Goal: Task Accomplishment & Management: Manage account settings

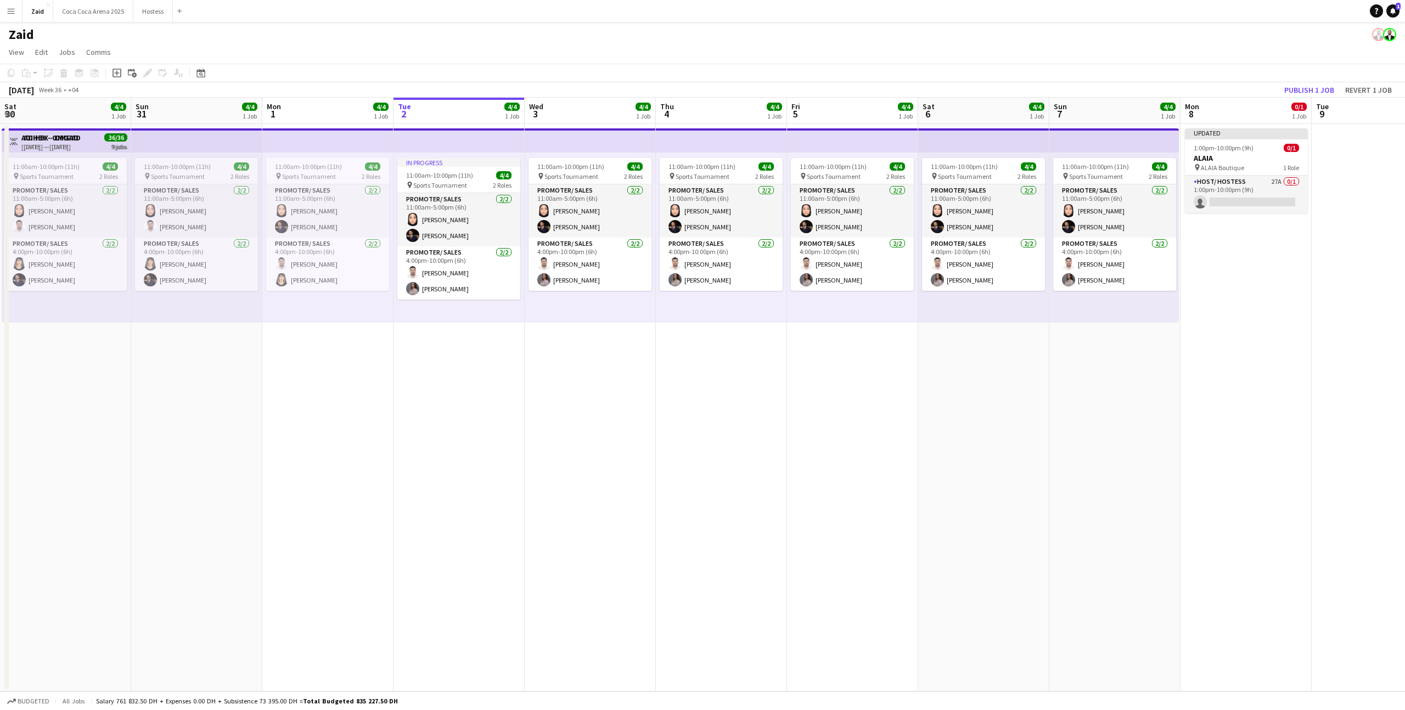
scroll to position [0, 262]
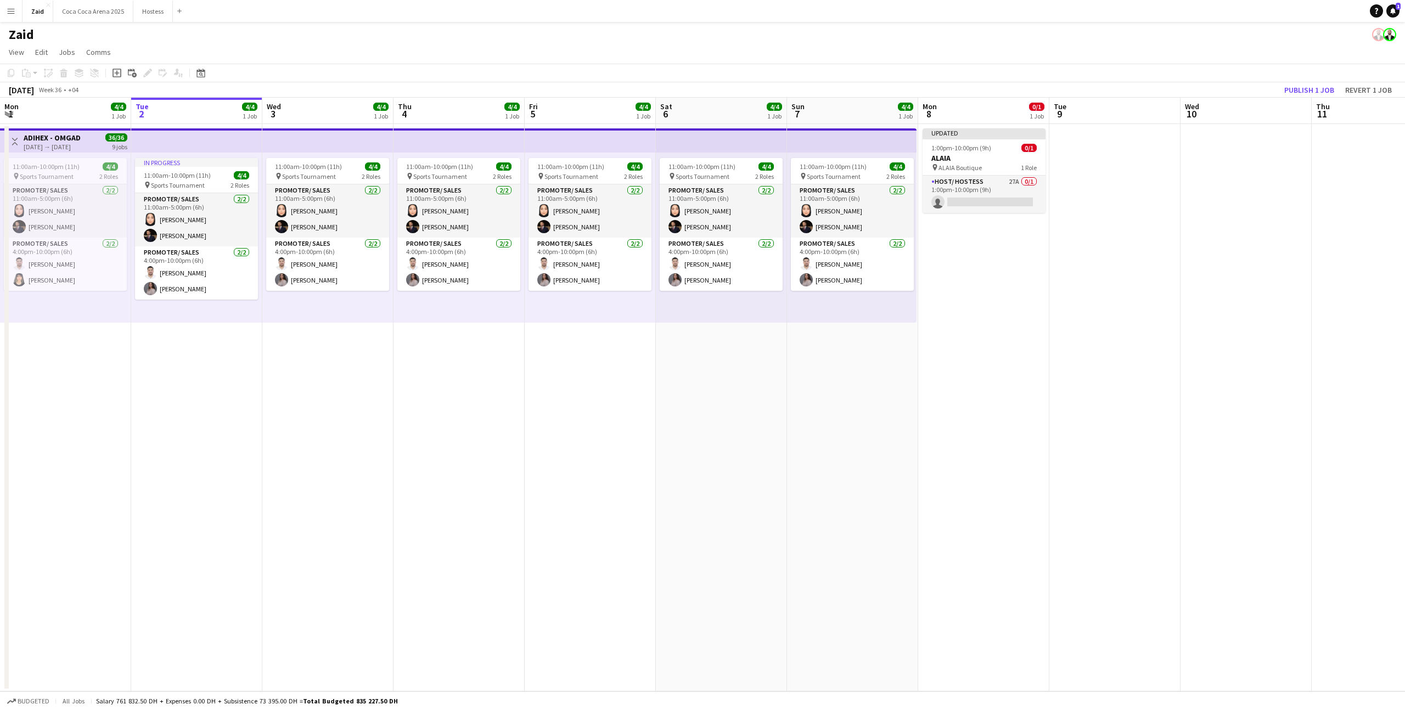
click at [15, 12] on button "Menu" at bounding box center [11, 11] width 22 height 22
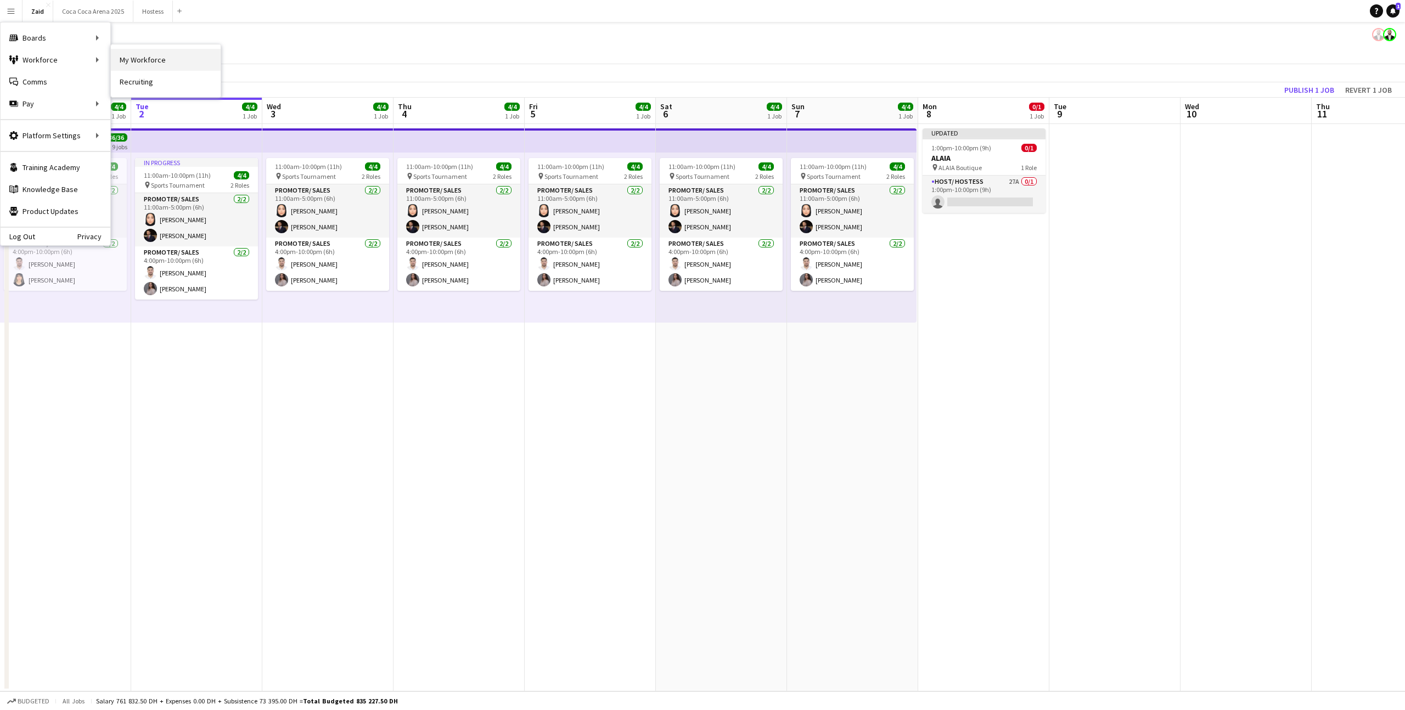
click at [128, 64] on link "My Workforce" at bounding box center [166, 60] width 110 height 22
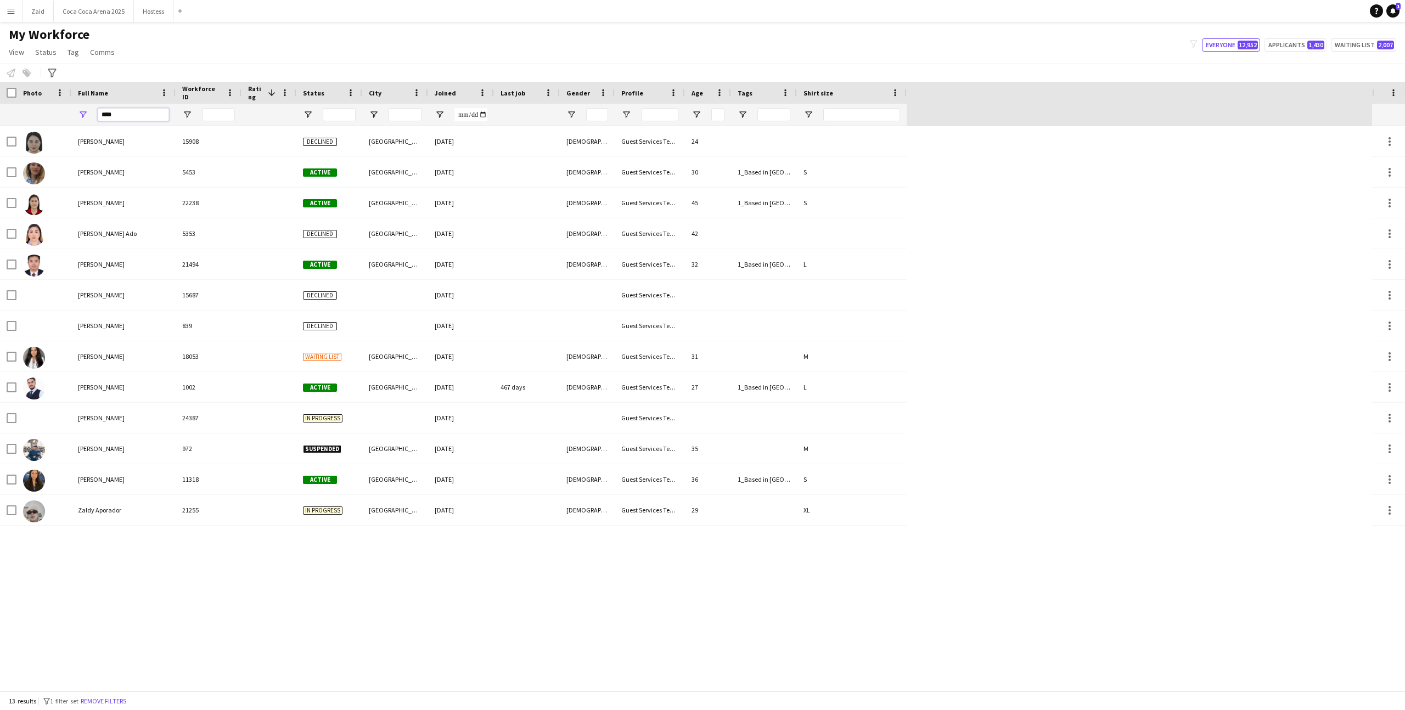
click at [138, 110] on input "****" at bounding box center [133, 114] width 71 height 13
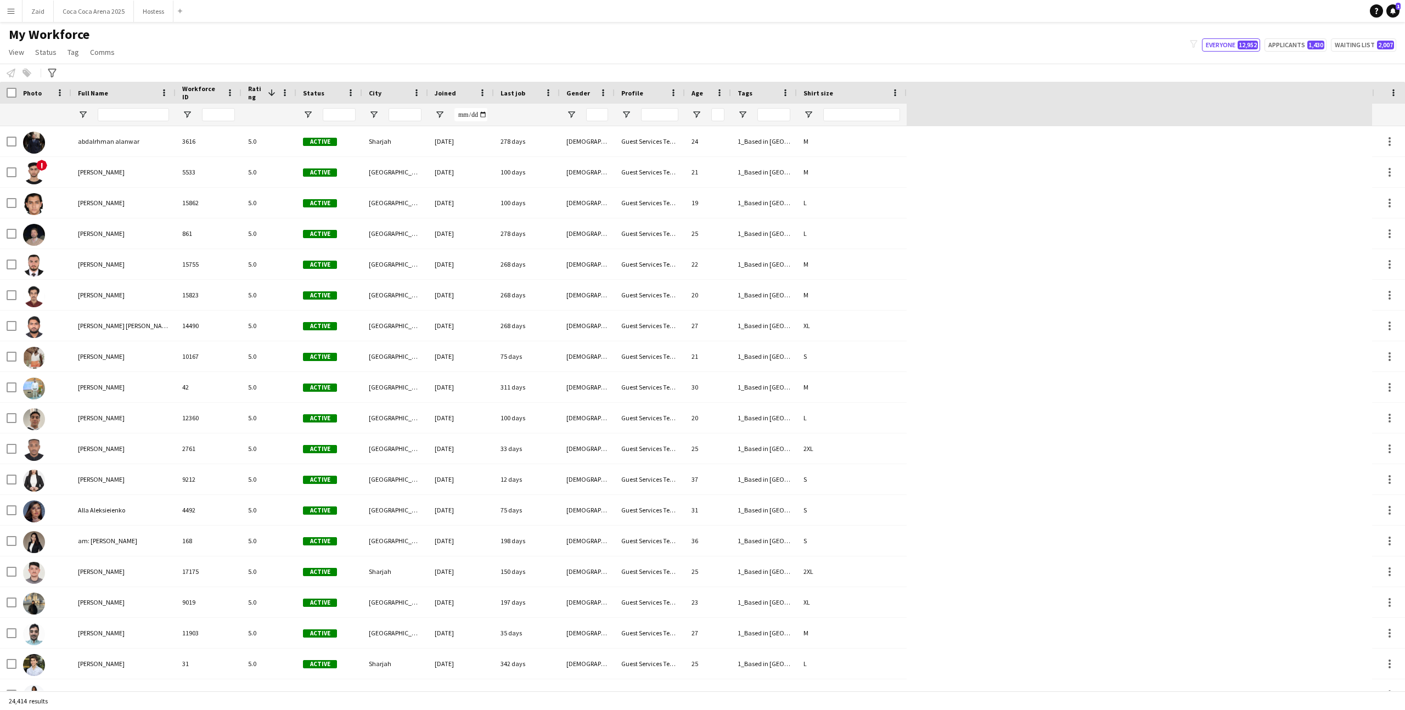
click at [52, 64] on div "Notify workforce Add to tag Select at least one crew to tag him or her. Advance…" at bounding box center [702, 73] width 1405 height 18
click at [52, 67] on div "Advanced filters" at bounding box center [52, 72] width 13 height 13
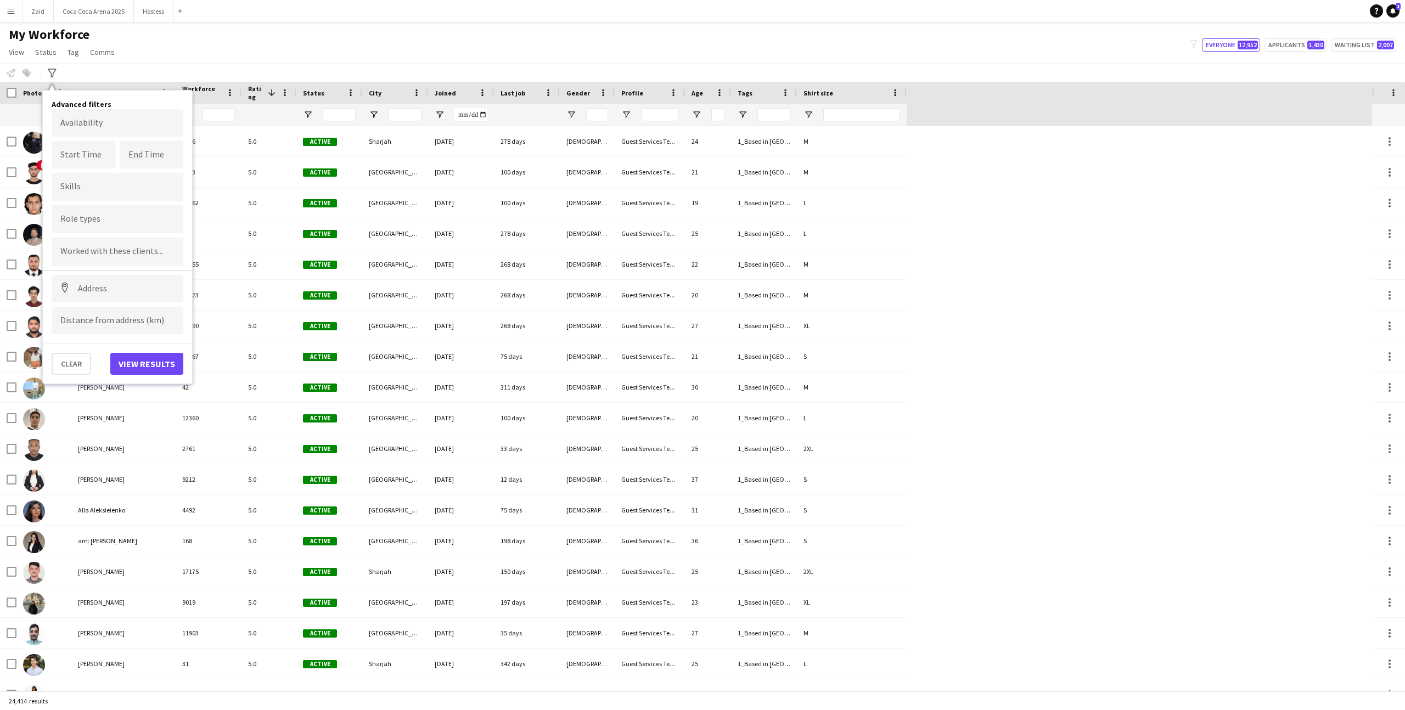
click at [228, 52] on div "My Workforce View Views Default view New view Update view Delete view Edit name…" at bounding box center [702, 44] width 1405 height 37
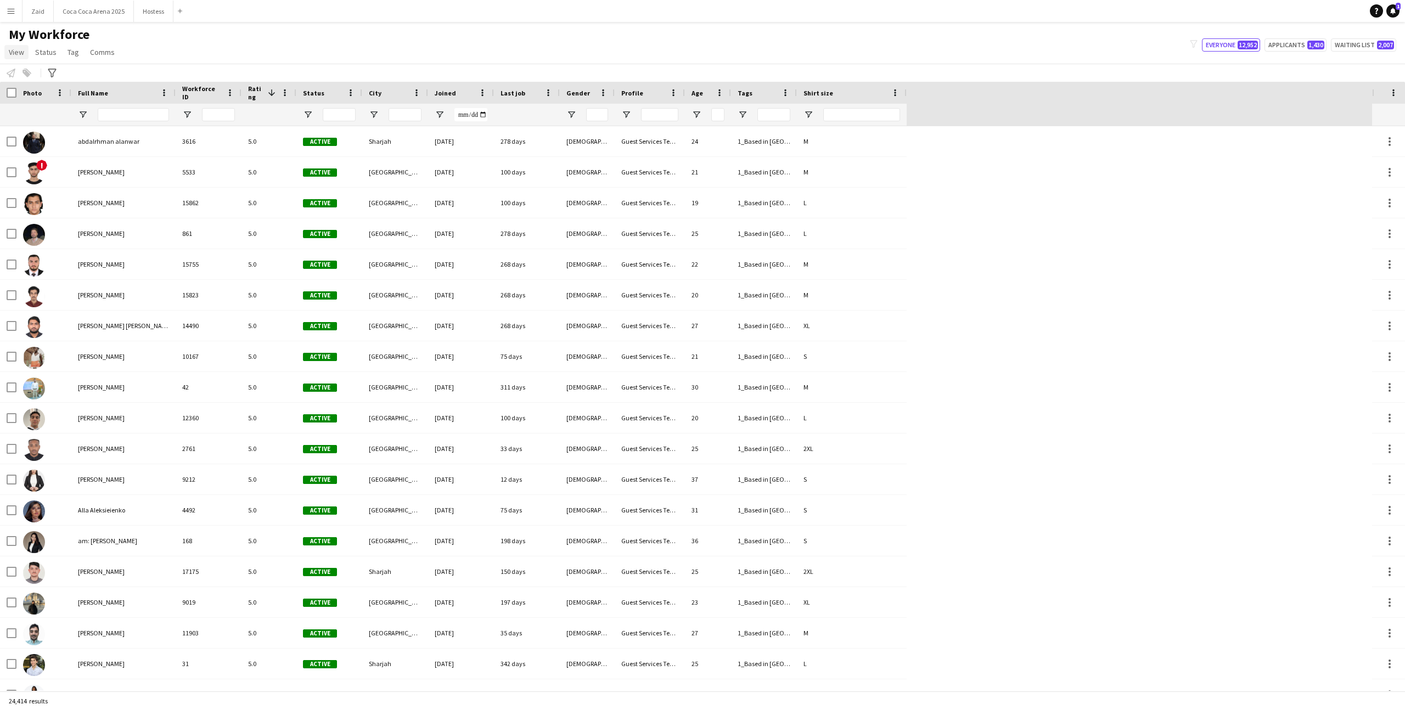
click at [22, 54] on span "View" at bounding box center [16, 52] width 15 height 10
click at [46, 103] on span "Customise view" at bounding box center [40, 108] width 52 height 10
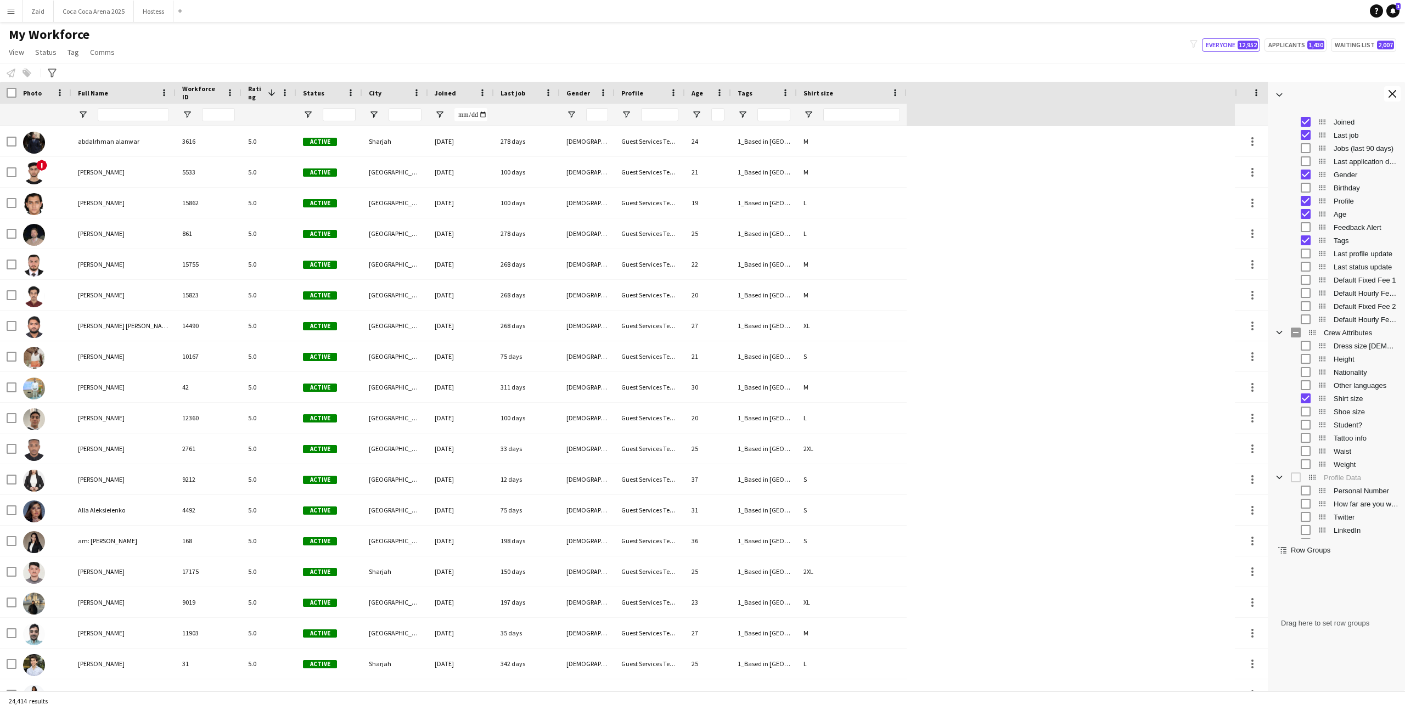
scroll to position [177, 0]
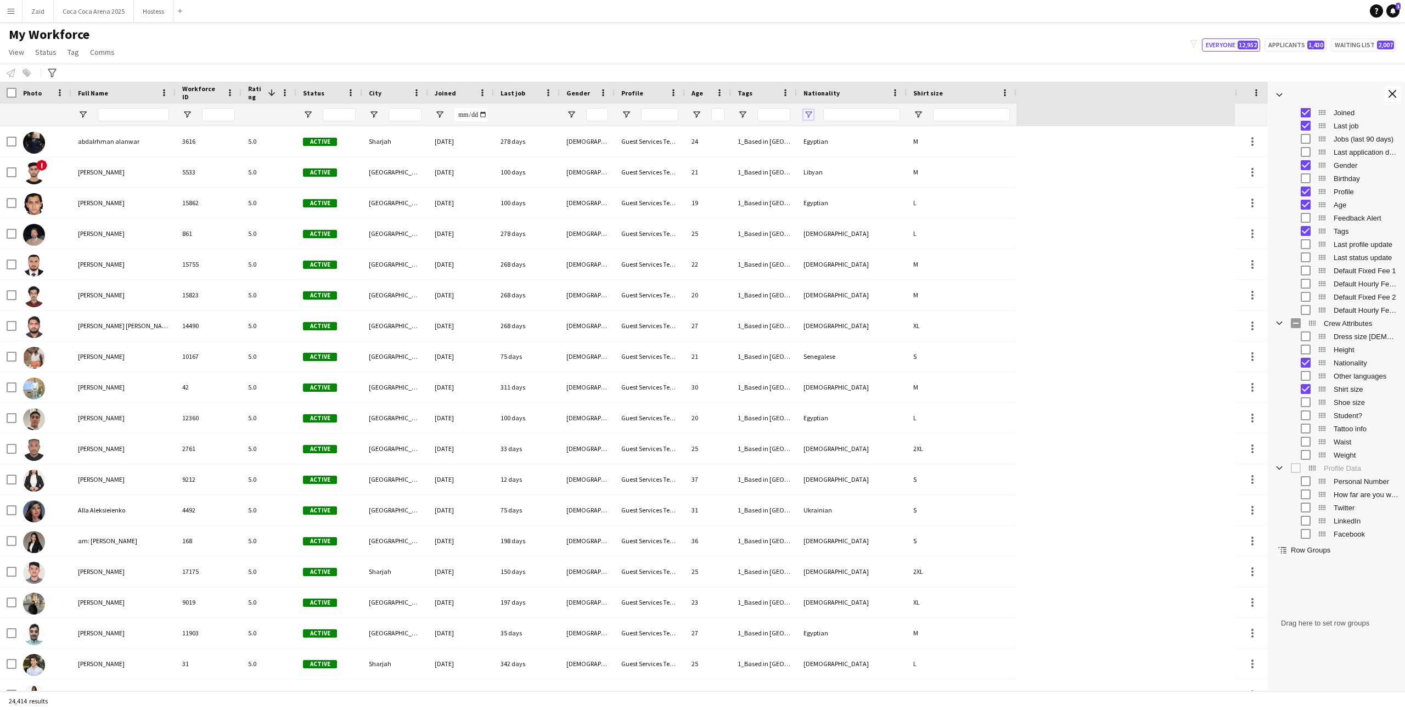
click at [810, 113] on span "Open Filter Menu" at bounding box center [809, 115] width 10 height 10
click at [843, 179] on div "(Select All)" at bounding box center [864, 182] width 87 height 8
type input "***"
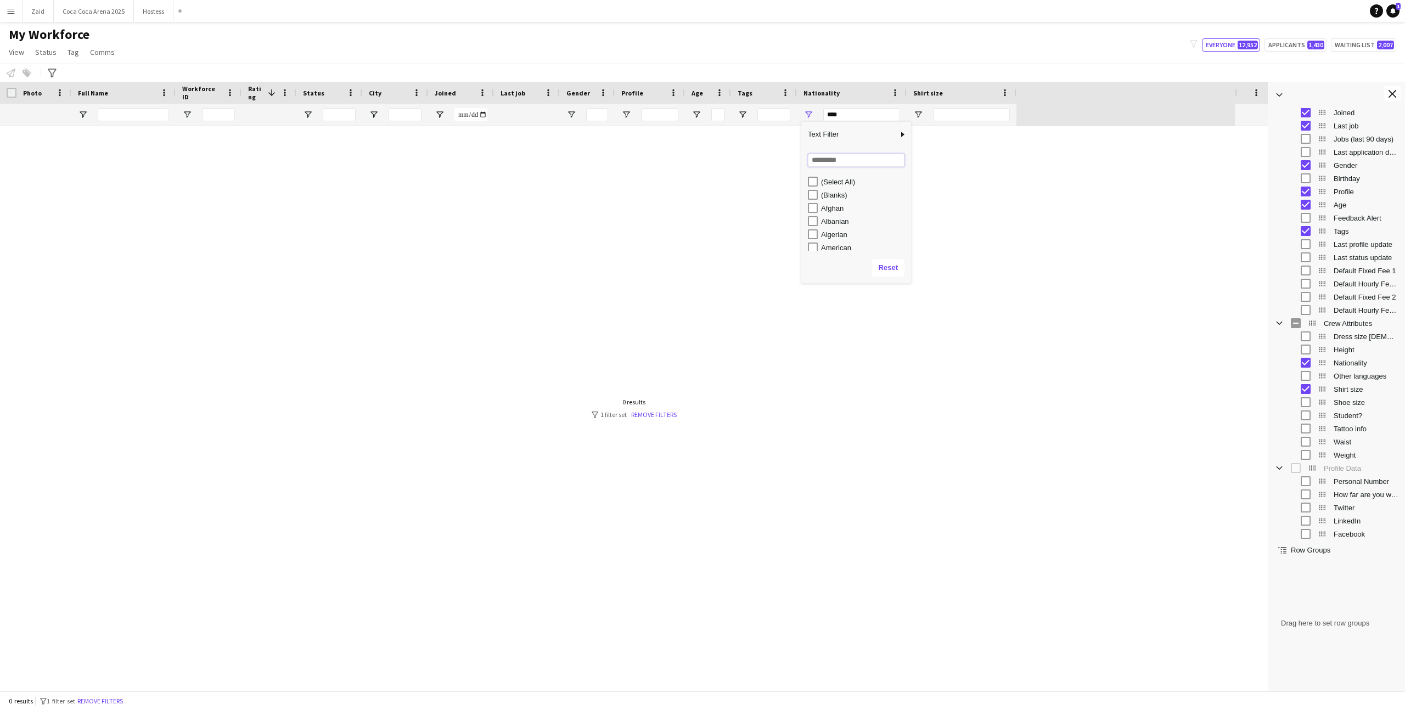
click at [836, 155] on input "Search filter values" at bounding box center [856, 160] width 97 height 13
type input "****"
click at [824, 196] on div "Emirati" at bounding box center [864, 195] width 87 height 8
type input "**********"
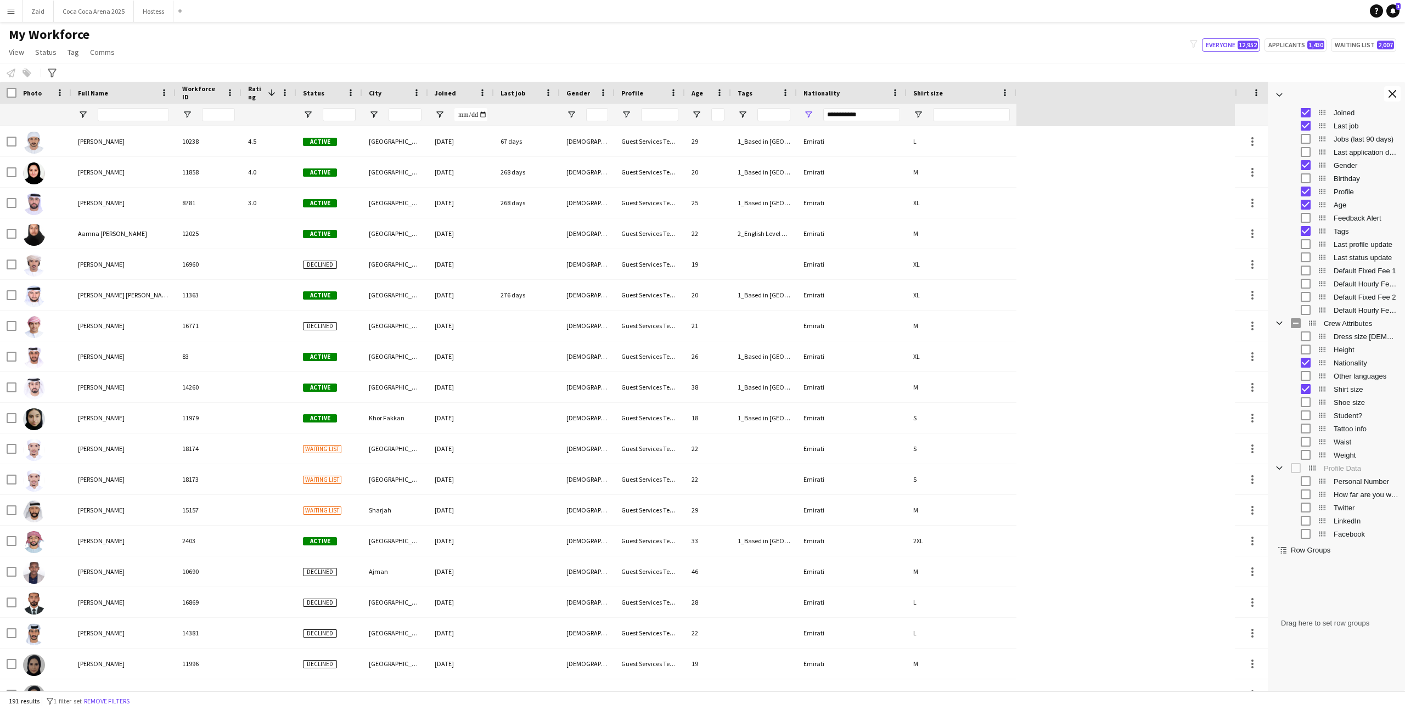
click at [809, 54] on div "My Workforce View Views Default view New view Update view Delete view Edit name…" at bounding box center [702, 44] width 1405 height 37
click at [310, 111] on span "Open Filter Menu" at bounding box center [308, 115] width 10 height 10
click at [339, 182] on div "(Select All)" at bounding box center [364, 182] width 87 height 8
type input "***"
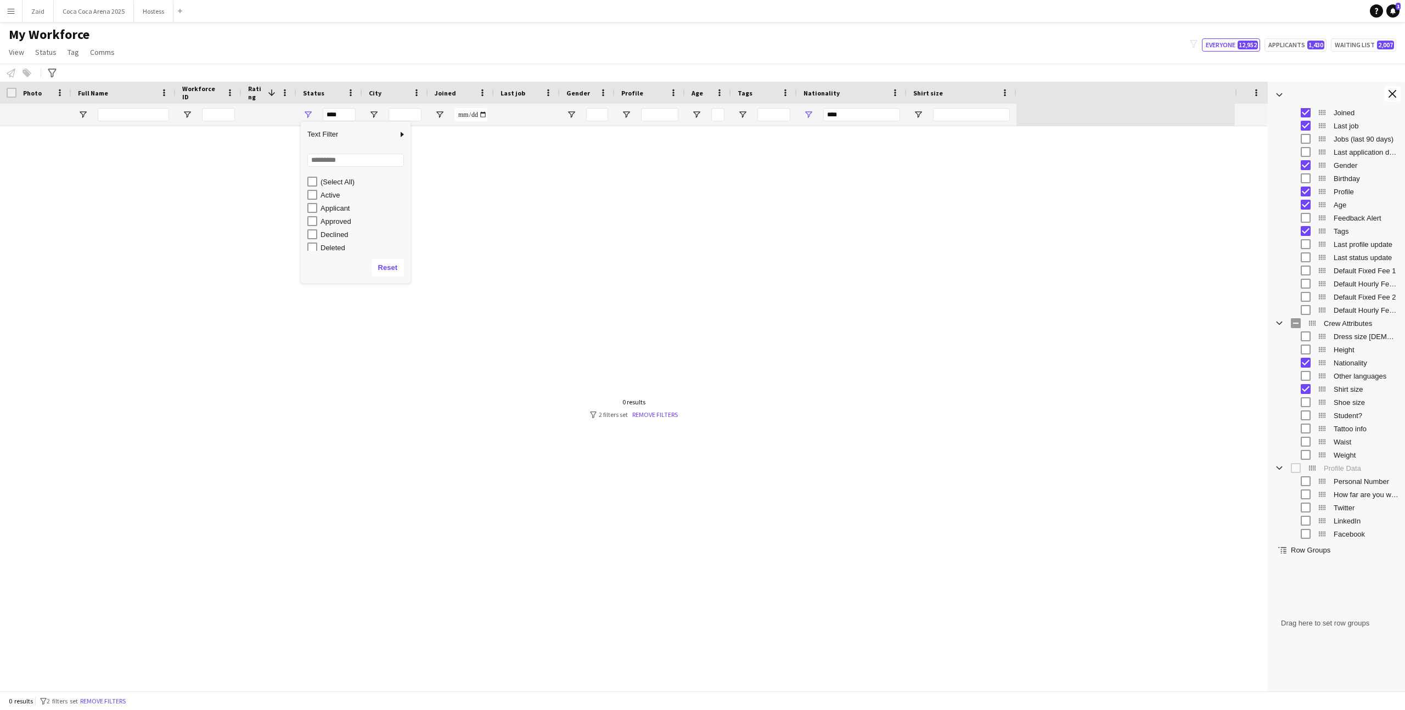
click at [329, 199] on div "Active" at bounding box center [364, 195] width 87 height 8
type input "**********"
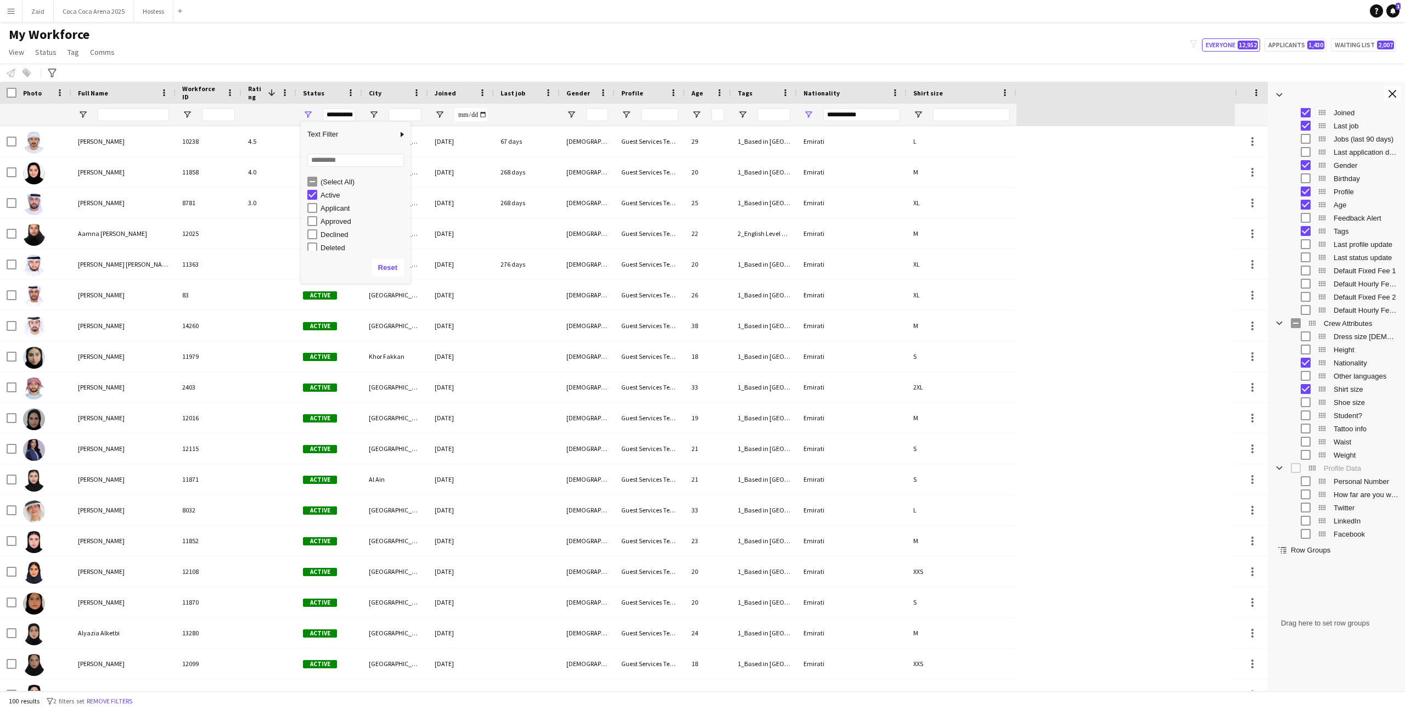
click at [356, 71] on div "Notify workforce Add to tag Select at least one crew to tag him or her. Advance…" at bounding box center [702, 73] width 1405 height 18
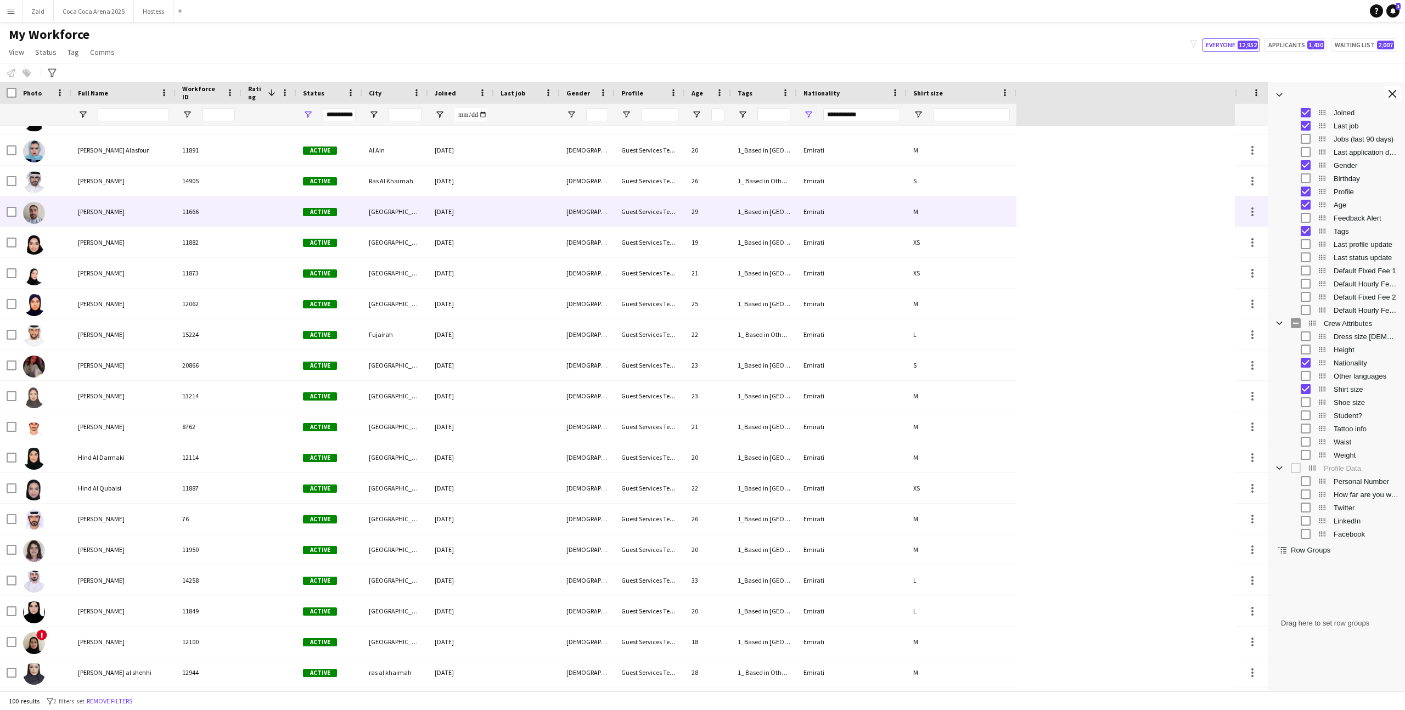
scroll to position [438, 0]
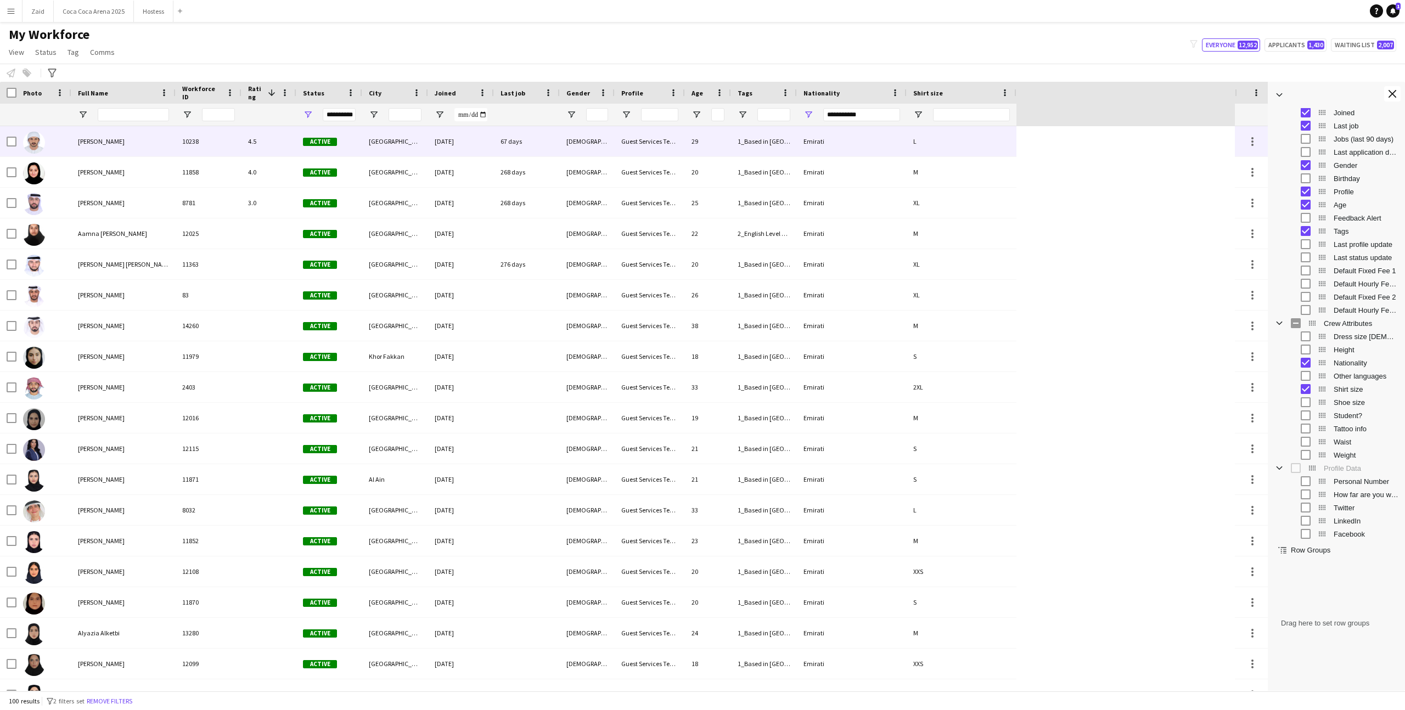
click at [534, 134] on div "67 days" at bounding box center [527, 141] width 66 height 30
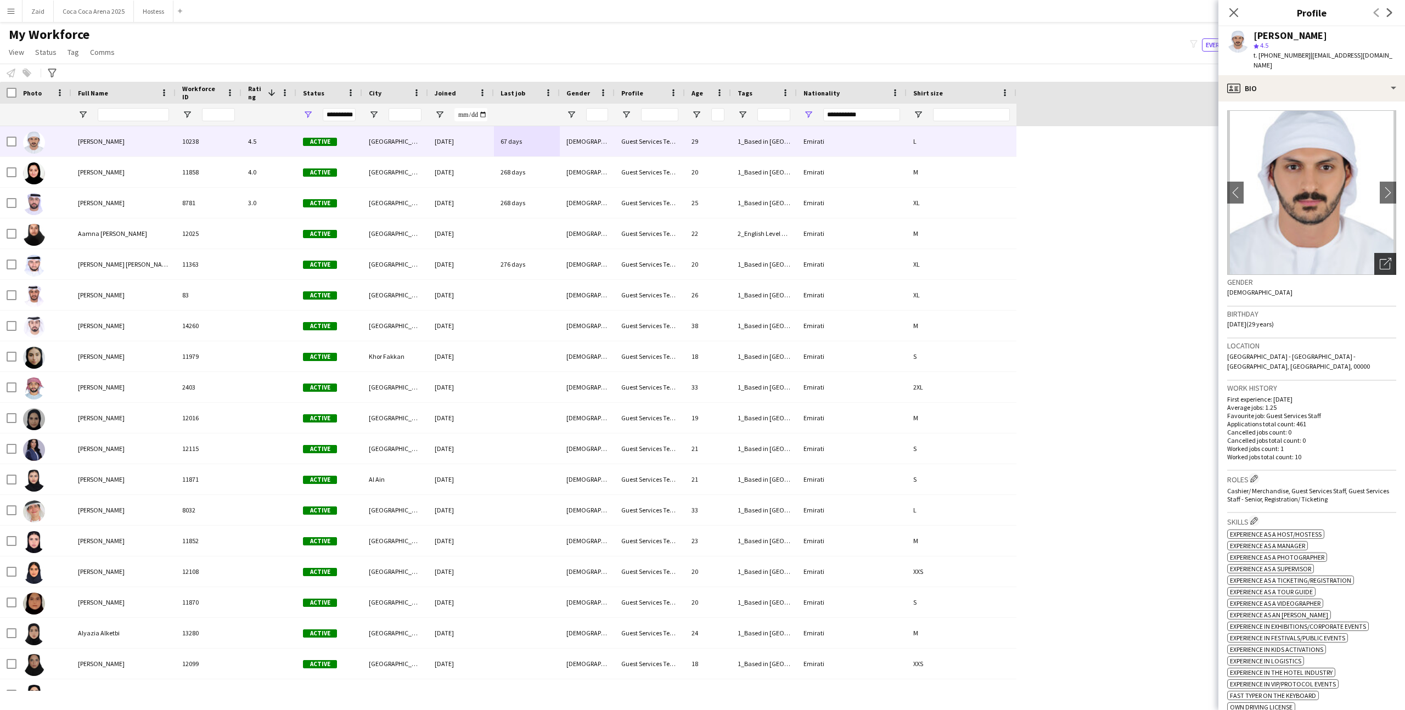
click at [1381, 258] on icon "Open photos pop-in" at bounding box center [1386, 264] width 12 height 12
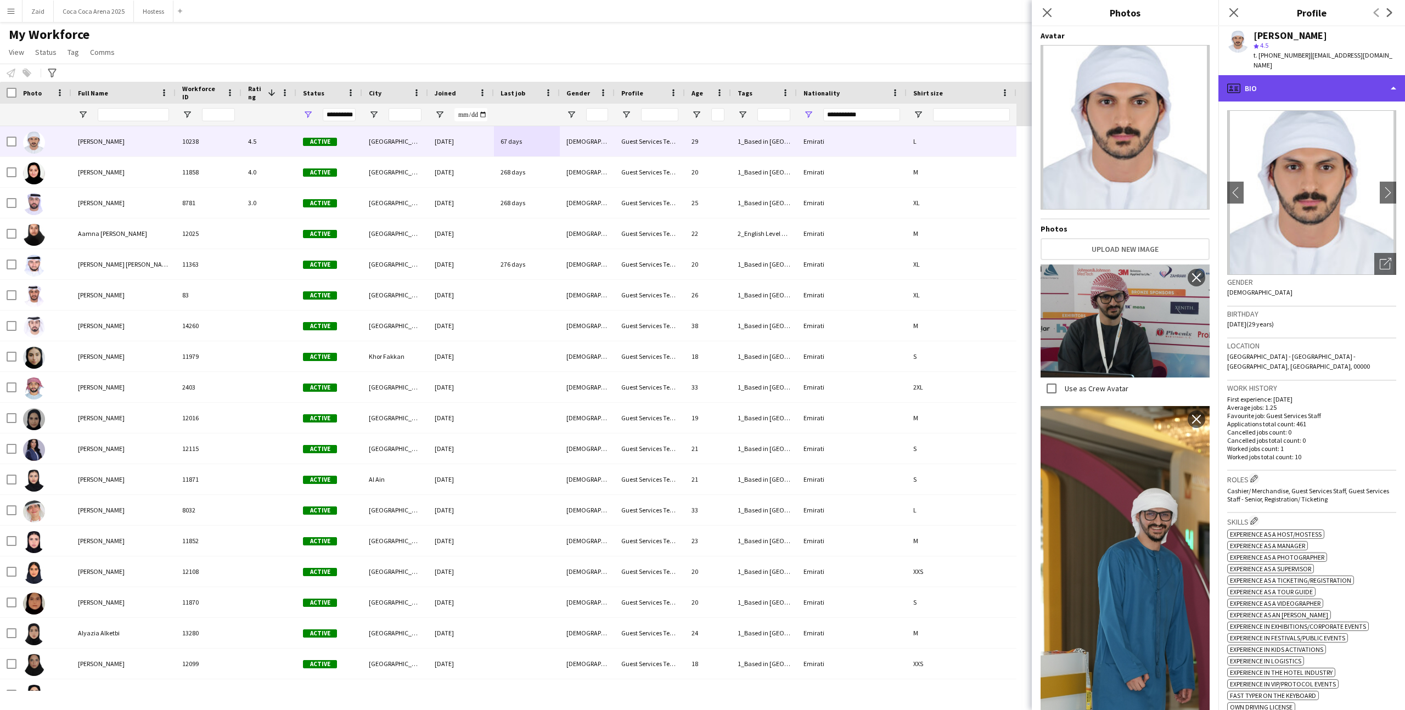
click at [1334, 75] on div "profile Bio" at bounding box center [1312, 88] width 187 height 26
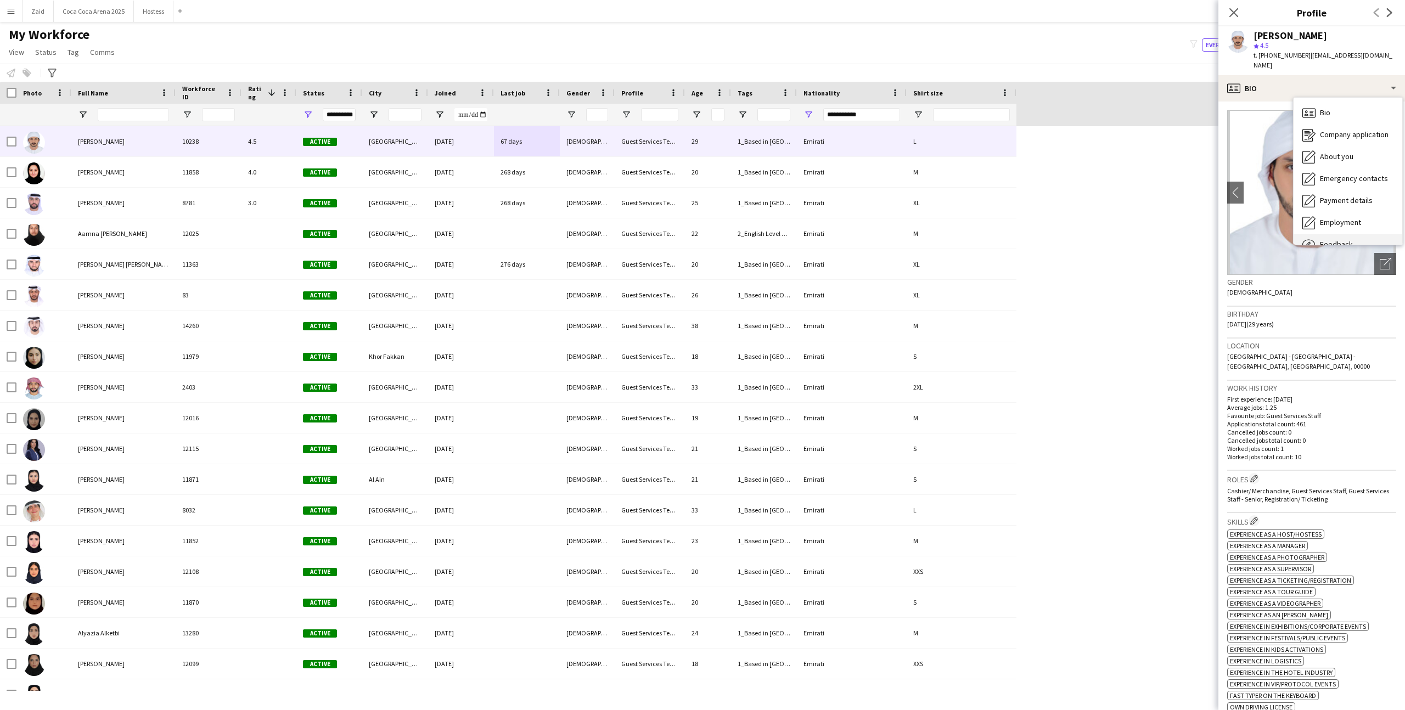
click at [1362, 234] on div "Feedback Feedback" at bounding box center [1348, 245] width 109 height 22
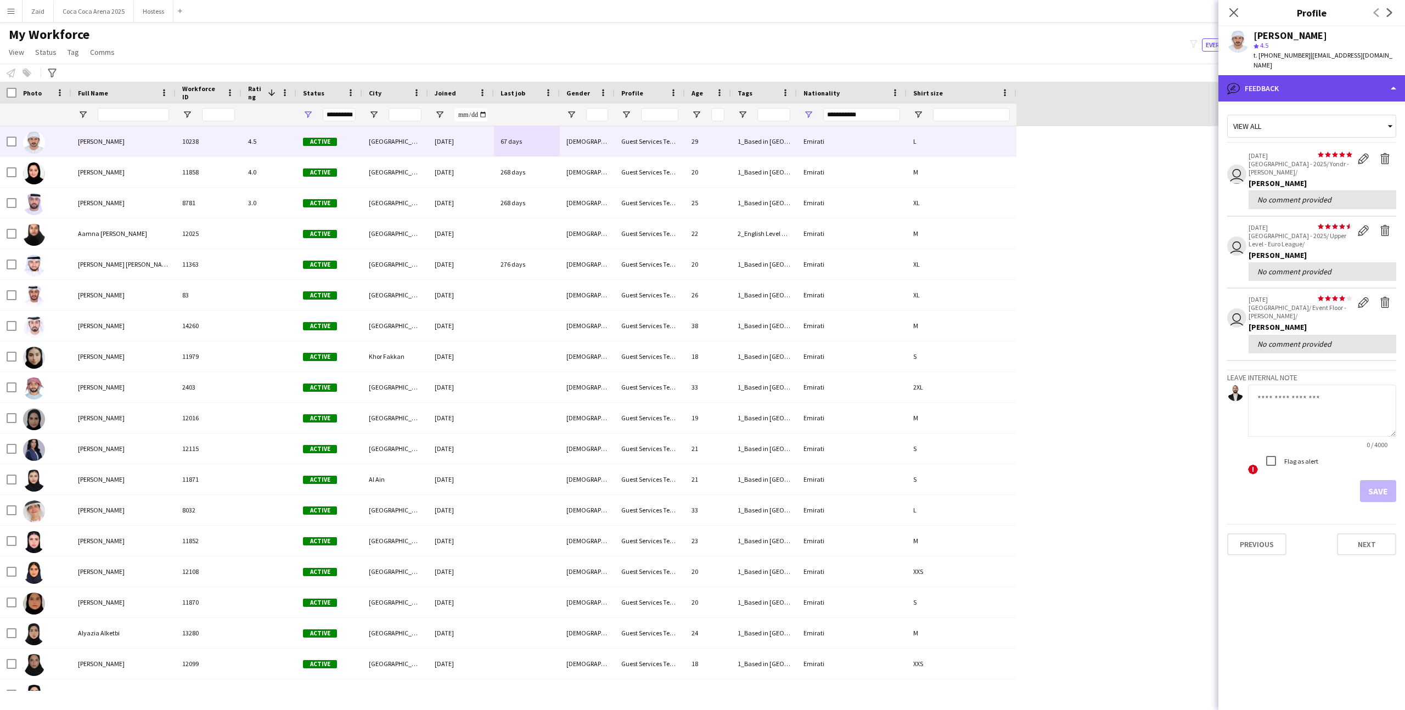
click at [1320, 85] on div "bubble-pencil Feedback" at bounding box center [1312, 88] width 187 height 26
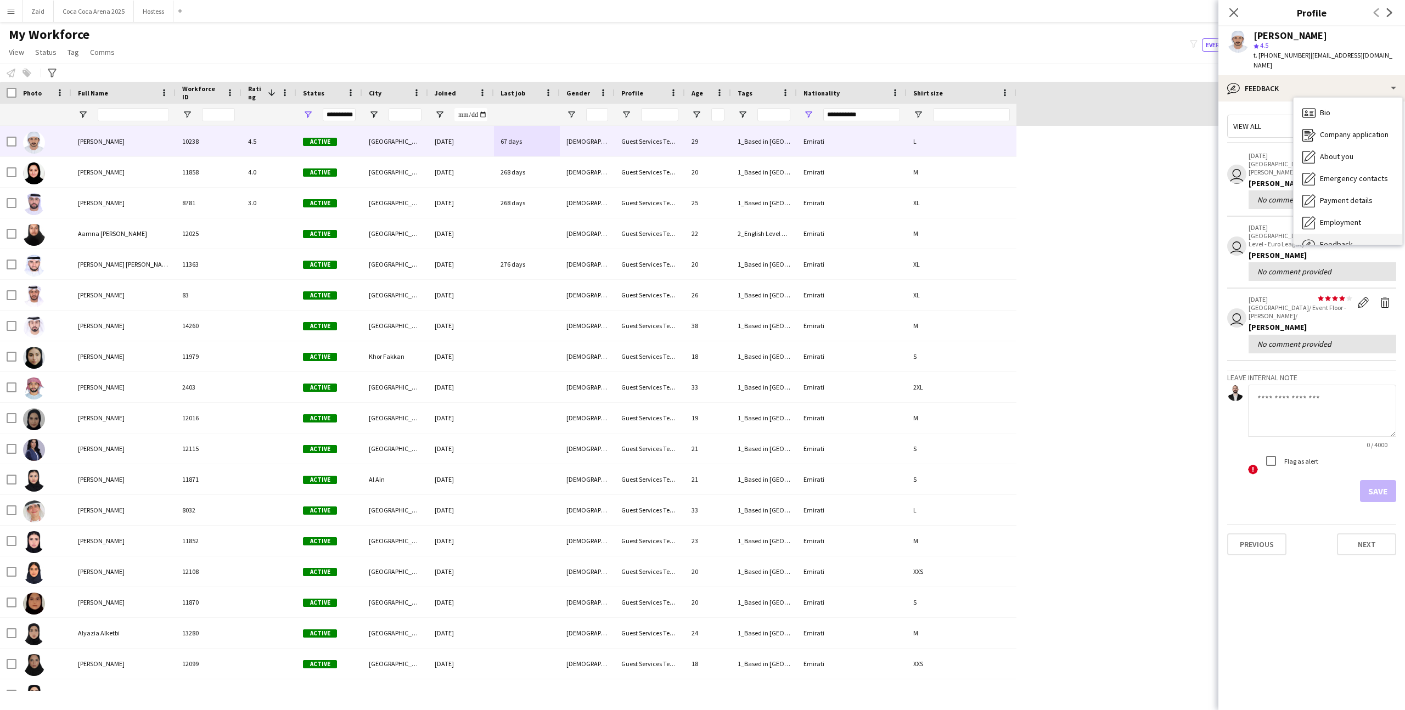
click at [1361, 234] on div "Feedback Feedback" at bounding box center [1348, 245] width 109 height 22
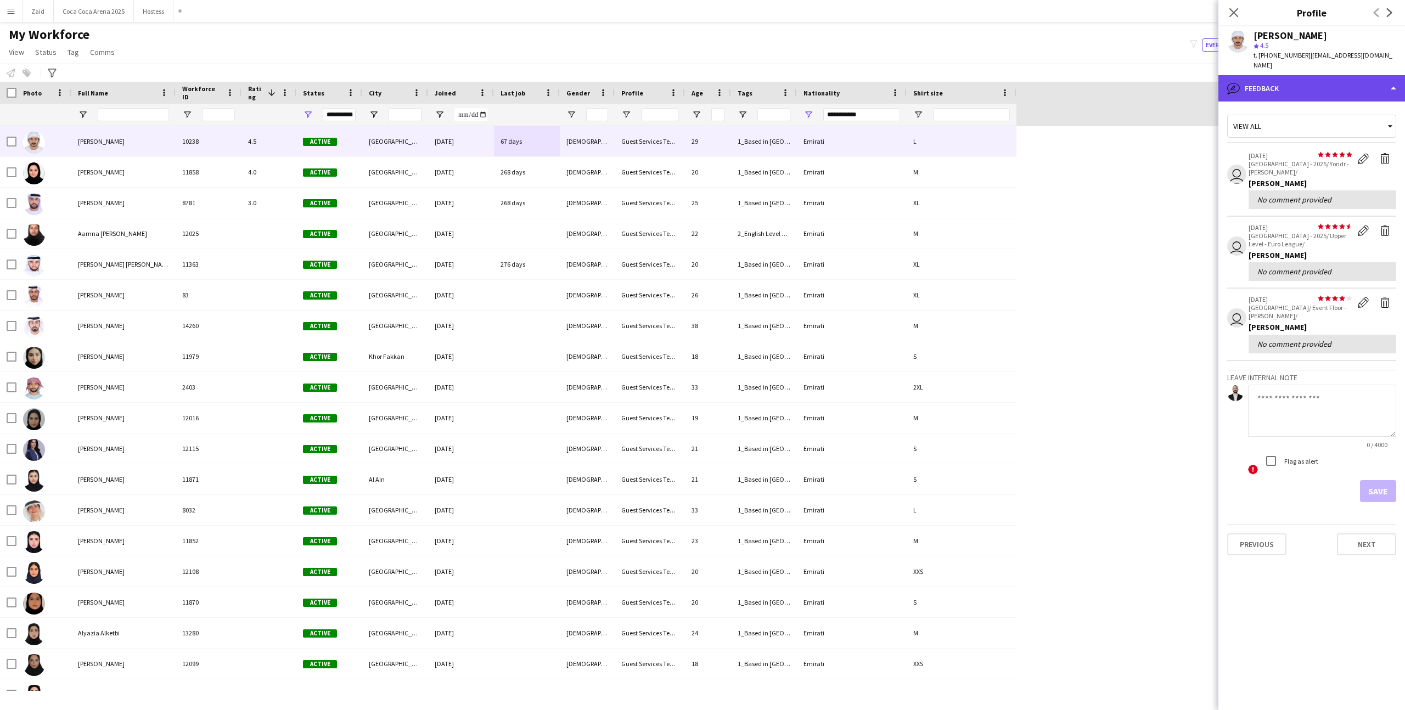
click at [1361, 77] on div "bubble-pencil Feedback" at bounding box center [1312, 88] width 187 height 26
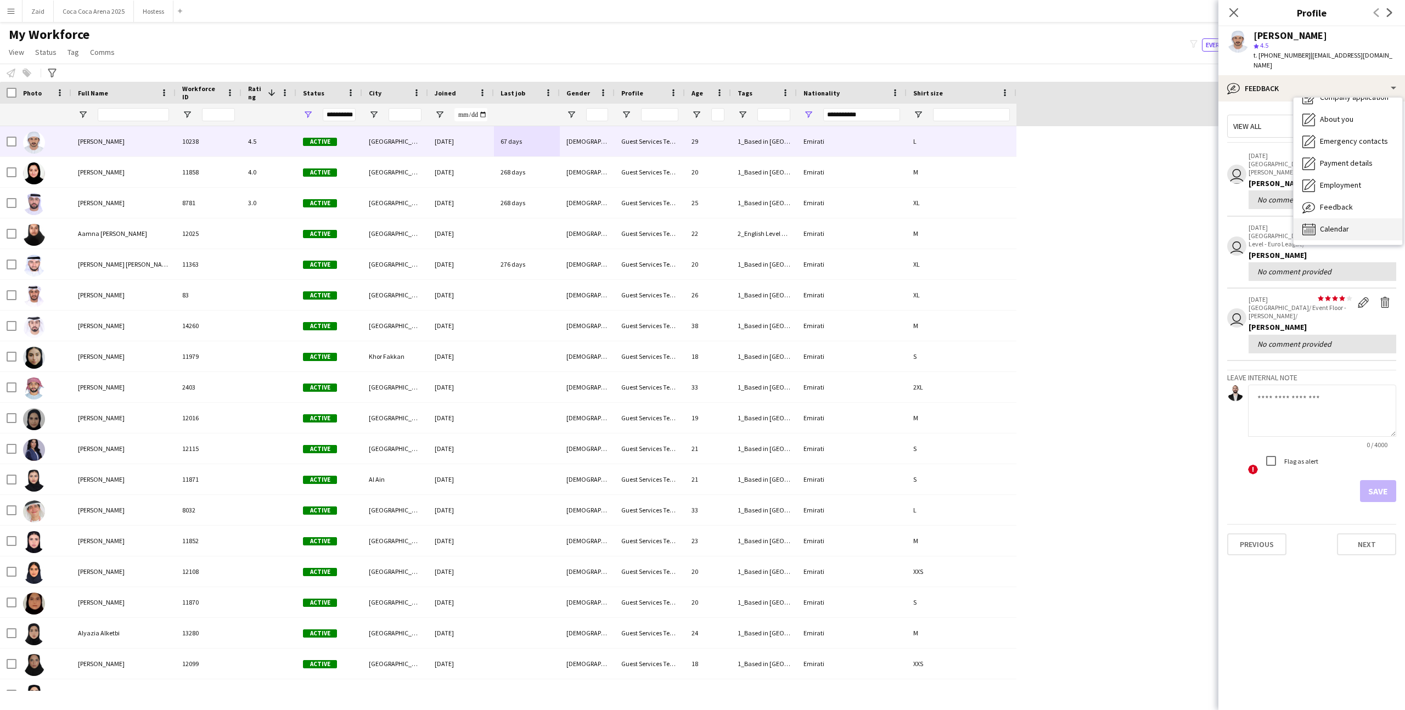
click at [1358, 219] on div "Calendar Calendar" at bounding box center [1348, 230] width 109 height 22
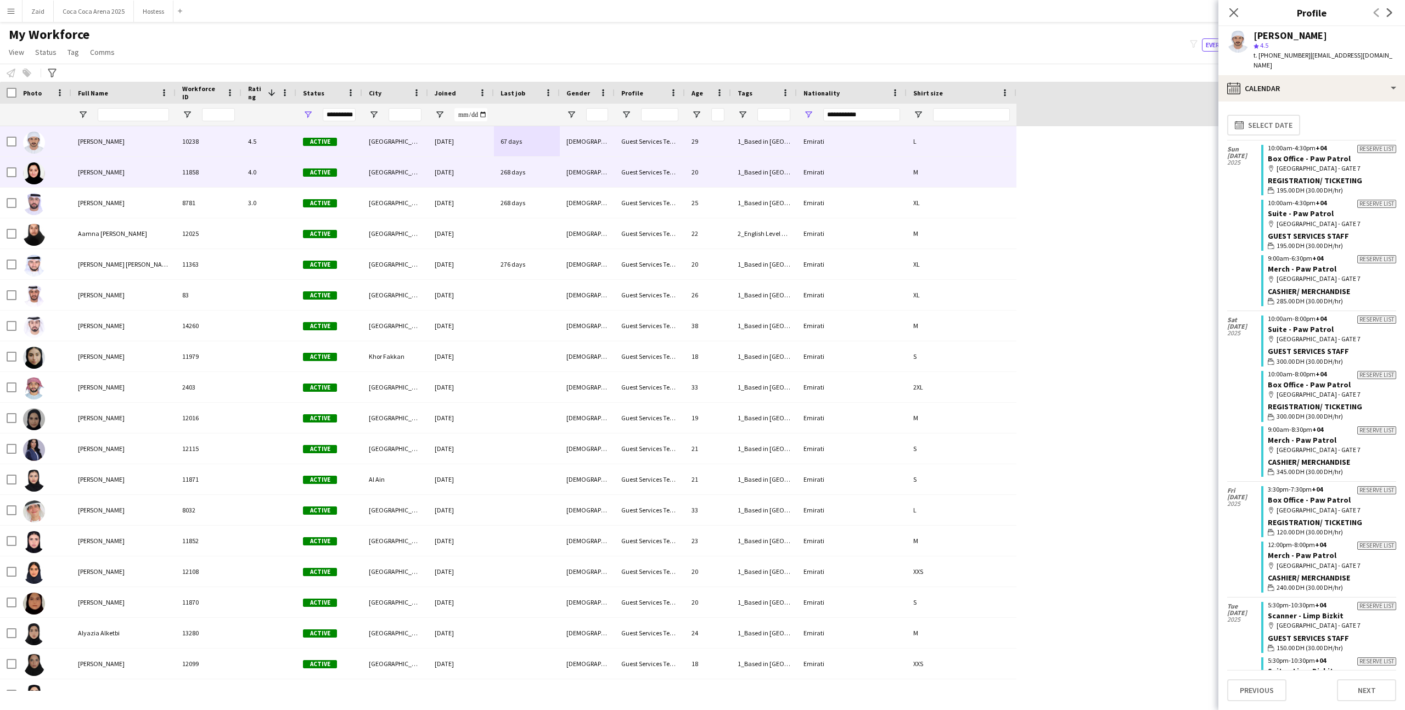
click at [929, 179] on div "M" at bounding box center [962, 172] width 110 height 30
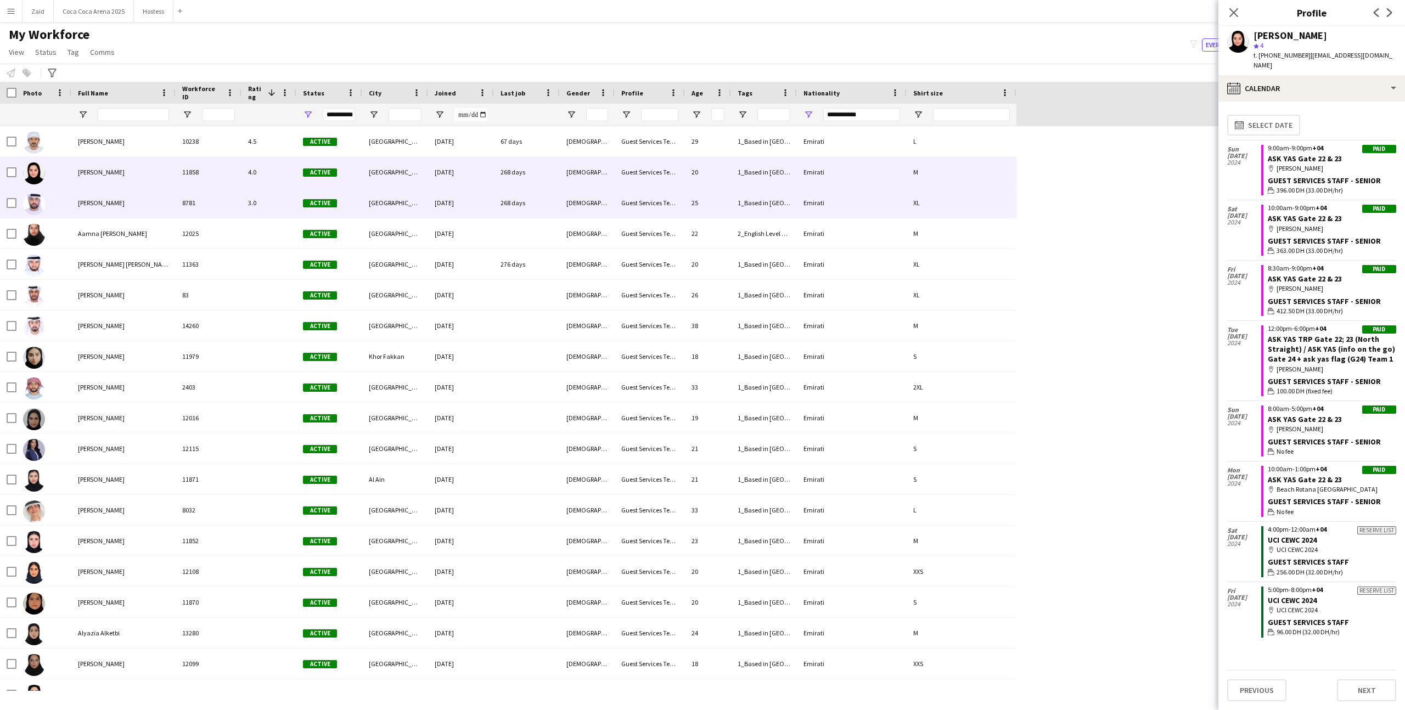
click at [922, 200] on div "XL" at bounding box center [962, 203] width 110 height 30
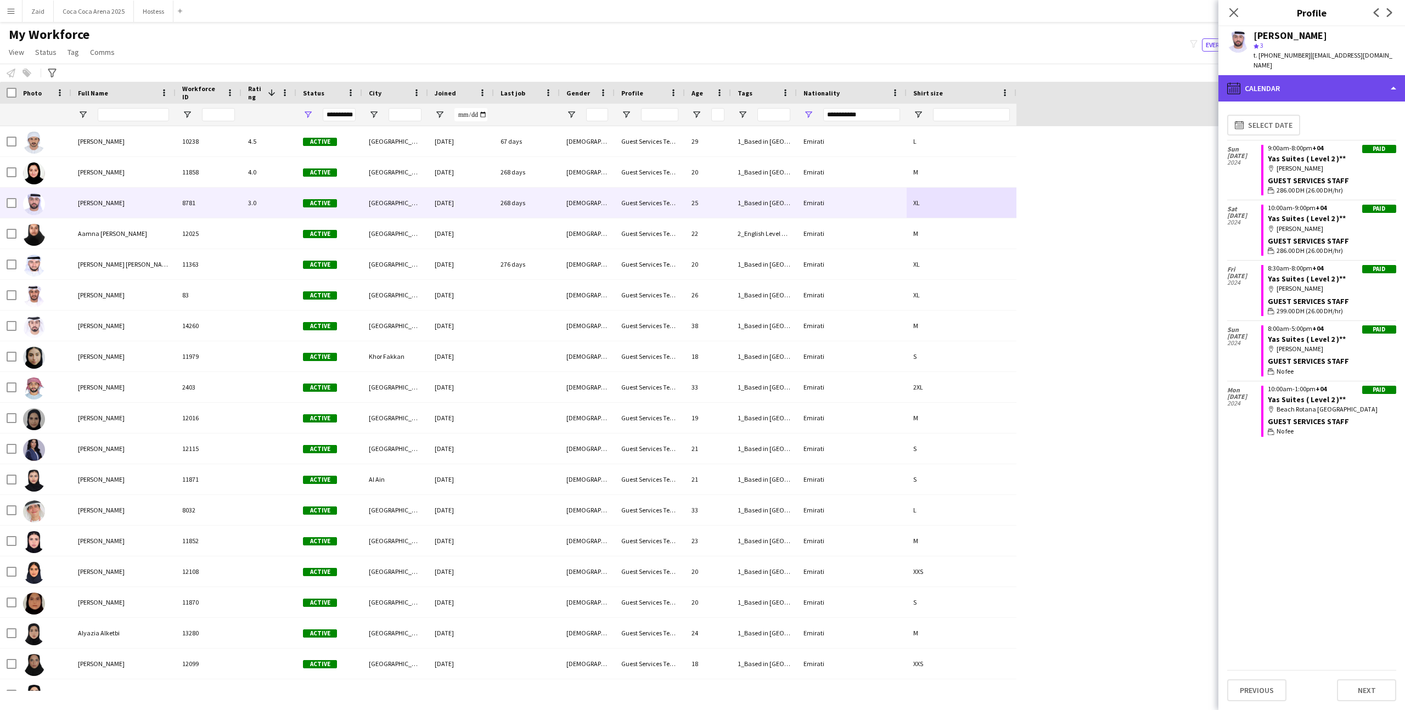
click at [1331, 82] on div "calendar-full Calendar" at bounding box center [1312, 88] width 187 height 26
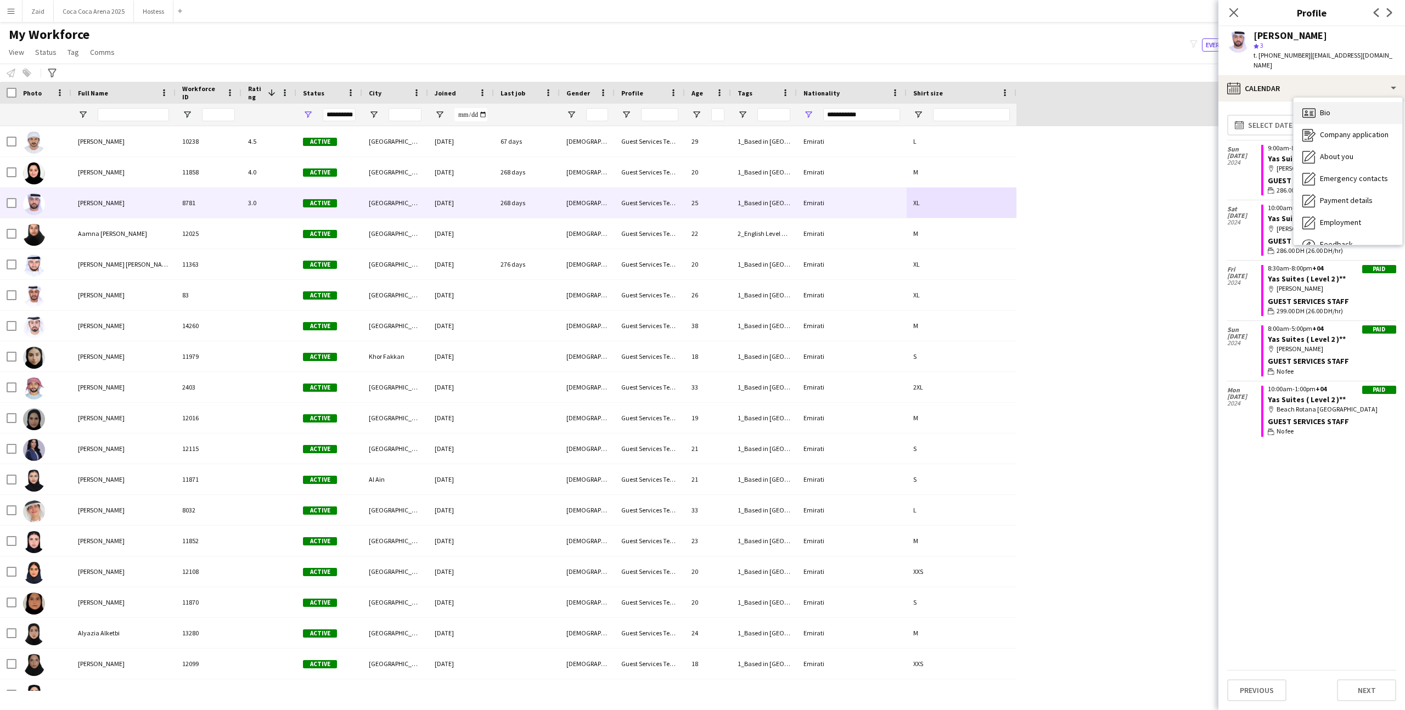
click at [1332, 104] on div "Bio Bio" at bounding box center [1348, 113] width 109 height 22
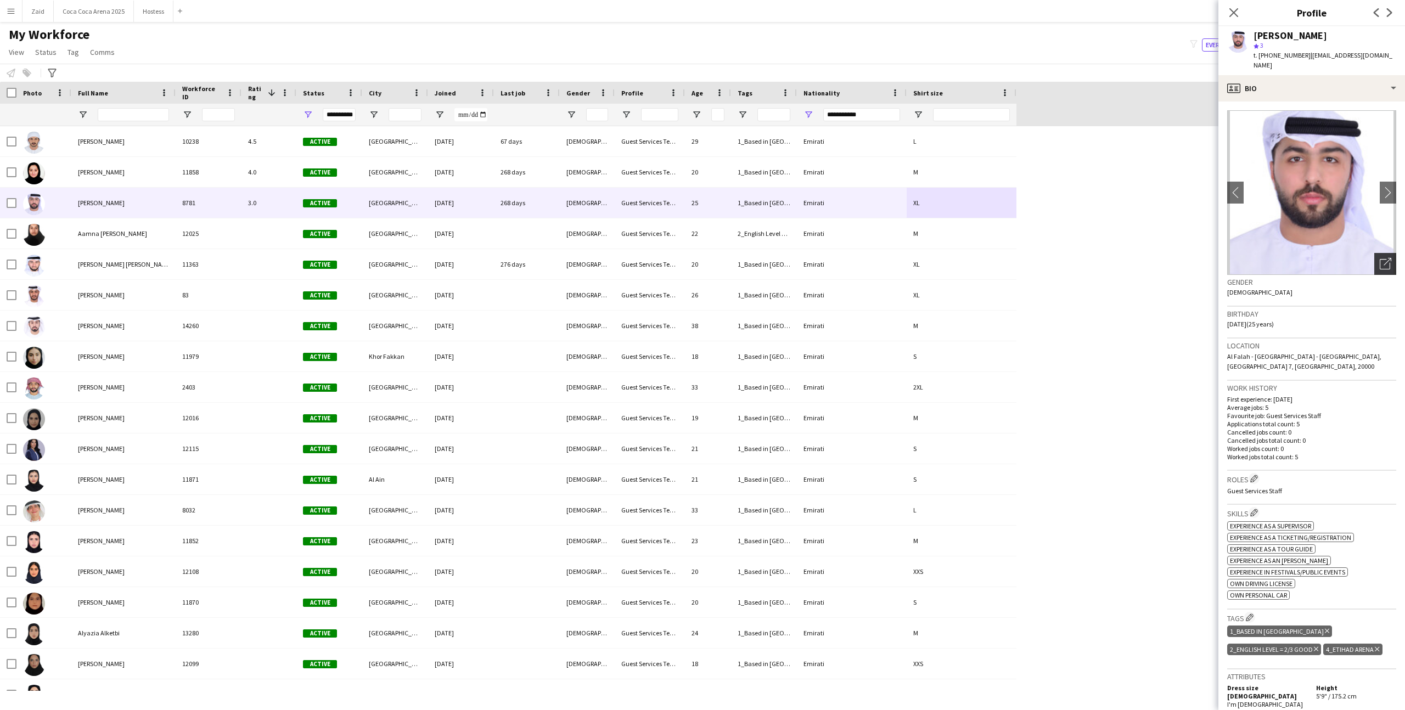
click at [1381, 260] on div "Open photos pop-in" at bounding box center [1386, 264] width 22 height 22
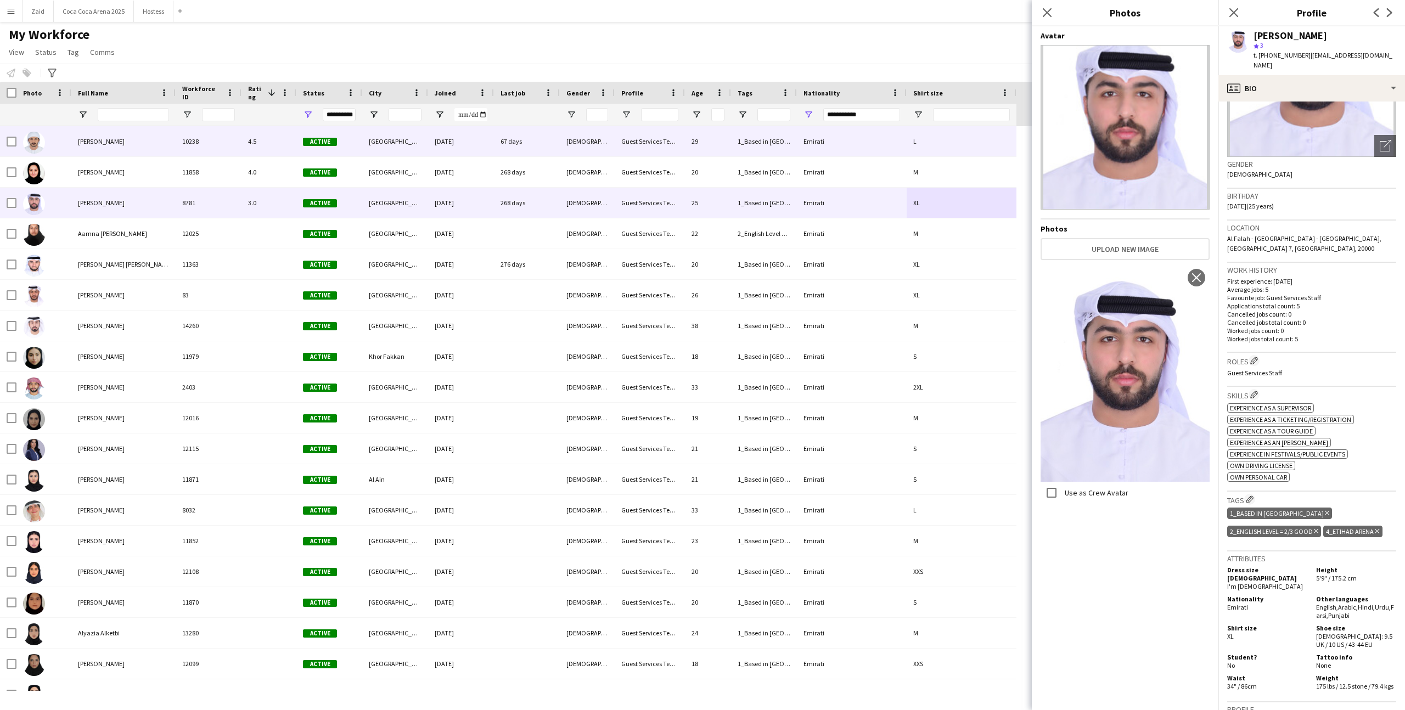
click at [891, 149] on div "Emirati" at bounding box center [852, 141] width 110 height 30
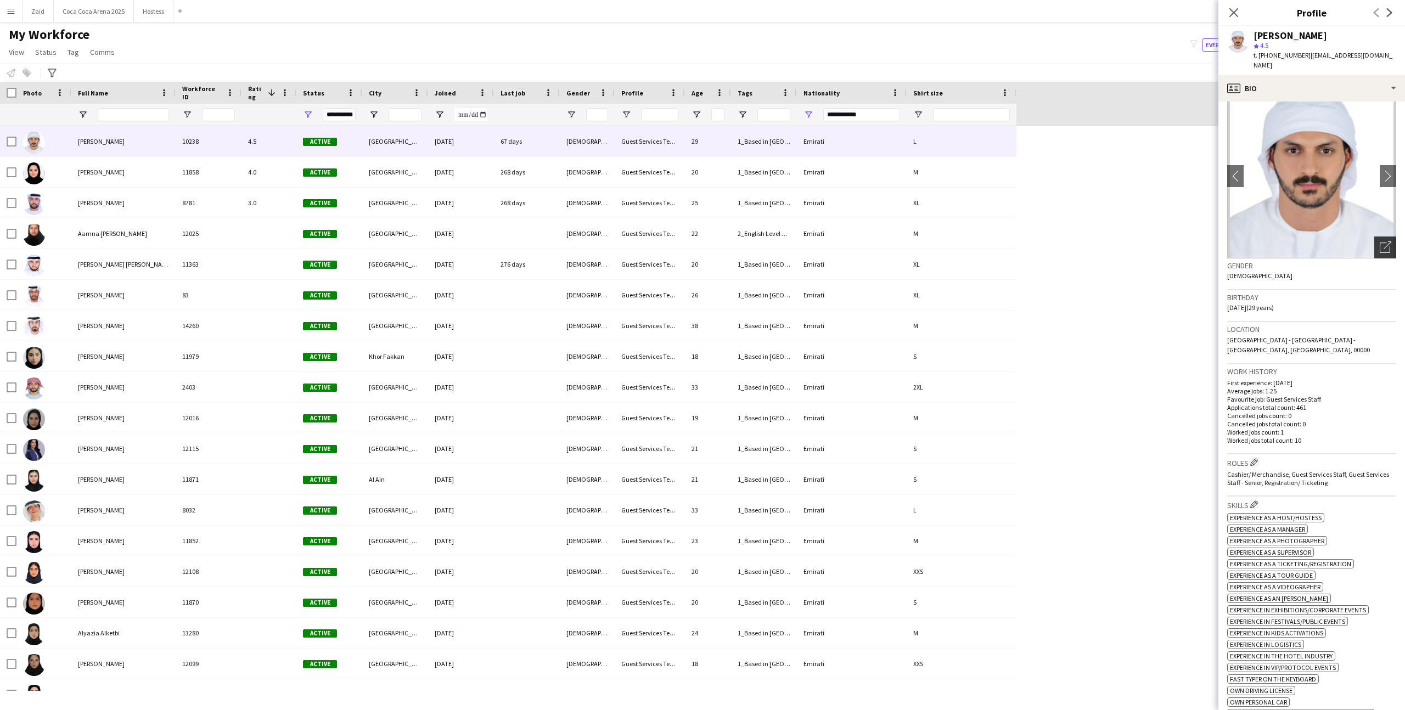
click at [1384, 242] on icon "Open photos pop-in" at bounding box center [1386, 248] width 12 height 12
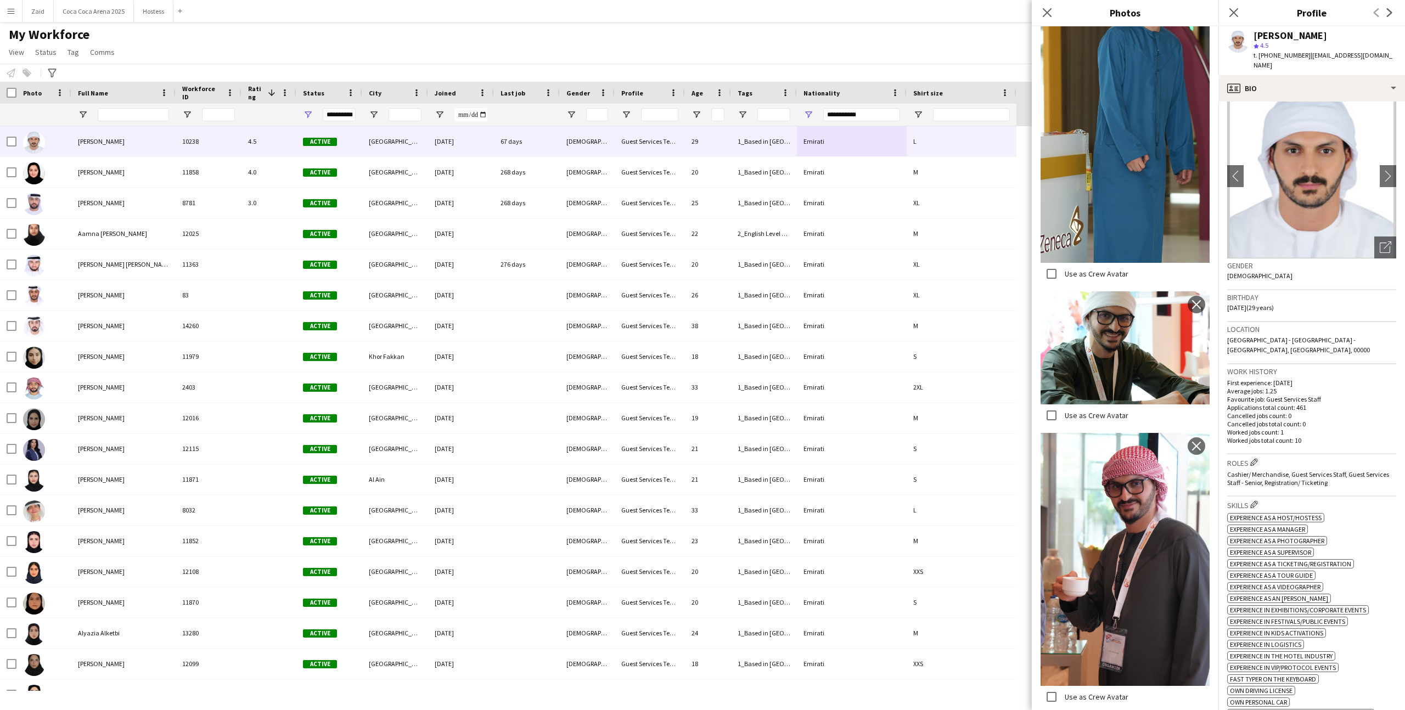
click at [1303, 61] on div "Majed Mashharawi star 4.5 t. +971557898090 | majed48ps@hotmail.com" at bounding box center [1312, 50] width 187 height 49
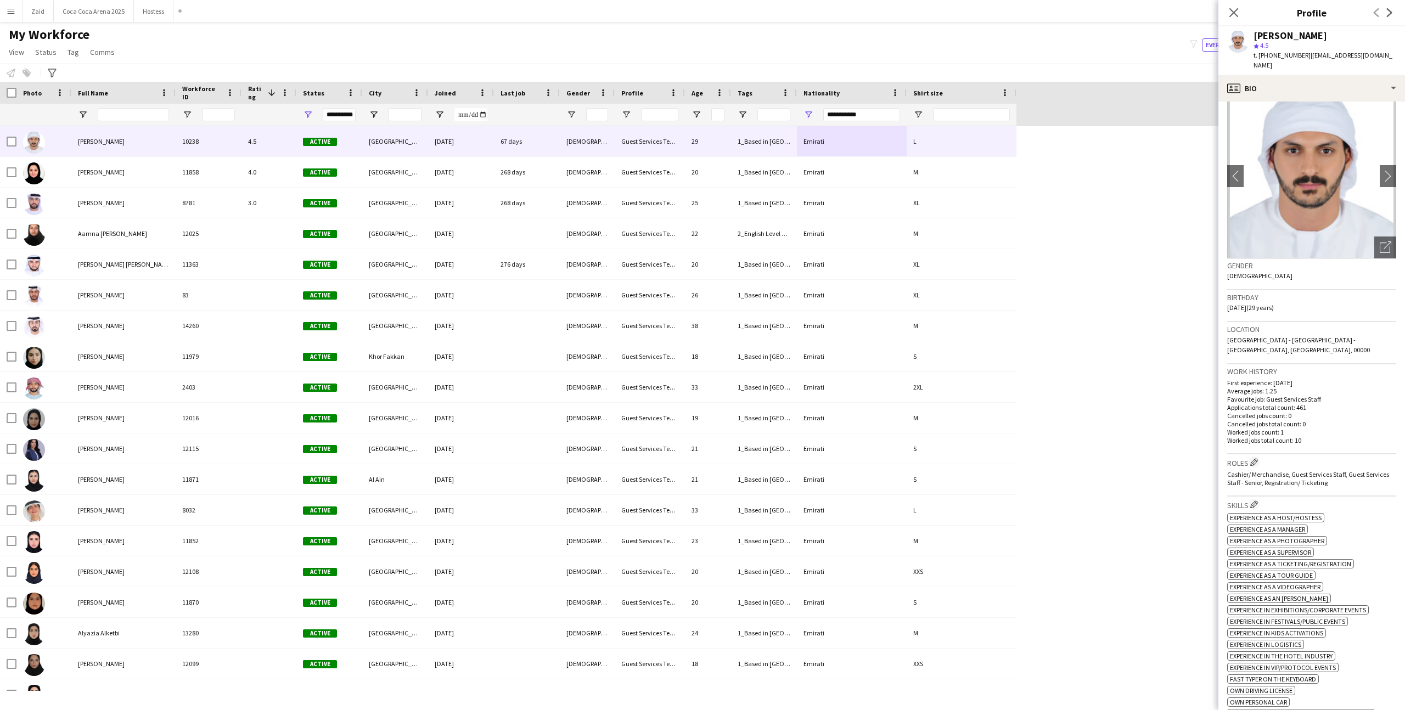
click at [1291, 54] on span "t. +971557898090" at bounding box center [1282, 55] width 57 height 8
click at [1296, 78] on div "profile Bio" at bounding box center [1312, 88] width 187 height 26
click at [1326, 152] on span "About you" at bounding box center [1336, 157] width 33 height 10
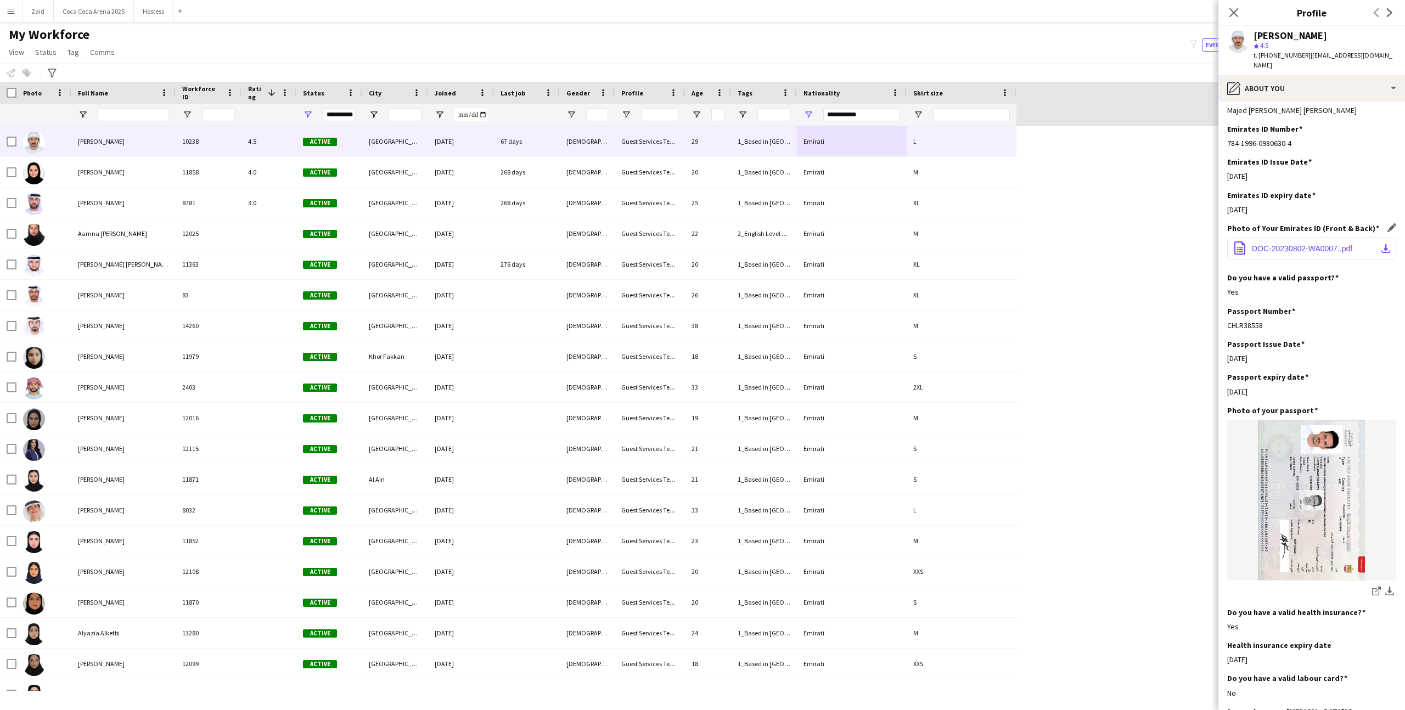
click at [1293, 244] on span "DOC-20230802-WA0007..pdf" at bounding box center [1302, 248] width 100 height 9
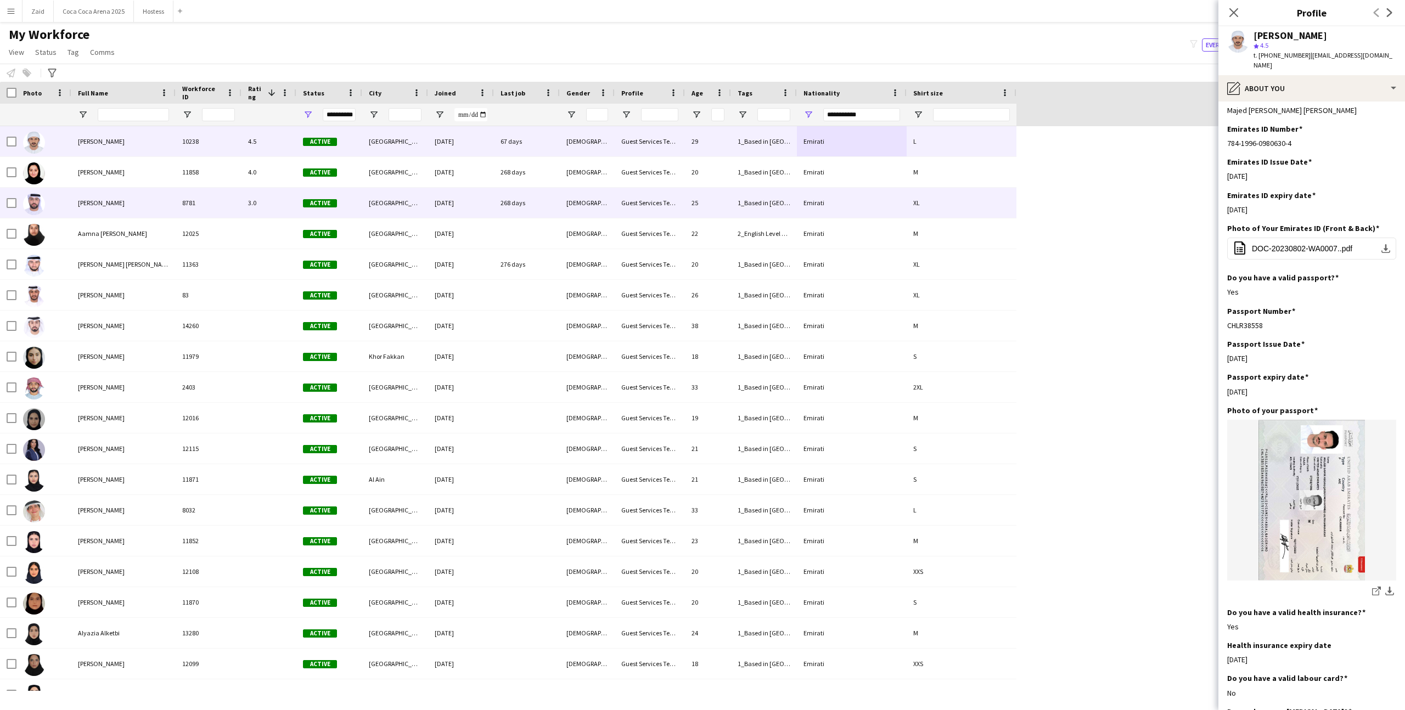
click at [237, 210] on div "8781" at bounding box center [209, 203] width 66 height 30
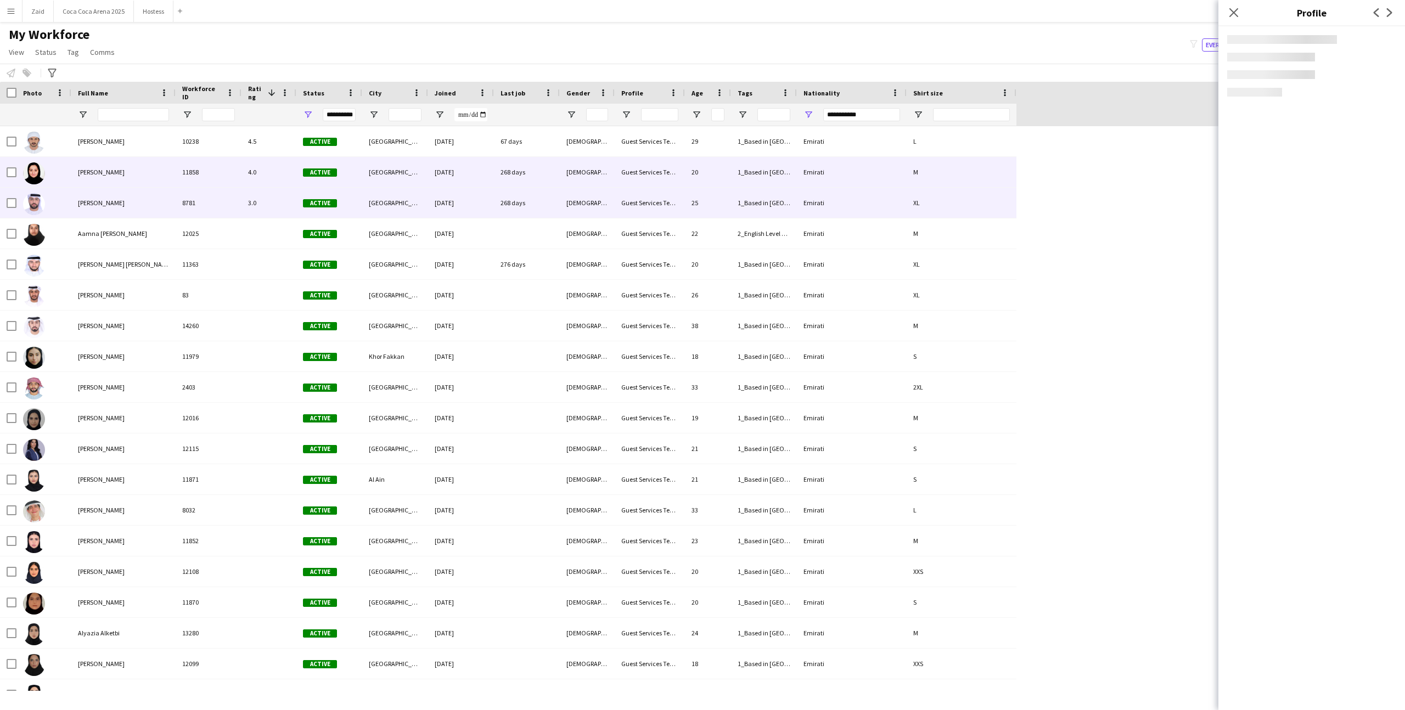
click at [273, 173] on div "4.0" at bounding box center [269, 172] width 55 height 30
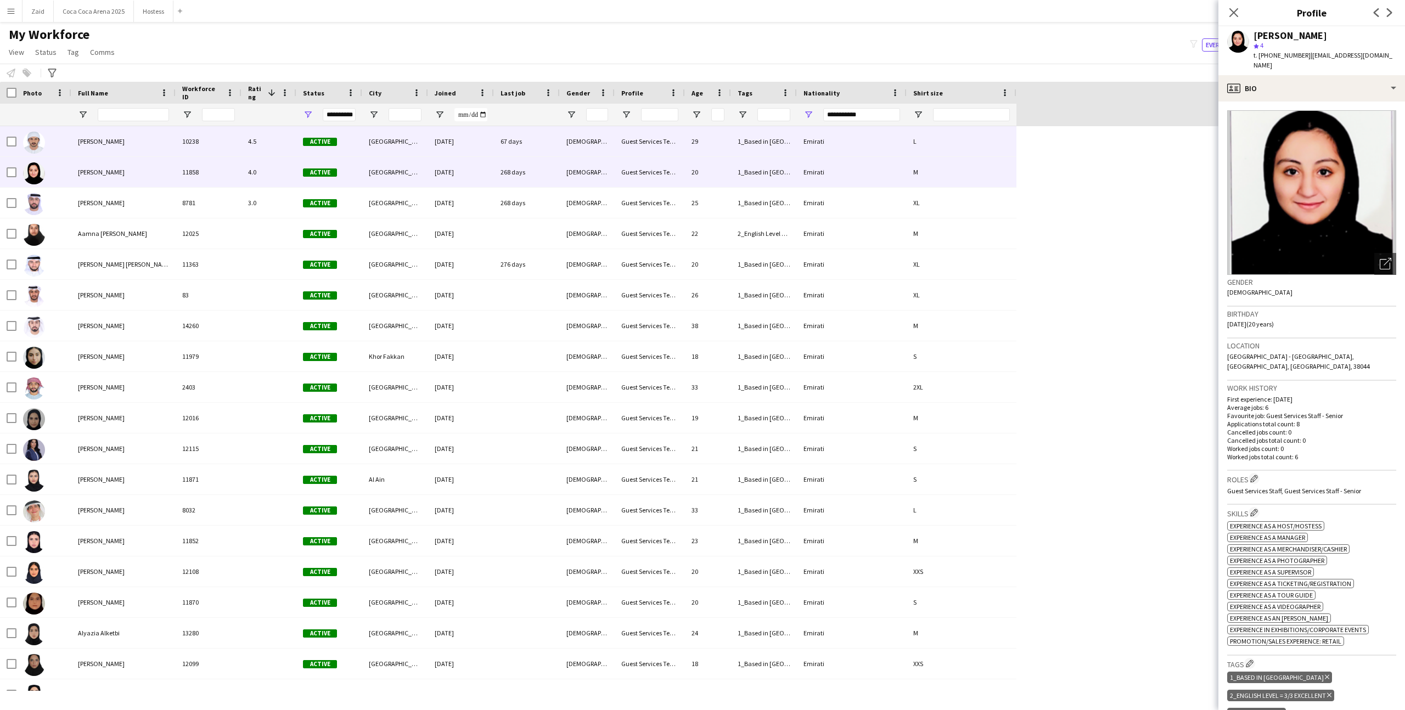
click at [359, 142] on div "Active" at bounding box center [329, 141] width 66 height 30
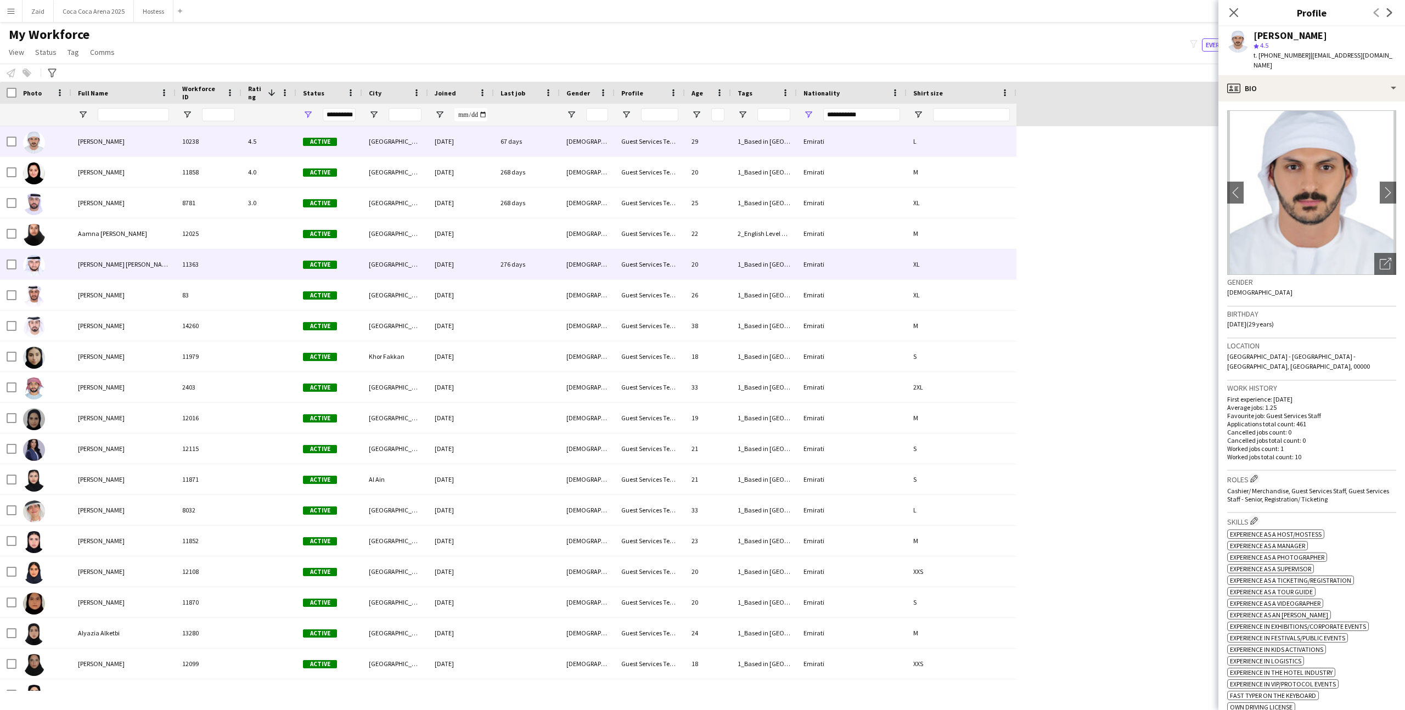
click at [631, 258] on div "Guest Services Team" at bounding box center [650, 264] width 70 height 30
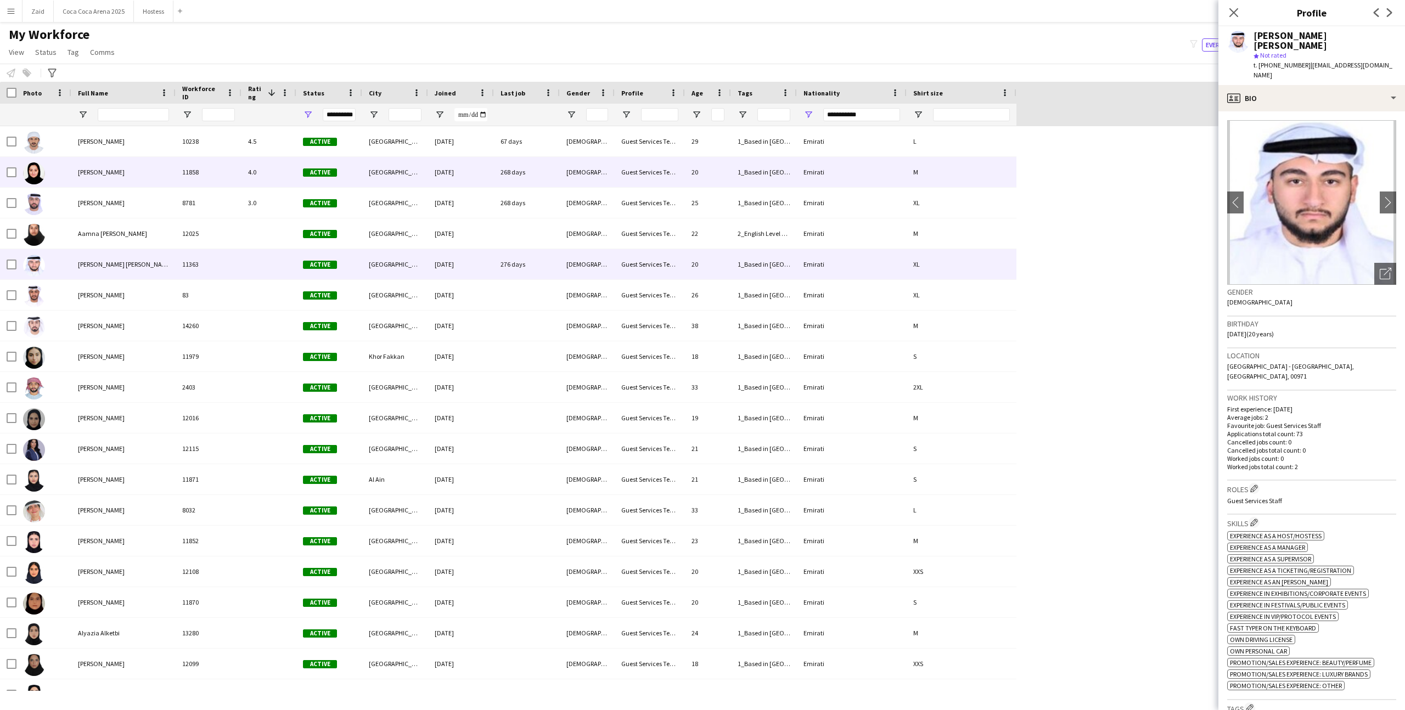
click at [577, 137] on div "Male" at bounding box center [587, 141] width 55 height 30
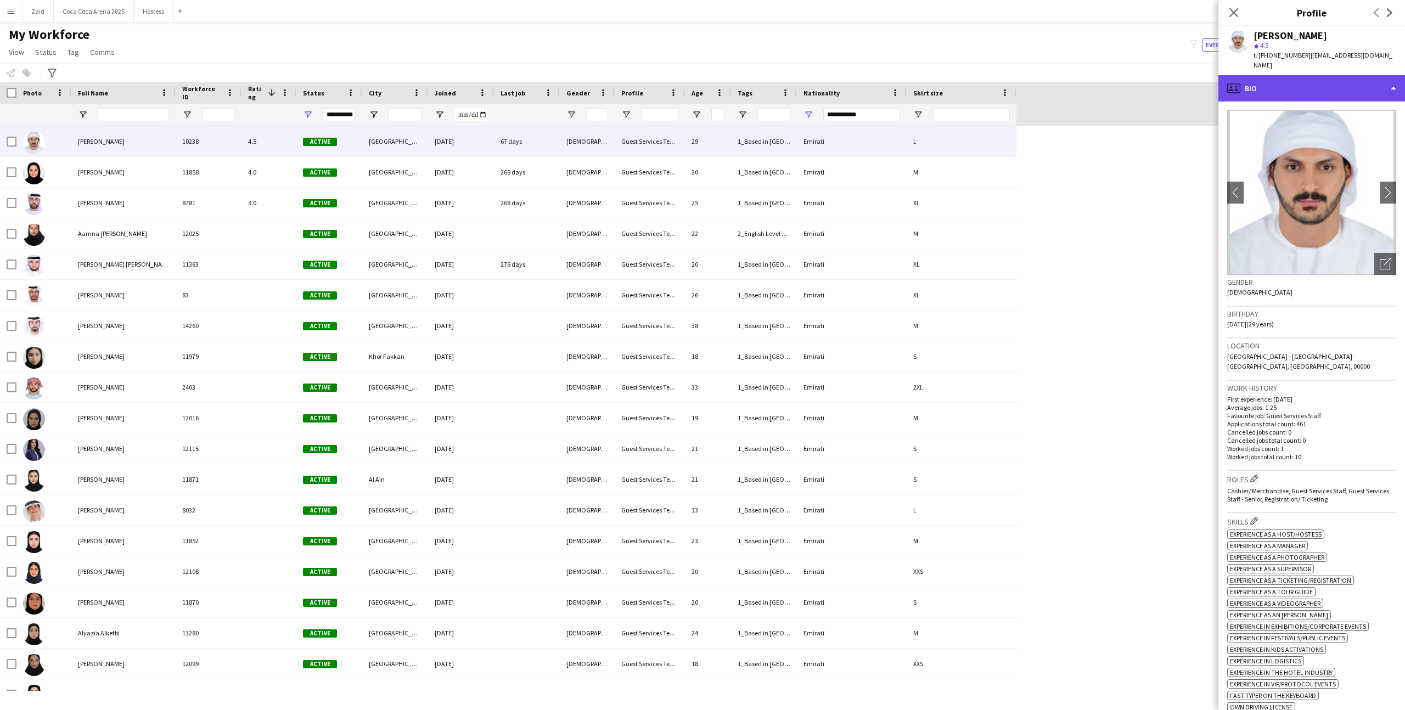
click at [1330, 87] on div "profile Bio" at bounding box center [1312, 88] width 187 height 26
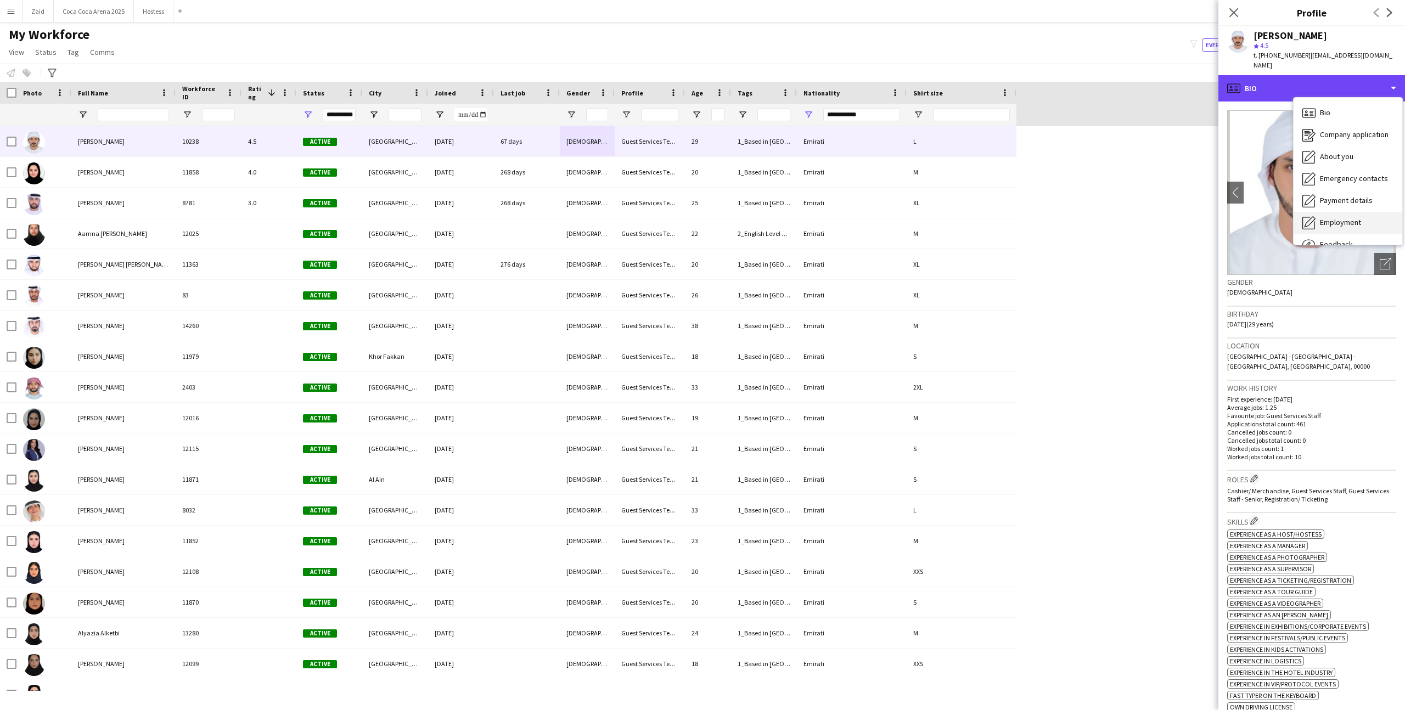
scroll to position [37, 0]
click at [1343, 202] on span "Feedback" at bounding box center [1336, 207] width 33 height 10
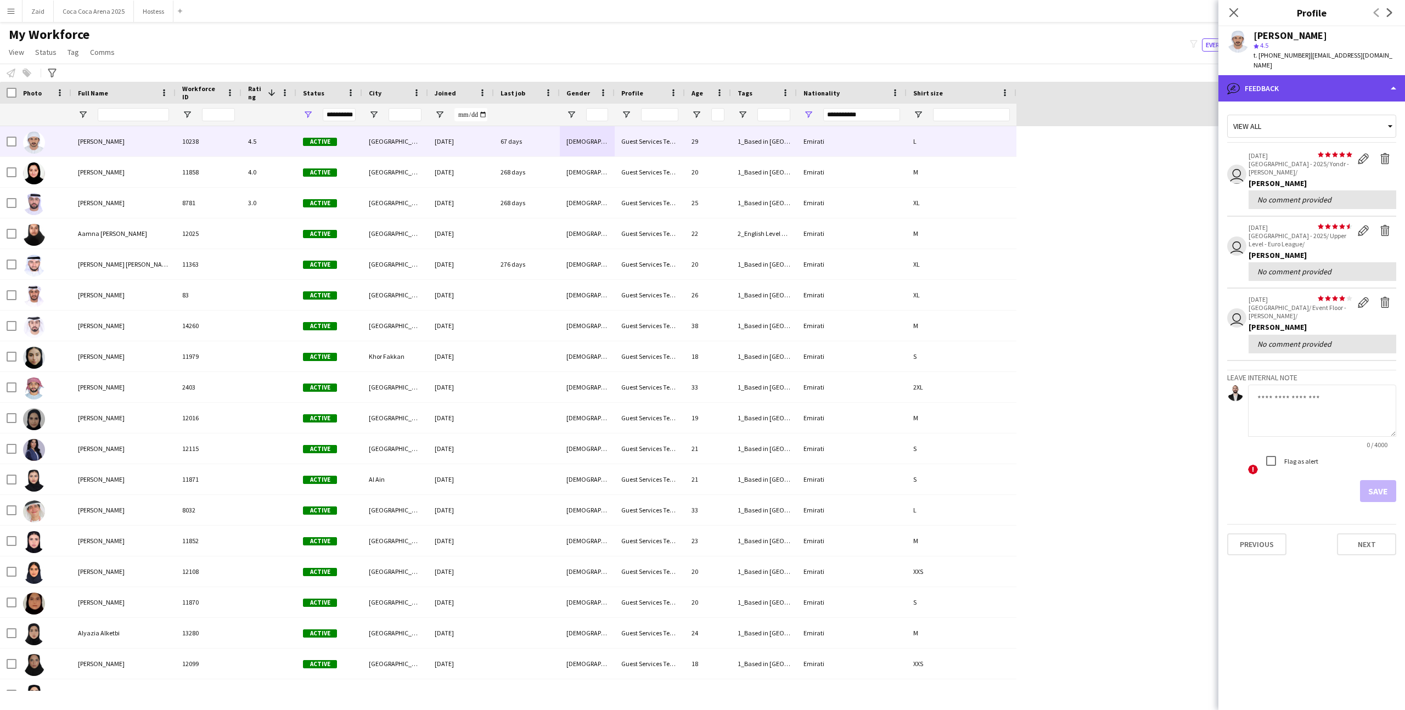
click at [1354, 84] on div "bubble-pencil Feedback" at bounding box center [1312, 88] width 187 height 26
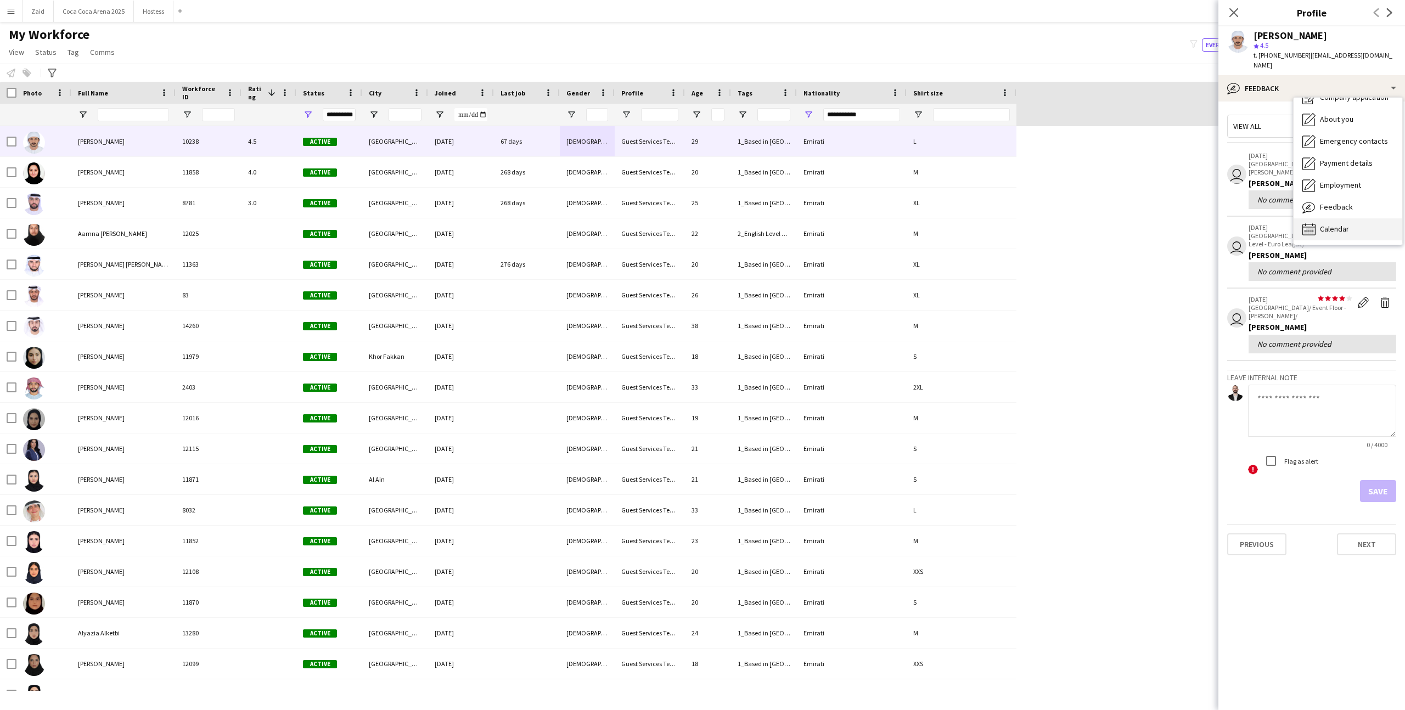
click at [1368, 219] on div "Calendar Calendar" at bounding box center [1348, 230] width 109 height 22
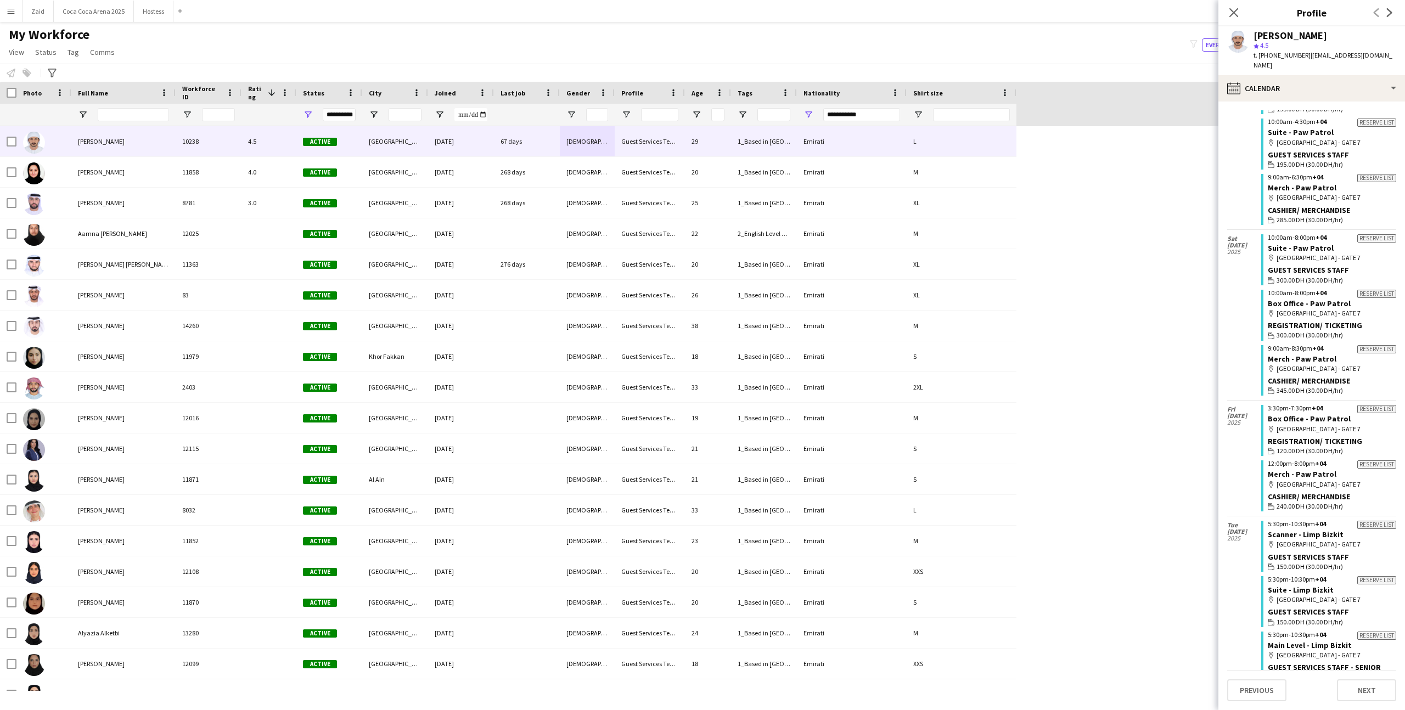
scroll to position [0, 0]
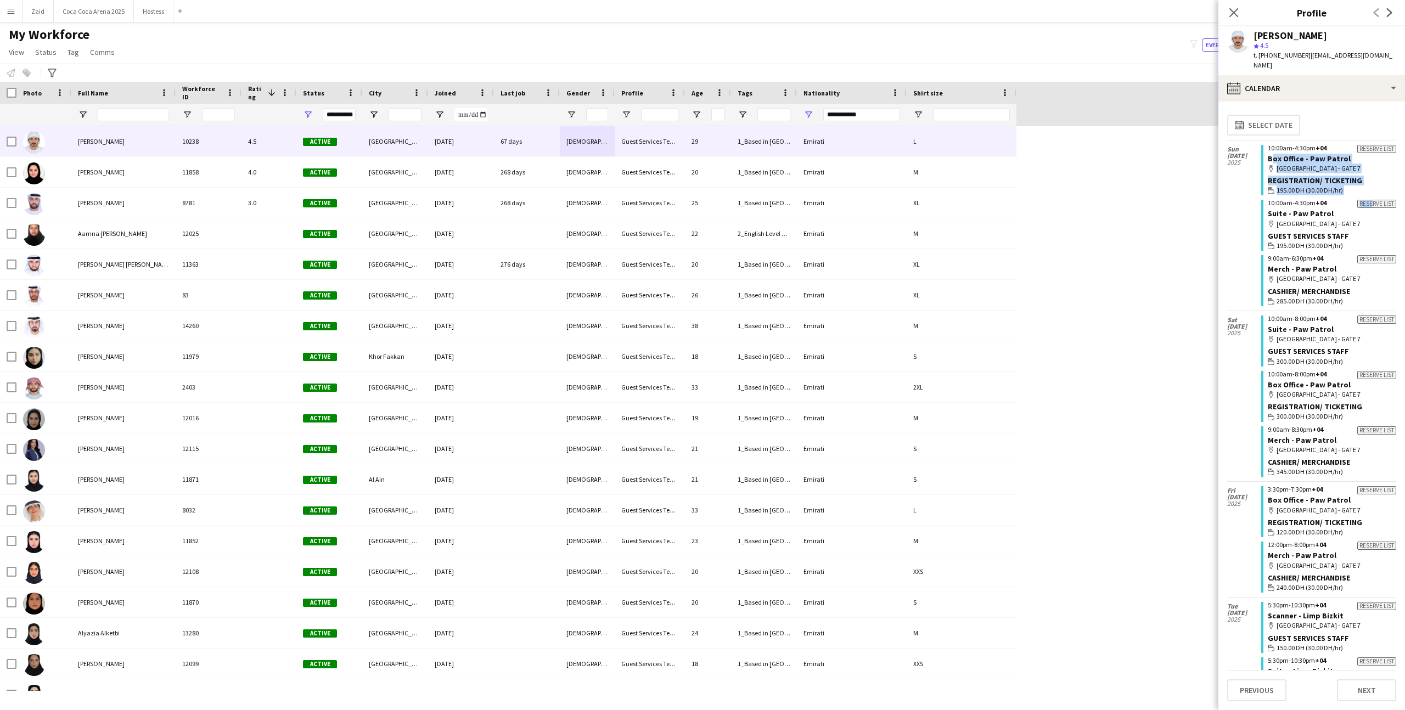
drag, startPoint x: 1265, startPoint y: 148, endPoint x: 1365, endPoint y: 192, distance: 109.7
click at [1369, 193] on div "Reserve list 10:00am-4:30pm +04 Box Office - Paw Patrol map-marker Etihad Arena…" at bounding box center [1329, 226] width 135 height 170
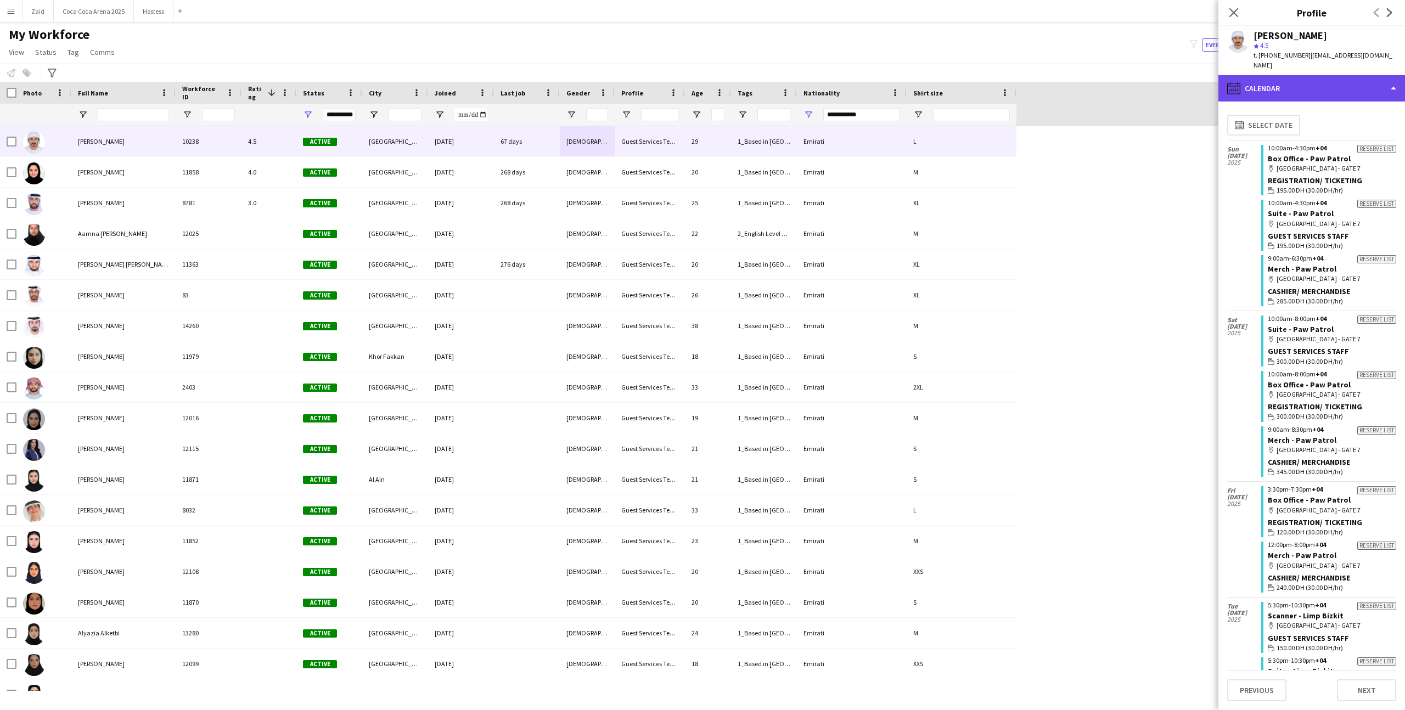
click at [1324, 88] on div "calendar-full Calendar" at bounding box center [1312, 88] width 187 height 26
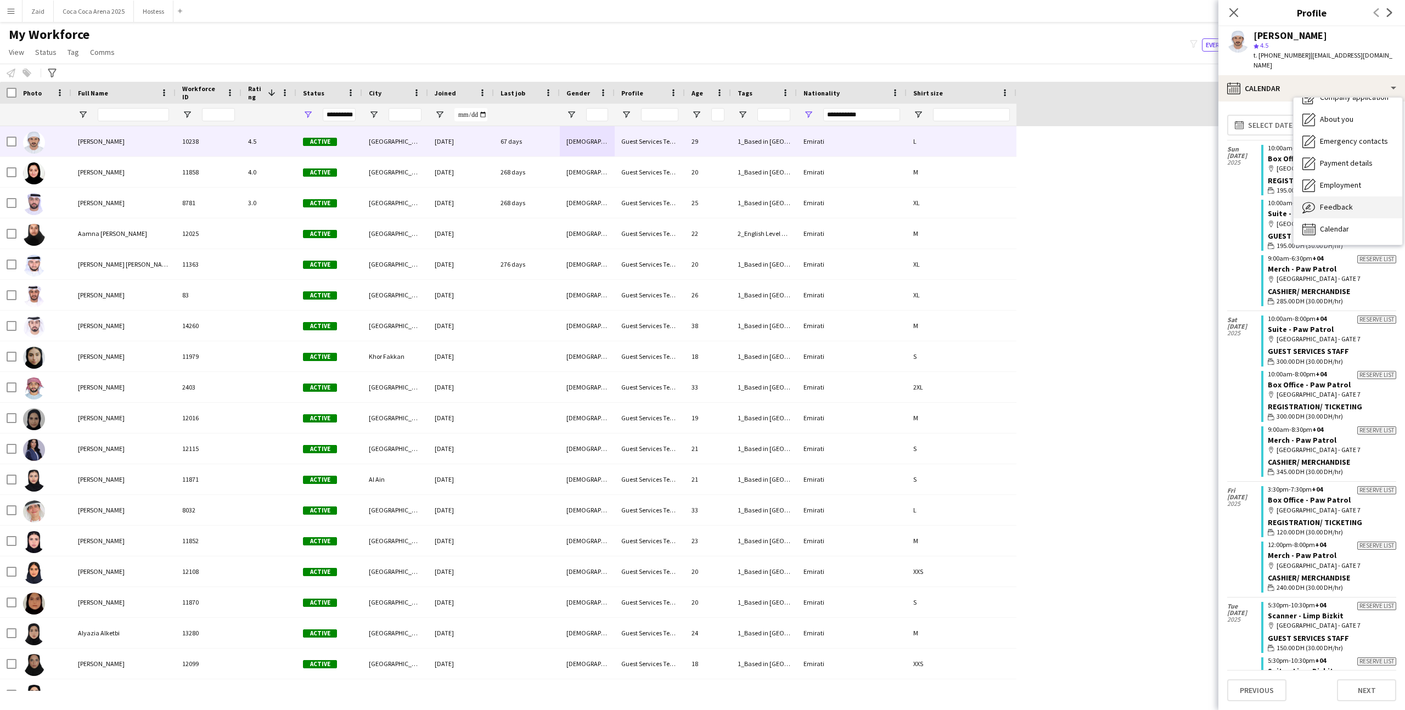
click at [1345, 197] on div "Feedback Feedback" at bounding box center [1348, 208] width 109 height 22
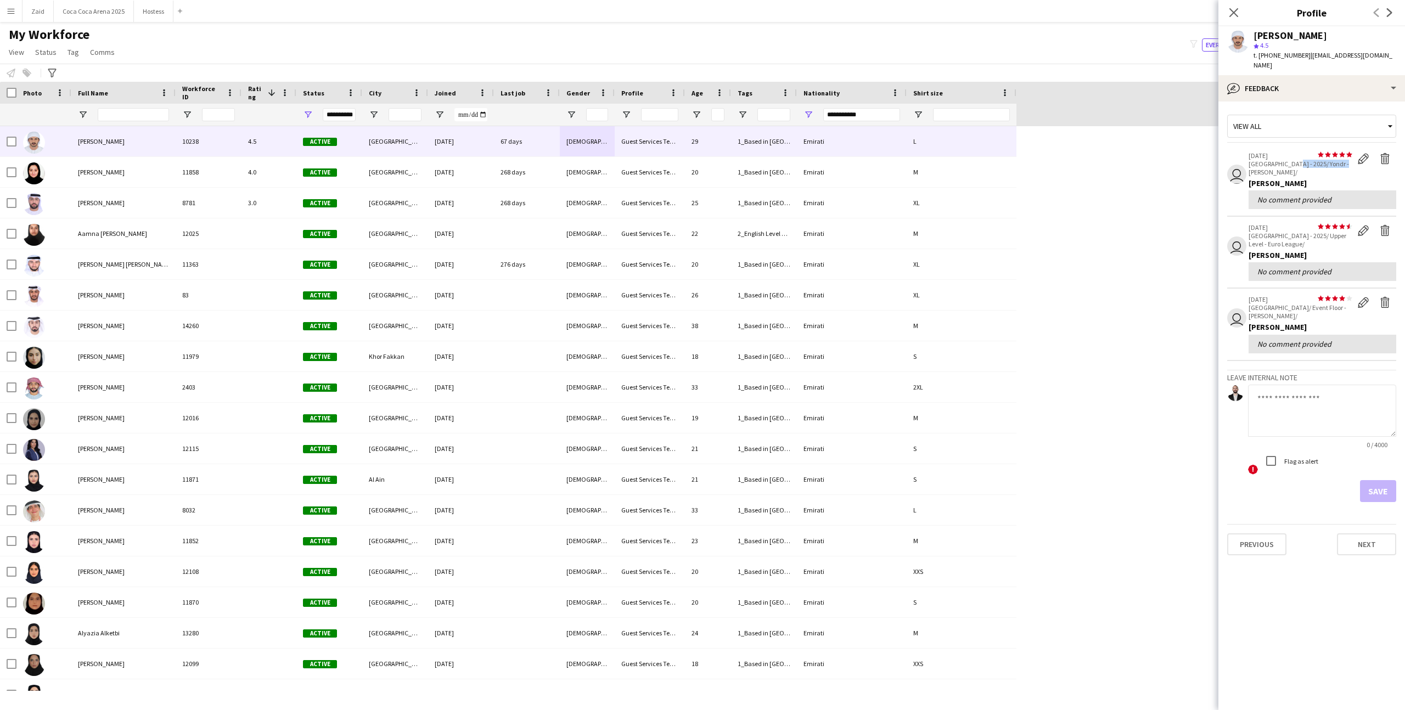
drag, startPoint x: 1289, startPoint y: 157, endPoint x: 1343, endPoint y: 157, distance: 54.9
click at [1343, 160] on p "Etihad Arena - 2025/ Yondr - Dave Chappelle/" at bounding box center [1301, 168] width 104 height 16
click at [1262, 102] on app-crew-profile-feedback-tab "View all user star star star star star star star star star star 03-07-2025 Etih…" at bounding box center [1312, 406] width 187 height 609
click at [1263, 85] on div "bubble-pencil Feedback" at bounding box center [1312, 88] width 187 height 26
click at [1284, 110] on div "View all user star star star star star star star star star star 03-07-2025 Etih…" at bounding box center [1312, 306] width 169 height 392
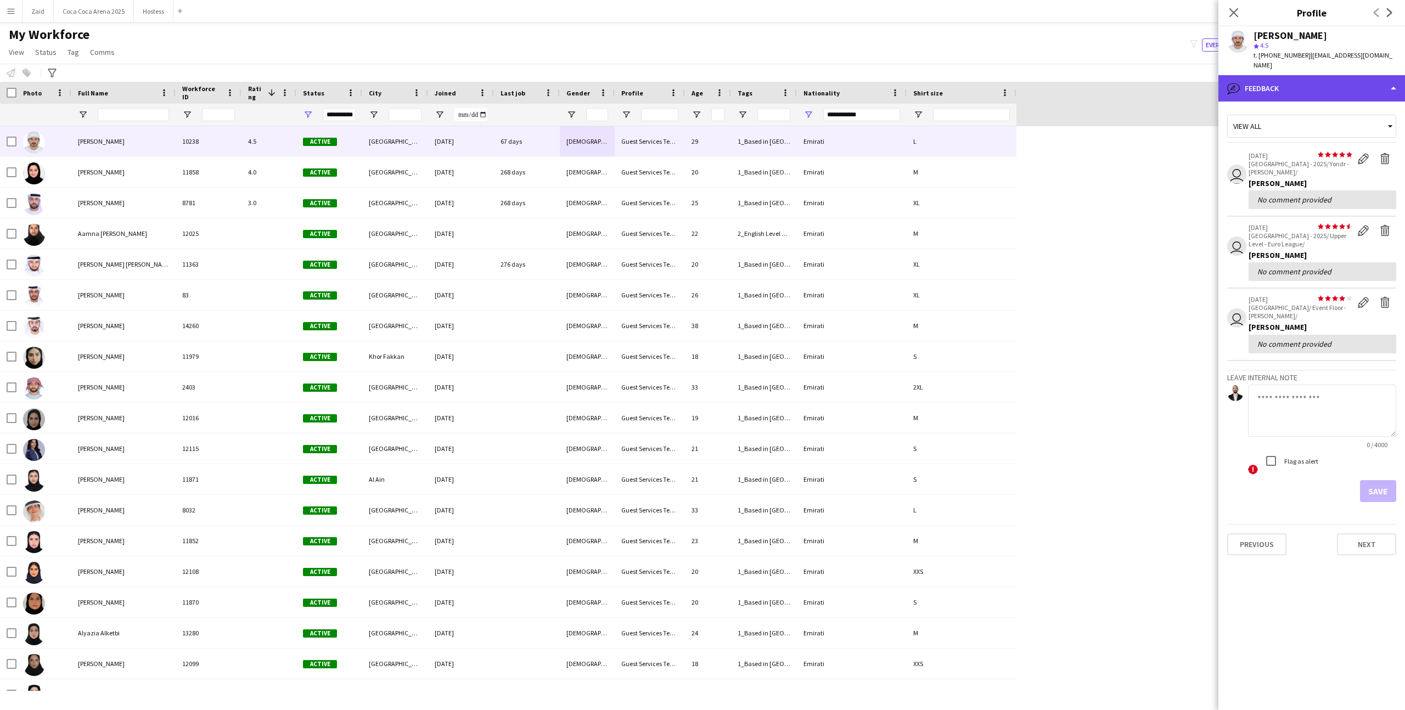
click at [1259, 75] on div "bubble-pencil Feedback" at bounding box center [1312, 88] width 187 height 26
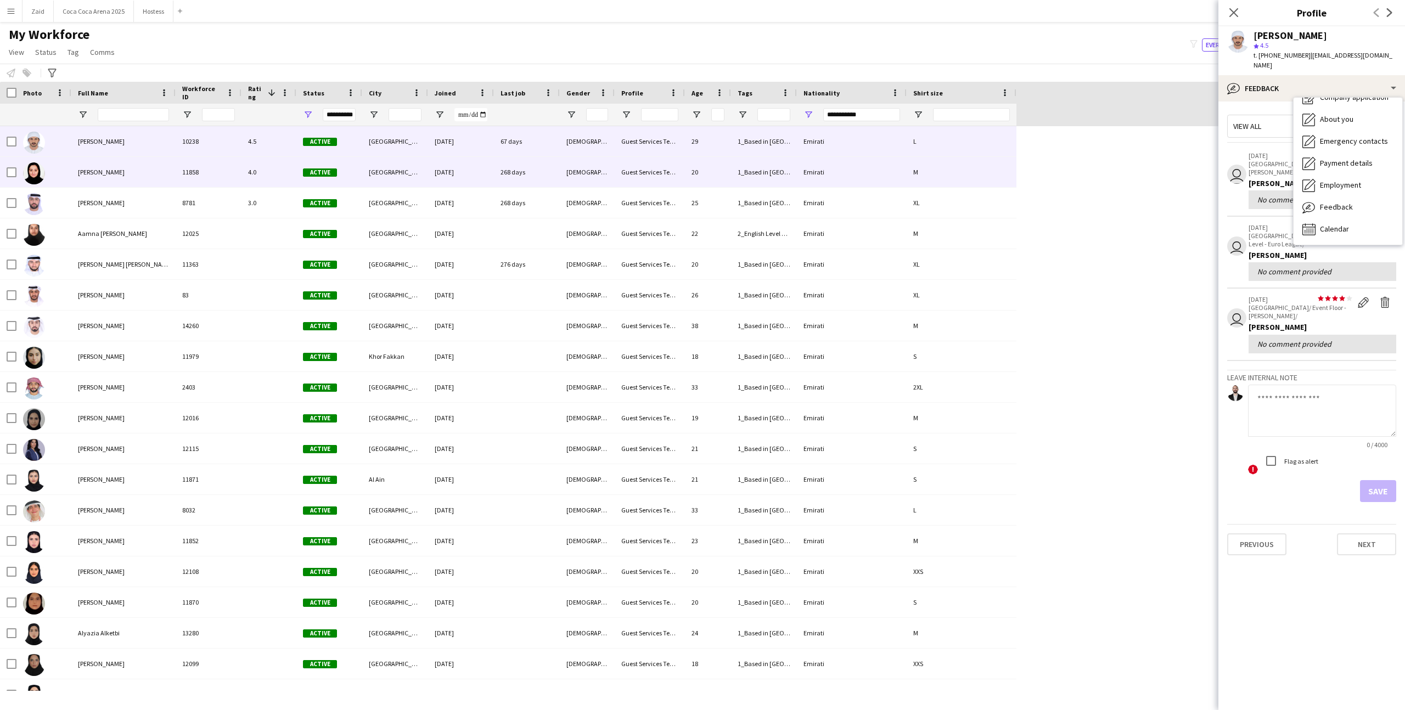
click at [635, 176] on div "Guest Services Team" at bounding box center [650, 172] width 70 height 30
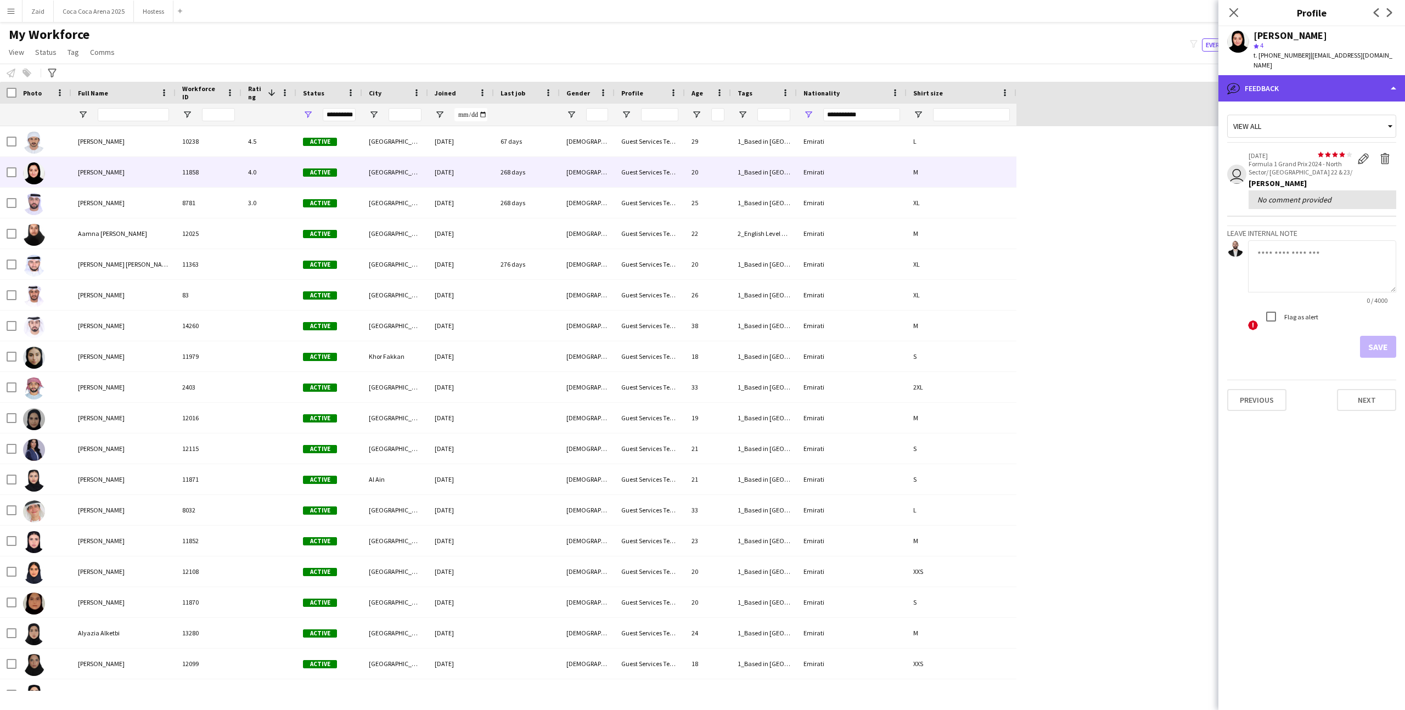
click at [1334, 85] on div "bubble-pencil Feedback" at bounding box center [1312, 88] width 187 height 26
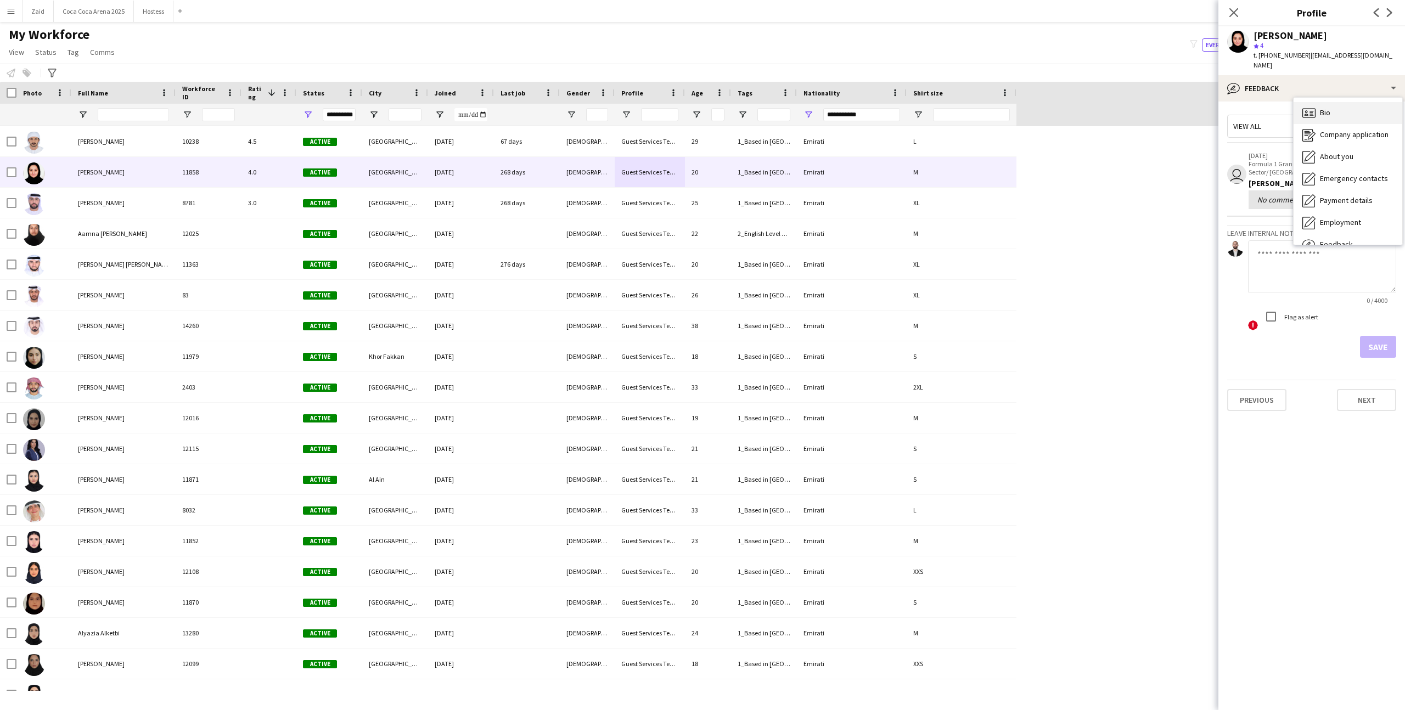
click at [1334, 109] on div "Bio Bio" at bounding box center [1348, 113] width 109 height 22
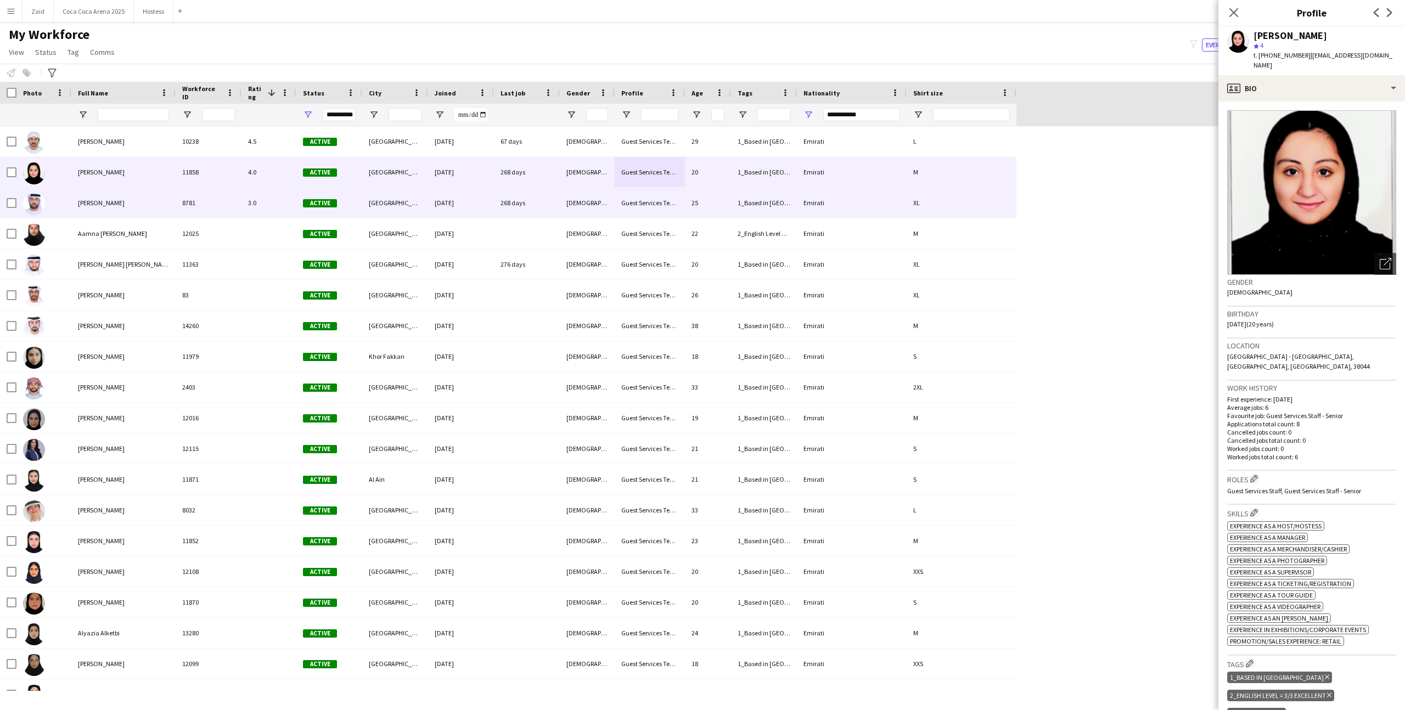
click at [803, 204] on div "Emirati" at bounding box center [852, 203] width 110 height 30
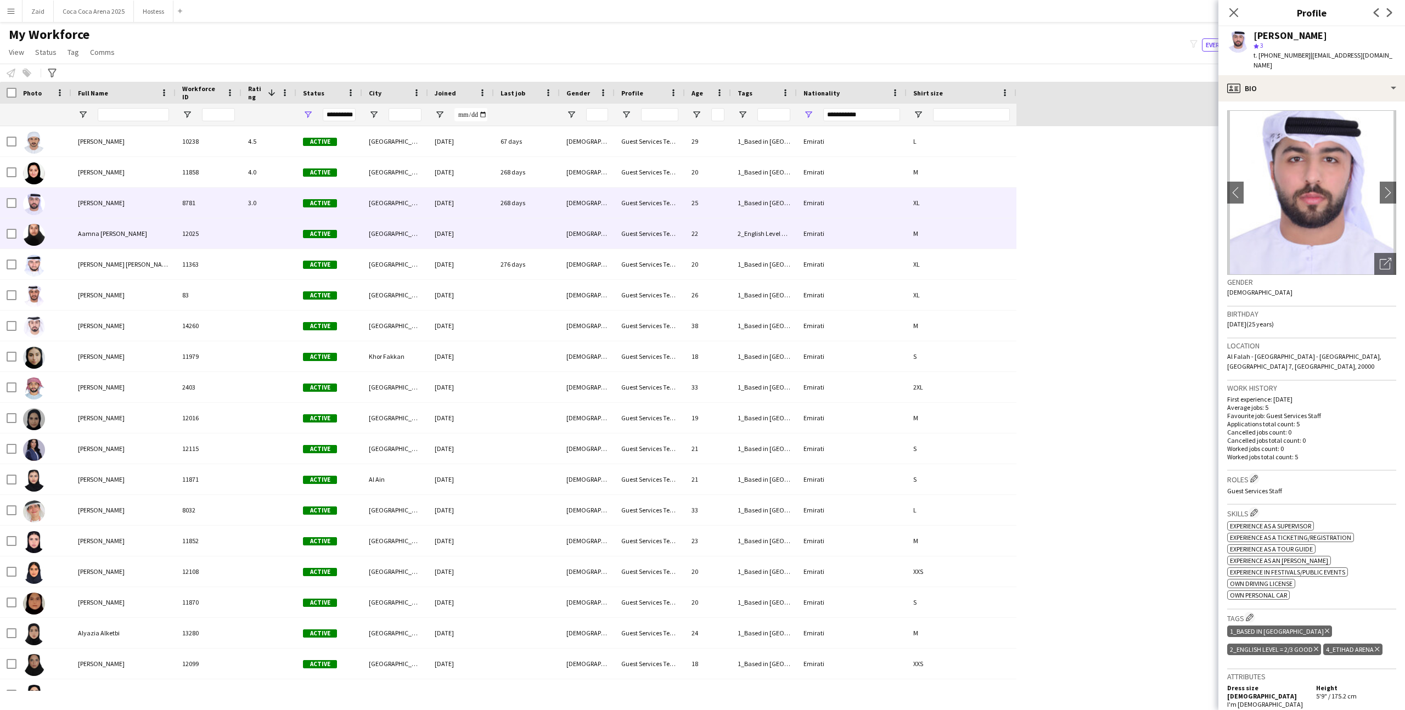
click at [799, 244] on div "Emirati" at bounding box center [852, 234] width 110 height 30
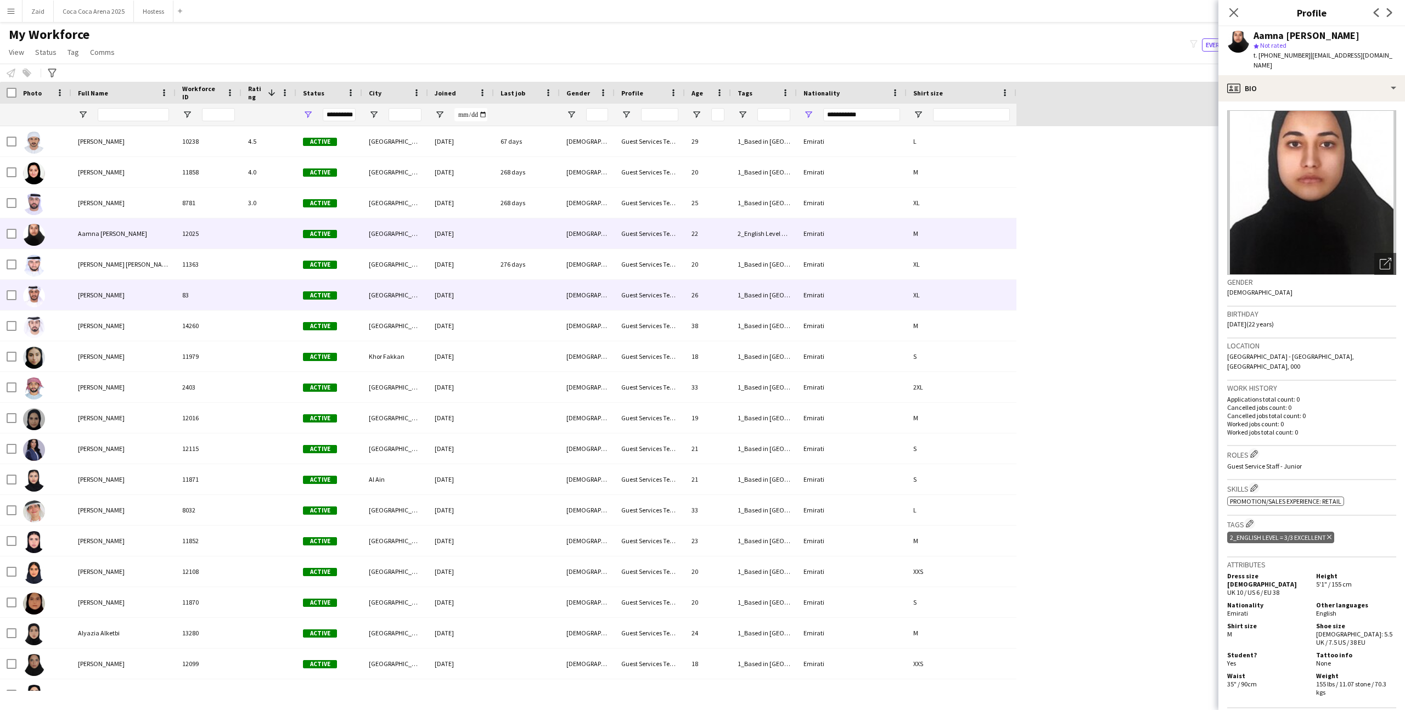
click at [800, 293] on div "Emirati" at bounding box center [852, 295] width 110 height 30
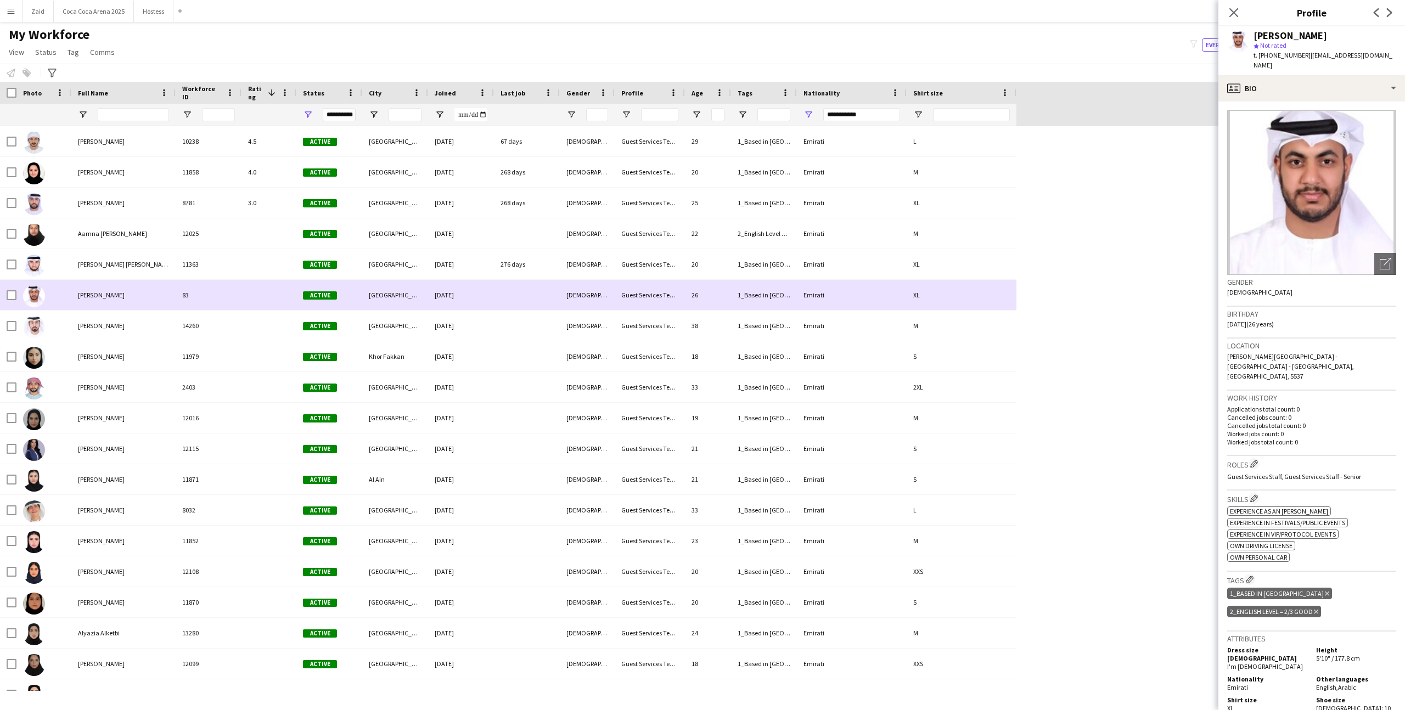
click at [827, 278] on div "Emirati" at bounding box center [852, 264] width 110 height 30
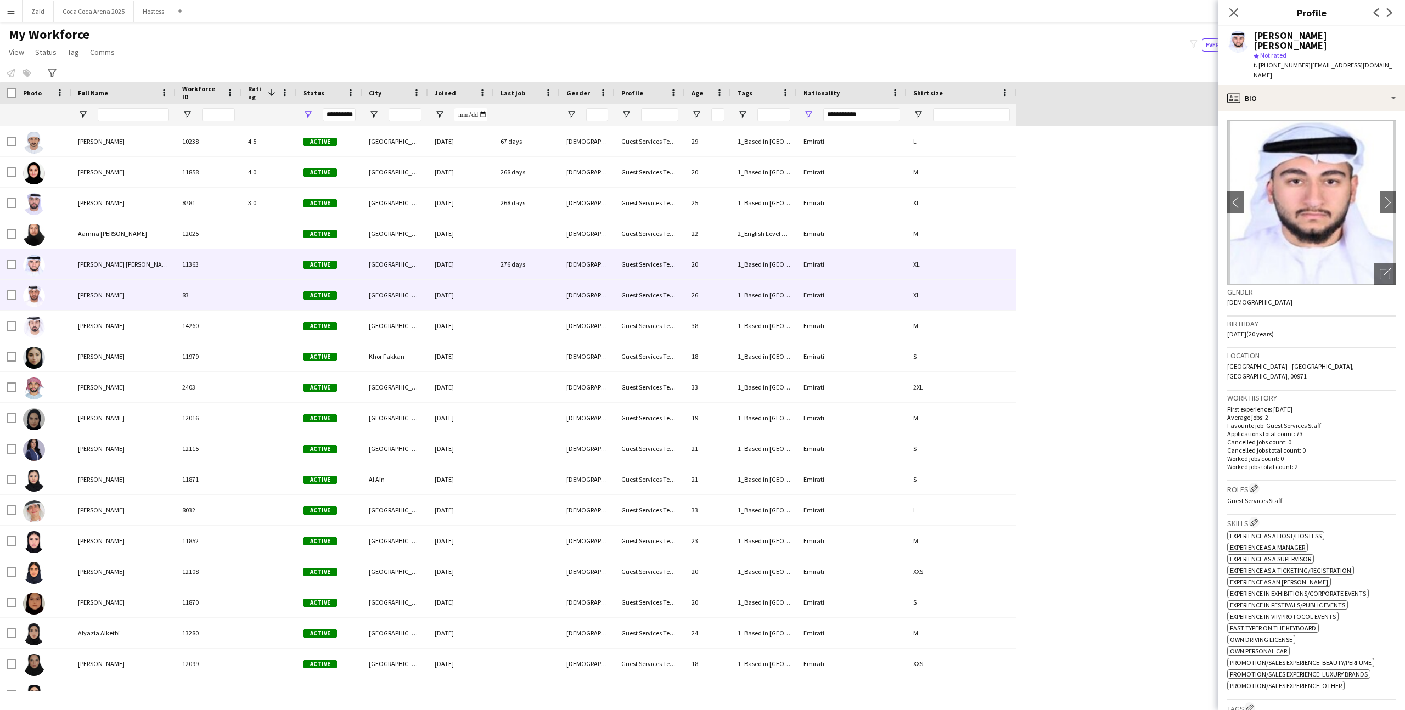
click at [815, 315] on div "Emirati" at bounding box center [852, 326] width 110 height 30
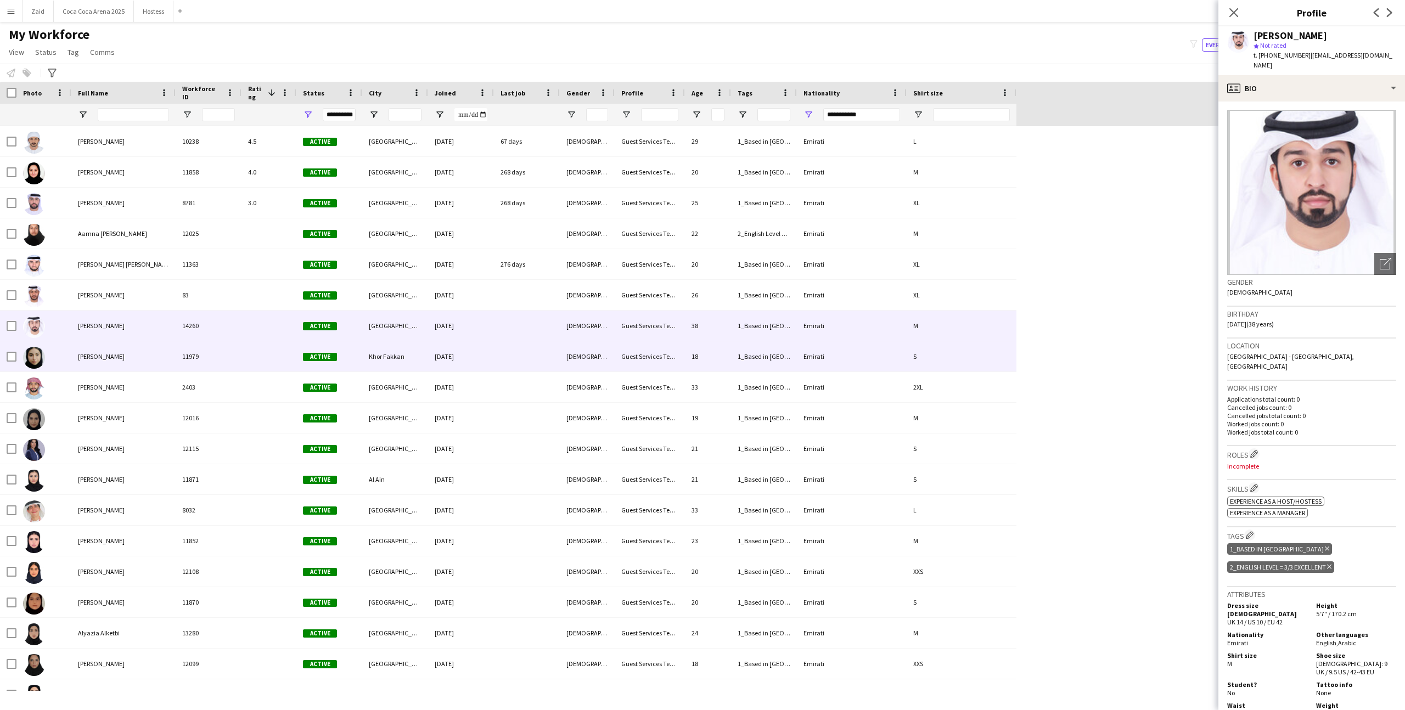
click at [796, 354] on div "1_Based in Abu Dhabi, 2_English Level = 2/3 Good , 4_Etihad Arena" at bounding box center [764, 356] width 66 height 30
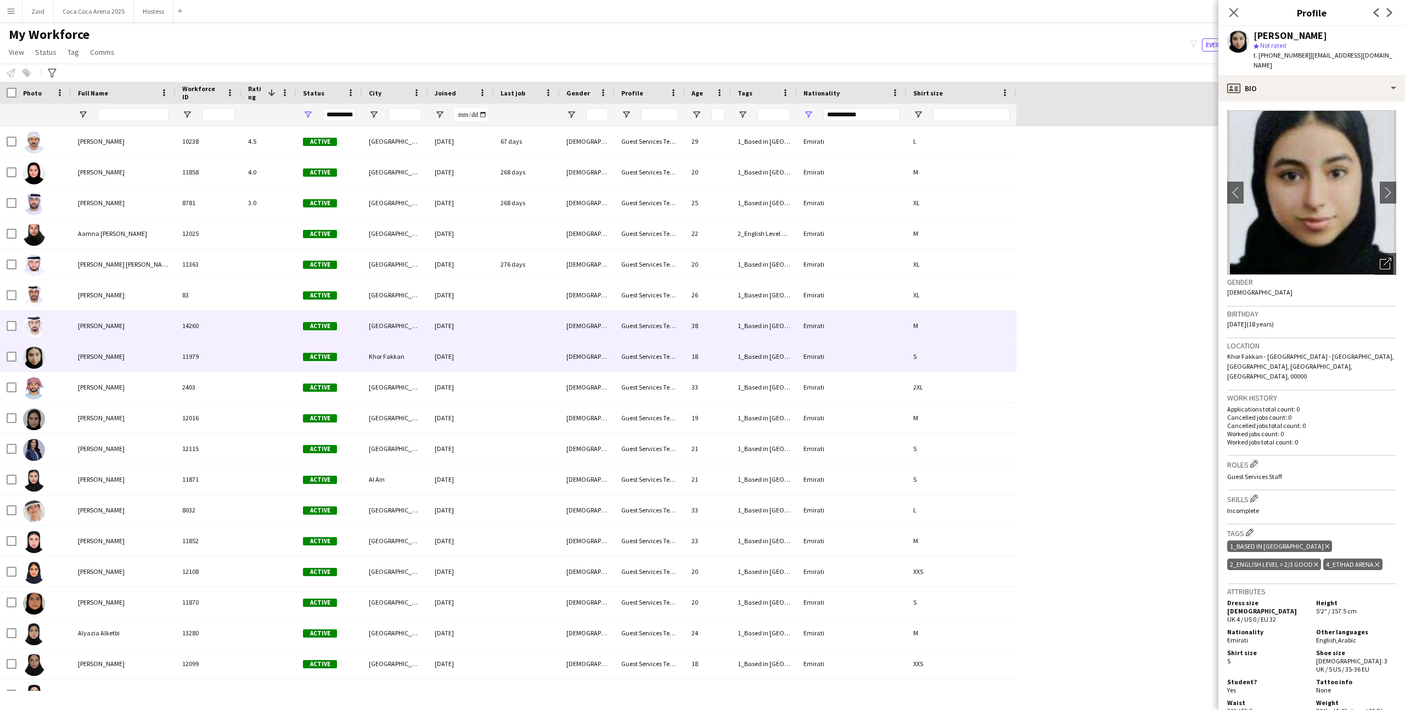
click at [804, 326] on div "Emirati" at bounding box center [852, 326] width 110 height 30
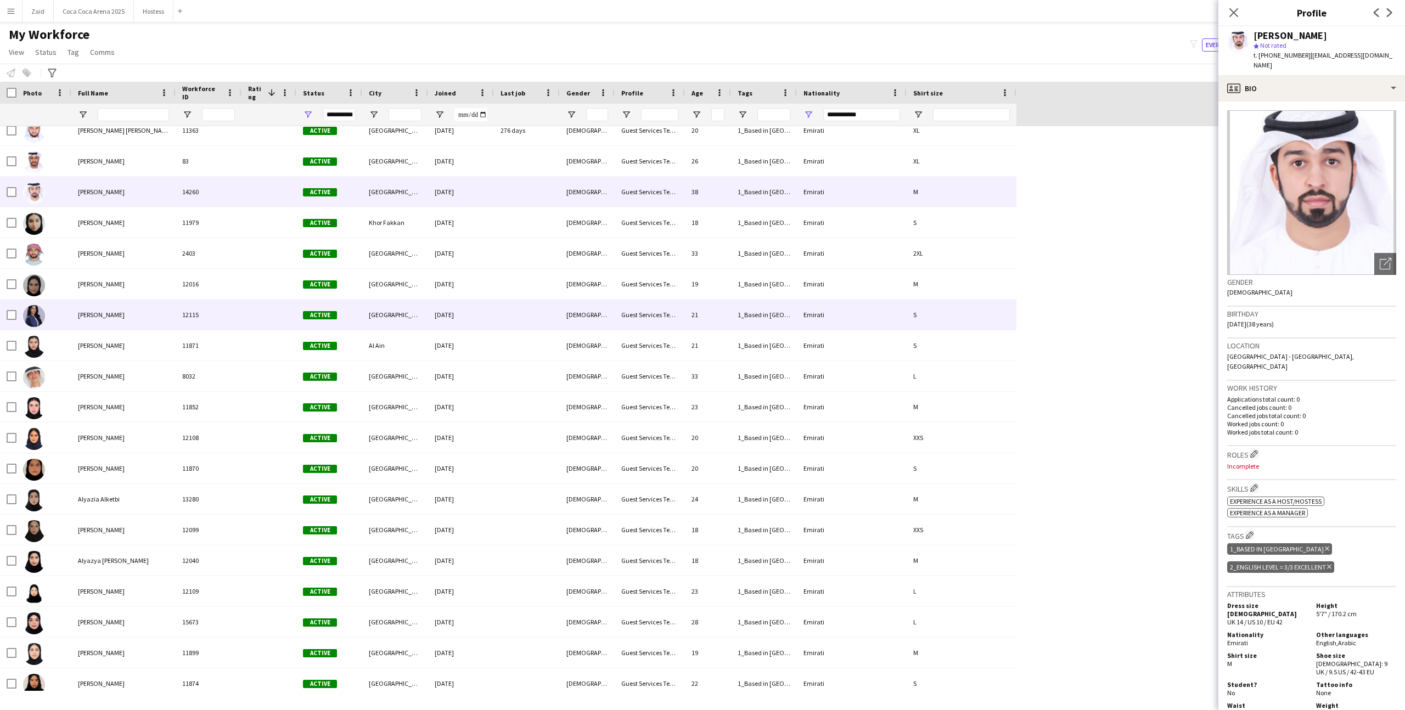
scroll to position [134, 0]
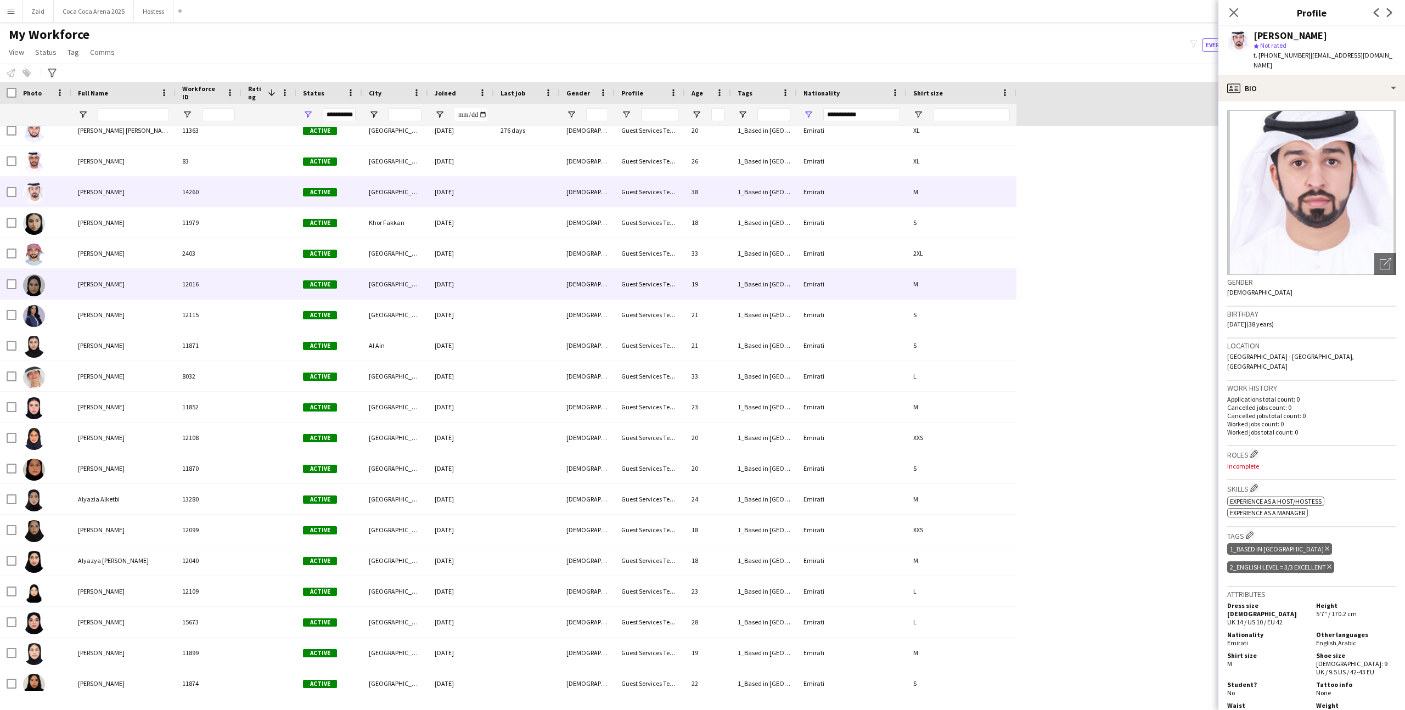
click at [836, 290] on div "Emirati" at bounding box center [852, 284] width 110 height 30
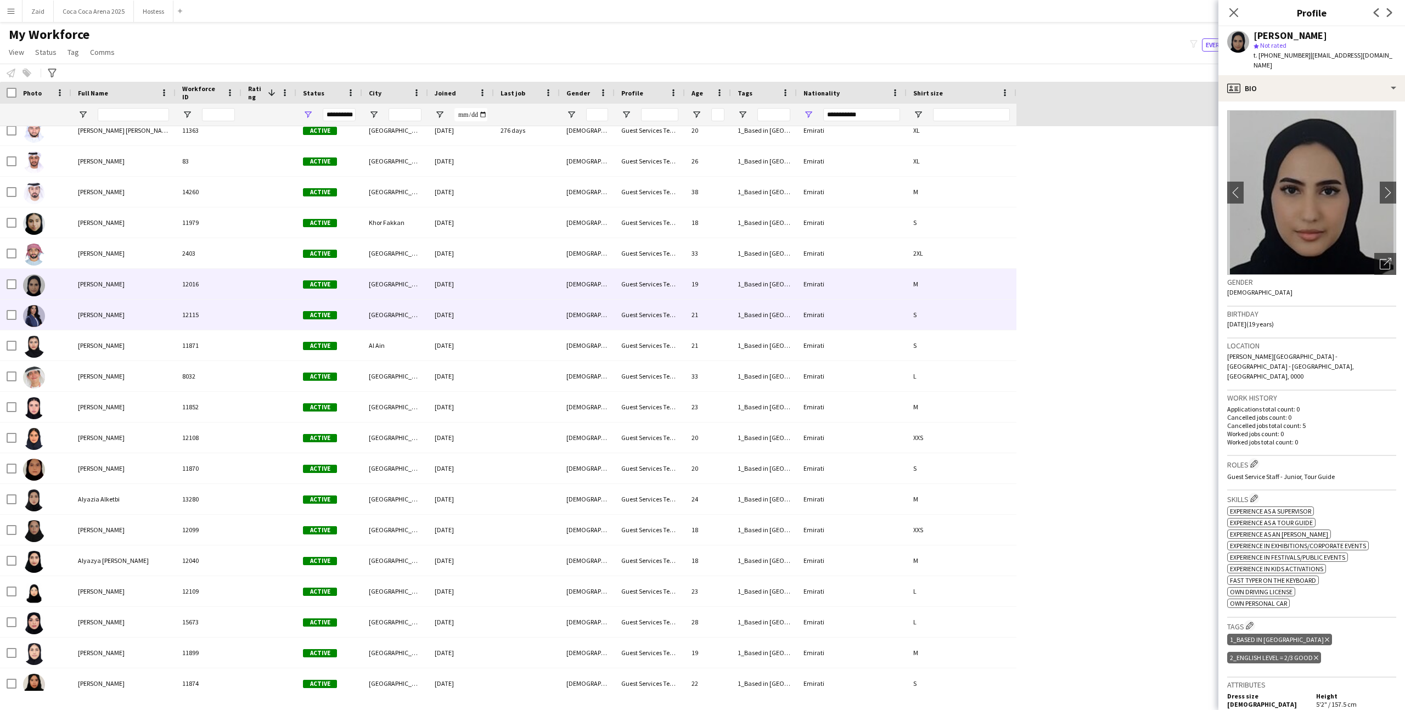
click at [797, 310] on div "Emirati" at bounding box center [852, 315] width 110 height 30
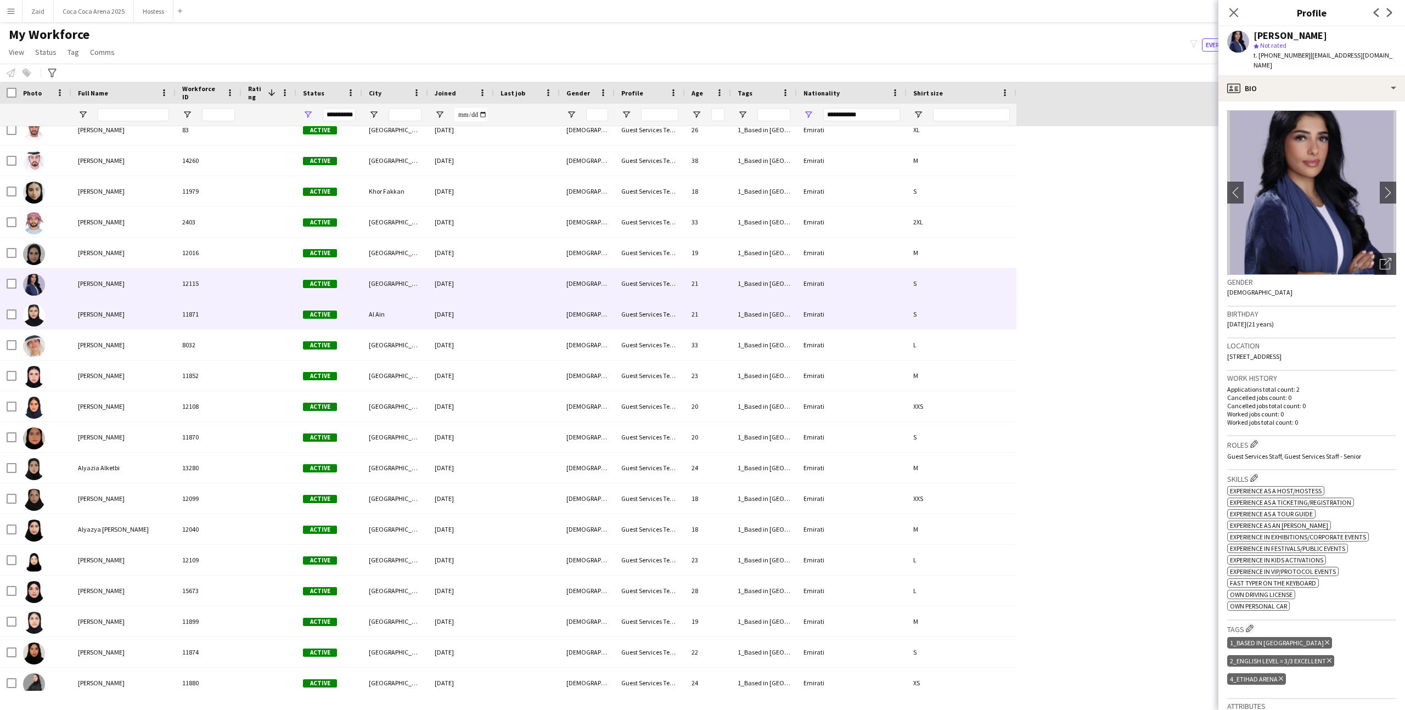
scroll to position [164, 0]
click at [796, 313] on div "1_Based in Abu Dhabi, 1_Based in Al Ain, 2_English Level = 3/3 Excellent" at bounding box center [764, 316] width 66 height 30
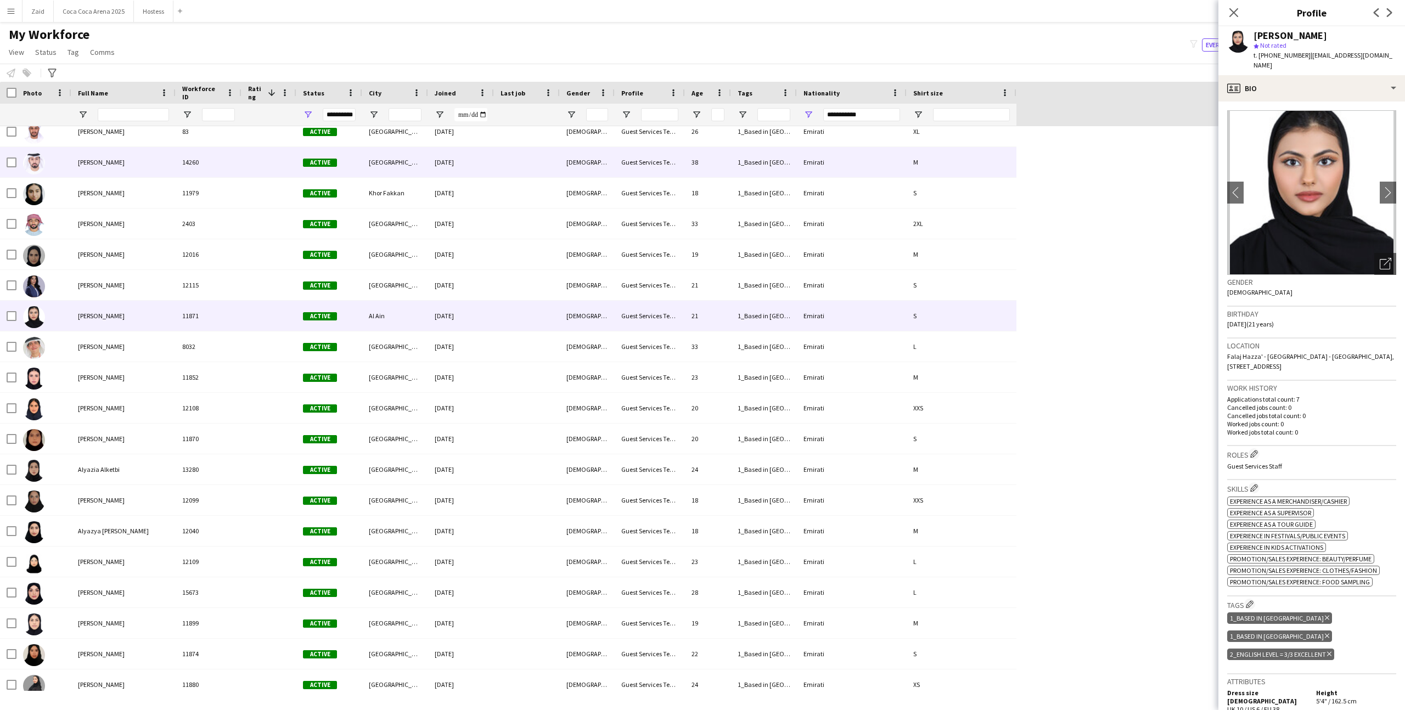
scroll to position [0, 0]
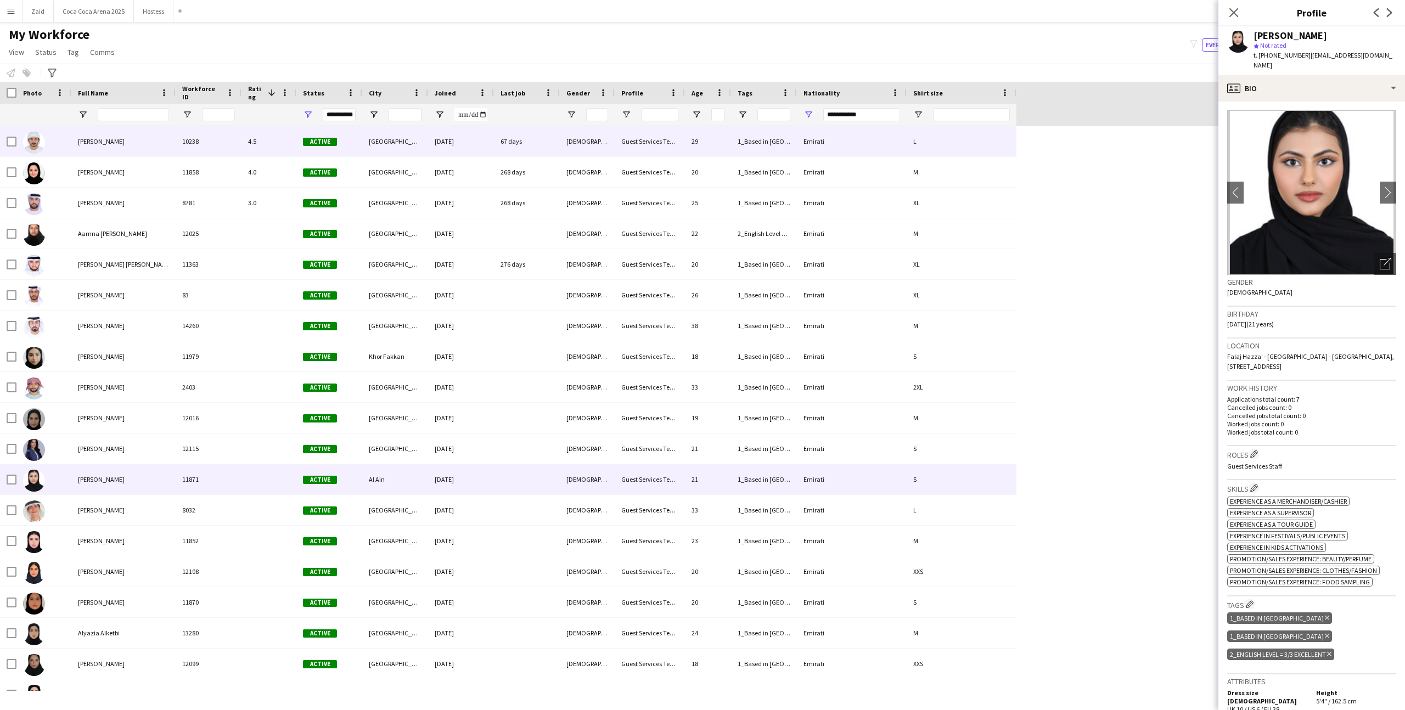
click at [635, 152] on div "Guest Services Team" at bounding box center [650, 141] width 70 height 30
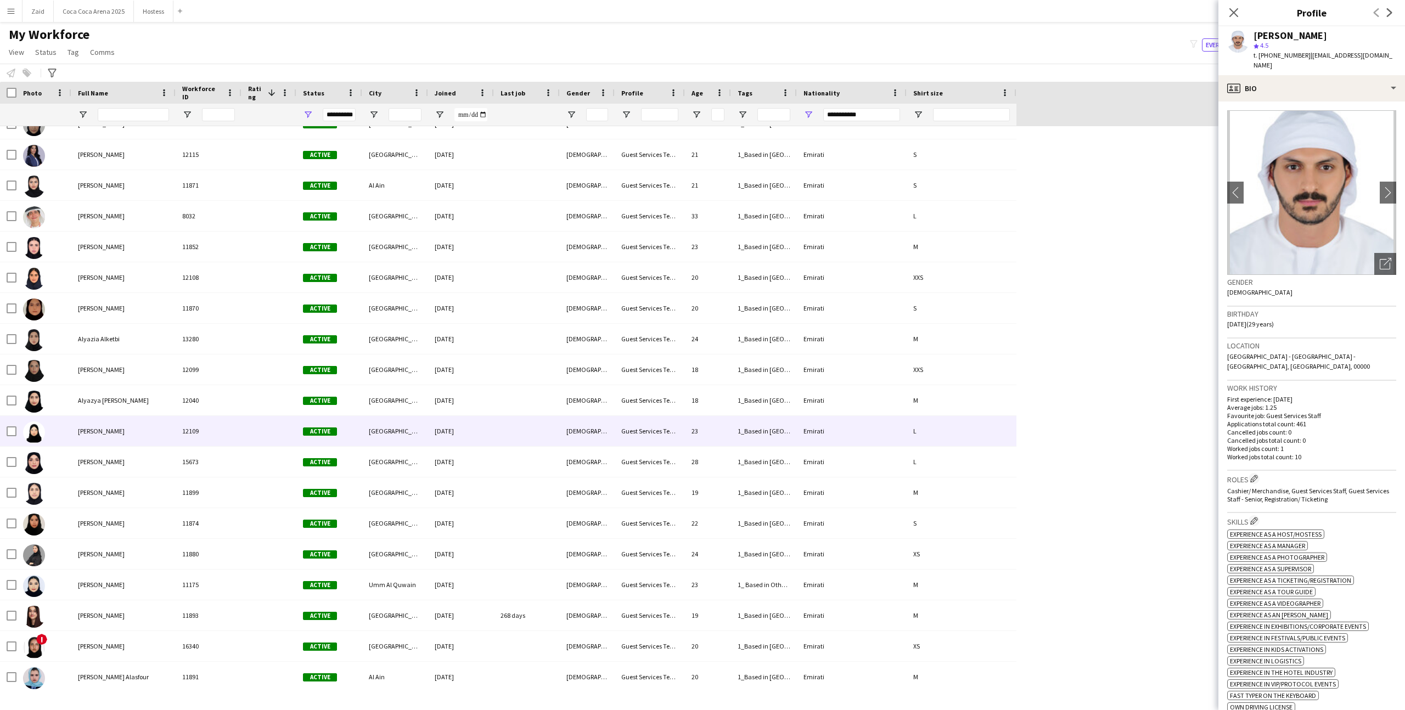
scroll to position [294, 0]
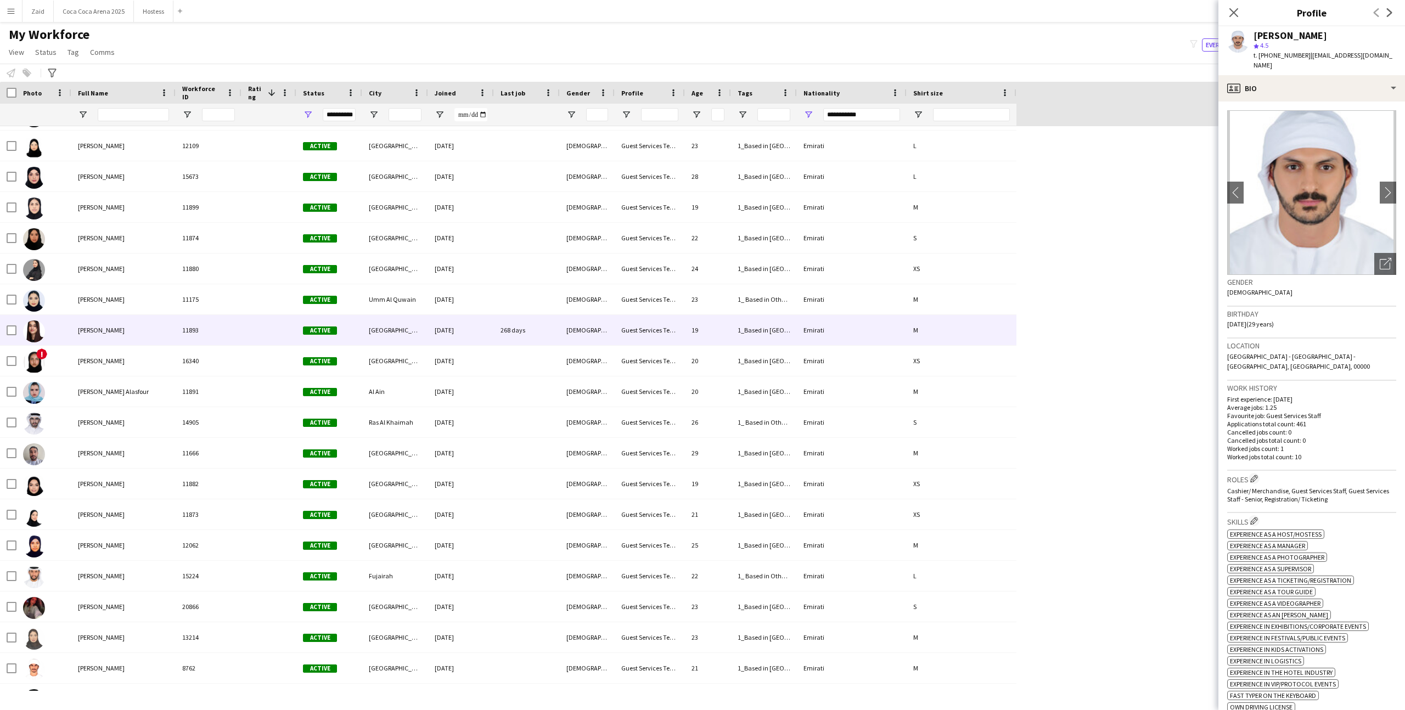
click at [729, 327] on div "19" at bounding box center [708, 330] width 46 height 30
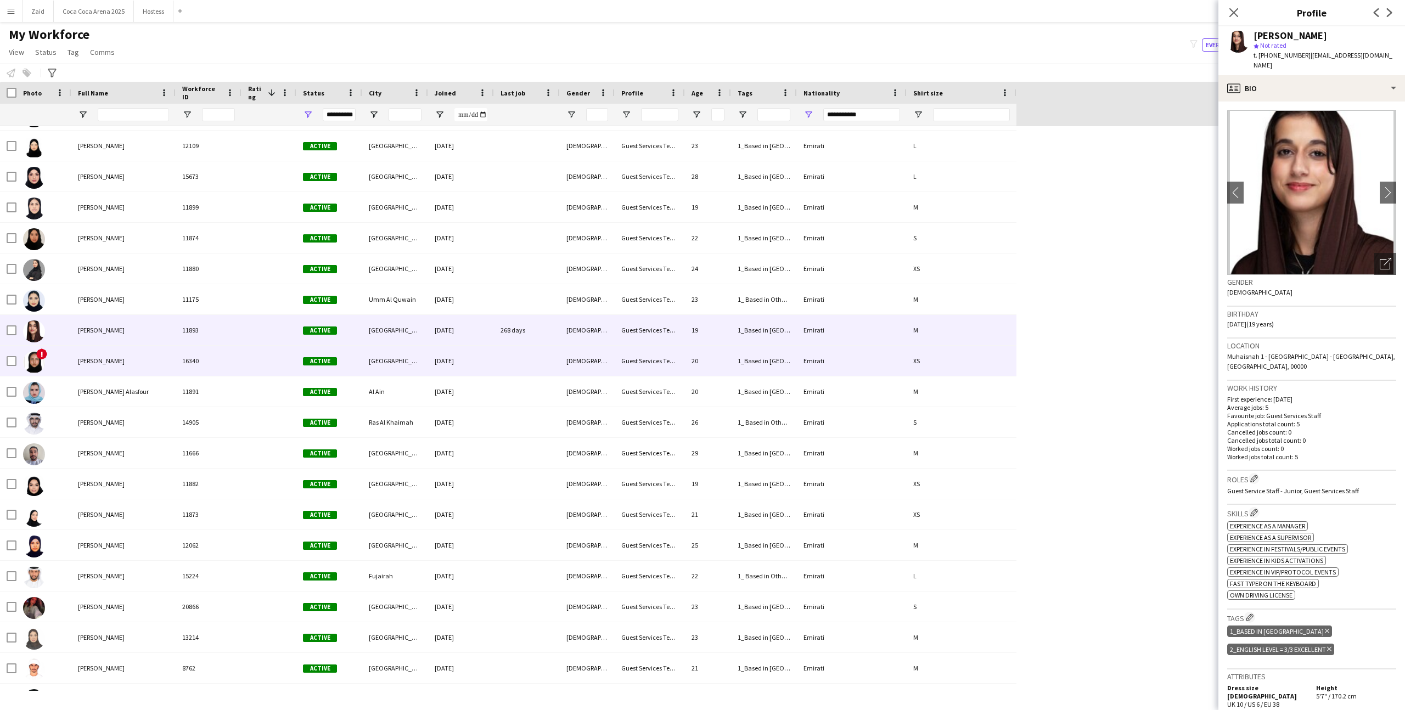
click at [699, 349] on div "20" at bounding box center [708, 361] width 46 height 30
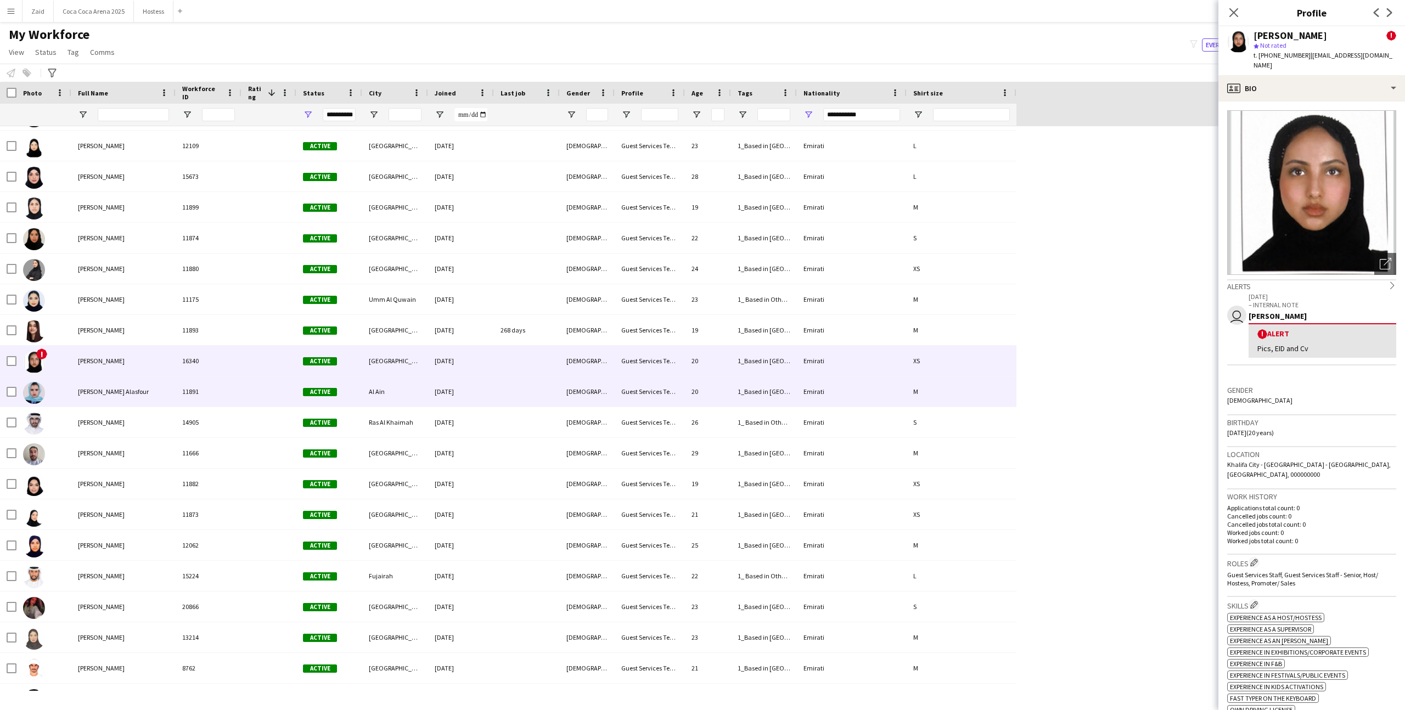
click at [703, 381] on div "20" at bounding box center [708, 392] width 46 height 30
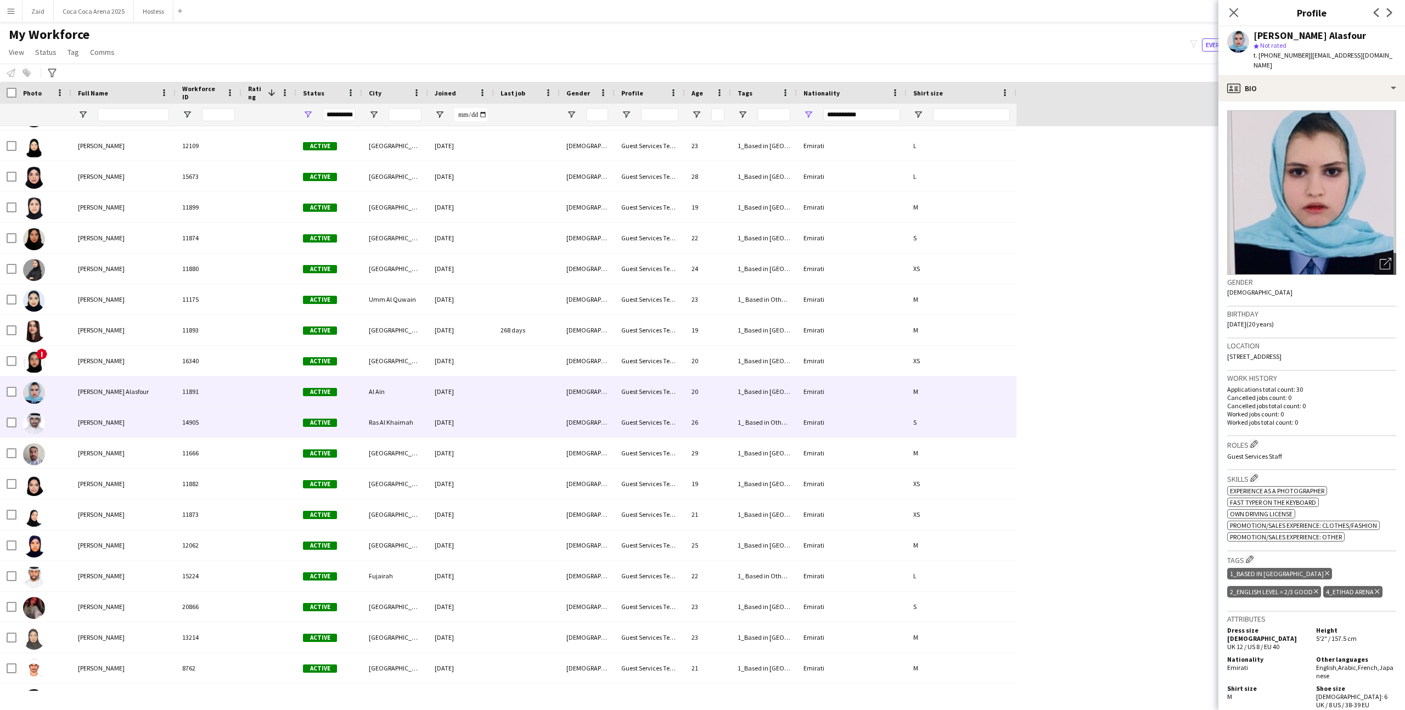
click at [696, 416] on div "26" at bounding box center [708, 422] width 46 height 30
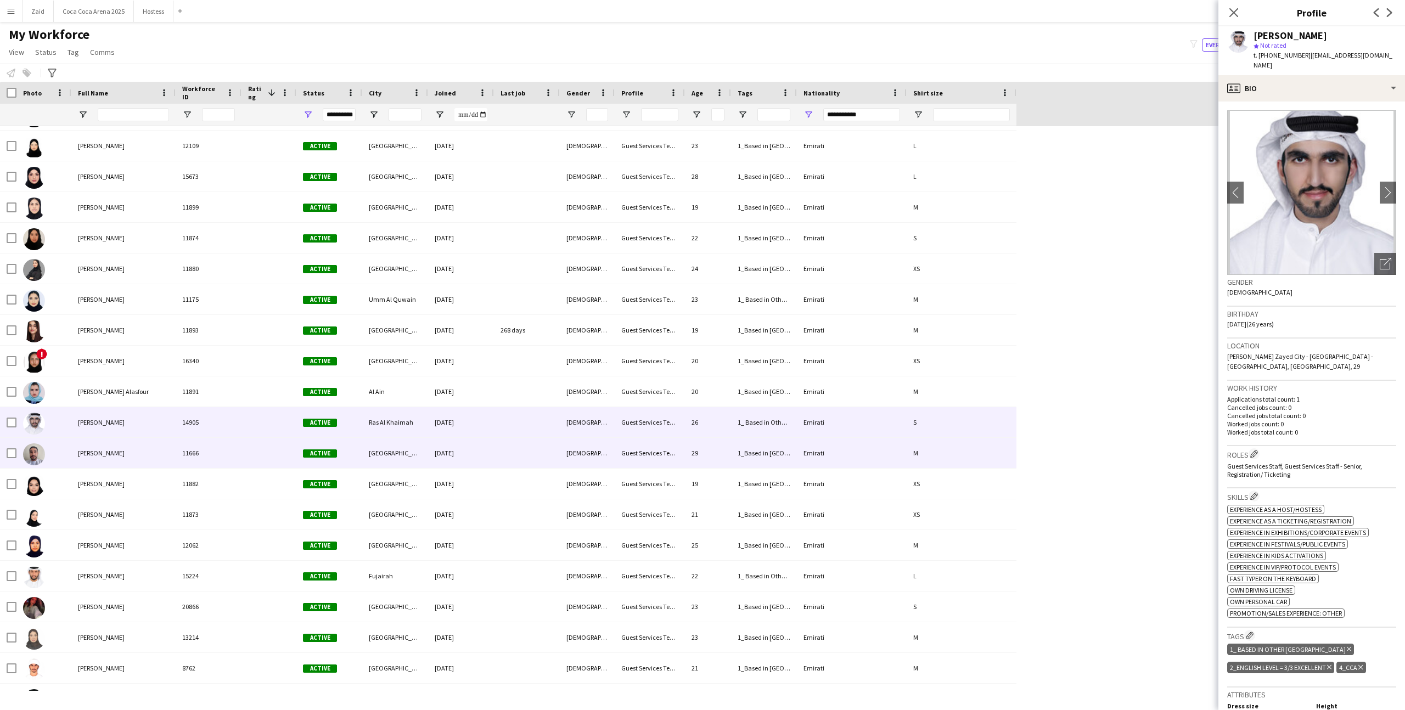
click at [695, 449] on div "29" at bounding box center [708, 453] width 46 height 30
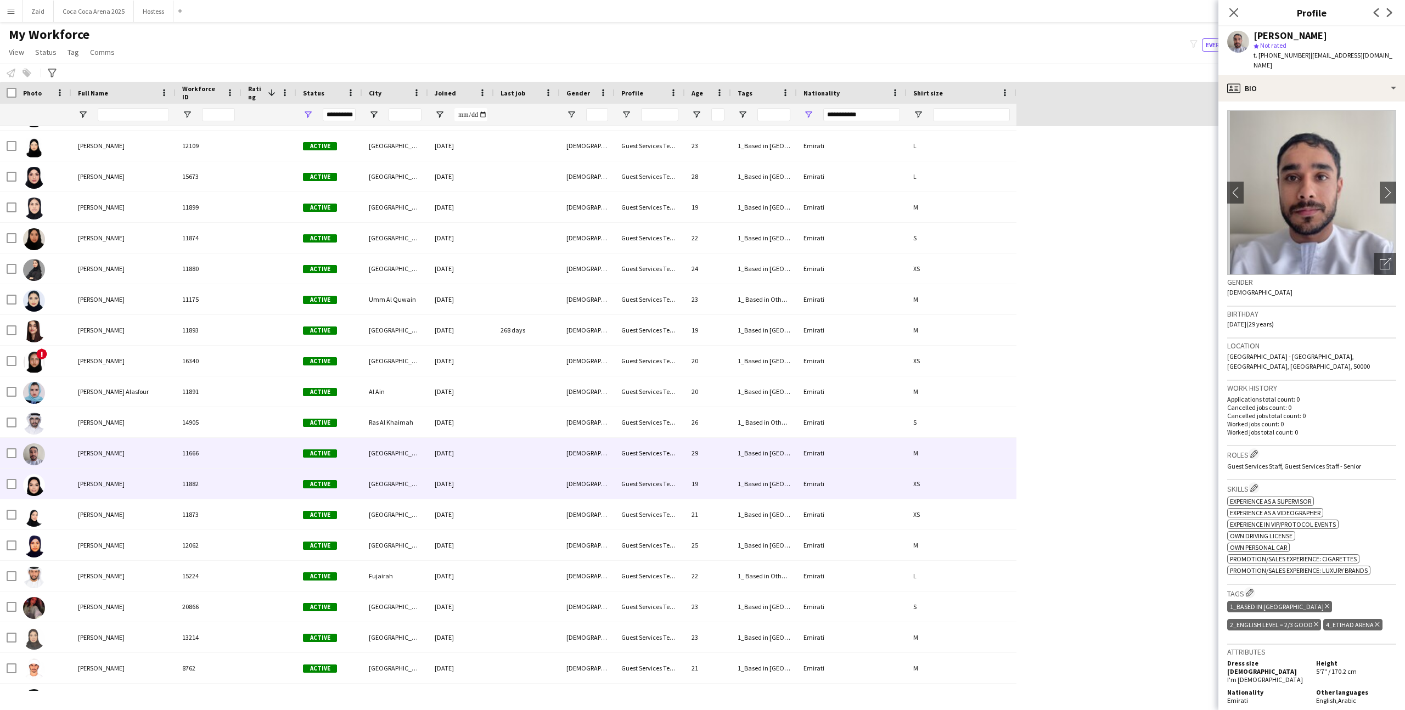
click at [703, 473] on div "19" at bounding box center [708, 484] width 46 height 30
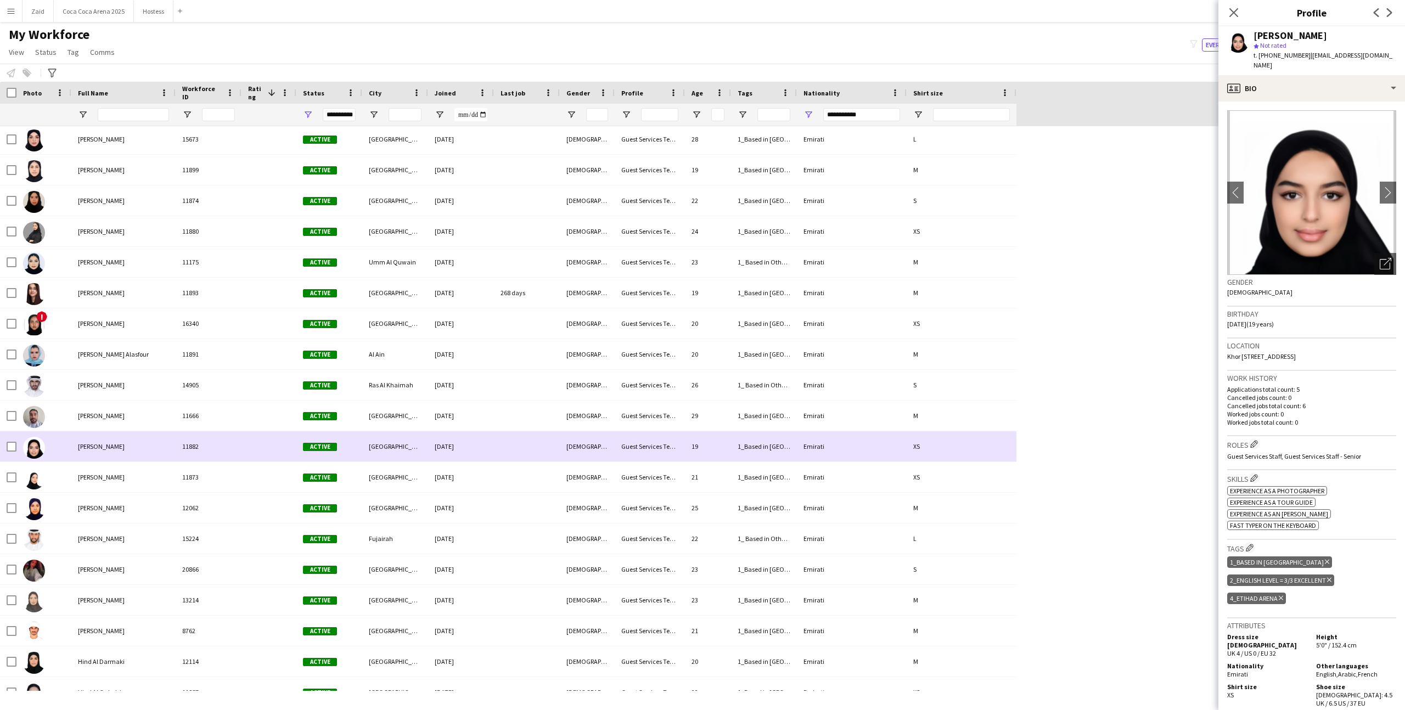
scroll to position [618, 0]
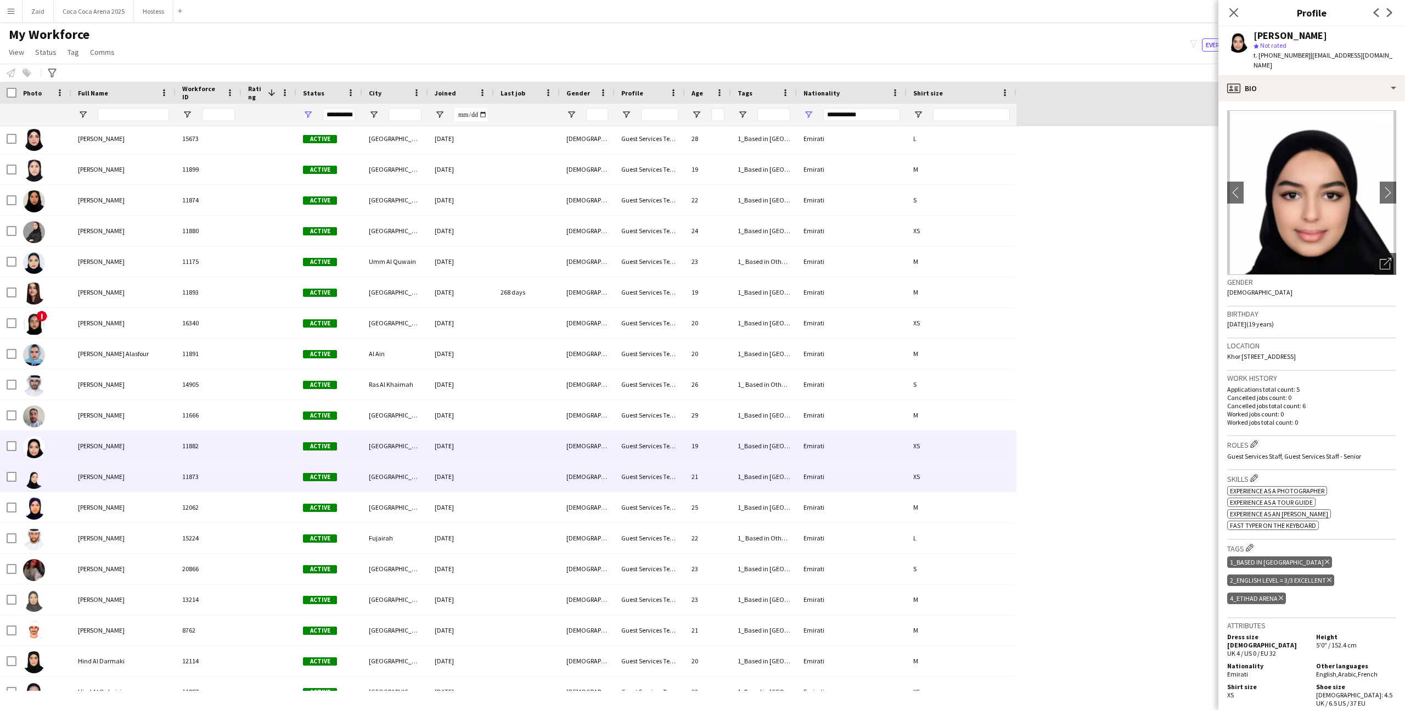
click at [703, 473] on div "21" at bounding box center [708, 477] width 46 height 30
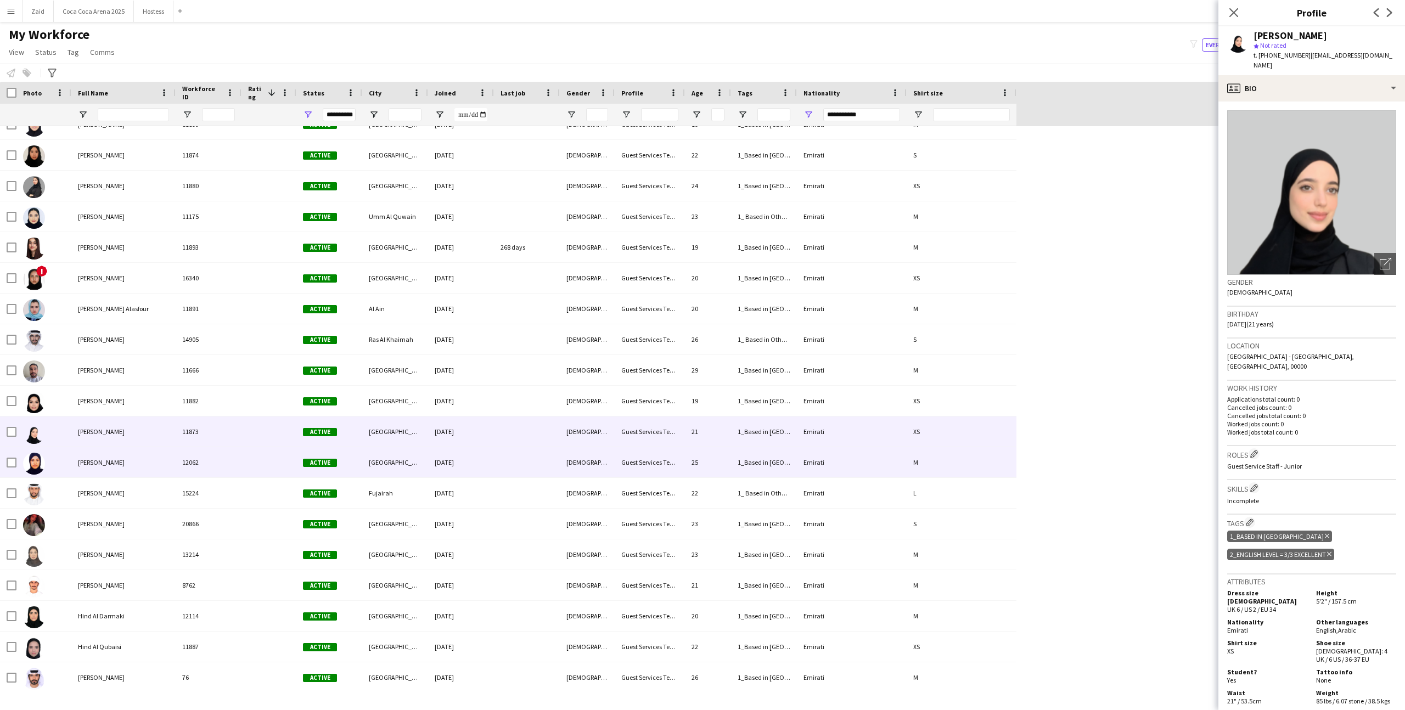
scroll to position [676, 0]
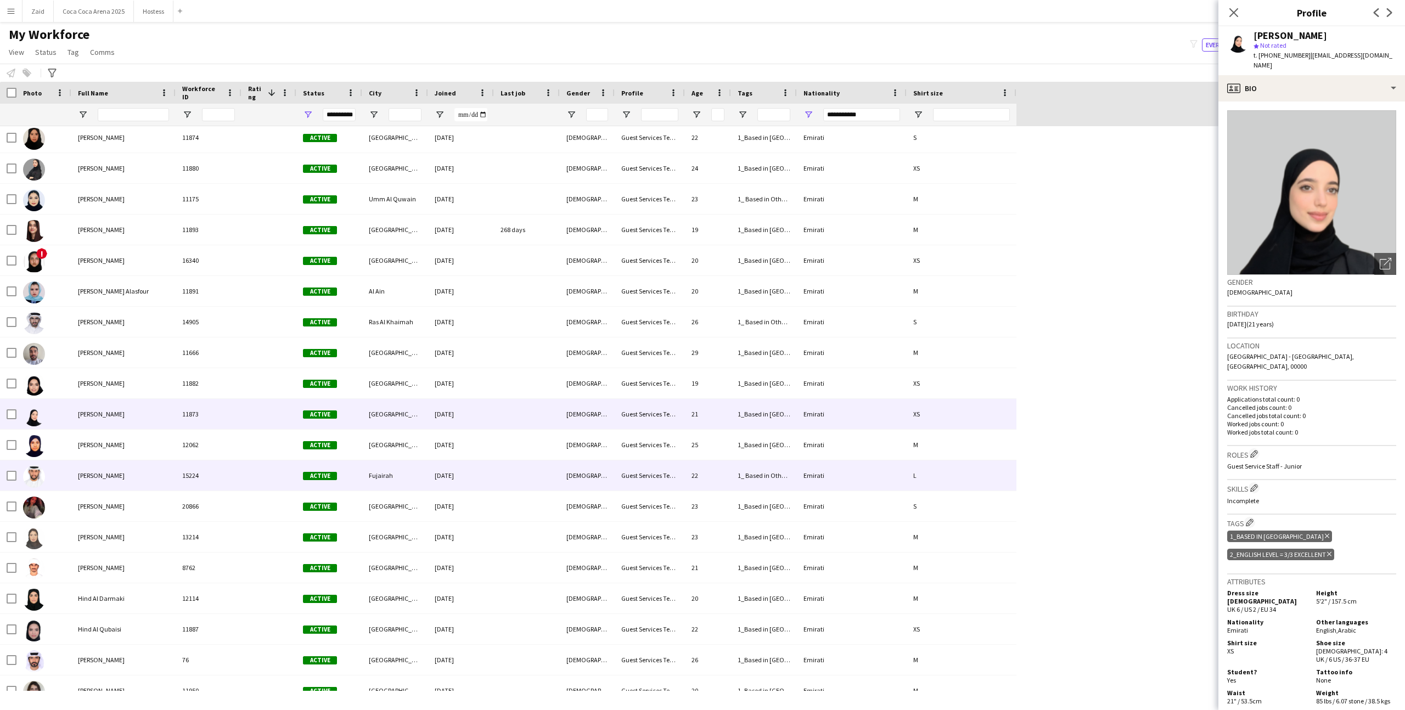
click at [703, 473] on div "22" at bounding box center [708, 476] width 46 height 30
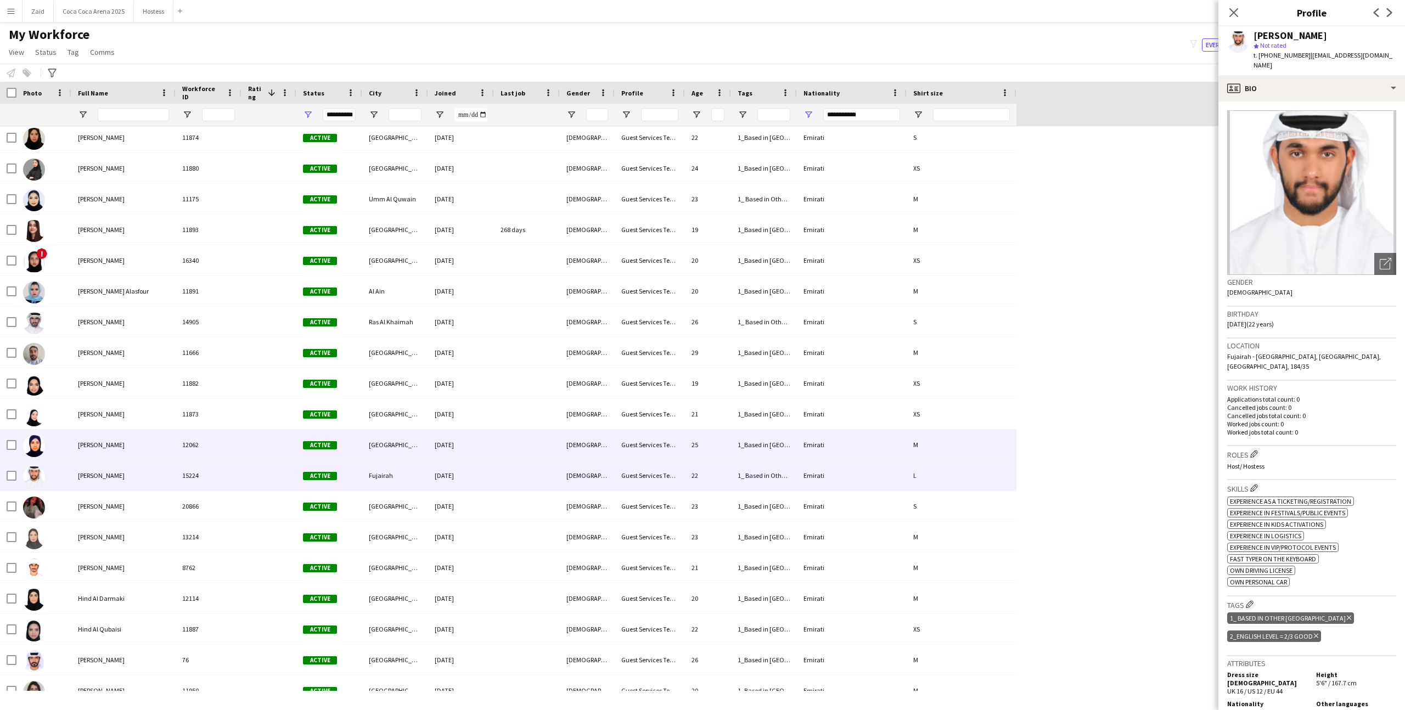
click at [702, 455] on div "25" at bounding box center [708, 445] width 46 height 30
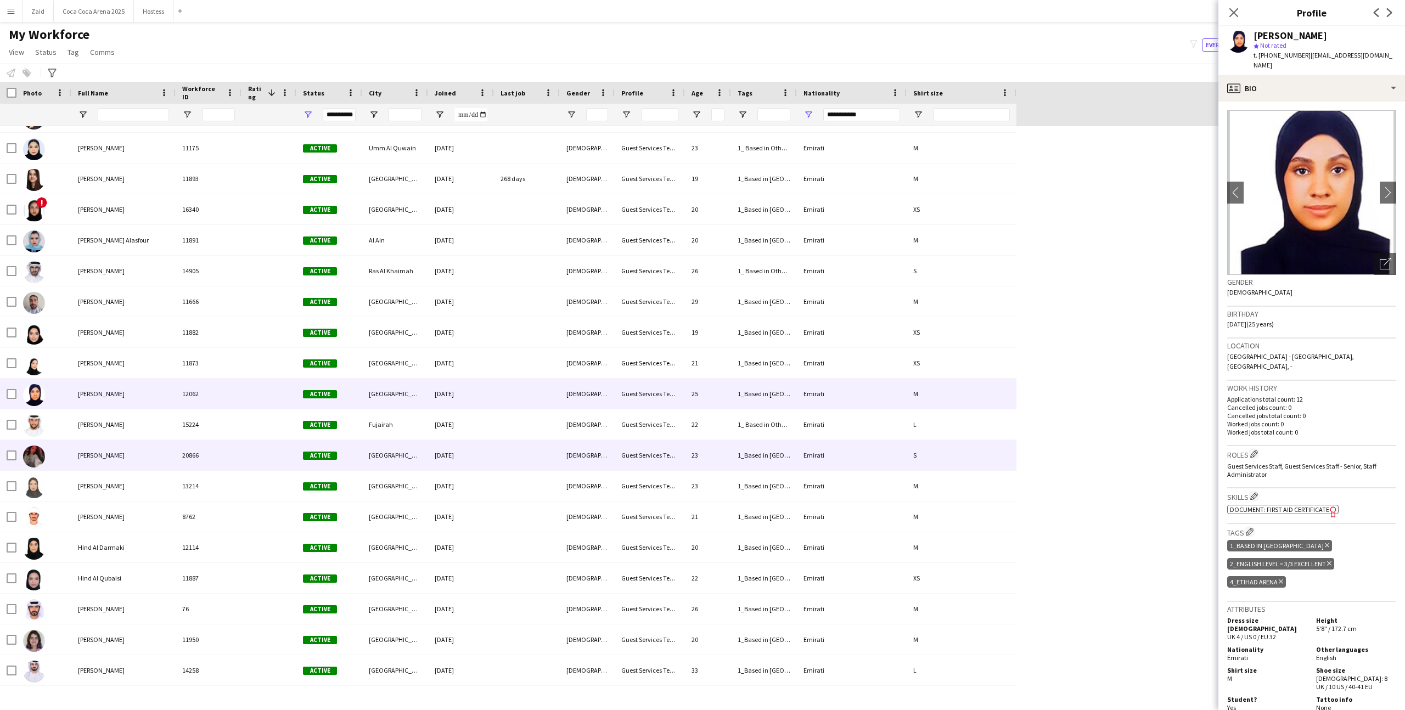
click at [702, 455] on div "23" at bounding box center [708, 455] width 46 height 30
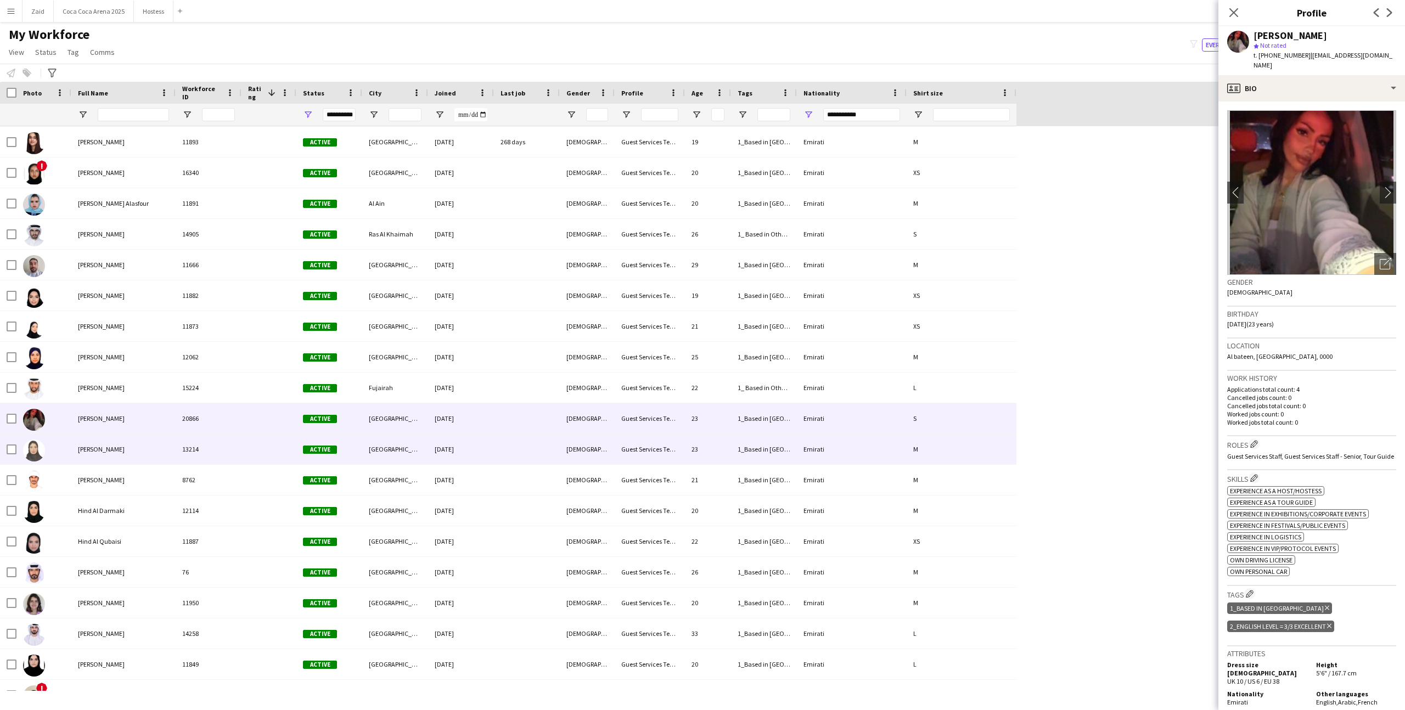
click at [697, 461] on div "23" at bounding box center [708, 449] width 46 height 30
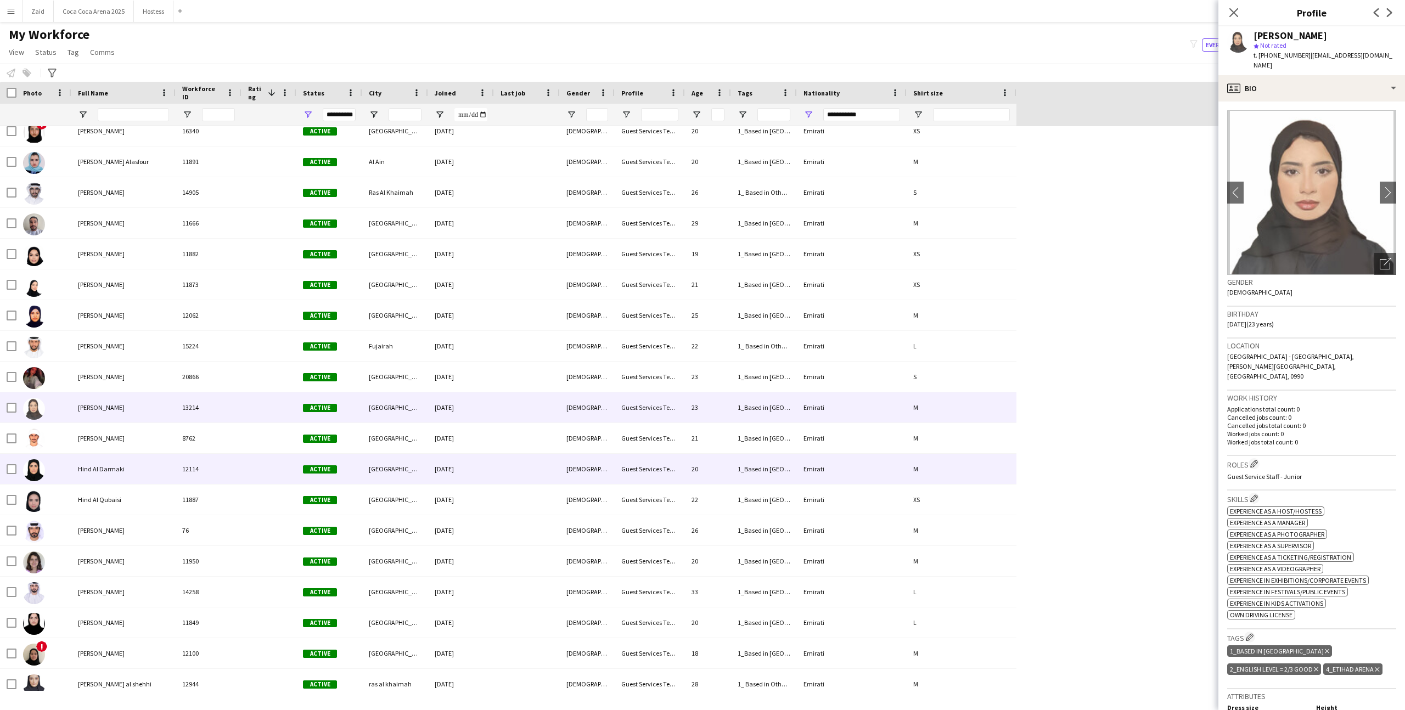
click at [697, 461] on div "20" at bounding box center [708, 469] width 46 height 30
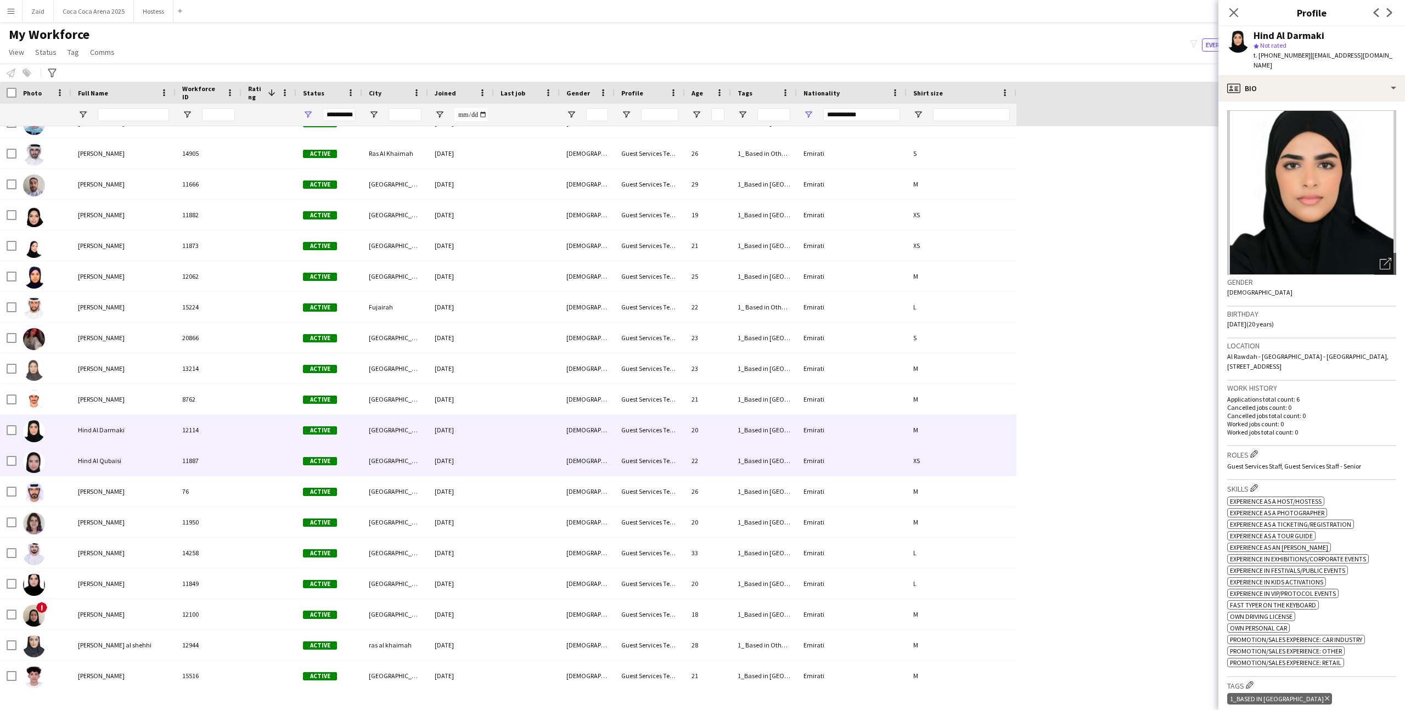
click at [697, 462] on div "22" at bounding box center [708, 461] width 46 height 30
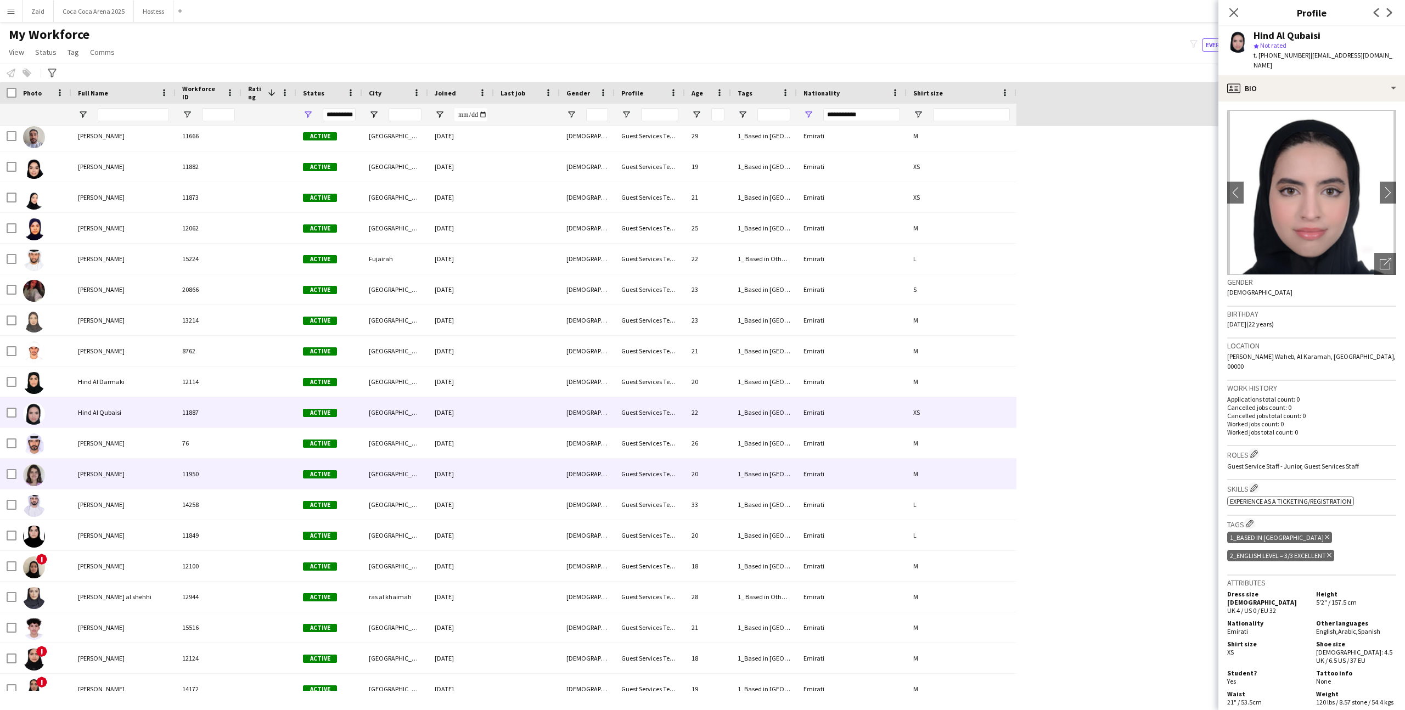
click at [697, 462] on div "20" at bounding box center [708, 474] width 46 height 30
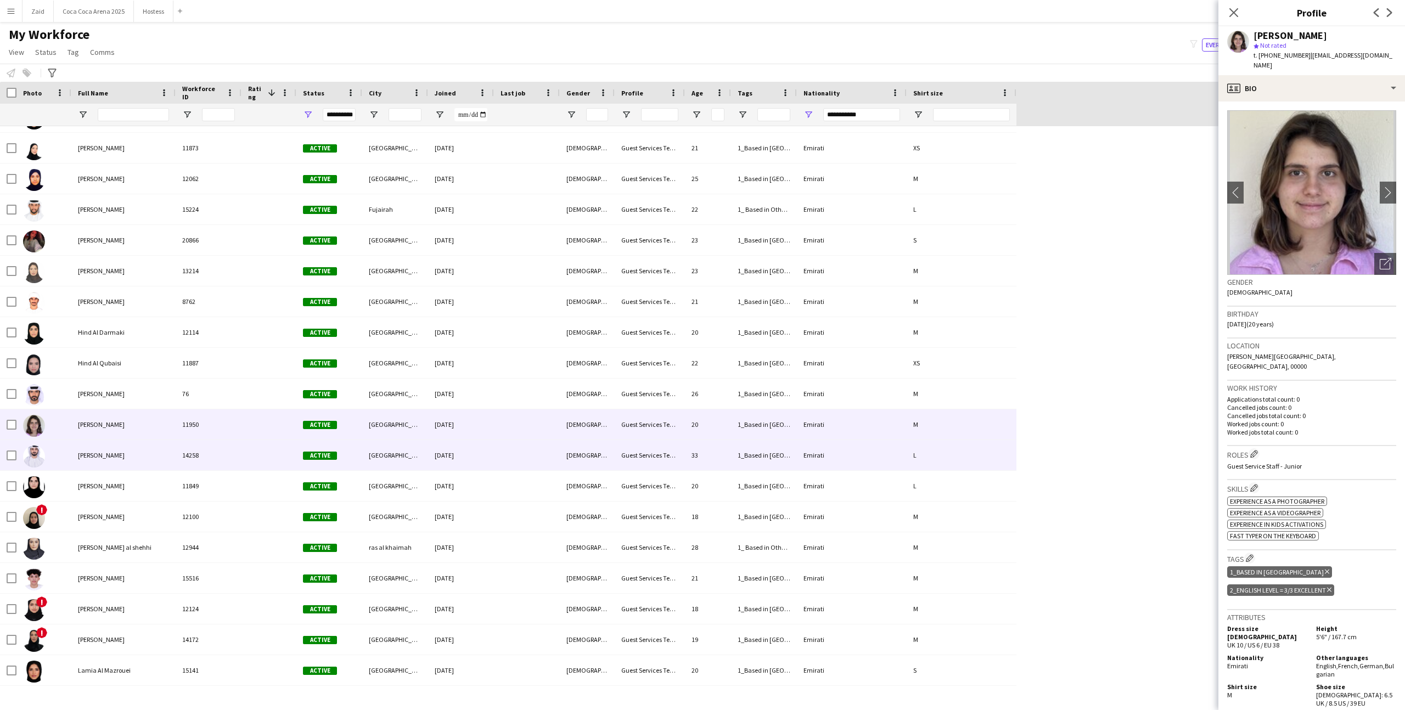
click at [697, 462] on div "33" at bounding box center [708, 455] width 46 height 30
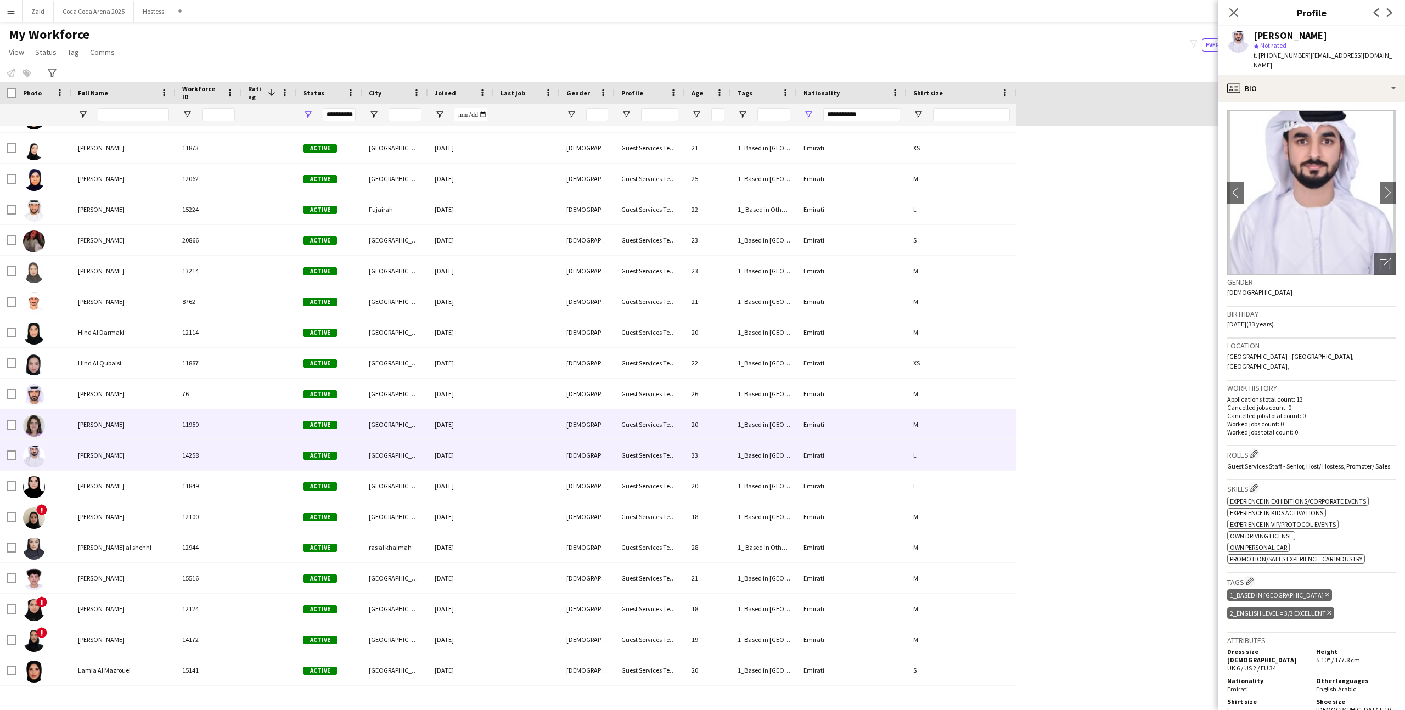
click at [688, 431] on div "20" at bounding box center [708, 425] width 46 height 30
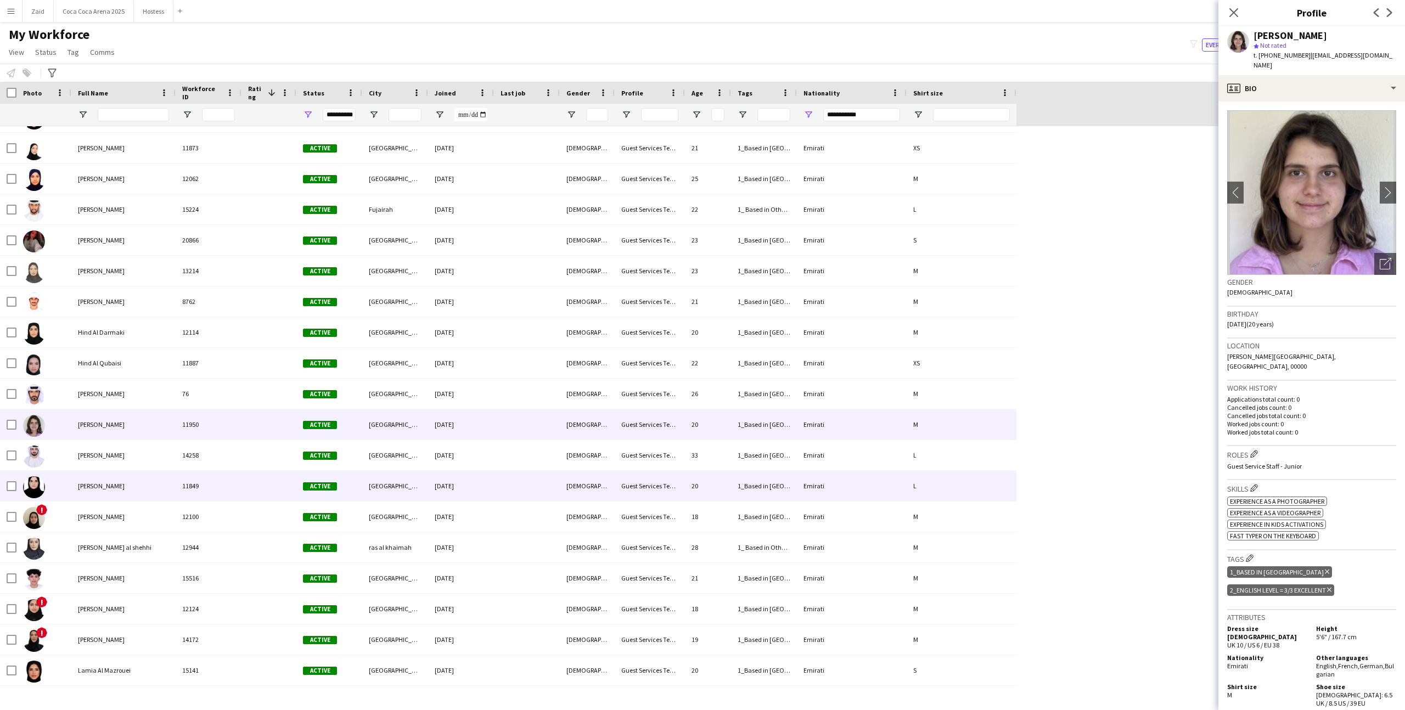
click at [682, 484] on div "Guest Services Team" at bounding box center [650, 486] width 70 height 30
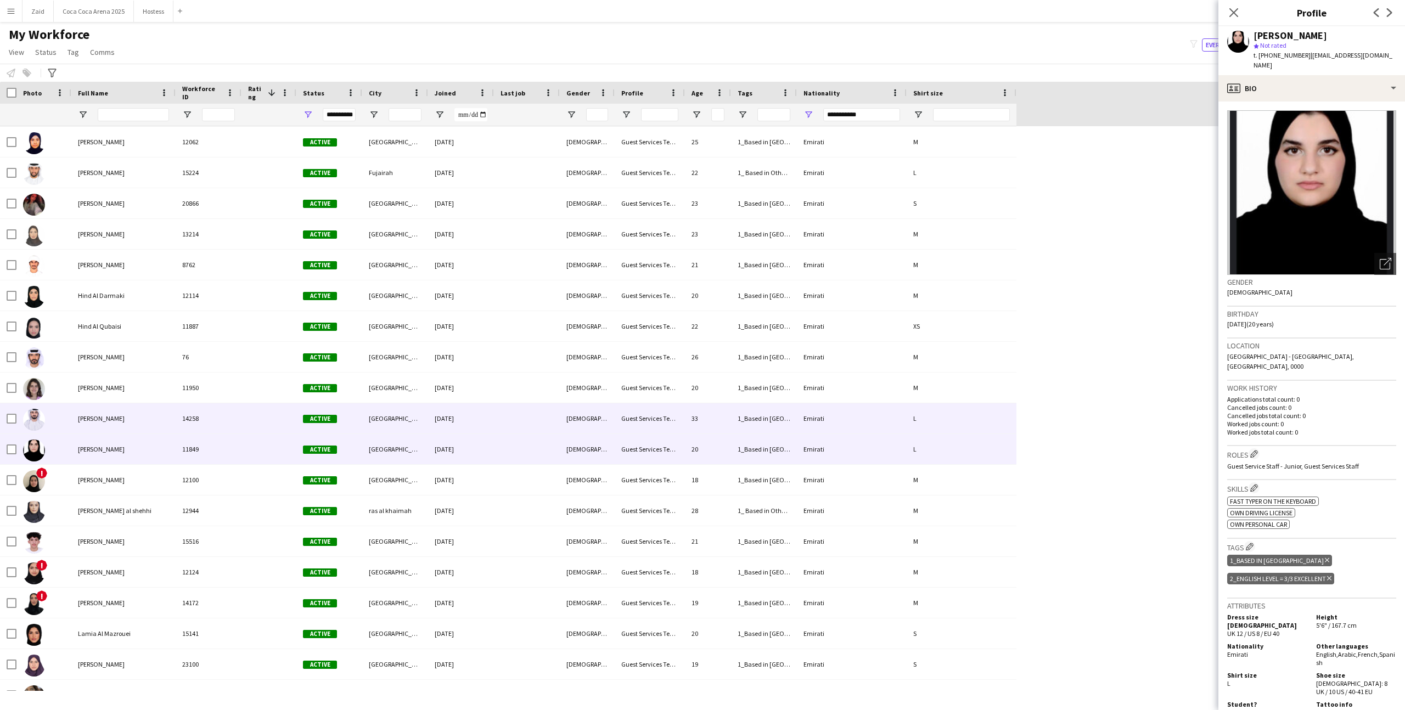
click at [673, 432] on div "Guest Services Team" at bounding box center [650, 419] width 70 height 30
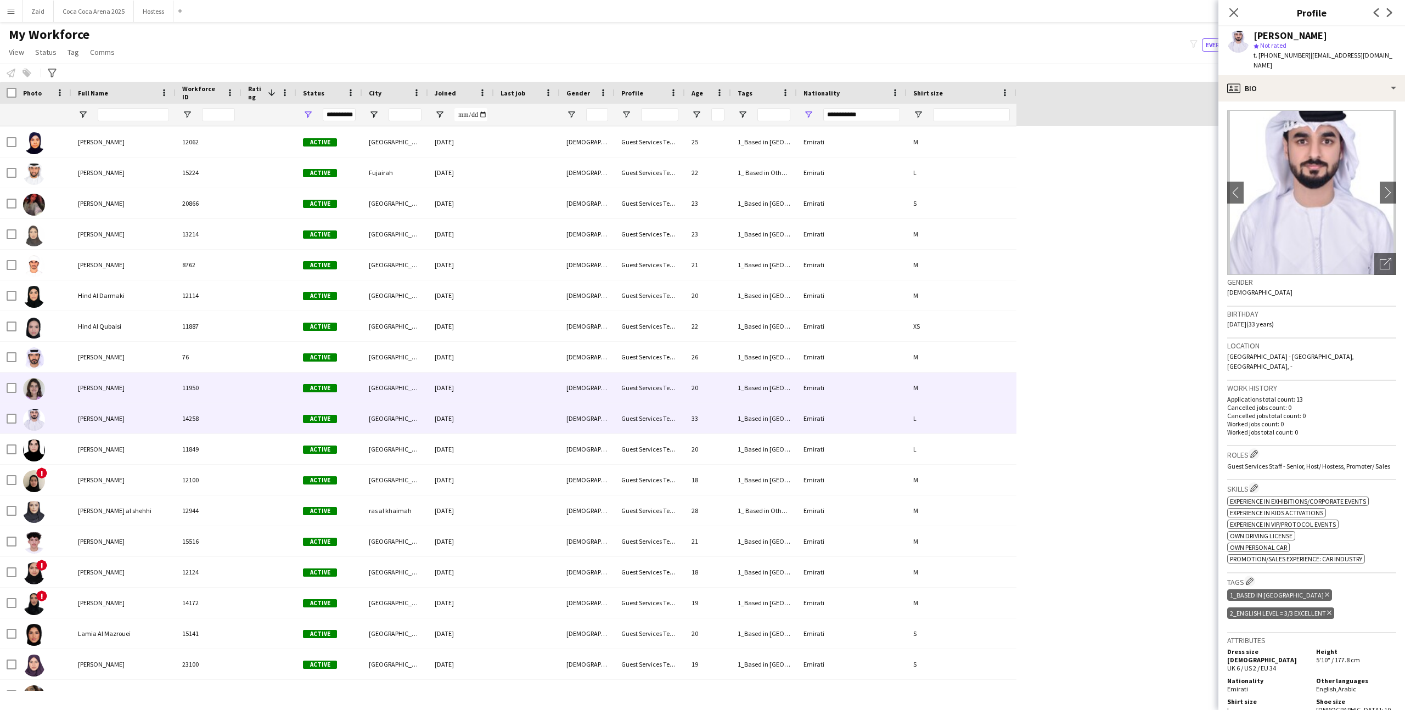
click at [687, 387] on div "20" at bounding box center [708, 388] width 46 height 30
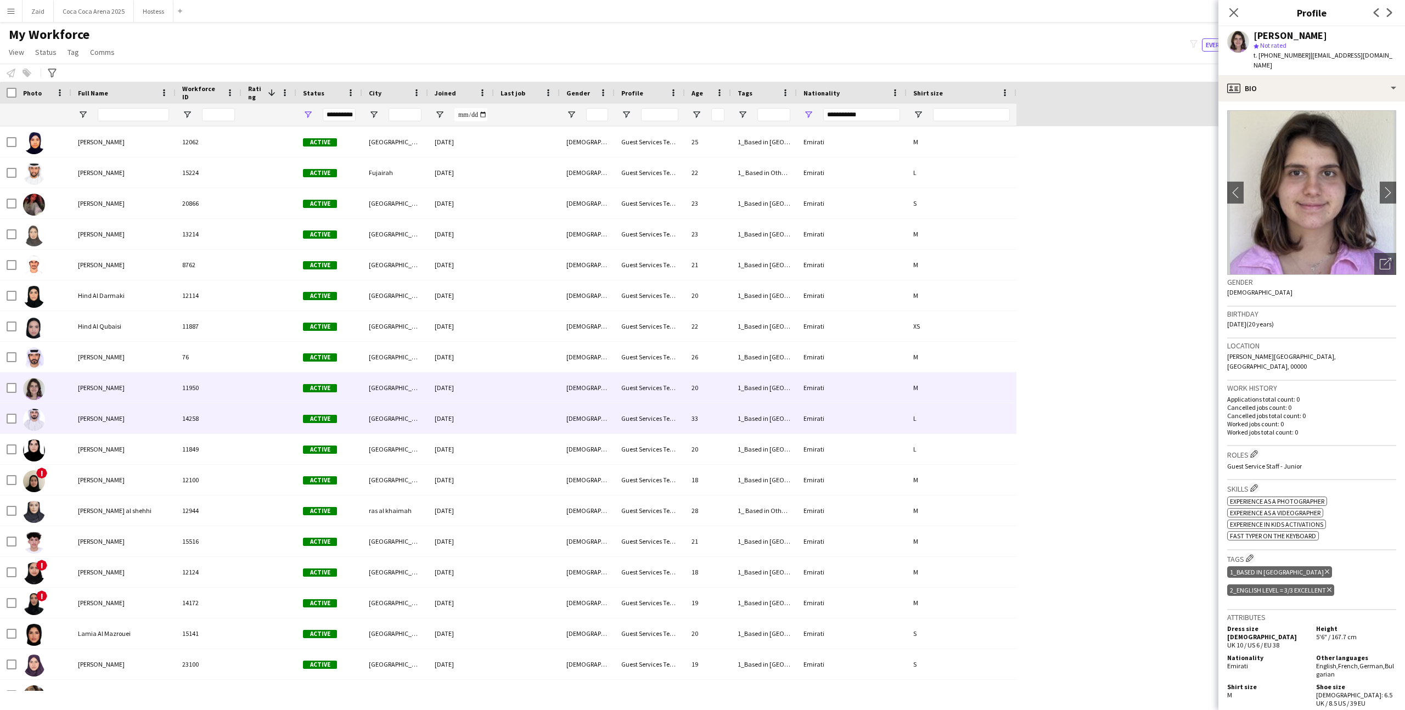
click at [689, 433] on div "33" at bounding box center [708, 419] width 46 height 30
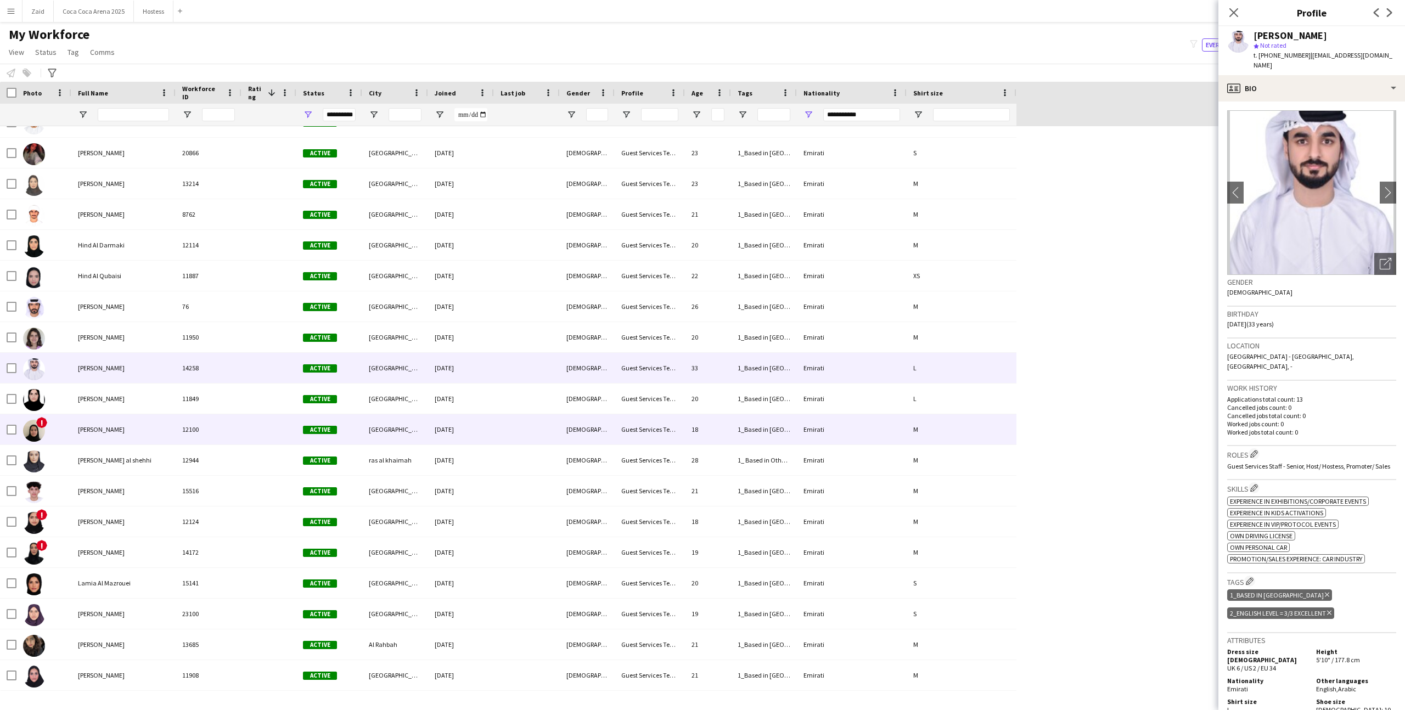
click at [689, 433] on div "18" at bounding box center [708, 430] width 46 height 30
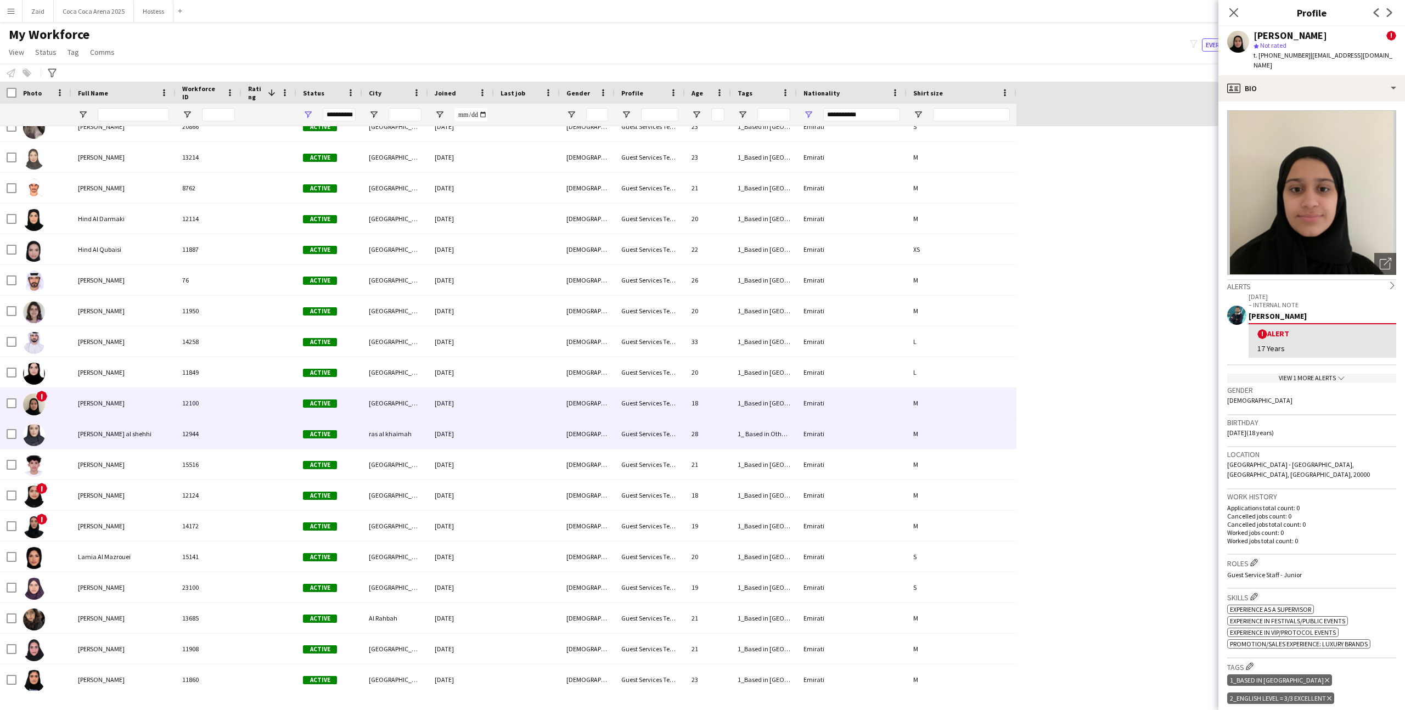
click at [689, 433] on div "28" at bounding box center [708, 434] width 46 height 30
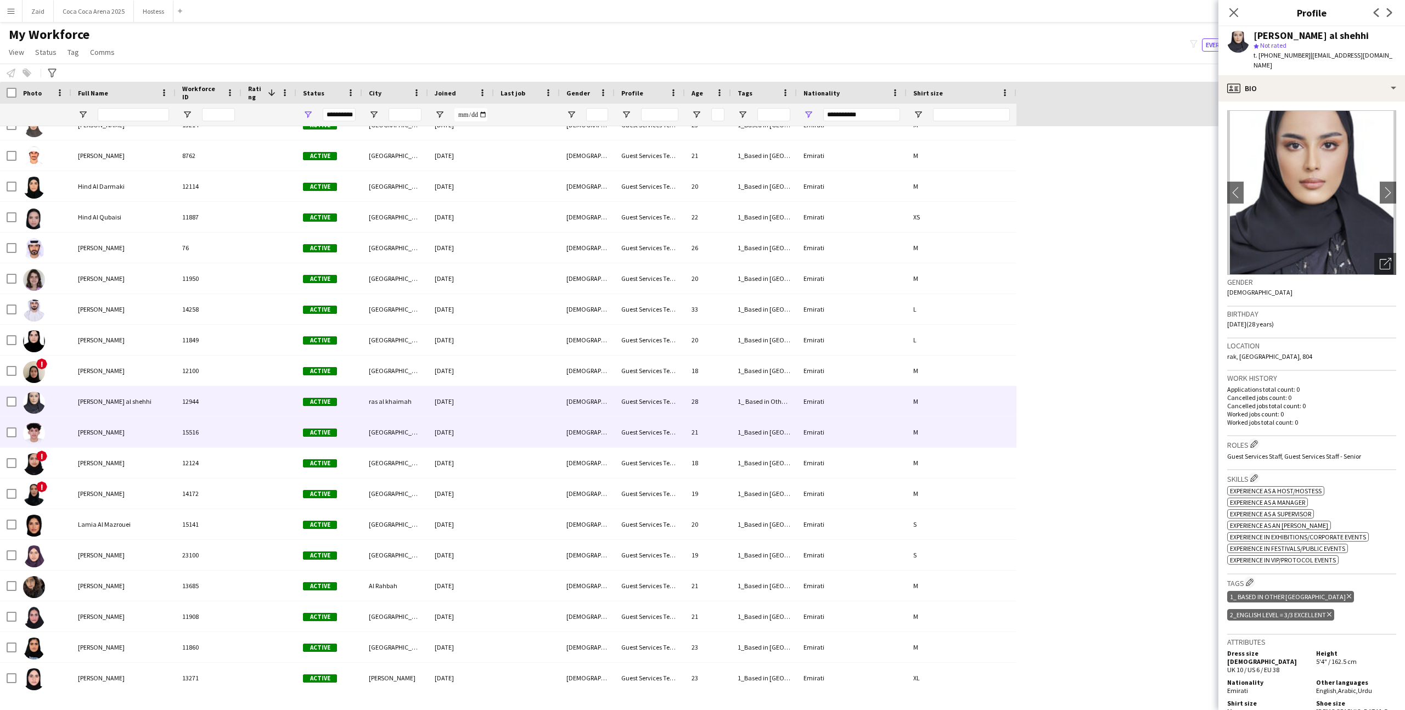
click at [689, 433] on div "21" at bounding box center [708, 432] width 46 height 30
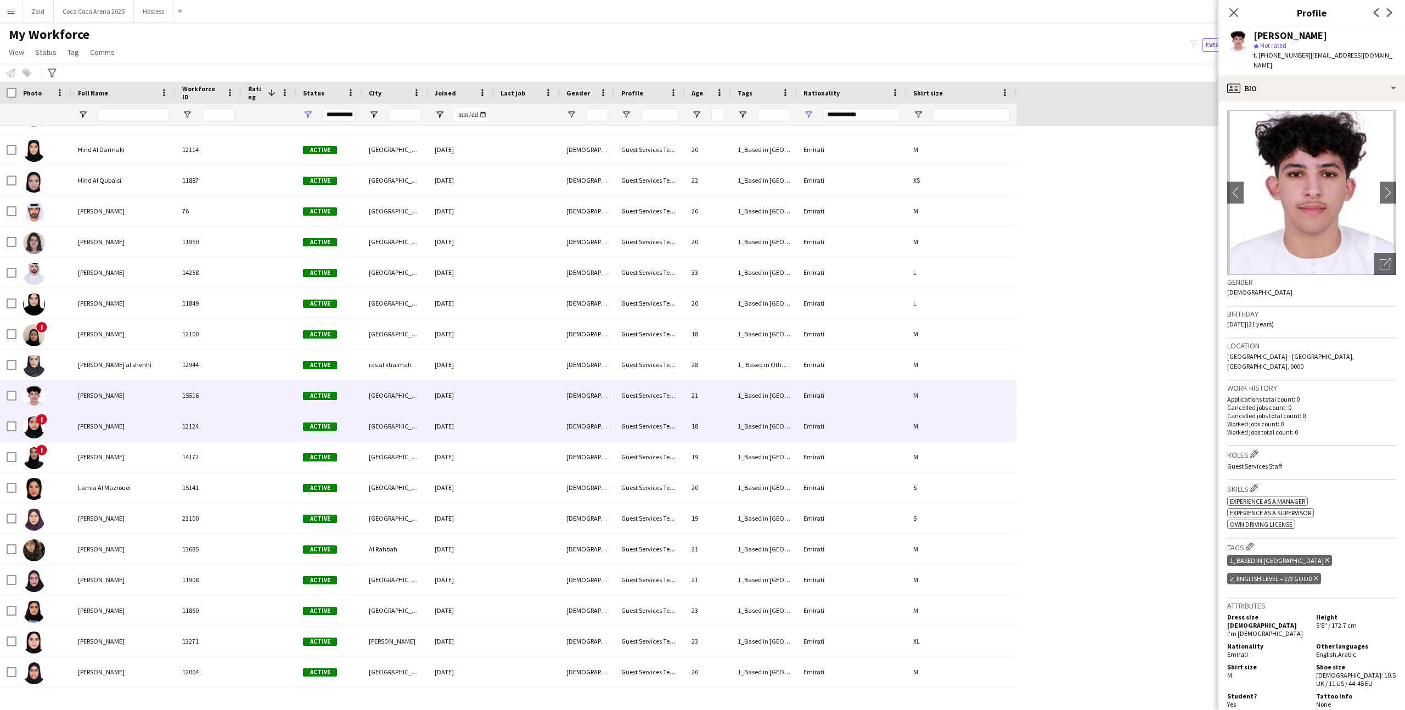
click at [689, 433] on div "18" at bounding box center [708, 426] width 46 height 30
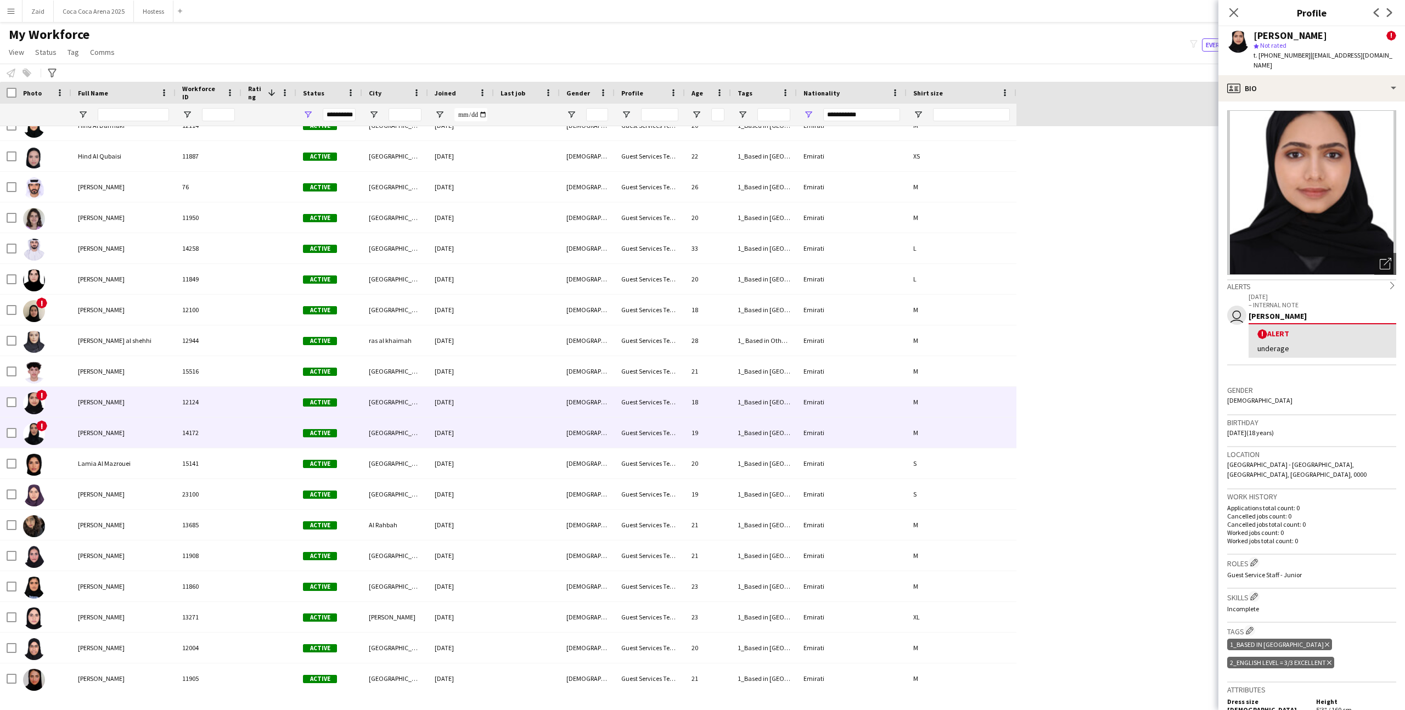
click at [689, 433] on div "19" at bounding box center [708, 433] width 46 height 30
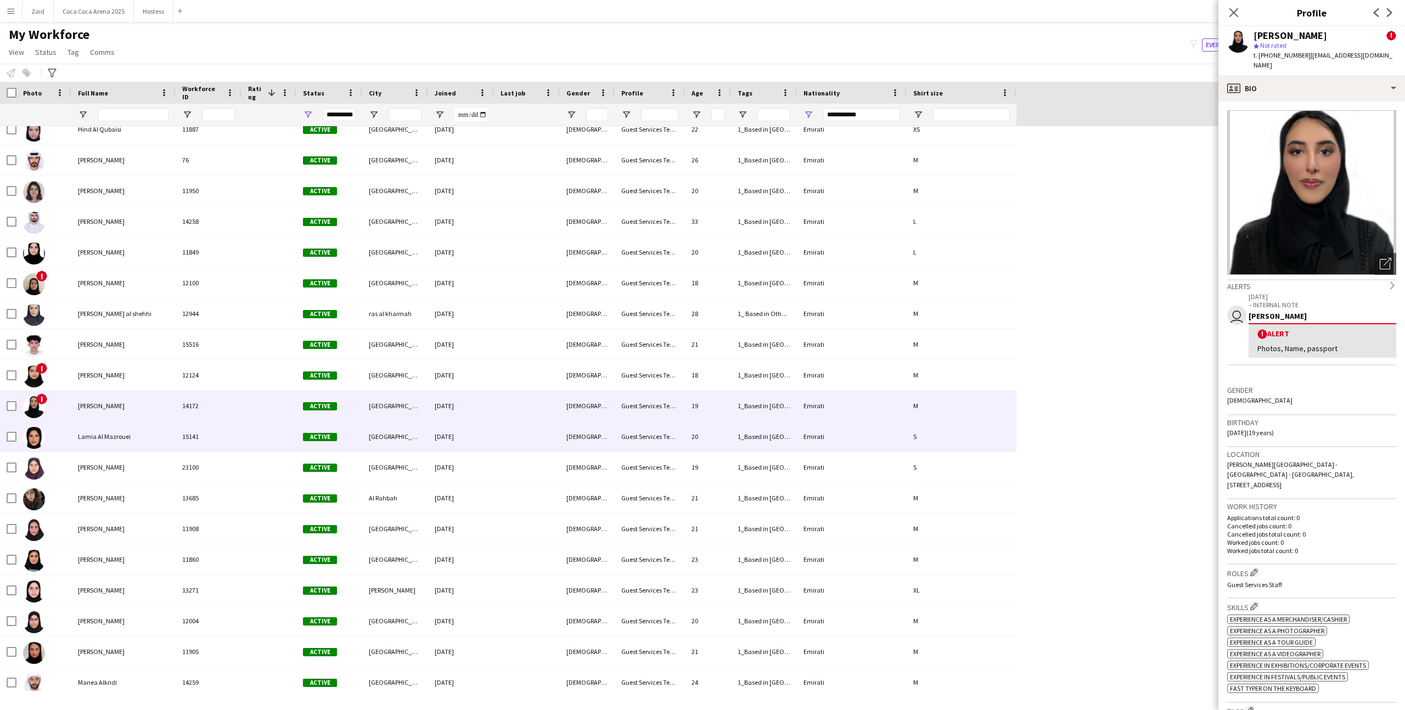
click at [684, 440] on div "Guest Services Team" at bounding box center [650, 437] width 70 height 30
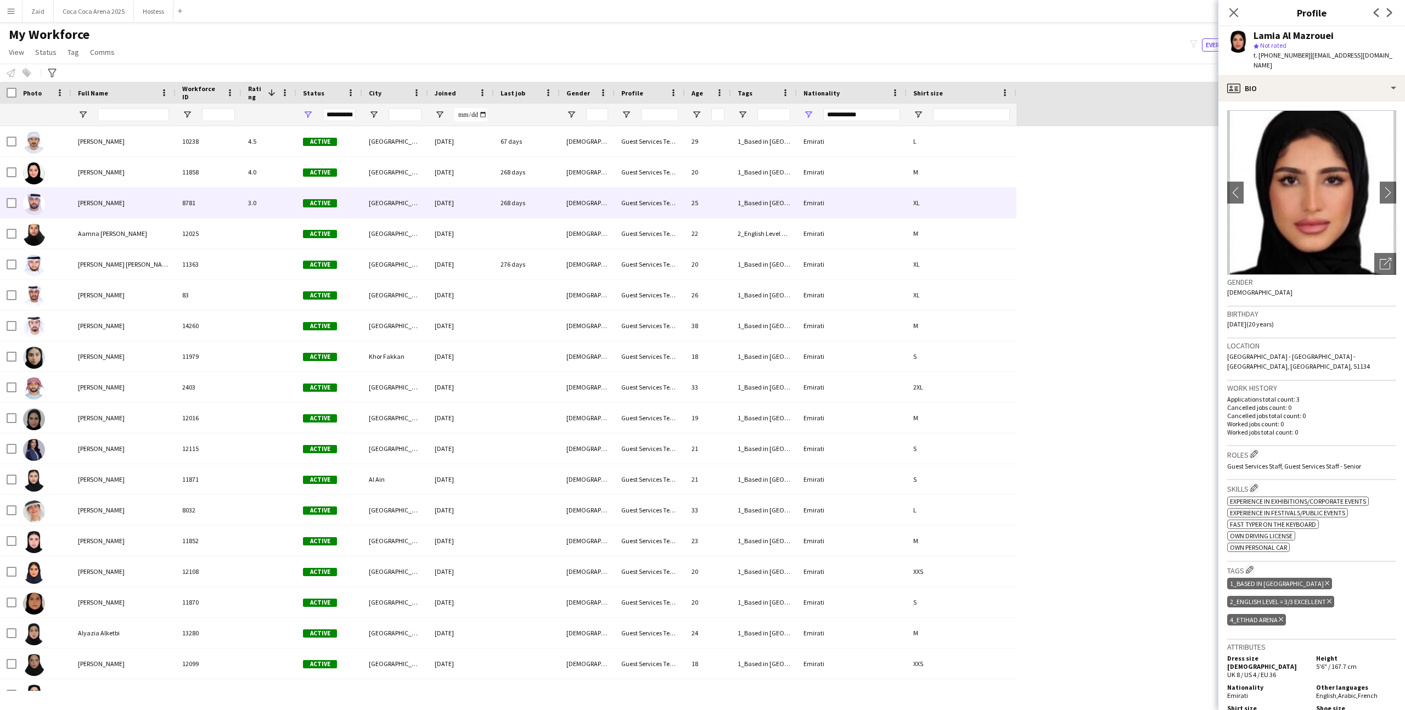
click at [622, 210] on div "Guest Services Team" at bounding box center [650, 203] width 70 height 30
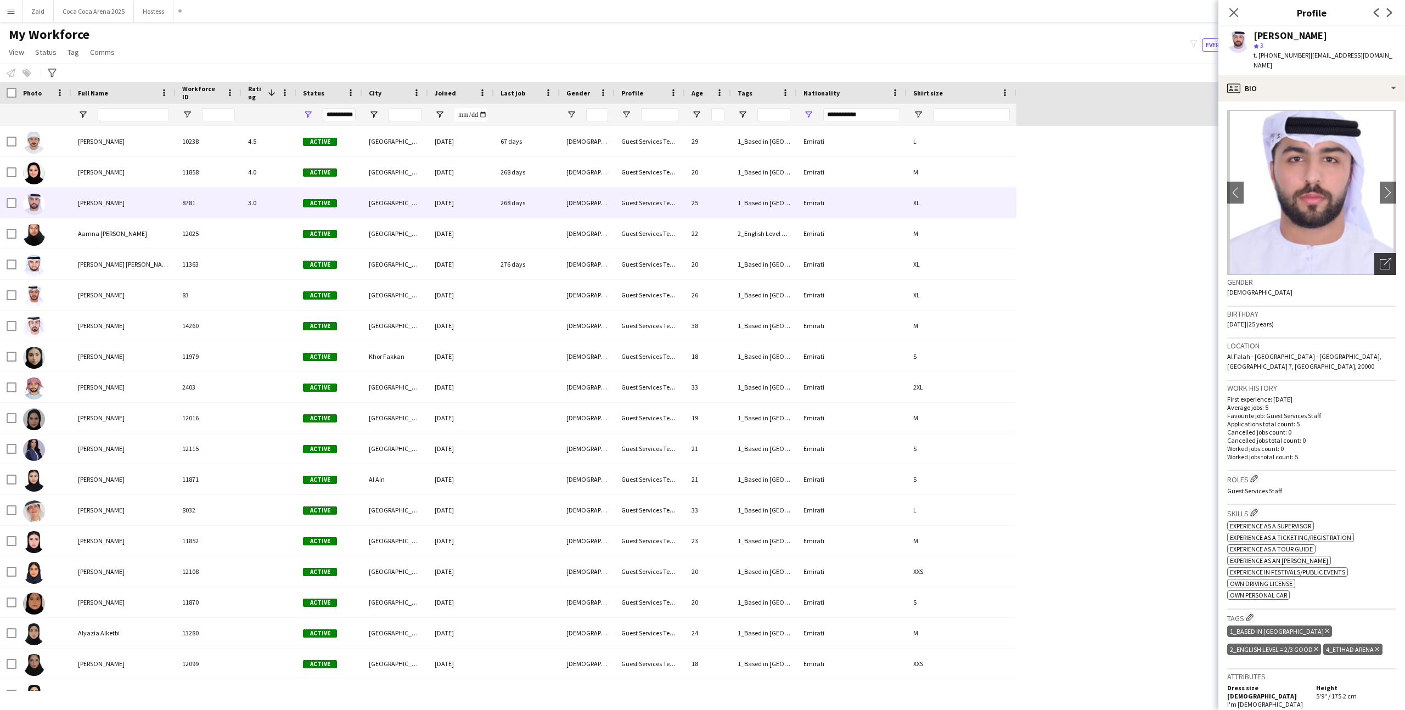
click at [1381, 258] on icon "Open photos pop-in" at bounding box center [1386, 264] width 12 height 12
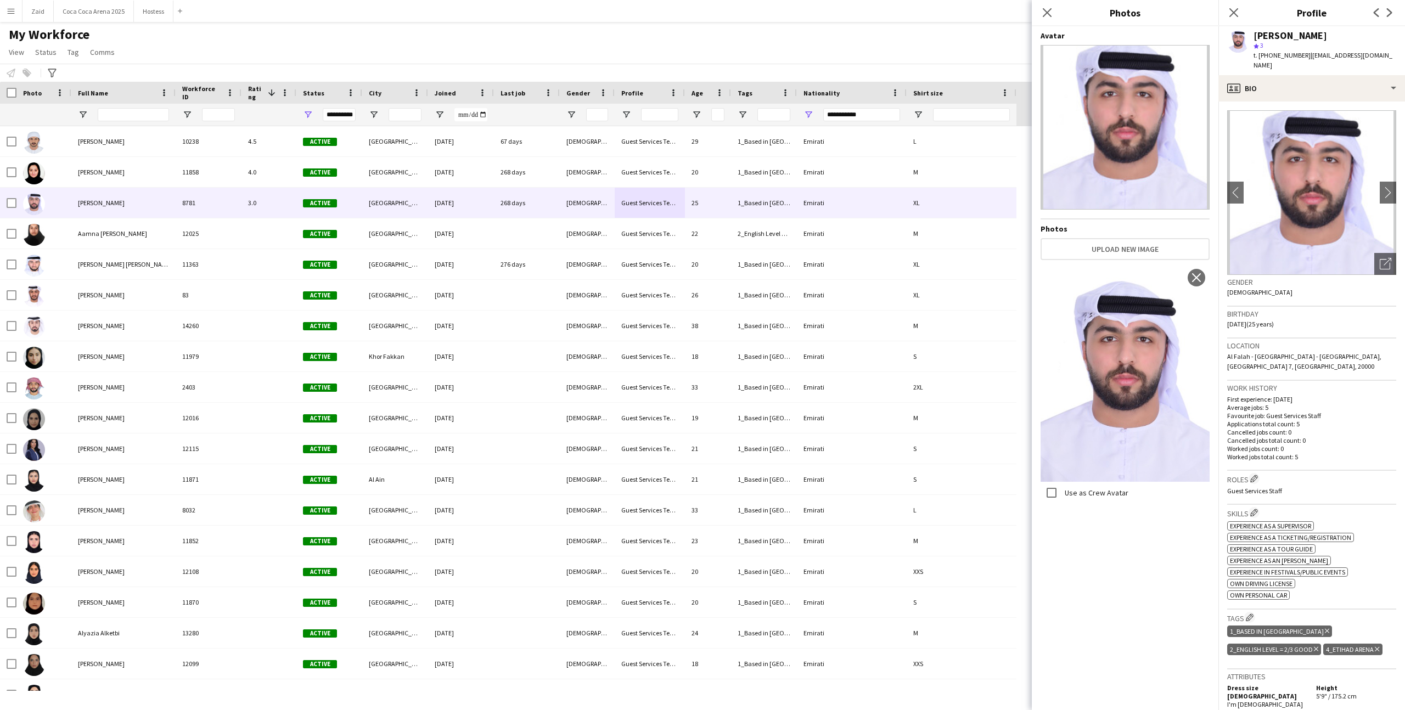
click at [1339, 53] on span "| khalilbalushi111@gmail.com" at bounding box center [1323, 60] width 139 height 18
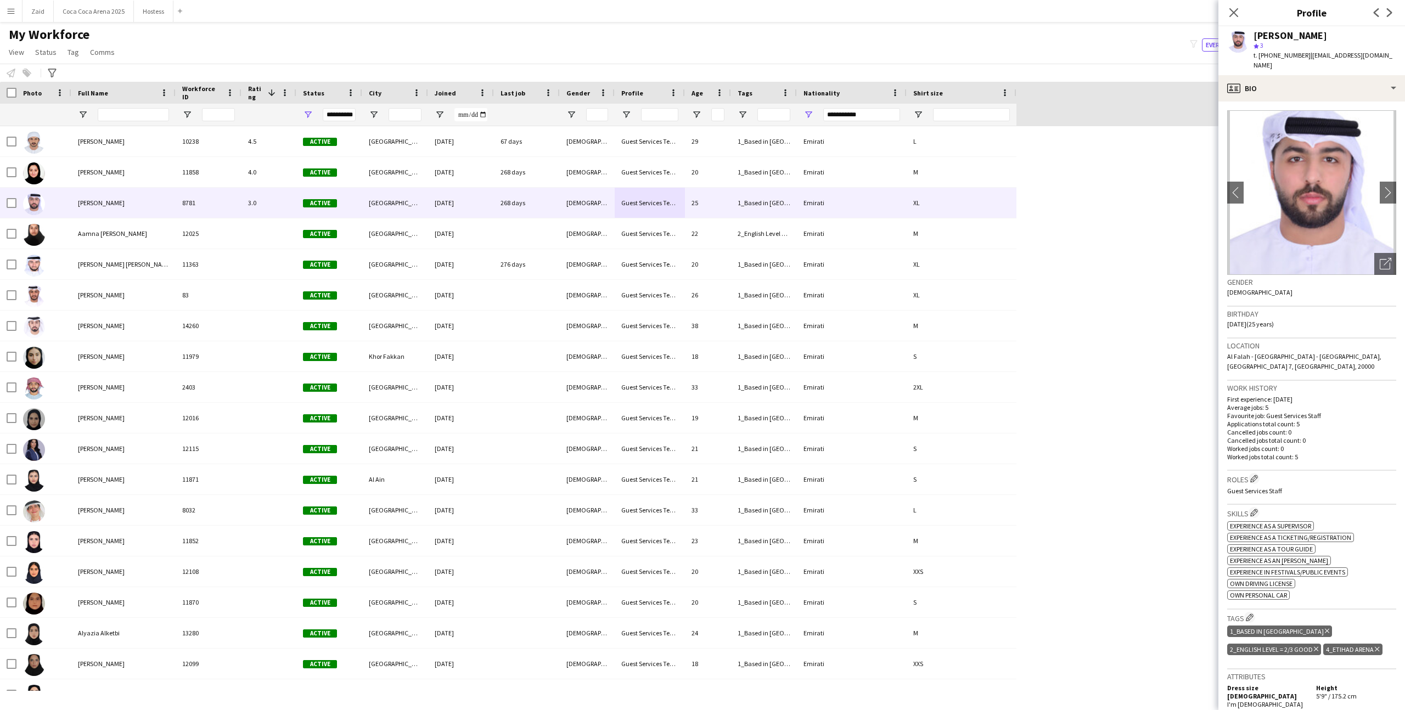
click at [1341, 102] on app-crew-profile-bio "chevron-left chevron-right Open photos pop-in Gender Male Birthday 28-08-2000 (…" at bounding box center [1312, 406] width 187 height 609
click at [1339, 83] on div "profile Bio" at bounding box center [1312, 88] width 187 height 26
click at [1345, 224] on span "Calendar" at bounding box center [1334, 229] width 29 height 10
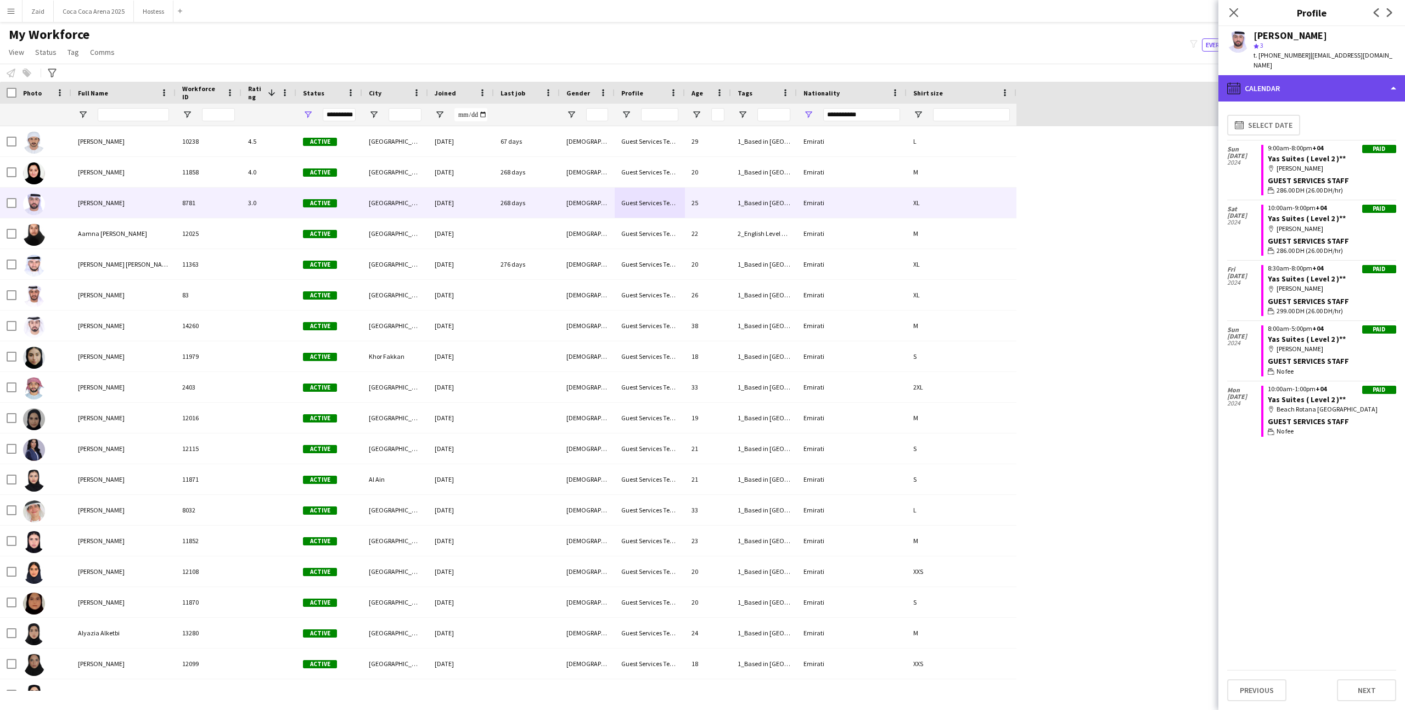
click at [1313, 79] on div "calendar-full Calendar" at bounding box center [1312, 88] width 187 height 26
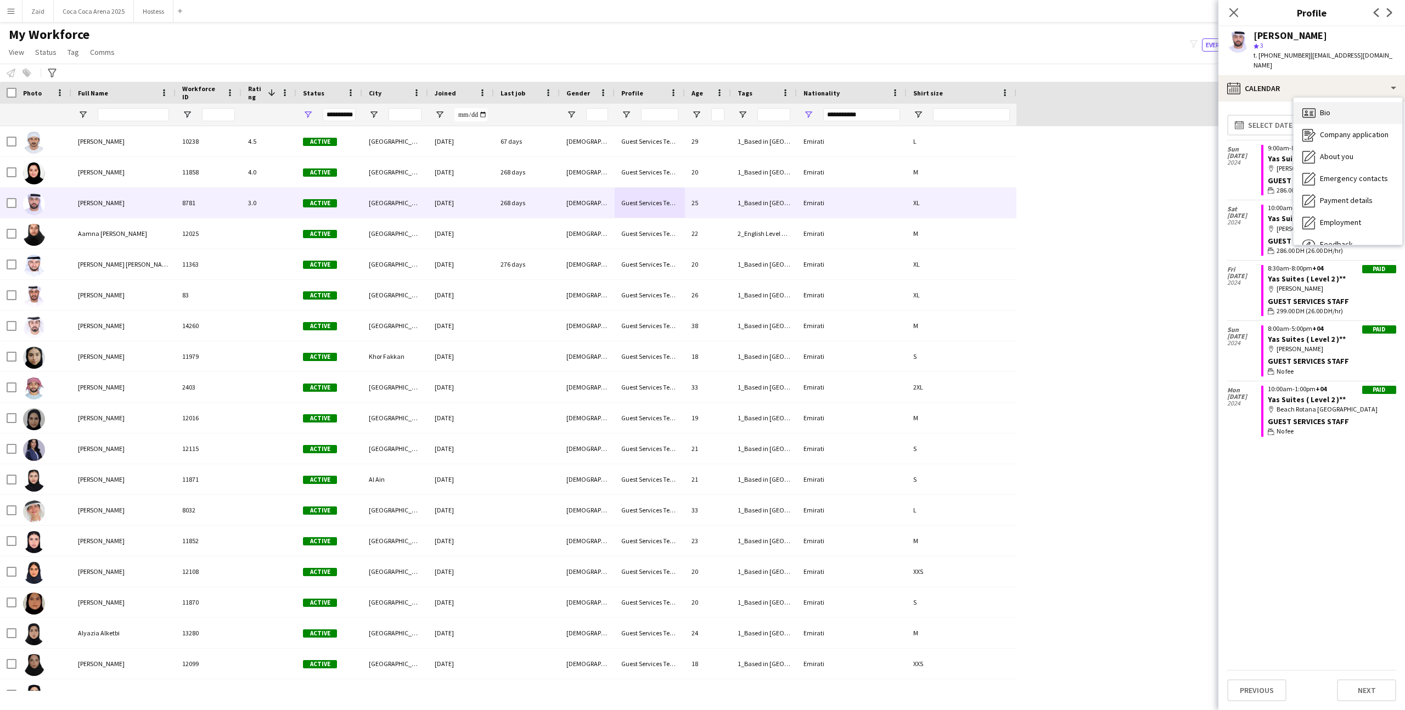
click at [1339, 103] on div "Bio Bio" at bounding box center [1348, 113] width 109 height 22
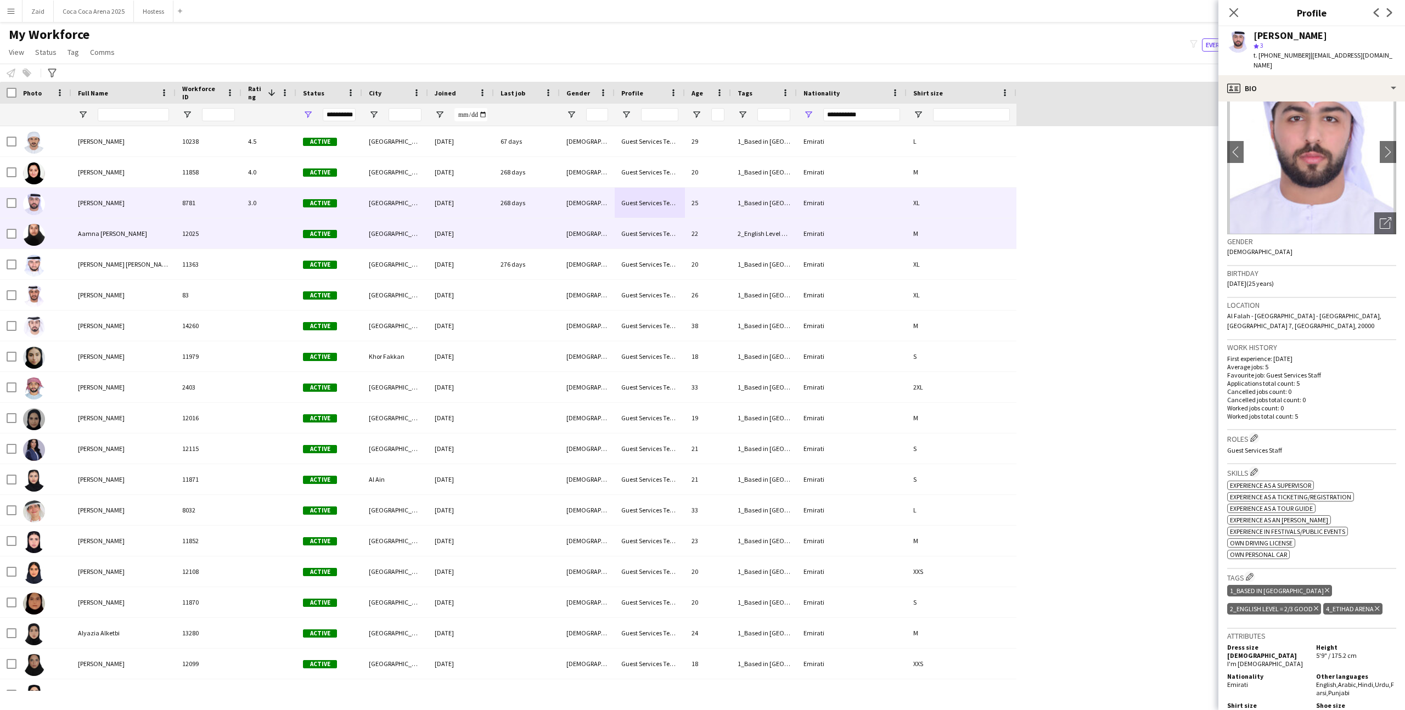
click at [787, 228] on div "2_English Level = 3/3 Excellent" at bounding box center [764, 234] width 66 height 30
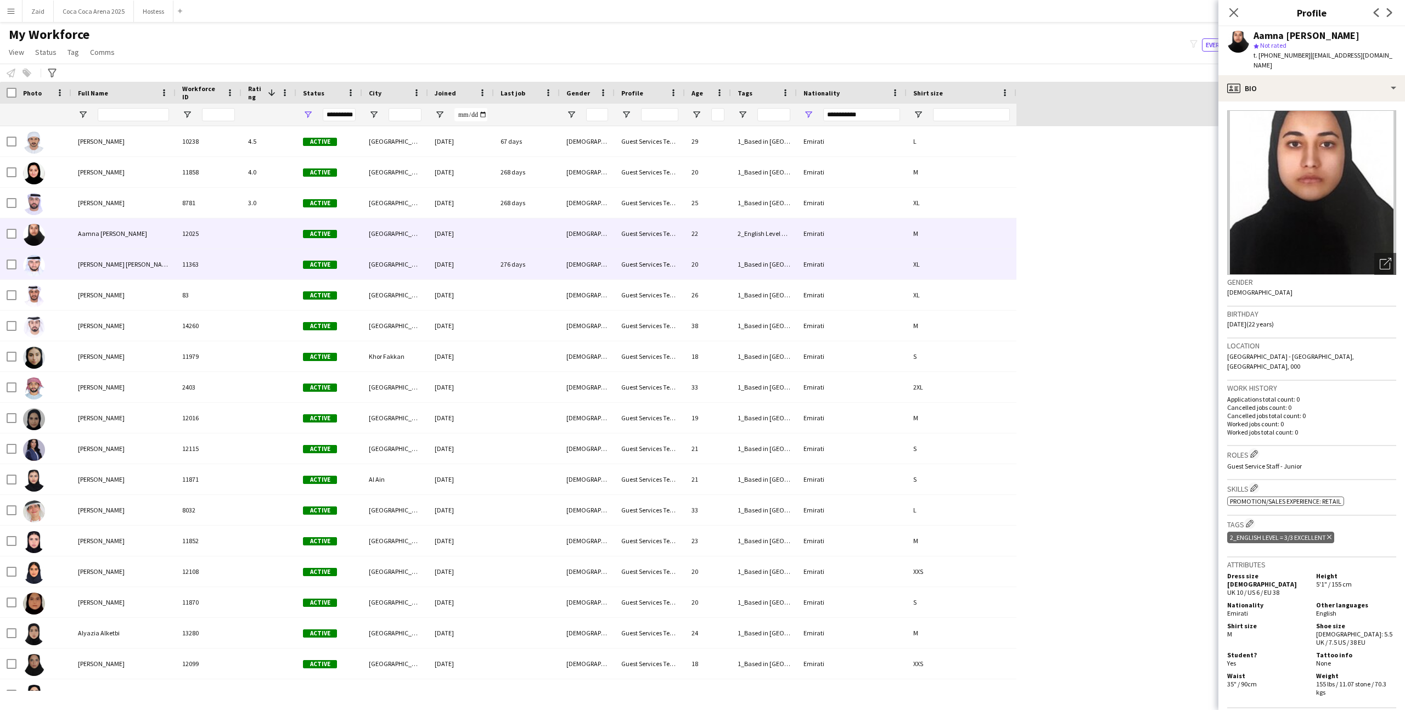
click at [792, 263] on div "1_Based in Abu Dhabi, 2_English Level = 2/3 Good , 4_Etihad Arena" at bounding box center [764, 264] width 66 height 30
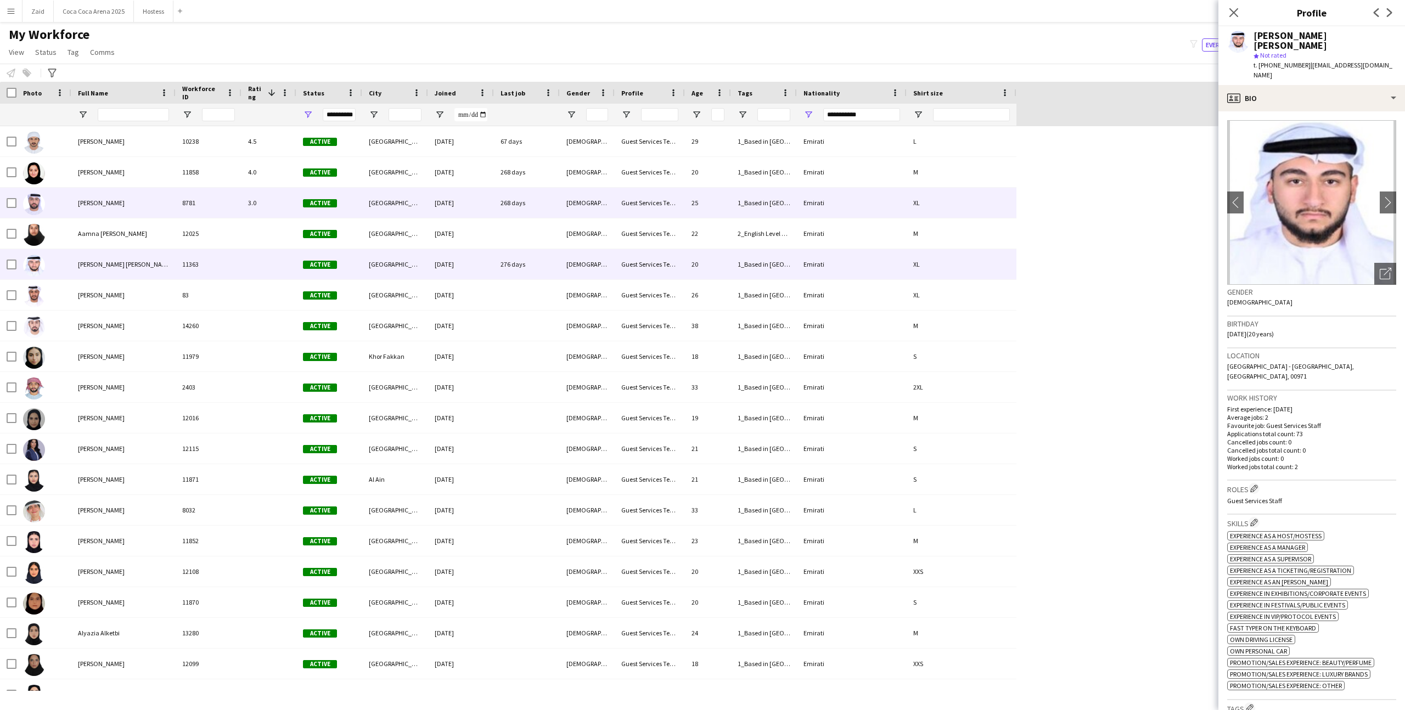
click at [888, 193] on div "Emirati" at bounding box center [852, 203] width 110 height 30
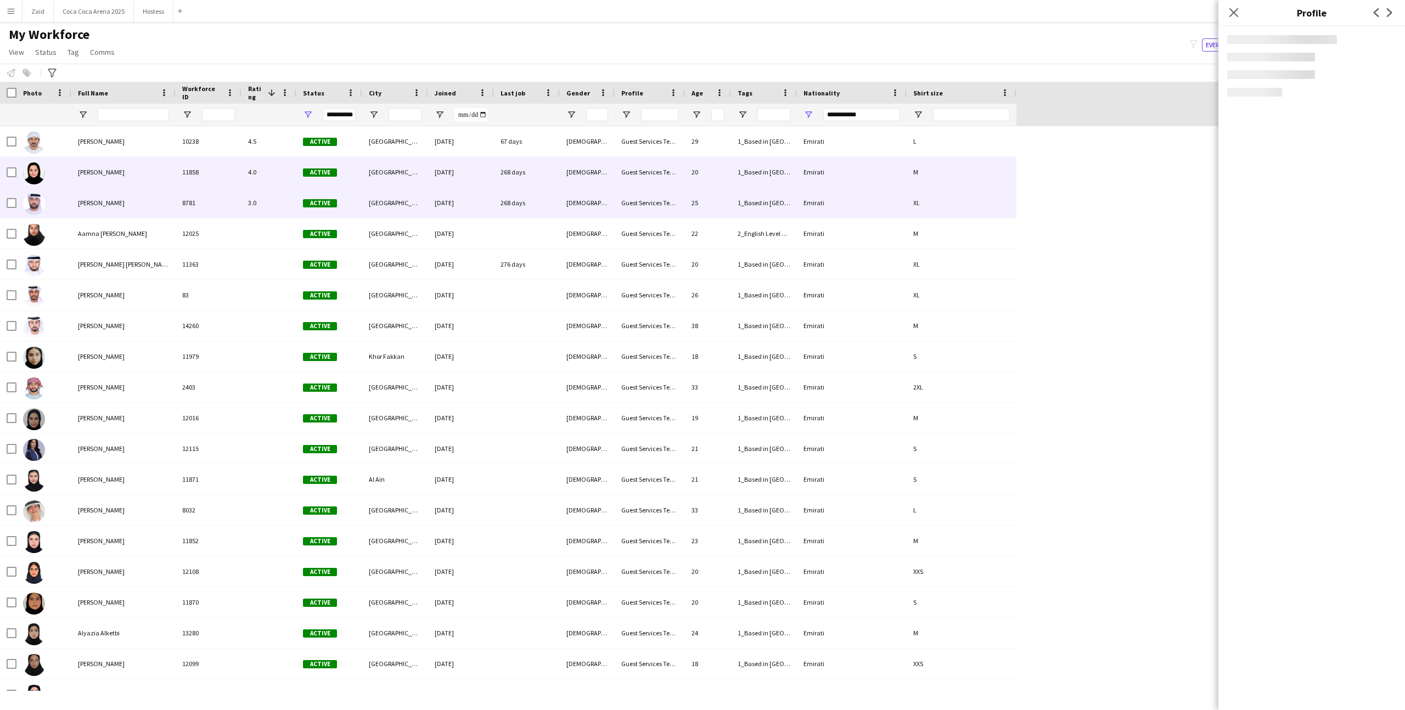
click at [879, 160] on div "Emirati" at bounding box center [852, 172] width 110 height 30
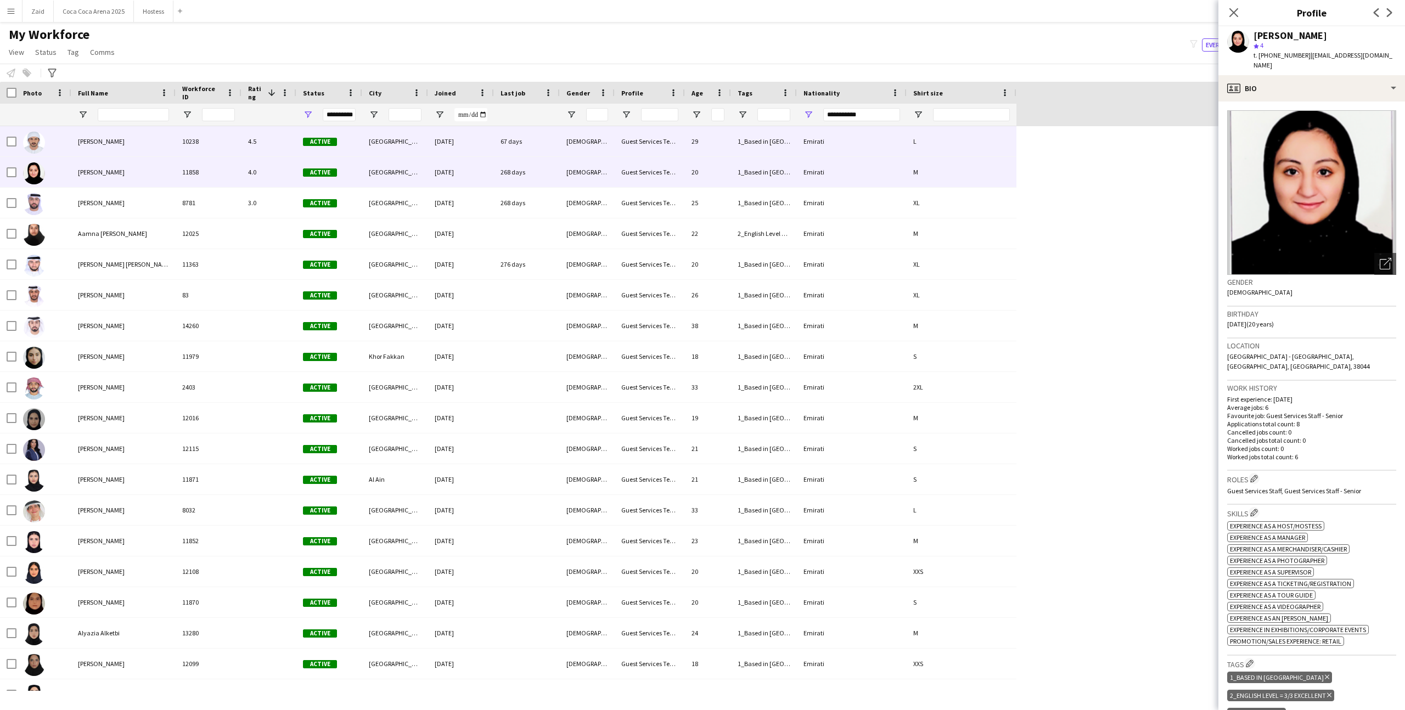
click at [881, 142] on div "Emirati" at bounding box center [852, 141] width 110 height 30
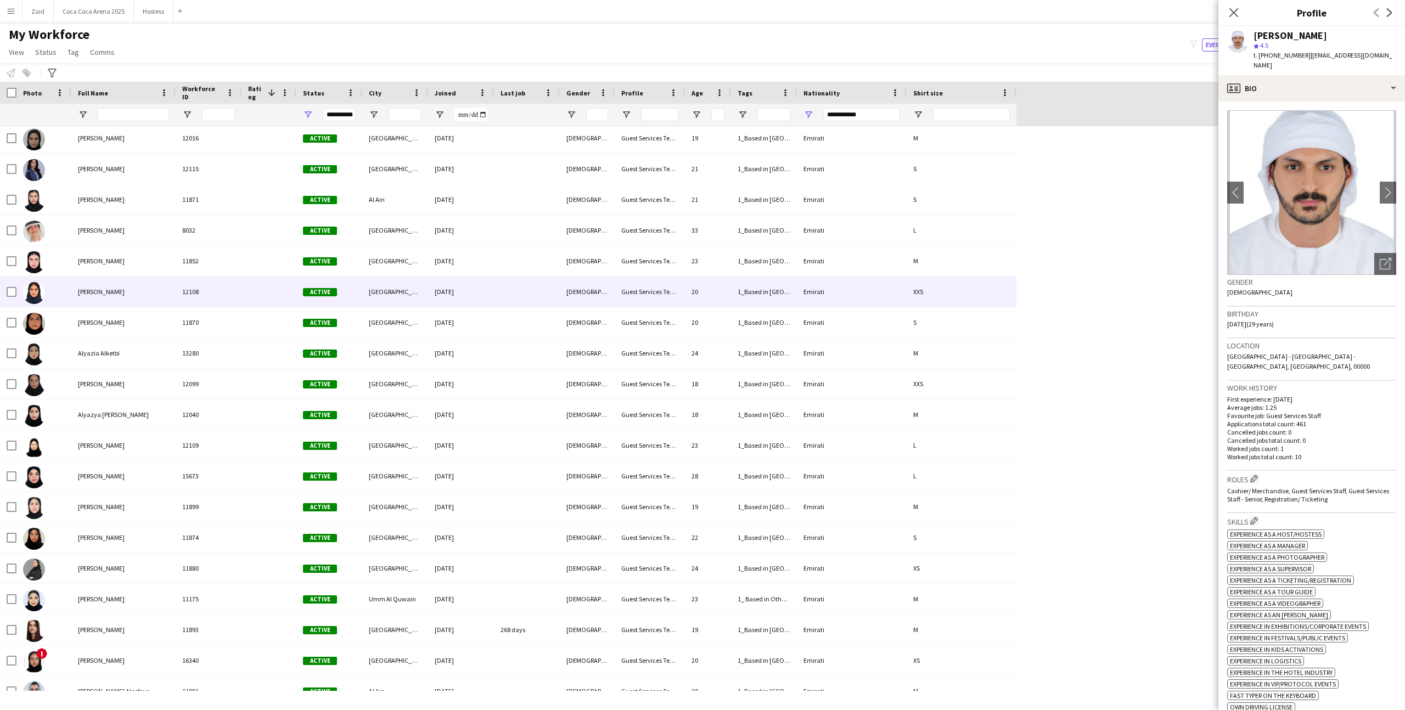
click at [894, 287] on div "Emirati" at bounding box center [852, 292] width 110 height 30
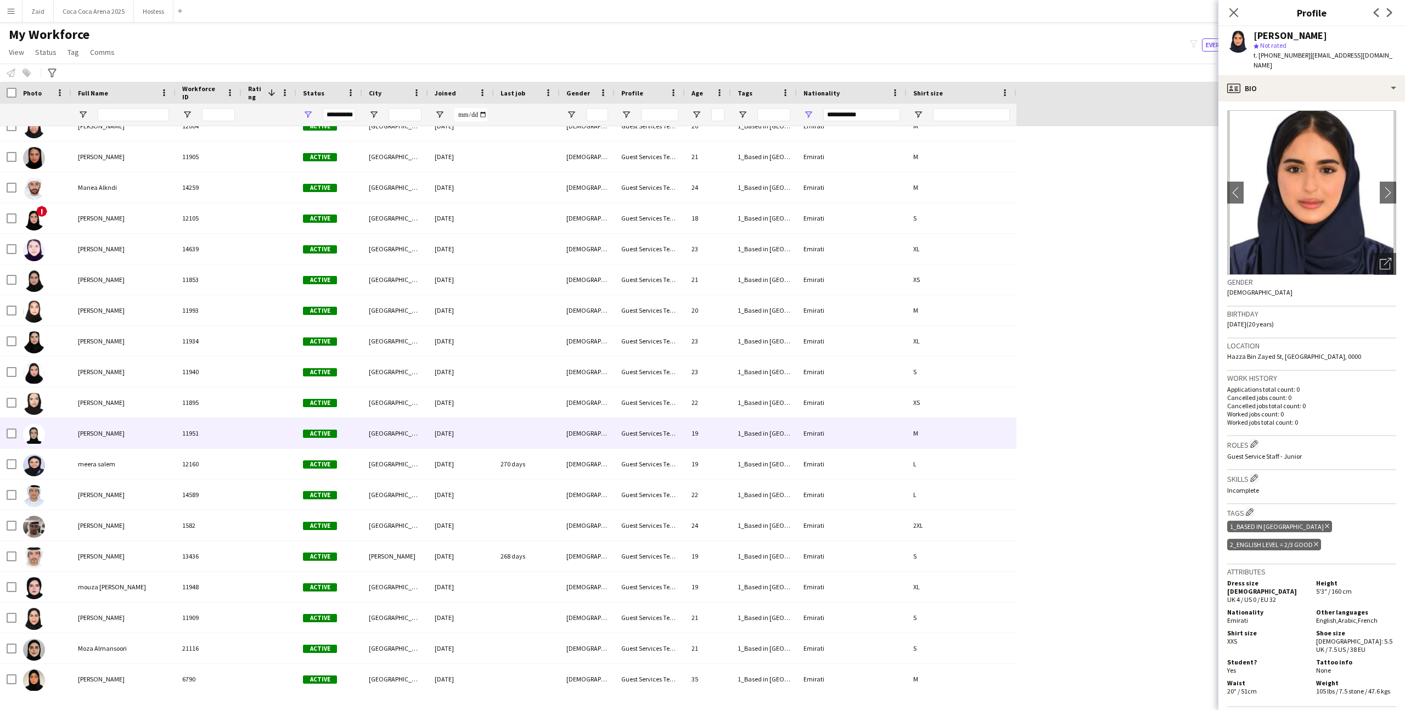
scroll to position [2510, 0]
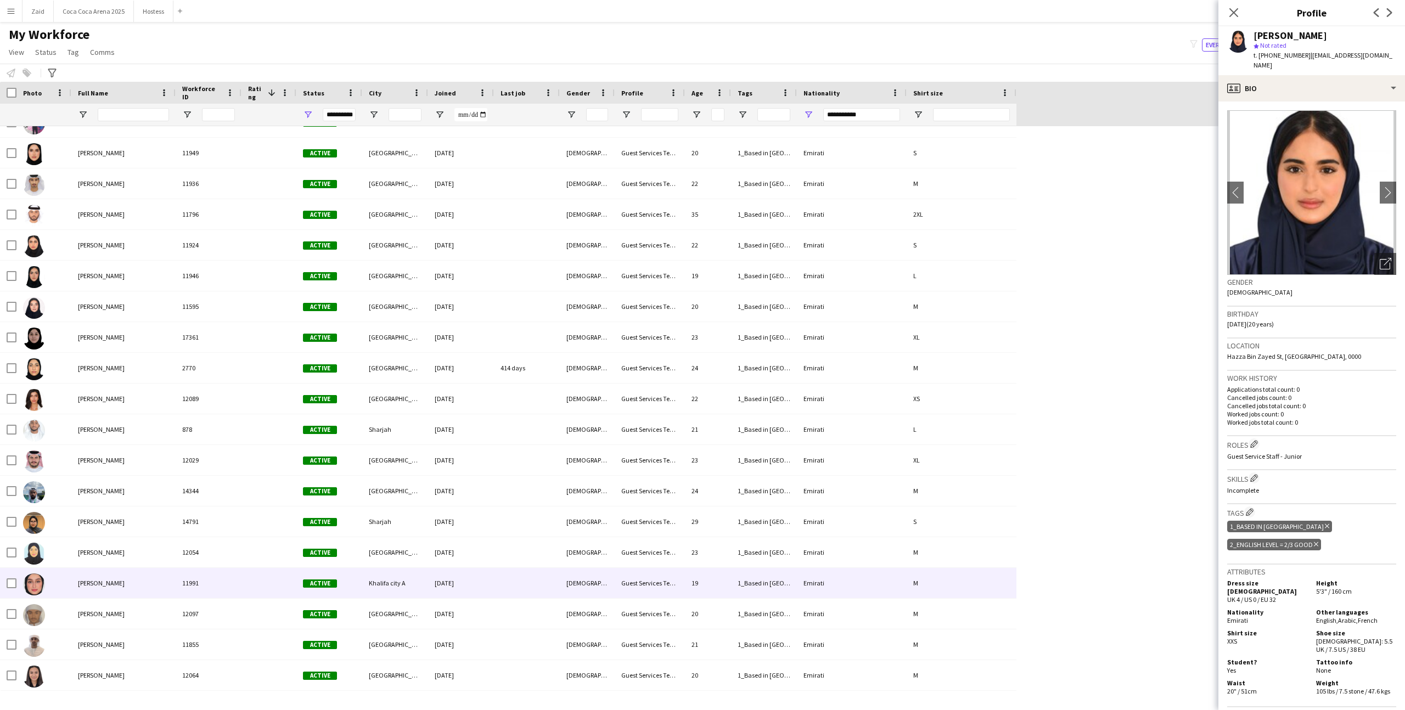
click at [329, 579] on span "Active" at bounding box center [320, 583] width 34 height 8
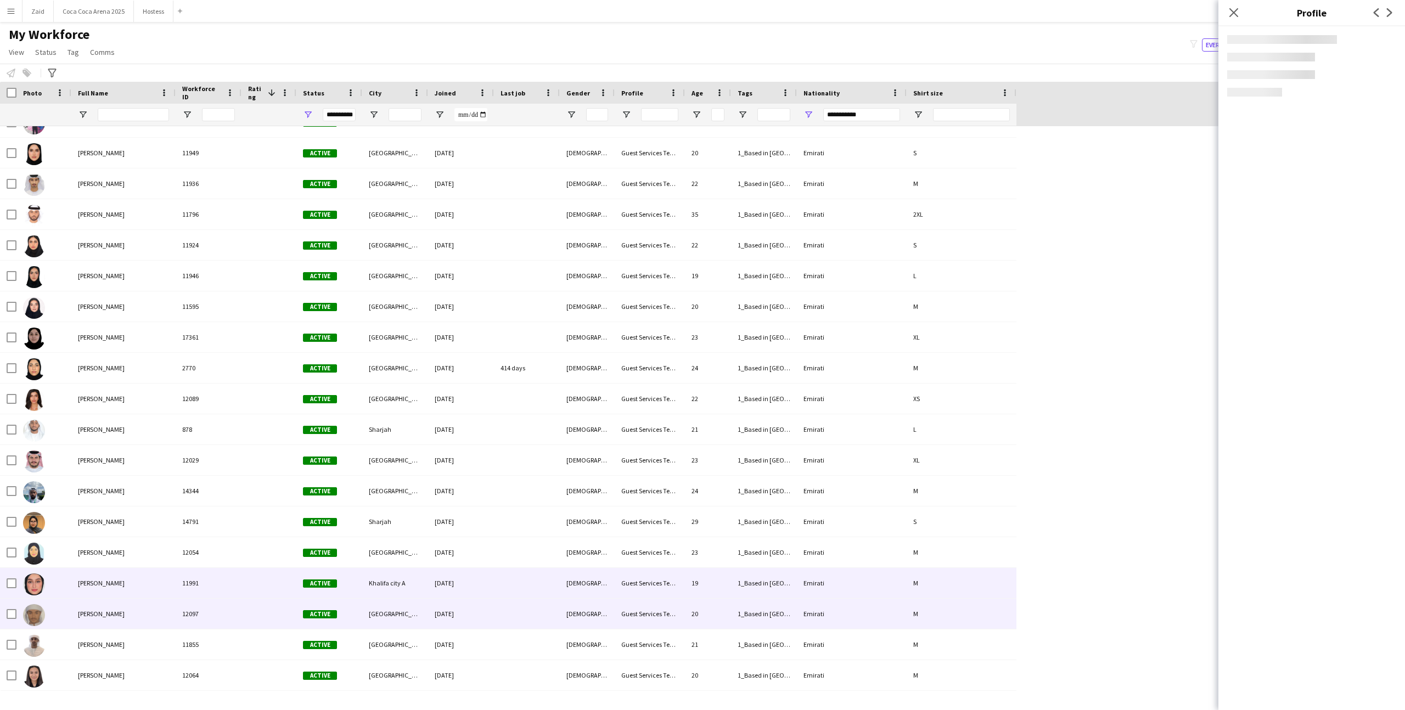
click at [307, 625] on div "Active" at bounding box center [329, 614] width 66 height 30
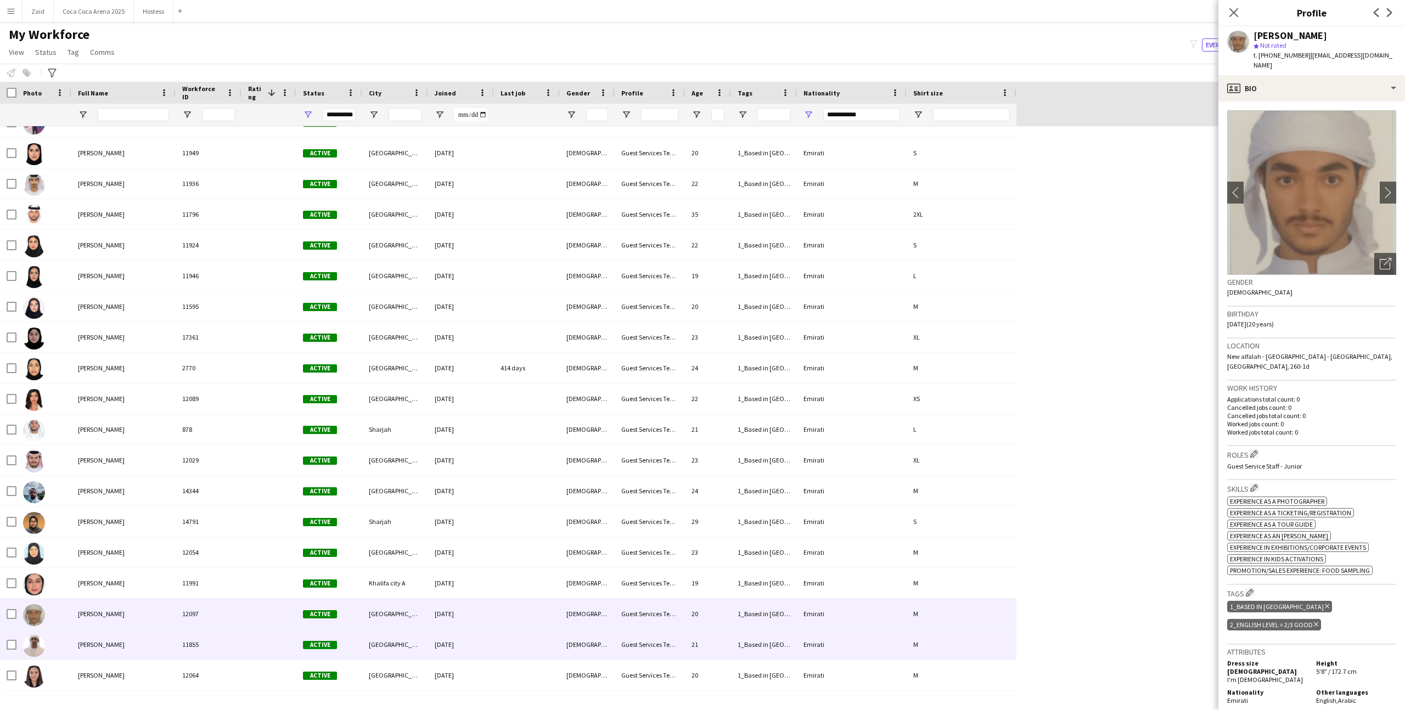
click at [292, 649] on div at bounding box center [269, 645] width 55 height 30
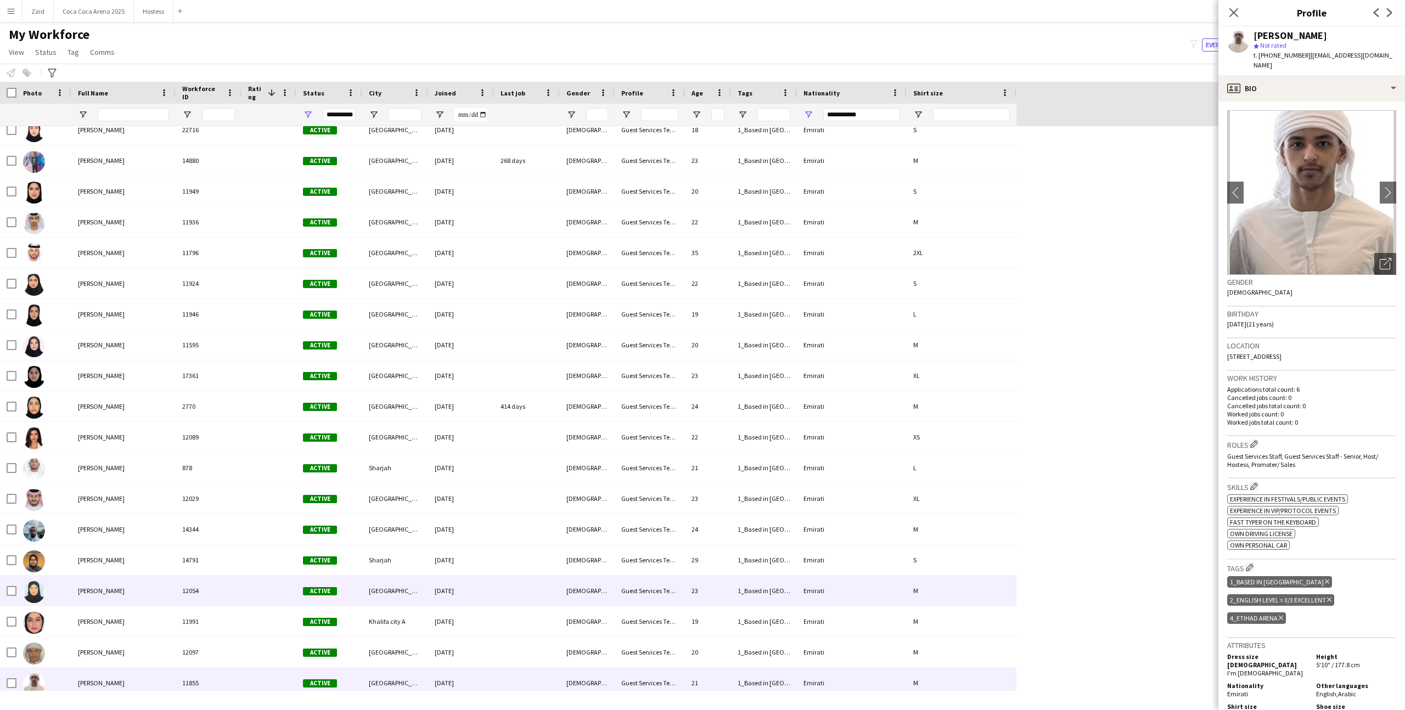
scroll to position [2471, 0]
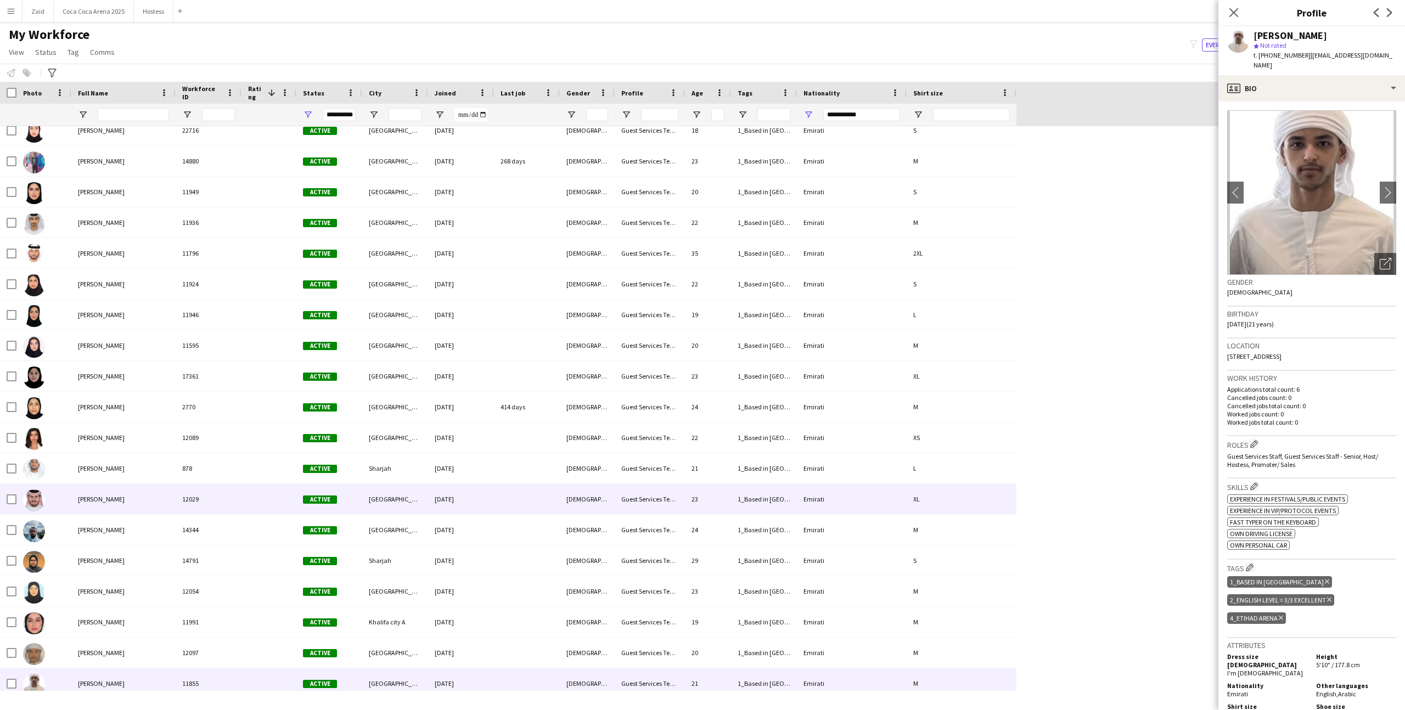
click at [294, 503] on div at bounding box center [269, 499] width 55 height 30
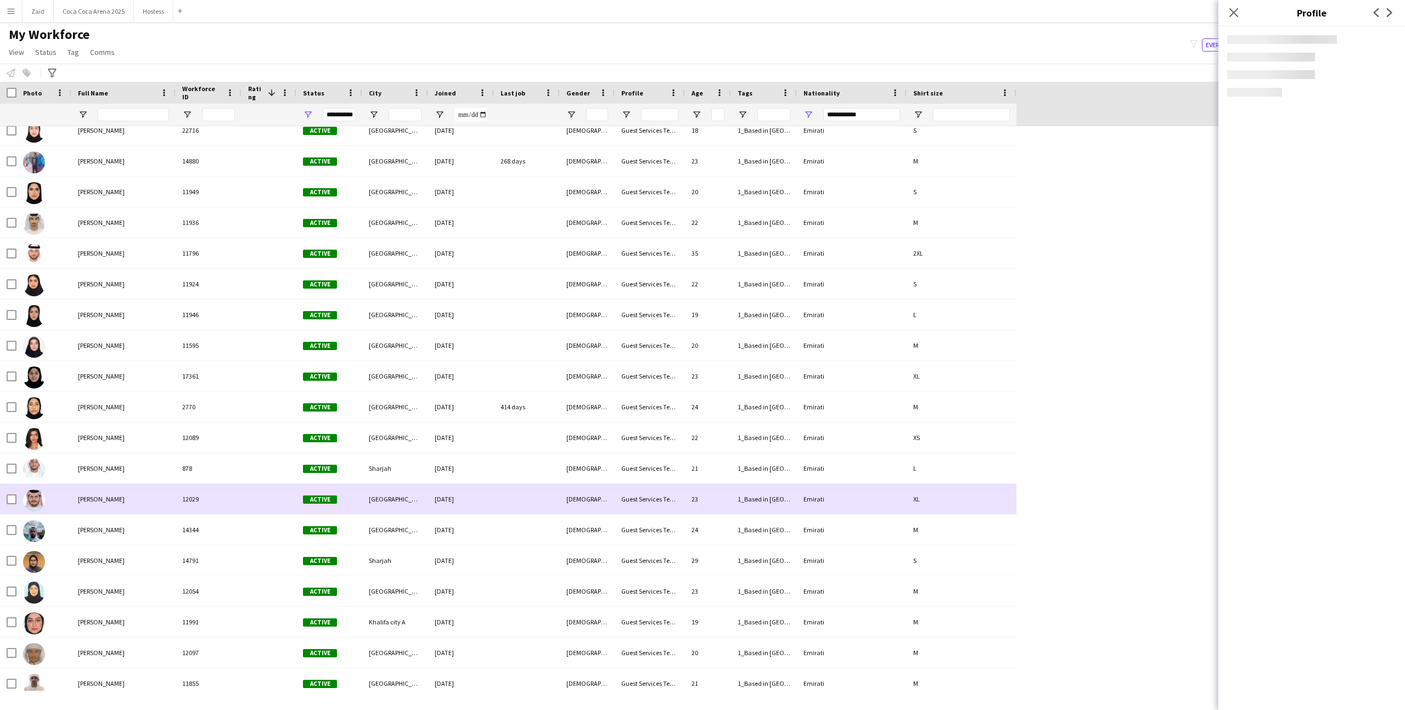
click at [278, 486] on div at bounding box center [269, 499] width 55 height 30
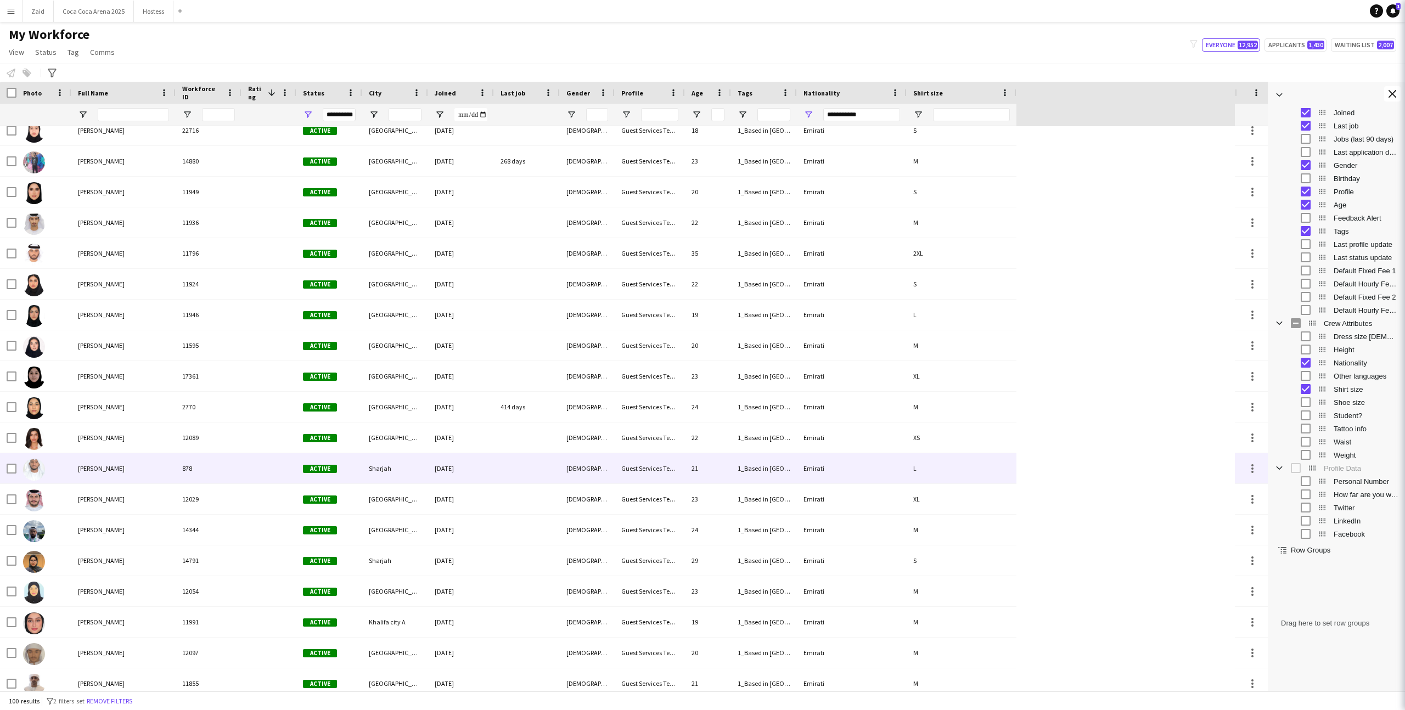
click at [277, 473] on div at bounding box center [269, 468] width 55 height 30
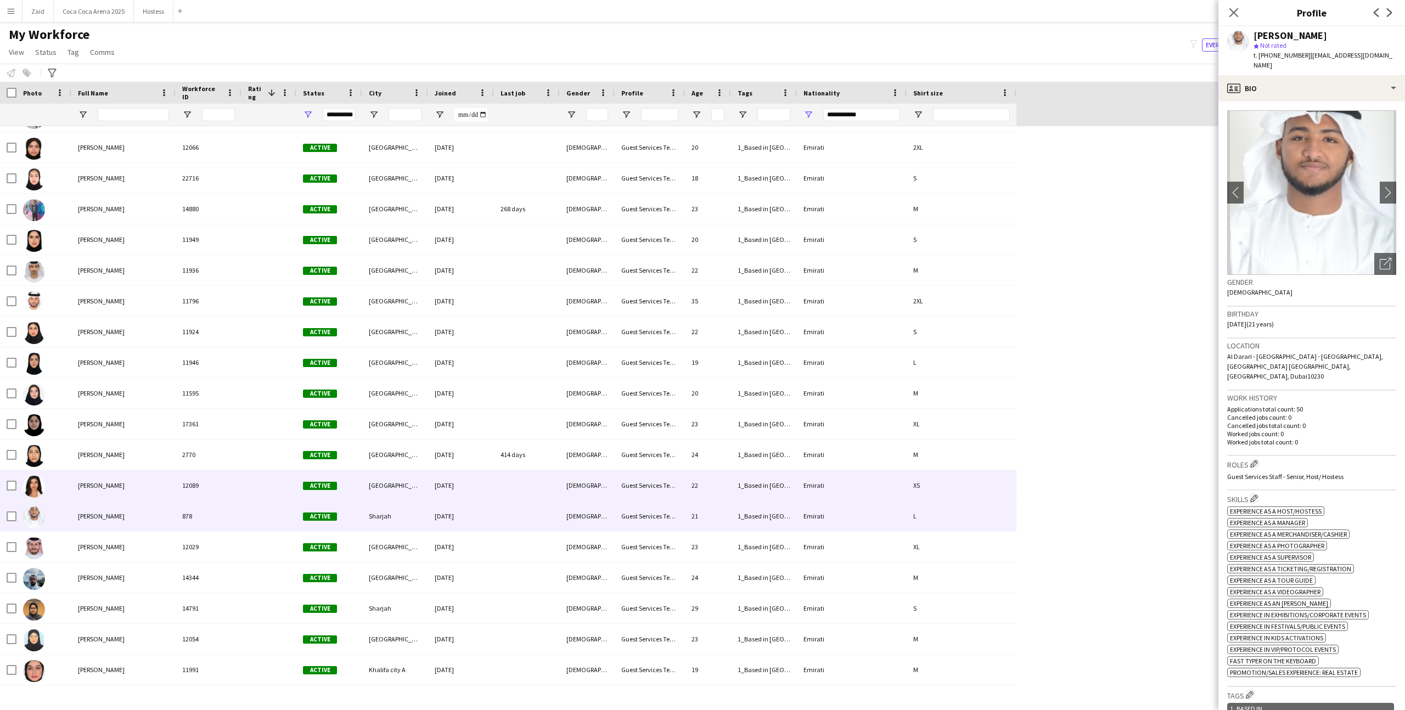
scroll to position [2421, 0]
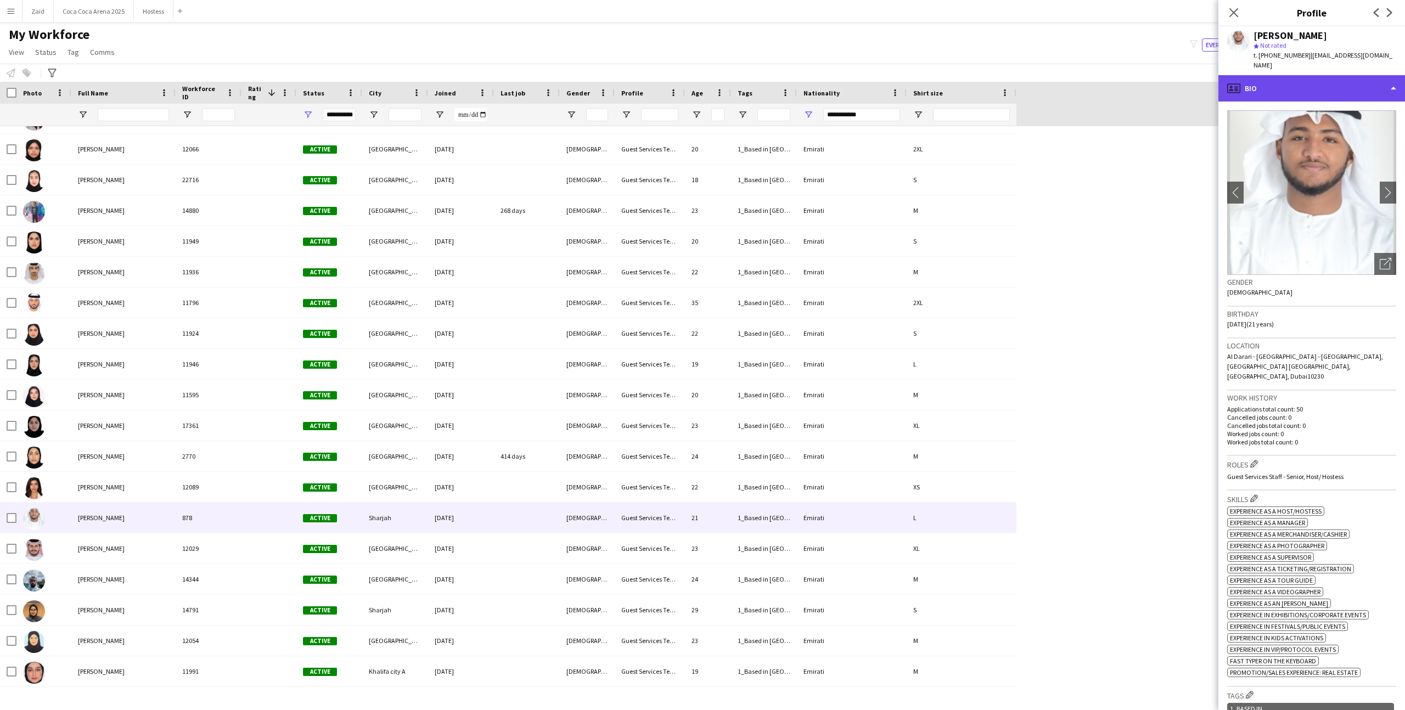
click at [1279, 86] on div "profile Bio" at bounding box center [1312, 88] width 187 height 26
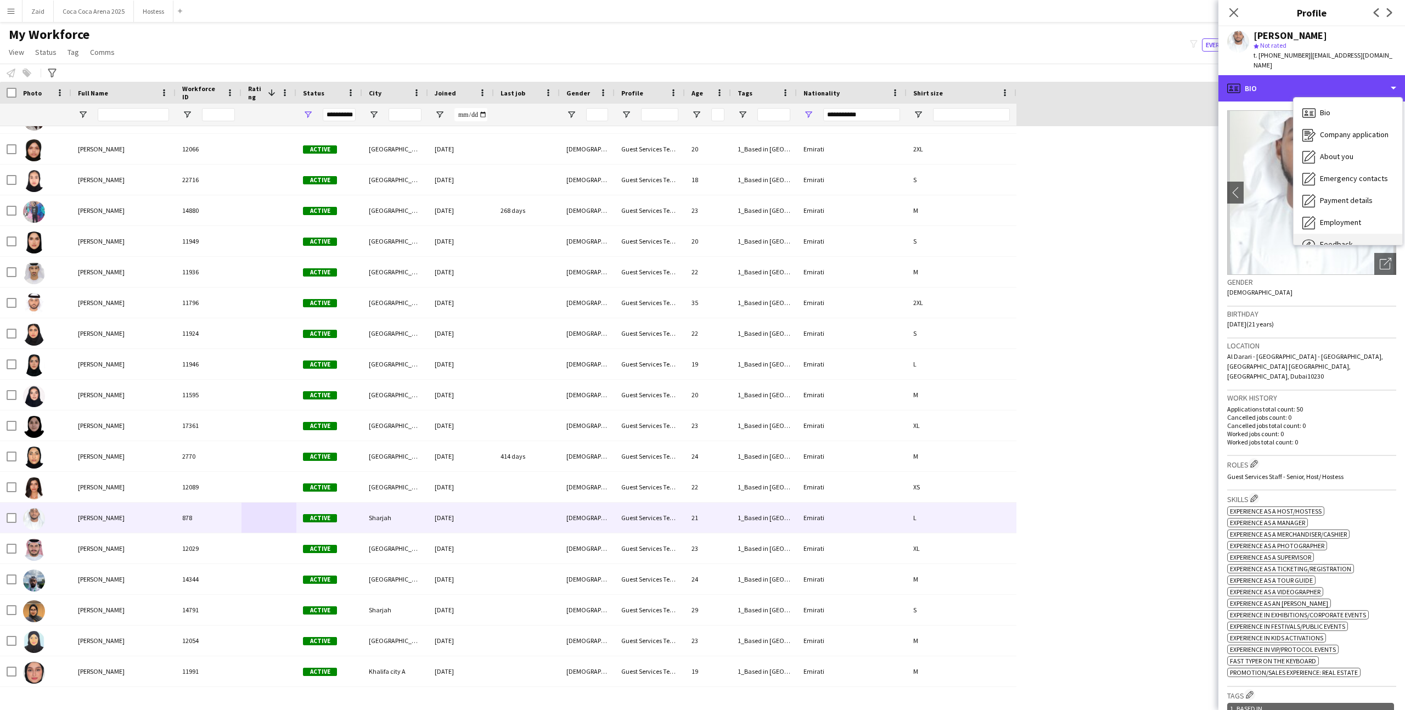
scroll to position [37, 0]
click at [1356, 222] on div "Calendar Calendar" at bounding box center [1348, 230] width 109 height 22
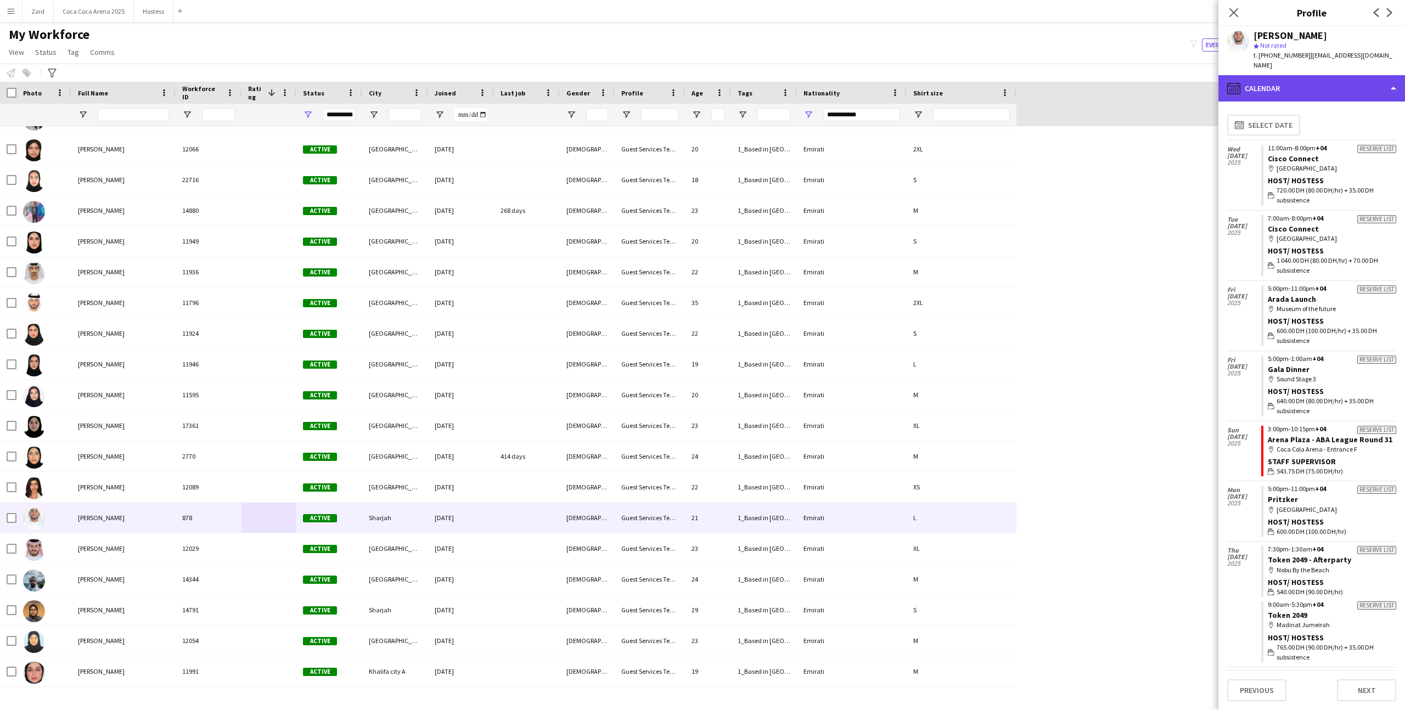
click at [1323, 75] on div "calendar-full Calendar" at bounding box center [1312, 88] width 187 height 26
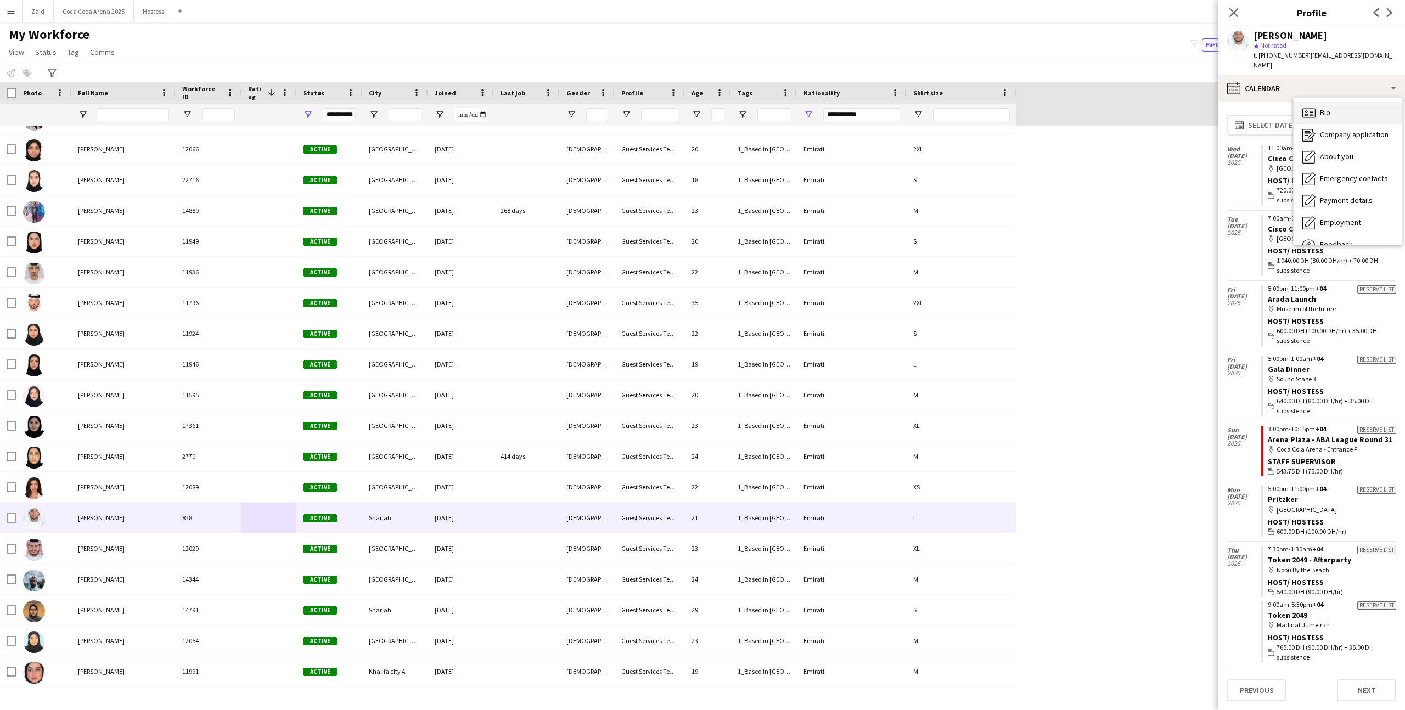
click at [1350, 102] on div "Bio Bio" at bounding box center [1348, 113] width 109 height 22
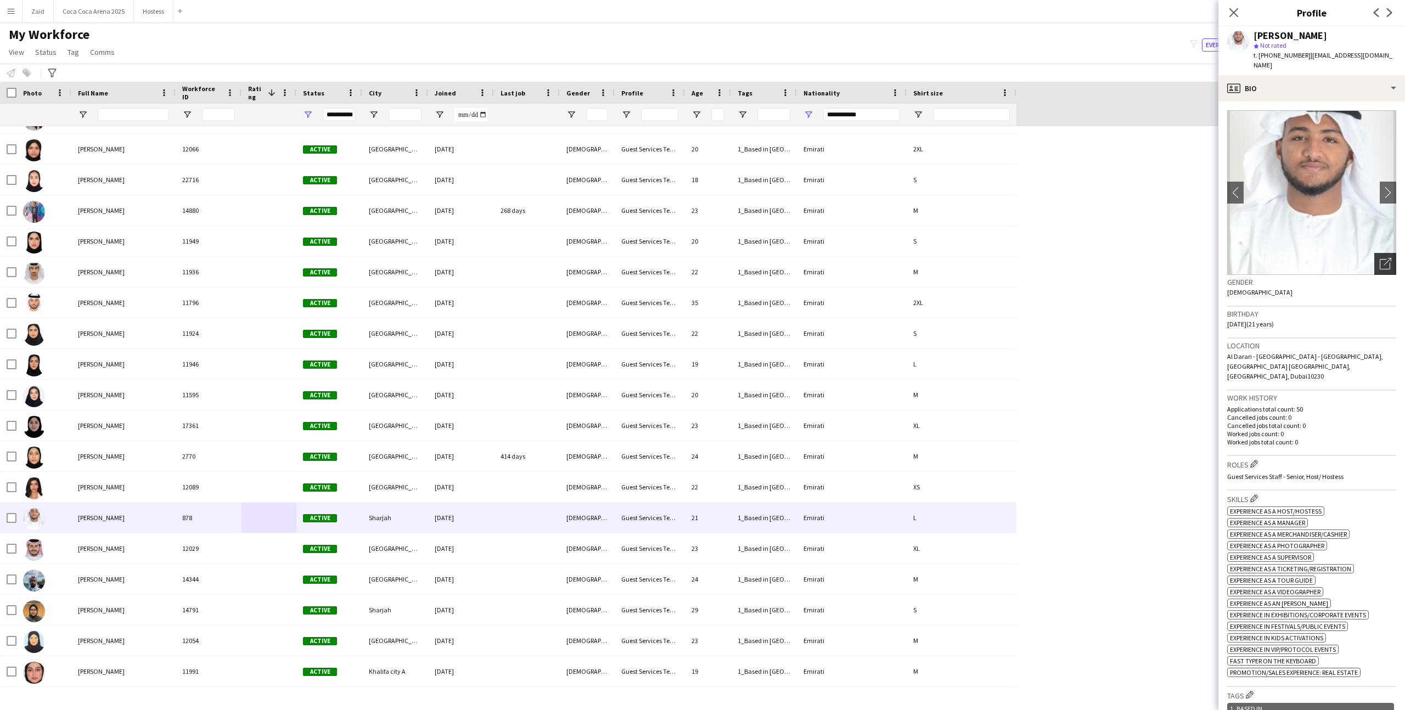
click at [1379, 253] on div "Open photos pop-in" at bounding box center [1386, 264] width 22 height 22
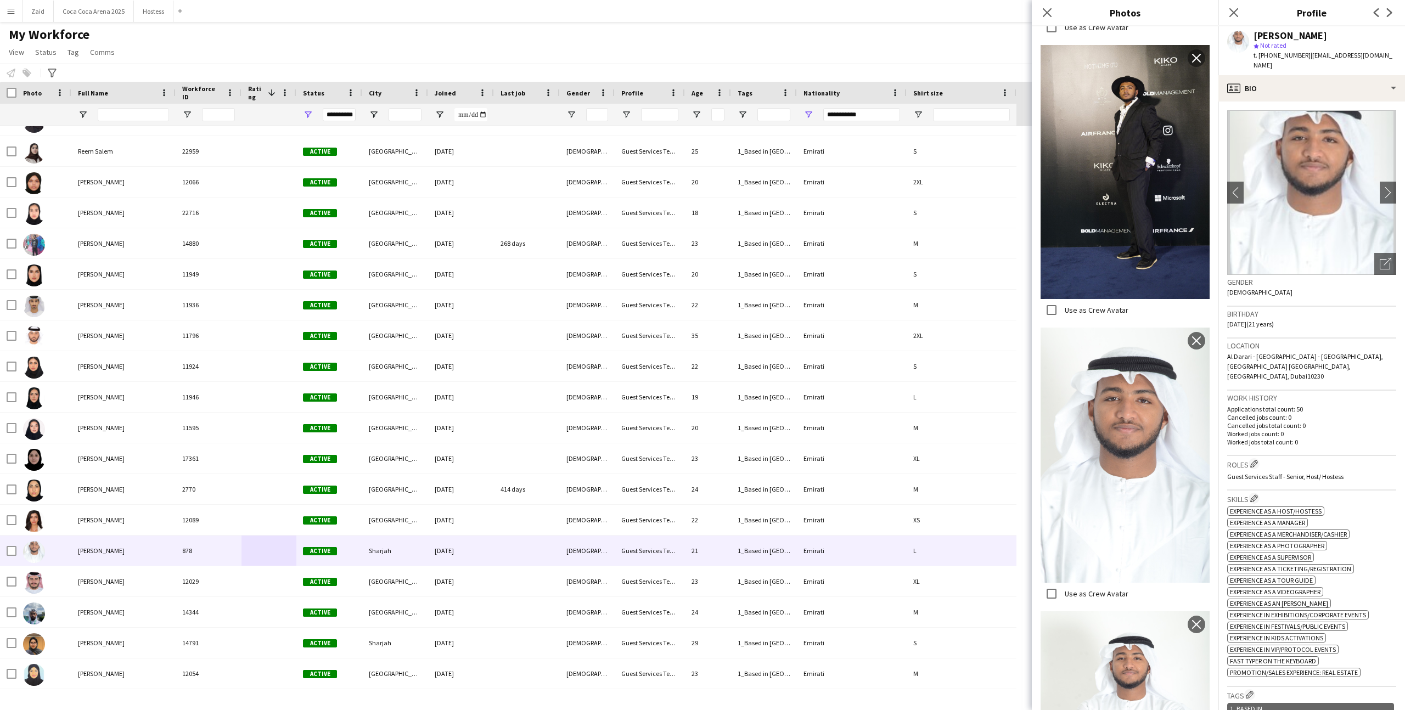
scroll to position [655, 0]
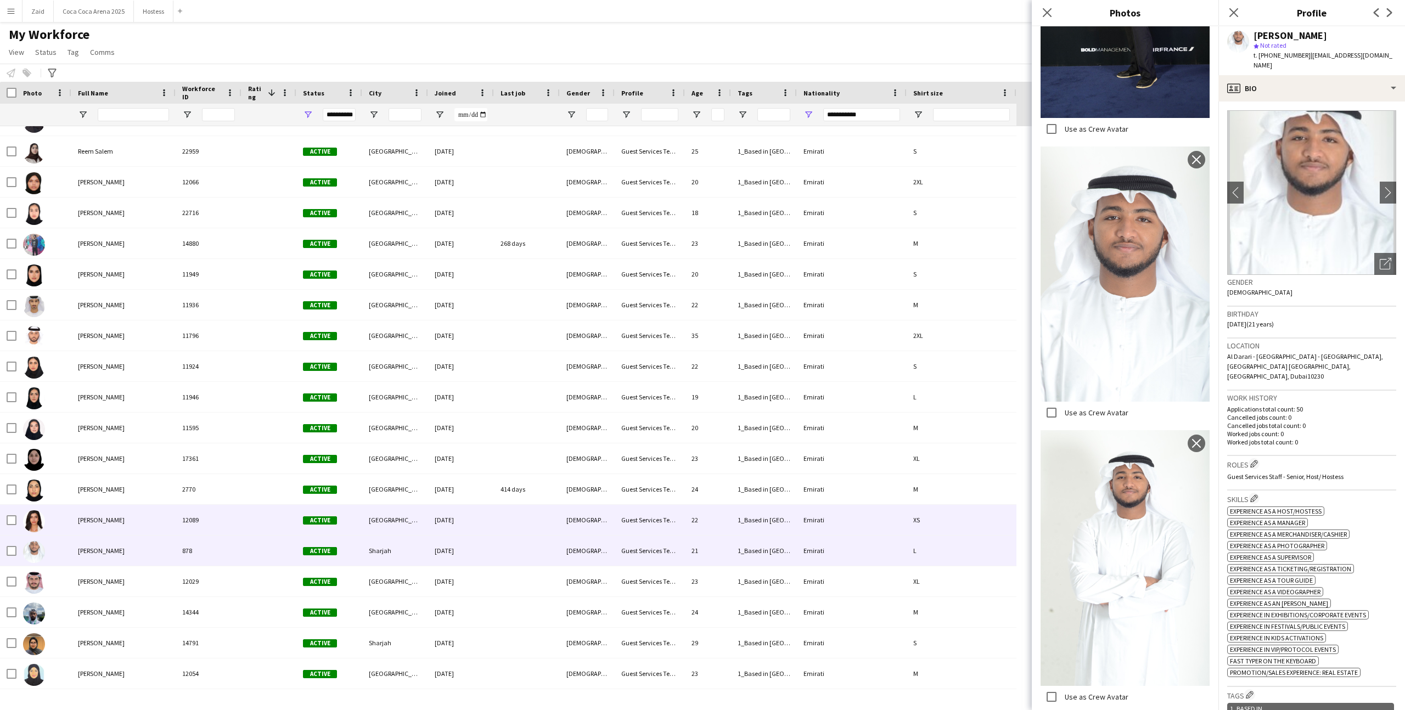
click at [799, 514] on div "Emirati" at bounding box center [852, 520] width 110 height 30
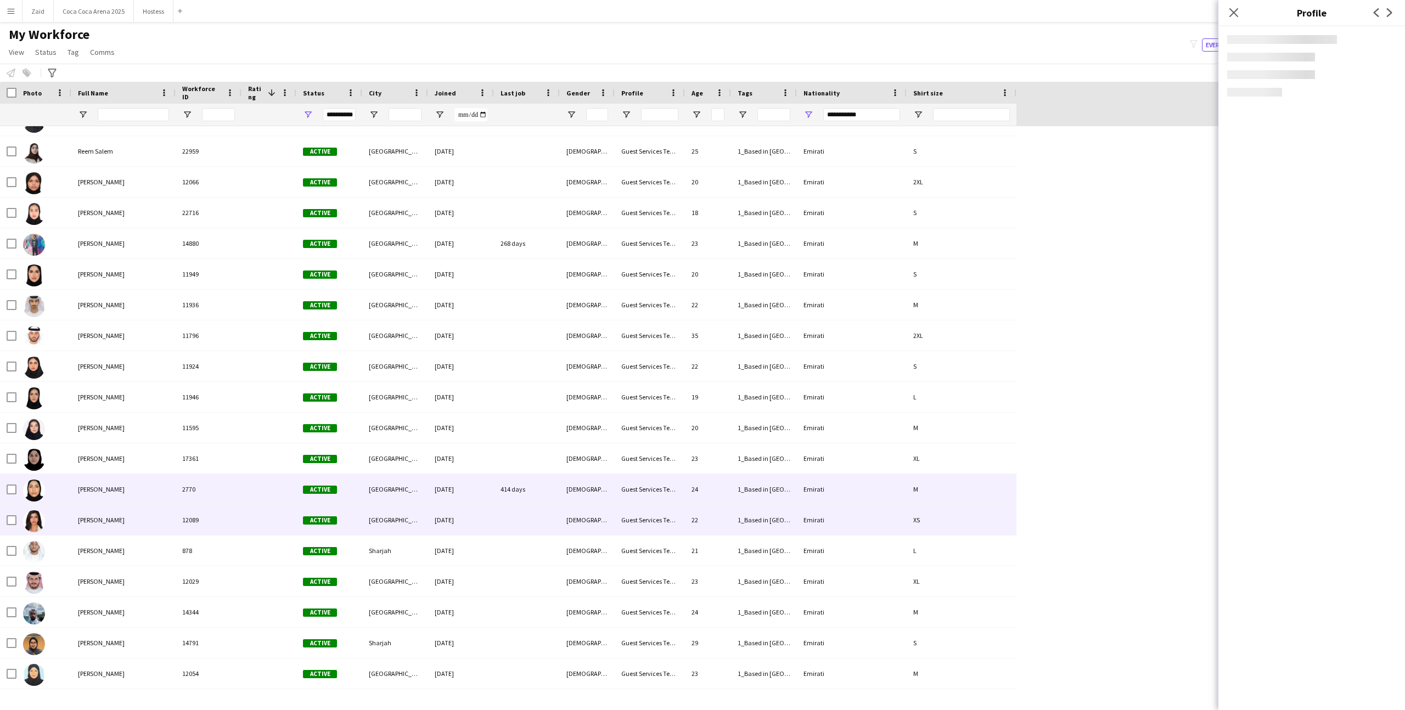
click at [682, 485] on div "Guest Services Team" at bounding box center [650, 489] width 70 height 30
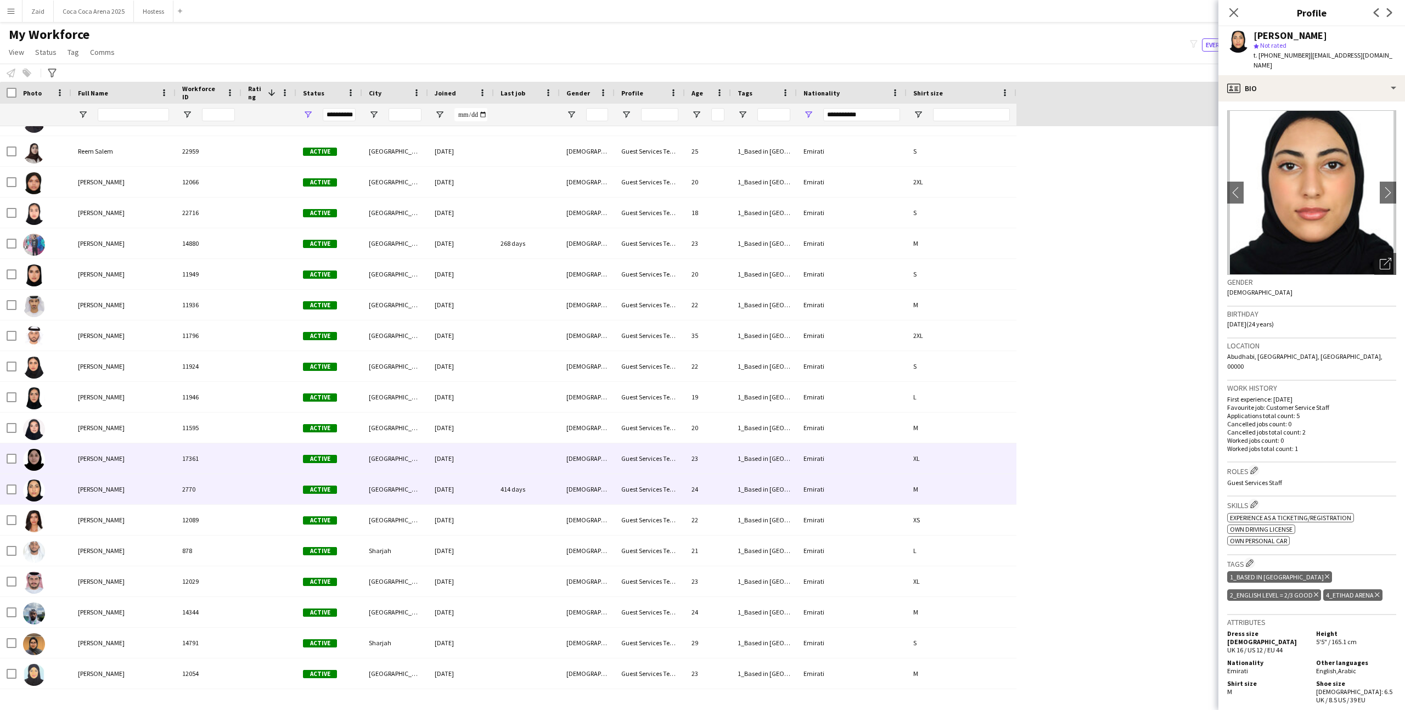
click at [658, 458] on div "Guest Services Team" at bounding box center [650, 459] width 70 height 30
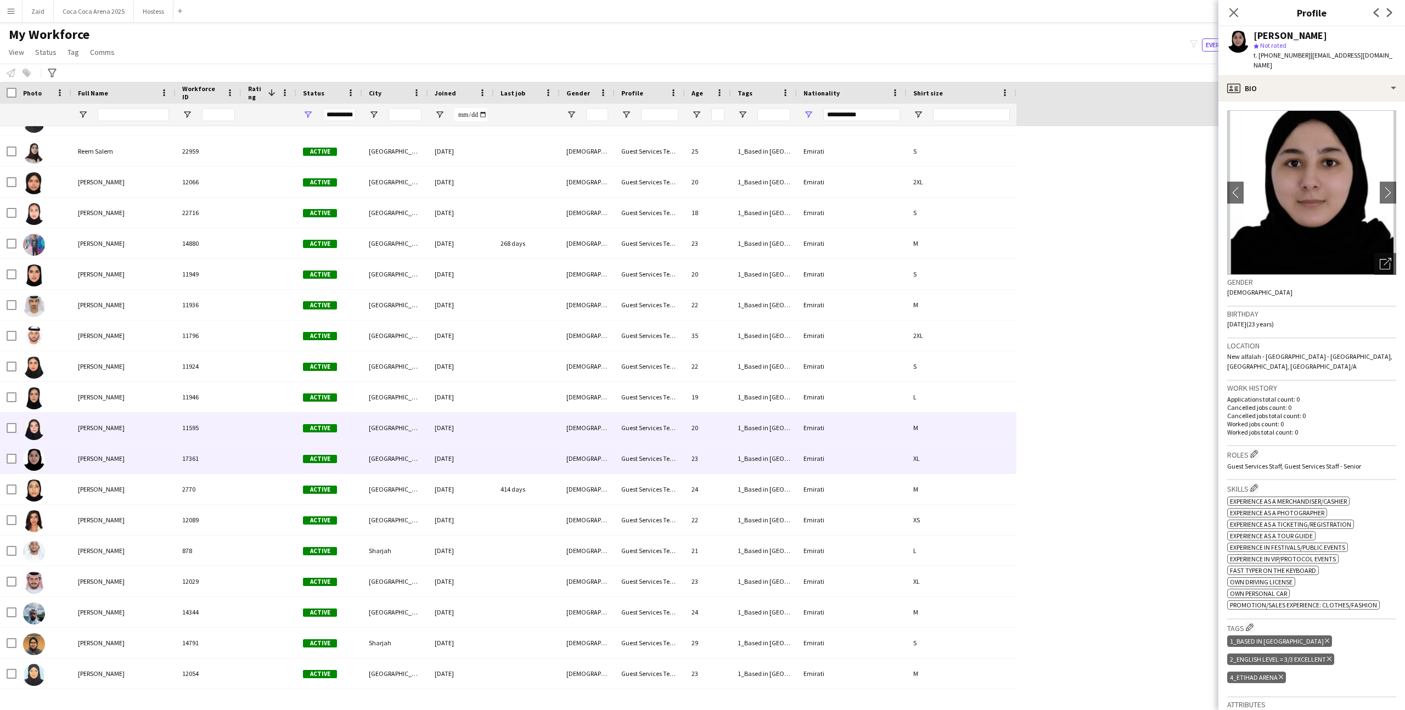
click at [646, 441] on div "Guest Services Team" at bounding box center [650, 428] width 70 height 30
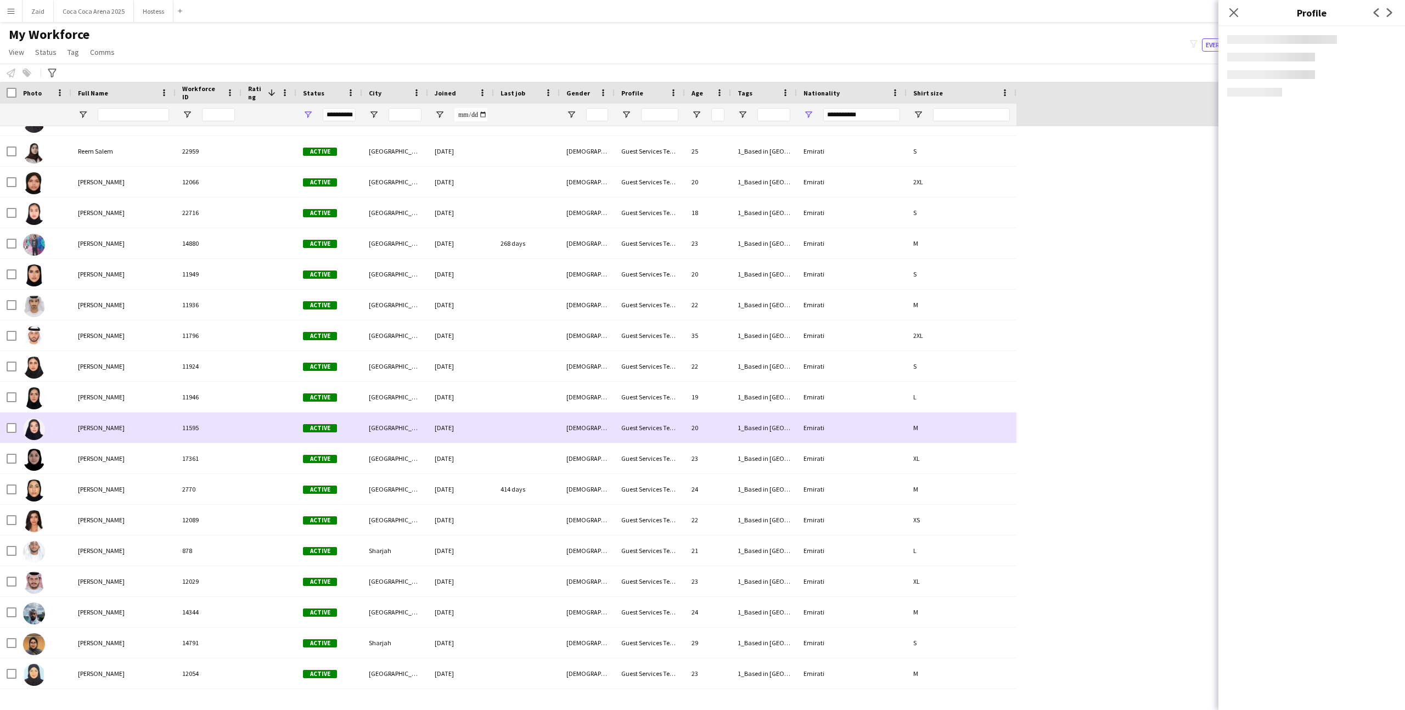
scroll to position [2362, 0]
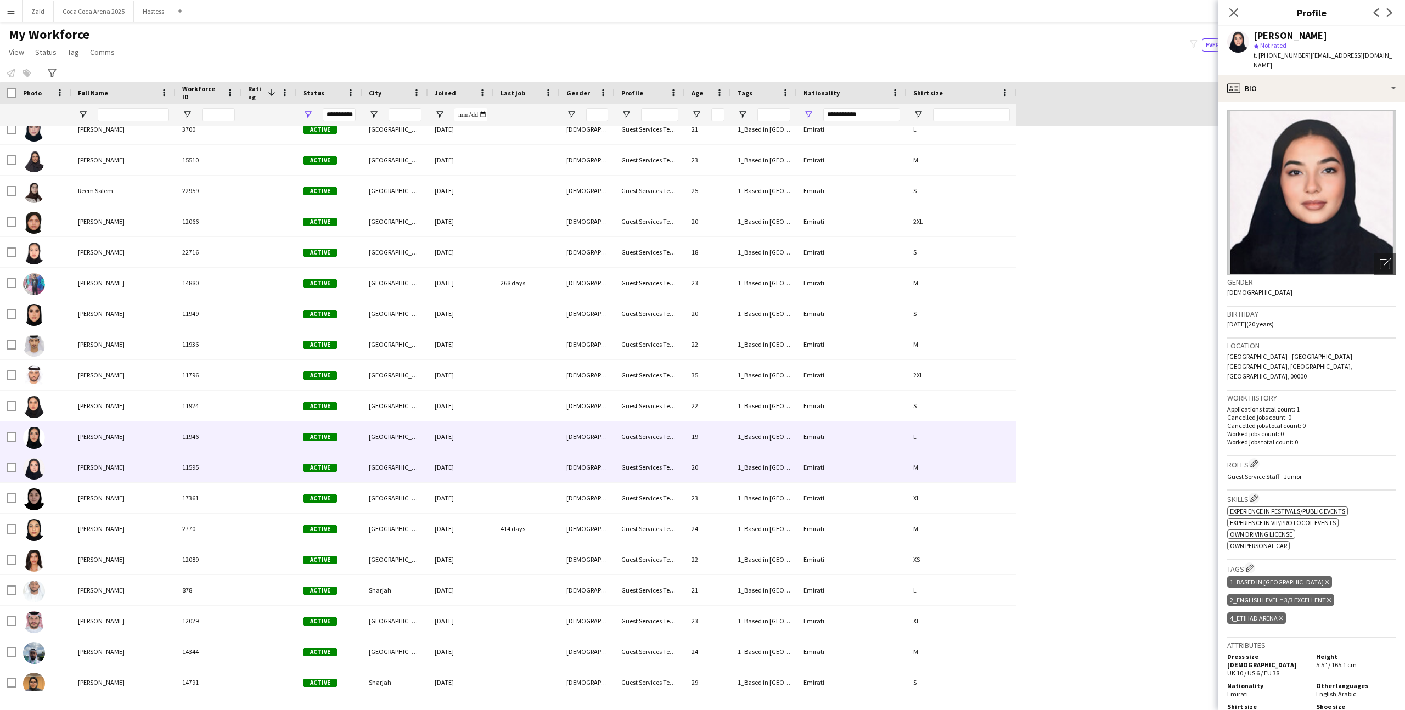
click at [646, 441] on div "Guest Services Team" at bounding box center [650, 437] width 70 height 30
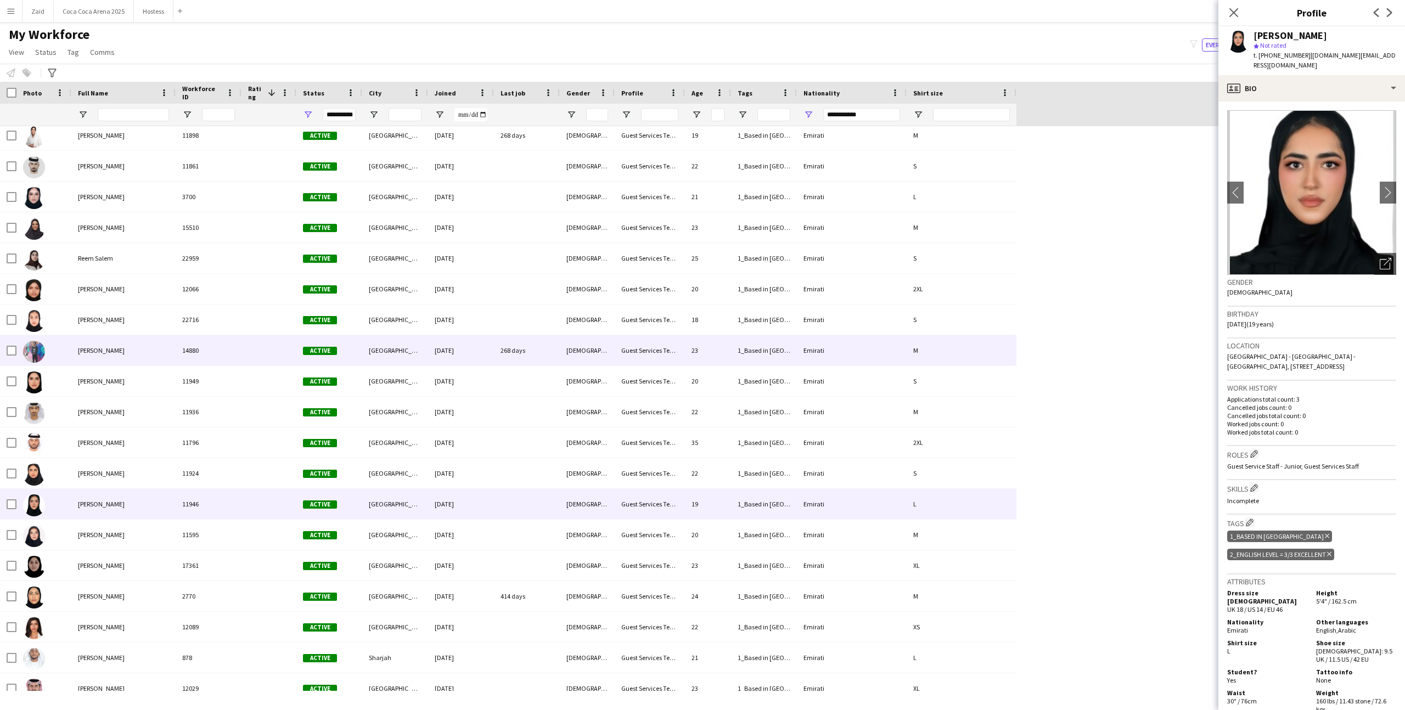
click at [640, 364] on div "Guest Services Team" at bounding box center [650, 350] width 70 height 30
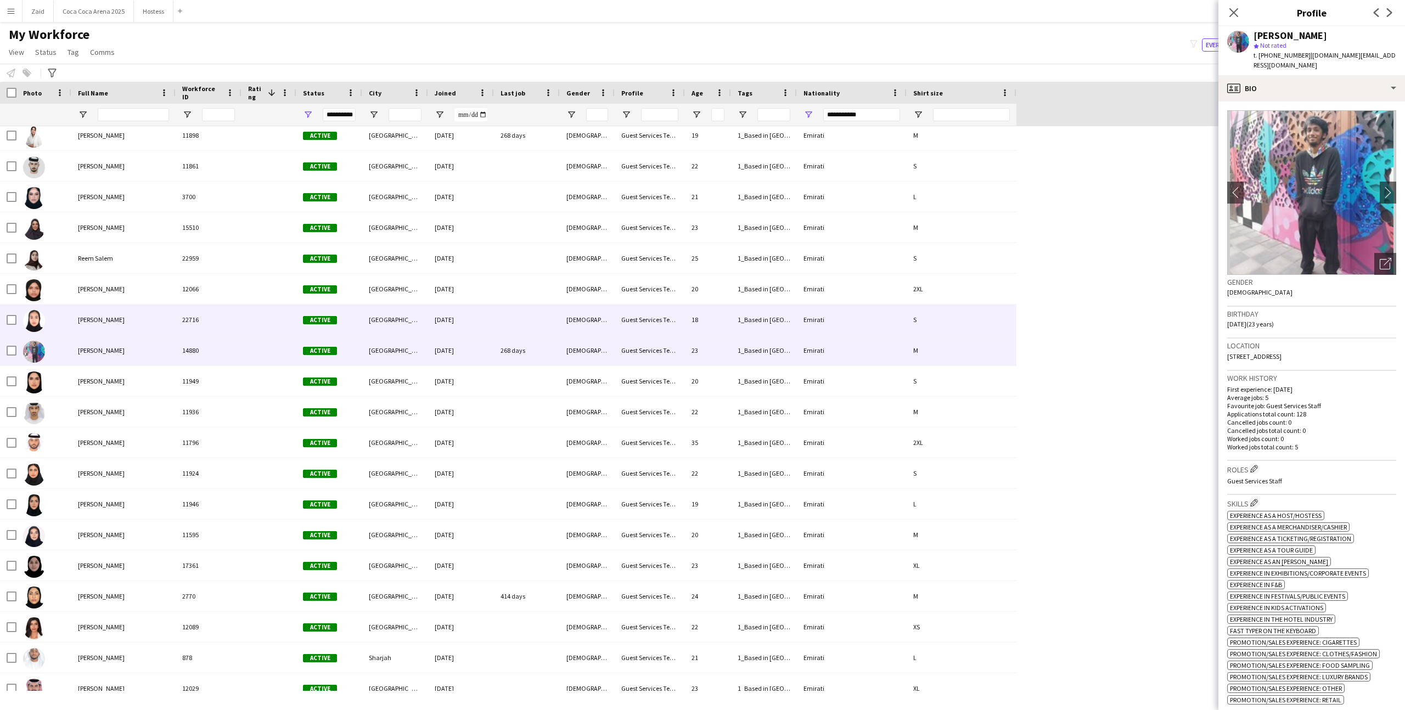
click at [642, 325] on div "Guest Services Team" at bounding box center [650, 320] width 70 height 30
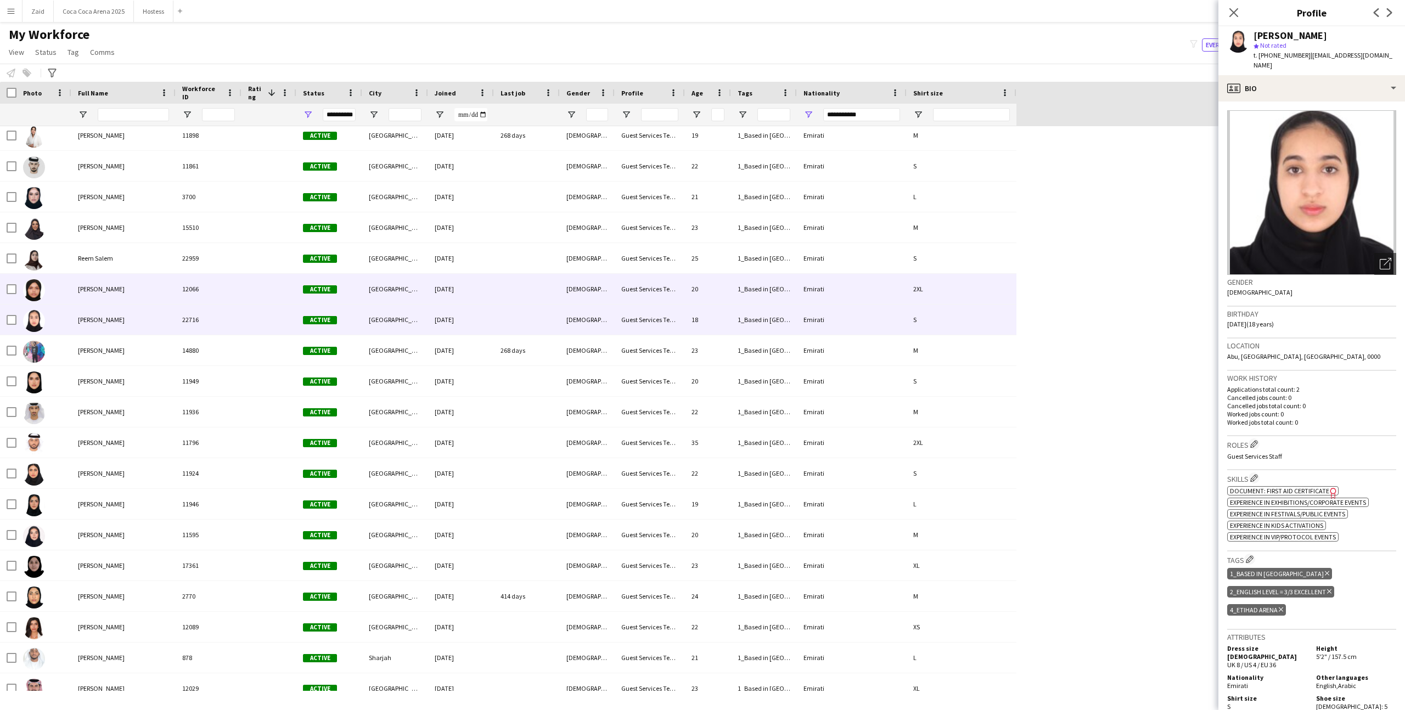
click at [399, 296] on div "Abu Dhabi" at bounding box center [395, 289] width 66 height 30
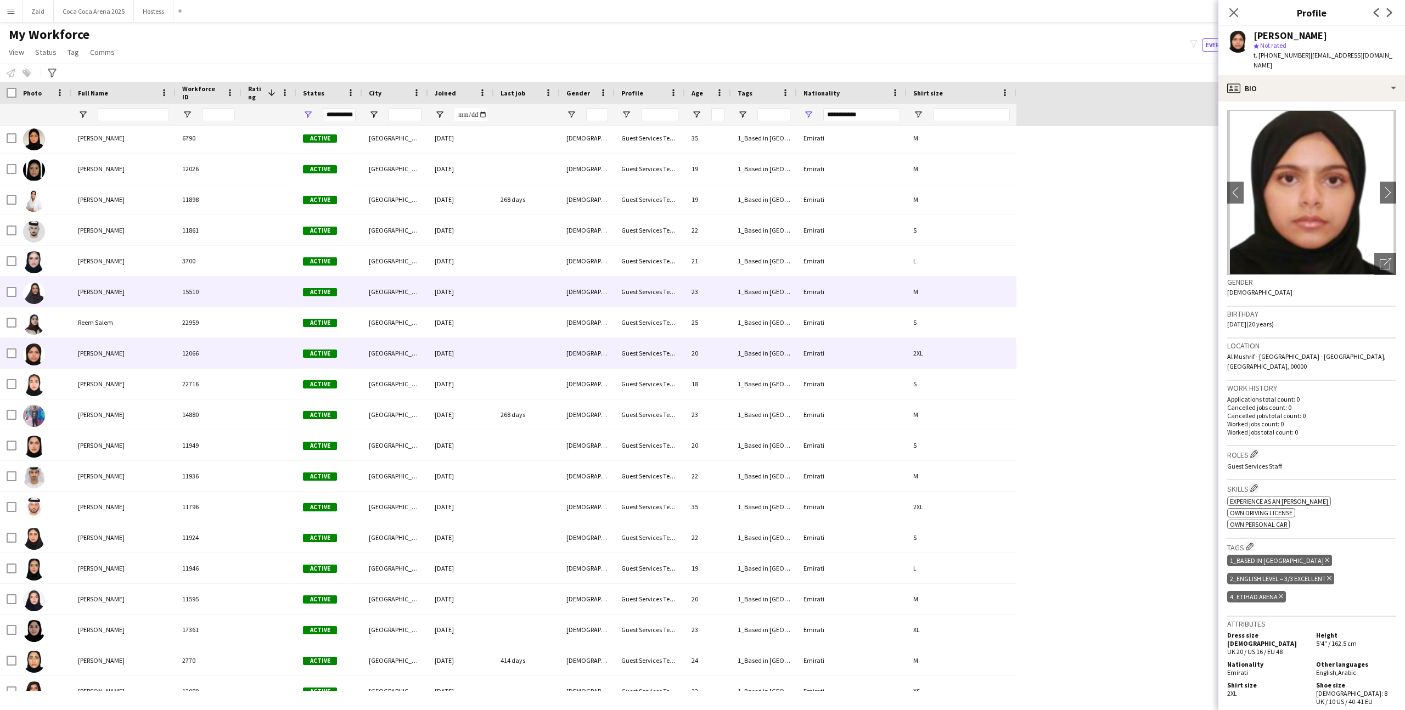
click at [399, 296] on div "Abu Dhabi" at bounding box center [395, 292] width 66 height 30
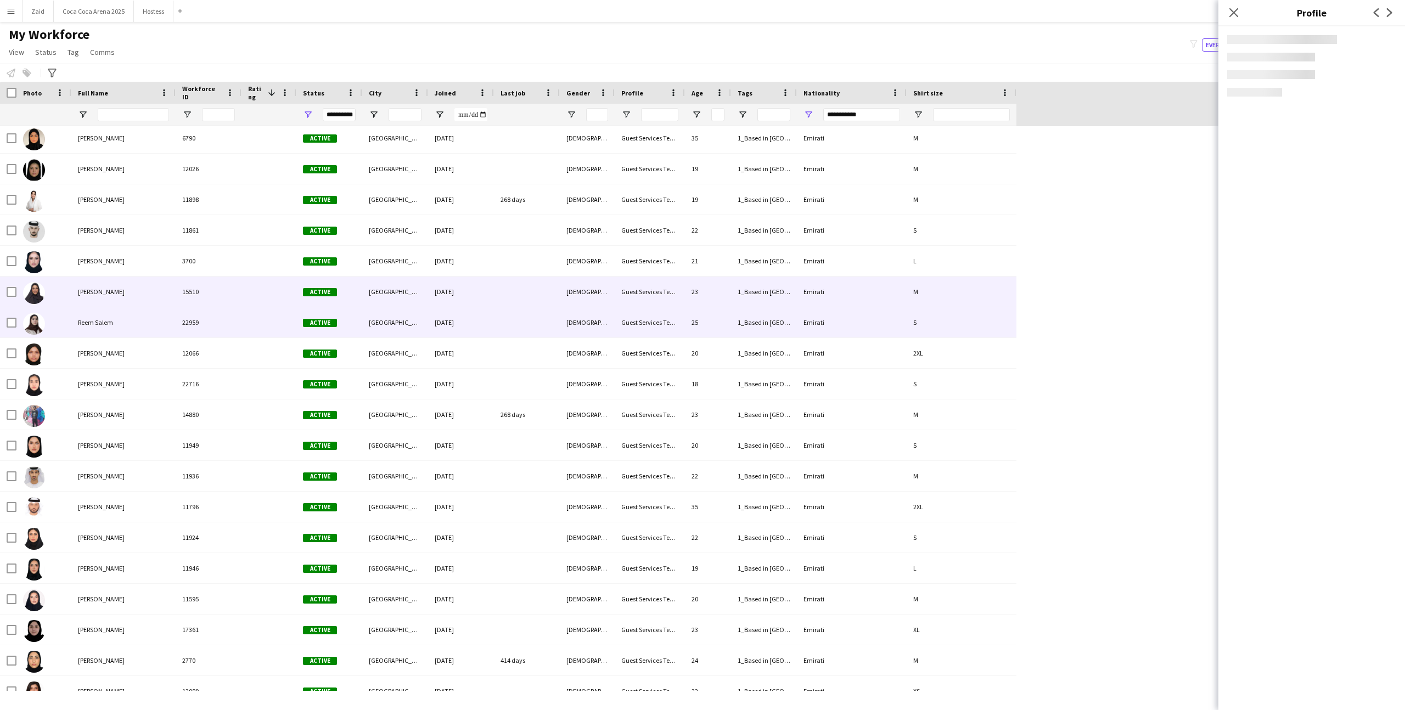
click at [405, 322] on div "Abu Dhabi" at bounding box center [395, 322] width 66 height 30
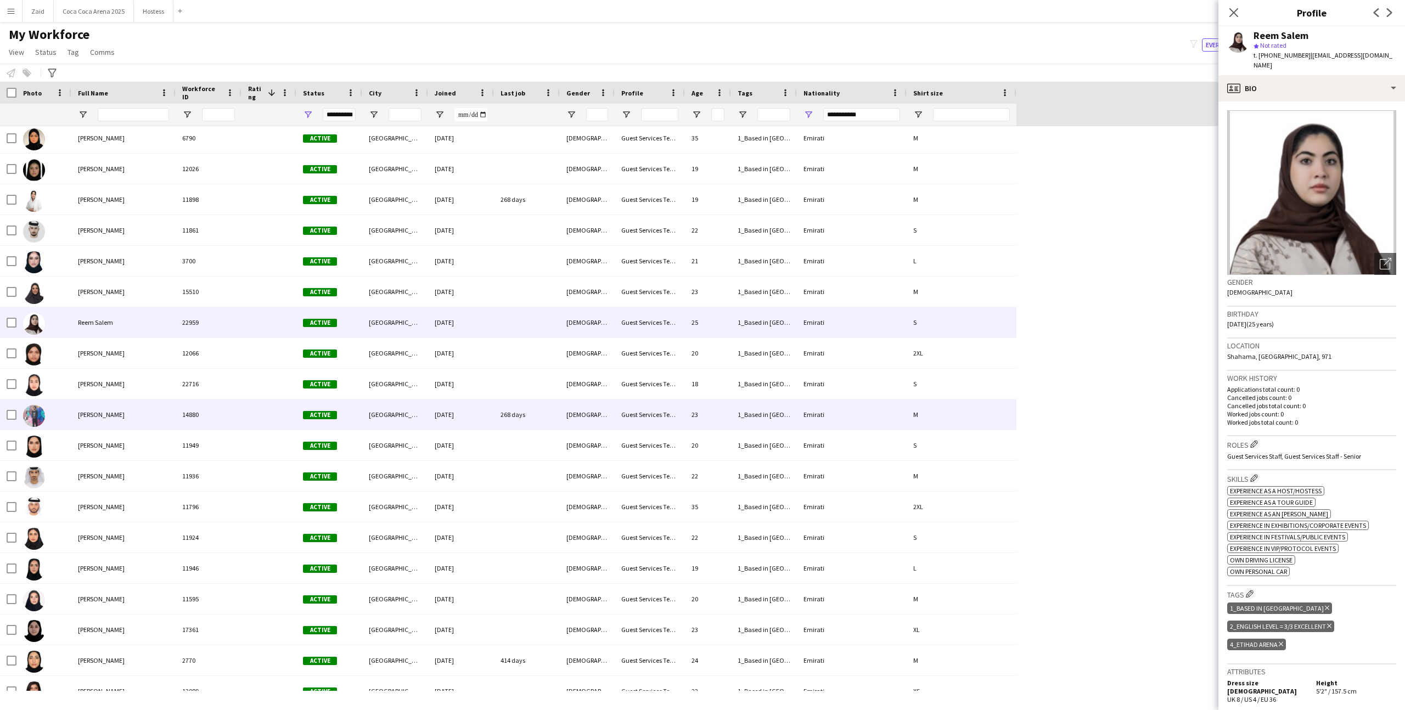
click at [561, 405] on div "Male" at bounding box center [587, 415] width 55 height 30
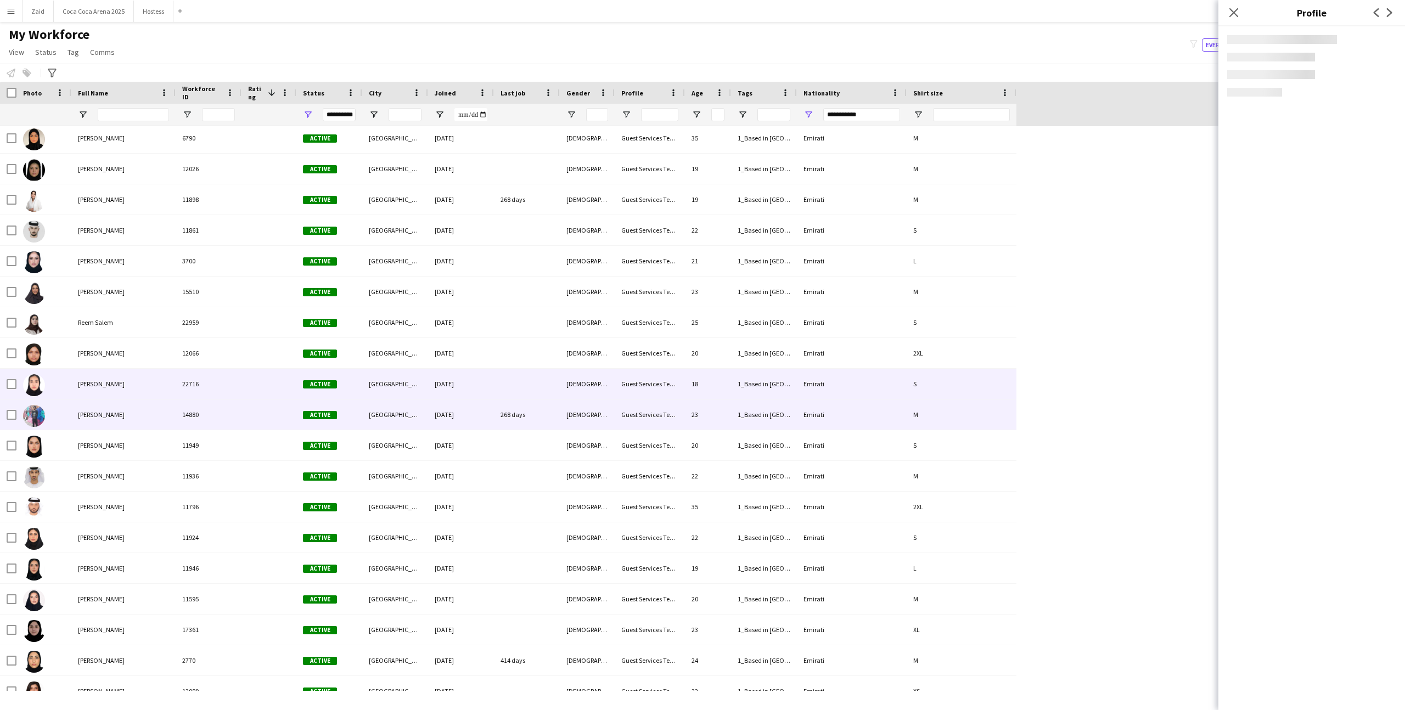
click at [515, 380] on div at bounding box center [527, 384] width 66 height 30
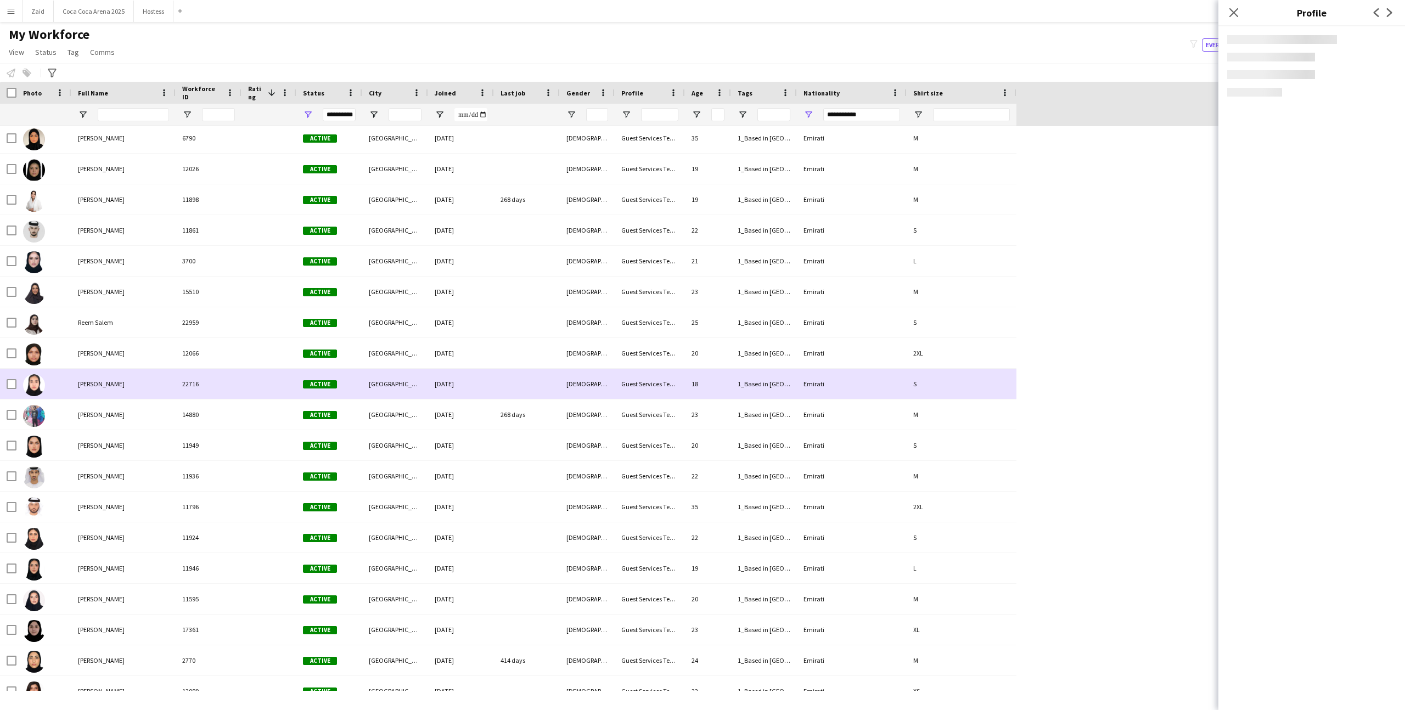
scroll to position [2193, 0]
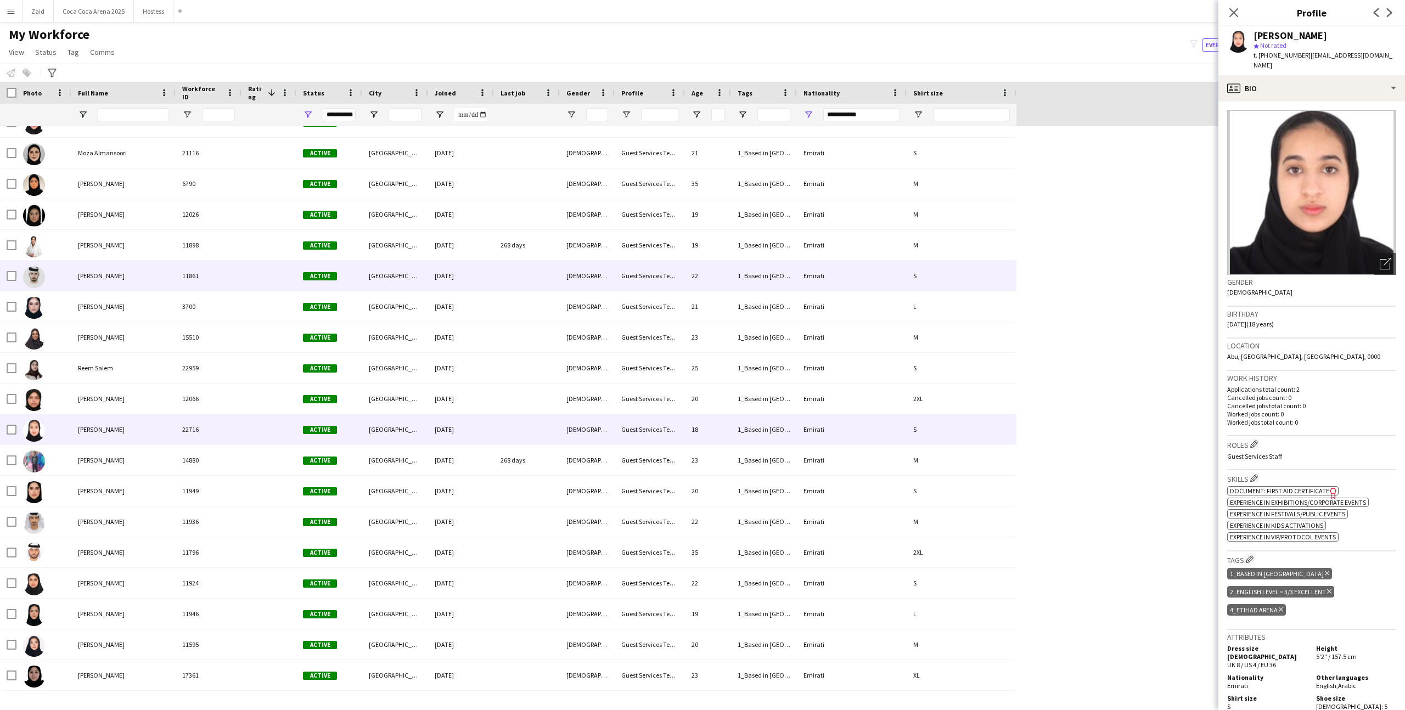
click at [499, 282] on div at bounding box center [527, 276] width 66 height 30
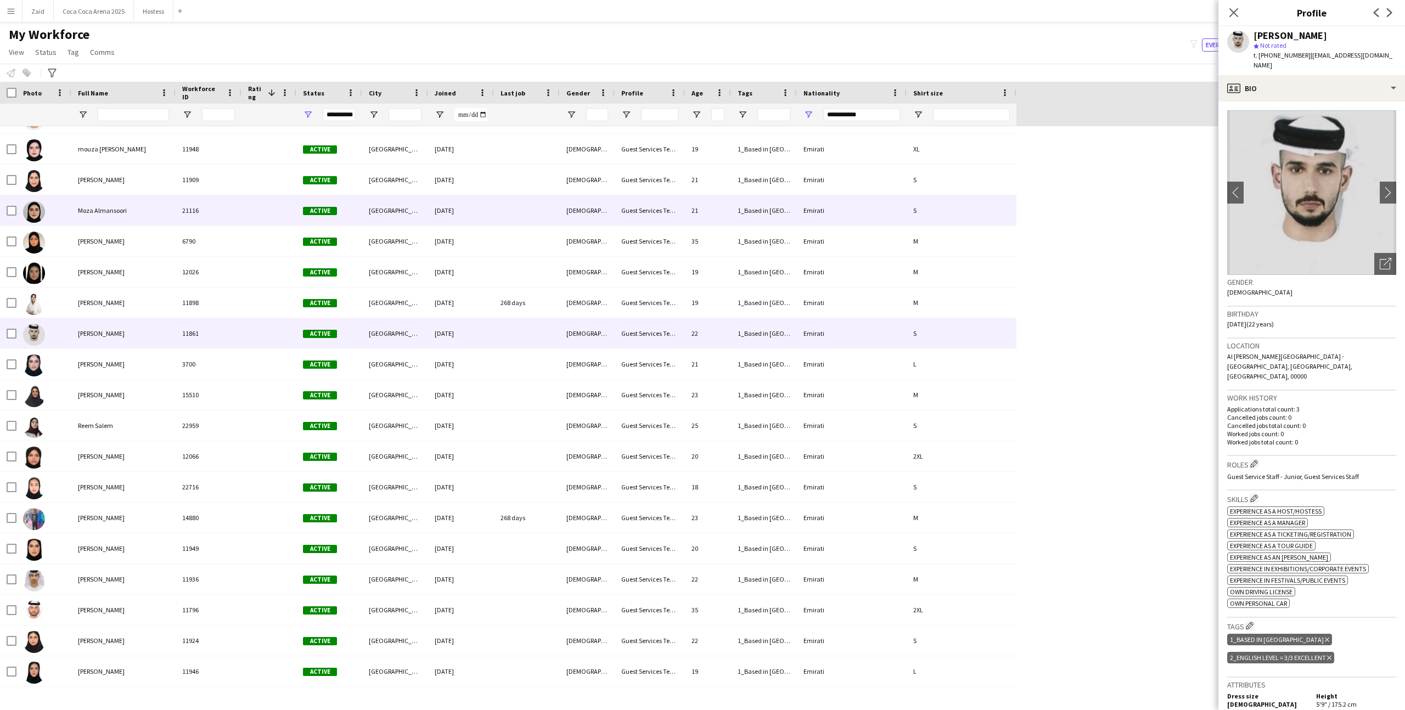
click at [486, 206] on div "30-04-2025" at bounding box center [461, 210] width 66 height 30
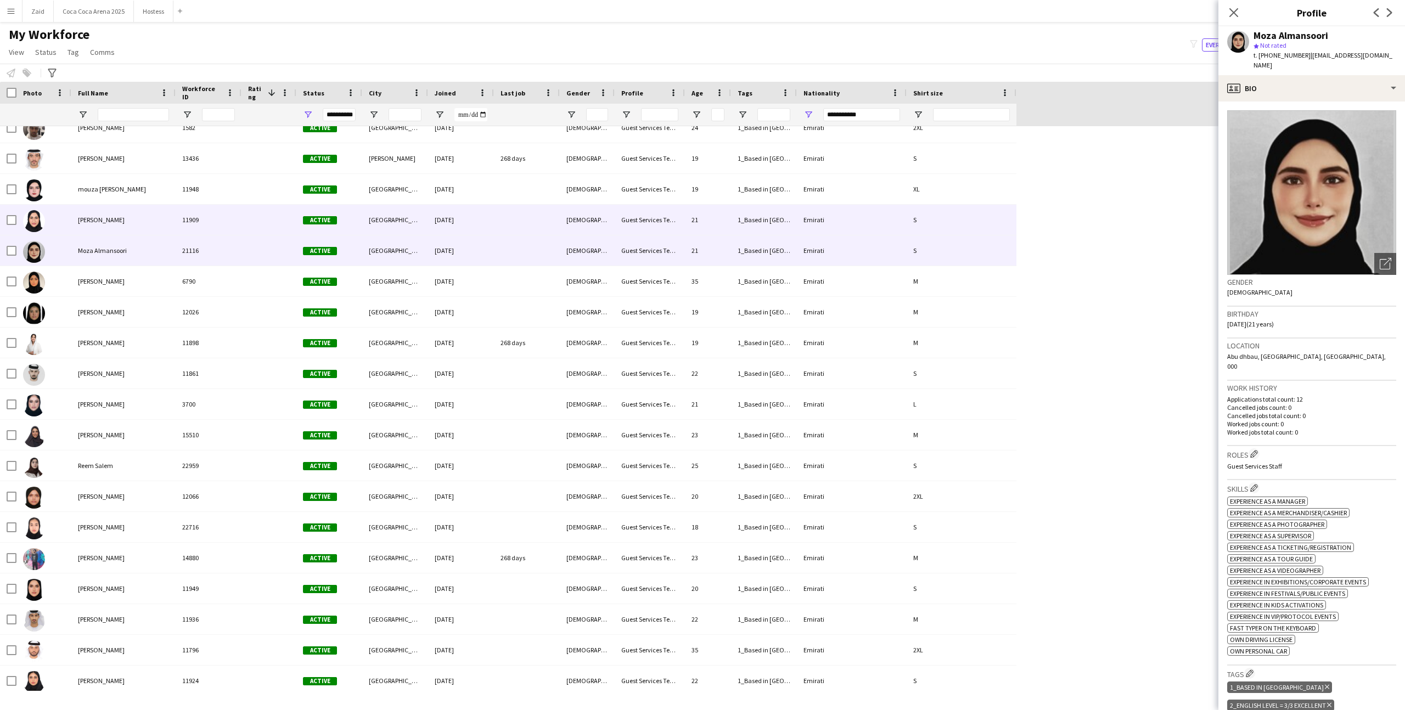
click at [486, 206] on div "10-09-2024" at bounding box center [461, 220] width 66 height 30
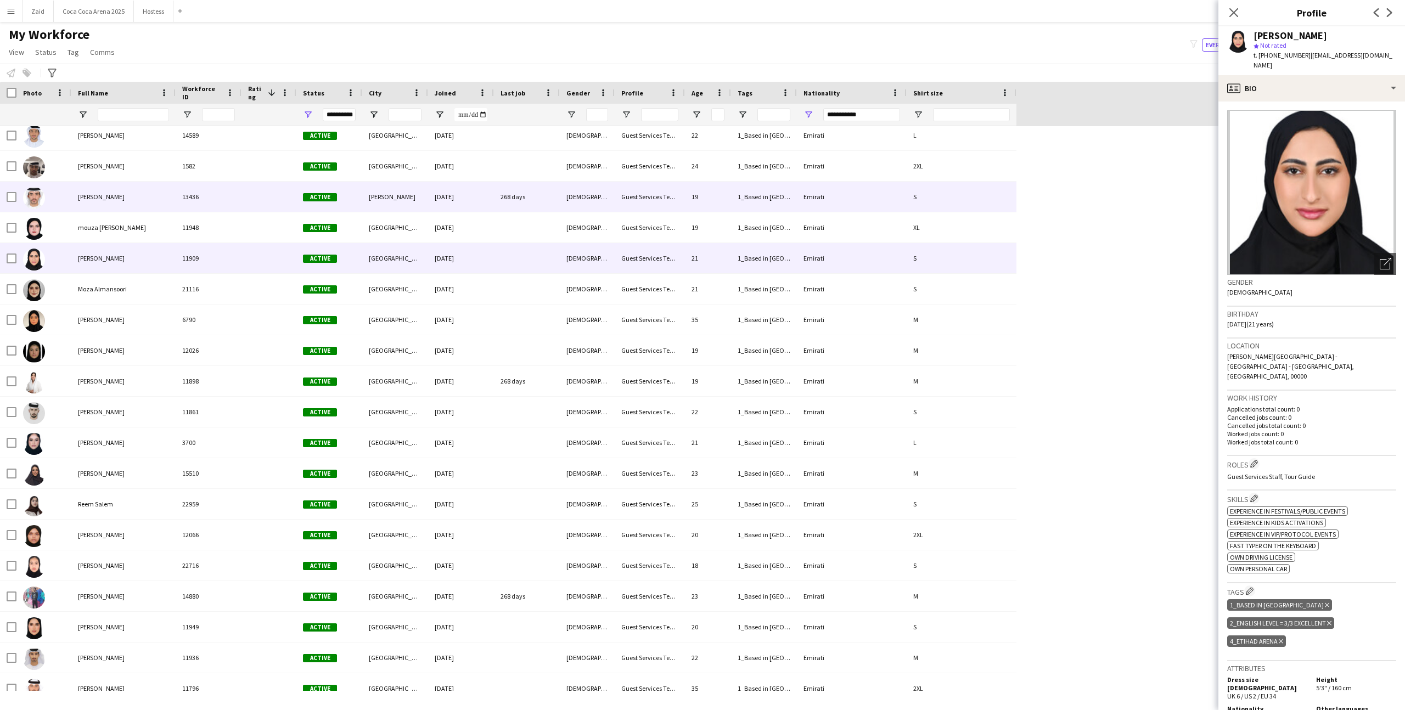
click at [486, 206] on div "19-09-2024" at bounding box center [461, 197] width 66 height 30
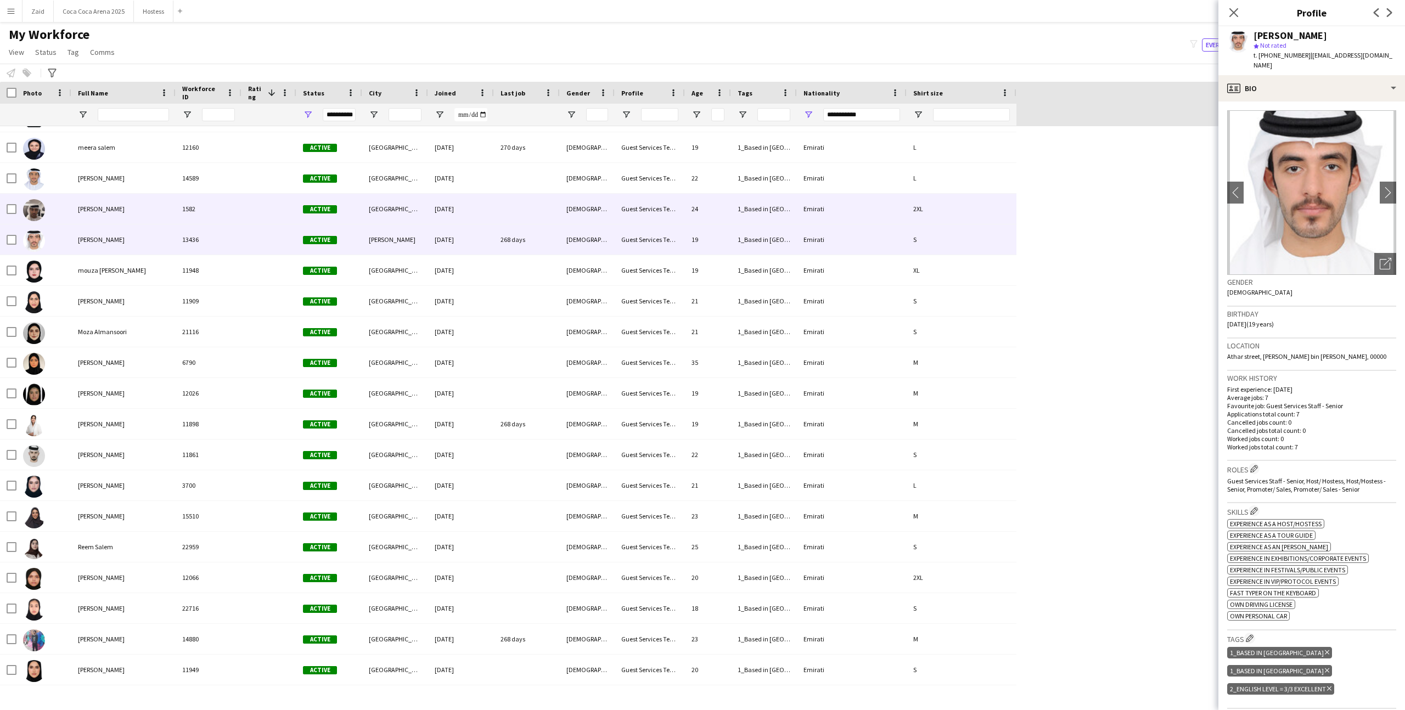
click at [486, 206] on div "30-04-2024" at bounding box center [461, 209] width 66 height 30
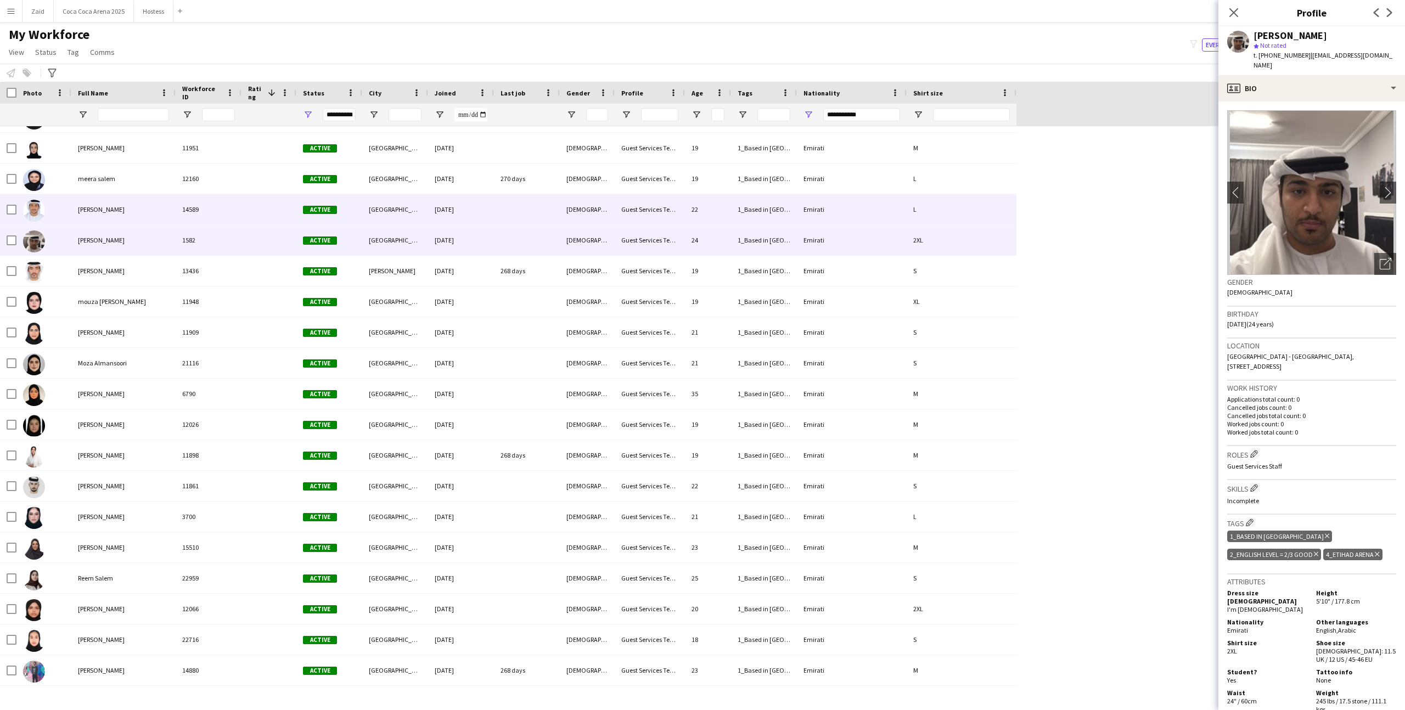
click at [486, 206] on div "27-09-2024" at bounding box center [461, 209] width 66 height 30
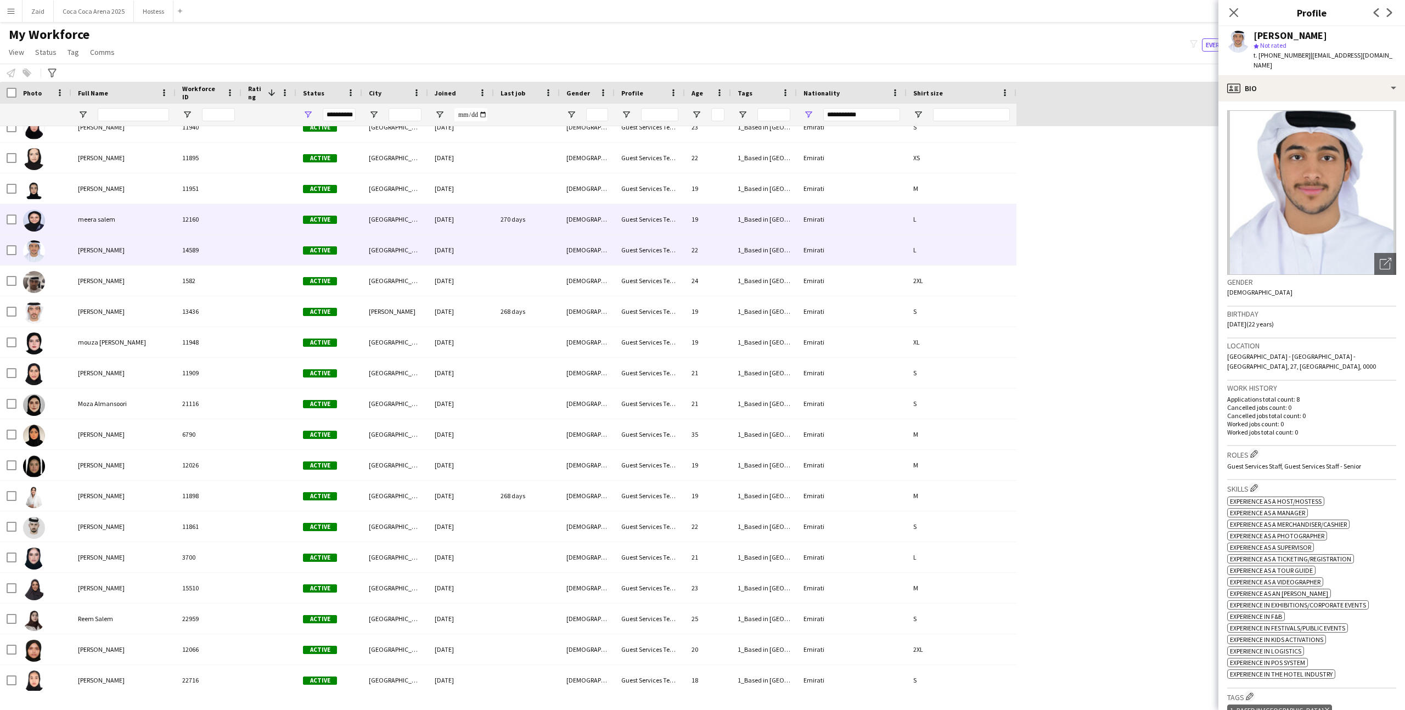
click at [486, 206] on div "13-09-2024" at bounding box center [461, 219] width 66 height 30
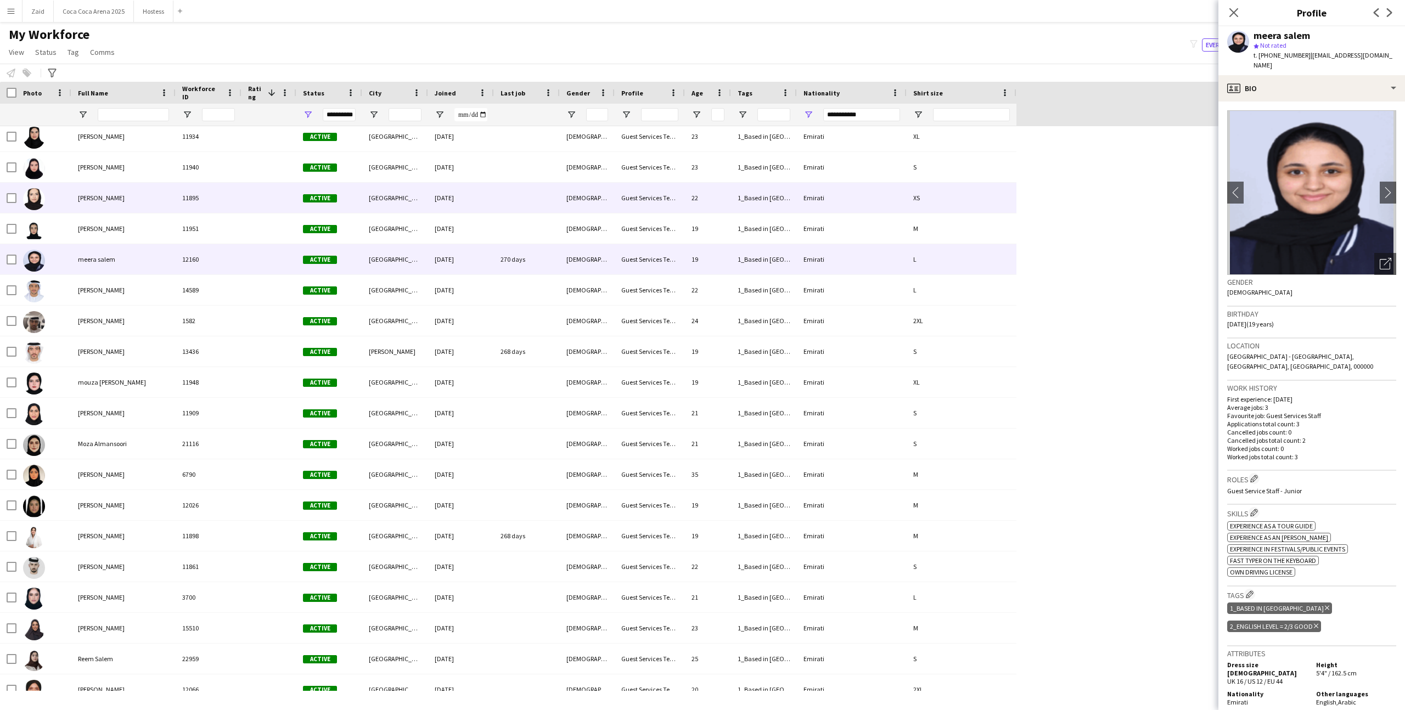
click at [486, 206] on div "10-09-2024" at bounding box center [461, 198] width 66 height 30
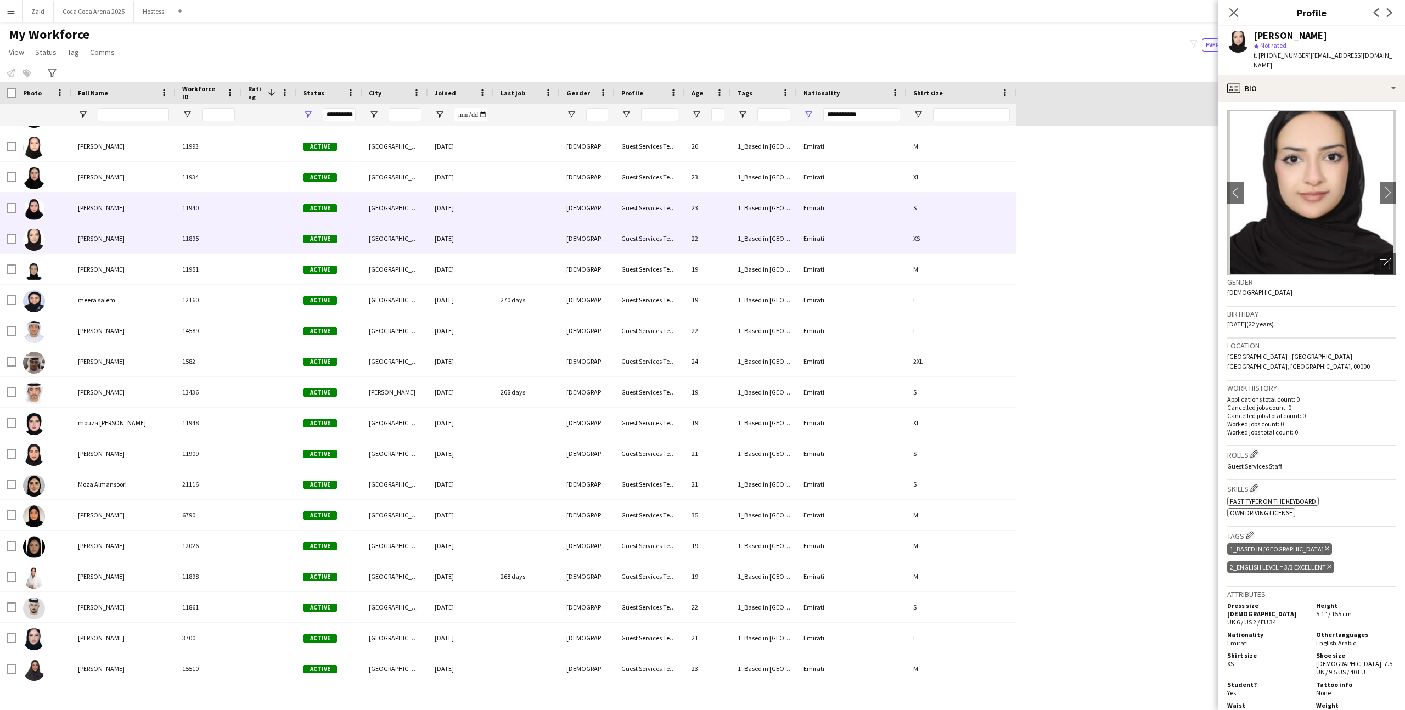
click at [486, 206] on div "10-09-2024" at bounding box center [461, 208] width 66 height 30
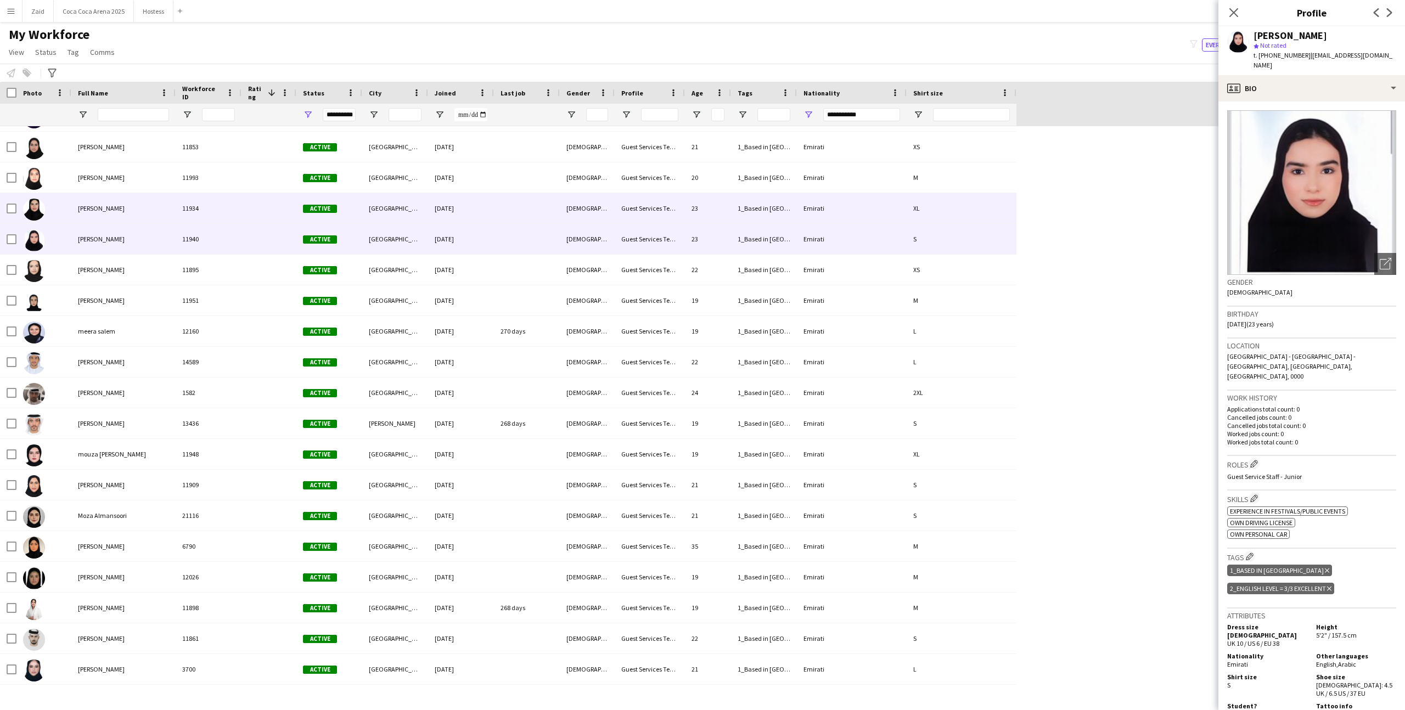
click at [481, 212] on div "10-09-2024" at bounding box center [461, 208] width 66 height 30
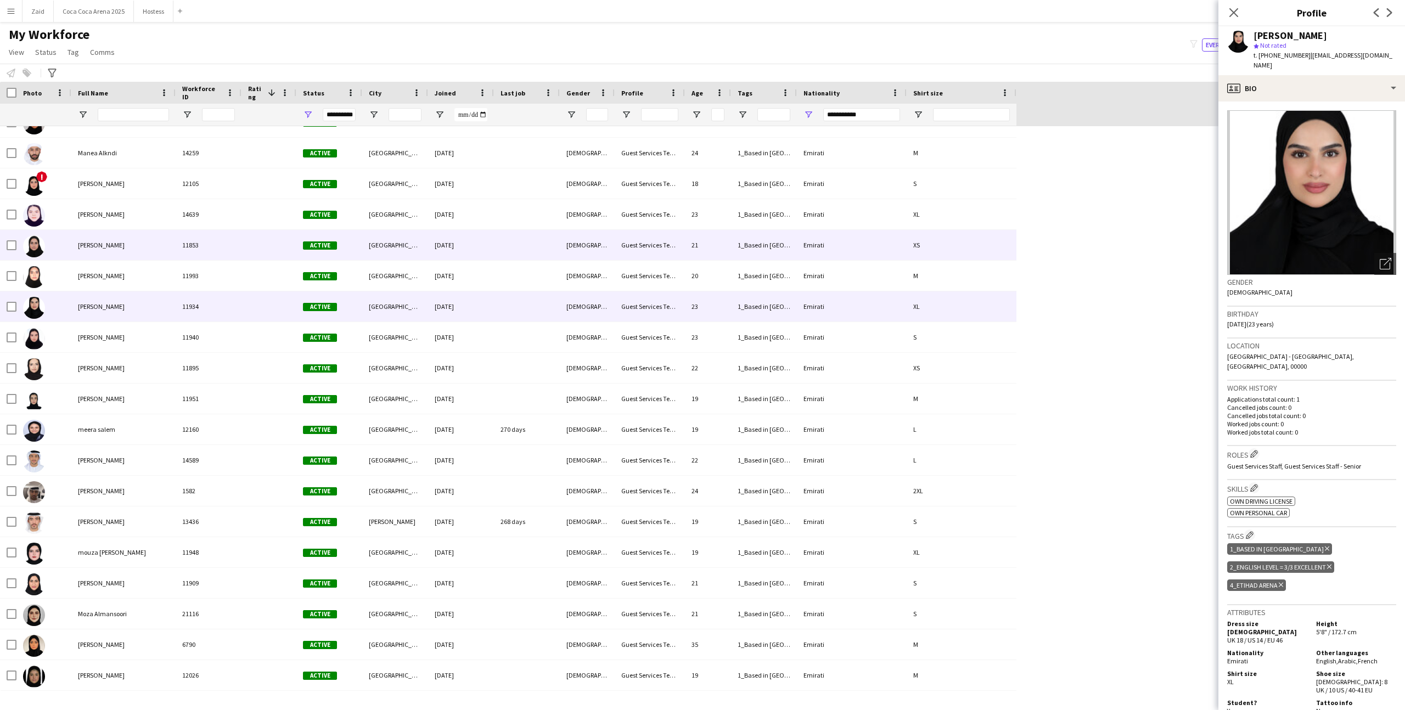
click at [320, 252] on div "Active" at bounding box center [329, 245] width 66 height 30
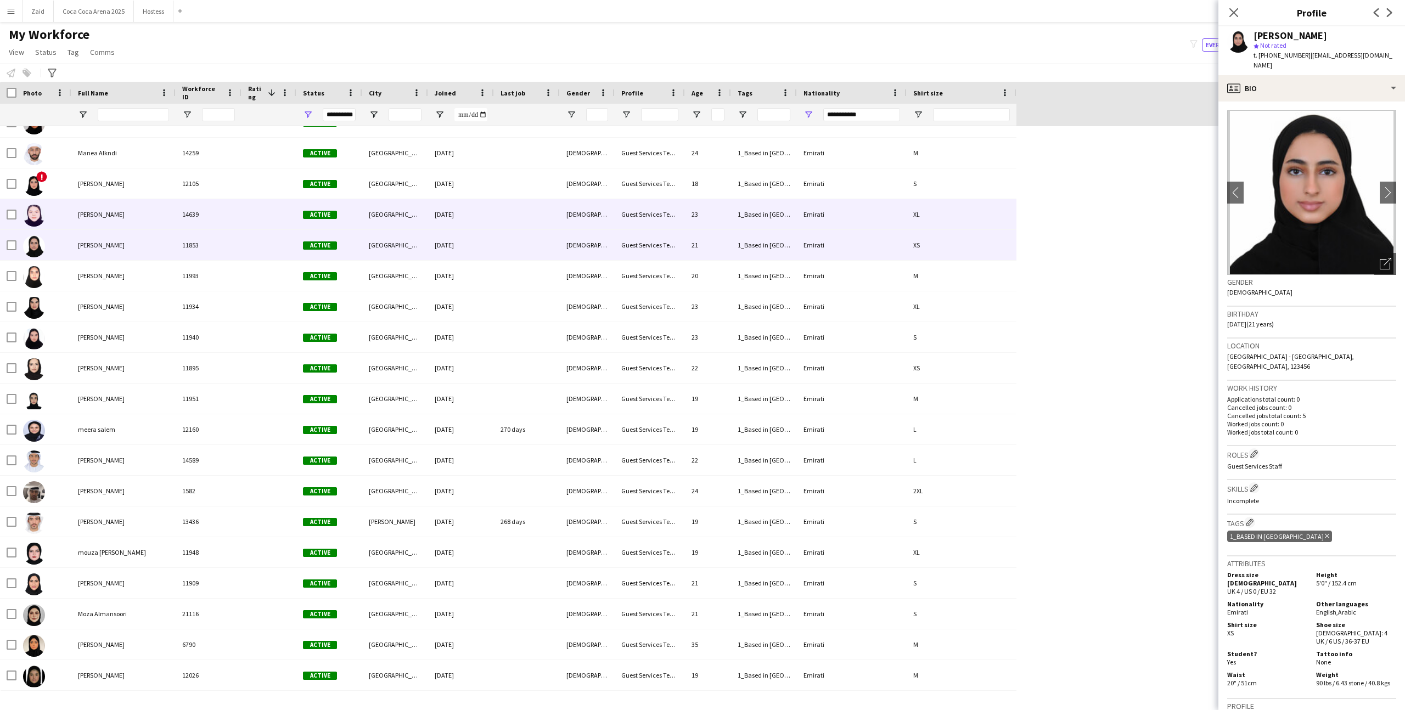
click at [299, 224] on div "Active" at bounding box center [329, 214] width 66 height 30
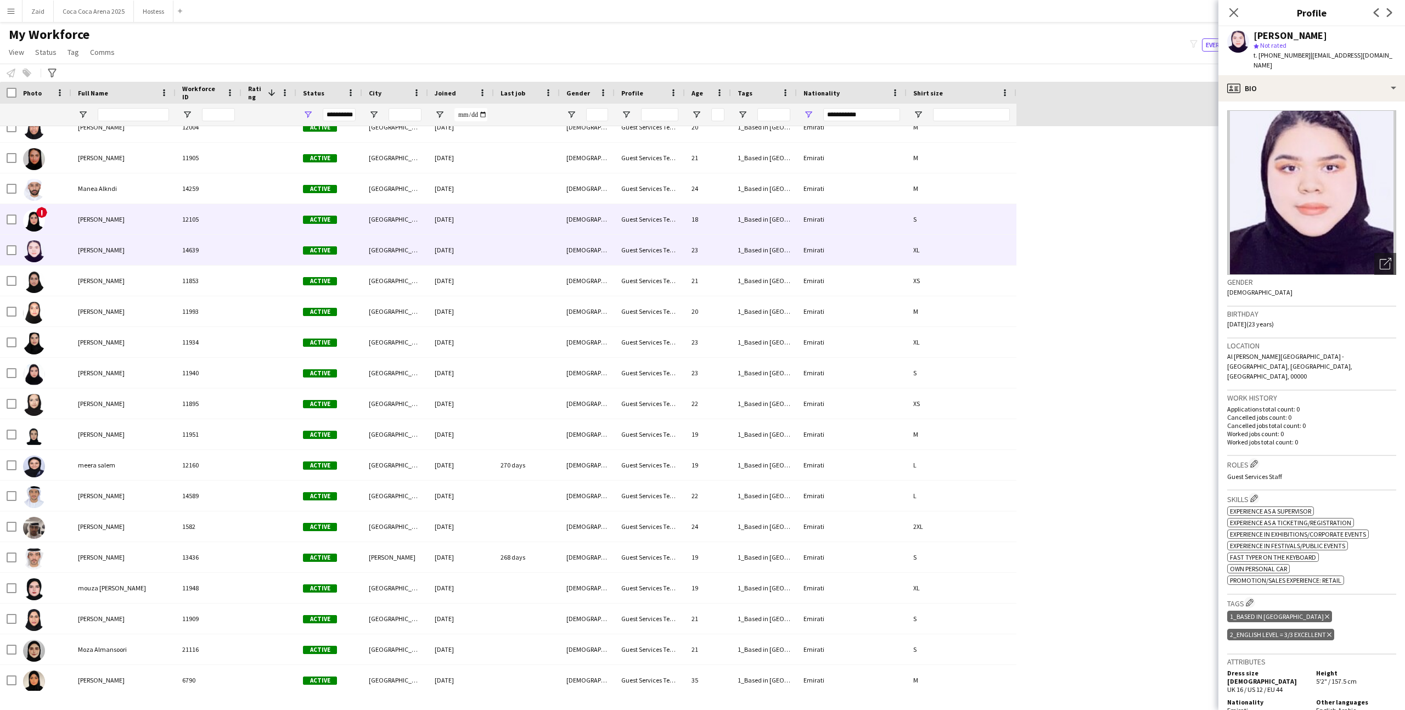
click at [299, 232] on div "Active" at bounding box center [329, 219] width 66 height 30
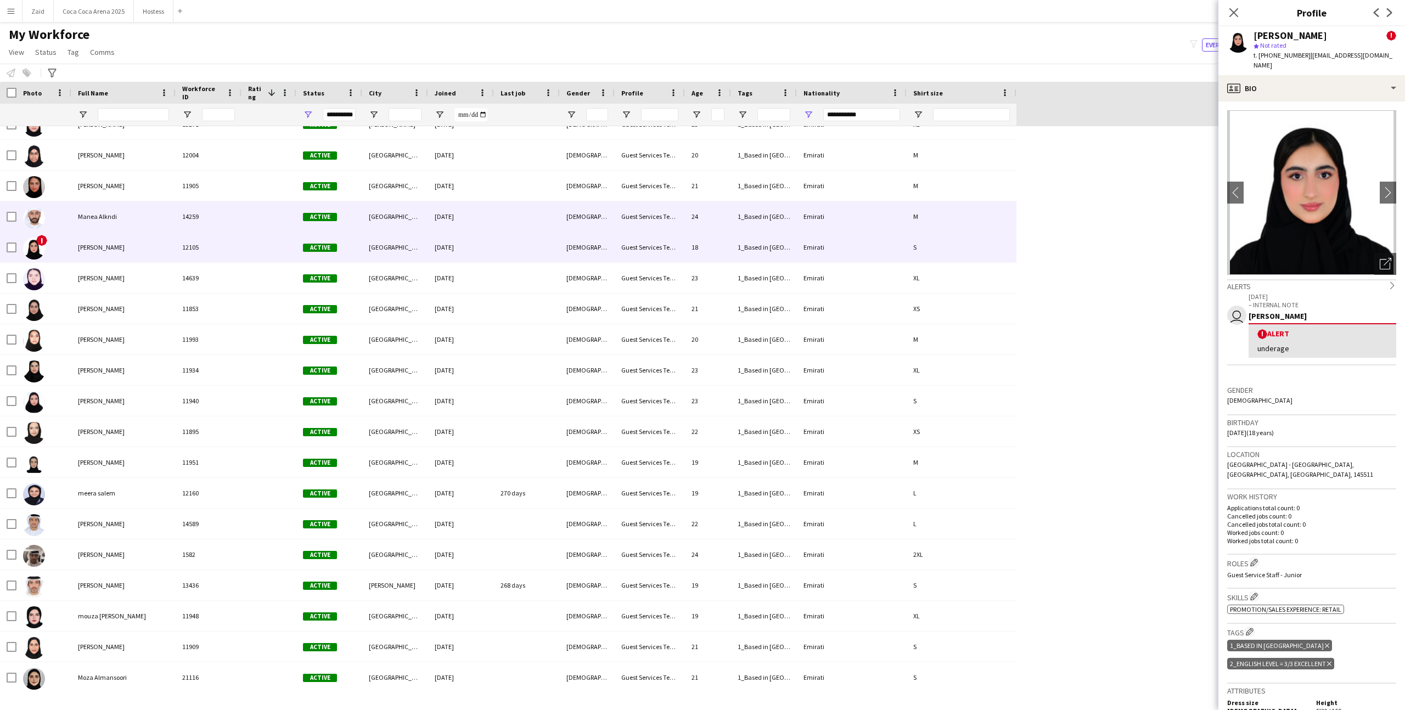
click at [299, 227] on div "Active" at bounding box center [329, 216] width 66 height 30
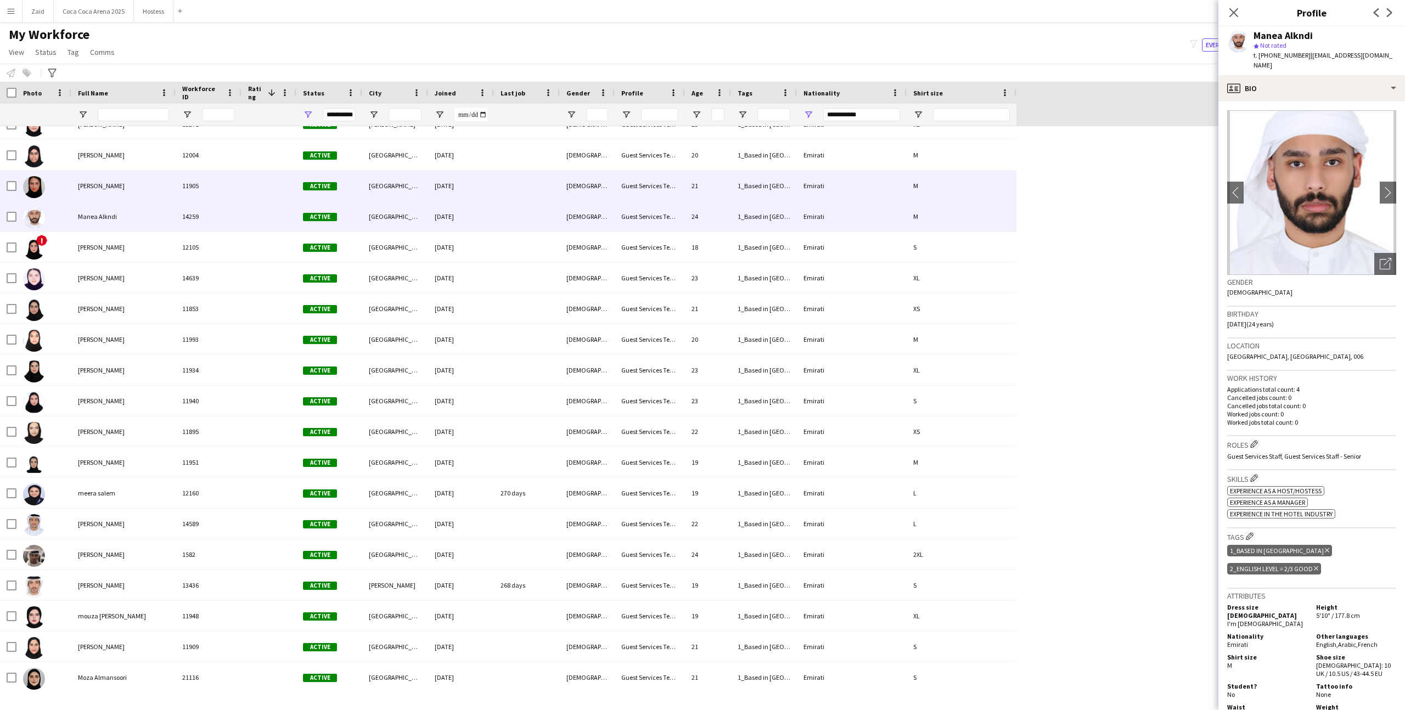
click at [293, 191] on div at bounding box center [269, 186] width 55 height 30
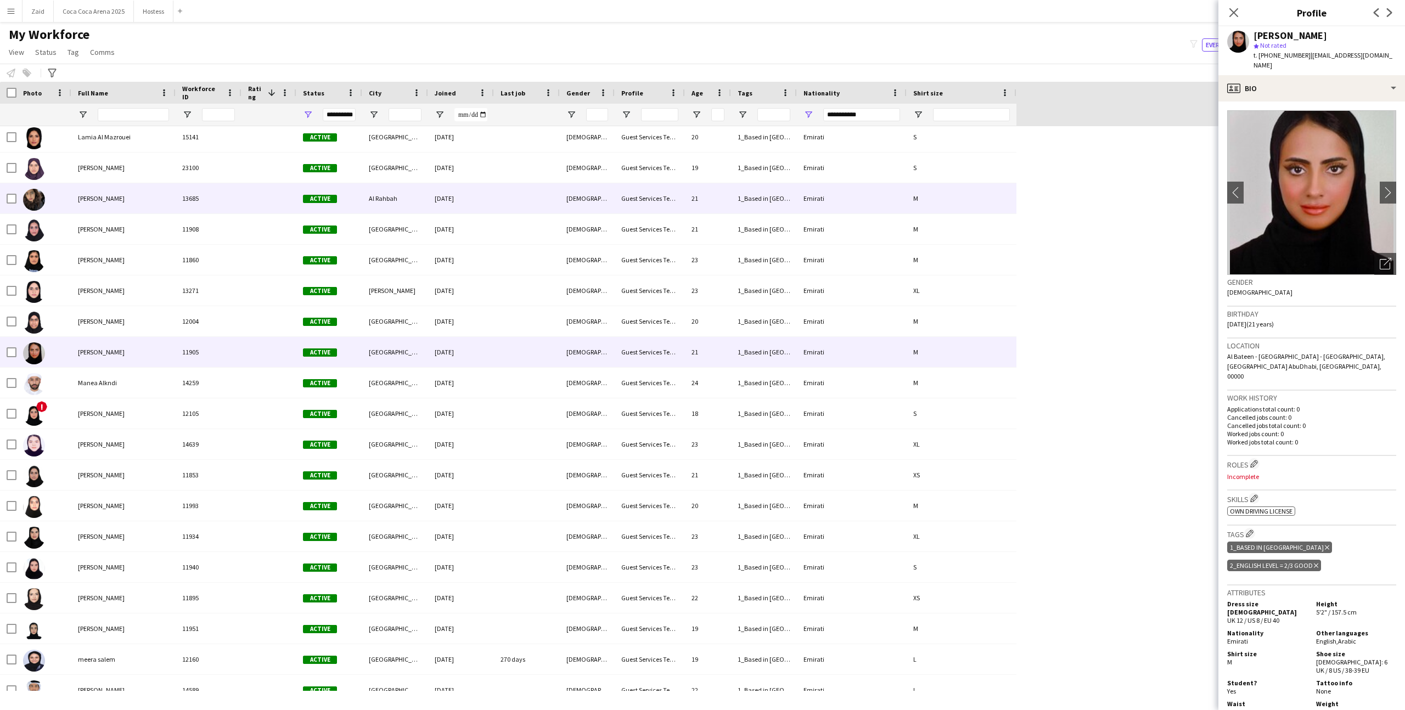
click at [273, 215] on div at bounding box center [269, 229] width 55 height 30
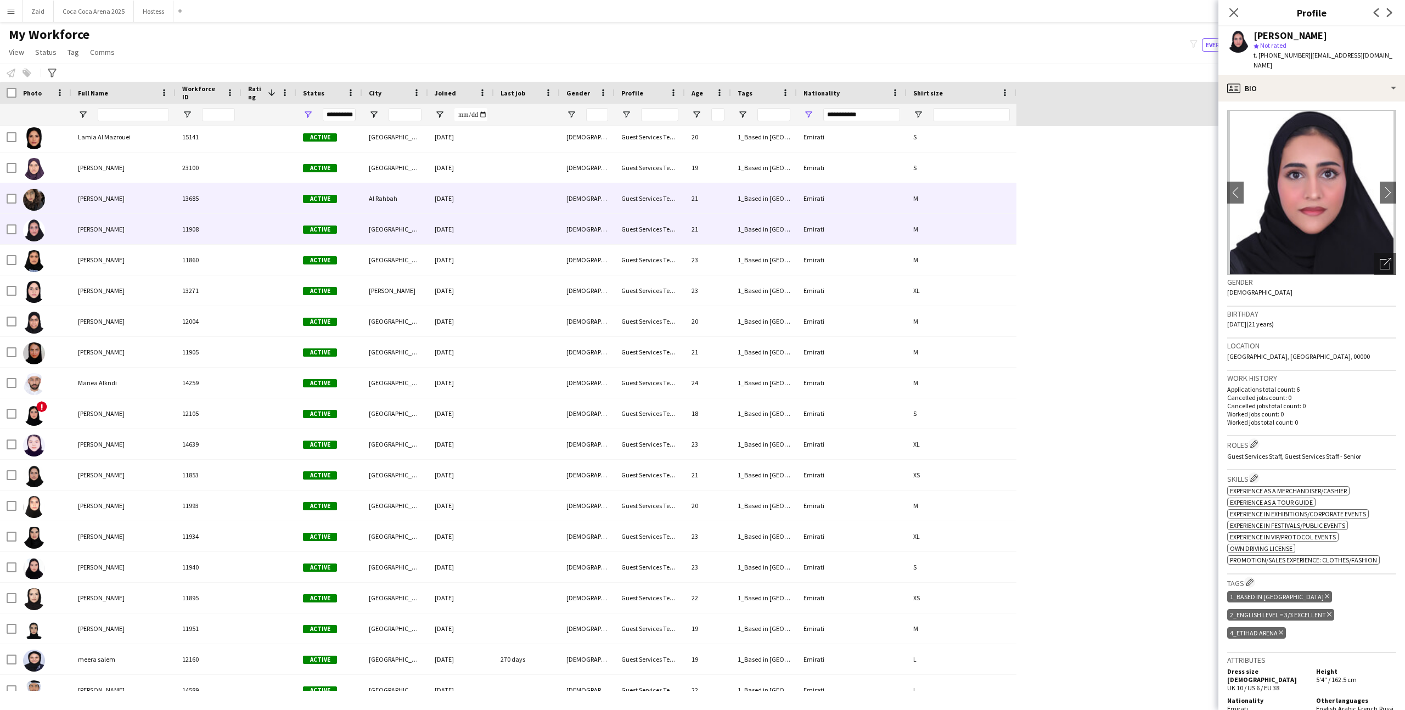
click at [276, 203] on div at bounding box center [269, 198] width 55 height 30
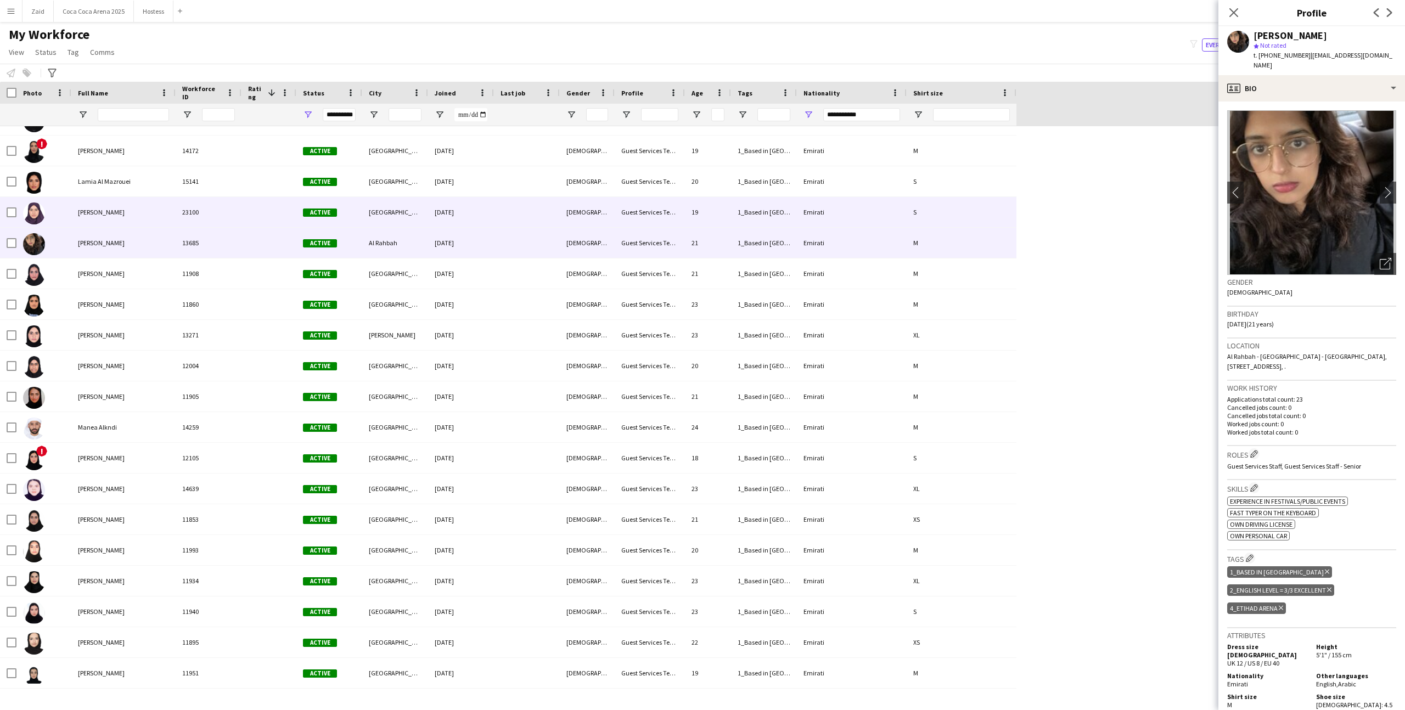
click at [277, 208] on div at bounding box center [269, 212] width 55 height 30
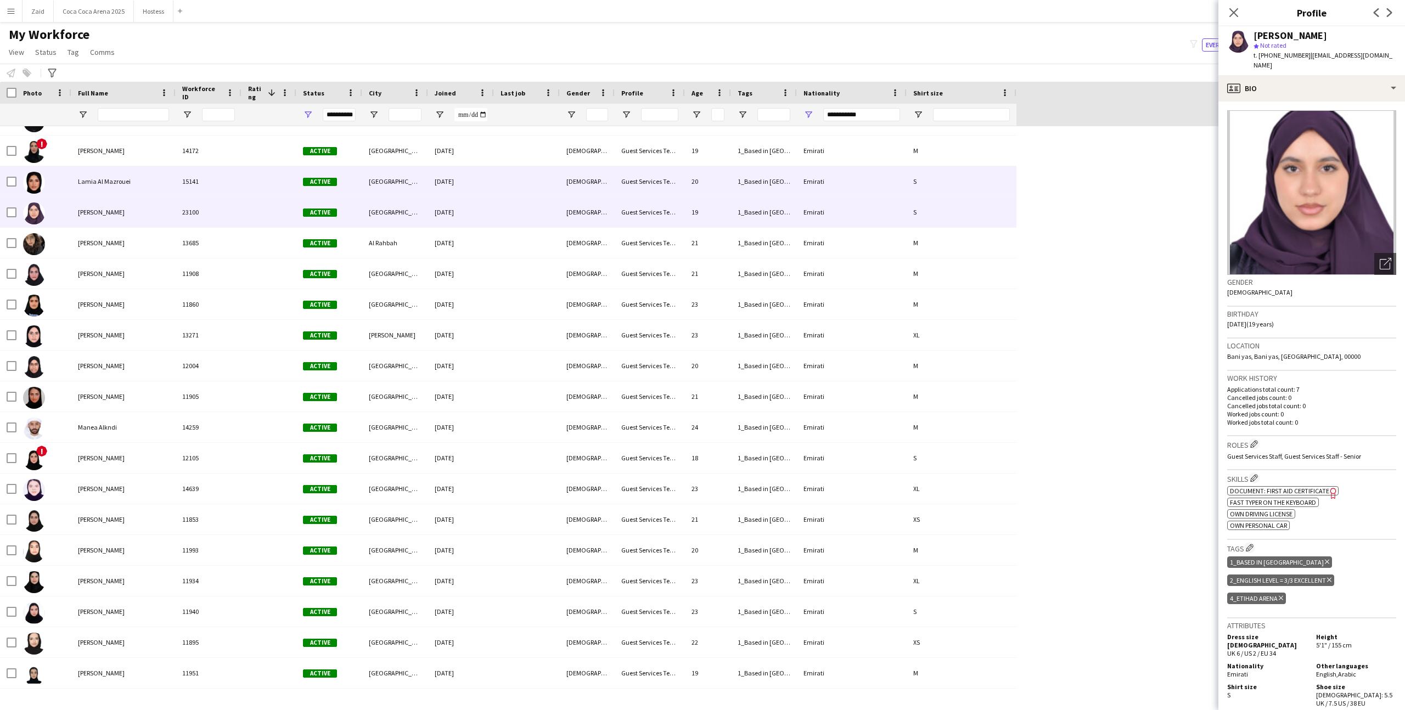
click at [243, 172] on div at bounding box center [269, 181] width 55 height 30
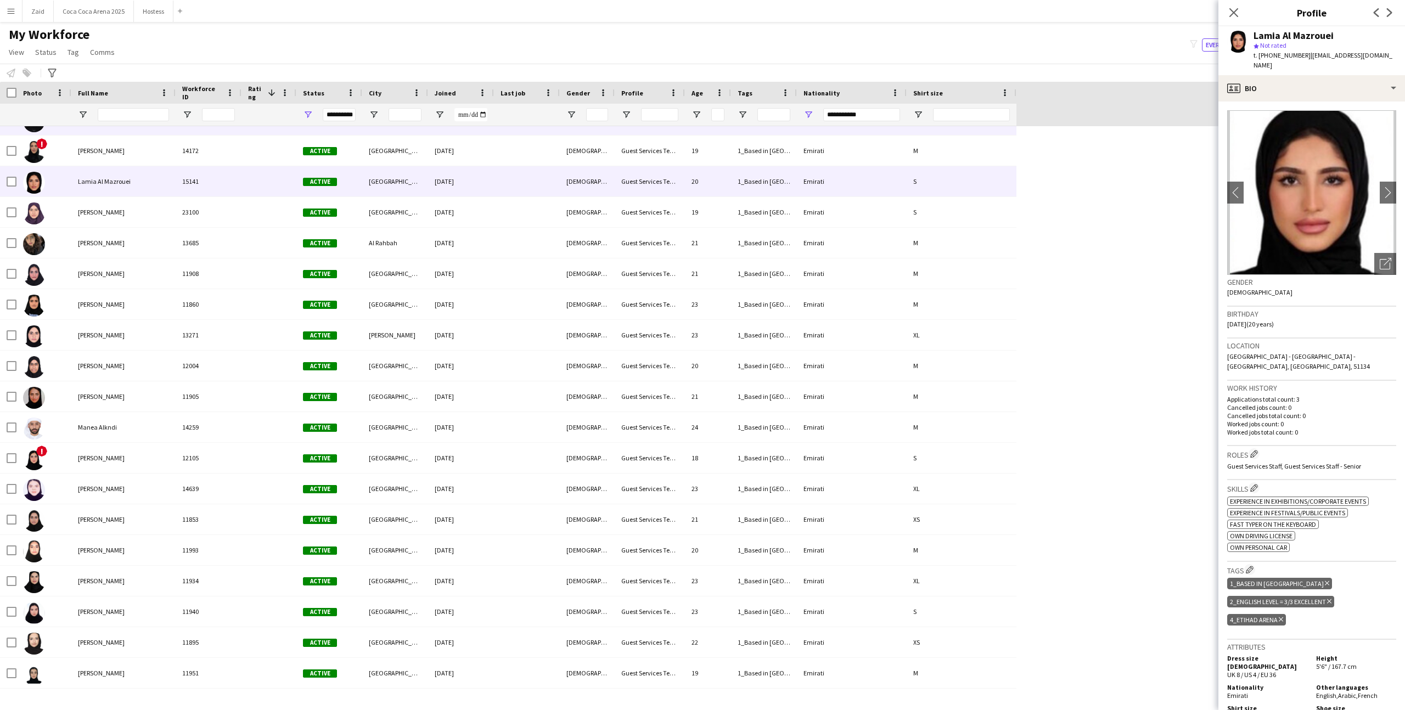
click at [250, 135] on div at bounding box center [269, 120] width 55 height 30
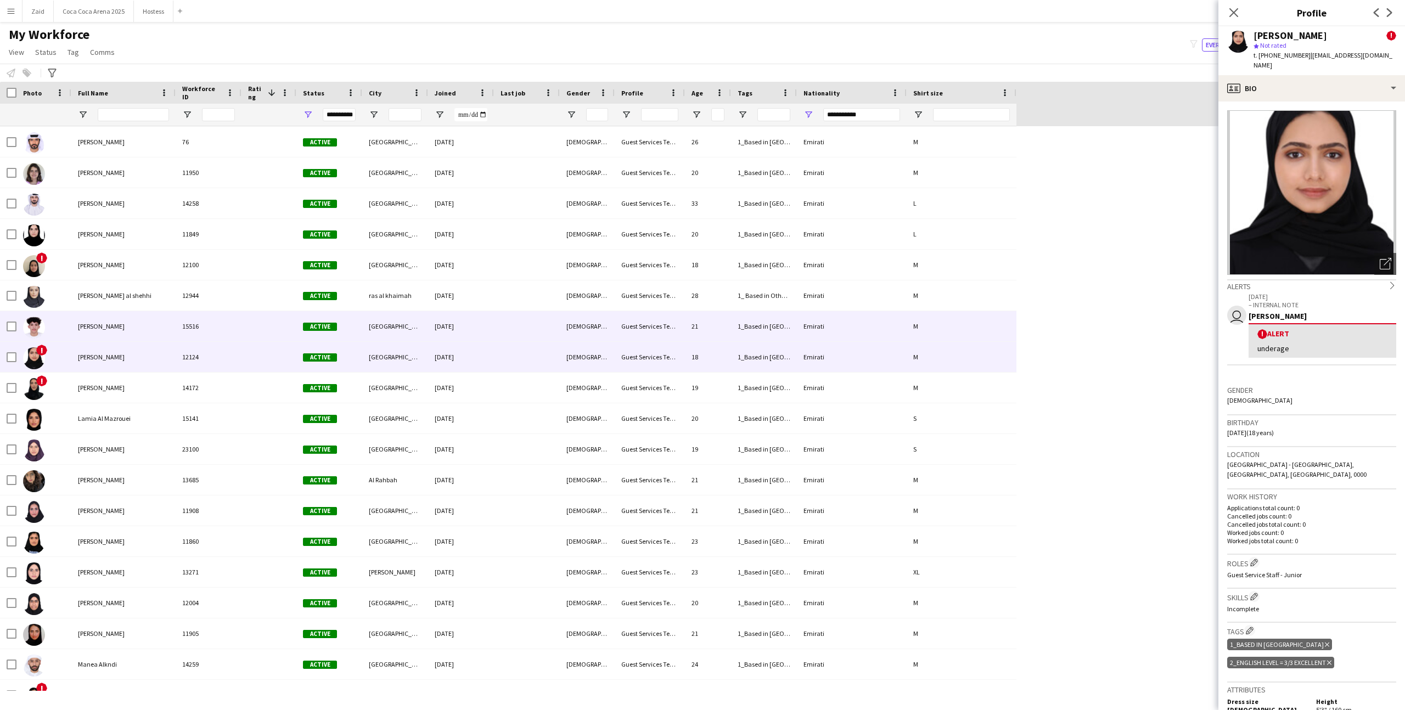
click at [237, 311] on div "15516" at bounding box center [209, 326] width 66 height 30
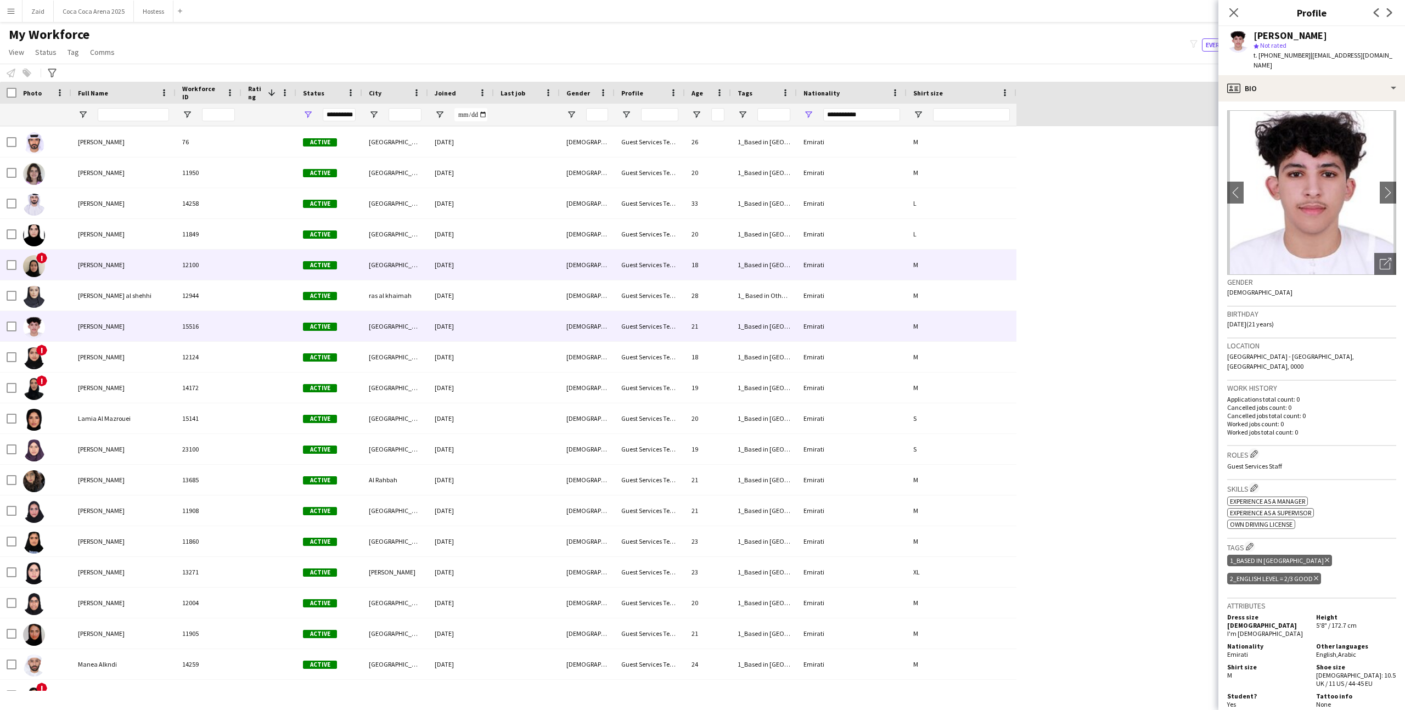
click at [215, 263] on div "12100" at bounding box center [209, 265] width 66 height 30
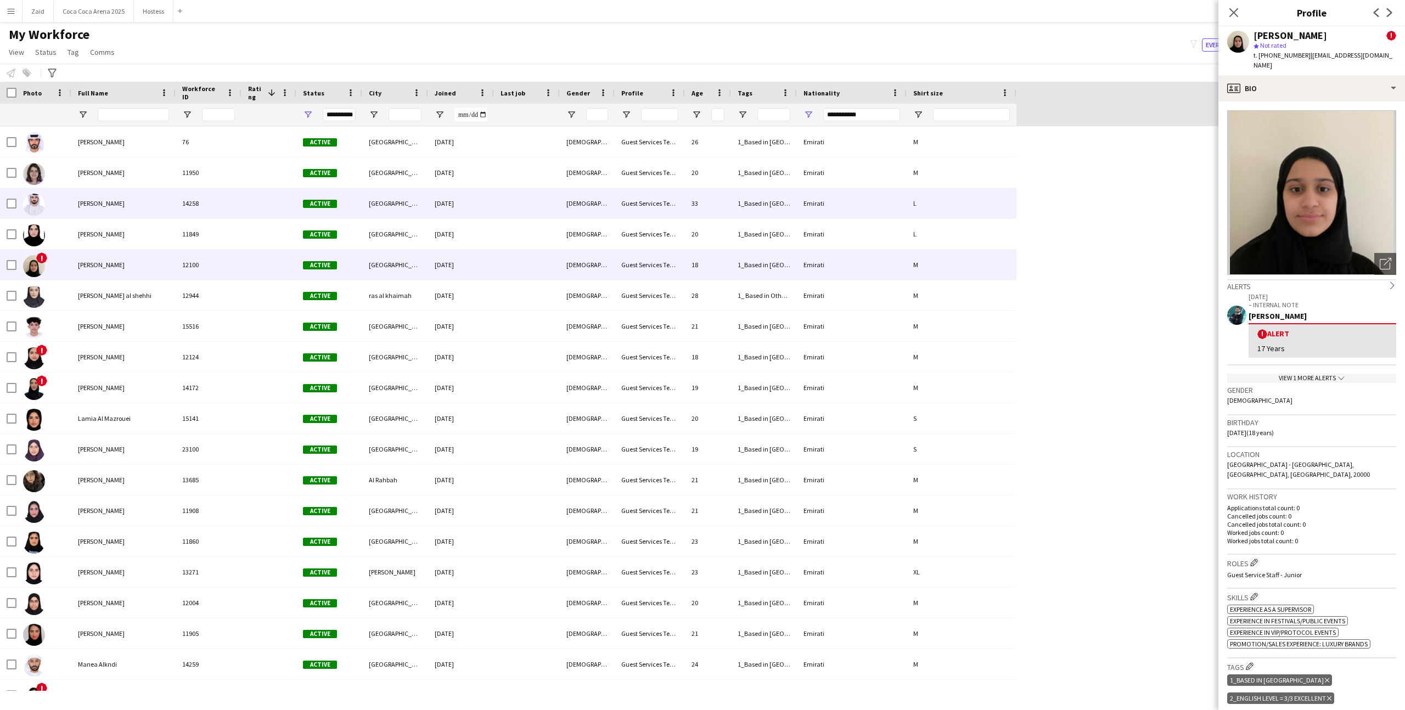
click at [231, 208] on div "14258" at bounding box center [209, 203] width 66 height 30
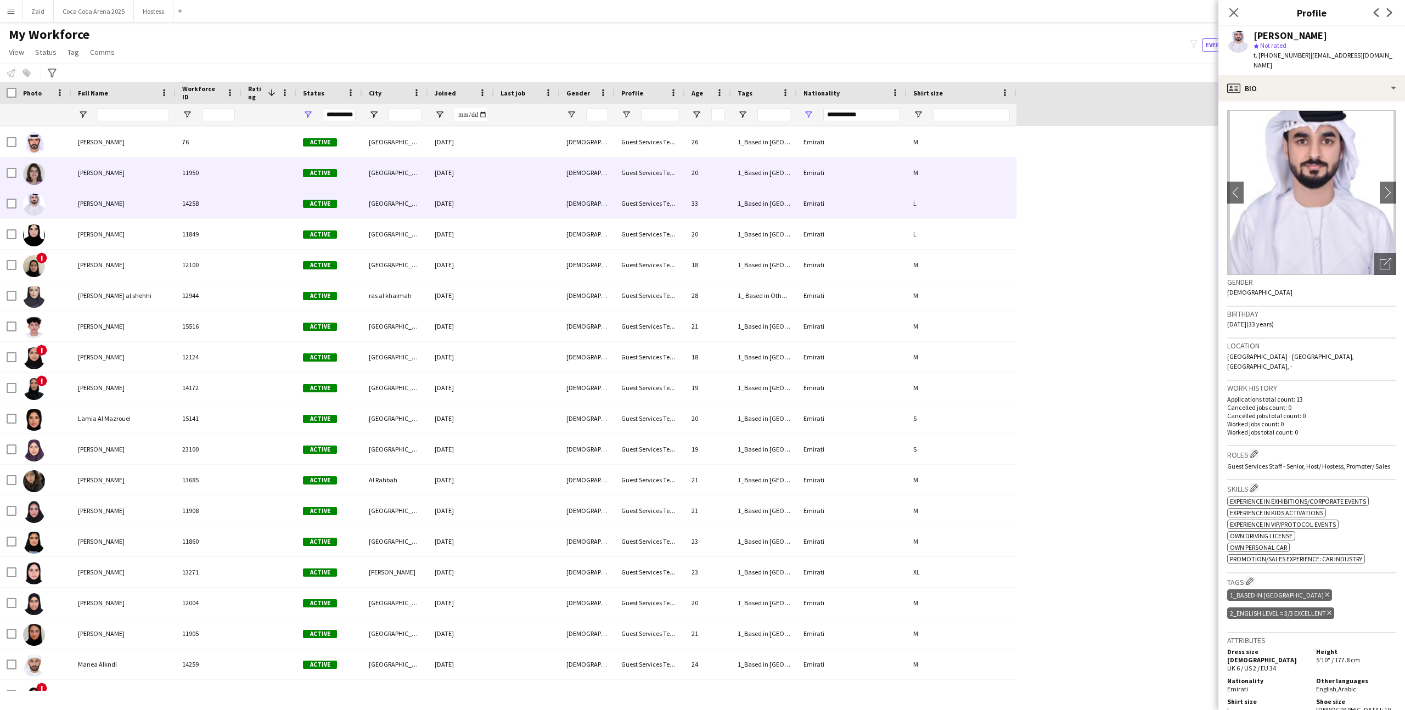
click at [240, 175] on div "11950" at bounding box center [209, 173] width 66 height 30
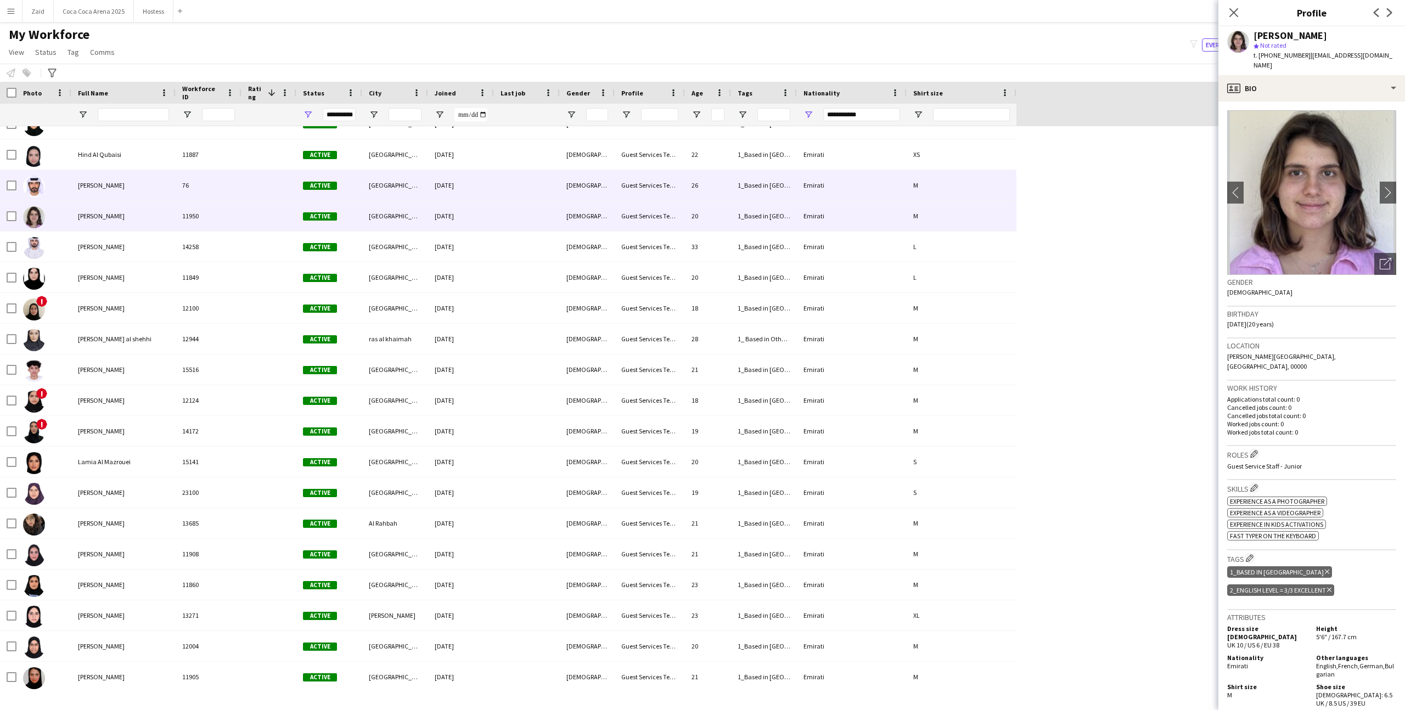
click at [239, 171] on div "76" at bounding box center [209, 185] width 66 height 30
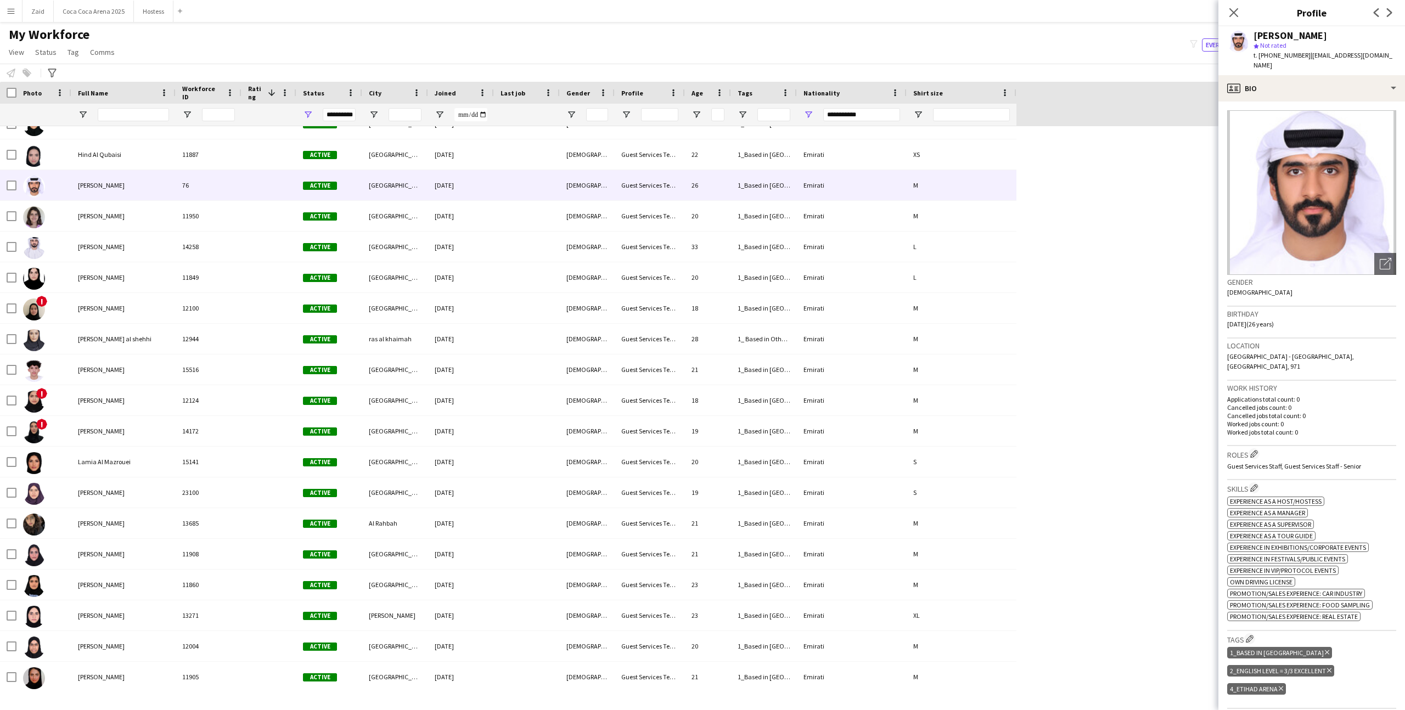
click at [139, 123] on div at bounding box center [133, 115] width 71 height 22
click at [139, 114] on input "Full Name Filter Input" at bounding box center [133, 114] width 71 height 13
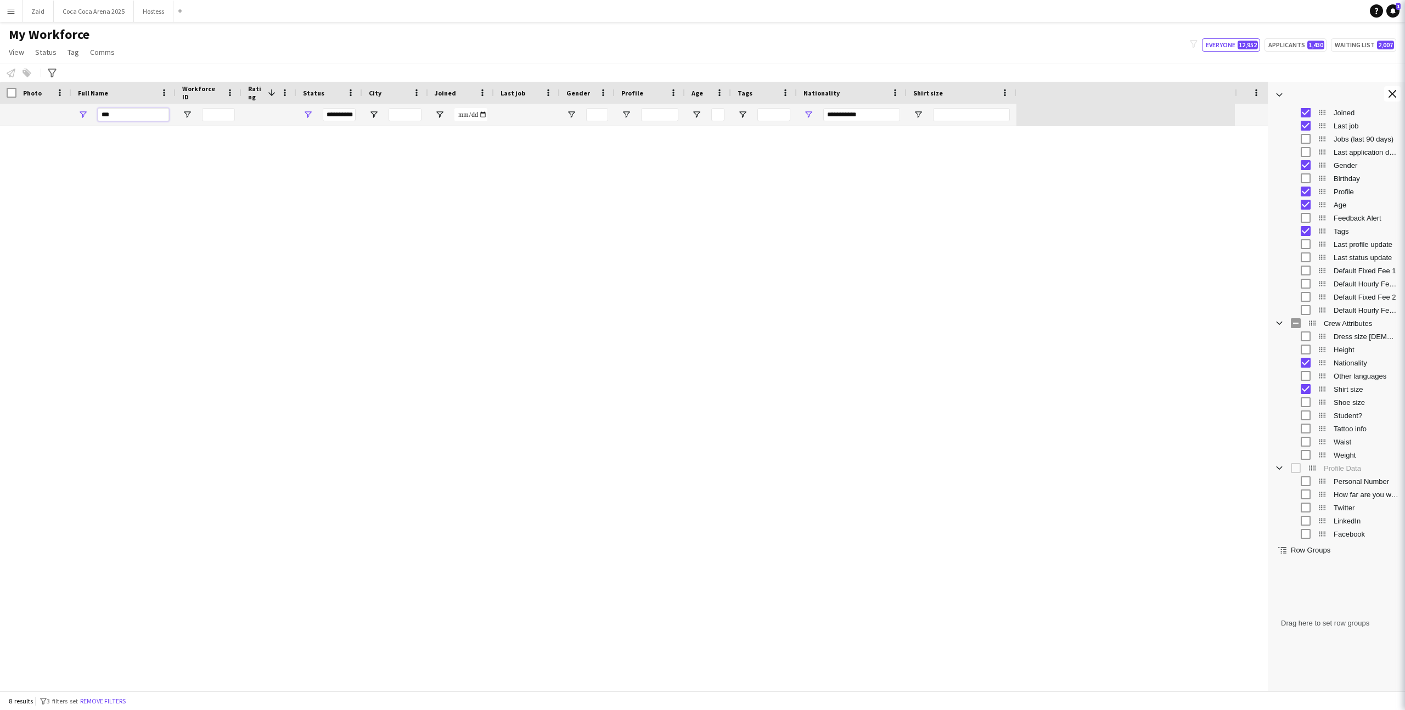
scroll to position [0, 0]
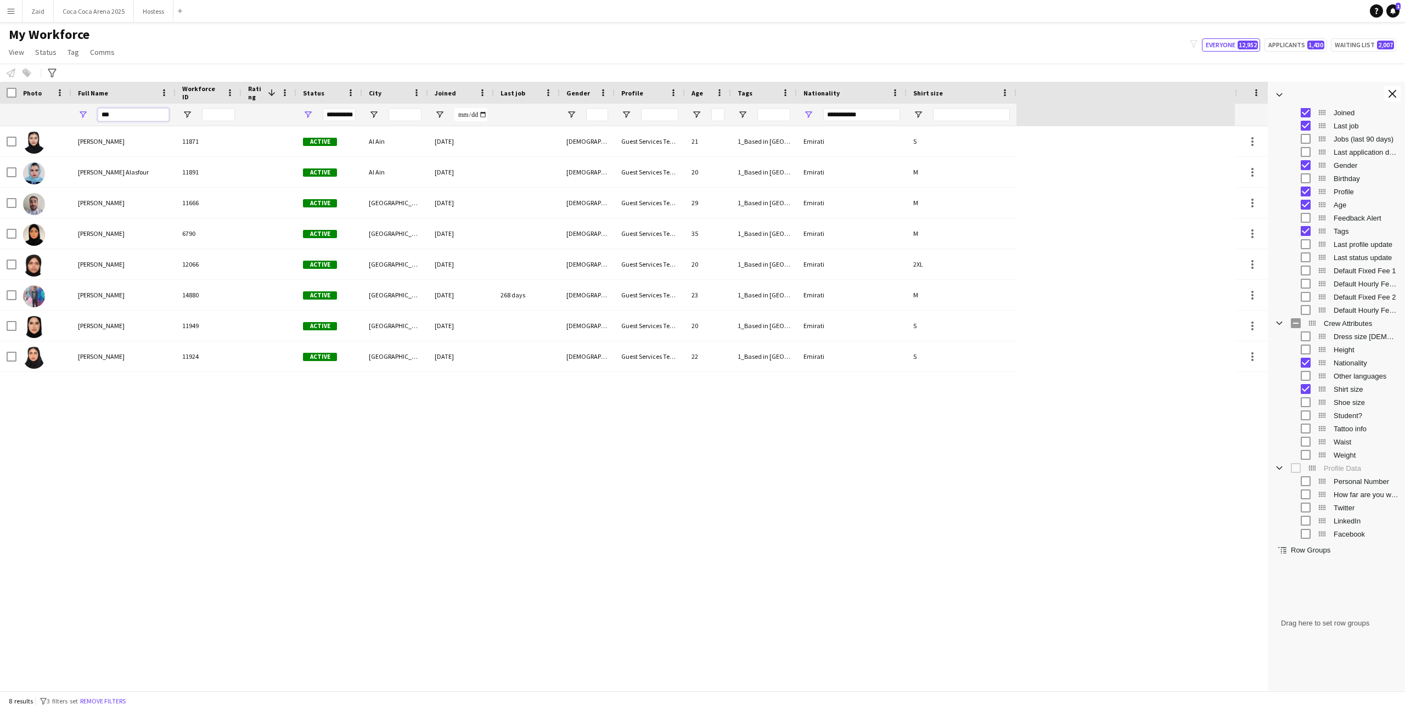
type input "***"
click at [815, 113] on div "**********" at bounding box center [852, 115] width 110 height 22
click at [808, 113] on span "Open Filter Menu" at bounding box center [809, 115] width 10 height 10
click at [841, 166] on input "****" at bounding box center [856, 160] width 97 height 13
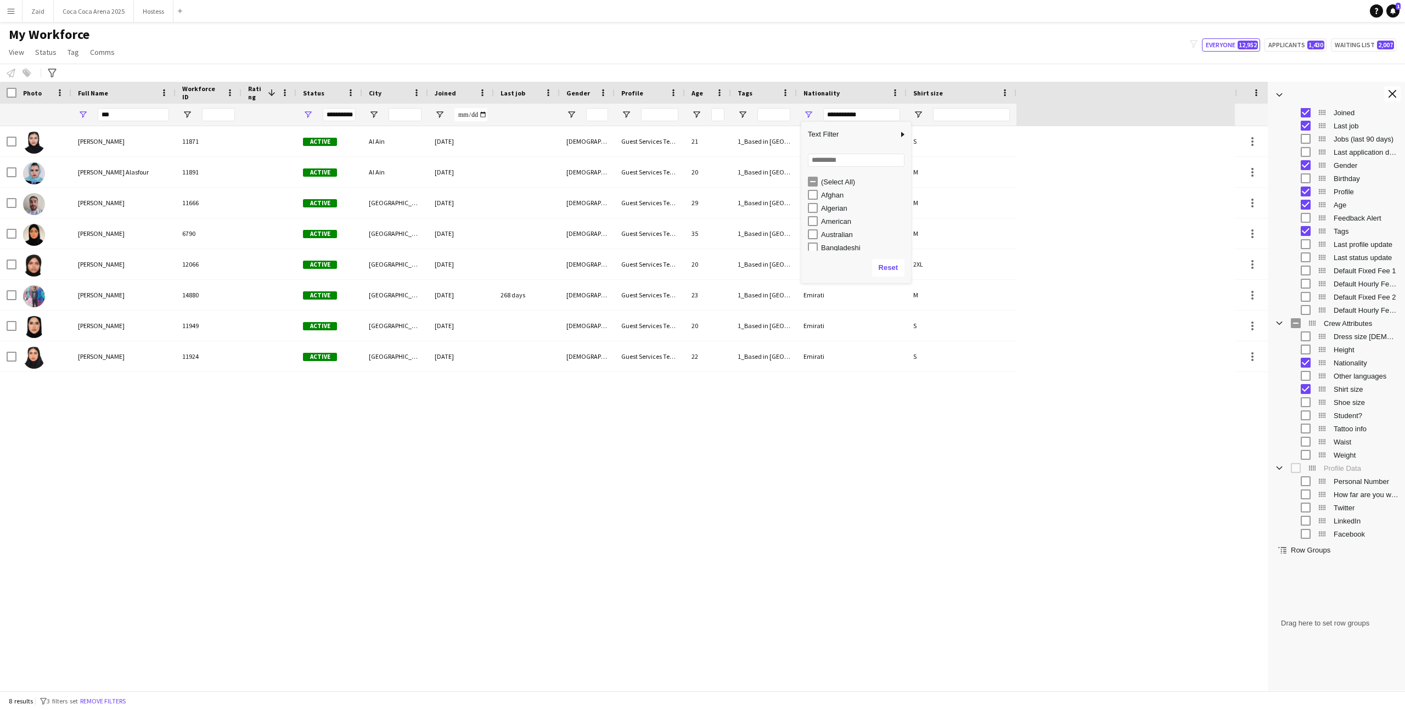
click at [824, 184] on div "(Select All)" at bounding box center [864, 182] width 87 height 8
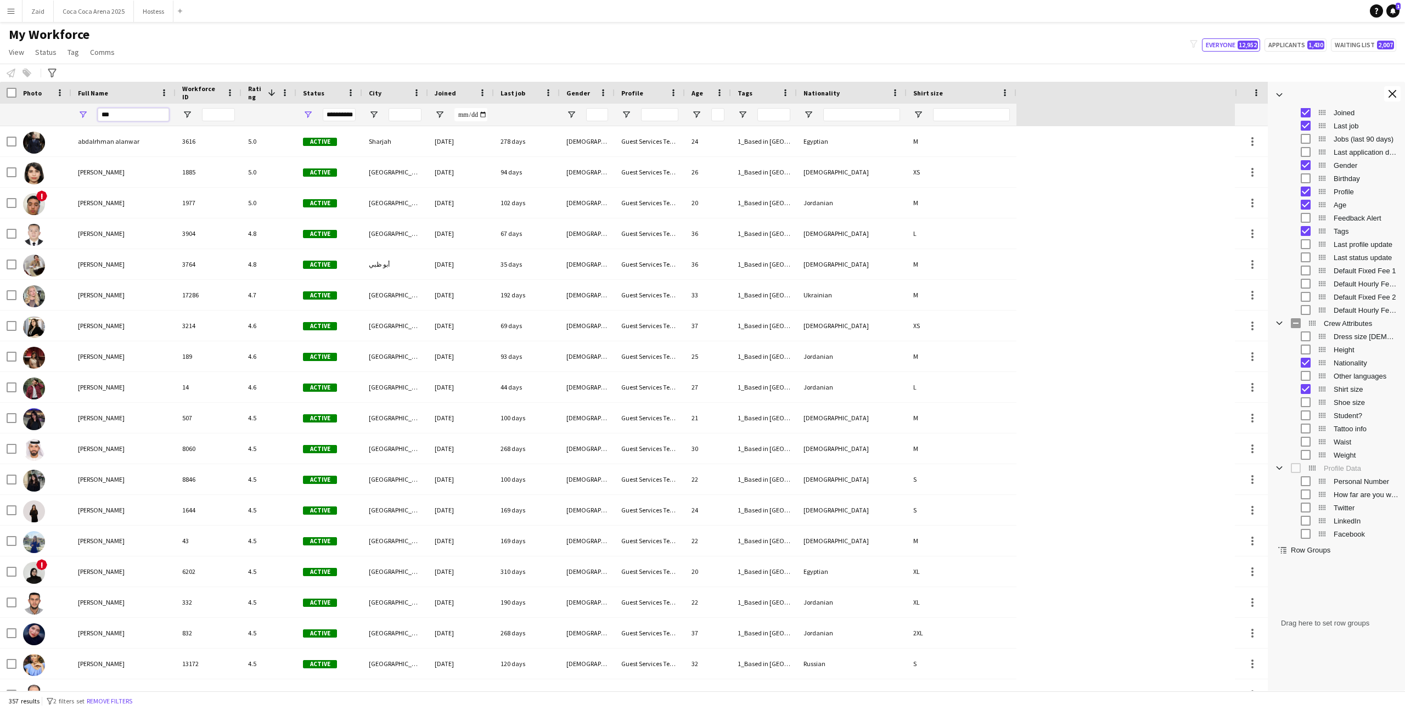
click at [141, 115] on input "***" at bounding box center [133, 114] width 71 height 13
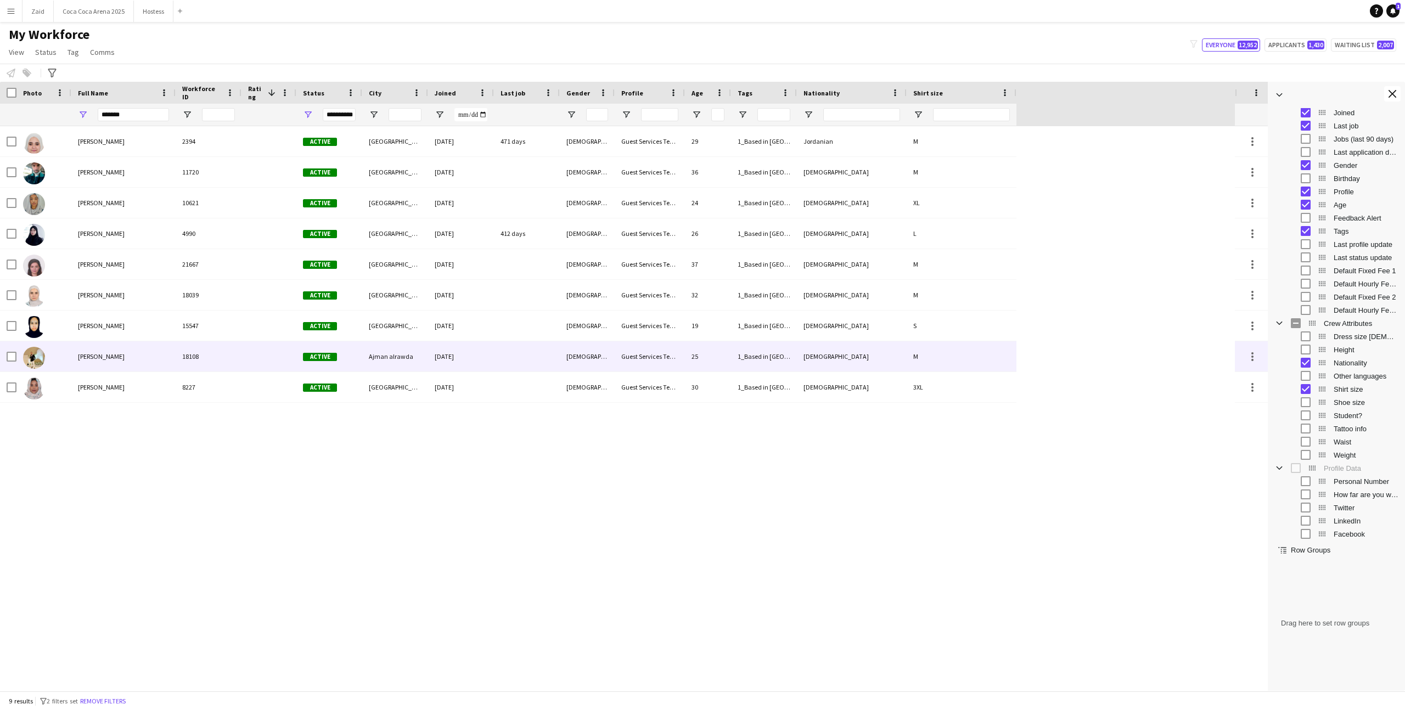
click at [146, 355] on div "Alaa Altaweel" at bounding box center [123, 356] width 104 height 30
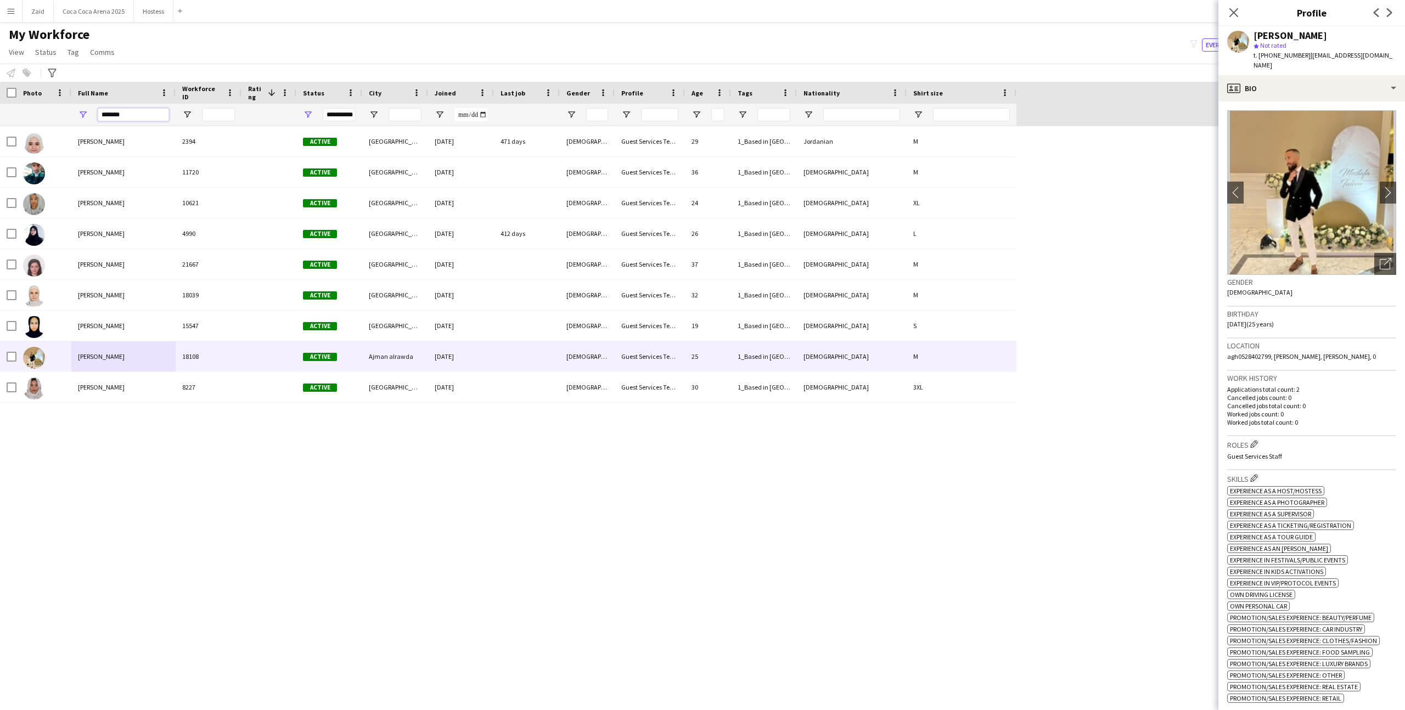
click at [132, 111] on input "*******" at bounding box center [133, 114] width 71 height 13
type input "*"
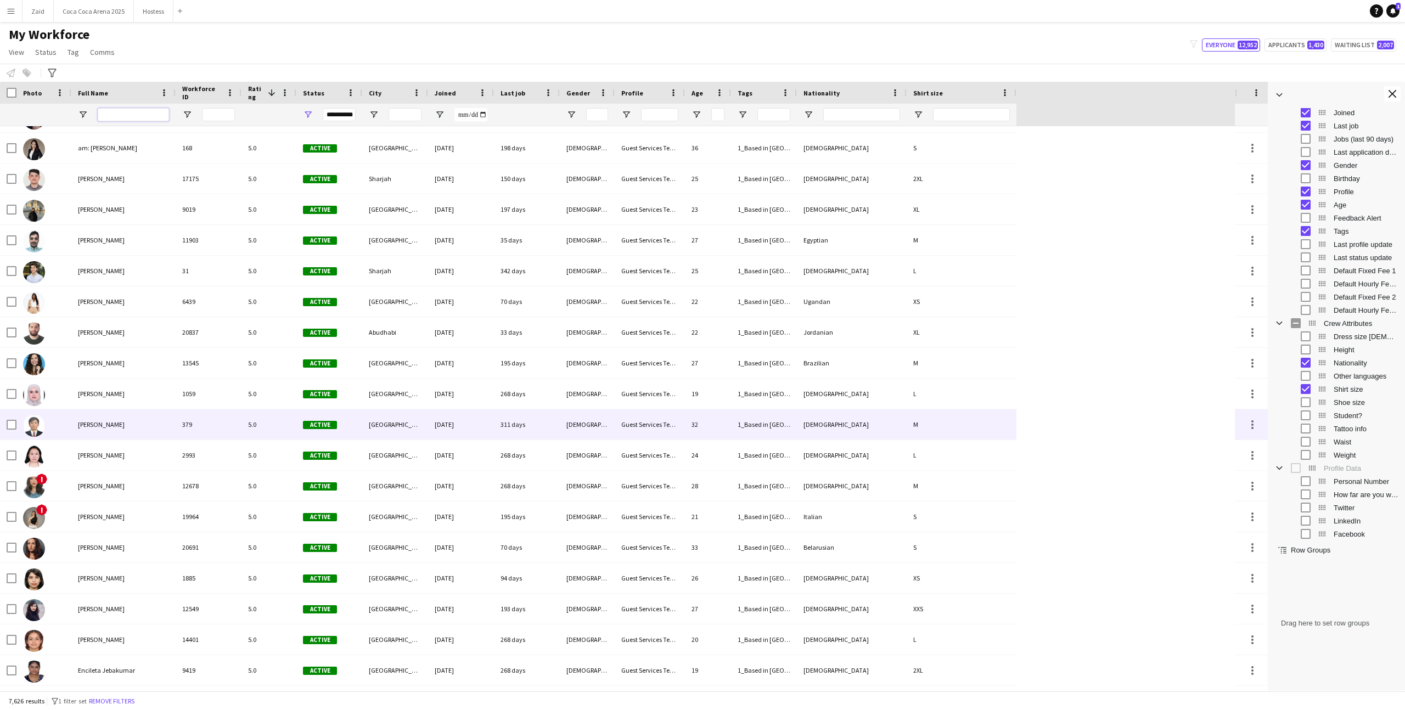
scroll to position [384, 0]
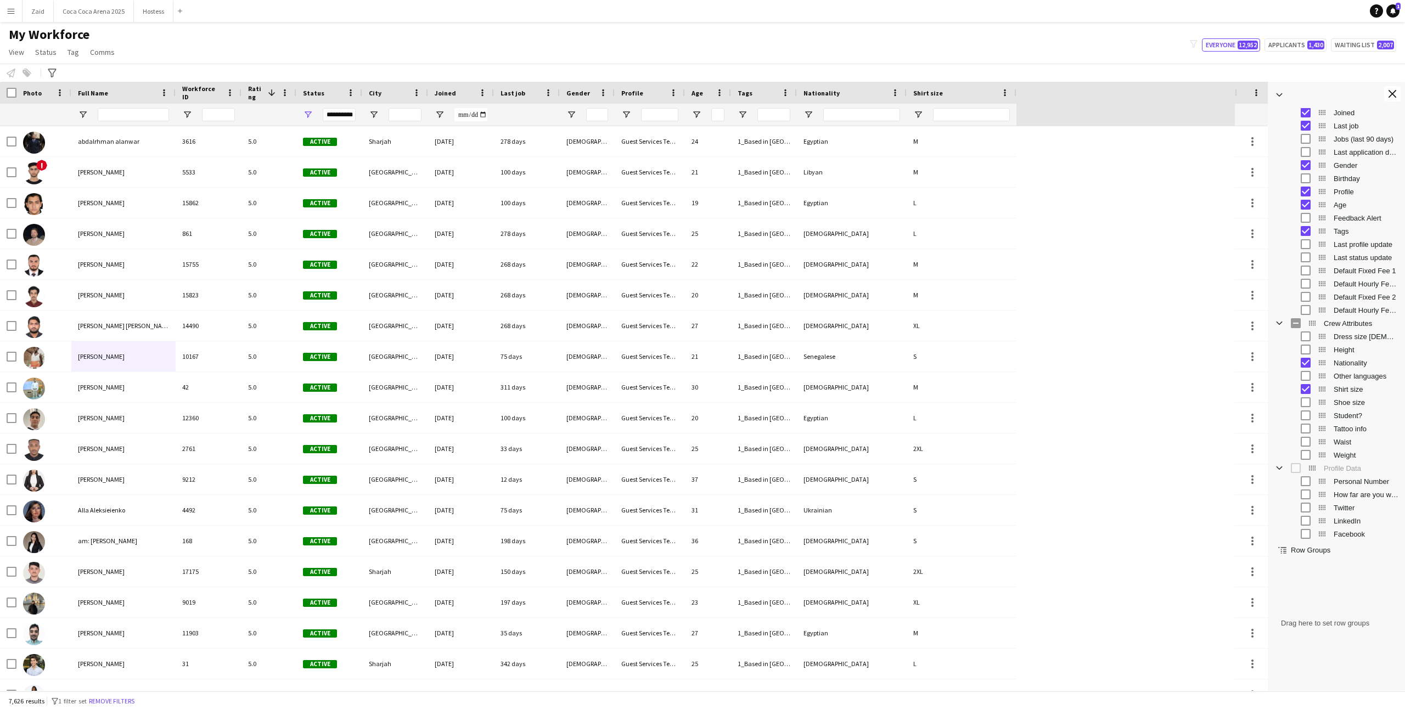
click at [1393, 85] on div at bounding box center [1336, 95] width 137 height 26
click at [1393, 97] on app-icon "Close tool panel" at bounding box center [1393, 94] width 8 height 8
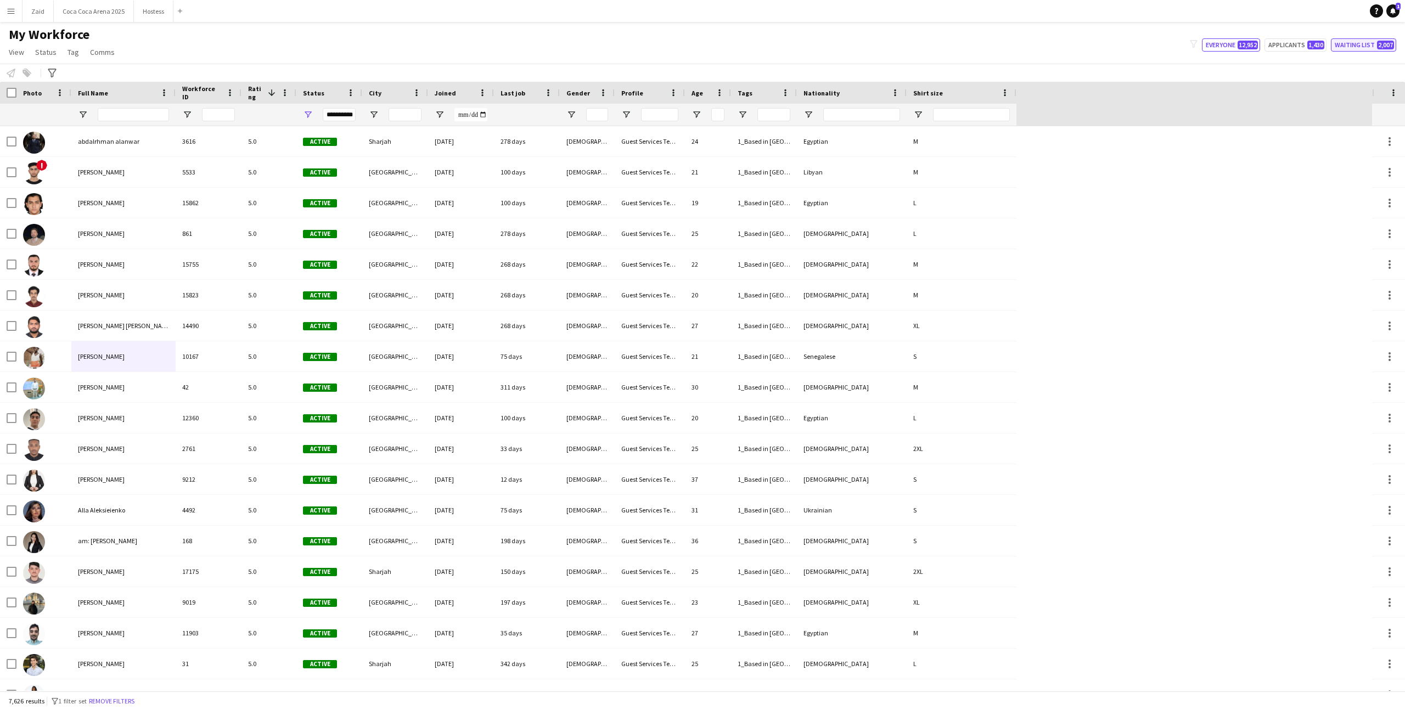
click at [1368, 47] on button "Waiting list 2,007" at bounding box center [1363, 44] width 65 height 13
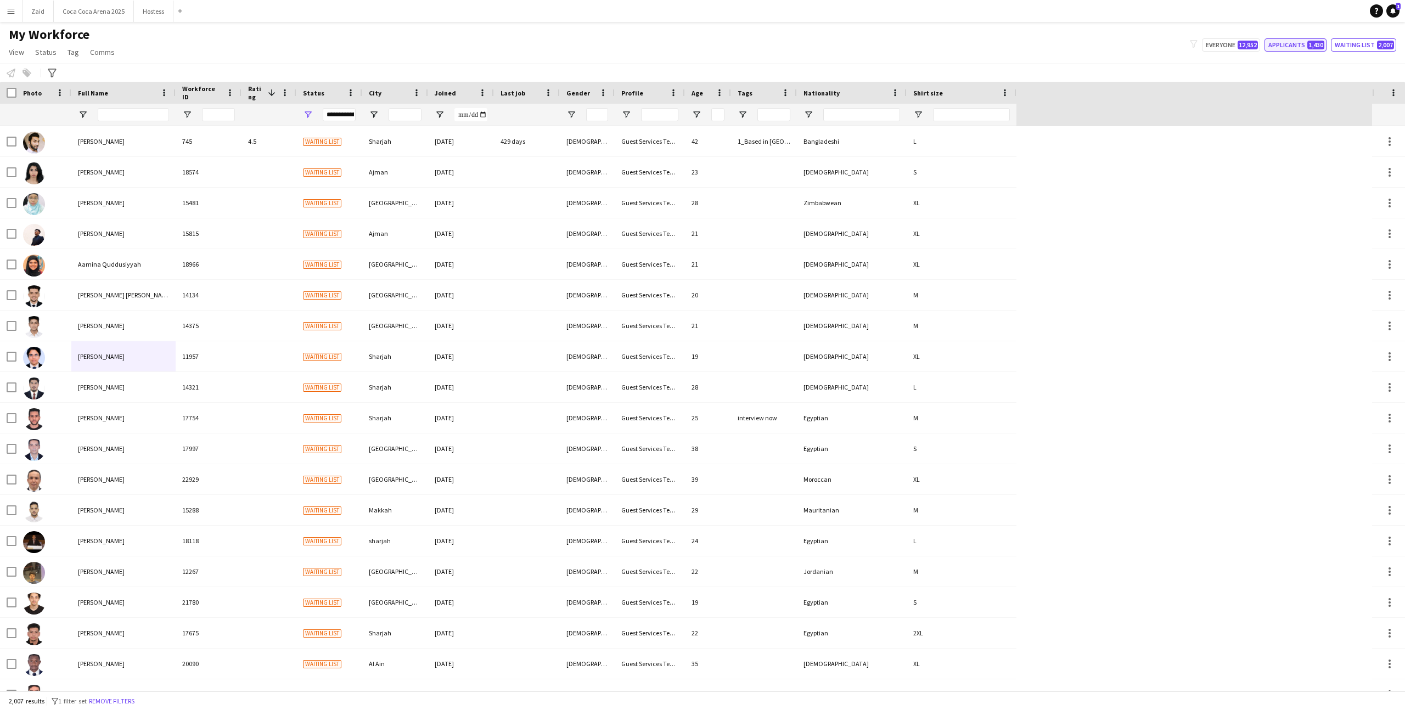
click at [1315, 43] on span "1,430" at bounding box center [1316, 45] width 17 height 9
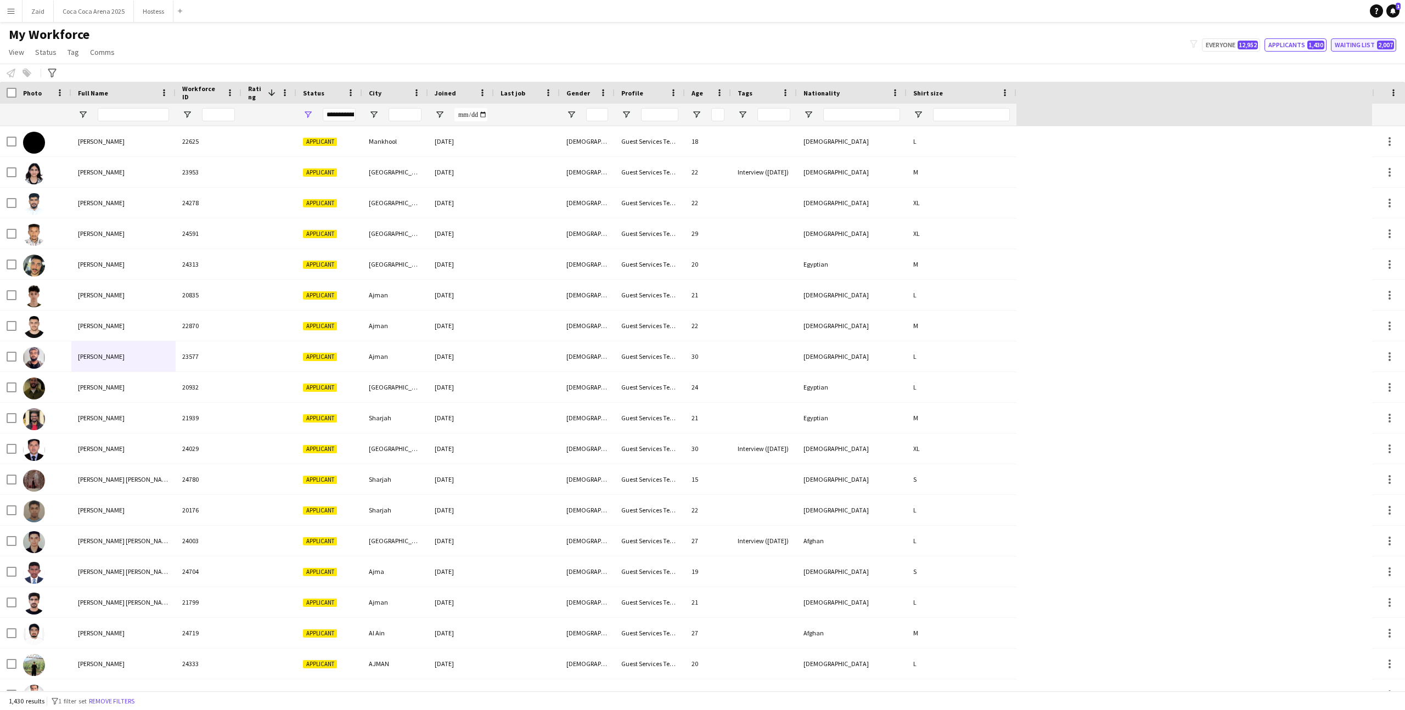
click at [1352, 42] on button "Waiting list 2,007" at bounding box center [1363, 44] width 65 height 13
type input "**********"
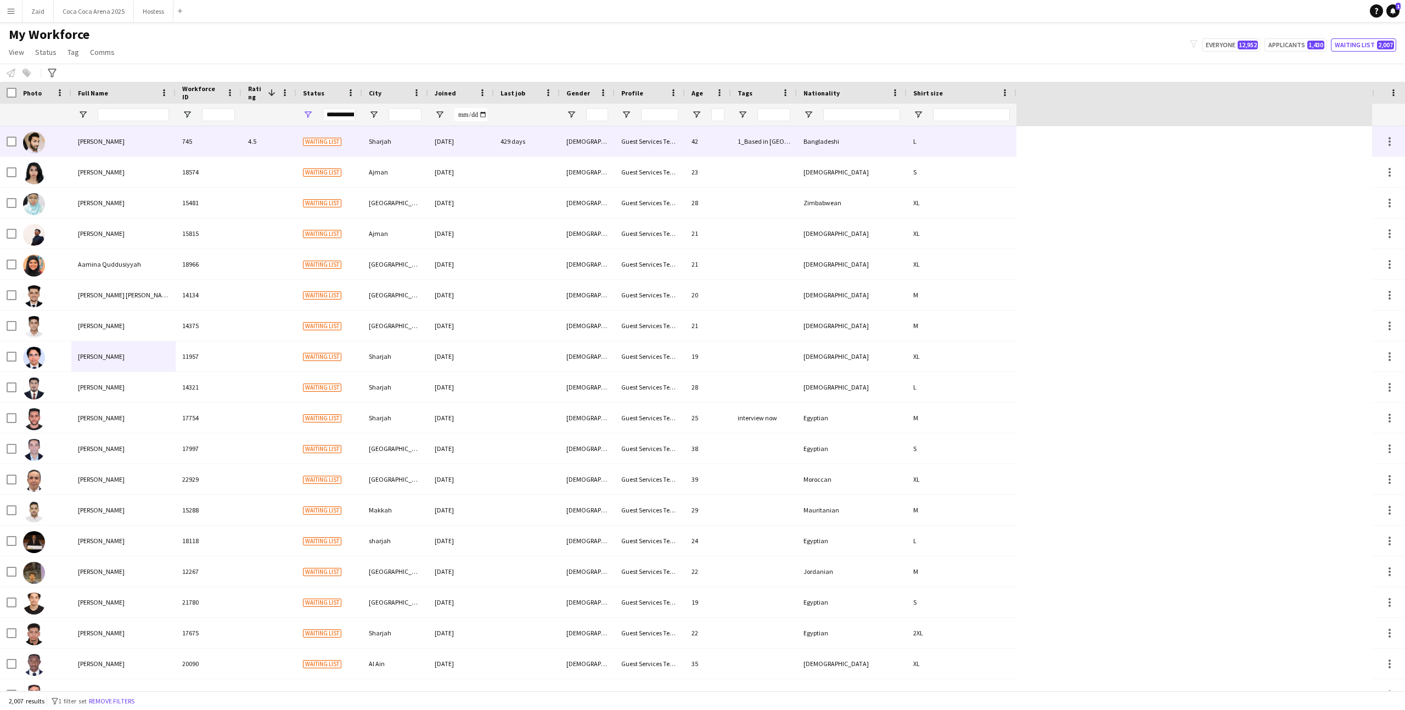
click at [864, 143] on div "Bangladeshi" at bounding box center [852, 141] width 110 height 30
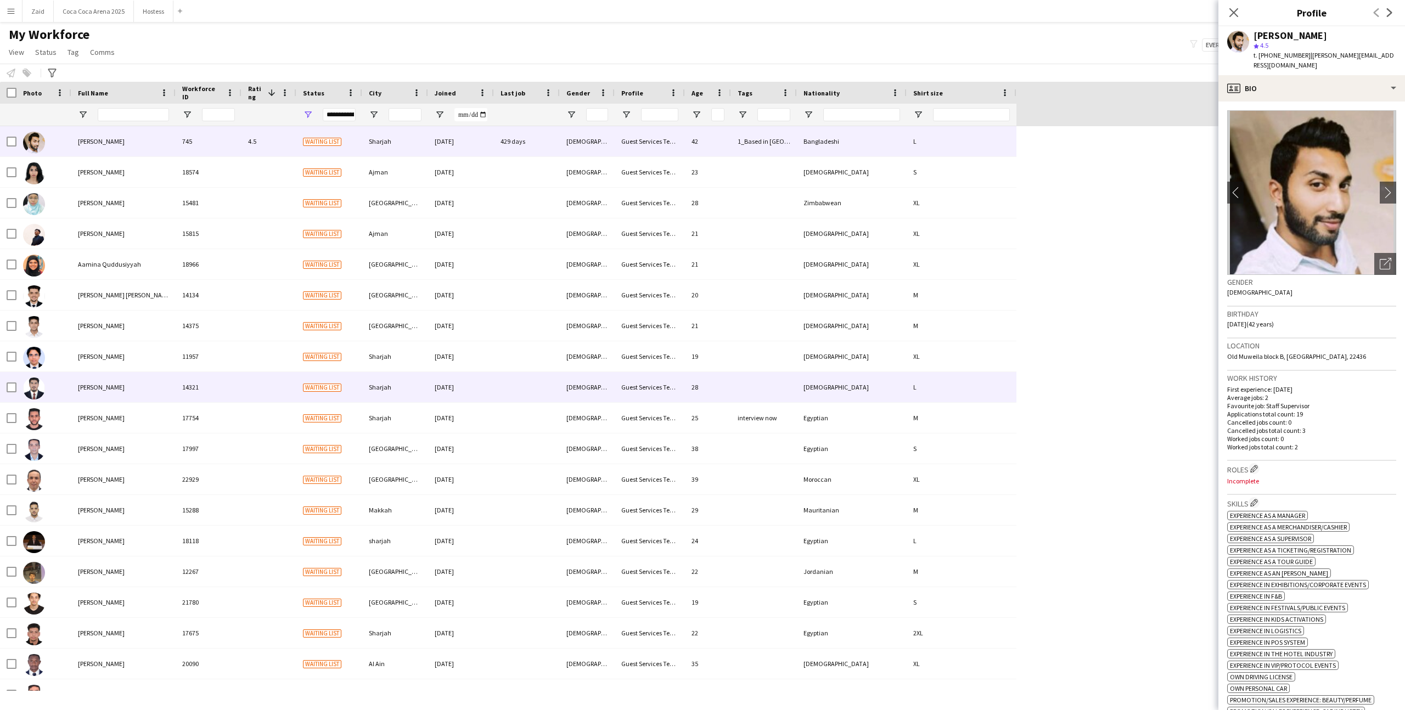
click at [881, 398] on div "Pakistani" at bounding box center [852, 387] width 110 height 30
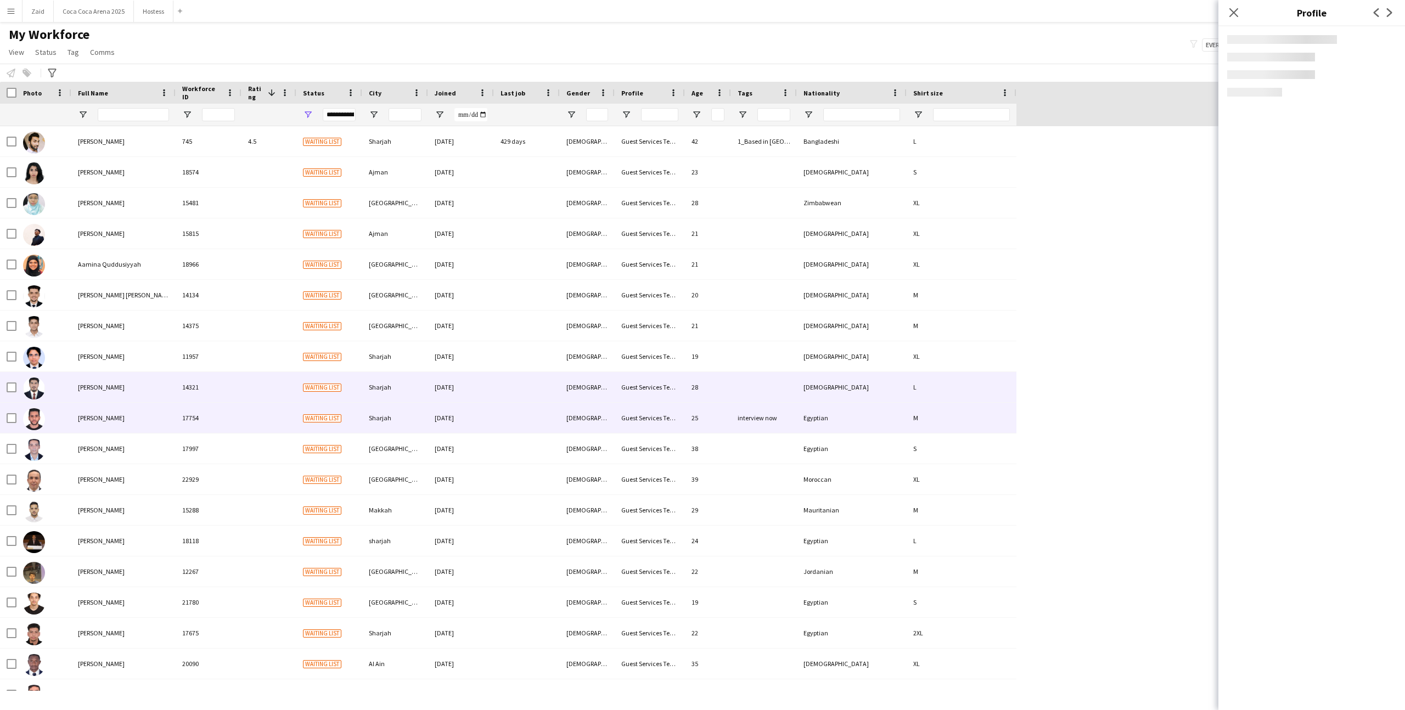
click at [878, 415] on div "Egyptian" at bounding box center [852, 418] width 110 height 30
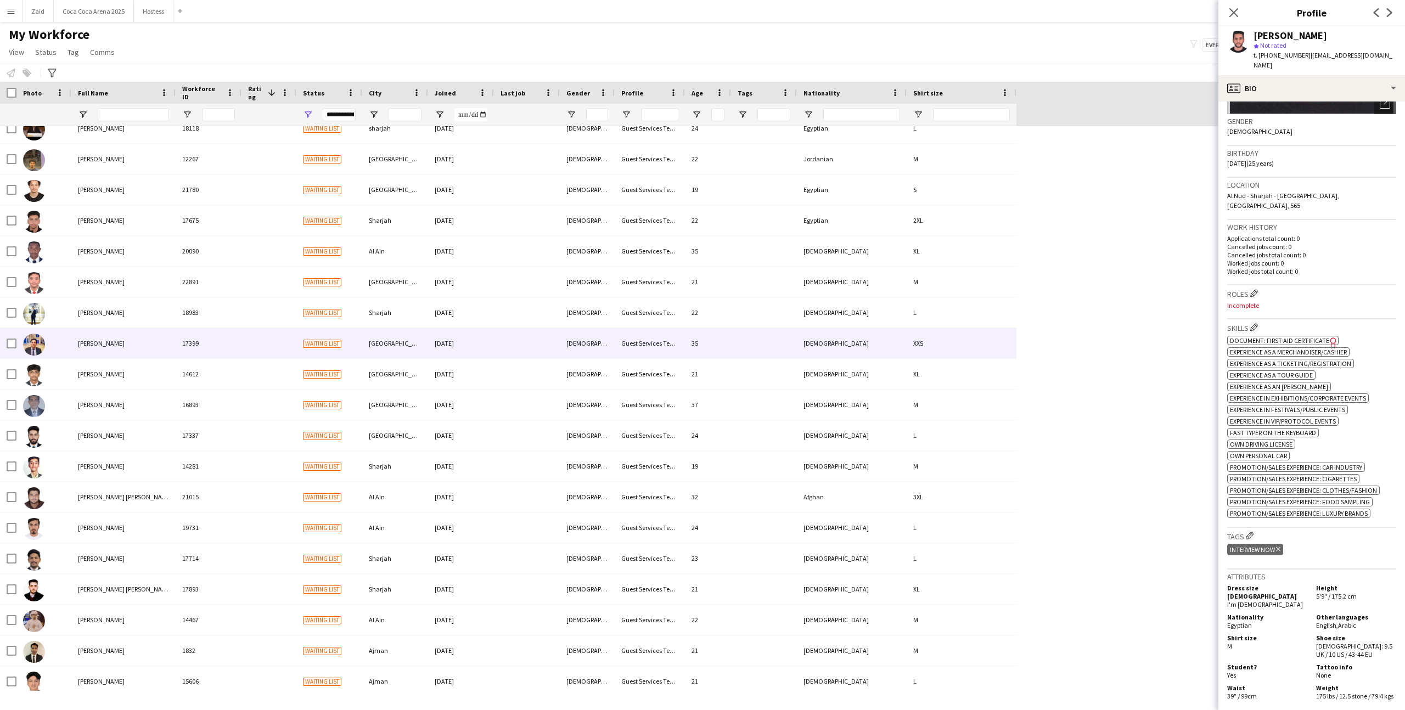
scroll to position [636, 0]
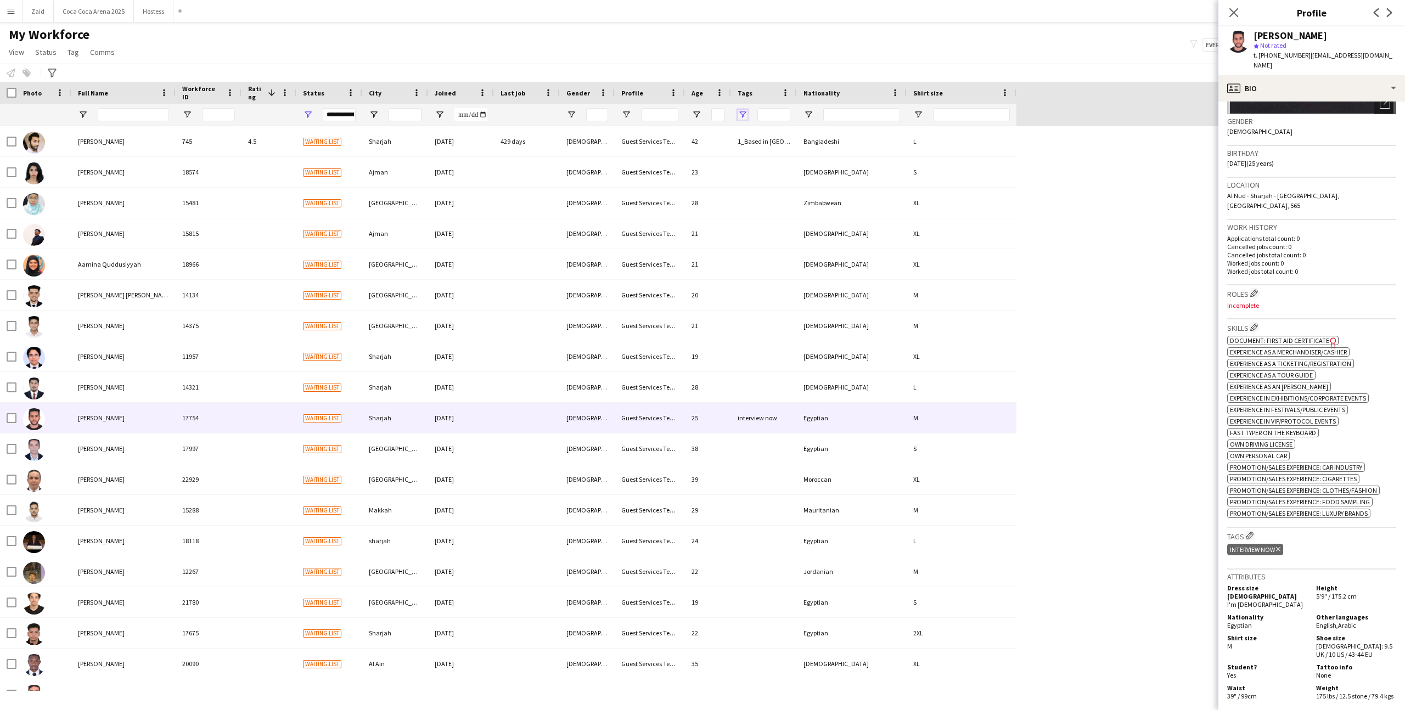
click at [744, 114] on span "Open Filter Menu" at bounding box center [743, 115] width 10 height 10
click at [771, 178] on div "(Select All)" at bounding box center [798, 182] width 87 height 8
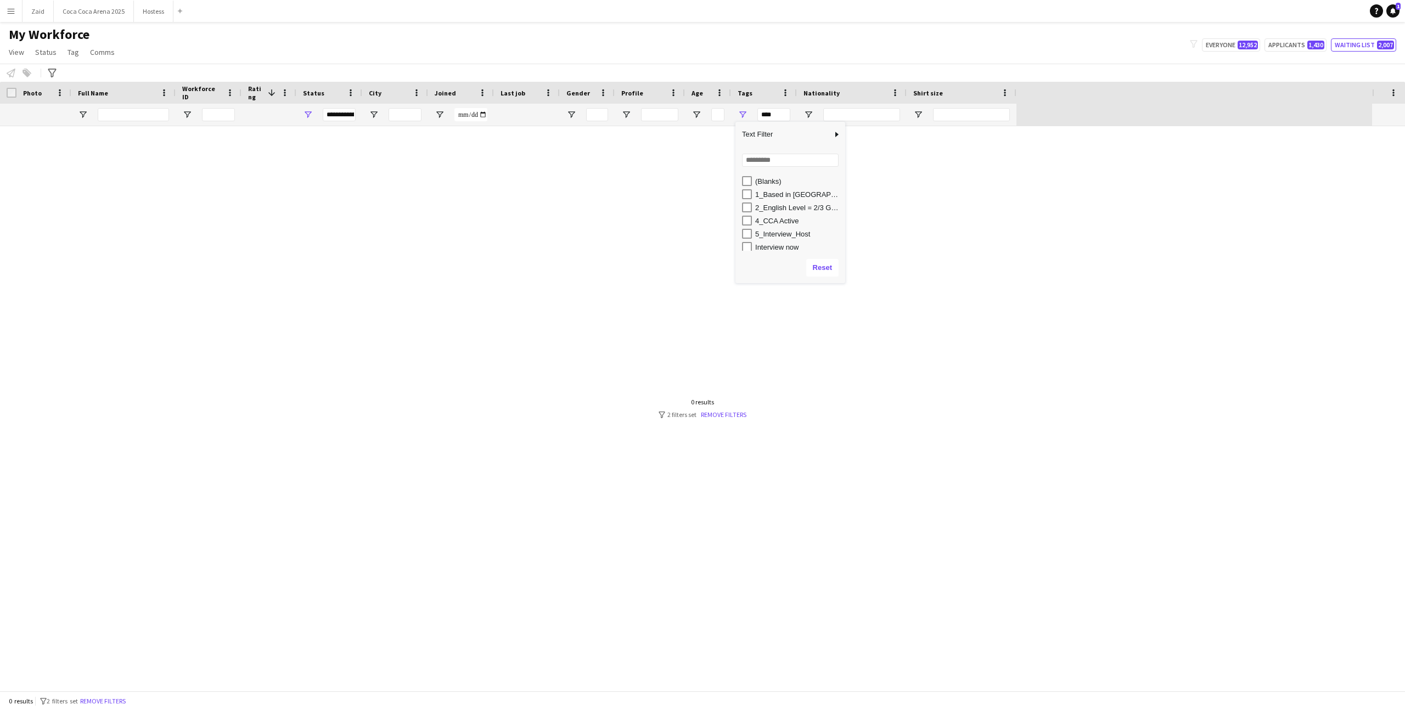
click at [792, 245] on div "interview now" at bounding box center [798, 247] width 87 height 8
type input "**********"
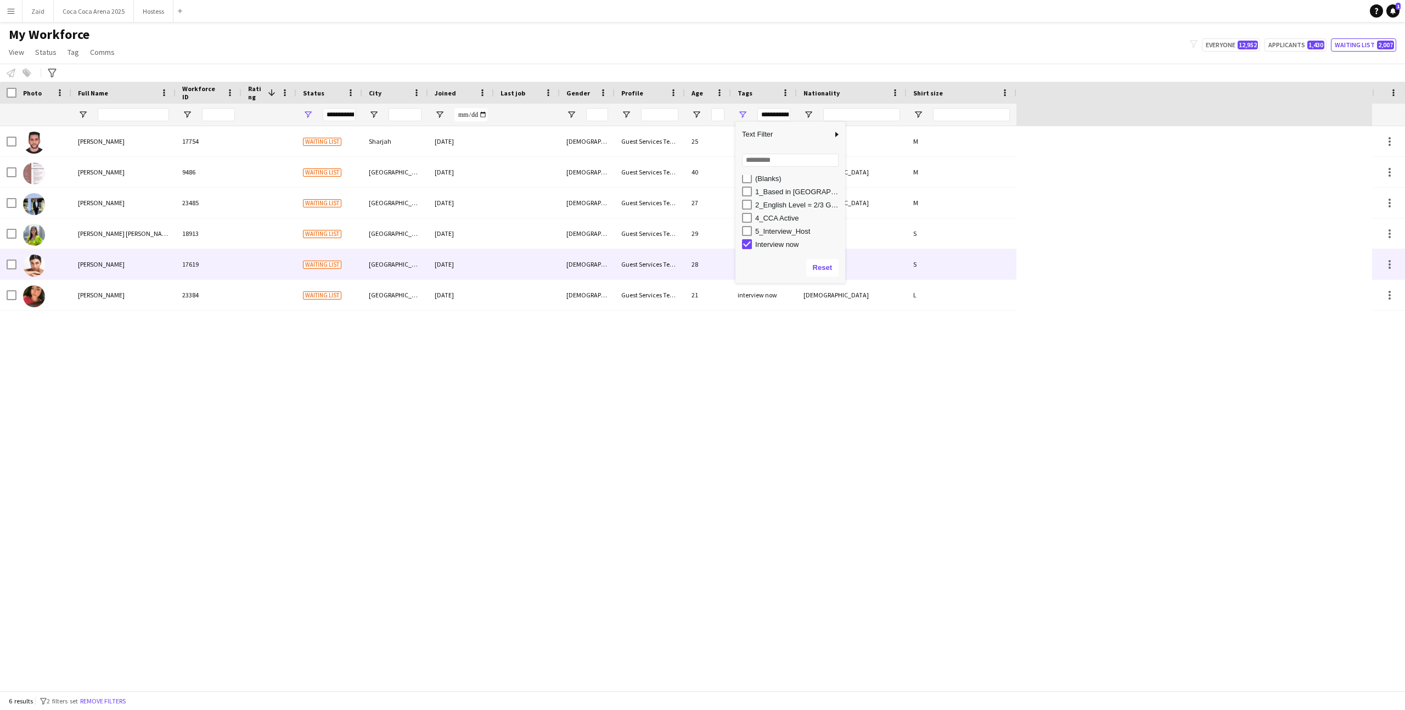
click at [654, 273] on div "Guest Services Team" at bounding box center [650, 264] width 70 height 30
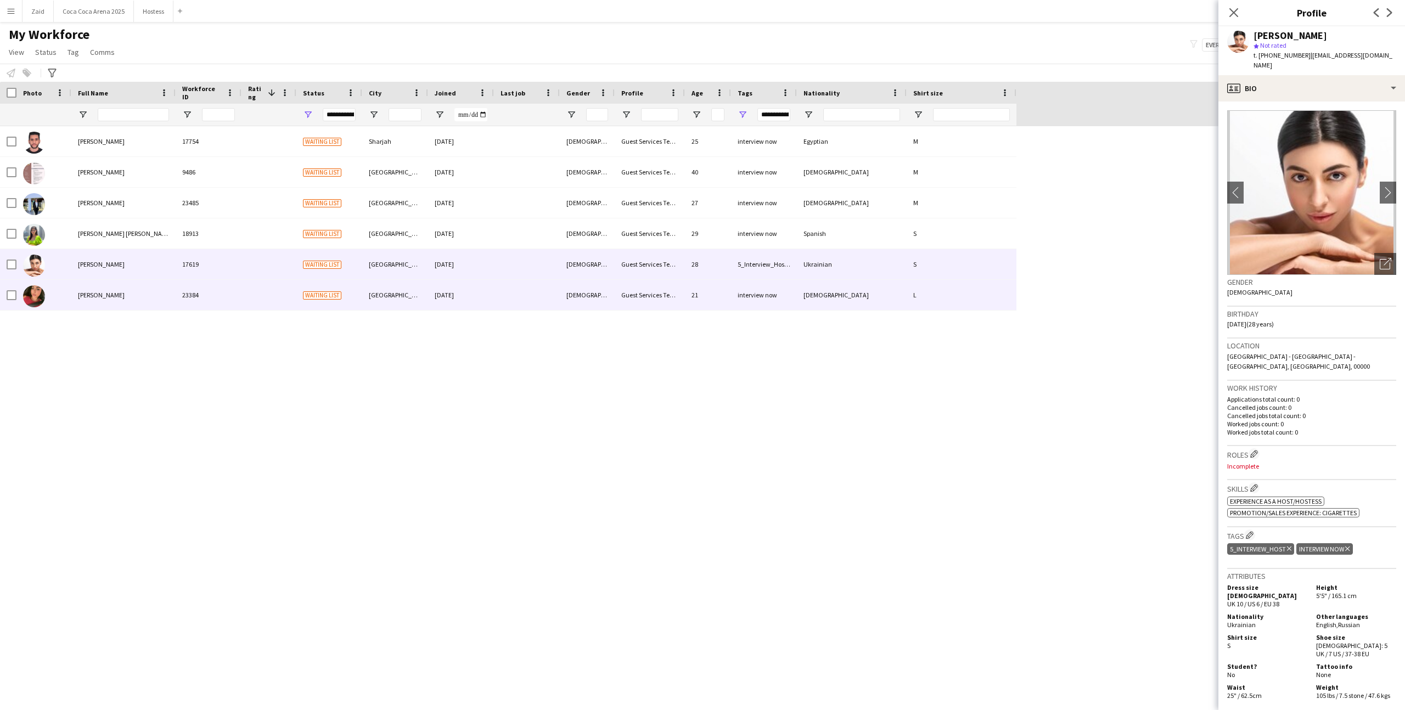
click at [661, 295] on div "Guest Services Team" at bounding box center [650, 295] width 70 height 30
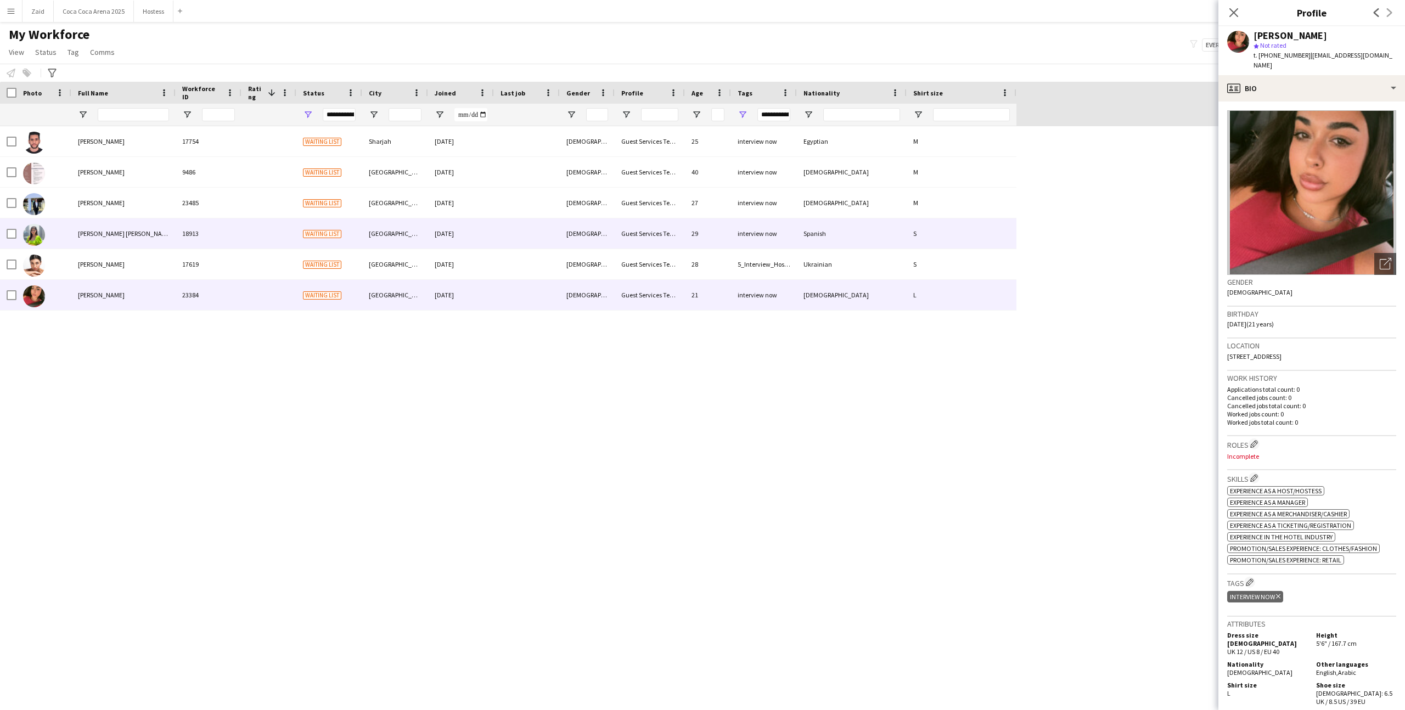
click at [645, 247] on div "Guest Services Team" at bounding box center [650, 234] width 70 height 30
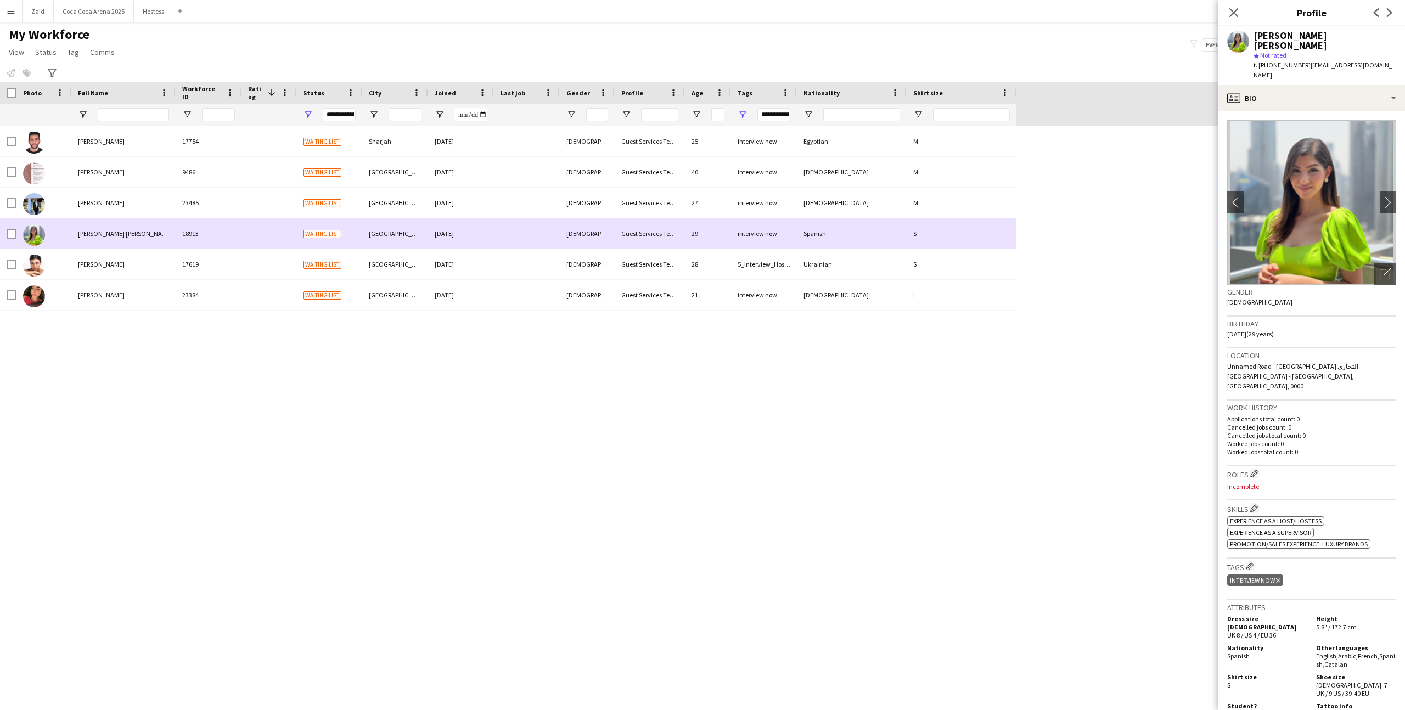
click at [638, 225] on div "Guest Services Team" at bounding box center [650, 234] width 70 height 30
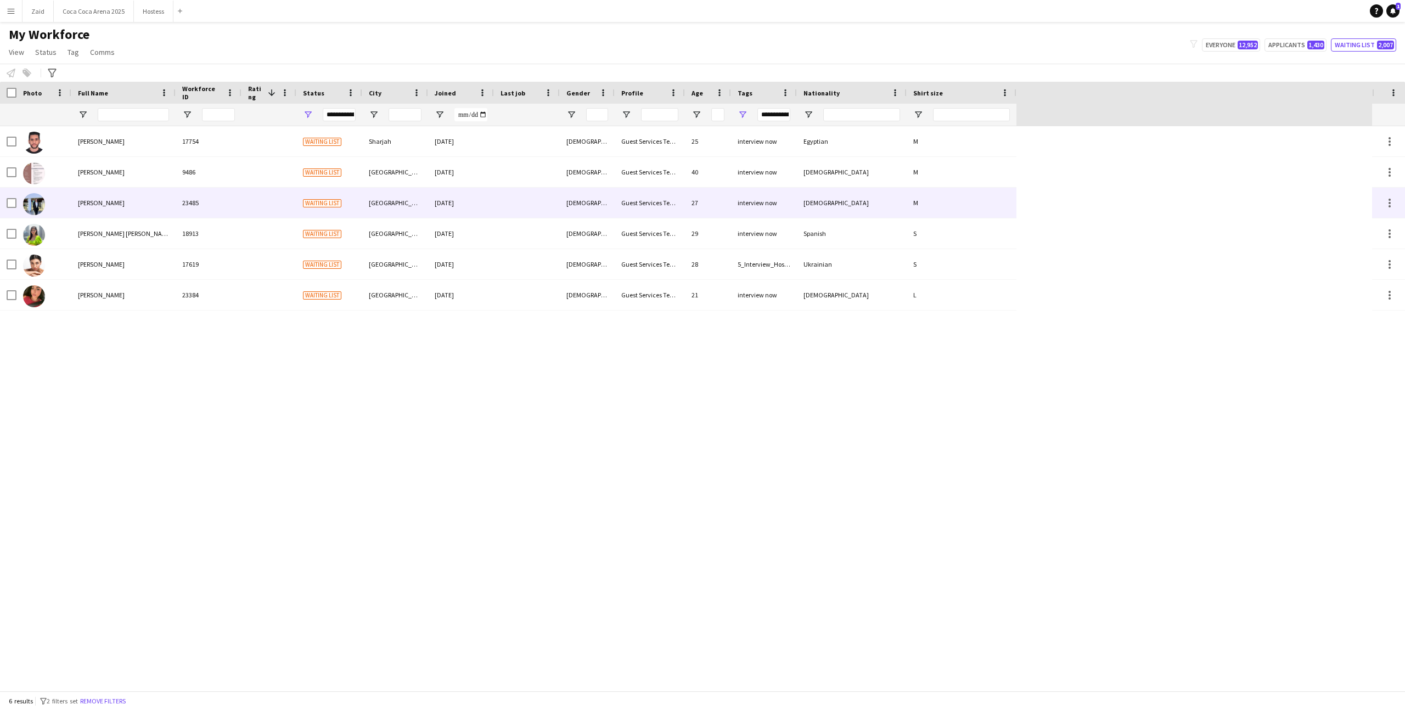
click at [626, 207] on div "Guest Services Team" at bounding box center [650, 203] width 70 height 30
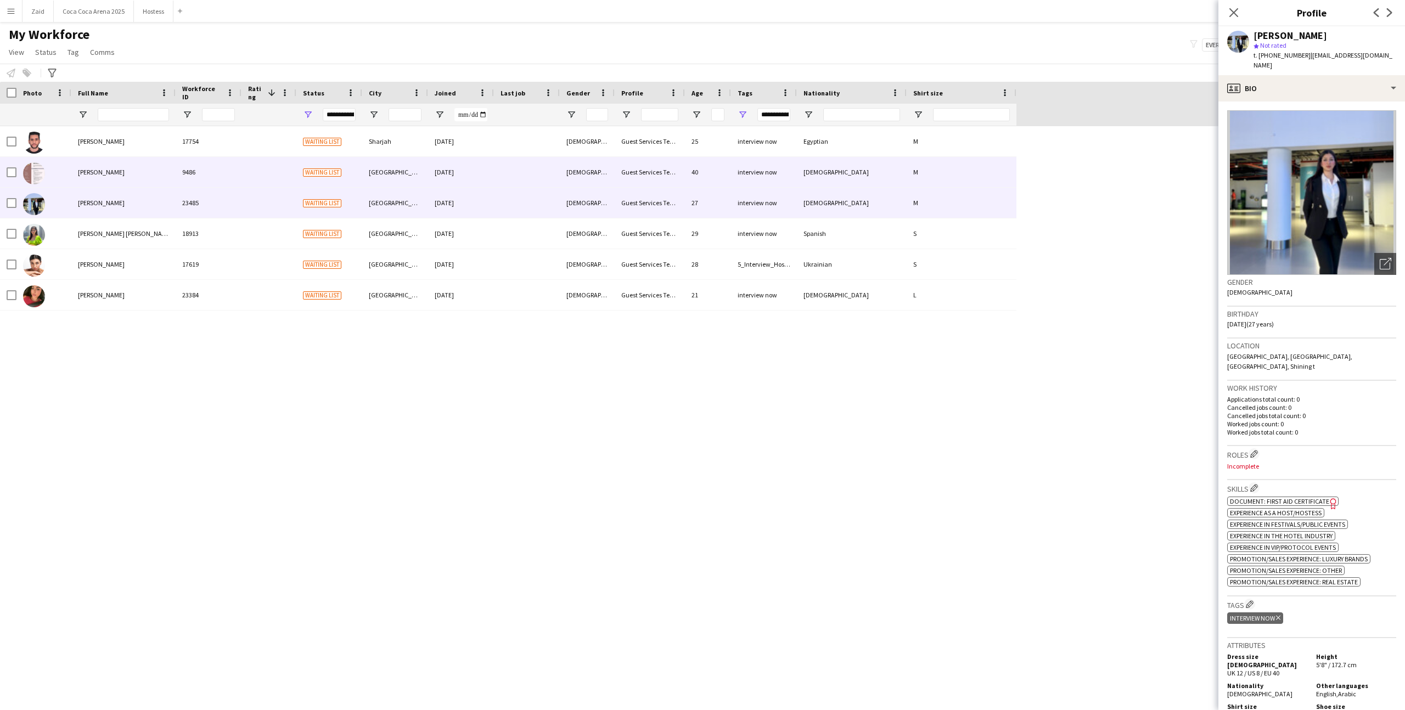
click at [616, 177] on div "Guest Services Team" at bounding box center [650, 172] width 70 height 30
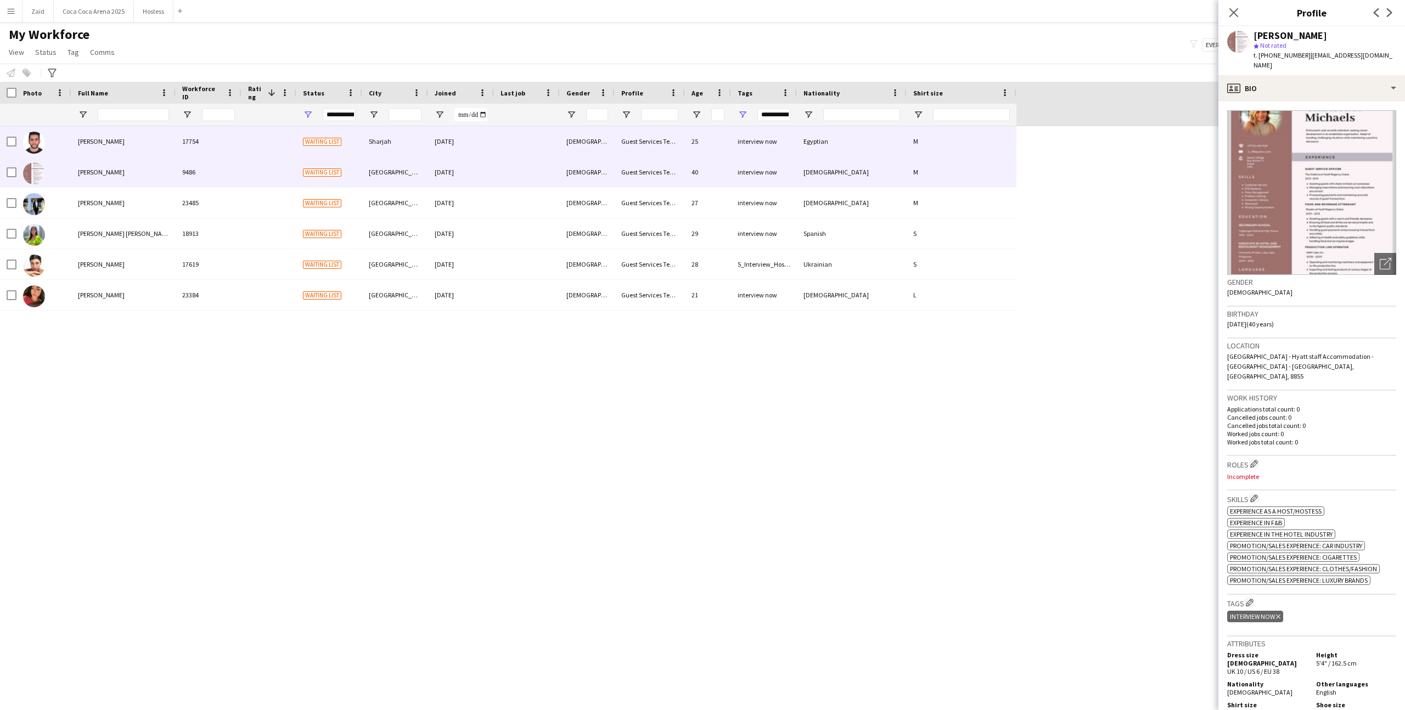
click at [621, 150] on div "Guest Services Team" at bounding box center [650, 141] width 70 height 30
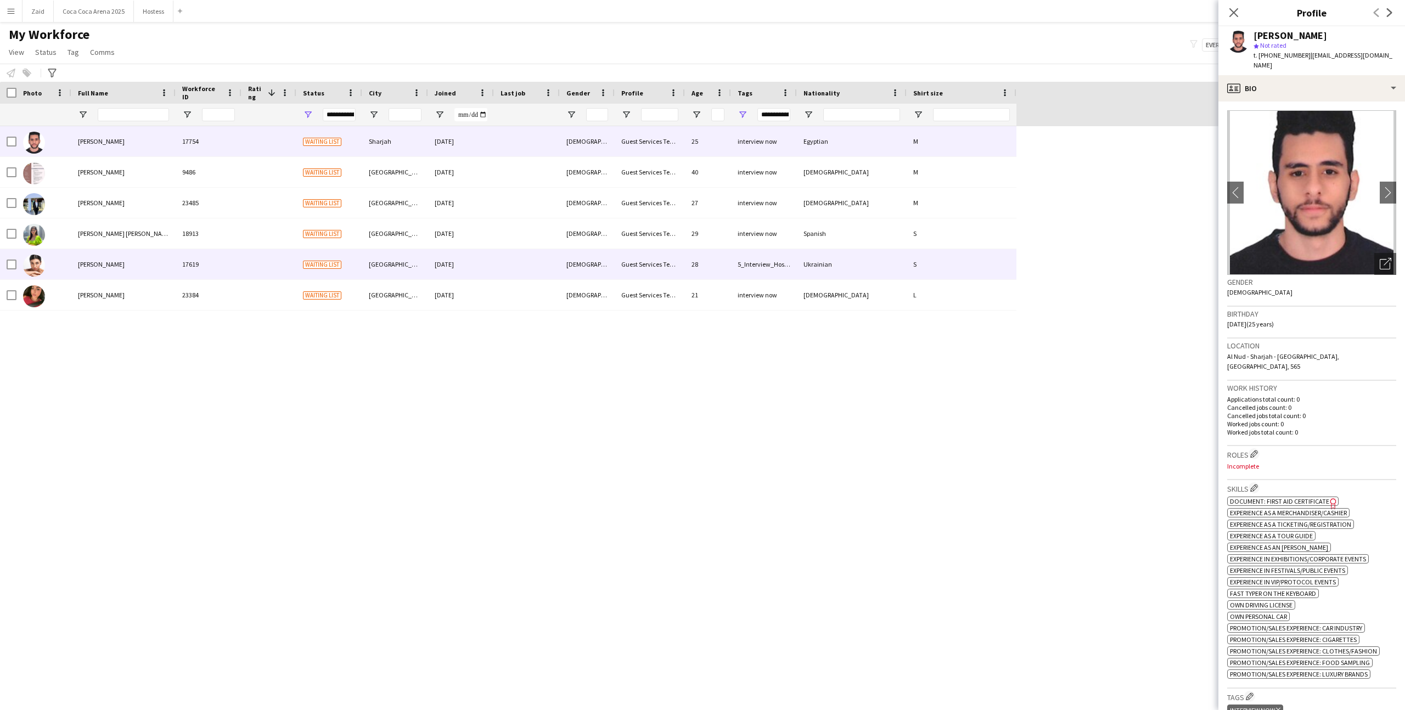
click at [417, 258] on div "Dubai" at bounding box center [395, 264] width 66 height 30
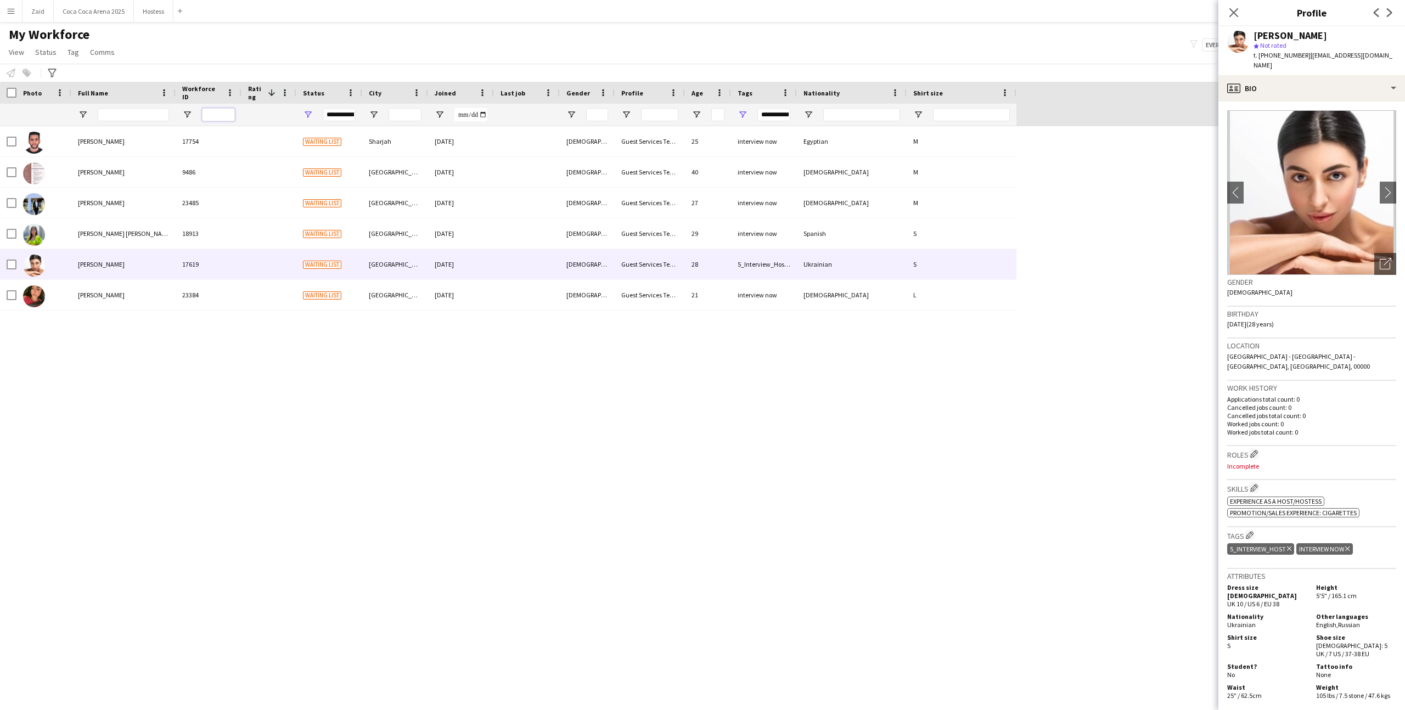
click at [206, 115] on input "Workforce ID Filter Input" at bounding box center [218, 114] width 33 height 13
click at [339, 114] on div "**********" at bounding box center [339, 114] width 33 height 13
click at [305, 114] on span "Open Filter Menu" at bounding box center [308, 115] width 10 height 10
click at [337, 185] on div "(Select All)" at bounding box center [364, 182] width 87 height 8
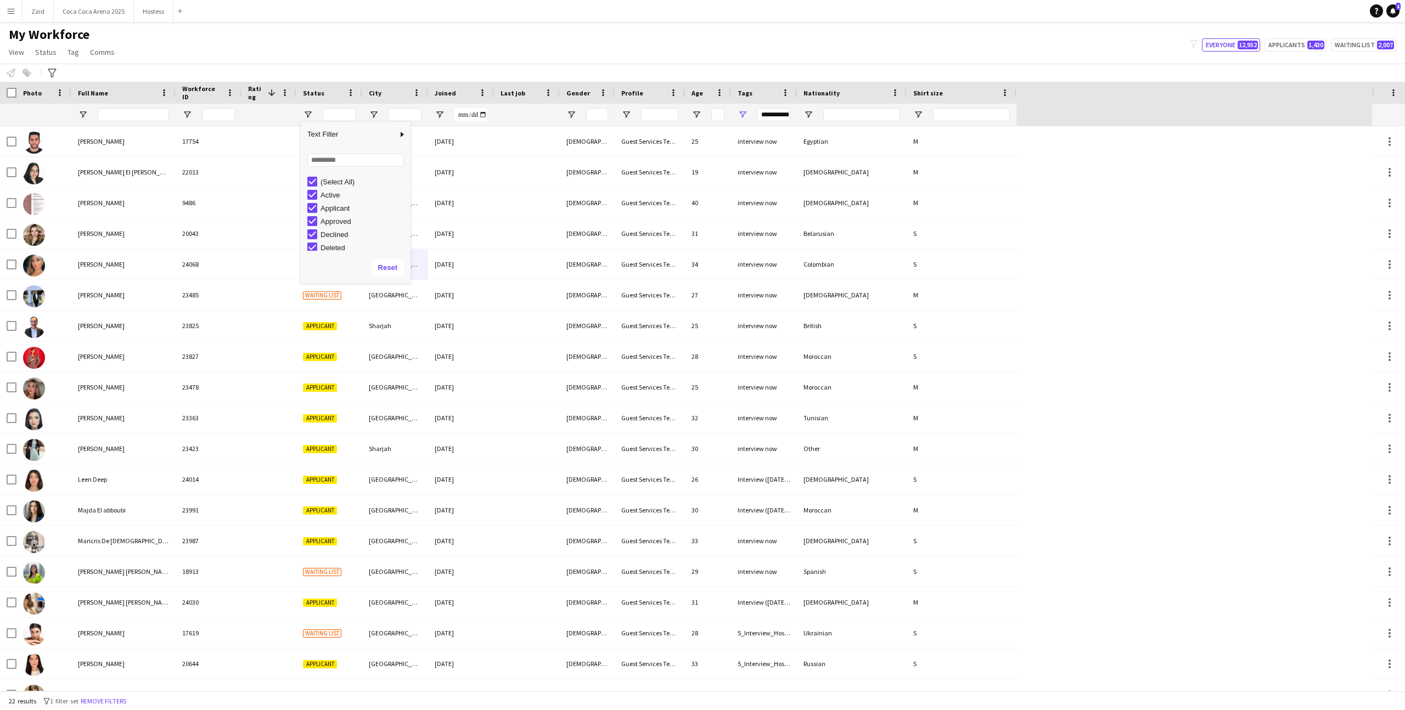
click at [482, 58] on div "My Workforce View Views Default view New view Update view Delete view Edit name…" at bounding box center [702, 44] width 1405 height 37
click at [41, 15] on button "Zaid Close" at bounding box center [38, 11] width 31 height 21
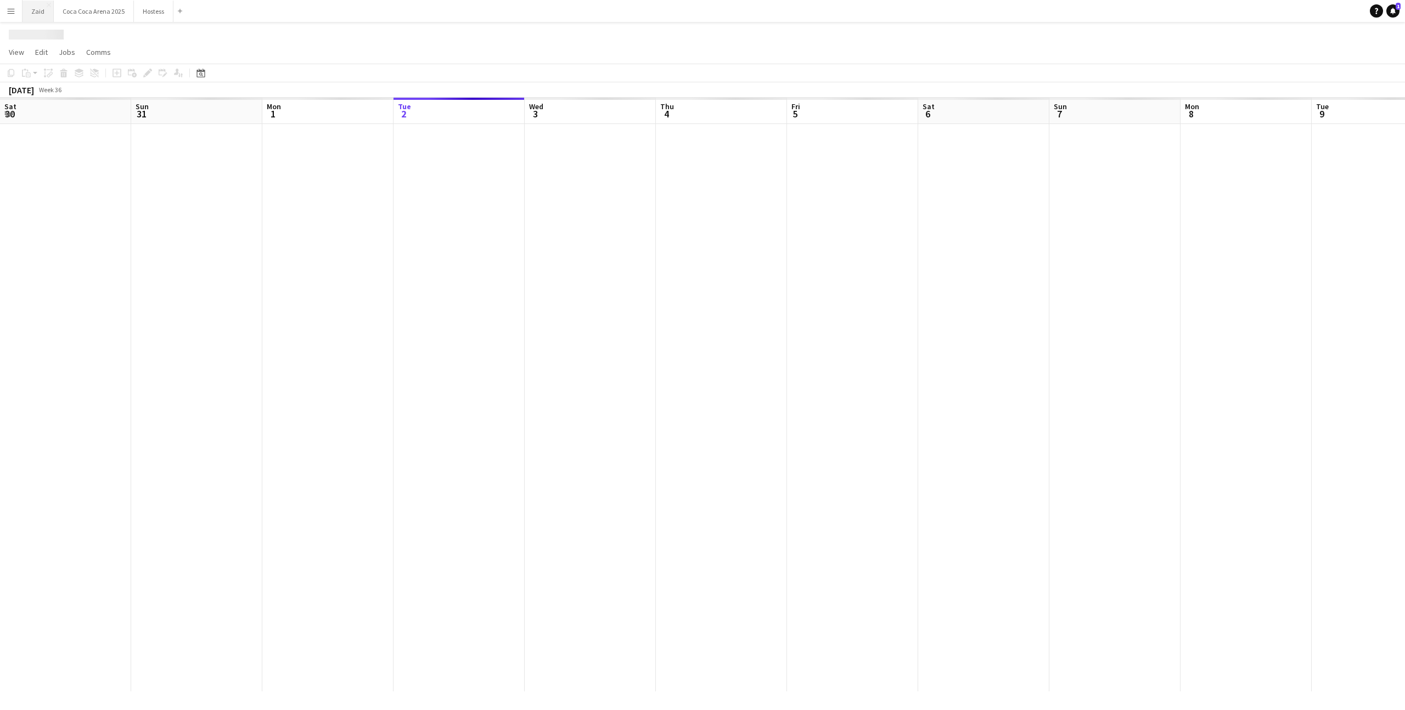
scroll to position [0, 262]
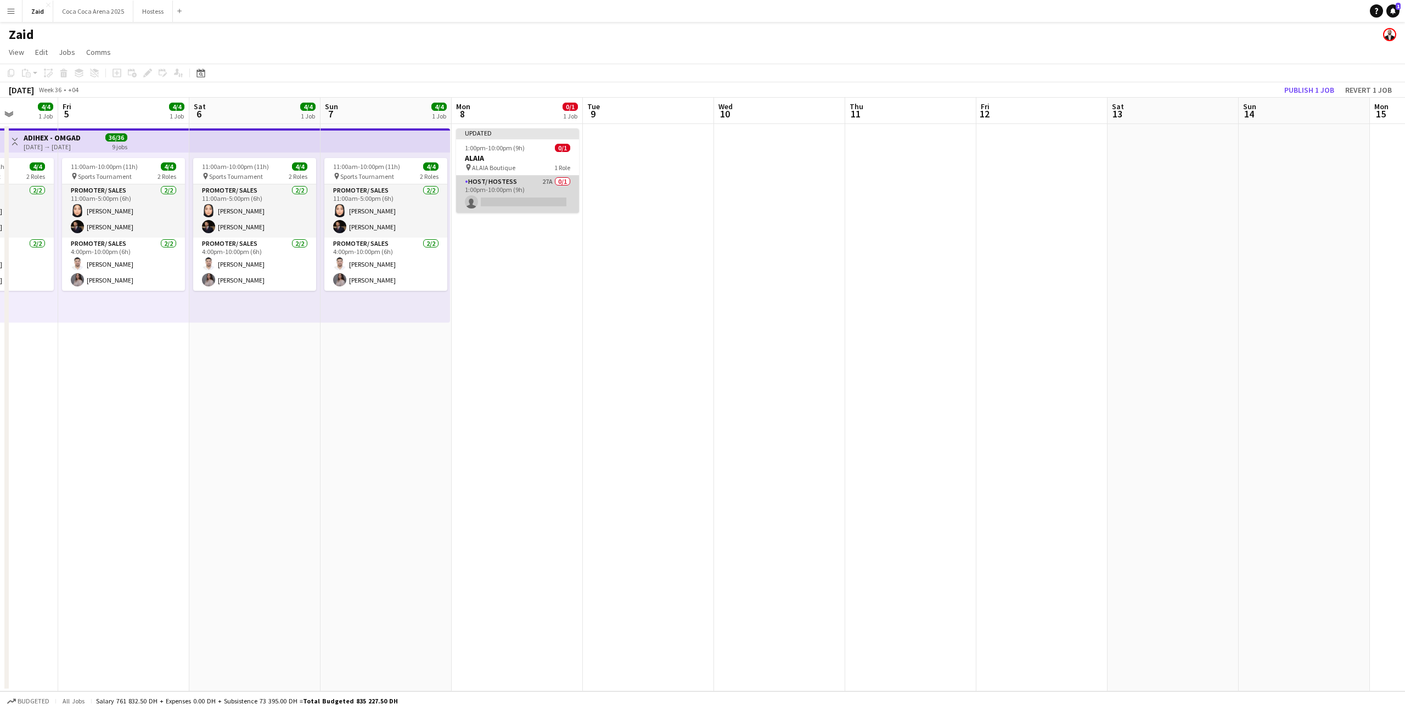
click at [541, 198] on app-card-role "Host/ Hostess 27A 0/1 1:00pm-10:00pm (9h) single-neutral-actions" at bounding box center [517, 194] width 123 height 37
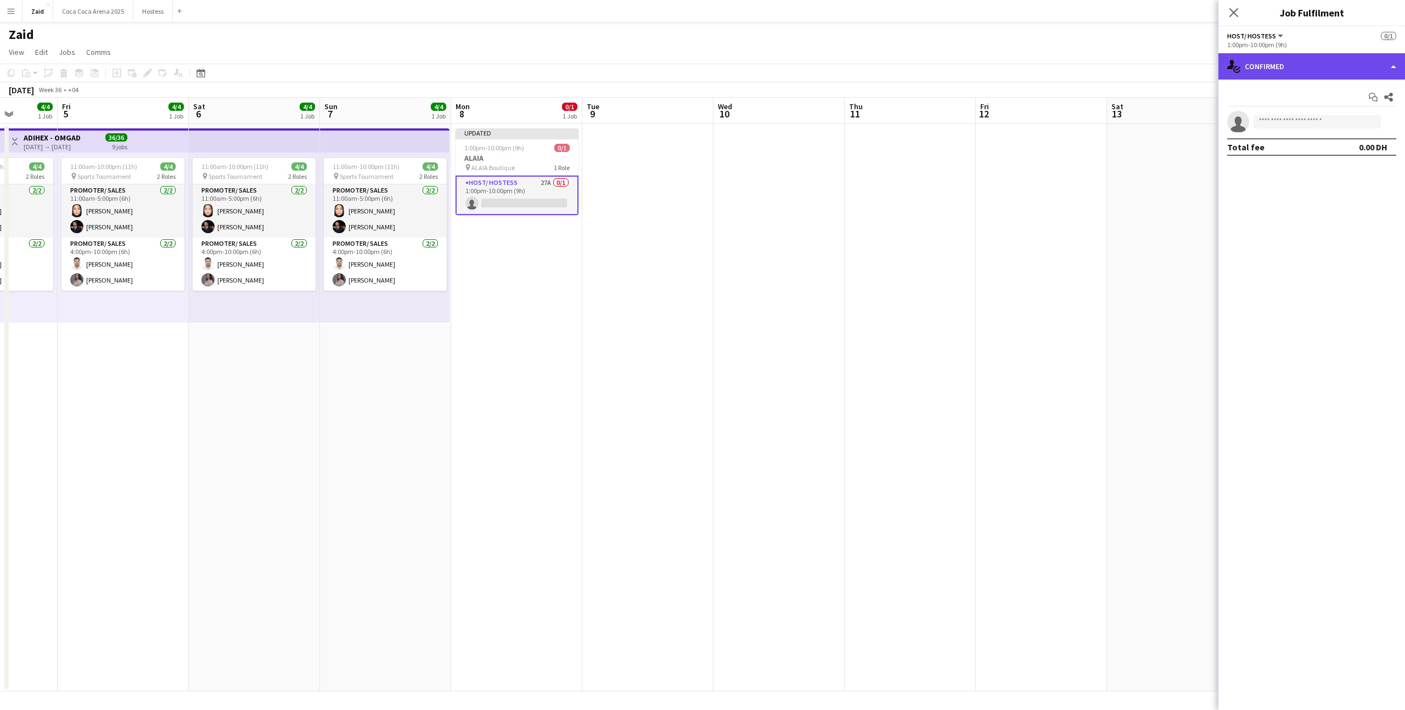
click at [1304, 59] on div "single-neutral-actions-check-2 Confirmed" at bounding box center [1312, 66] width 187 height 26
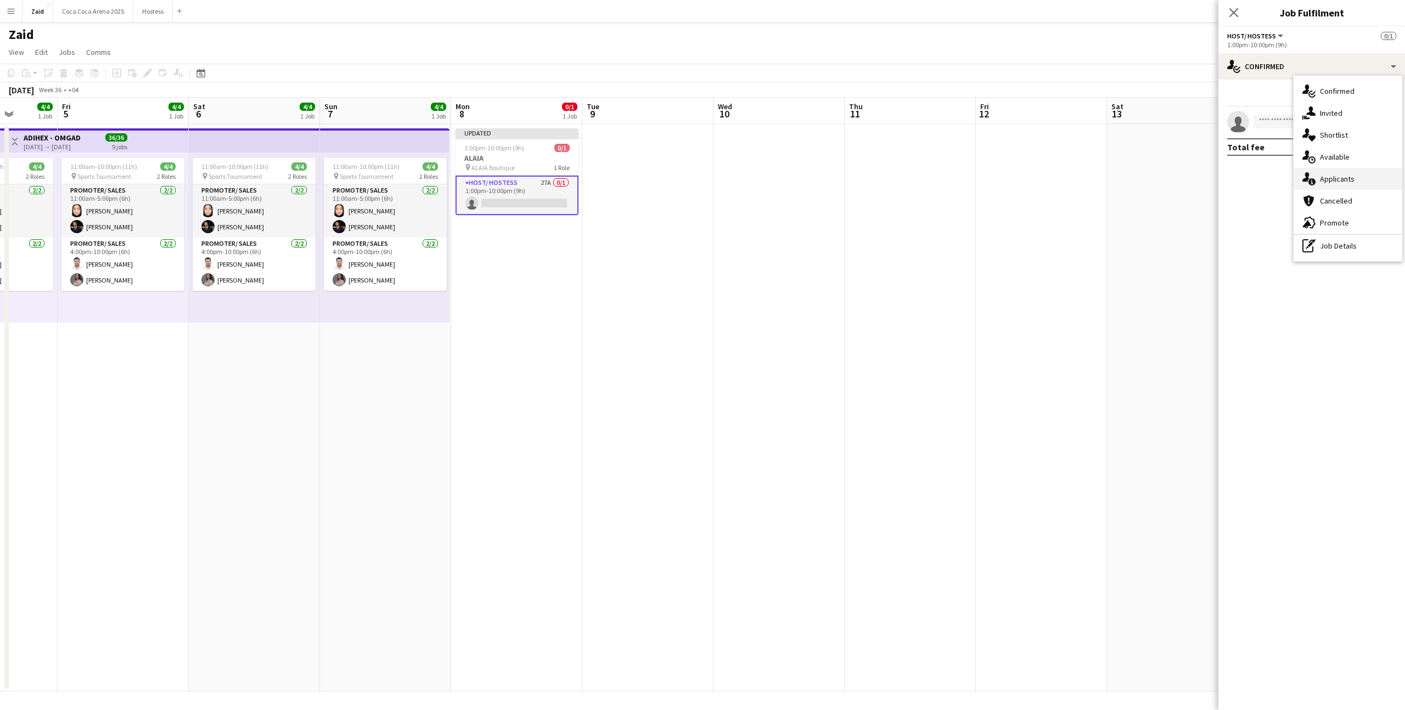
drag, startPoint x: 1352, startPoint y: 191, endPoint x: 1352, endPoint y: 181, distance: 9.9
click at [1352, 181] on div "single-neutral-actions-check-2 Confirmed single-neutral-actions-share-1 Invited…" at bounding box center [1348, 169] width 109 height 186
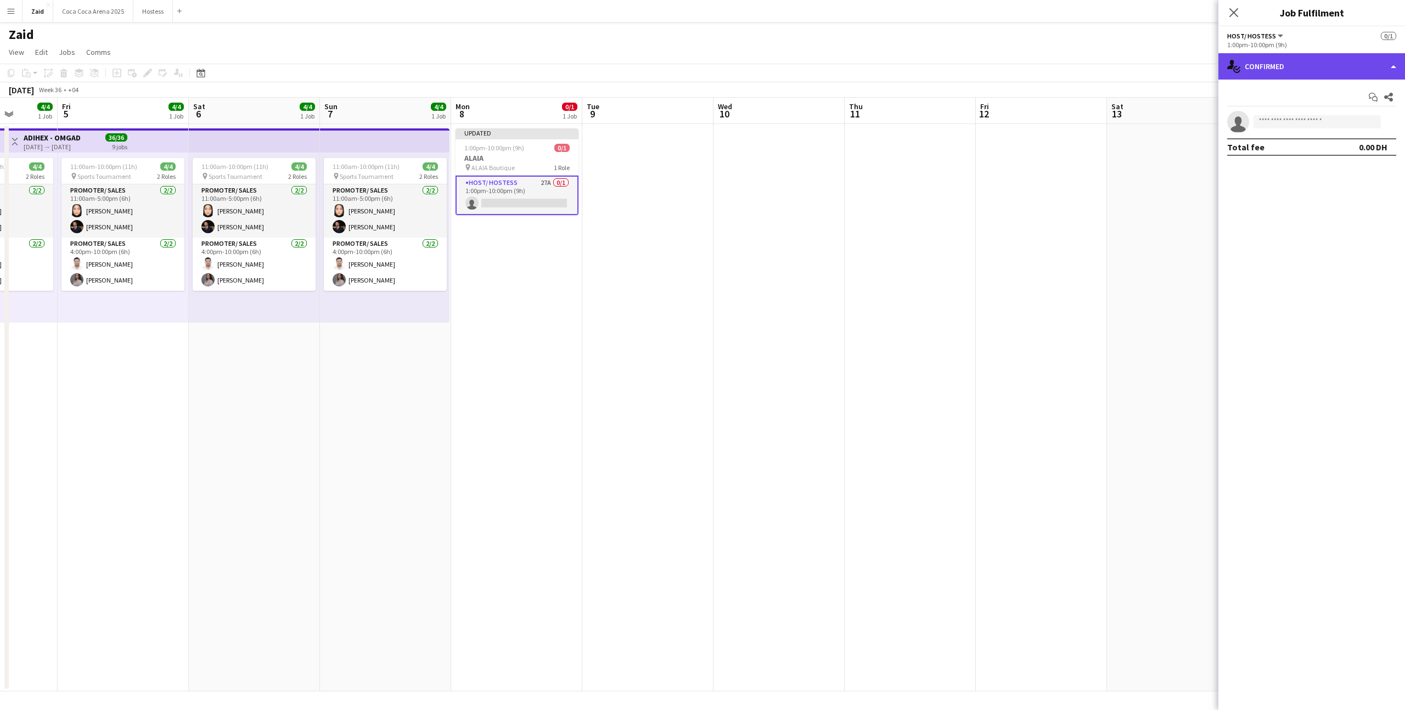
click at [1332, 61] on div "single-neutral-actions-check-2 Confirmed" at bounding box center [1312, 66] width 187 height 26
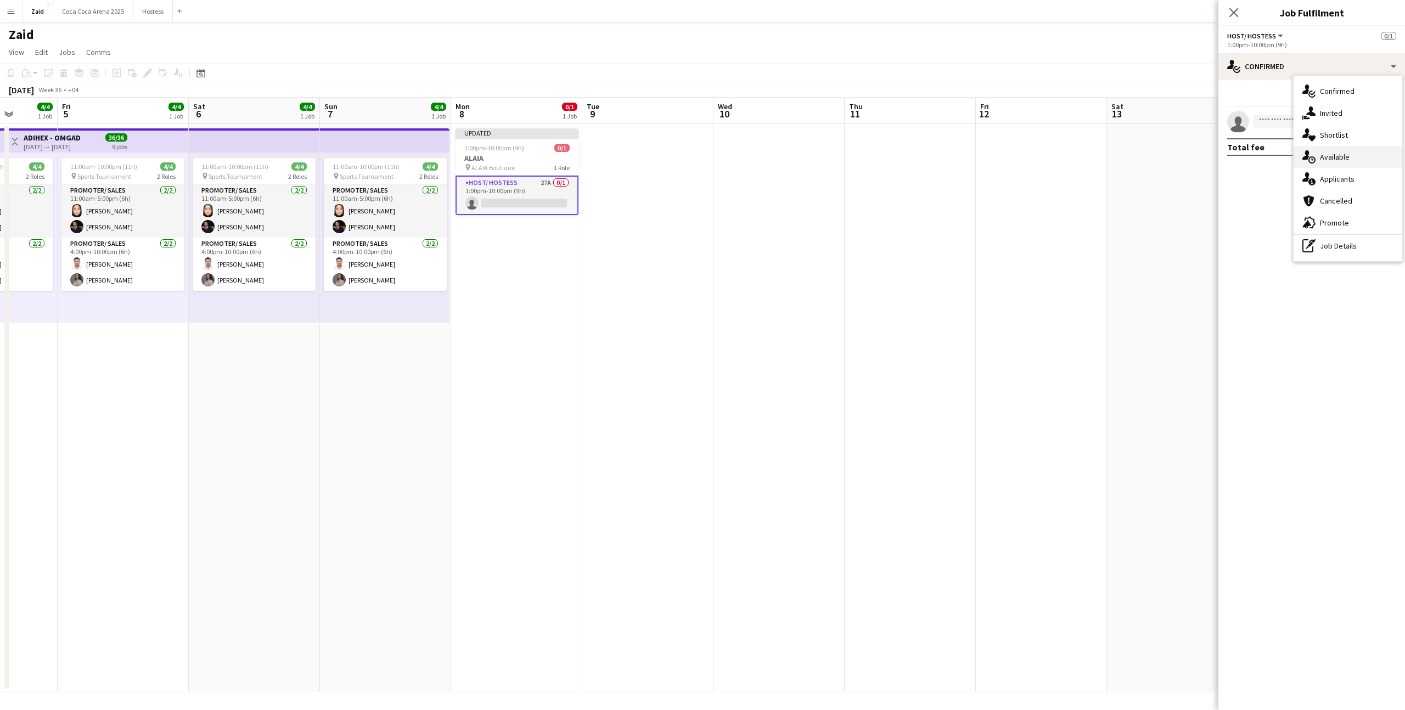
click at [1333, 166] on div "single-neutral-actions-upload Available" at bounding box center [1348, 157] width 109 height 22
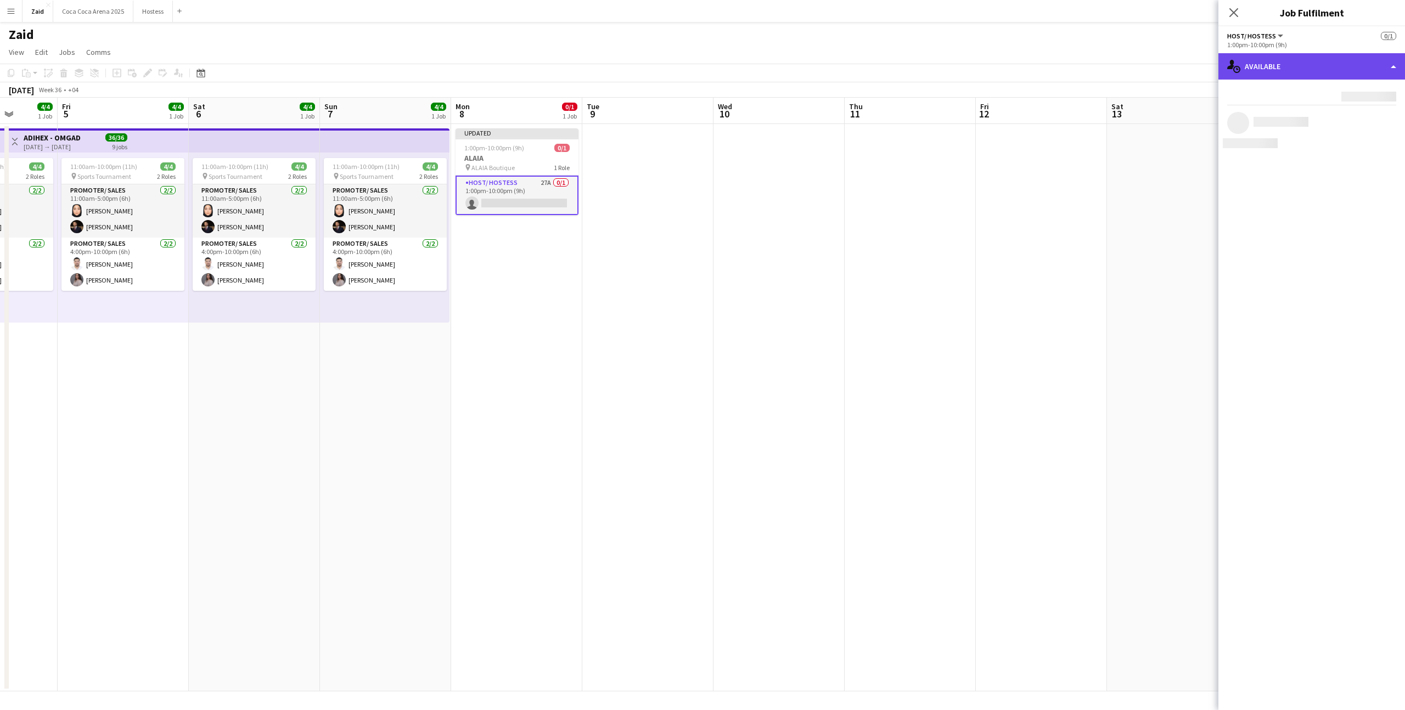
click at [1326, 64] on div "single-neutral-actions-upload Available" at bounding box center [1312, 66] width 187 height 26
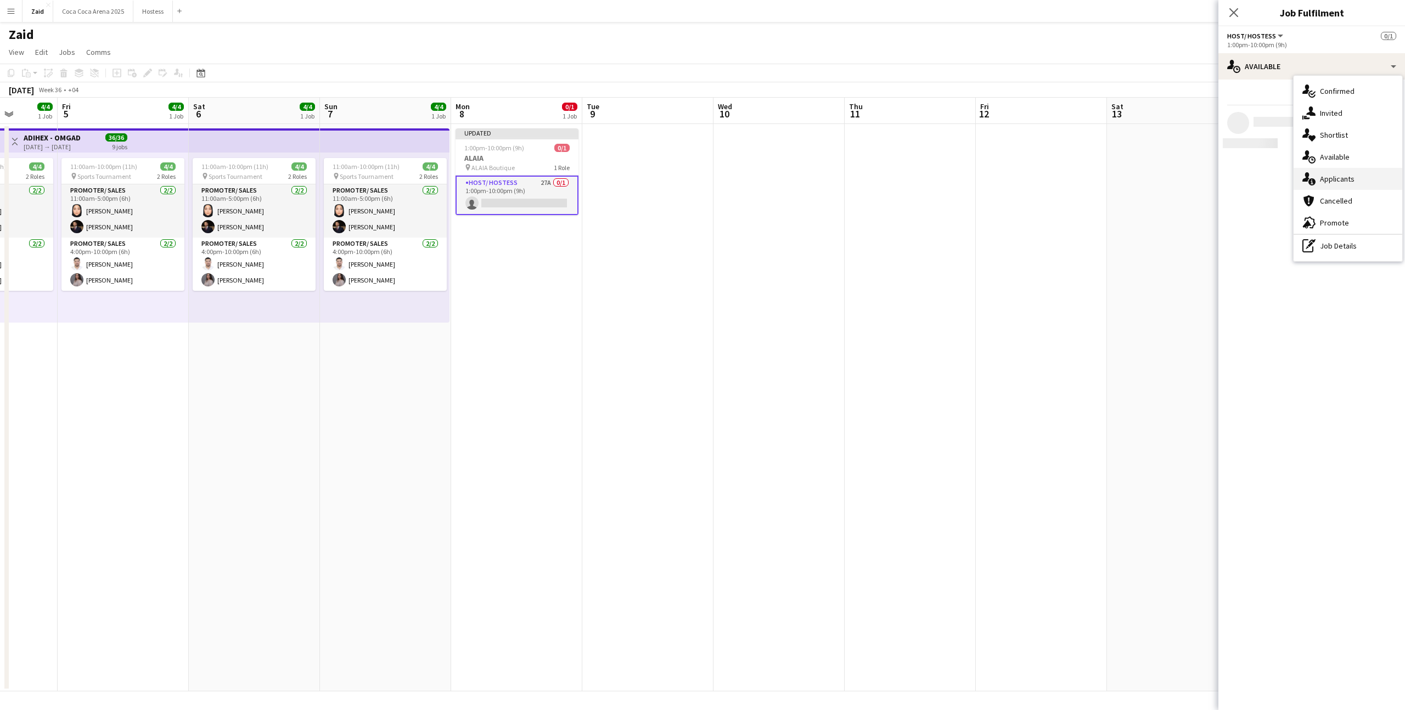
click at [1329, 175] on span "Applicants" at bounding box center [1337, 179] width 35 height 10
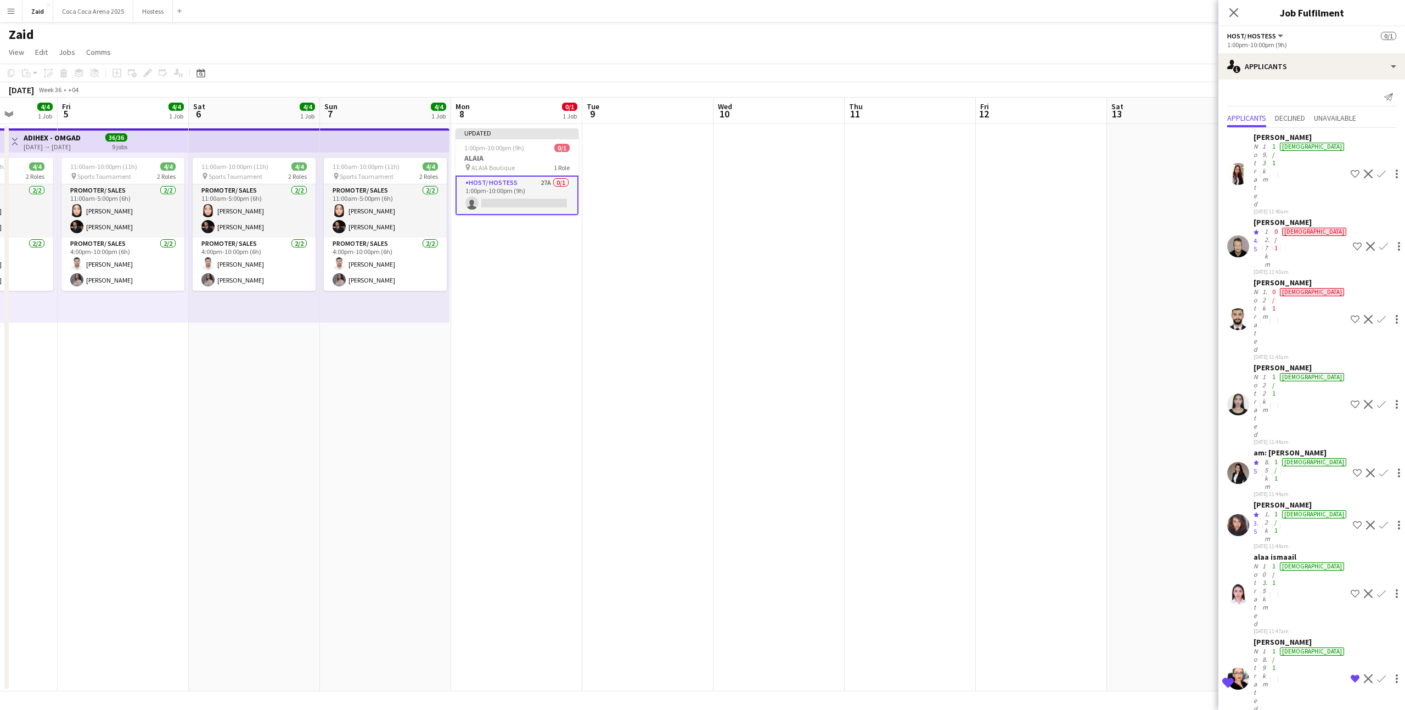
click at [1298, 208] on div "01-09-2025 11:40am" at bounding box center [1300, 211] width 93 height 7
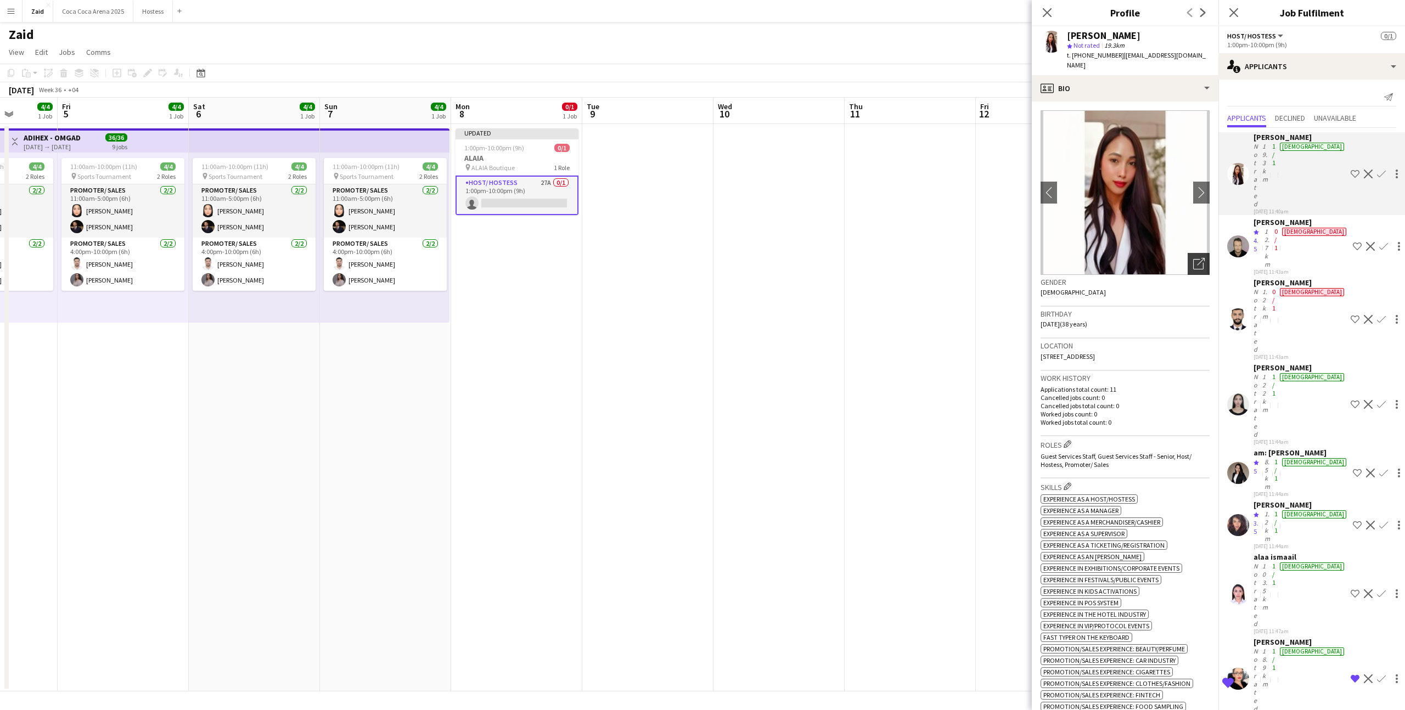
click at [1203, 259] on icon at bounding box center [1199, 264] width 10 height 10
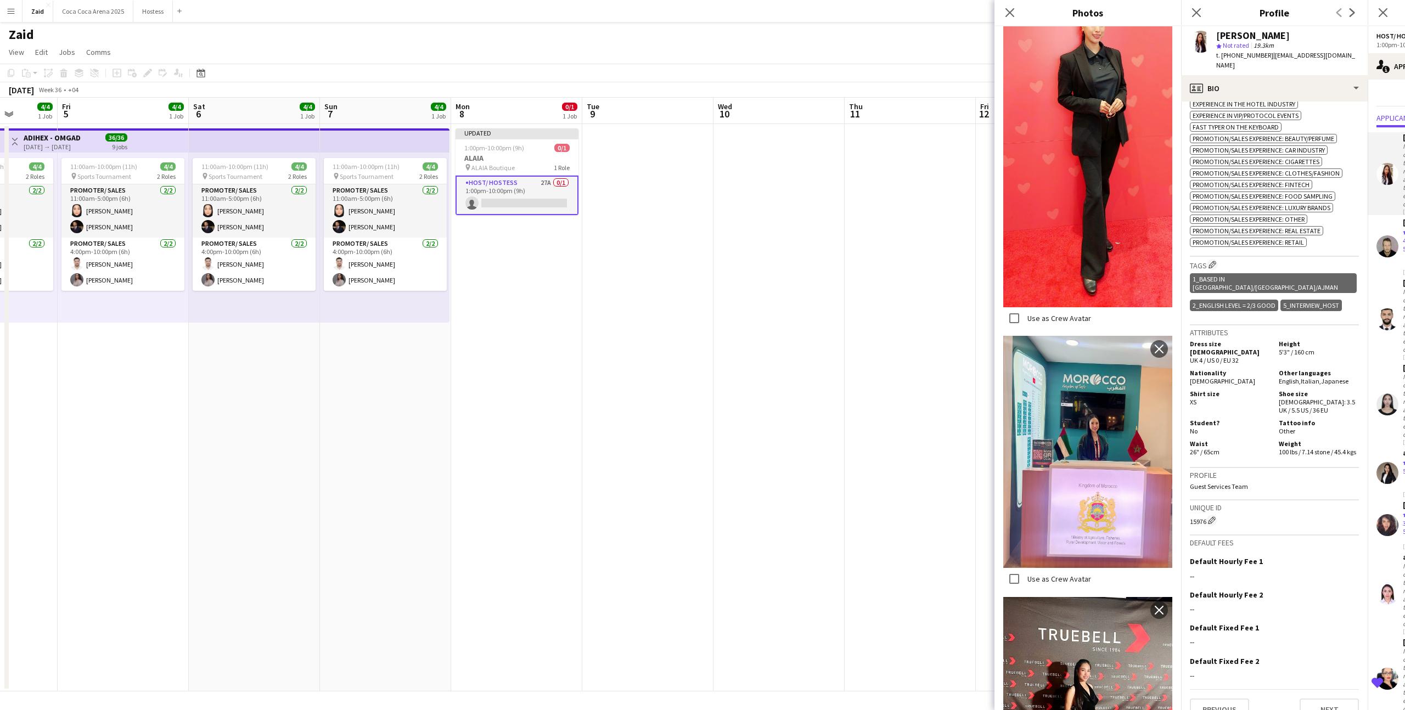
scroll to position [511, 0]
click at [1262, 468] on div "Profile Guest Services Team" at bounding box center [1274, 484] width 169 height 32
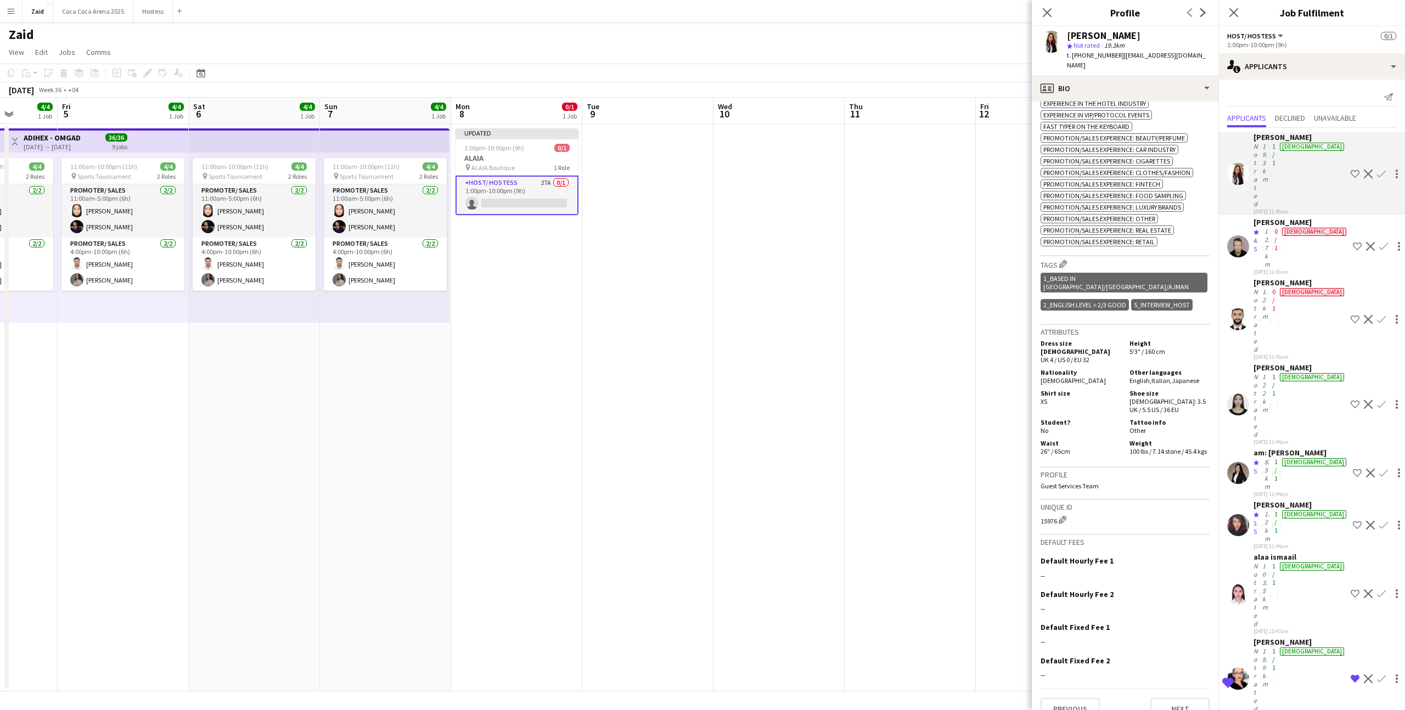
click at [1312, 354] on div "01-09-2025 11:43am" at bounding box center [1300, 357] width 93 height 7
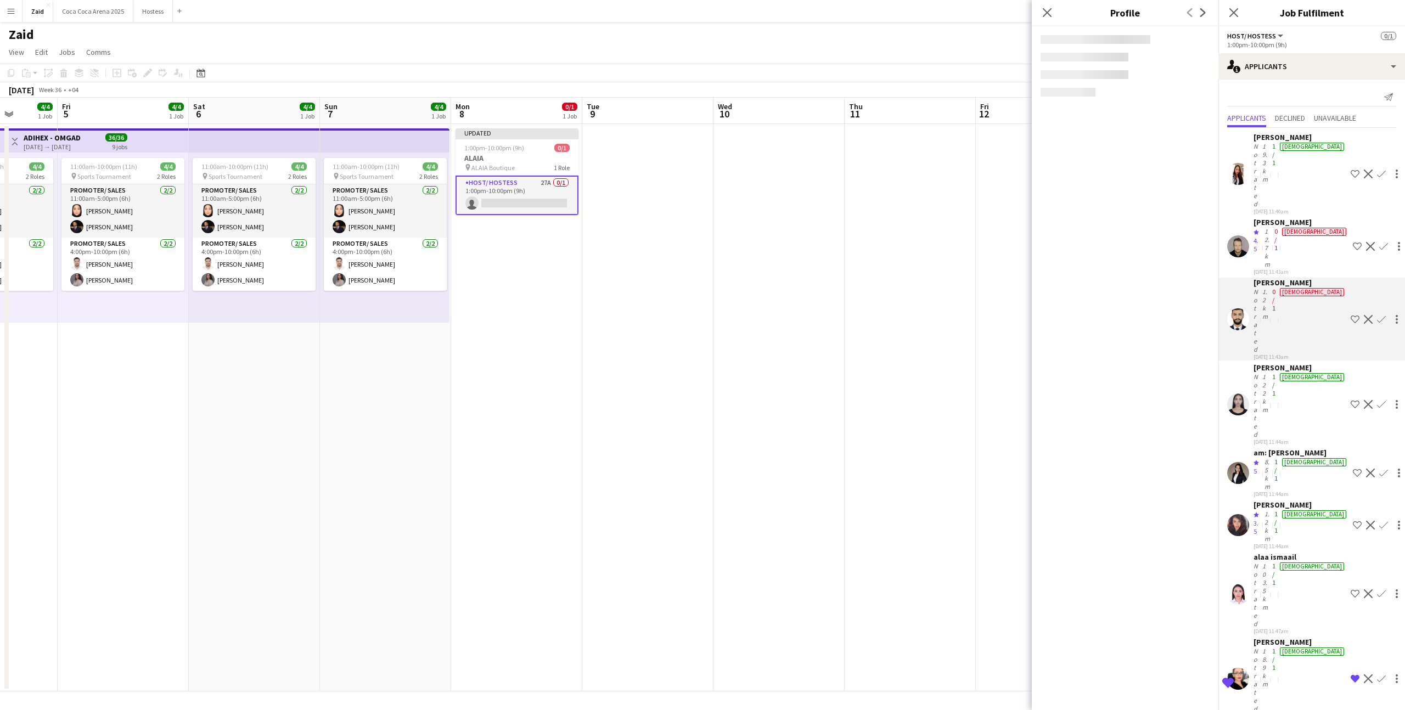
click at [1276, 373] on app-skills-label "1/1" at bounding box center [1274, 385] width 3 height 25
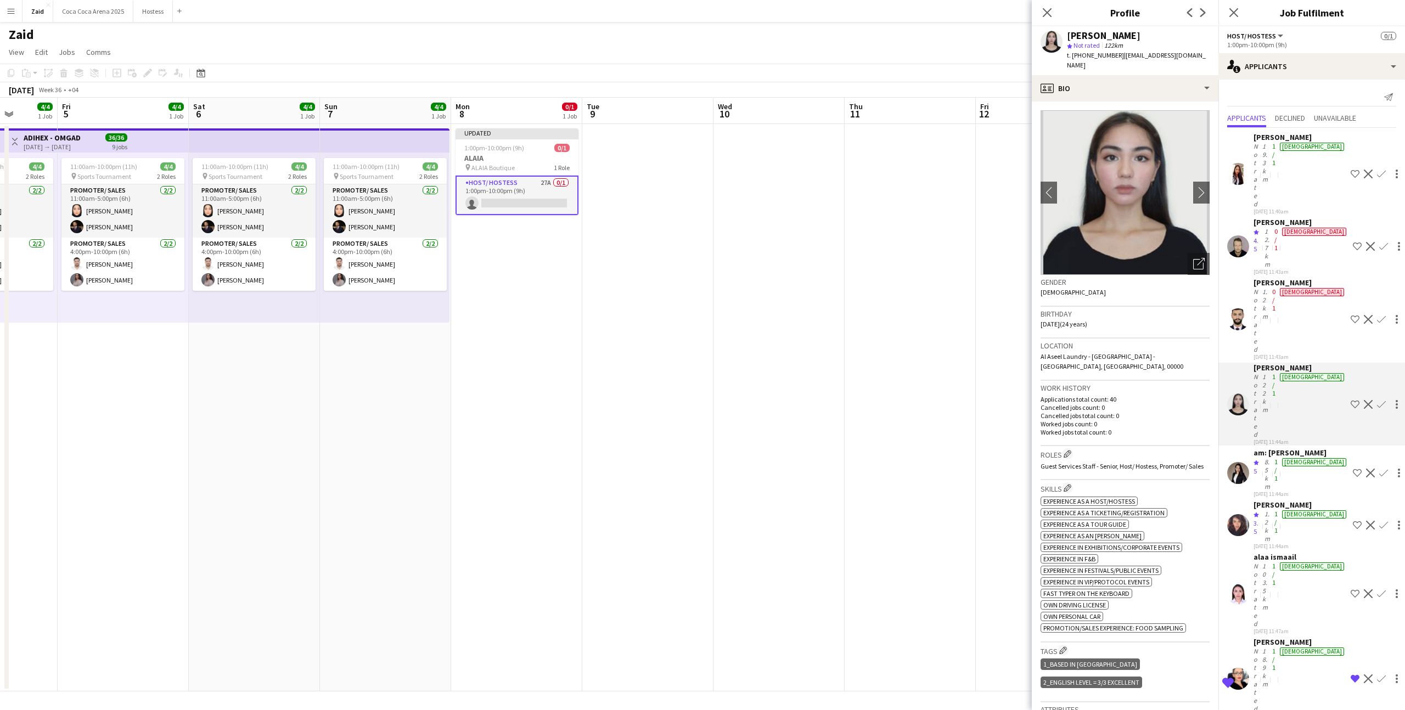
click at [1301, 448] on div "am: LARA MAE Lago" at bounding box center [1301, 453] width 95 height 10
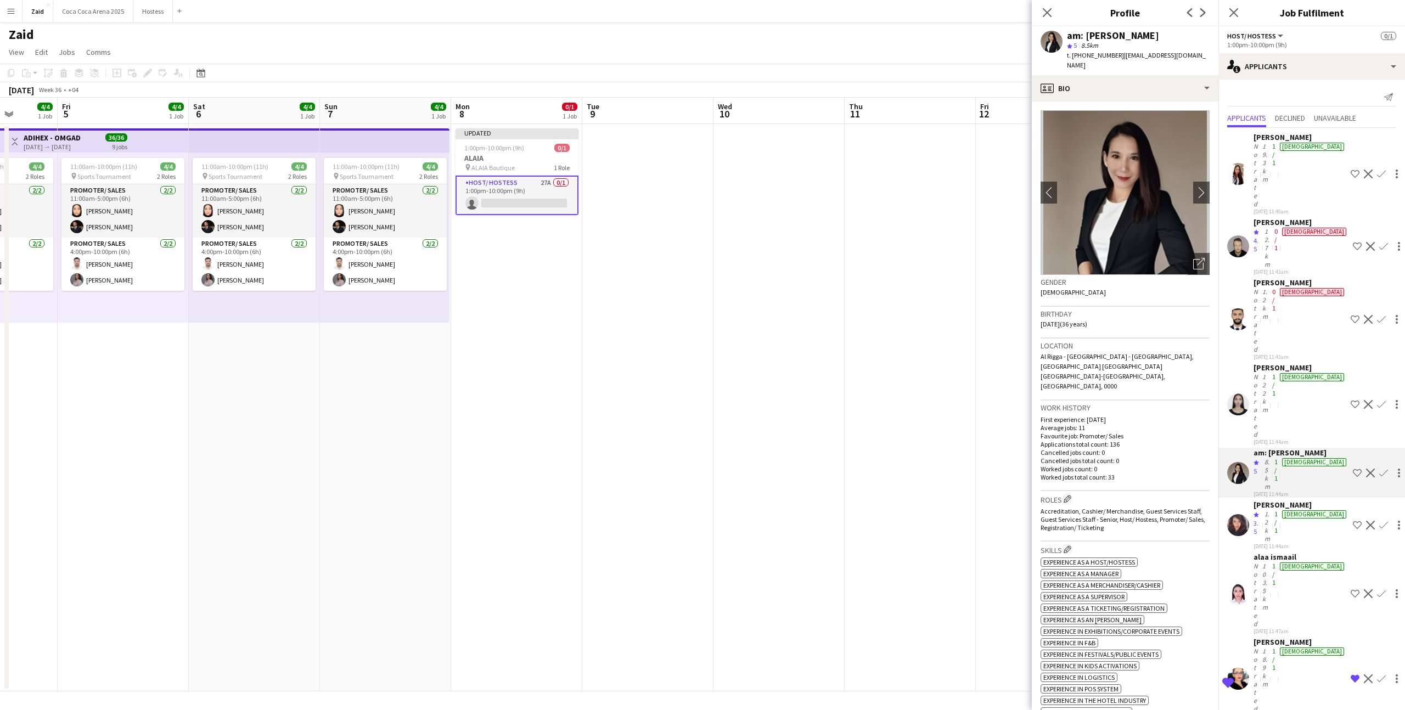
click at [1302, 491] on div "01-09-2025 11:44am" at bounding box center [1301, 494] width 95 height 7
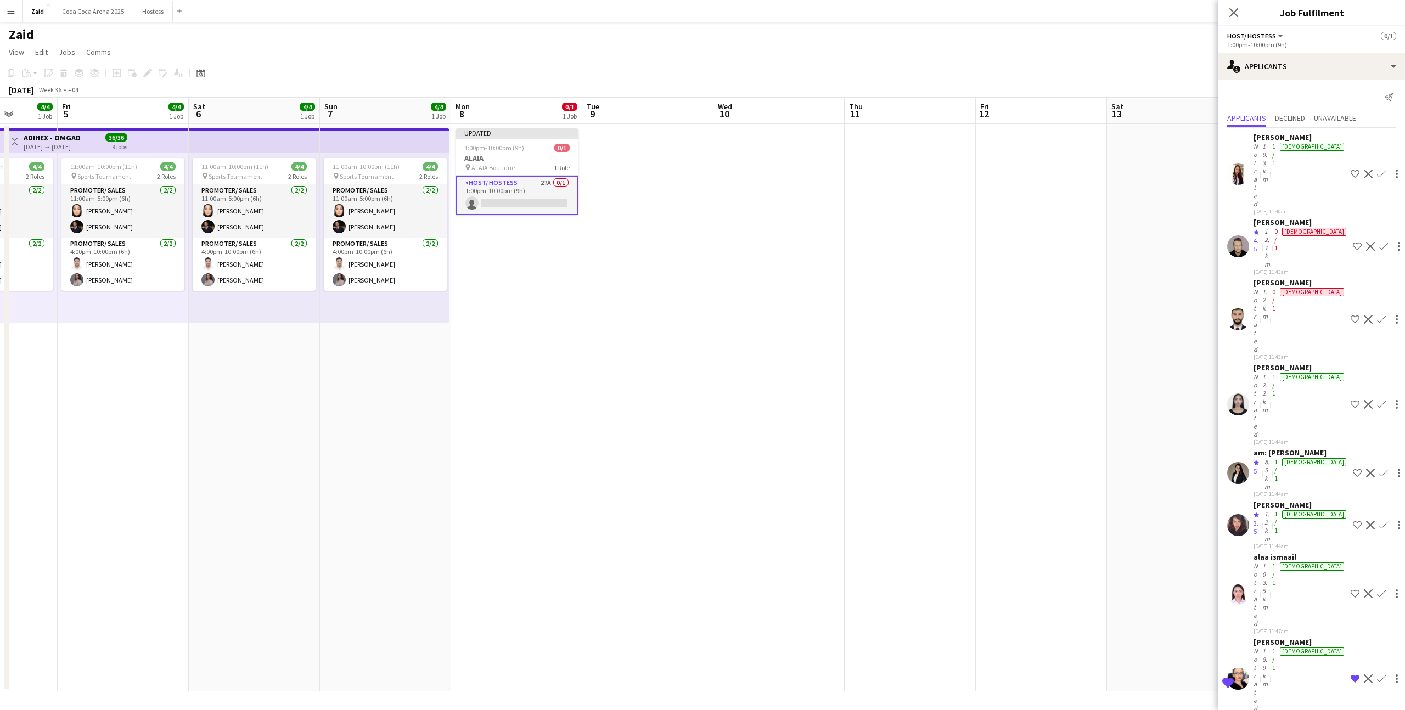
click at [1296, 552] on div "alaa ismaail" at bounding box center [1300, 557] width 93 height 10
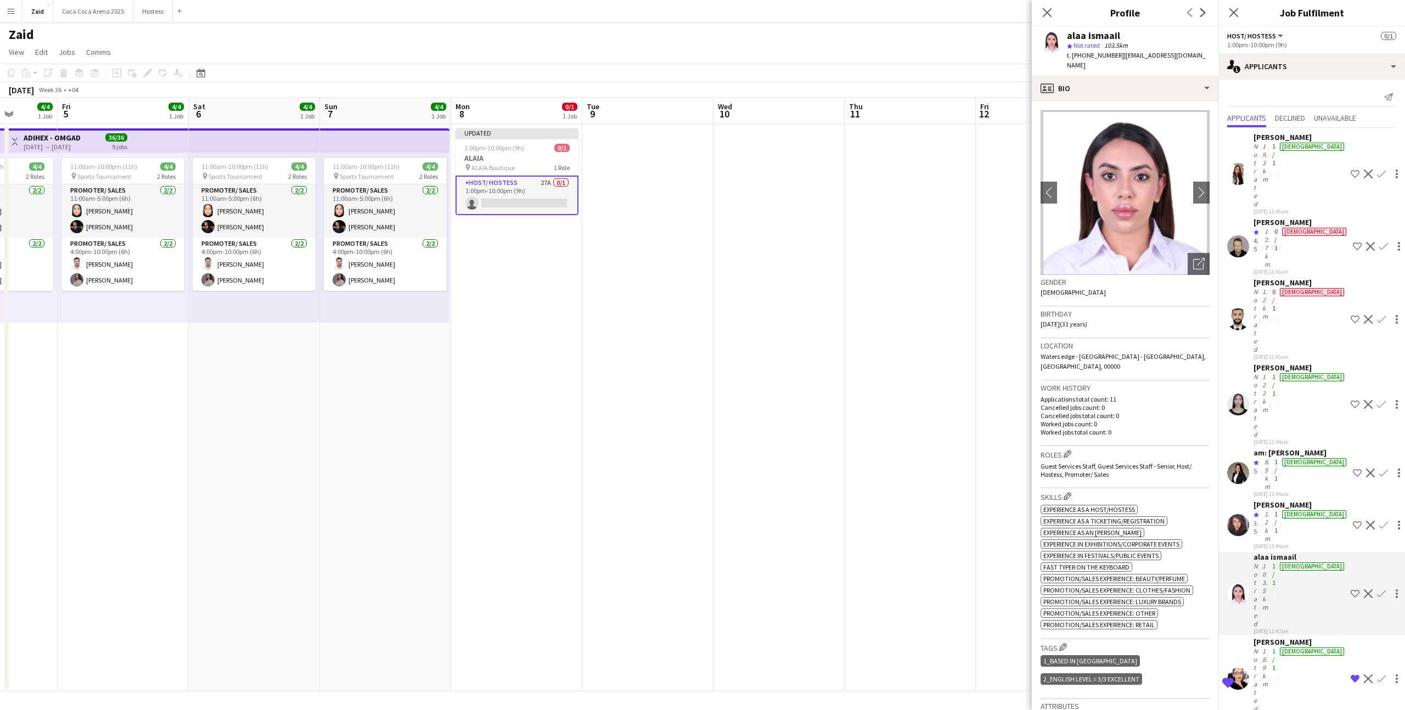
click at [1194, 242] on img at bounding box center [1125, 192] width 169 height 165
click at [1206, 277] on h3 "Gender" at bounding box center [1125, 282] width 169 height 10
click at [1201, 258] on icon "Open photos pop-in" at bounding box center [1200, 264] width 12 height 12
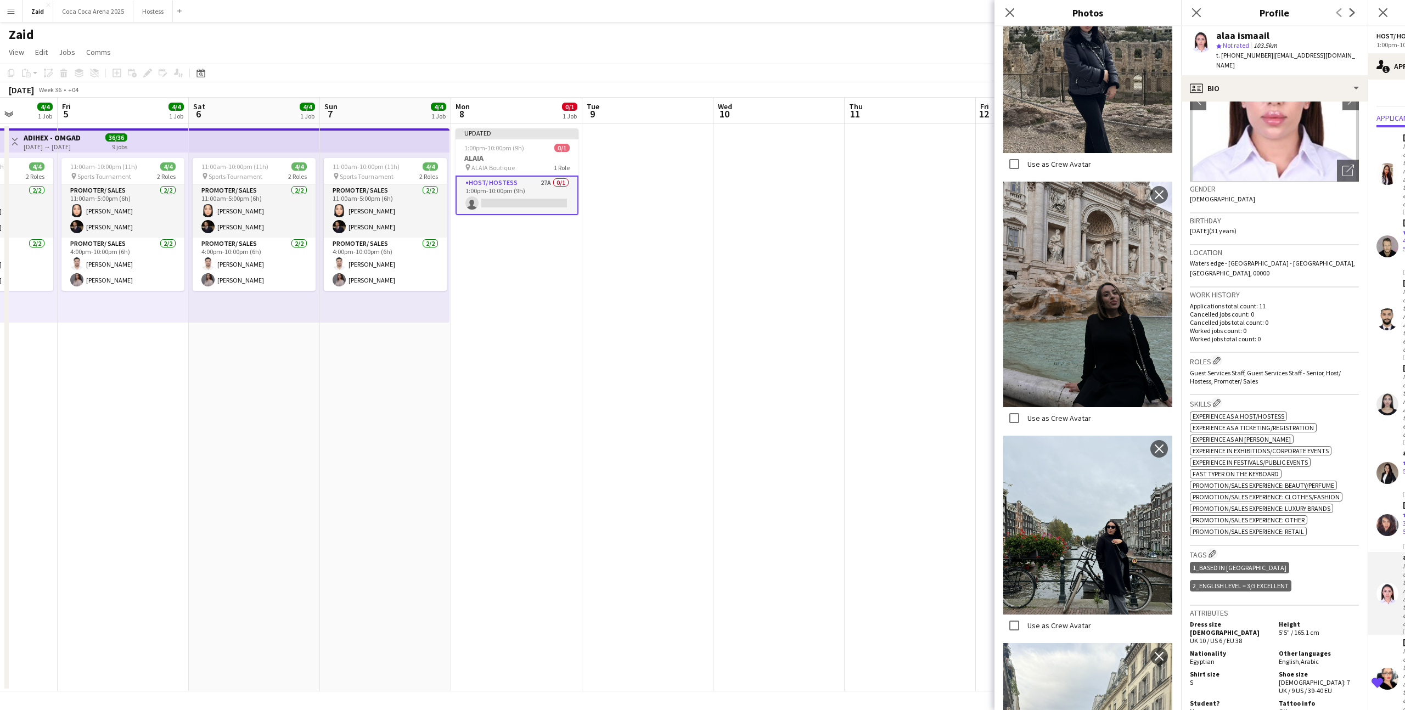
scroll to position [350, 0]
click at [1263, 435] on span "Experience as an Usher" at bounding box center [1242, 439] width 98 height 8
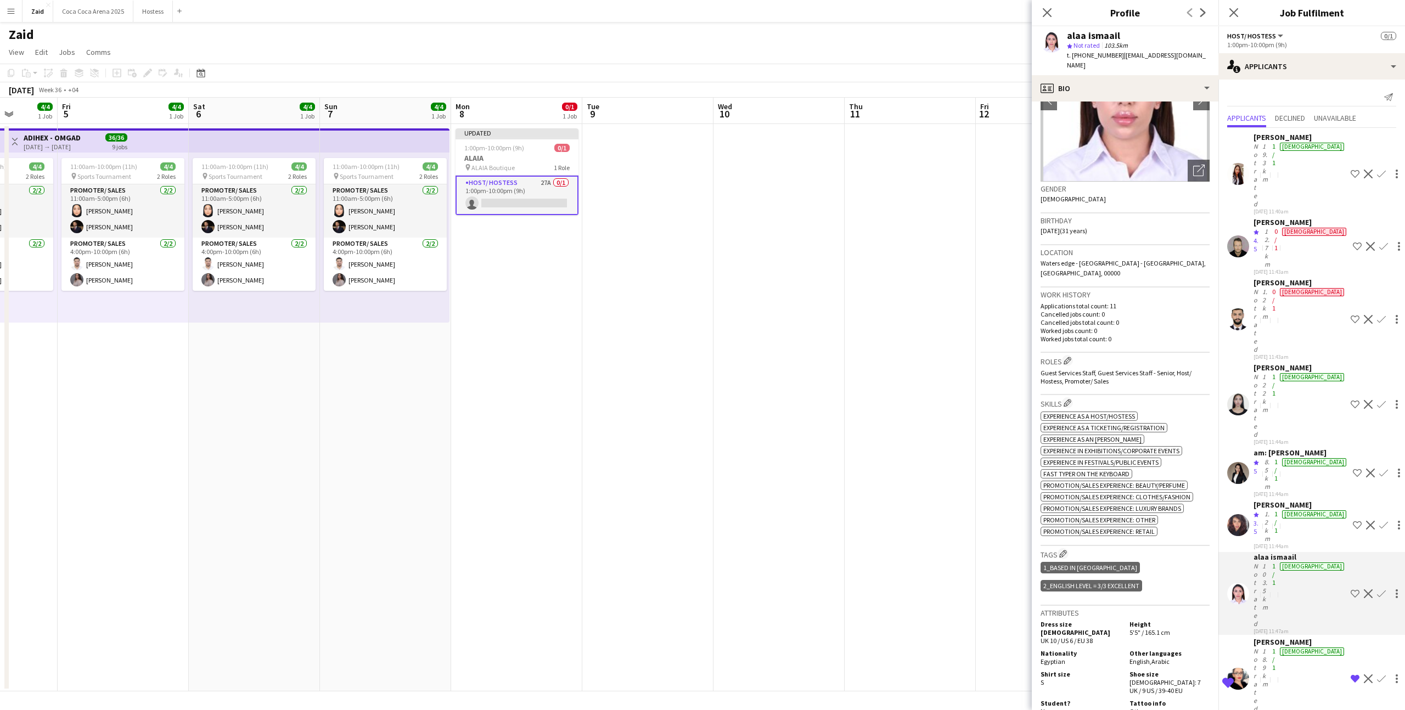
click at [1354, 587] on button "Shortlist crew" at bounding box center [1355, 593] width 13 height 13
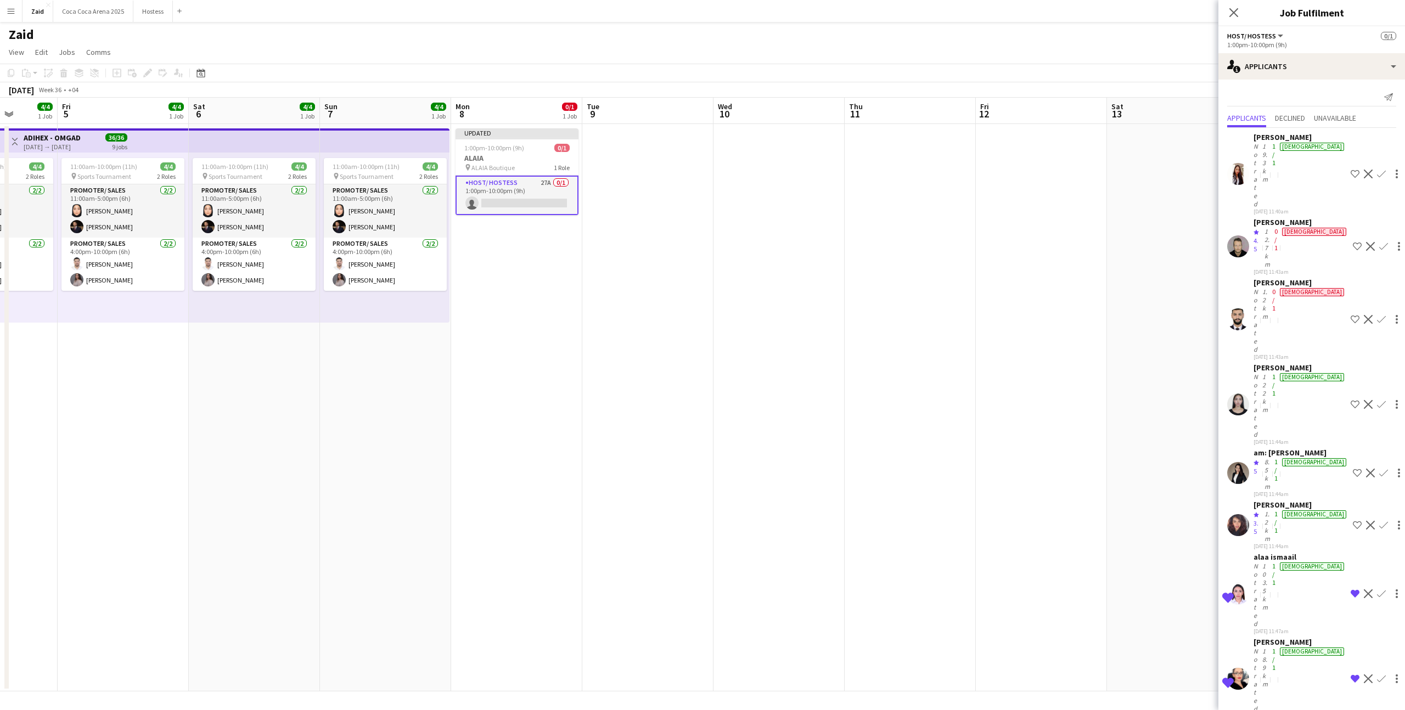
click at [1272, 552] on div "alaa ismaail" at bounding box center [1300, 557] width 93 height 10
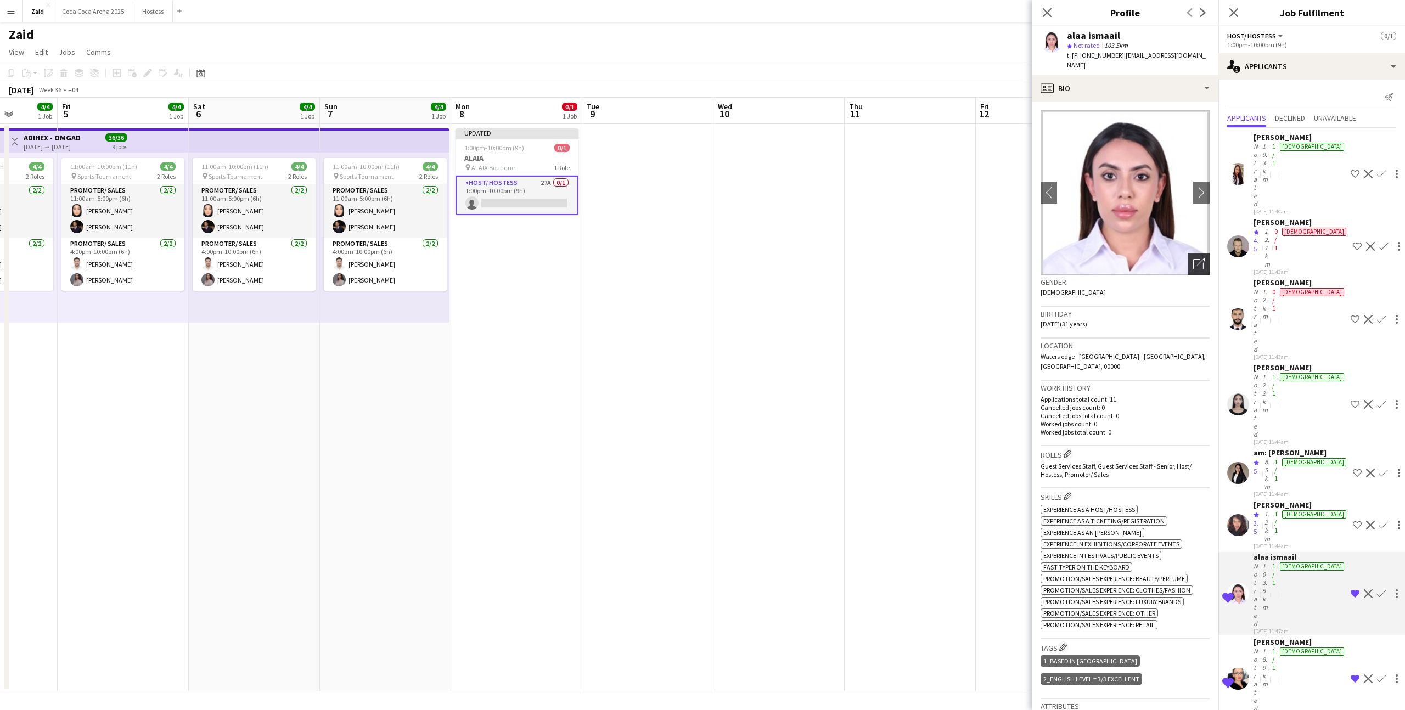
click at [1202, 258] on icon "Open photos pop-in" at bounding box center [1200, 264] width 12 height 12
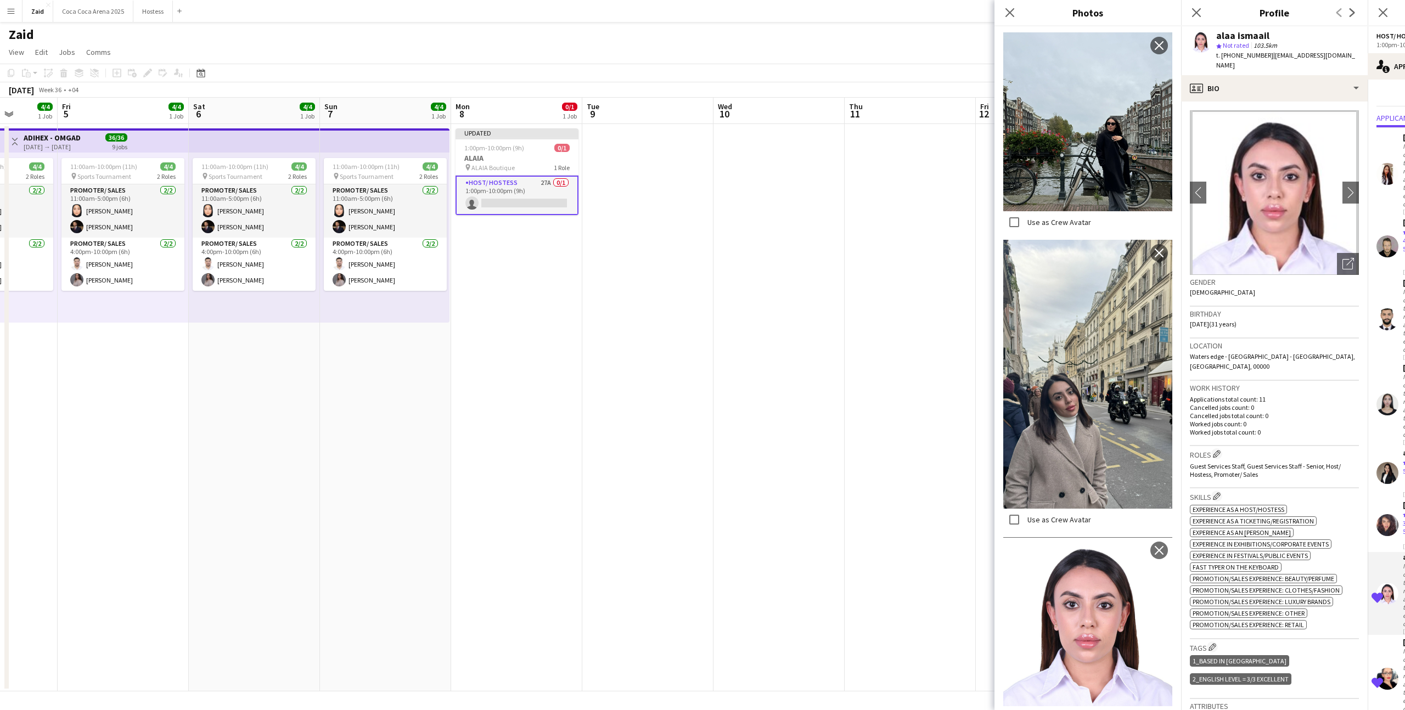
scroll to position [744, 0]
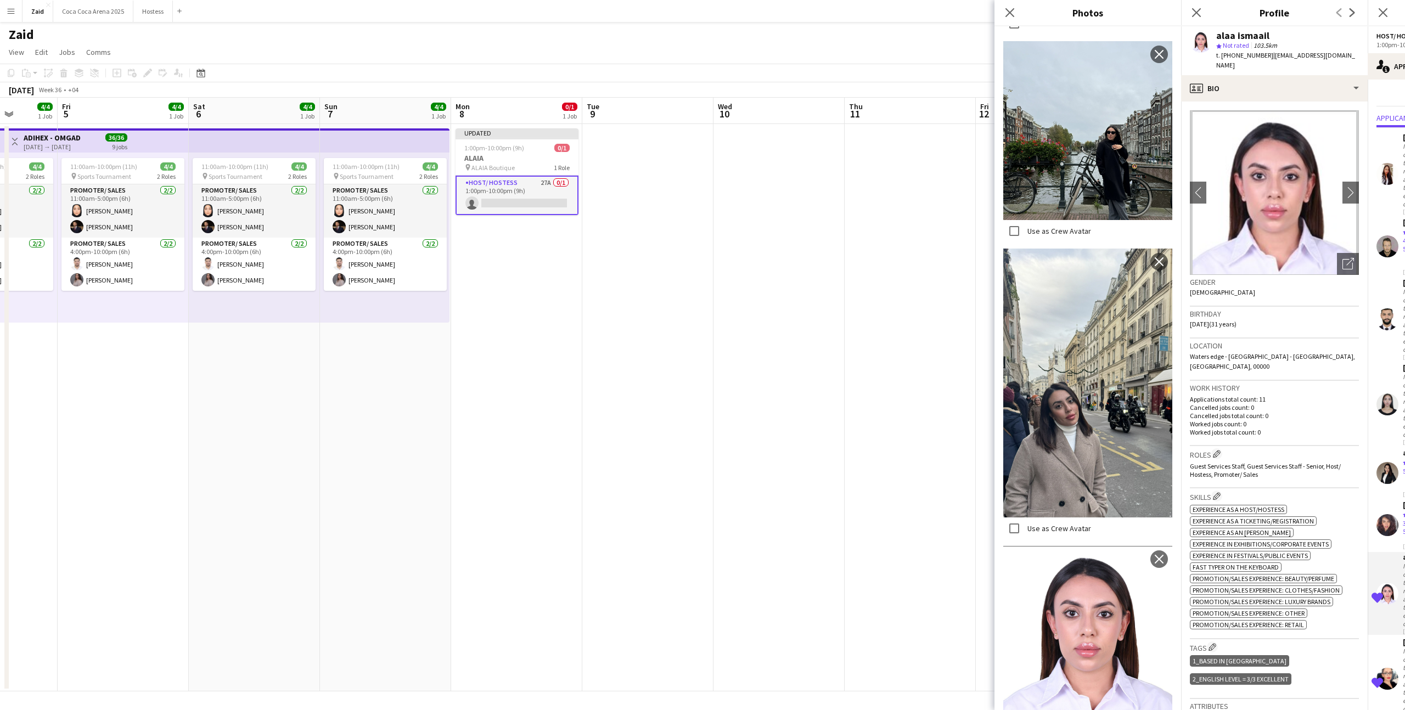
click at [1055, 527] on label "Use as Crew Avatar" at bounding box center [1059, 529] width 66 height 10
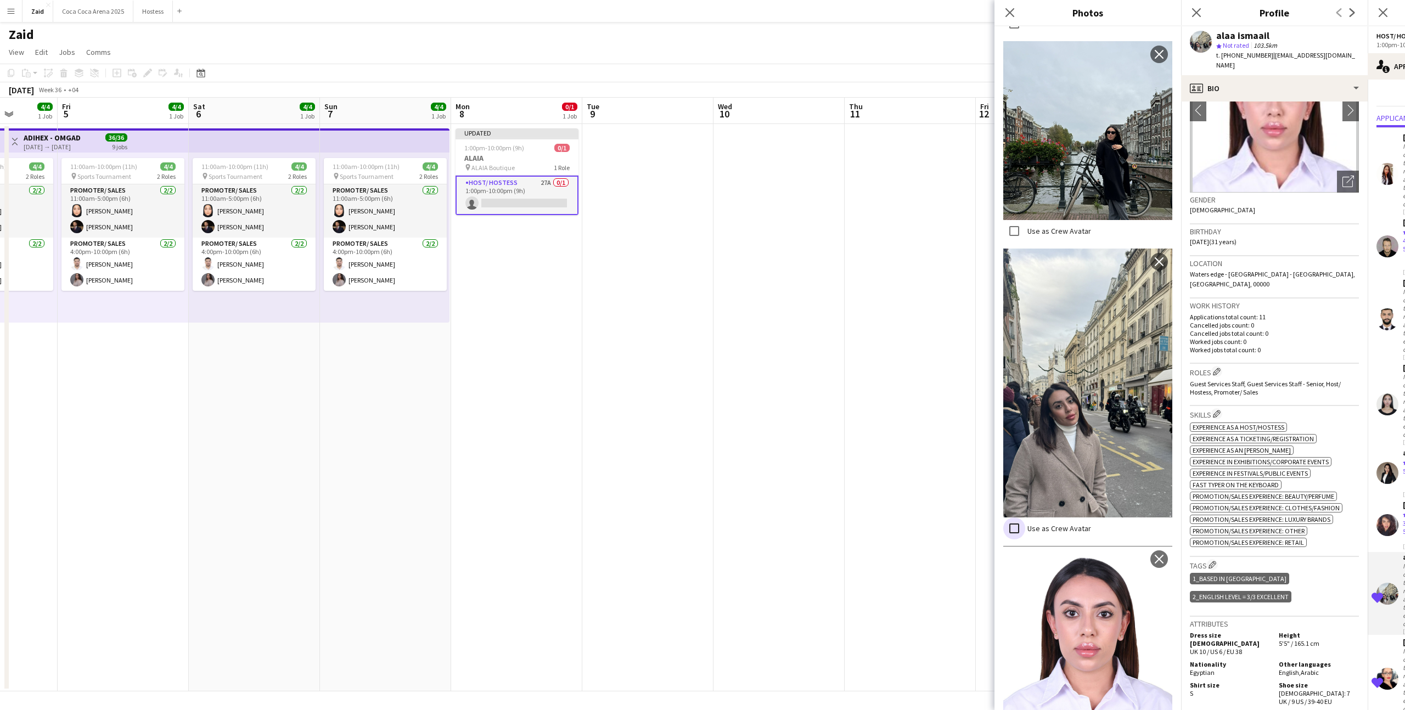
scroll to position [82, 0]
click at [1264, 346] on p "Worked jobs total count: 0" at bounding box center [1274, 350] width 169 height 8
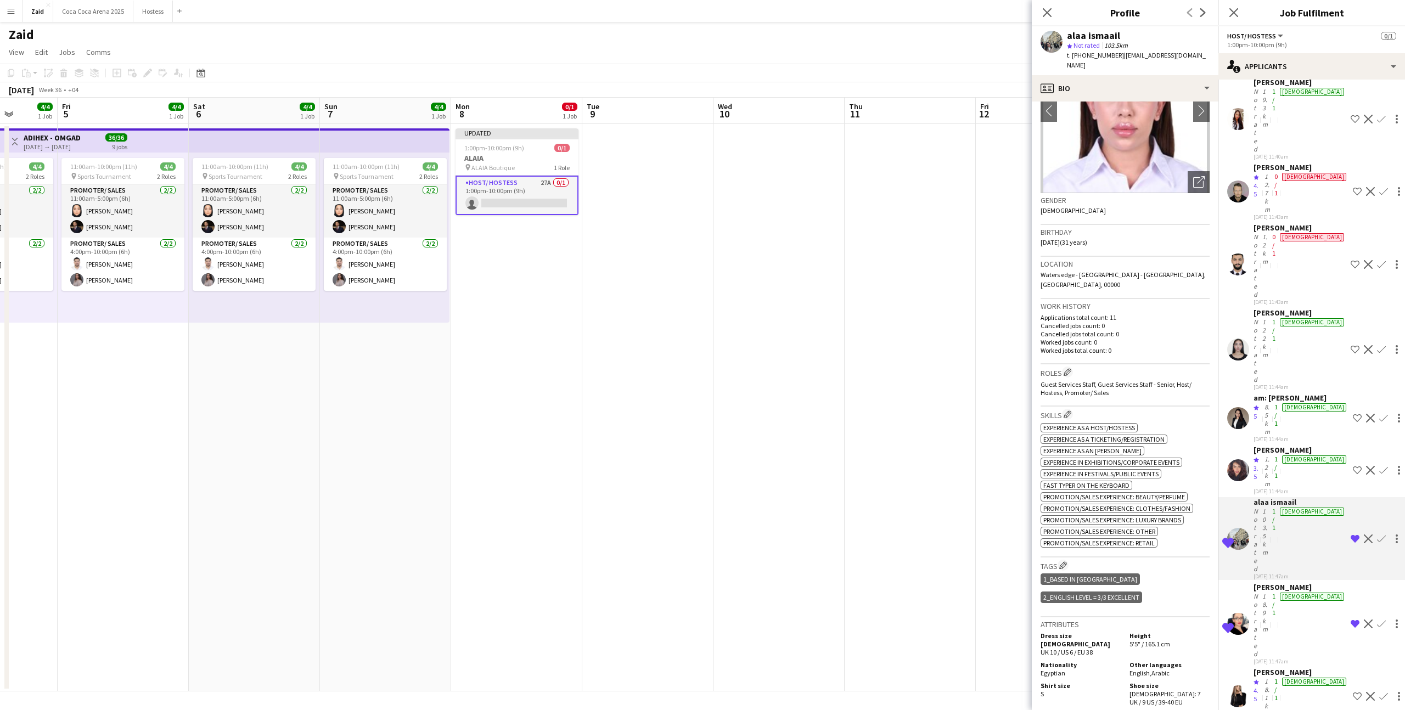
scroll to position [55, 0]
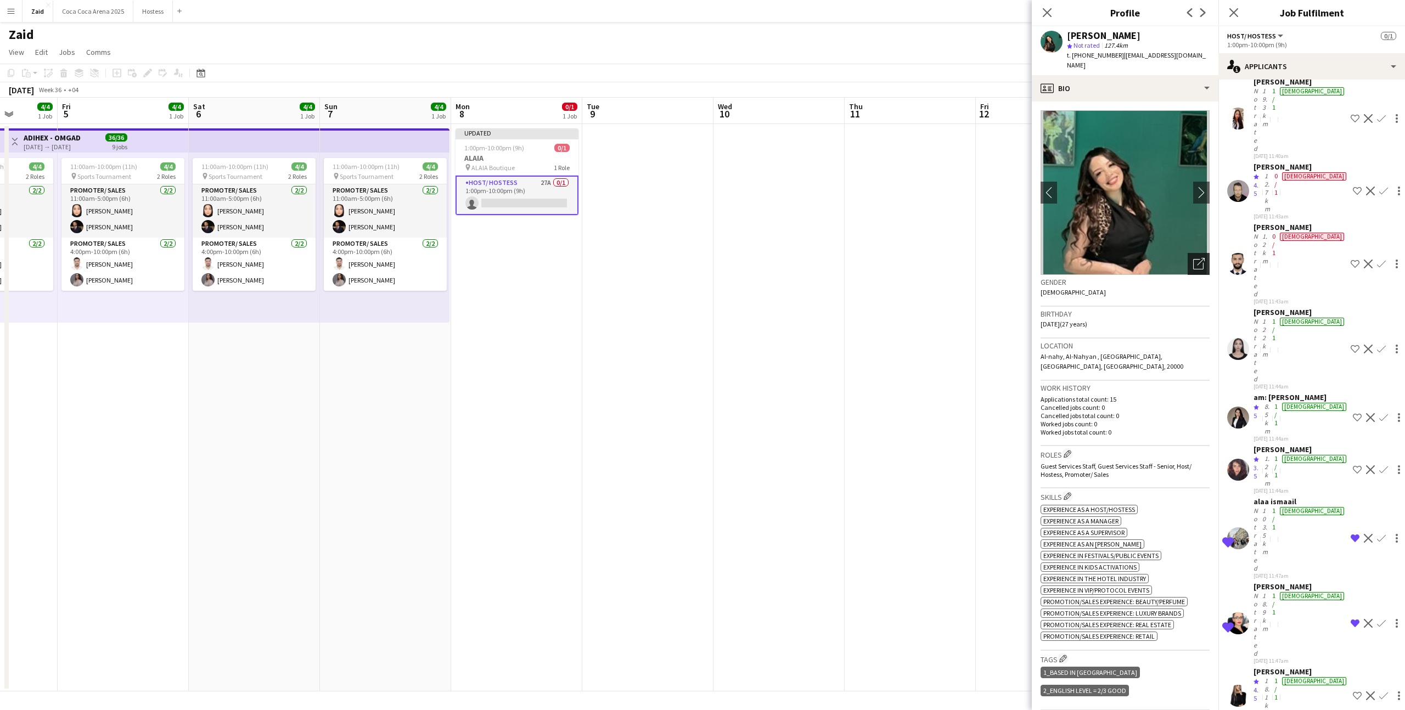
click at [1194, 258] on icon "Open photos pop-in" at bounding box center [1200, 264] width 12 height 12
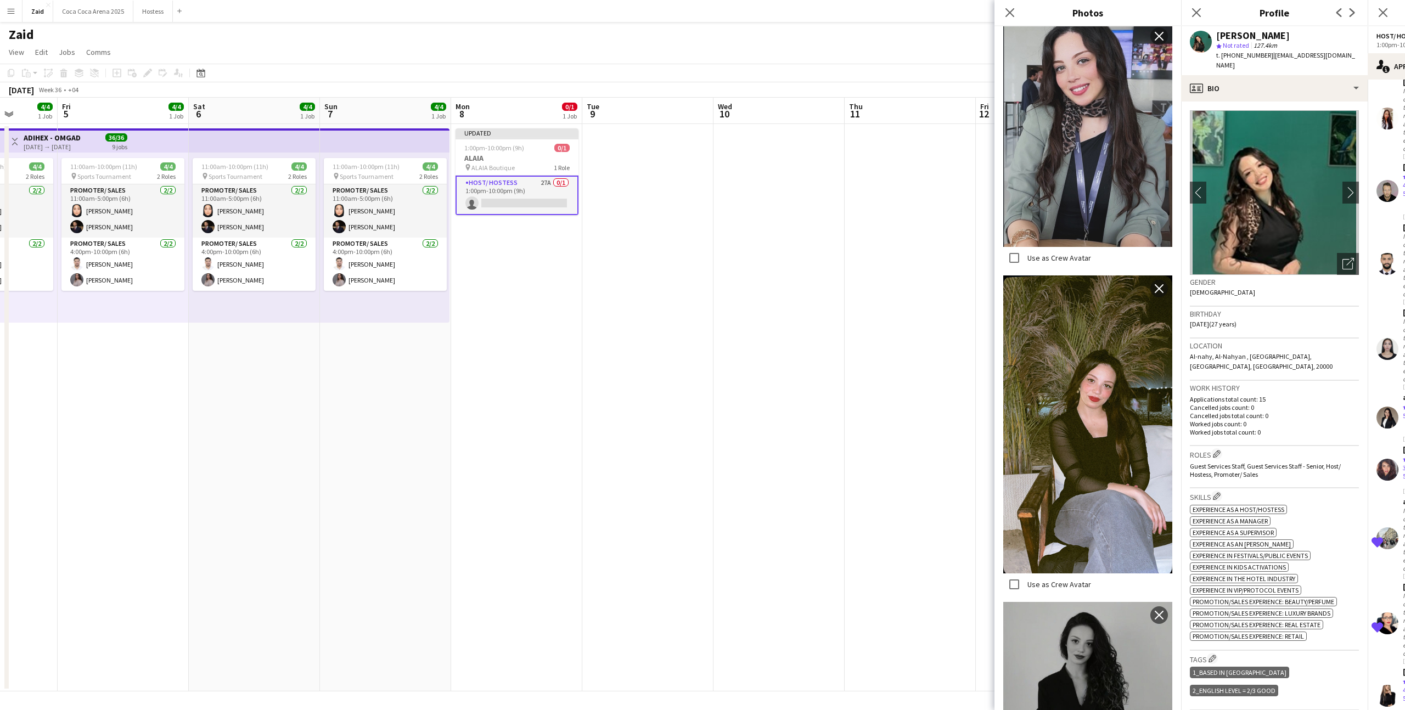
scroll to position [351, 0]
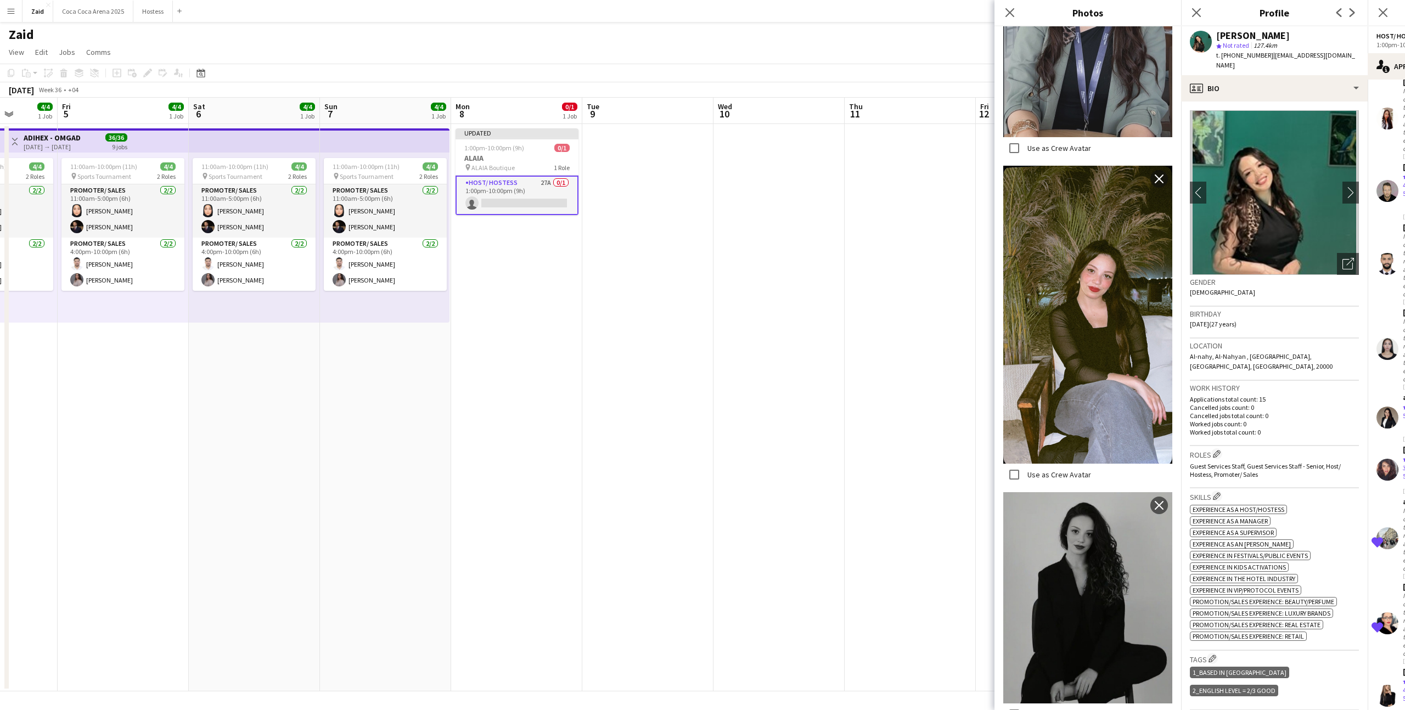
click at [1282, 341] on h3 "Location" at bounding box center [1274, 346] width 169 height 10
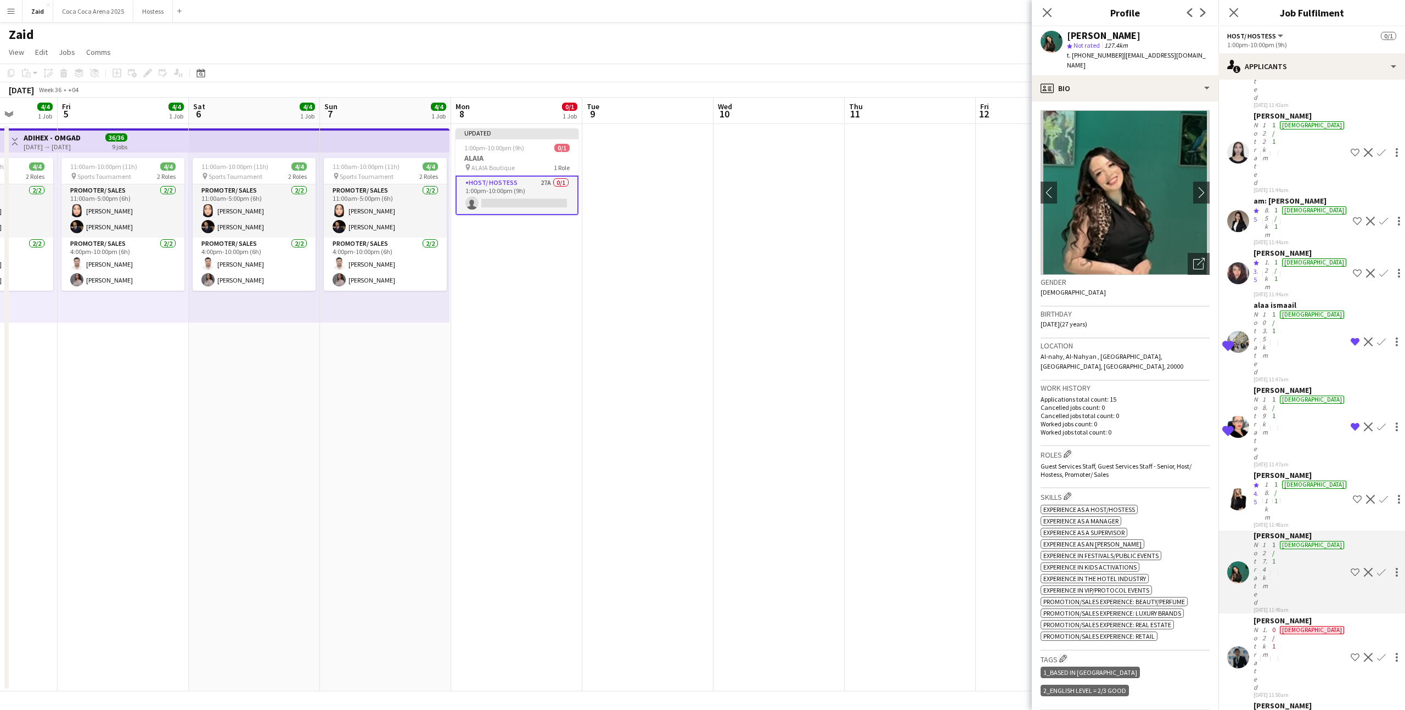
scroll to position [302, 0]
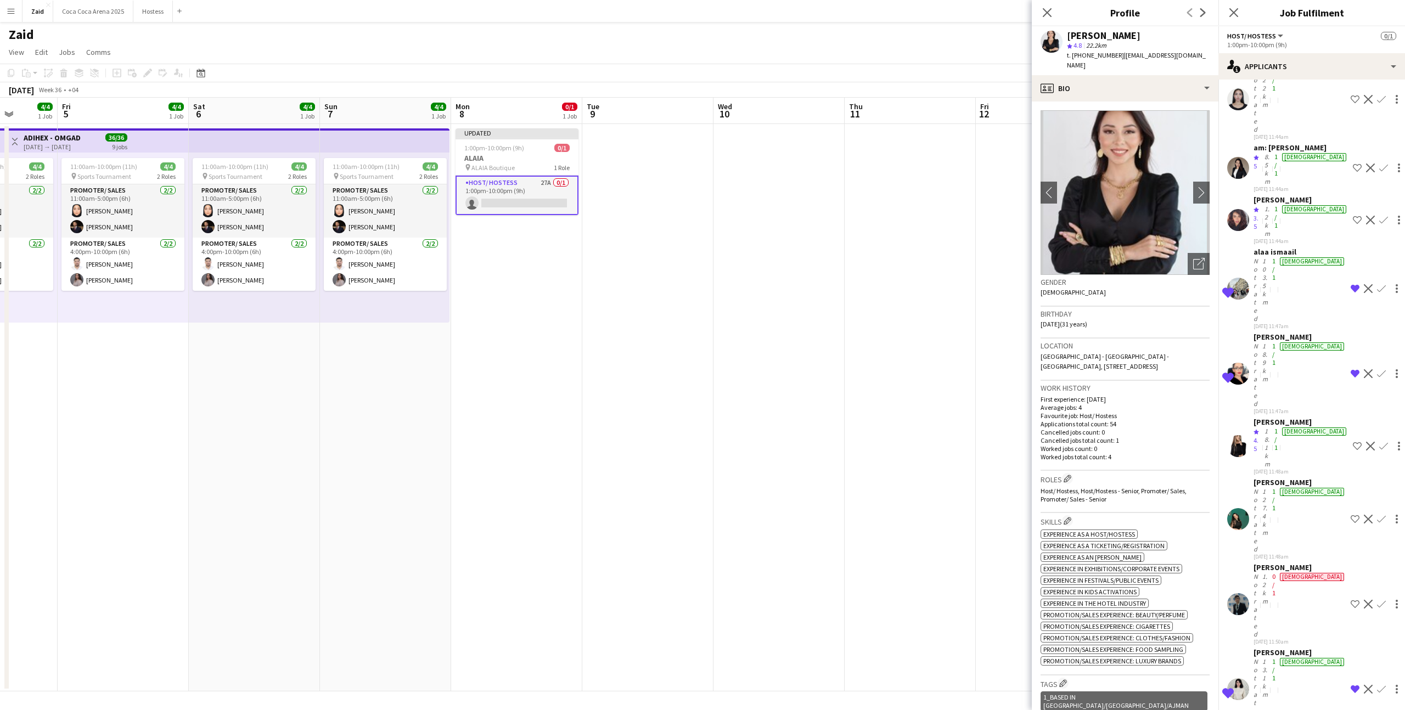
scroll to position [304, 0]
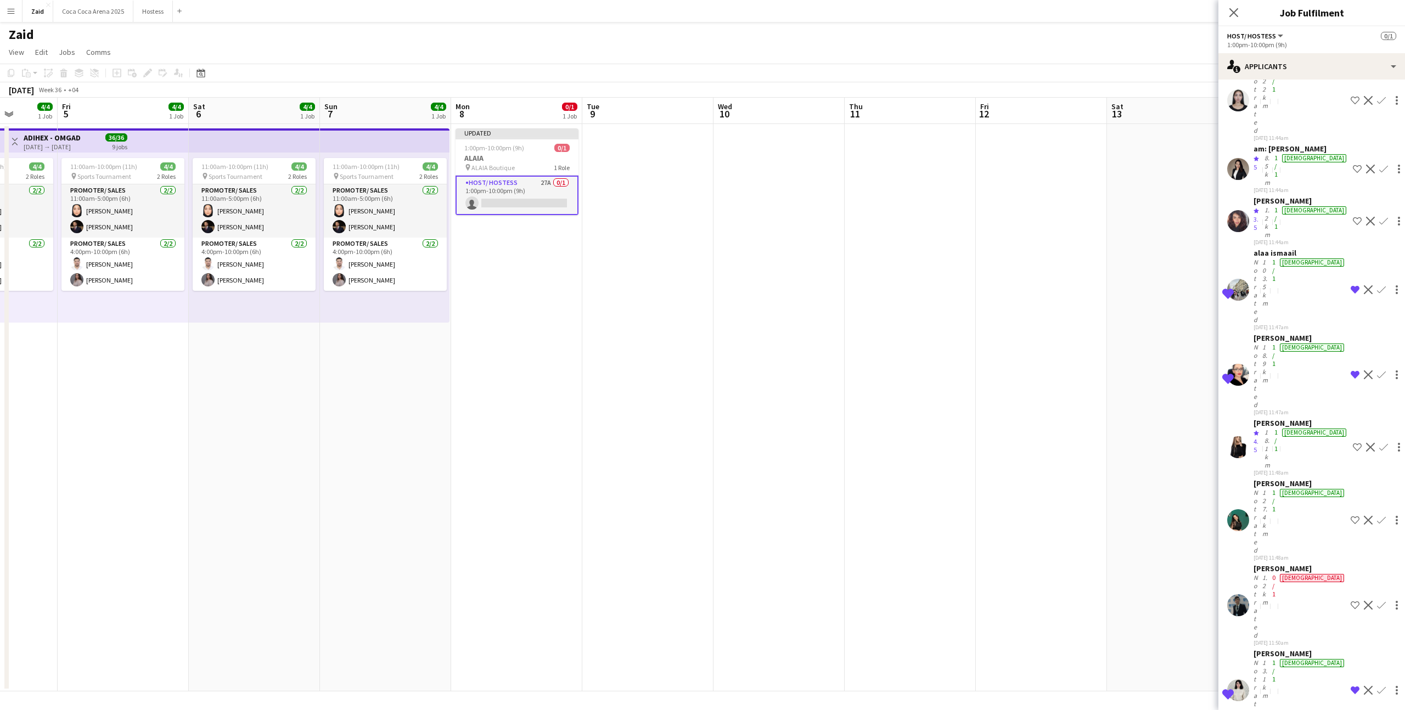
click at [1084, 476] on app-date-cell at bounding box center [1041, 408] width 131 height 568
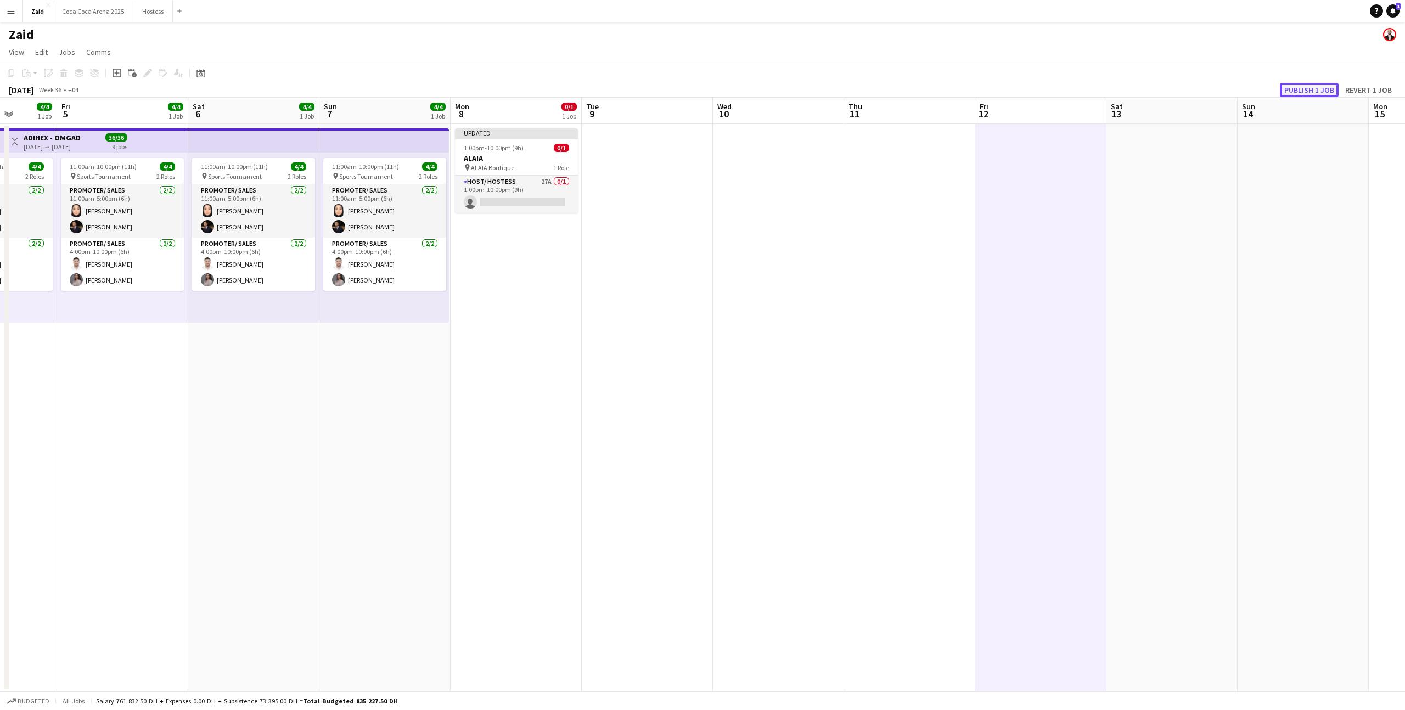
click at [1323, 87] on button "Publish 1 job" at bounding box center [1309, 90] width 59 height 14
click at [485, 178] on app-card-role "Host/ Hostess 27A 0/1 1:00pm-10:00pm (9h) single-neutral-actions" at bounding box center [516, 185] width 123 height 37
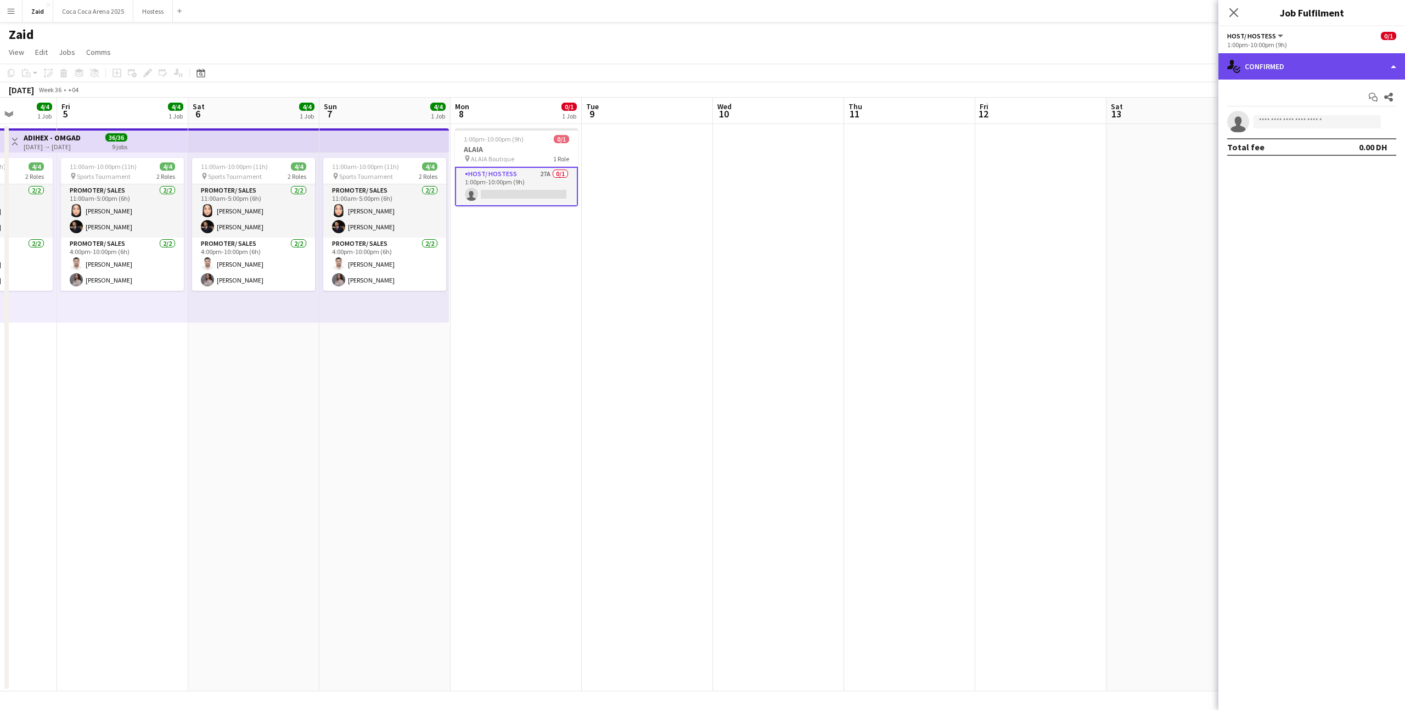
click at [1347, 59] on div "single-neutral-actions-check-2 Confirmed" at bounding box center [1312, 66] width 187 height 26
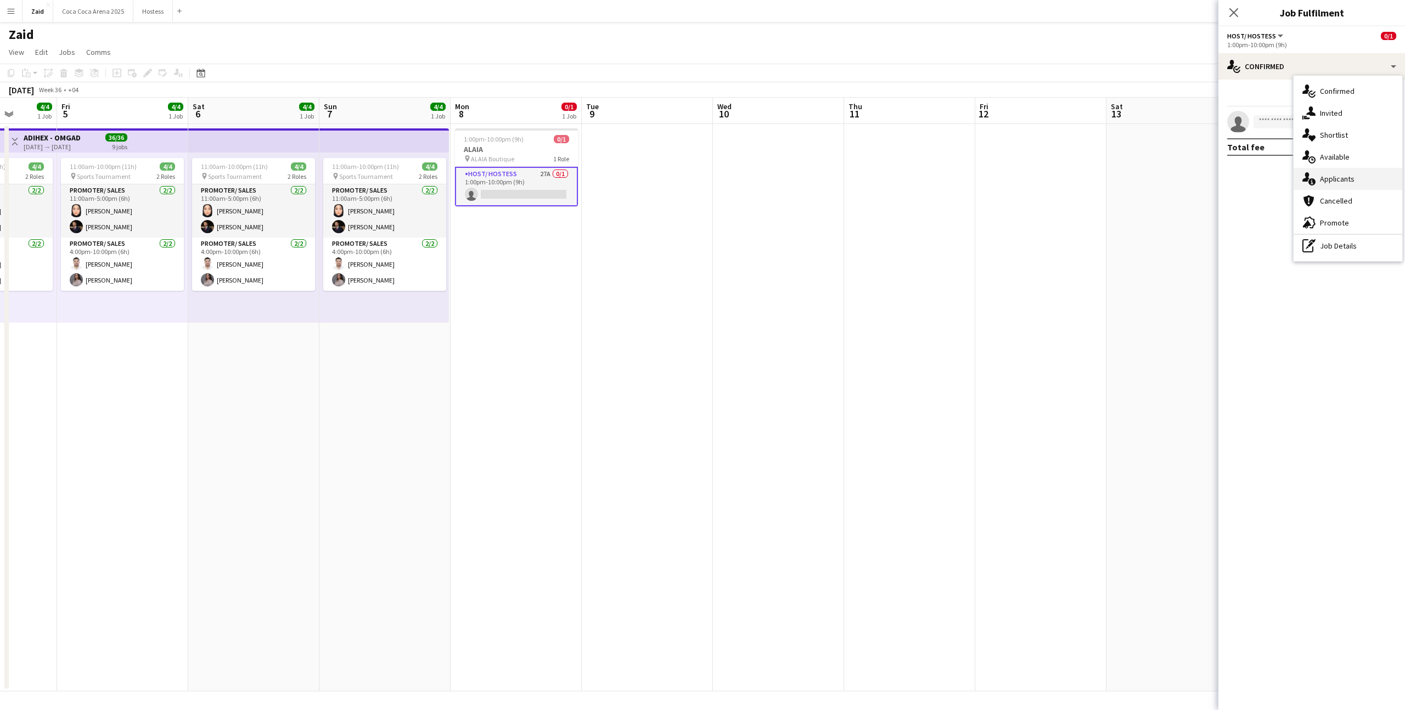
click at [1371, 184] on div "single-neutral-actions-information Applicants" at bounding box center [1348, 179] width 109 height 22
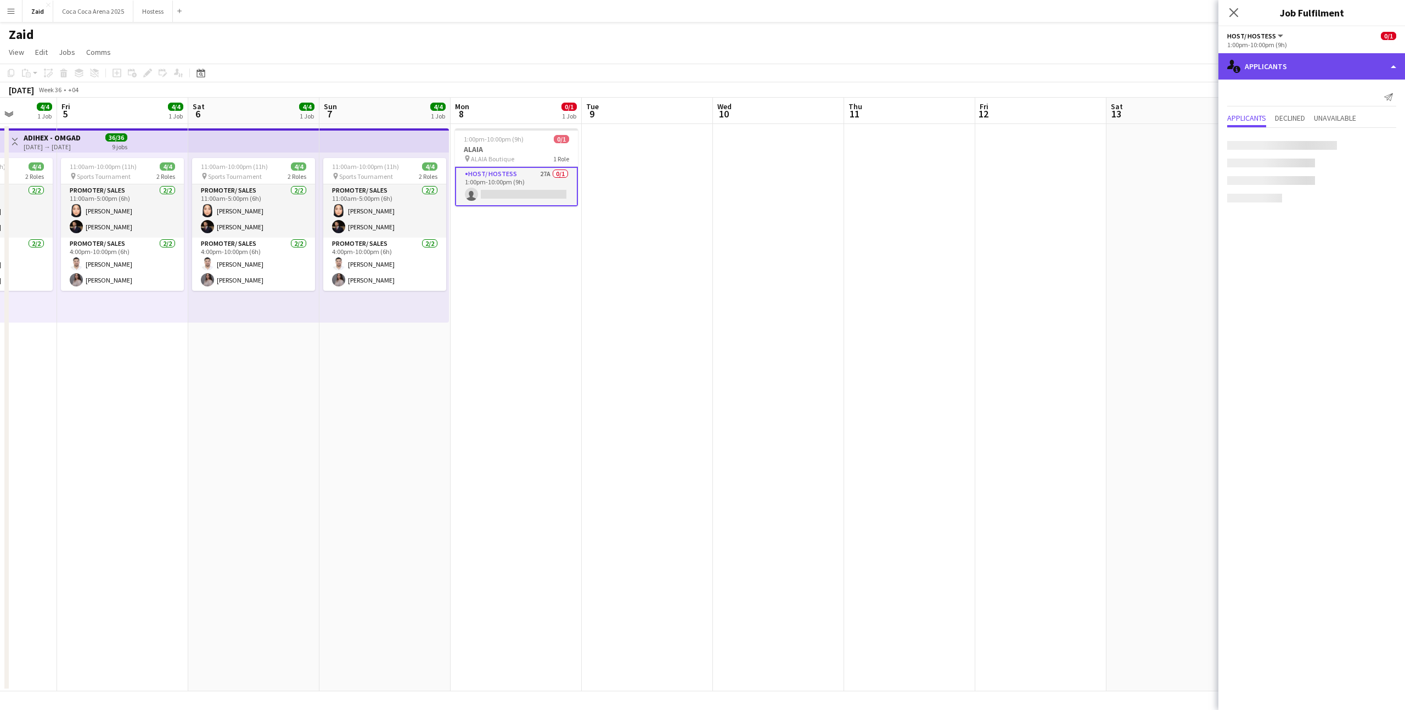
click at [1339, 66] on div "single-neutral-actions-information Applicants" at bounding box center [1312, 66] width 187 height 26
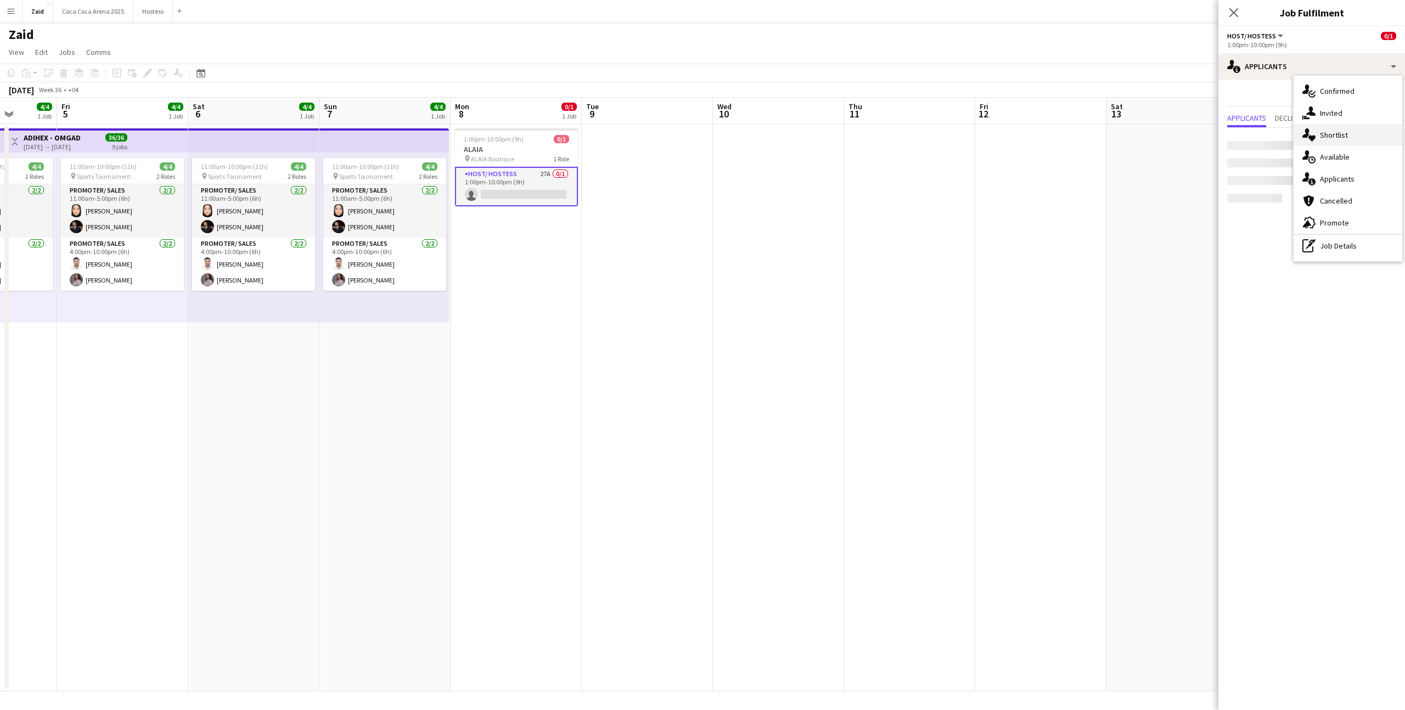
click at [1357, 129] on div "single-neutral-actions-heart Shortlist" at bounding box center [1348, 135] width 109 height 22
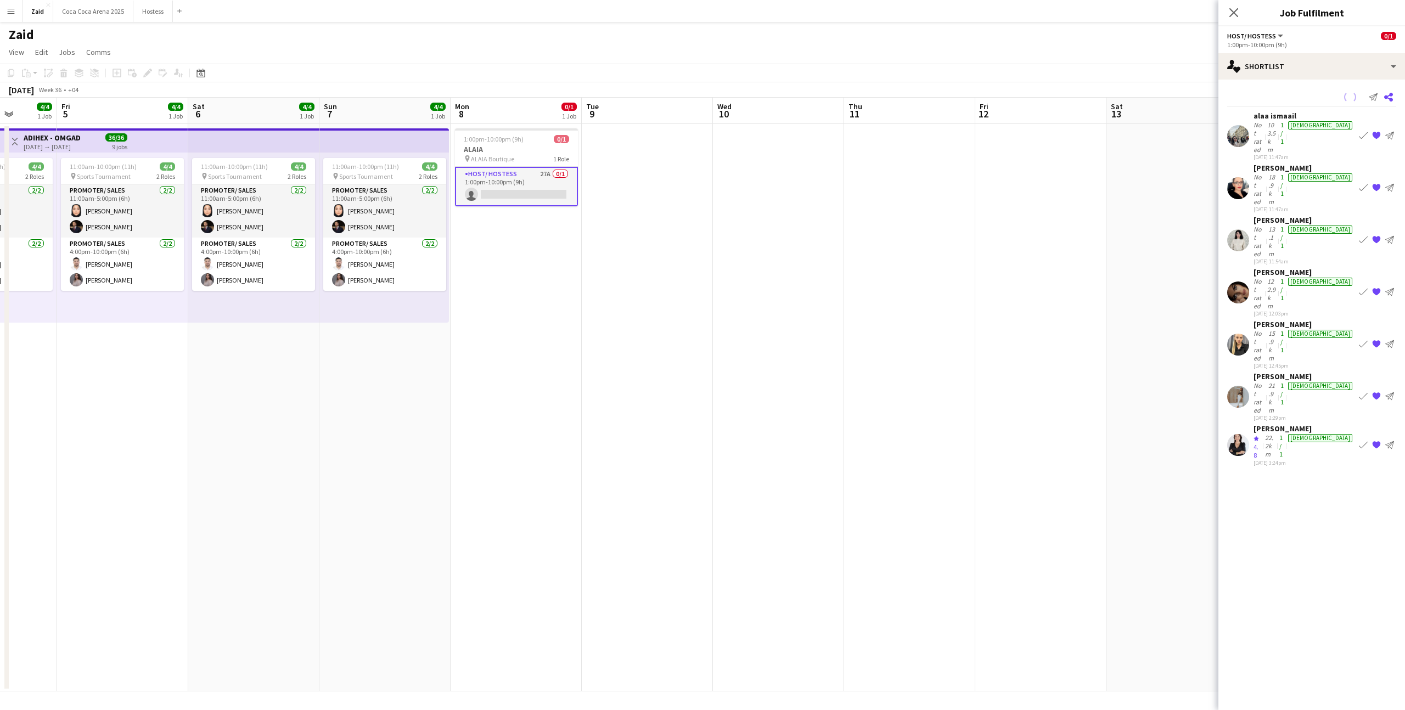
click at [1388, 95] on icon "Share" at bounding box center [1389, 97] width 9 height 9
click at [1391, 99] on icon at bounding box center [1389, 97] width 9 height 9
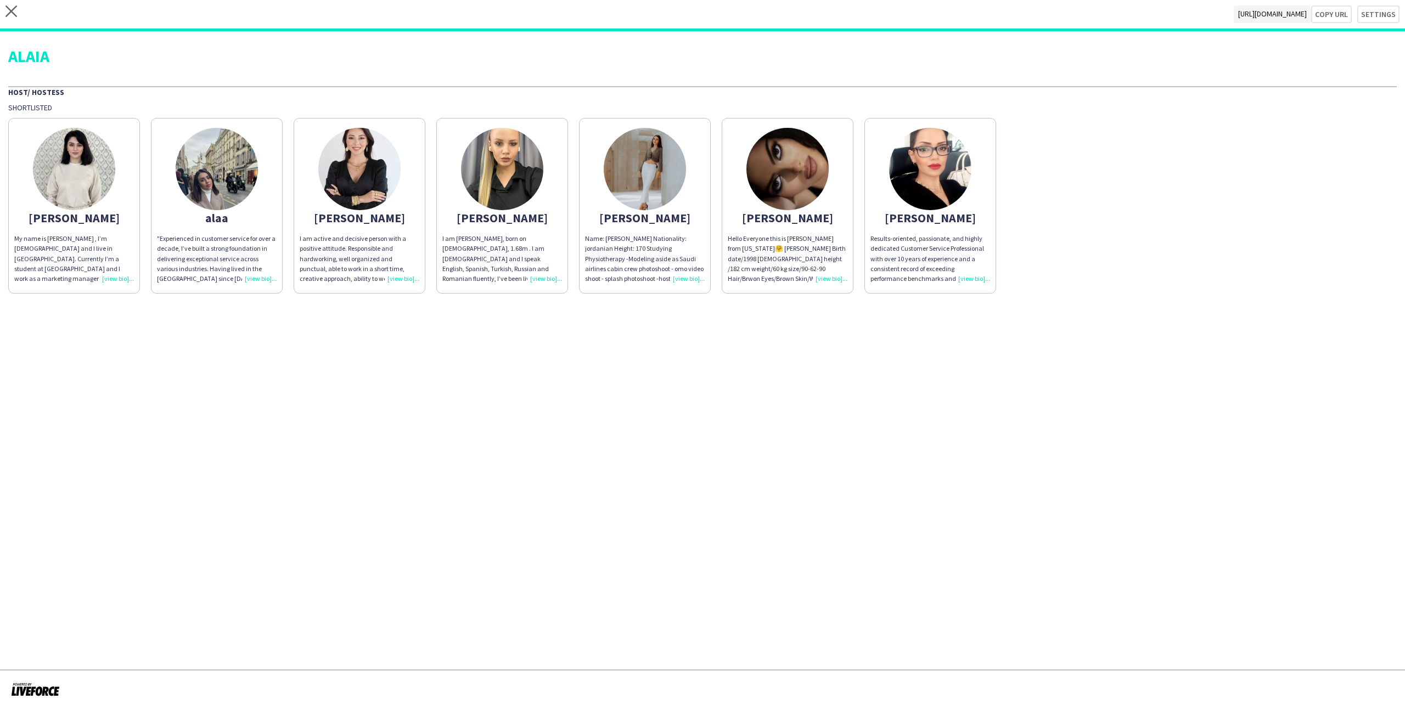
click at [1337, 27] on div "close https://admin.liveforce.co/v2/s/0d46710d-0b75-432d-a733-41996648ba79 Copy…" at bounding box center [702, 15] width 1405 height 31
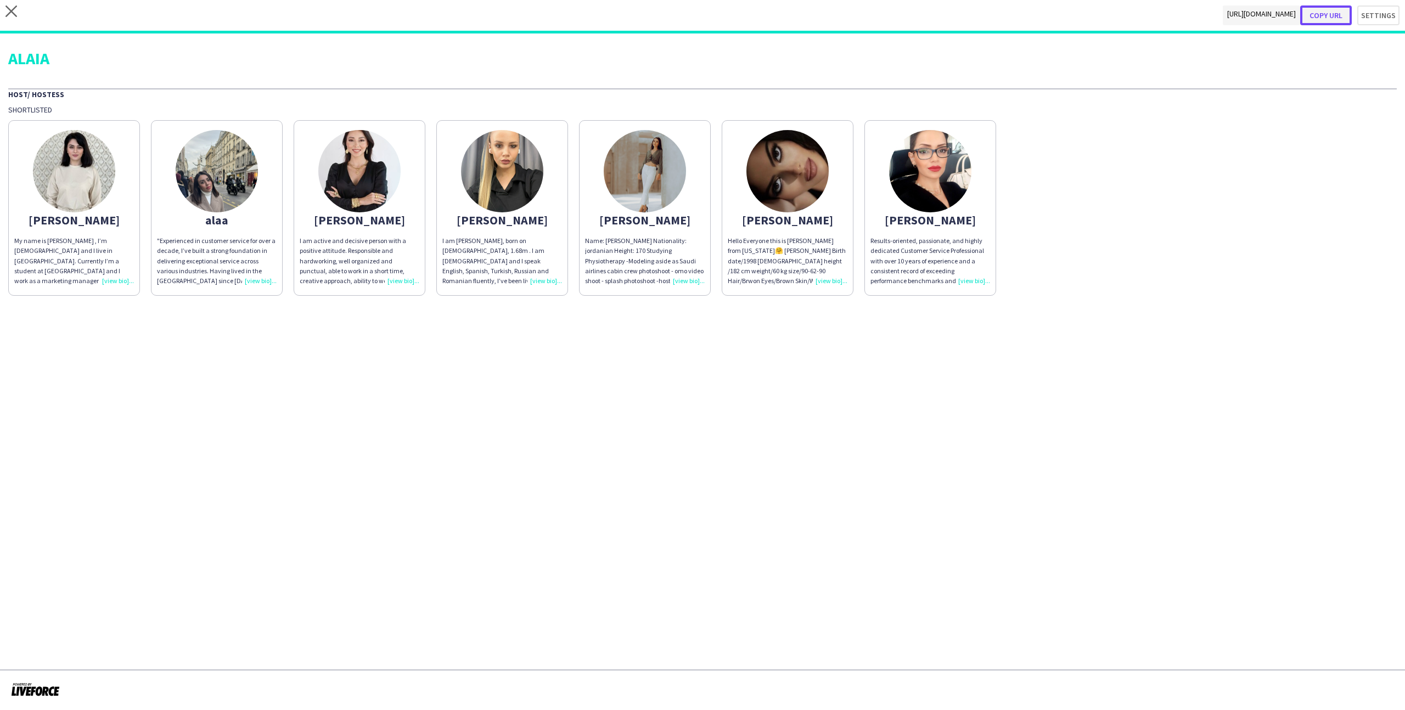
click at [1332, 16] on button "Copy url" at bounding box center [1327, 15] width 52 height 20
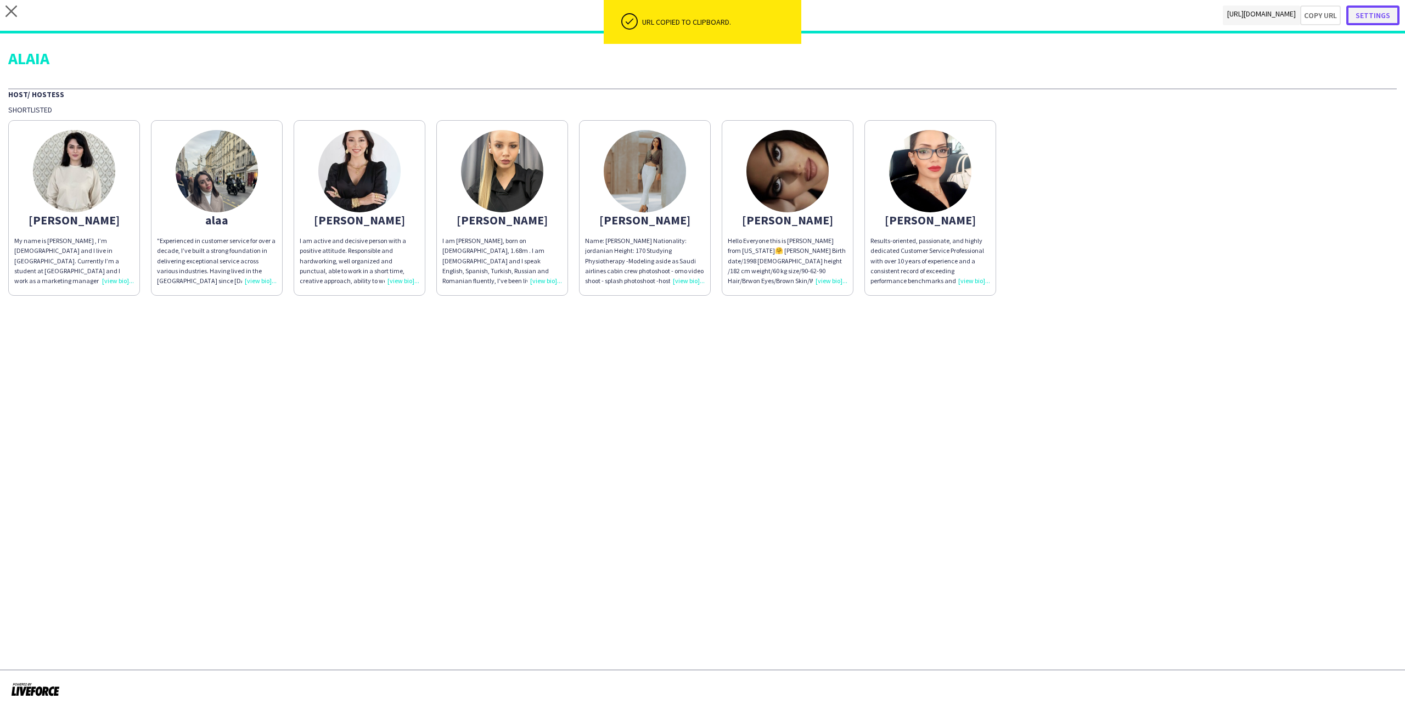
click at [1380, 13] on button "Settings" at bounding box center [1373, 15] width 53 height 20
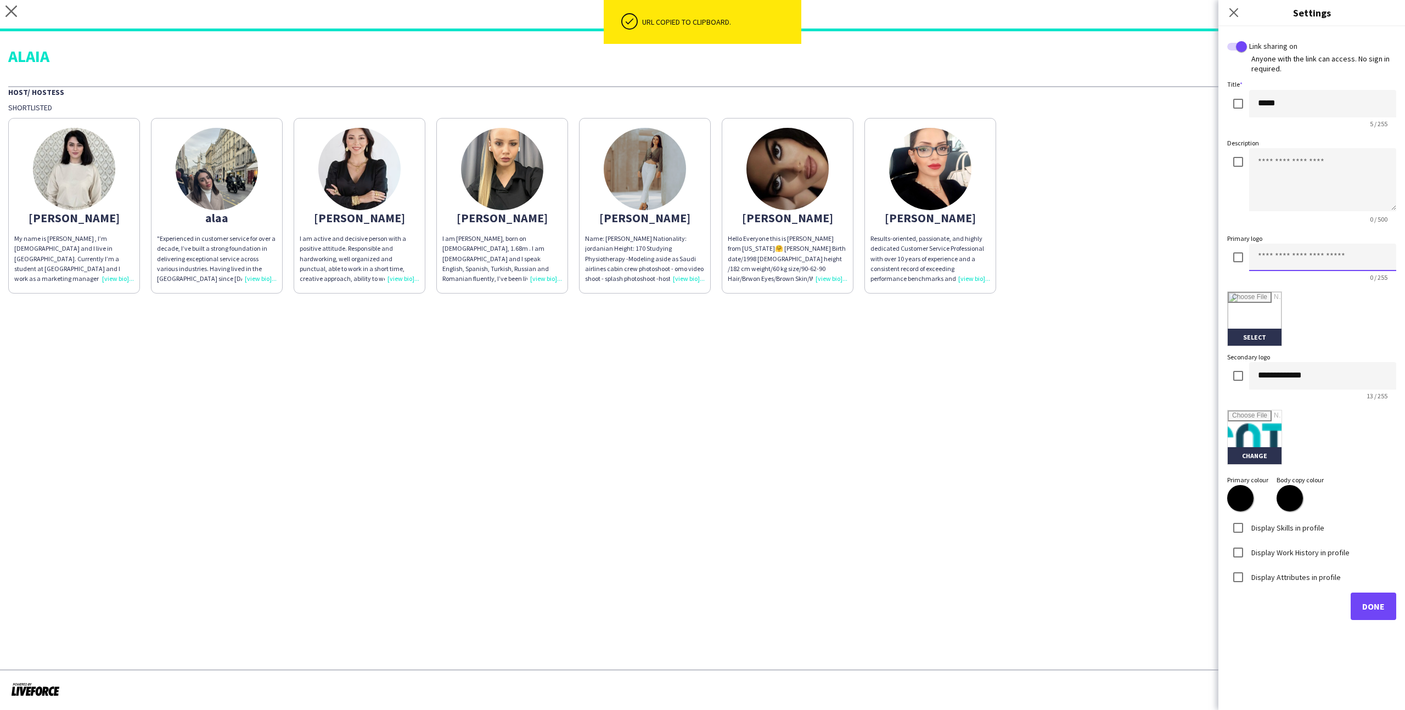
click at [1295, 247] on input at bounding box center [1323, 257] width 147 height 27
type input "********"
click at [1250, 308] on input "file" at bounding box center [1255, 319] width 54 height 54
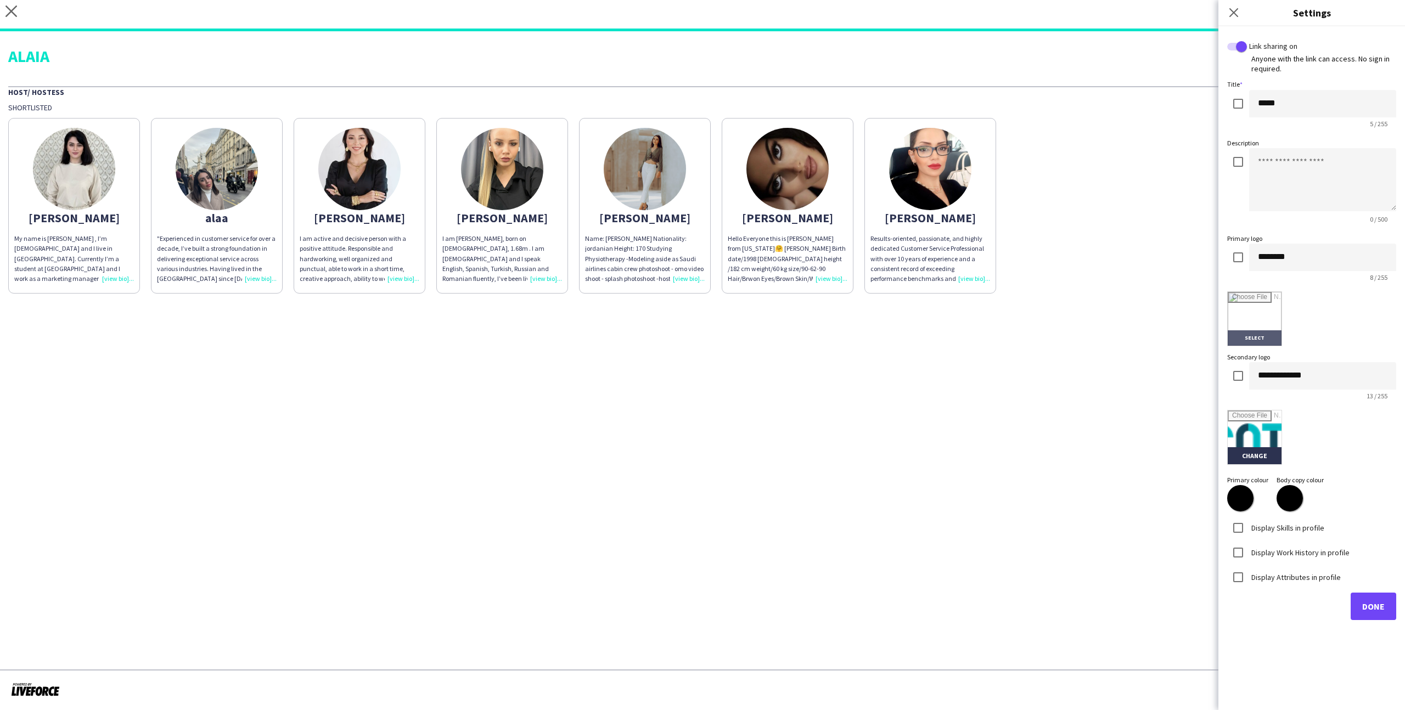
type input "**********"
click at [1304, 529] on label "Display Skills in profile" at bounding box center [1287, 528] width 75 height 10
click at [1303, 551] on label "Display Work History in profile" at bounding box center [1300, 552] width 100 height 10
click at [1301, 573] on label "Display Attributes in profile" at bounding box center [1296, 577] width 92 height 10
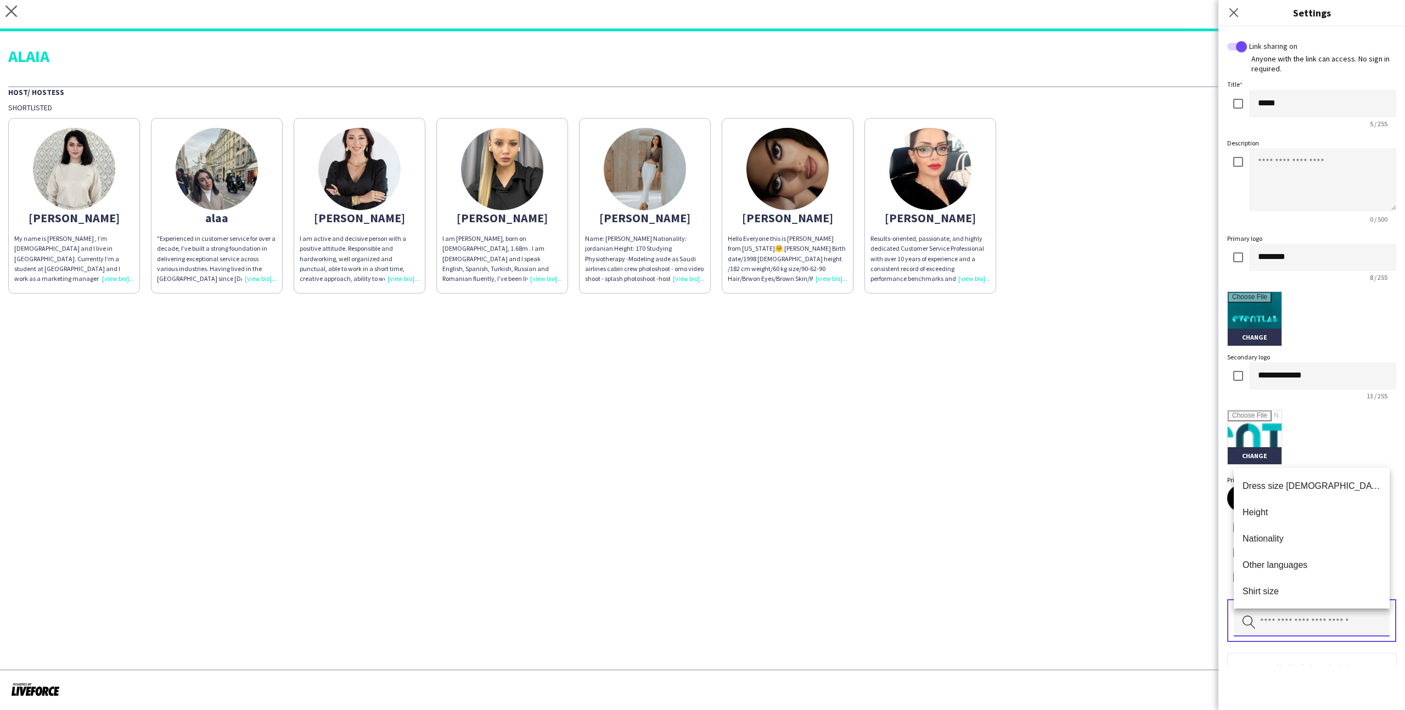
click at [1328, 620] on input "text" at bounding box center [1312, 622] width 156 height 27
click at [1308, 542] on span "Nationality" at bounding box center [1312, 539] width 138 height 10
click at [1314, 600] on div "Pick attributes to display" at bounding box center [1312, 621] width 169 height 43
click at [1314, 614] on input "text" at bounding box center [1312, 622] width 156 height 27
click at [1313, 517] on span "Height" at bounding box center [1312, 512] width 138 height 10
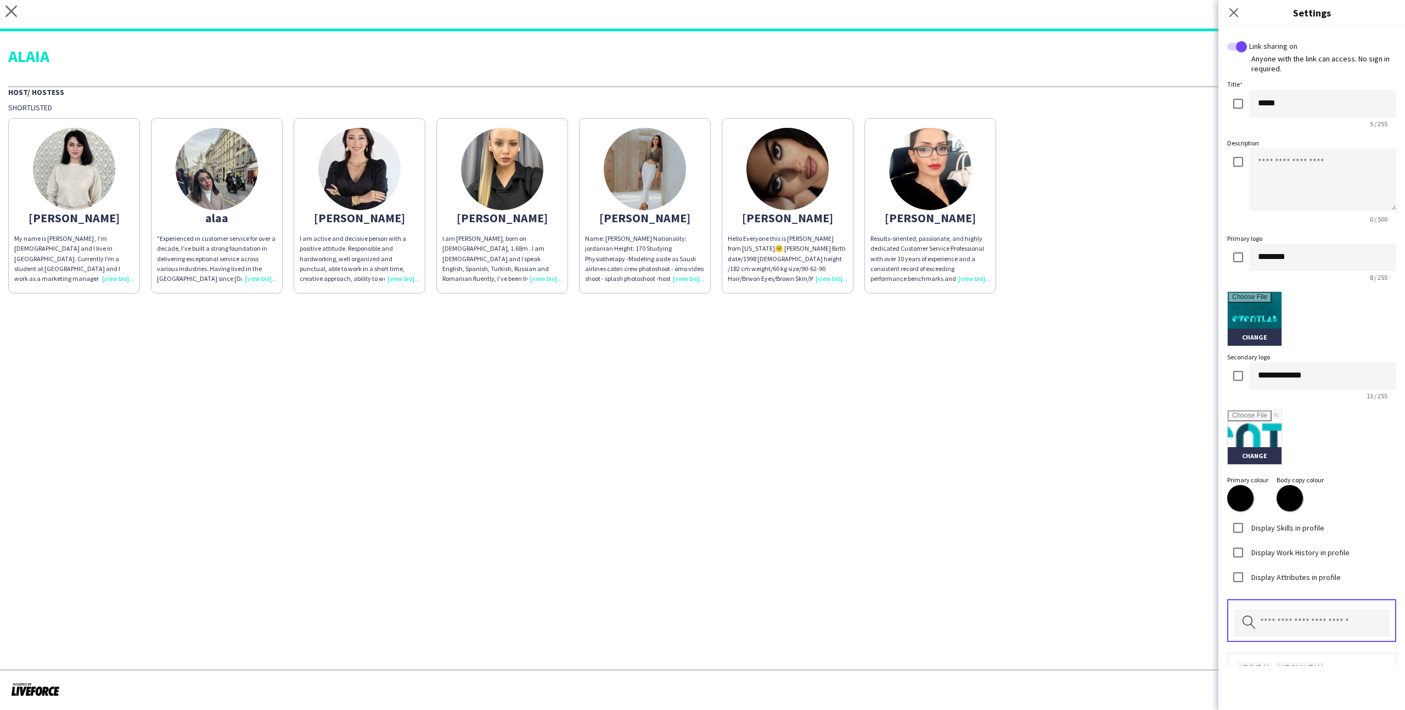
click at [1315, 603] on div "Pick attributes to display" at bounding box center [1312, 621] width 169 height 43
click at [1315, 611] on input "text" at bounding box center [1312, 622] width 156 height 27
click at [1307, 512] on span "Other languages" at bounding box center [1312, 512] width 138 height 10
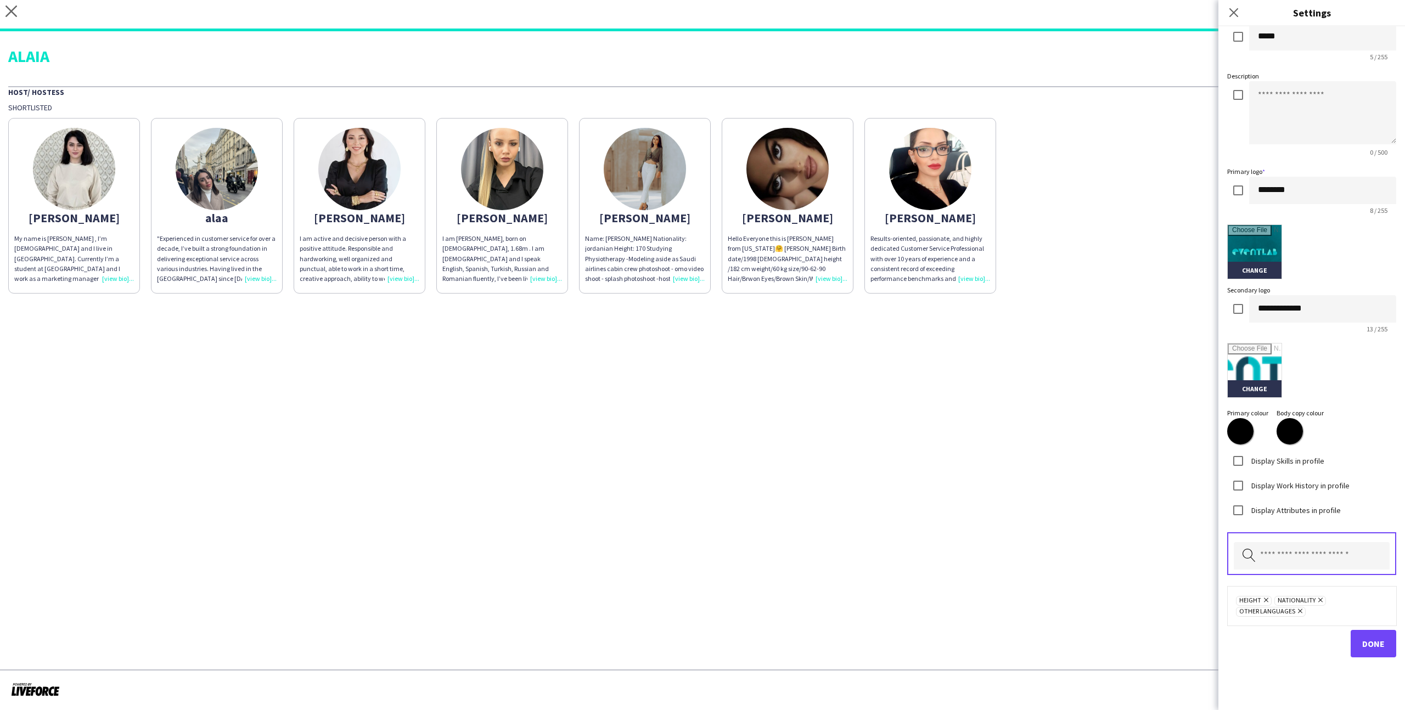
click at [1385, 669] on div "**********" at bounding box center [1312, 355] width 187 height 710
click at [1380, 649] on button "Done" at bounding box center [1374, 643] width 46 height 27
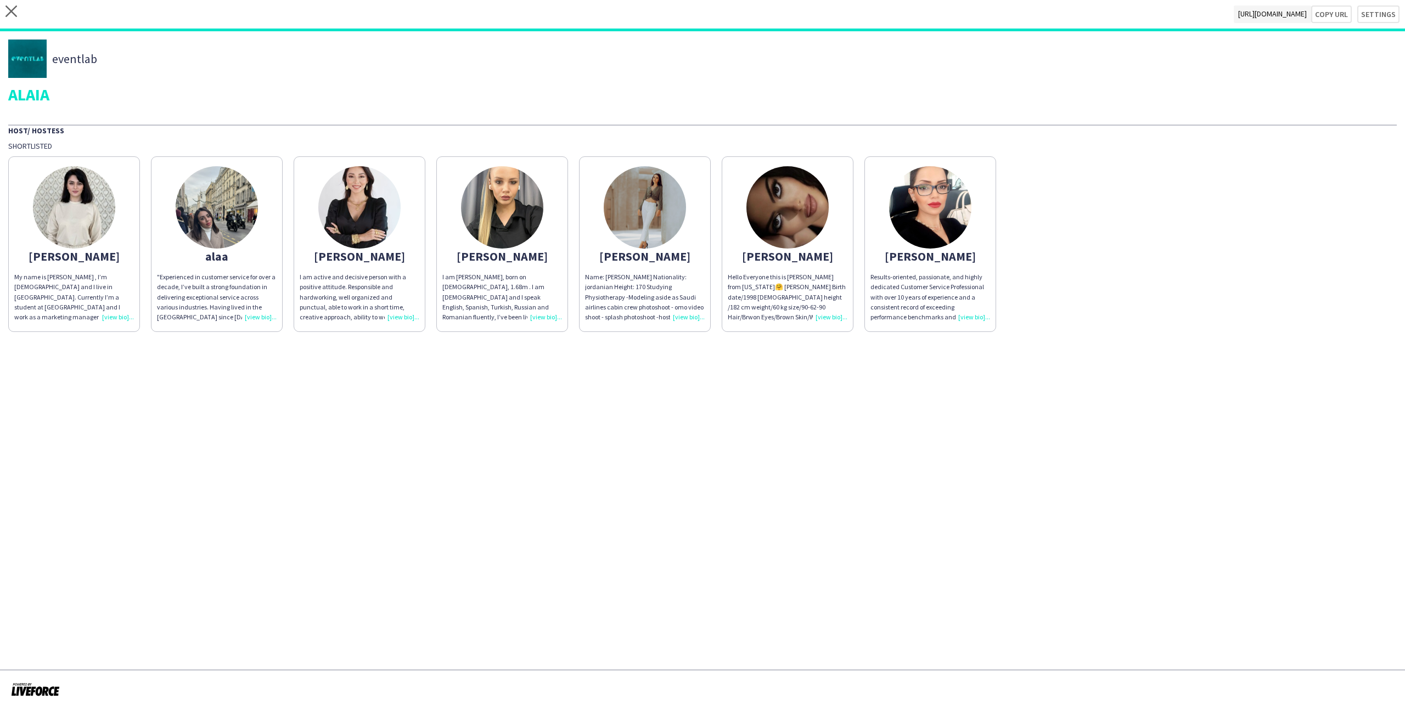
click at [970, 248] on app-share-pages-crew-card "Sara Results-oriented, passionate, and highly dedicated Customer Service Profes…" at bounding box center [931, 244] width 132 height 176
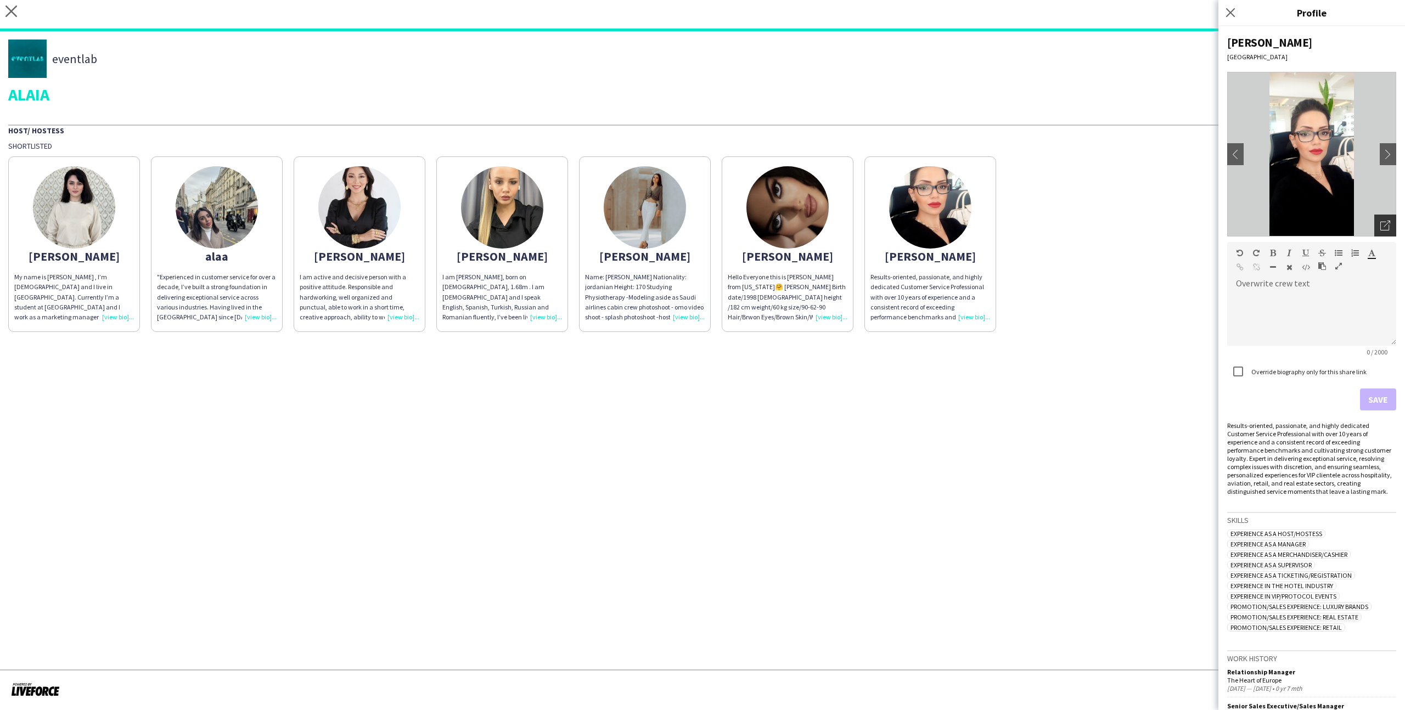
click at [1394, 230] on div "Open photos pop-in" at bounding box center [1386, 226] width 22 height 22
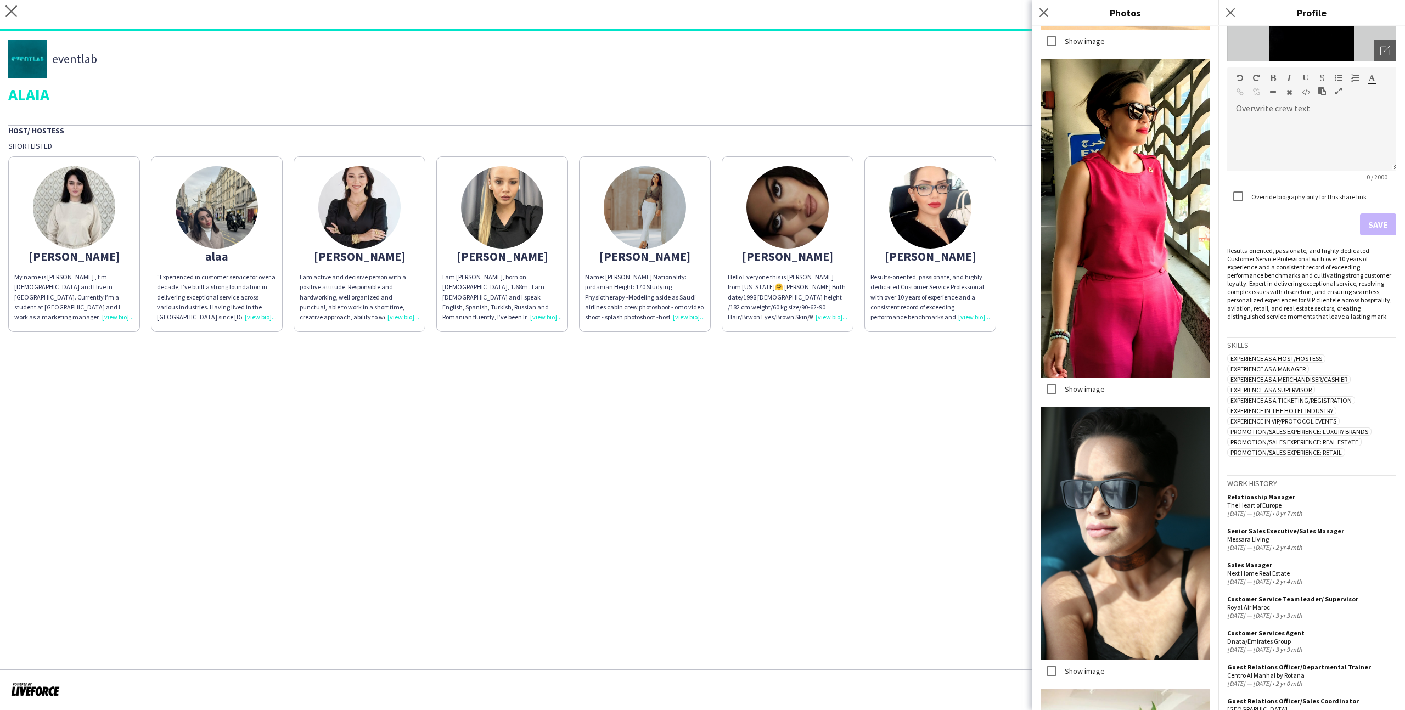
scroll to position [889, 0]
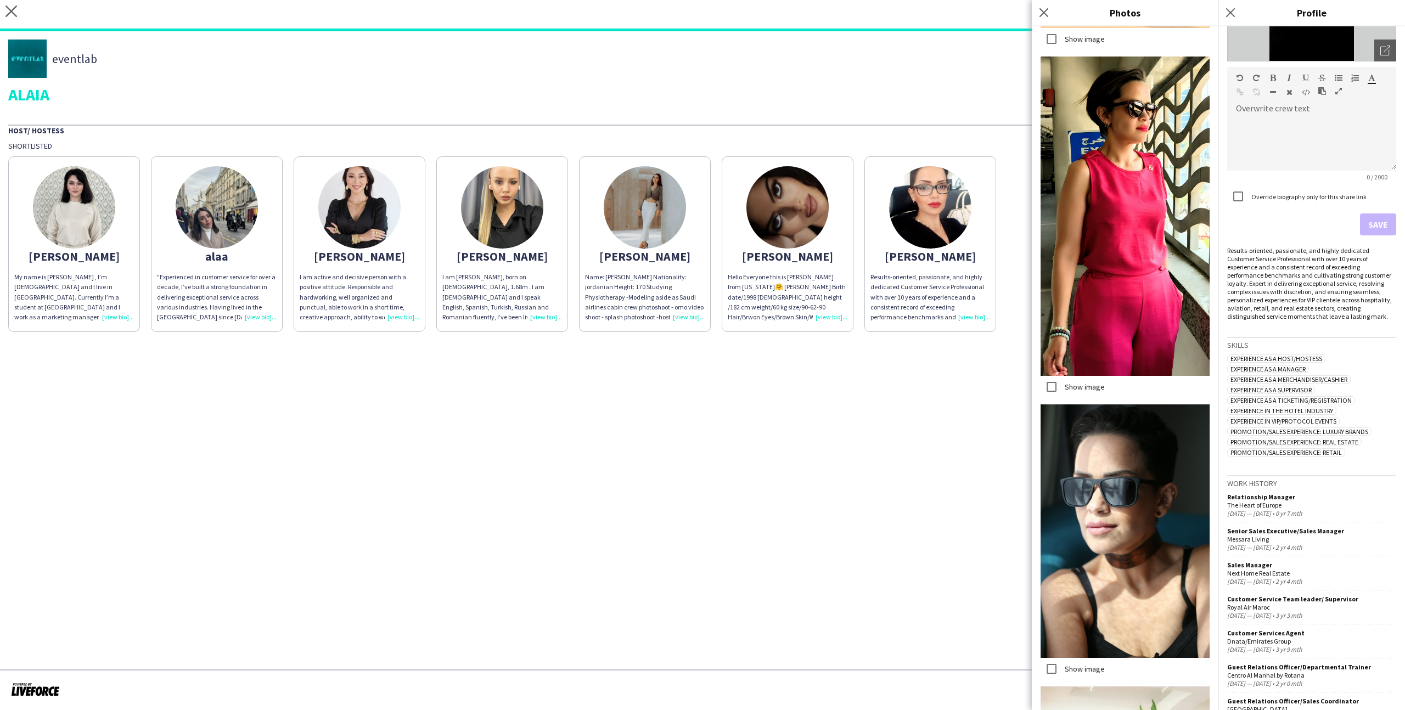
click at [1086, 670] on label "Show image" at bounding box center [1084, 669] width 42 height 10
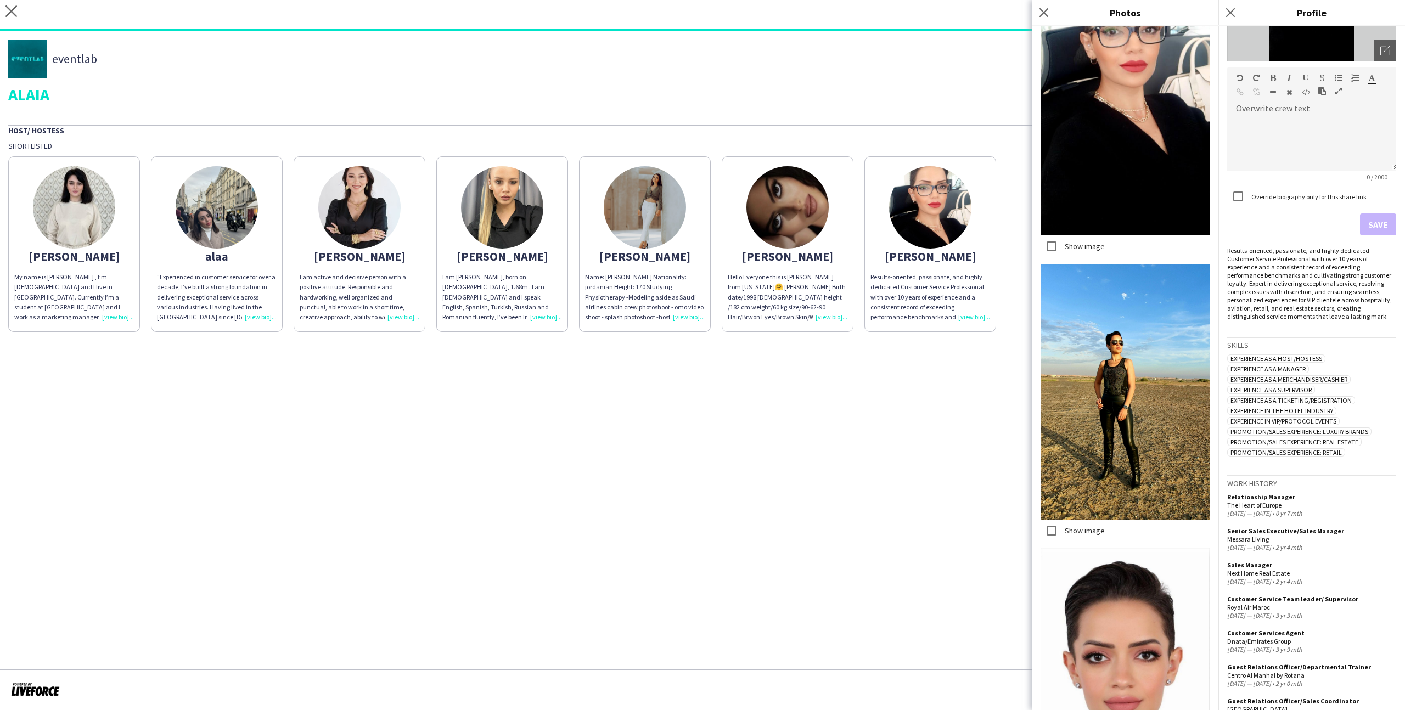
scroll to position [1834, 0]
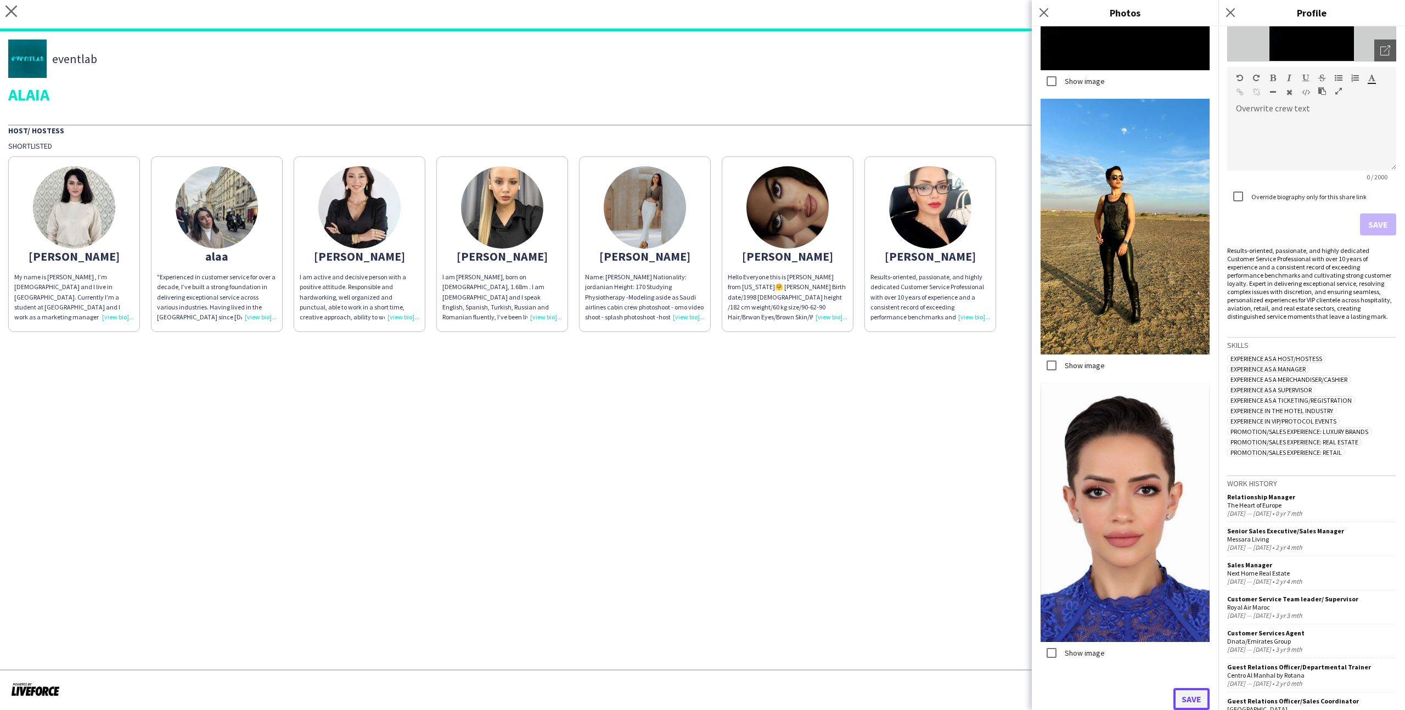
click at [1194, 705] on button "Save" at bounding box center [1192, 699] width 36 height 22
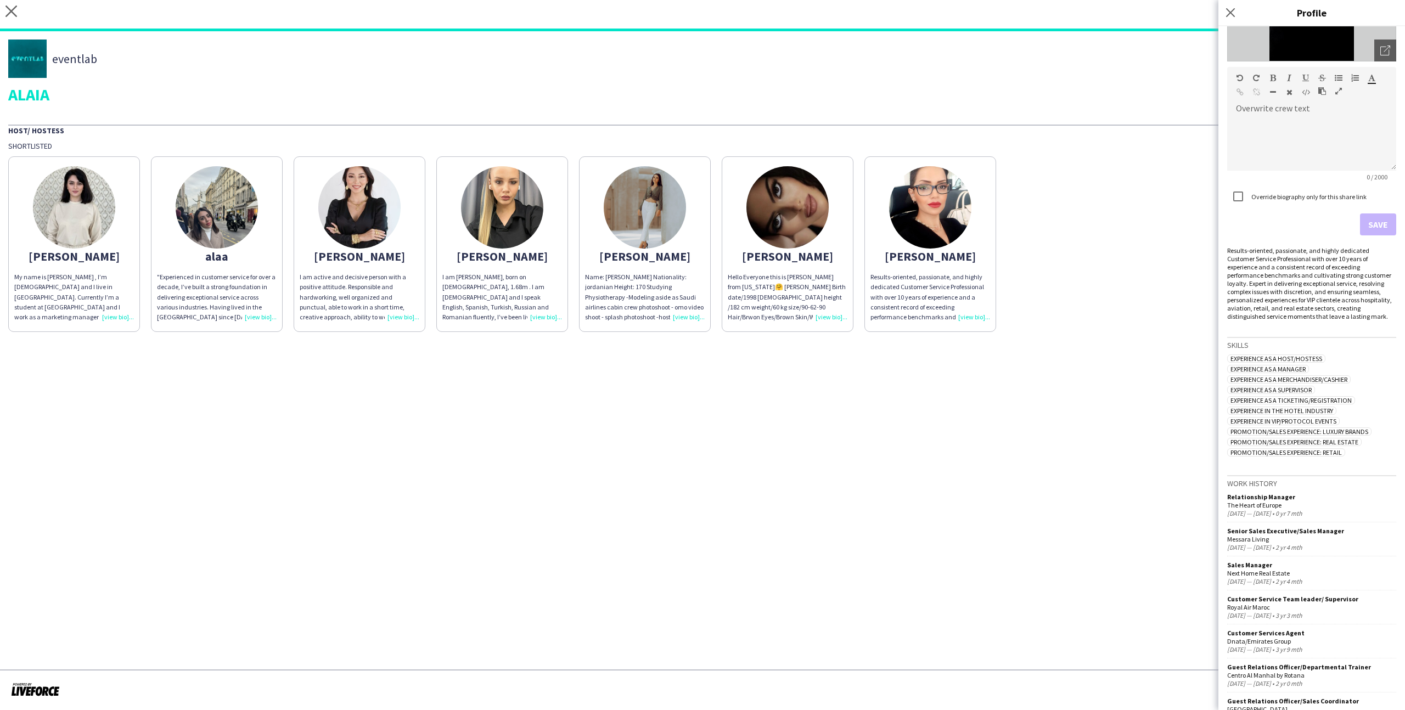
click at [816, 273] on div "Hello Everyone this is [PERSON_NAME] from [US_STATE]🤗 [PERSON_NAME] Birth date/…" at bounding box center [788, 297] width 120 height 50
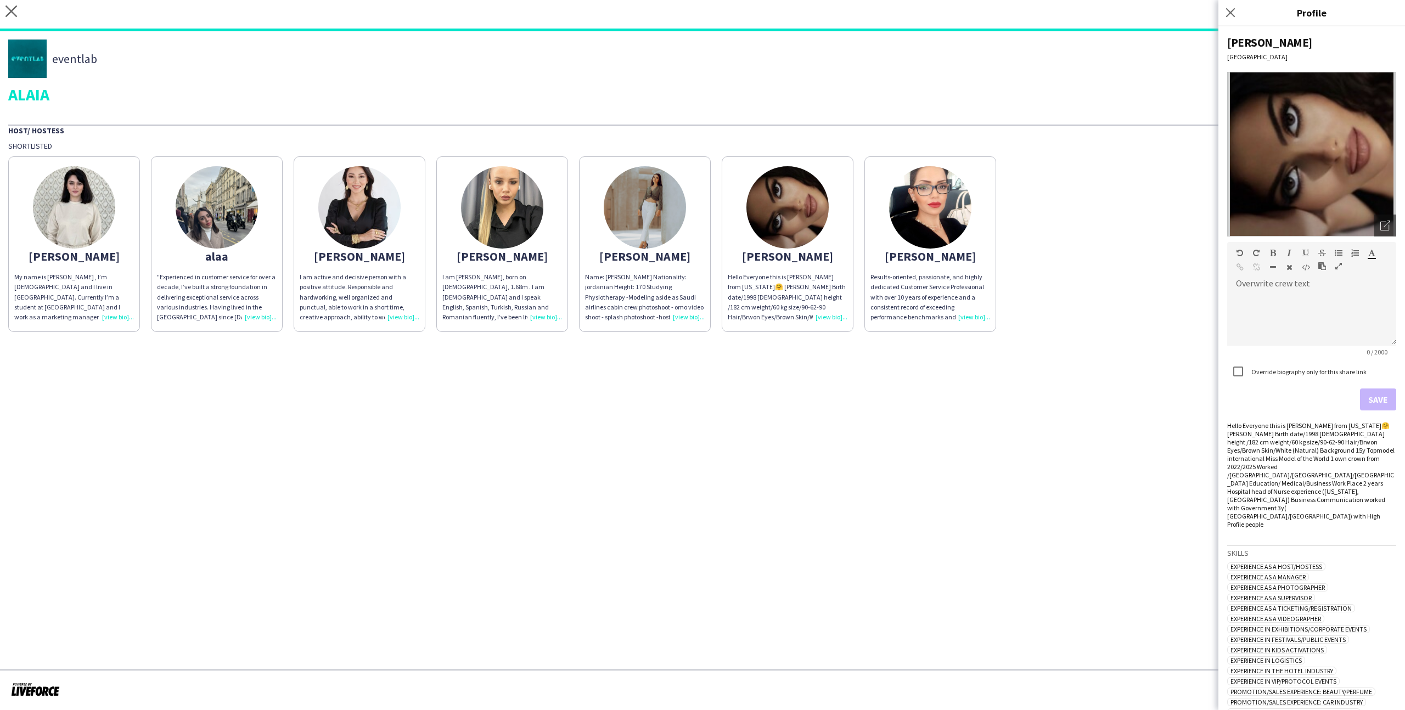
click at [1369, 228] on img at bounding box center [1312, 154] width 169 height 165
click at [1381, 229] on icon "Open photos pop-in" at bounding box center [1386, 226] width 10 height 10
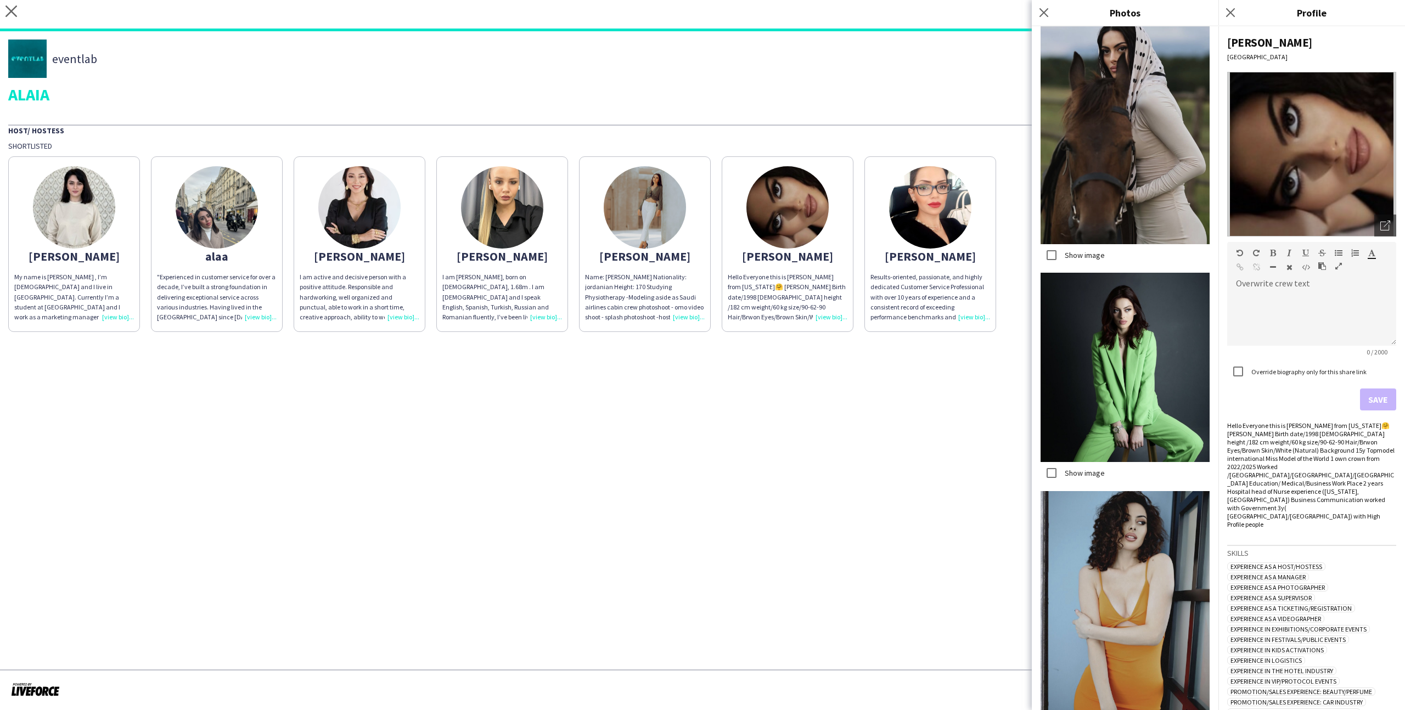
scroll to position [641, 0]
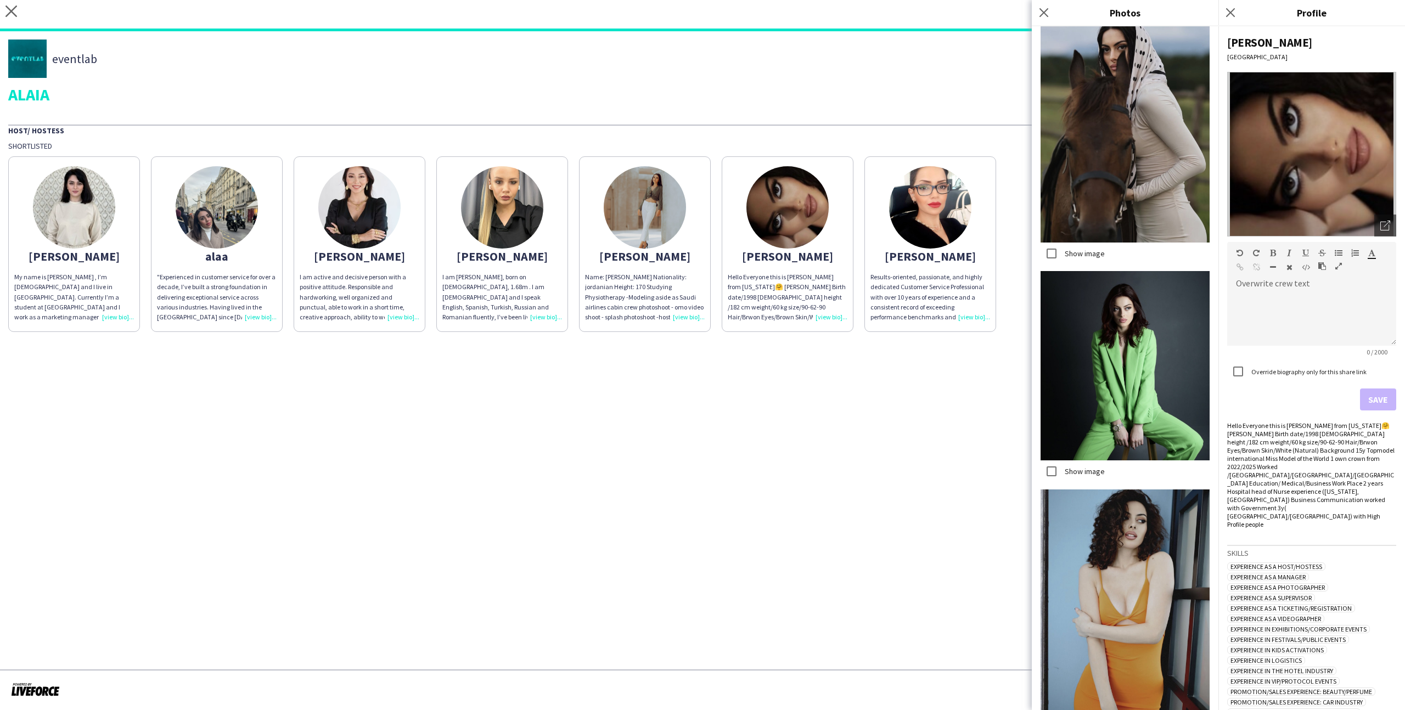
click at [1080, 472] on label "Show image" at bounding box center [1084, 472] width 42 height 10
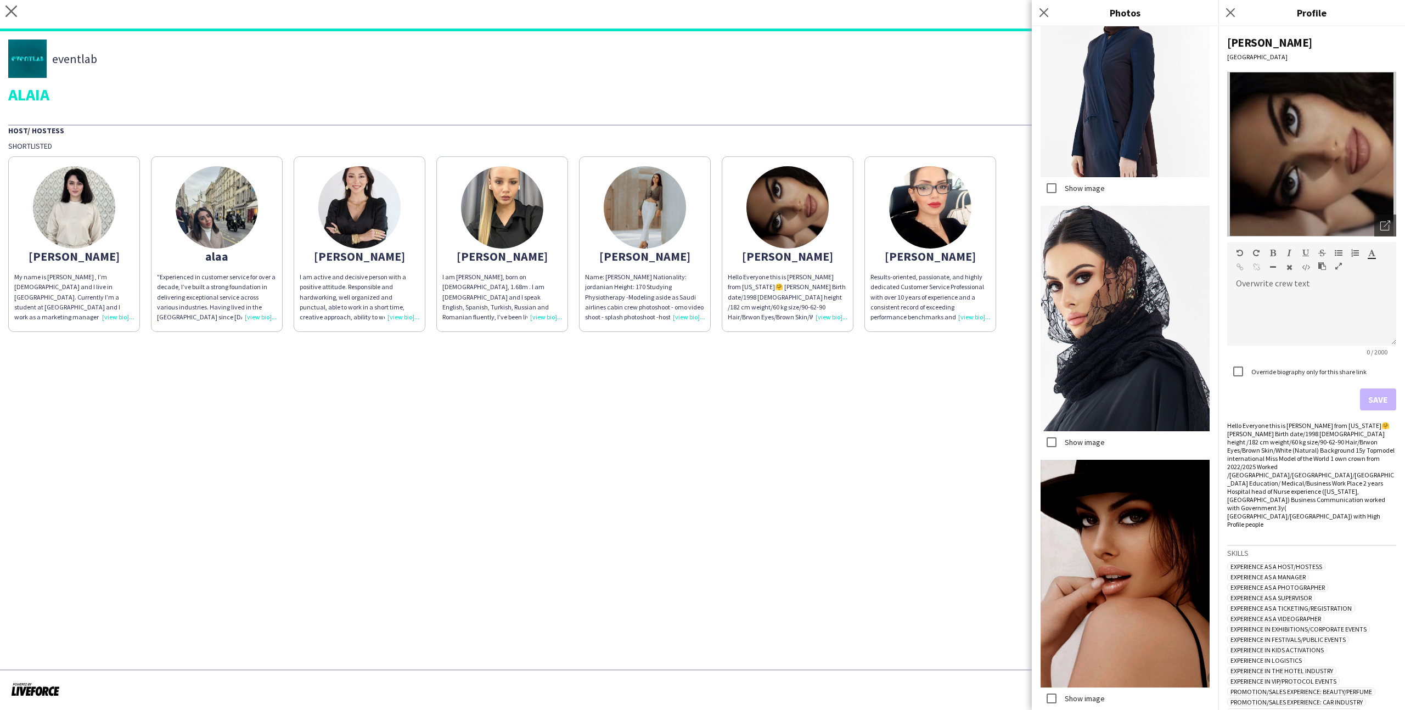
scroll to position [2916, 0]
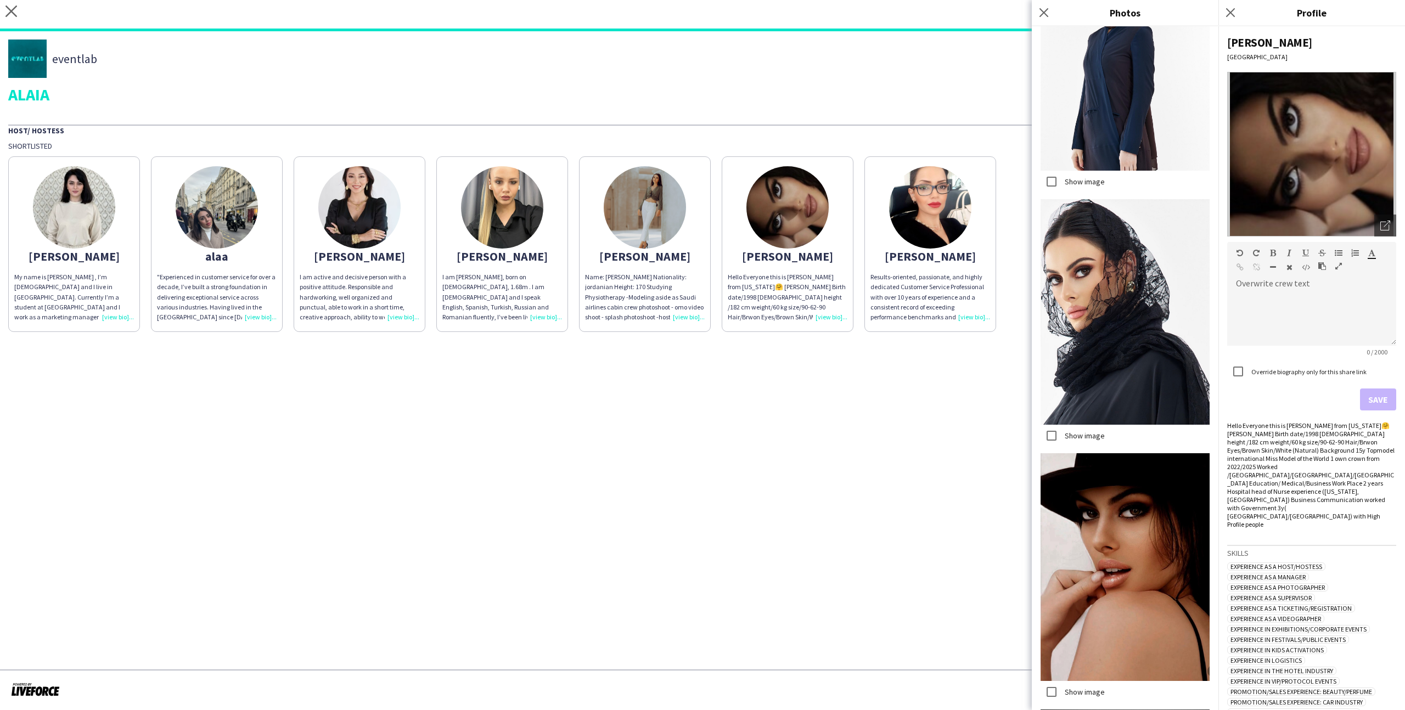
click at [1091, 438] on label "Show image" at bounding box center [1084, 436] width 42 height 10
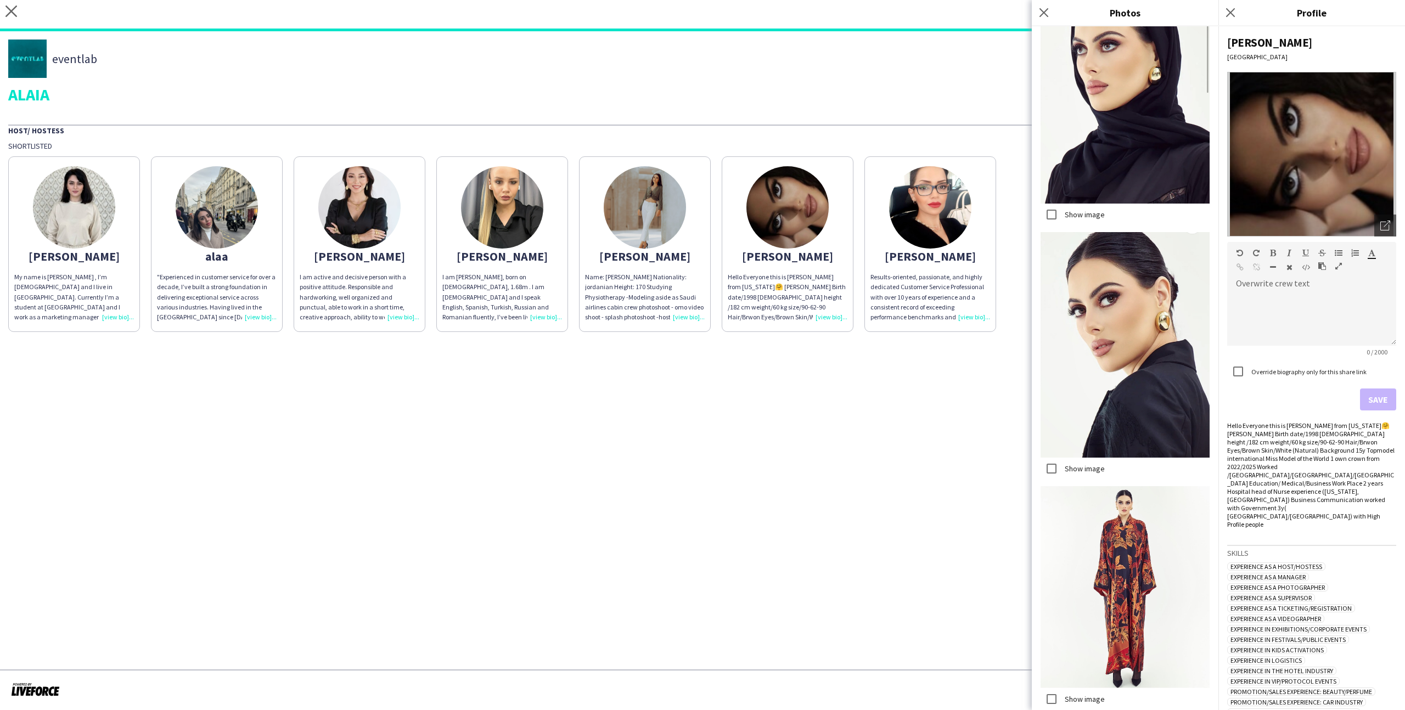
scroll to position [3976, 0]
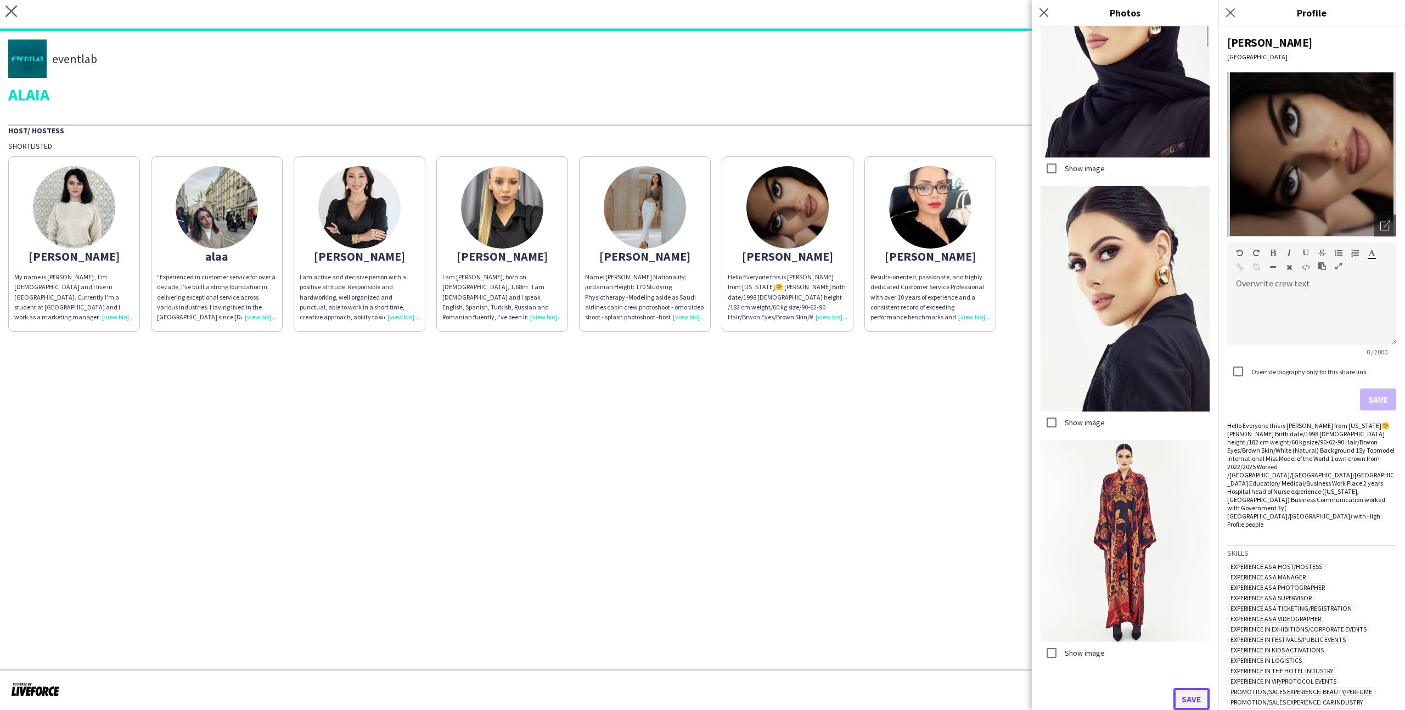
click at [1195, 707] on button "Save" at bounding box center [1192, 699] width 36 height 22
click at [523, 263] on app-share-pages-crew-card "Dorina I am Dorina Dabija, born on 22nd April, 1995, 1.68m . I am Romanian and …" at bounding box center [502, 244] width 132 height 176
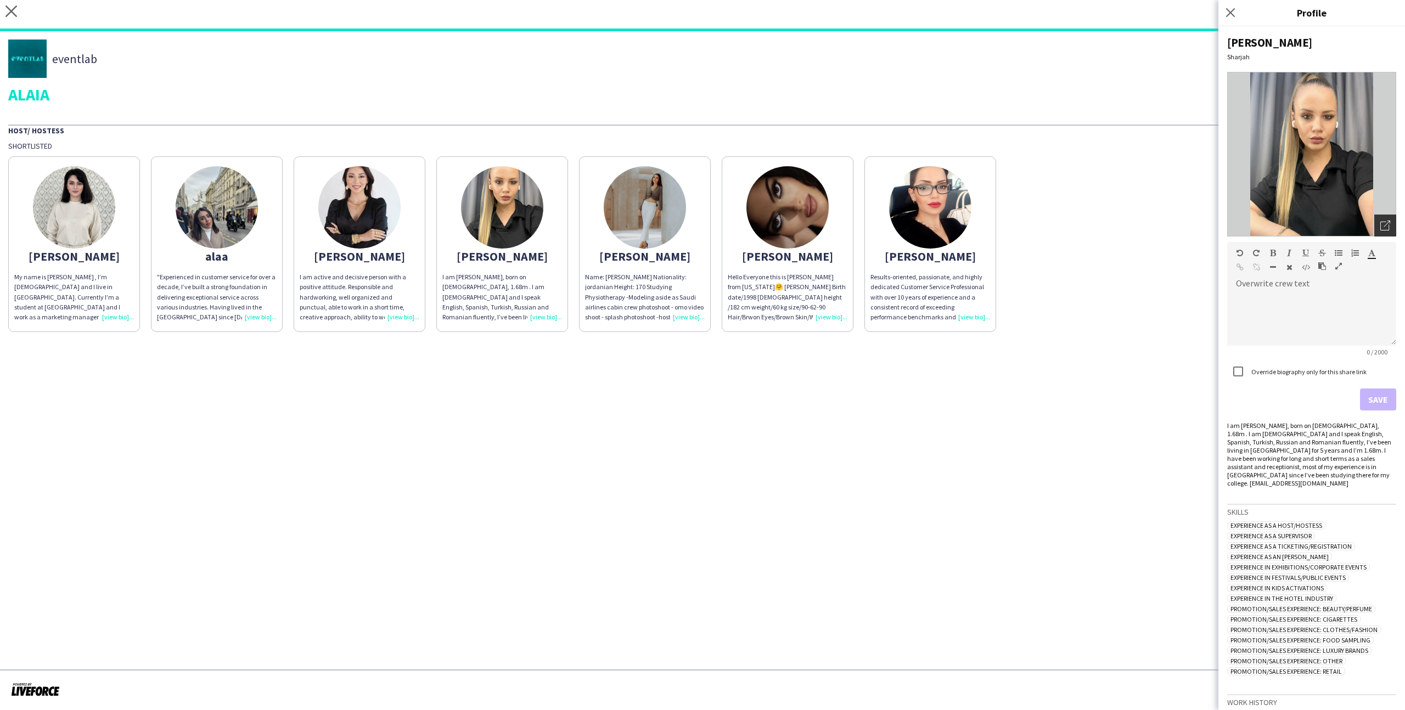
click at [1388, 223] on icon "Open photos pop-in" at bounding box center [1386, 226] width 10 height 10
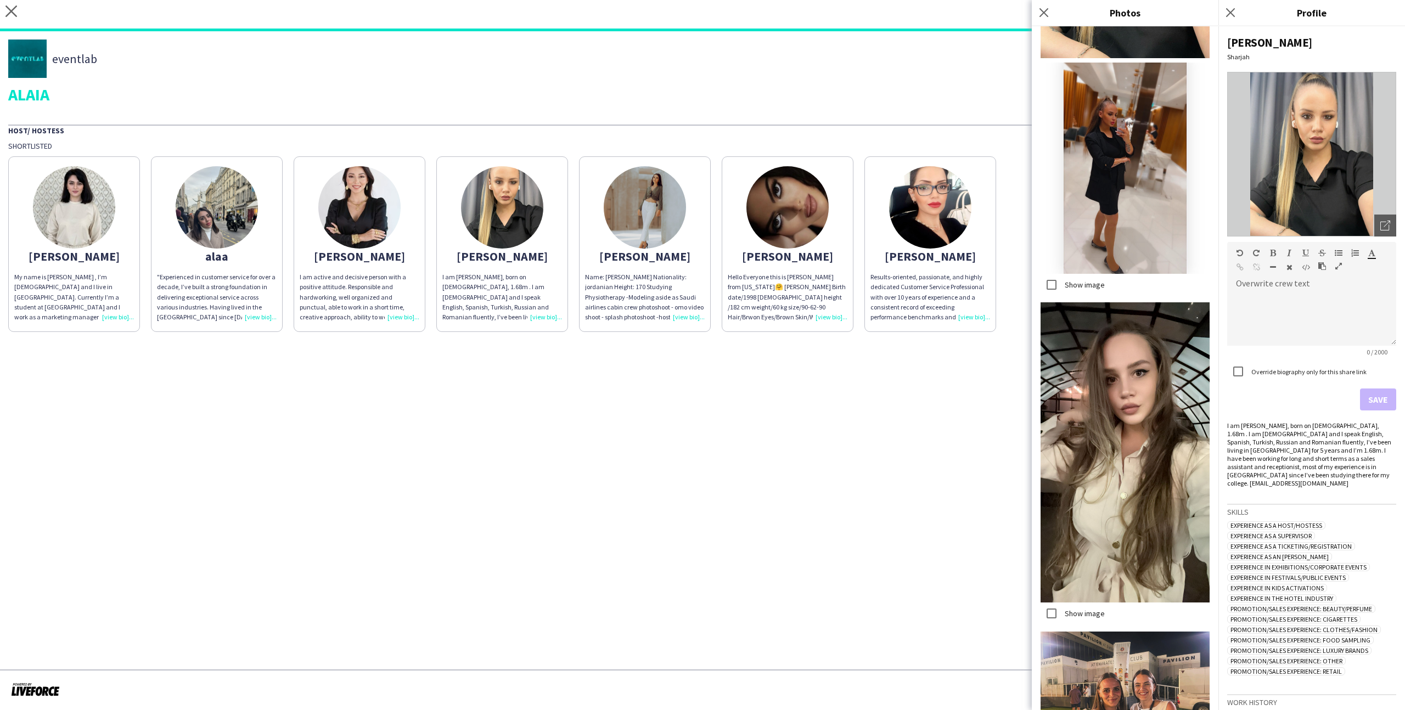
scroll to position [199, 0]
click at [1087, 615] on label "Show image" at bounding box center [1084, 613] width 42 height 10
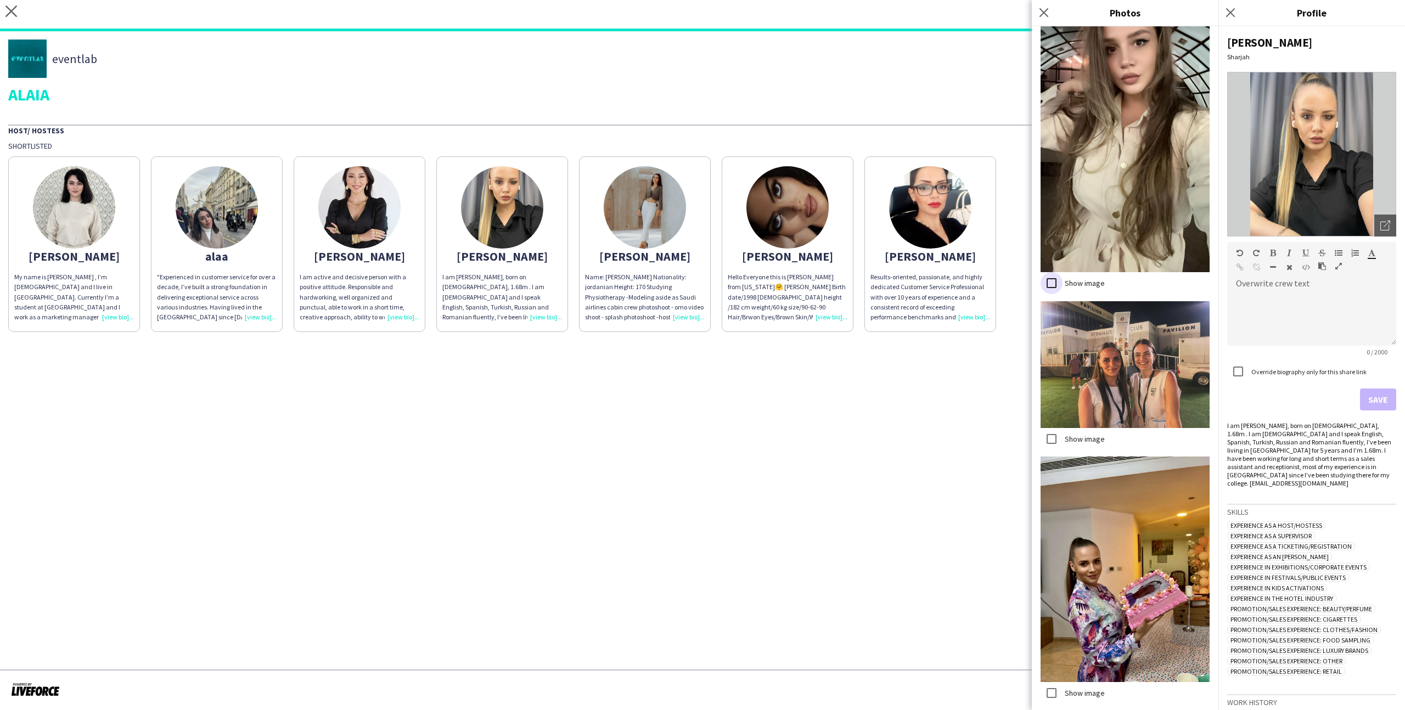
scroll to position [534, 0]
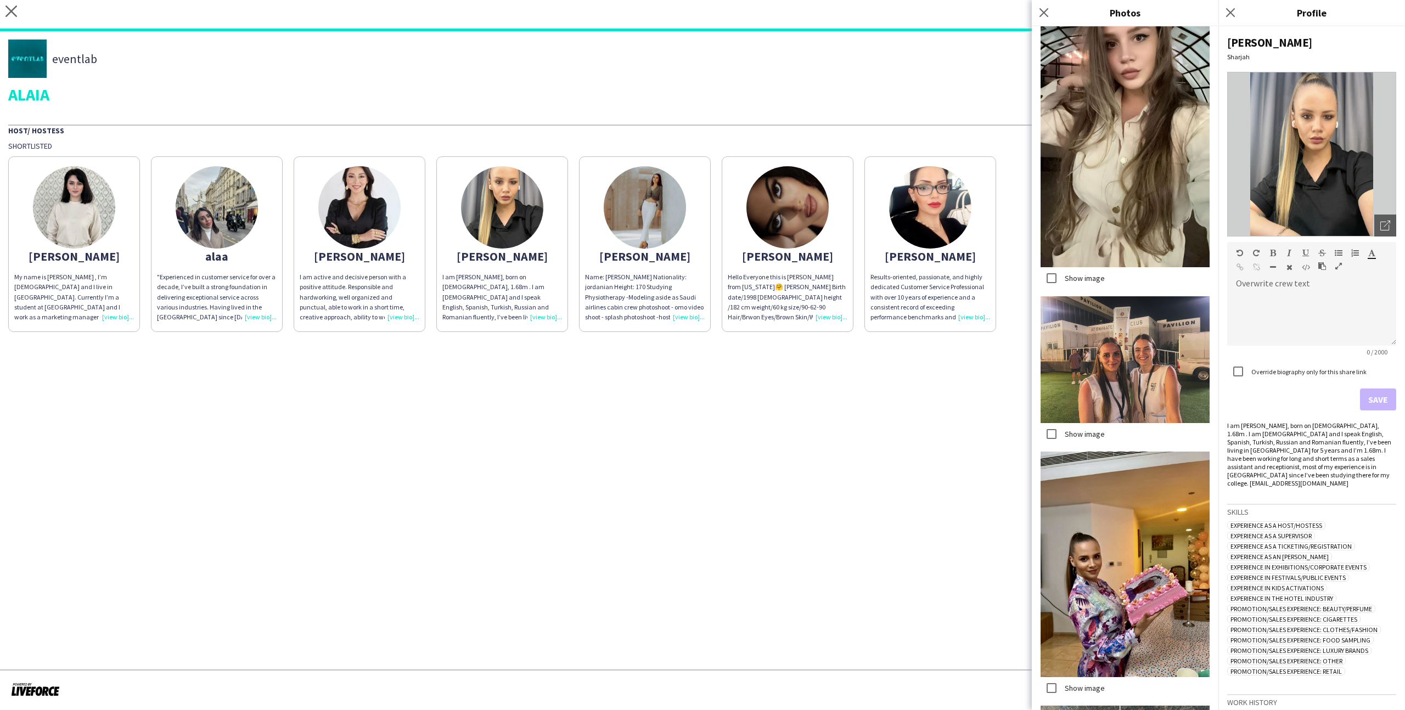
click at [1095, 434] on label "Show image" at bounding box center [1084, 434] width 42 height 10
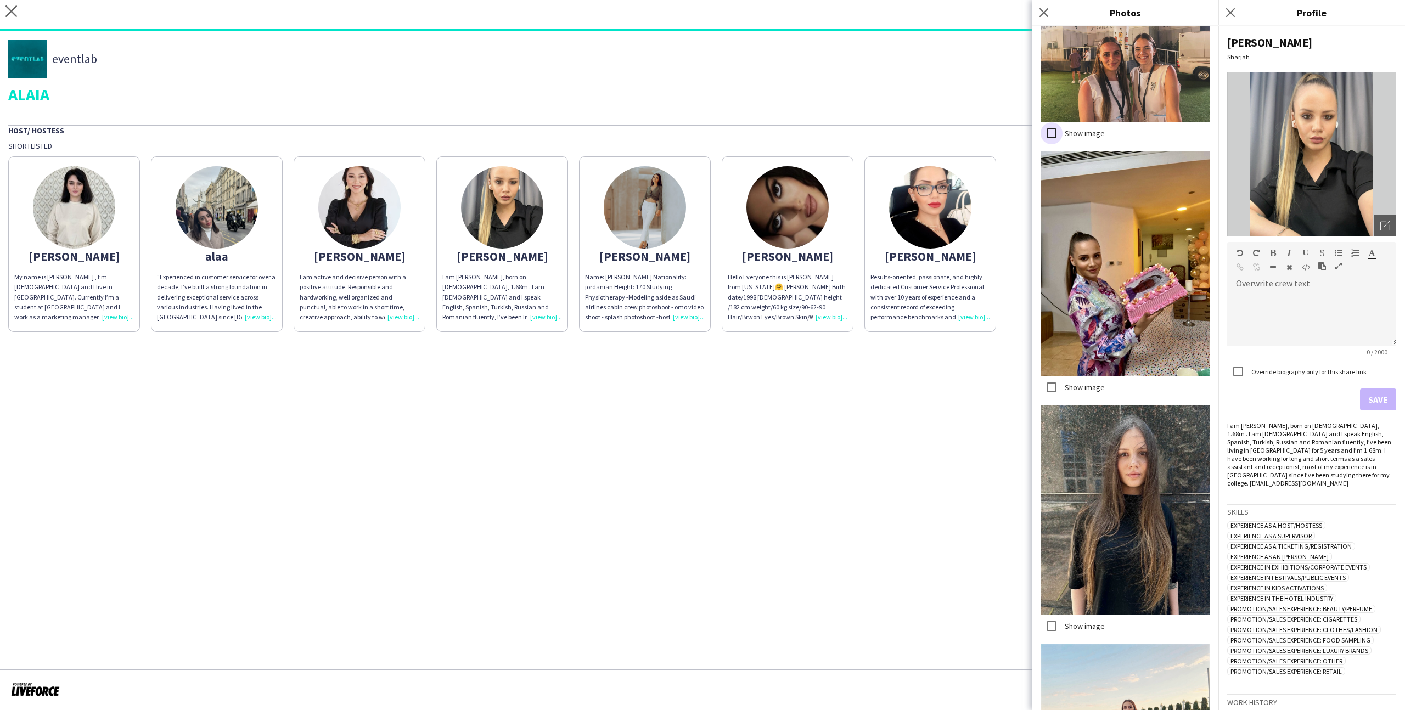
scroll to position [838, 0]
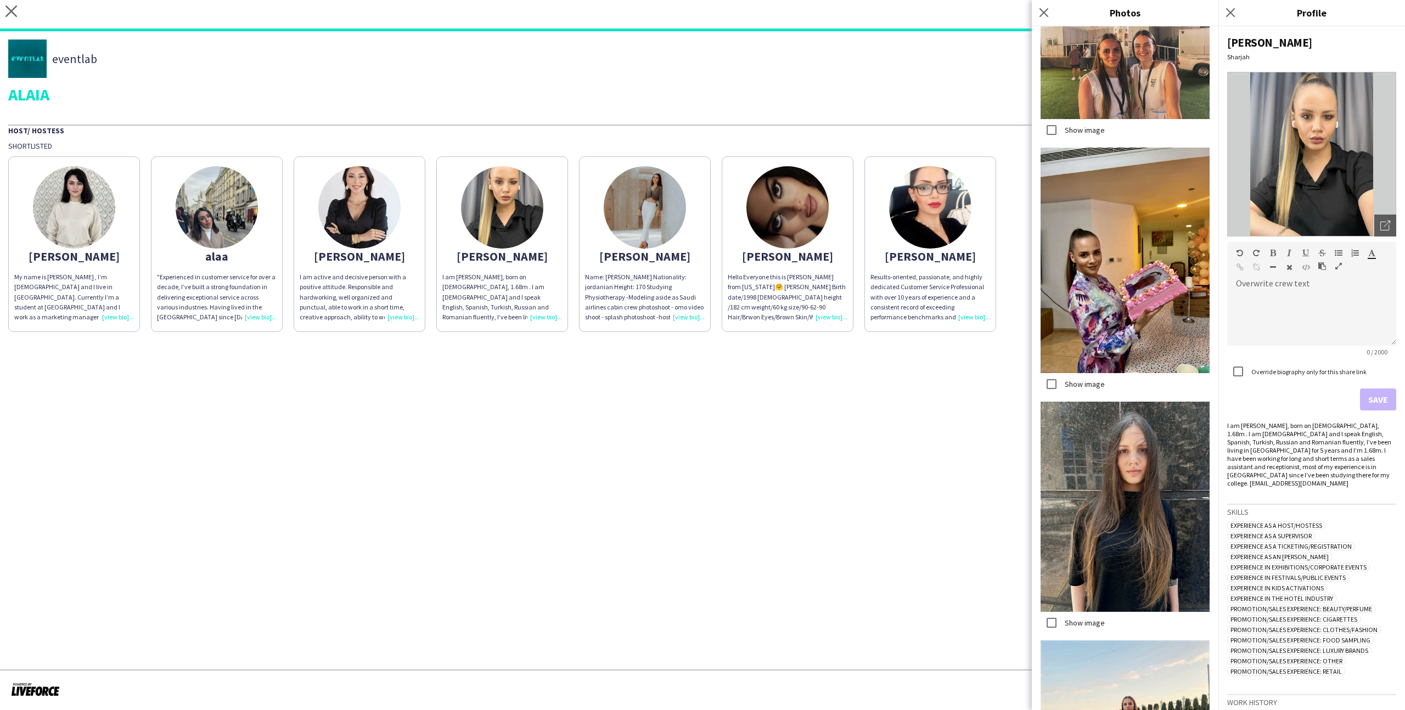
click at [1099, 625] on label "Show image" at bounding box center [1084, 623] width 42 height 10
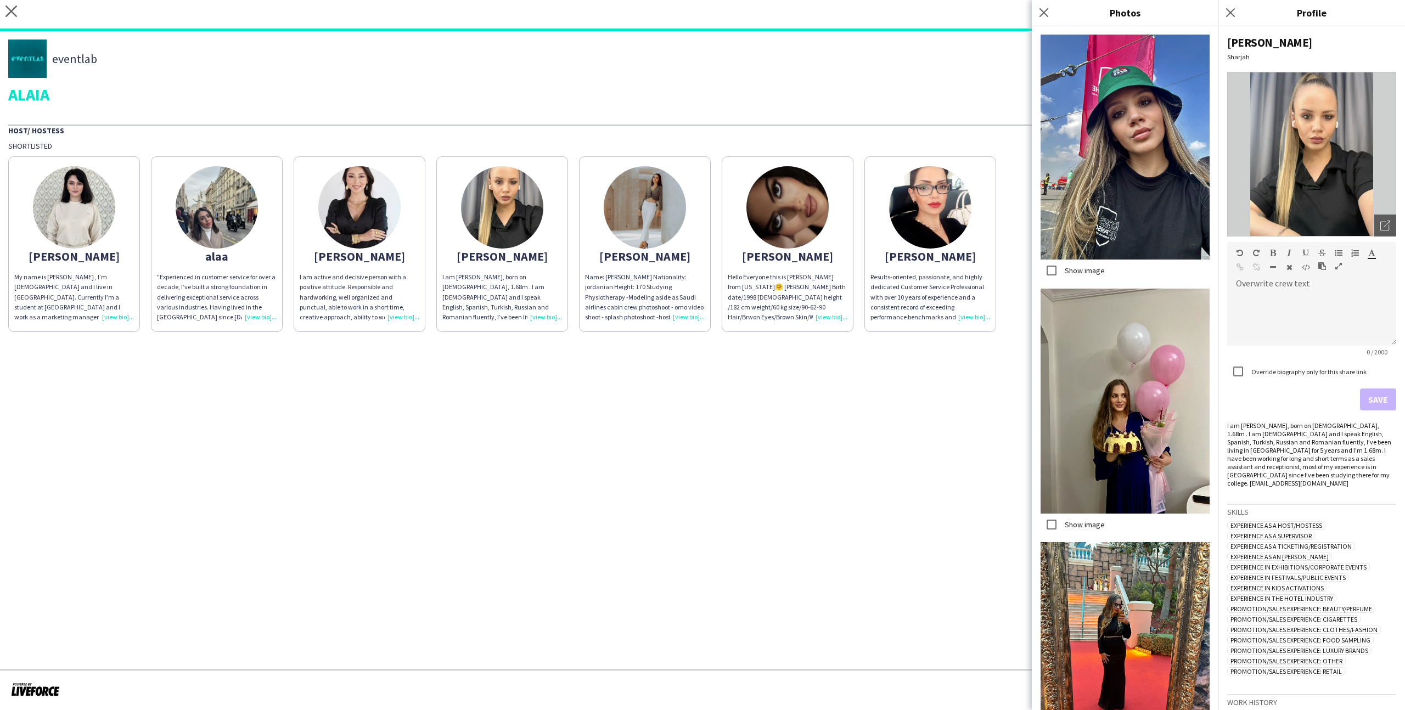
scroll to position [2052, 0]
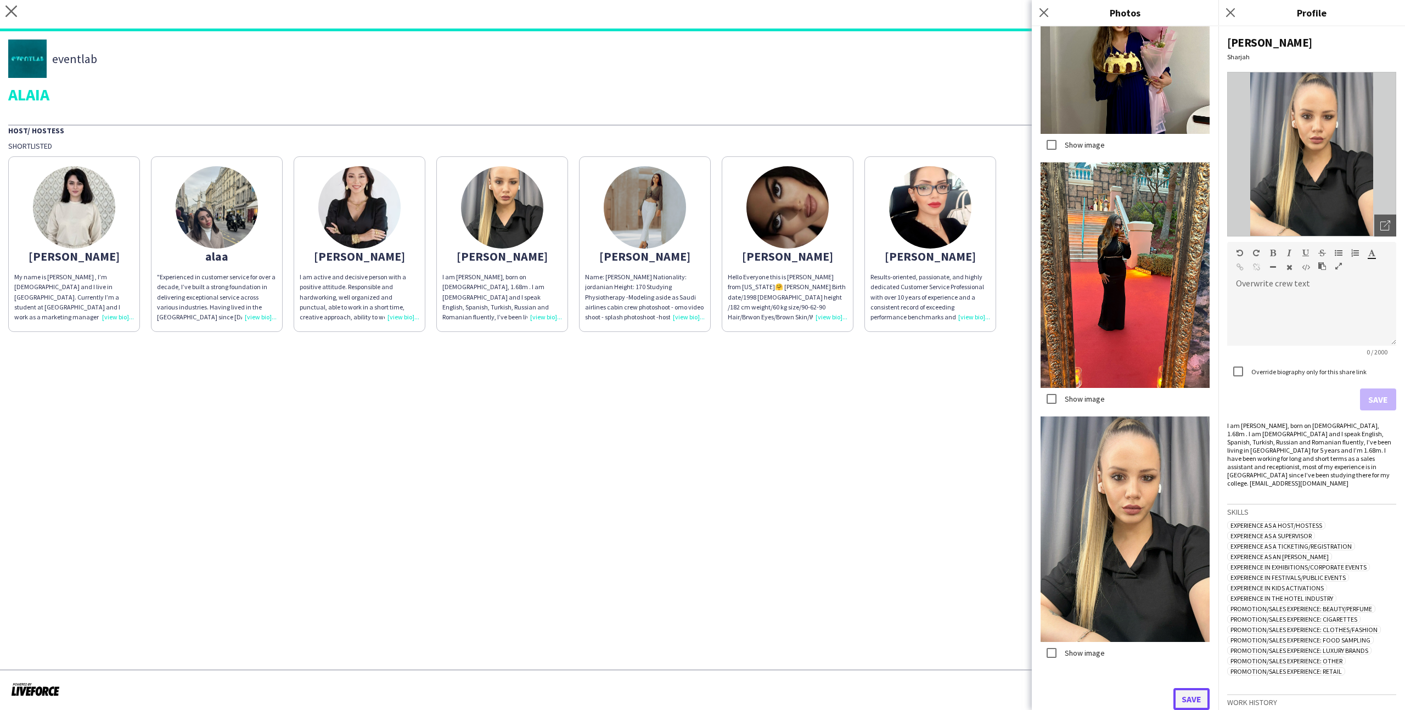
click at [1188, 702] on button "Save" at bounding box center [1192, 699] width 36 height 22
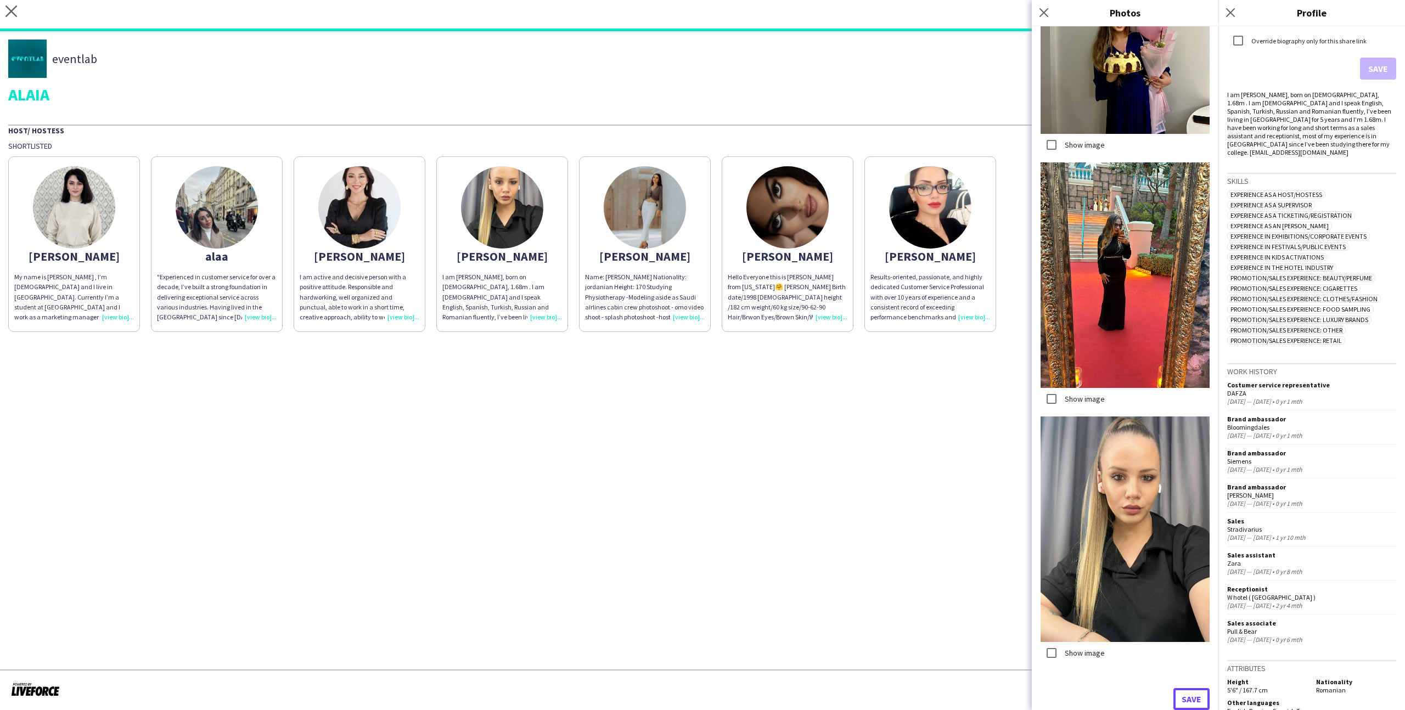
scroll to position [347, 0]
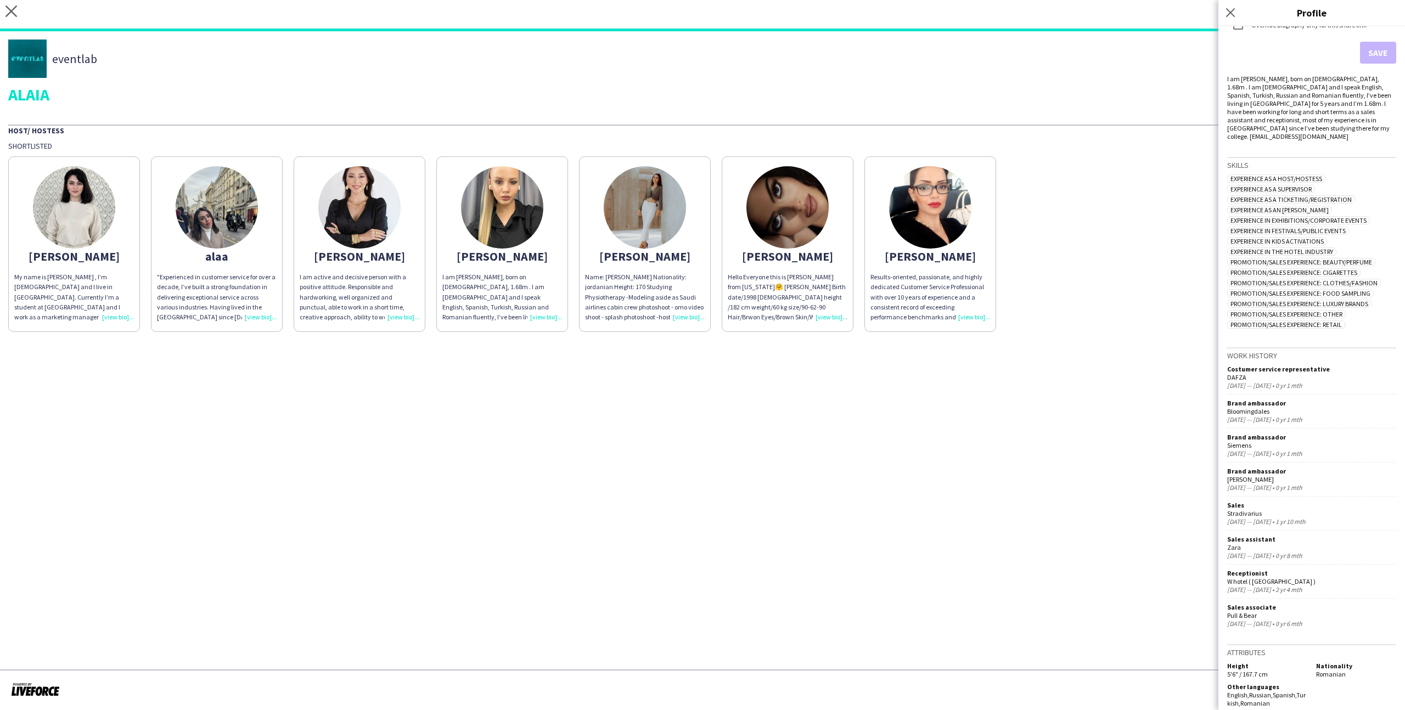
click at [390, 229] on img at bounding box center [359, 207] width 82 height 82
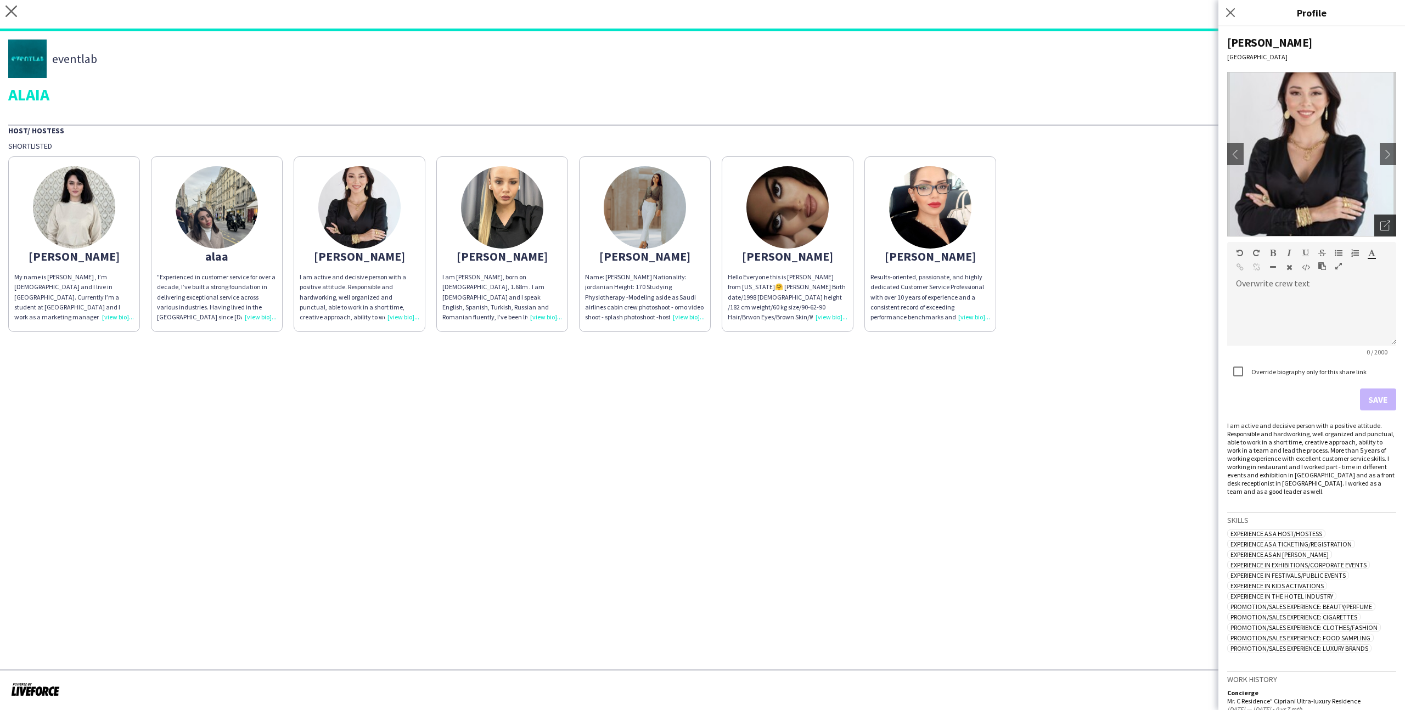
click at [1391, 233] on div "Open photos pop-in" at bounding box center [1386, 226] width 22 height 22
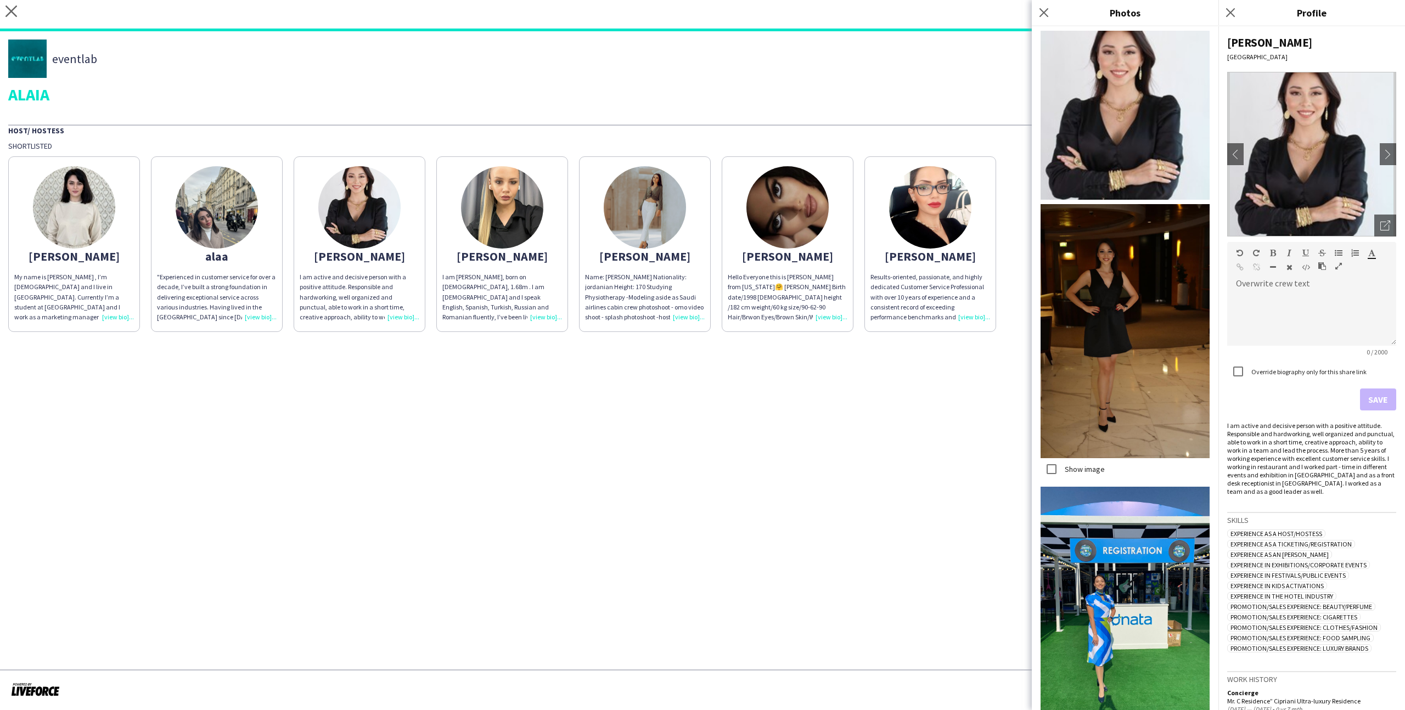
click at [906, 421] on app-share-pages "close https://admin.liveforce.co/v2/s/0d46710d-0b75-432d-a733-41996648ba79 Copy…" at bounding box center [702, 355] width 1405 height 710
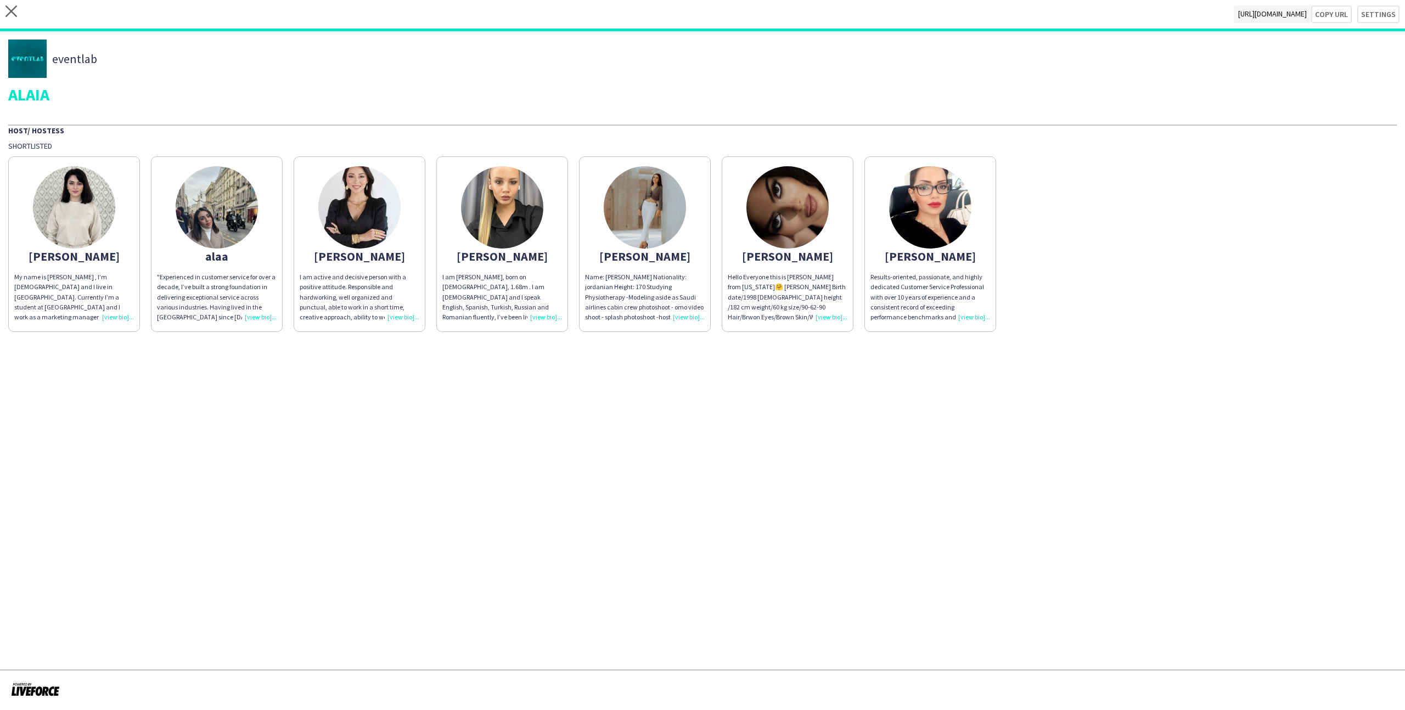
click at [215, 275] on div ""Experienced in customer service for over a decade, I’ve built a strong foundat…" at bounding box center [217, 297] width 120 height 50
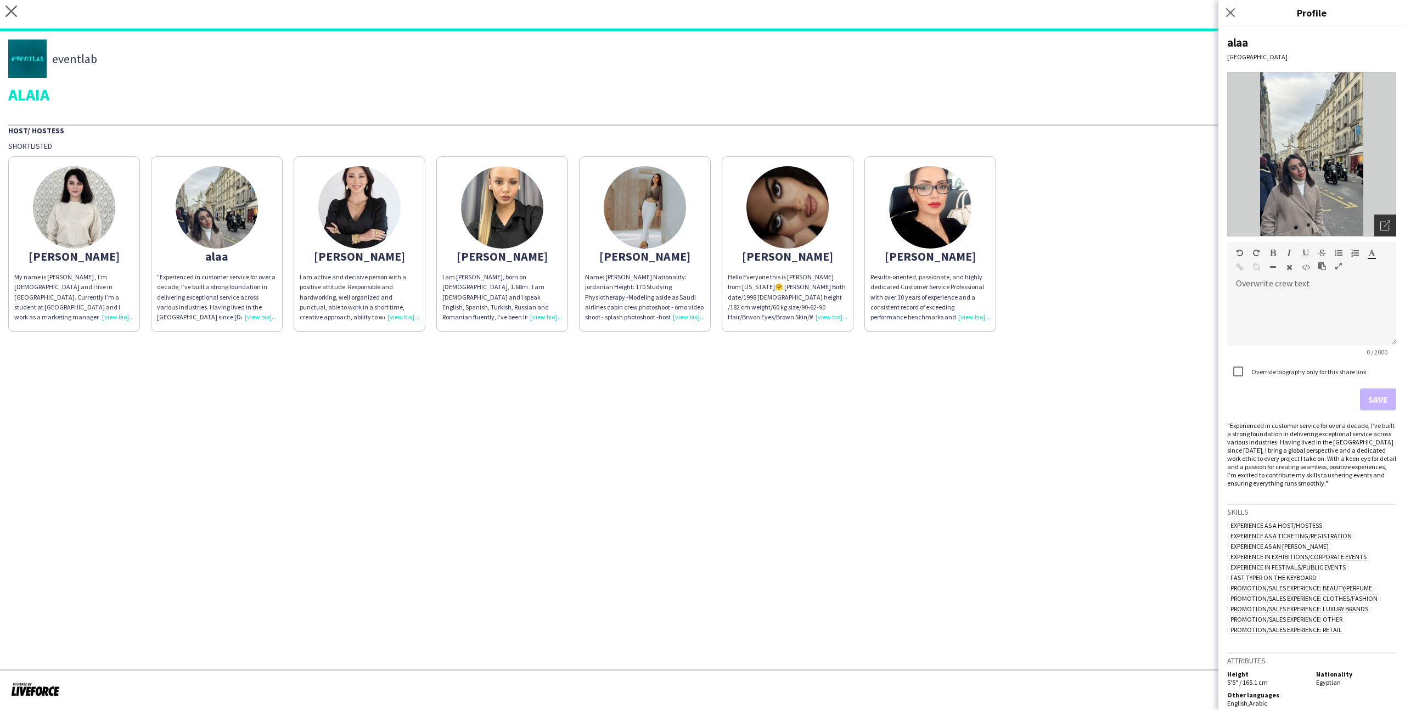
click at [1390, 224] on icon "Open photos pop-in" at bounding box center [1386, 226] width 10 height 10
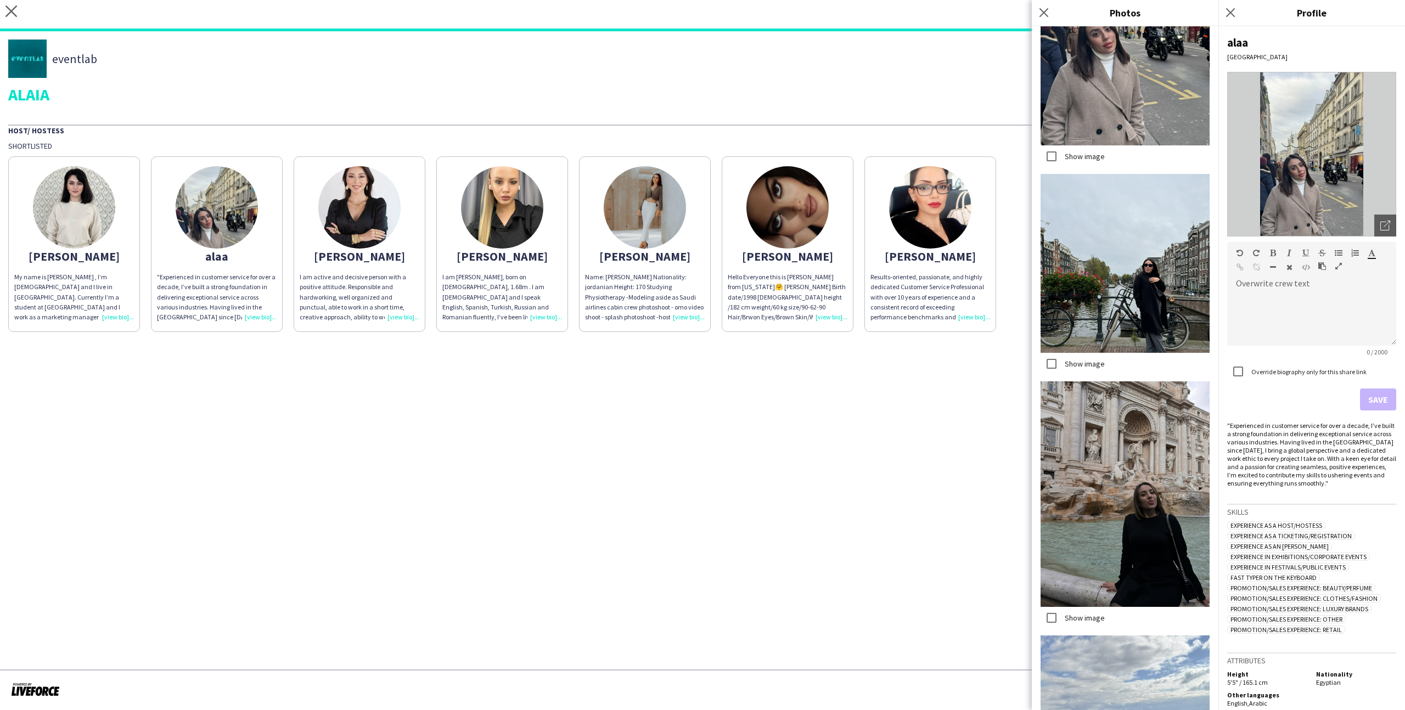
scroll to position [626, 0]
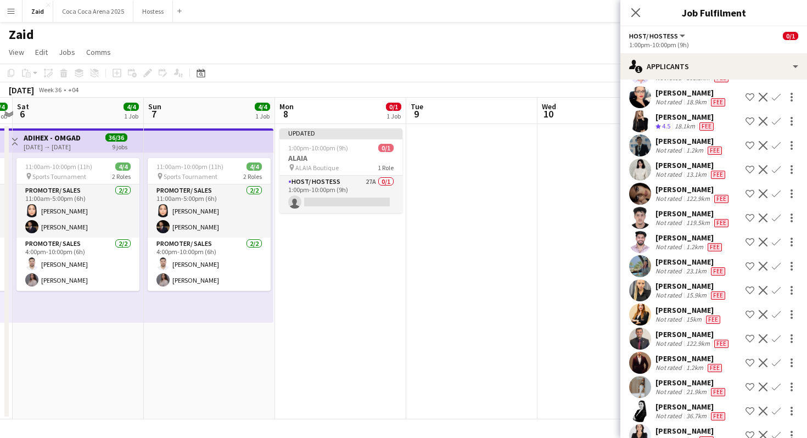
scroll to position [355, 0]
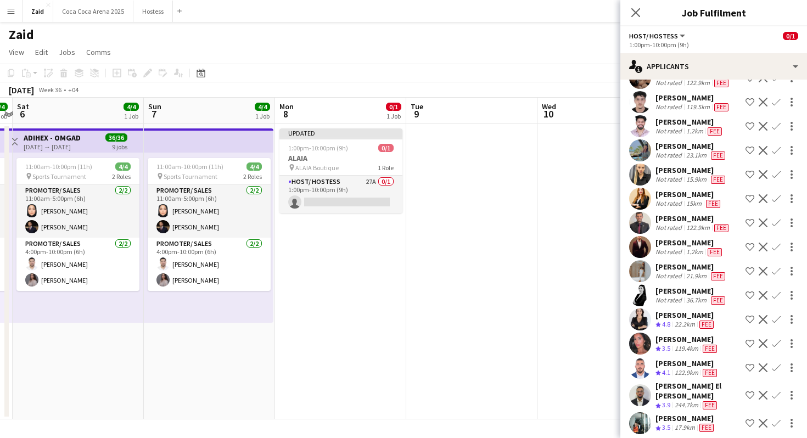
click at [697, 319] on div "Anastasia Nepeina" at bounding box center [686, 315] width 60 height 10
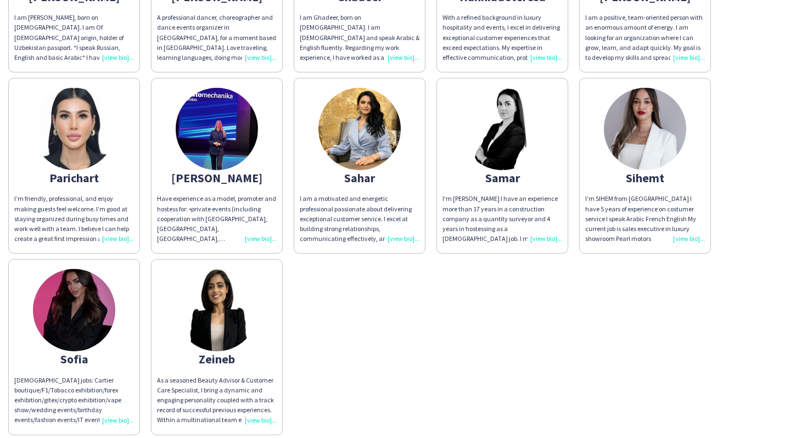
scroll to position [130, 0]
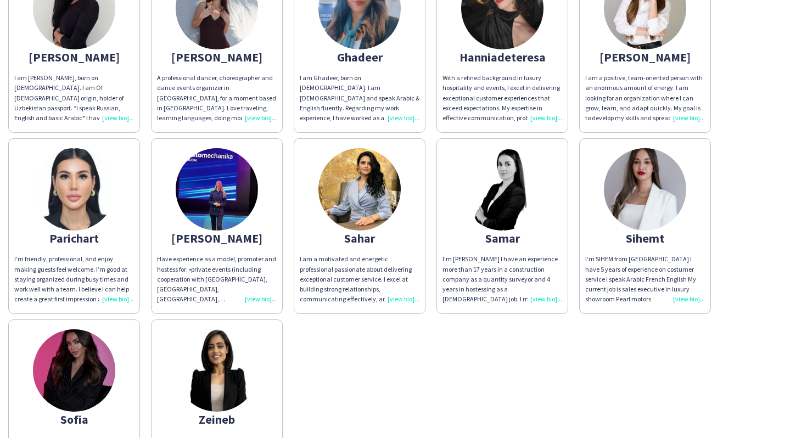
click at [218, 210] on img at bounding box center [217, 189] width 82 height 82
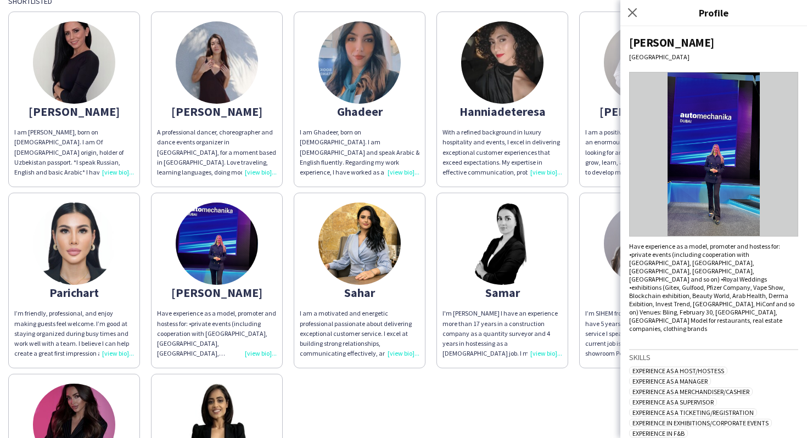
scroll to position [0, 0]
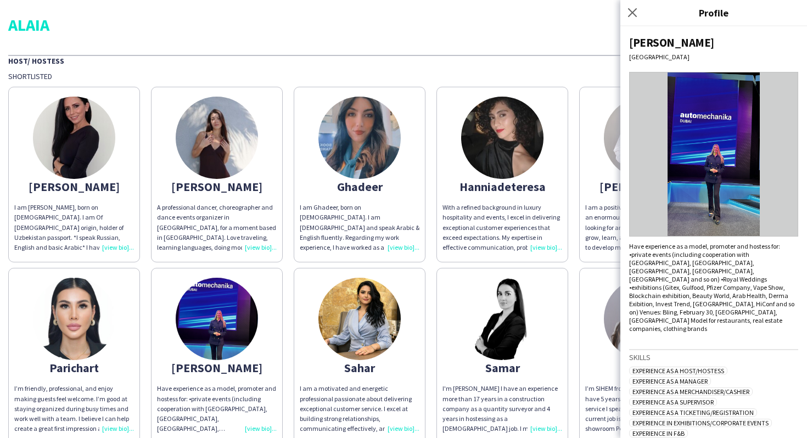
click at [229, 96] on app-share-pages-crew-card "Ekaterina A professional dancer, choreographer and dance events organizer in Ru…" at bounding box center [217, 175] width 132 height 176
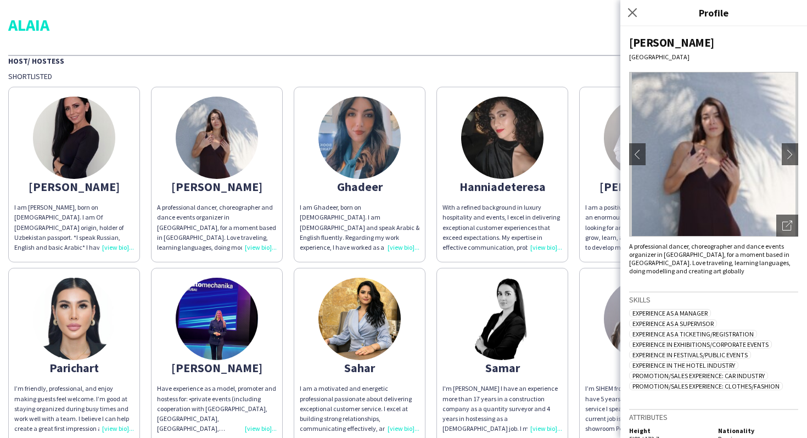
click at [240, 52] on div "ALAIA Host/ Hostess Shortlisted Anastasiya I am Anastasia Kolesnikova, born on …" at bounding box center [403, 317] width 807 height 634
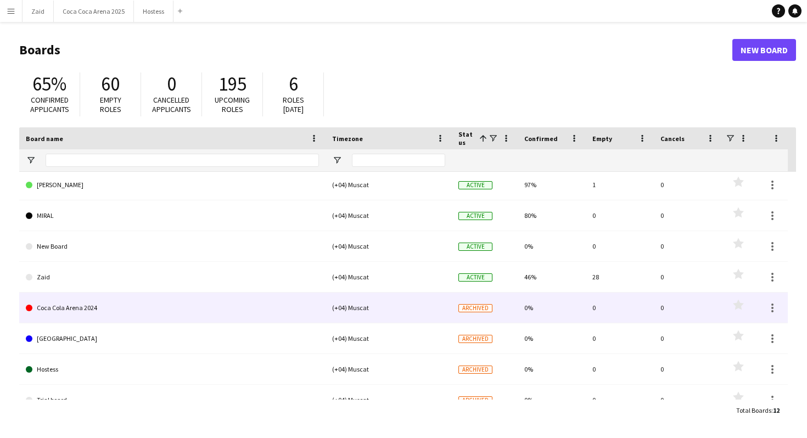
scroll to position [134, 0]
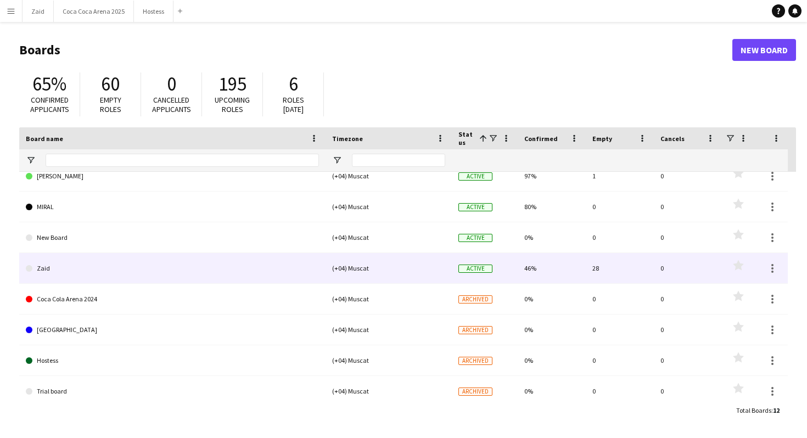
click at [108, 268] on link "Zaid" at bounding box center [172, 268] width 293 height 31
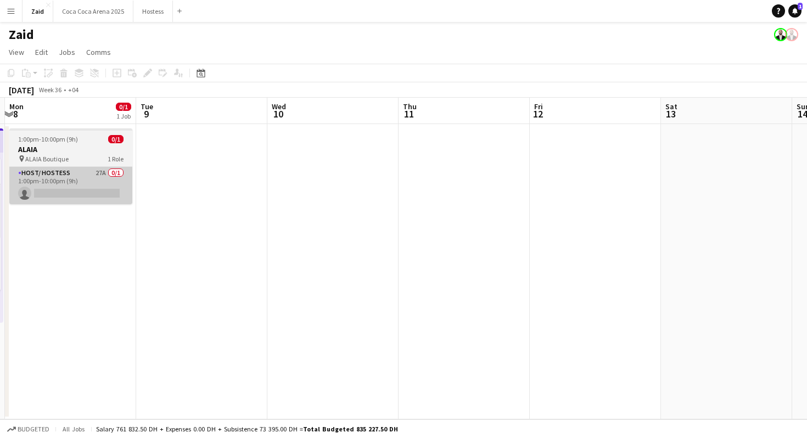
scroll to position [0, 380]
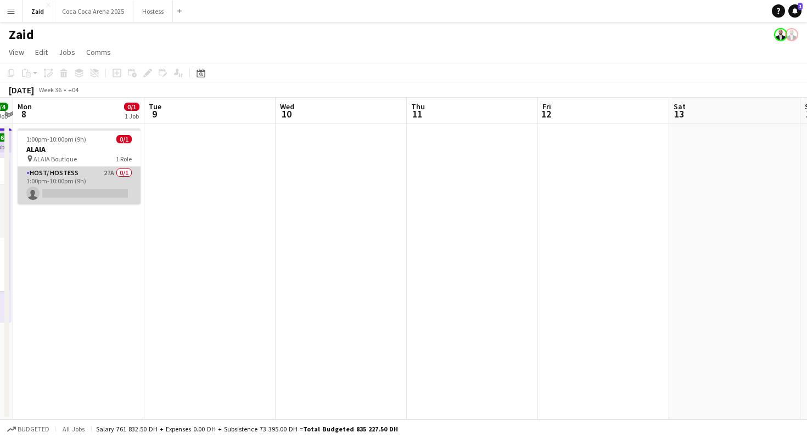
click at [116, 170] on app-card-role "Host/ Hostess 27A 0/1 1:00pm-10:00pm (9h) single-neutral-actions" at bounding box center [79, 185] width 123 height 37
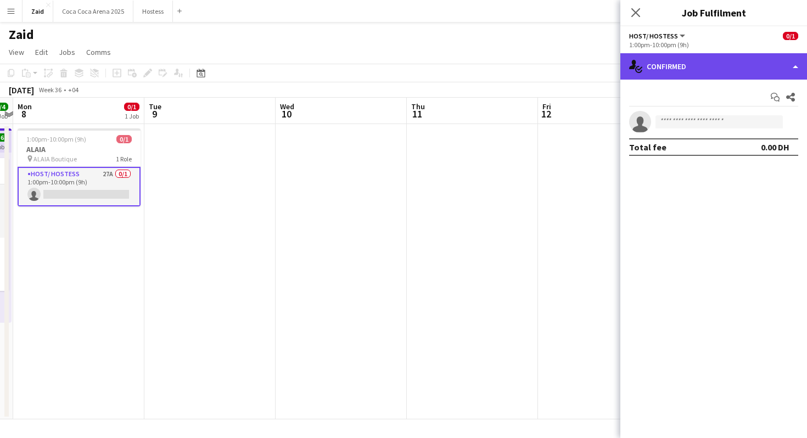
click at [791, 57] on div "single-neutral-actions-check-2 Confirmed" at bounding box center [713, 66] width 187 height 26
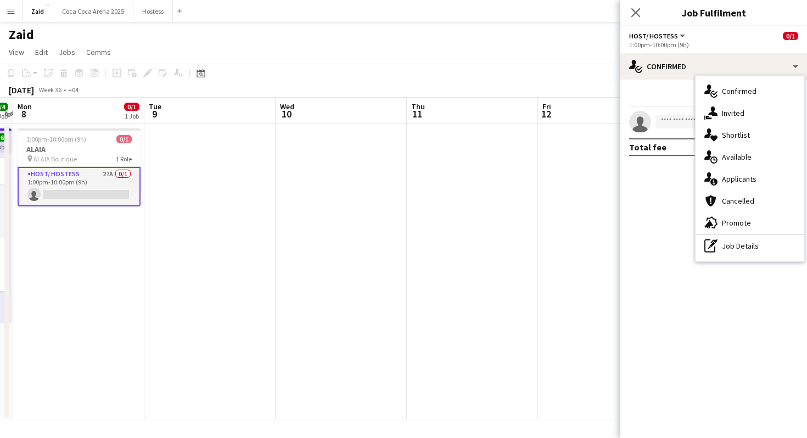
click at [737, 132] on span "Shortlist" at bounding box center [736, 135] width 28 height 10
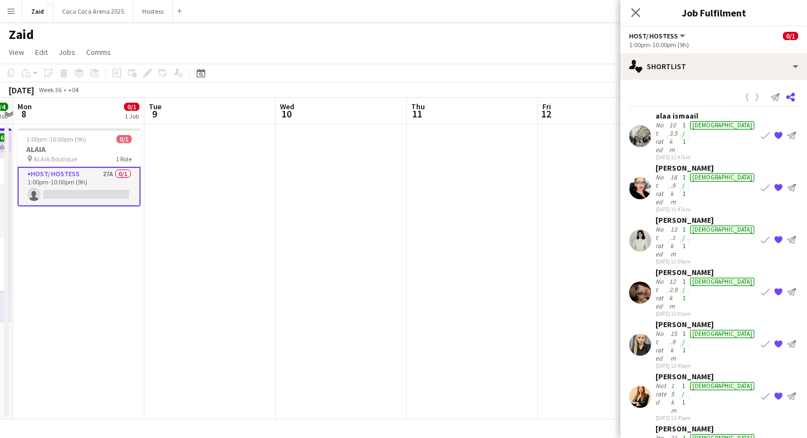
click at [791, 97] on icon "Share" at bounding box center [790, 97] width 9 height 9
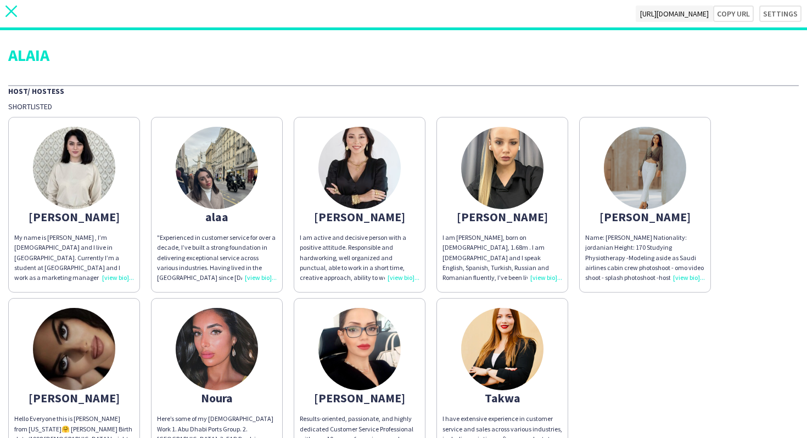
click at [8, 14] on icon at bounding box center [11, 11] width 12 height 12
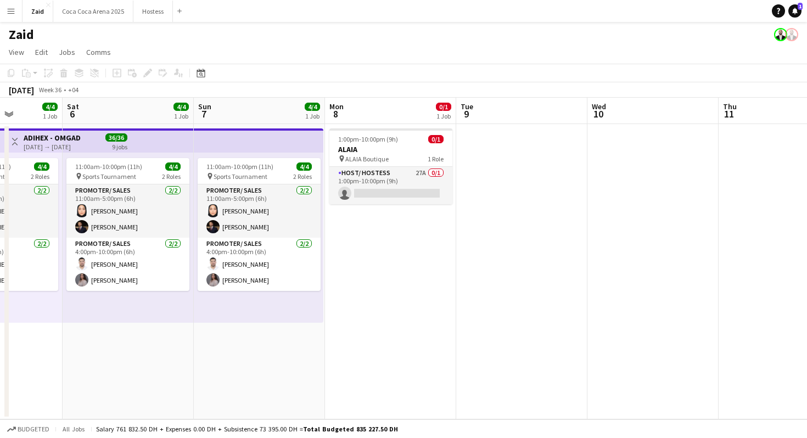
scroll to position [0, 329]
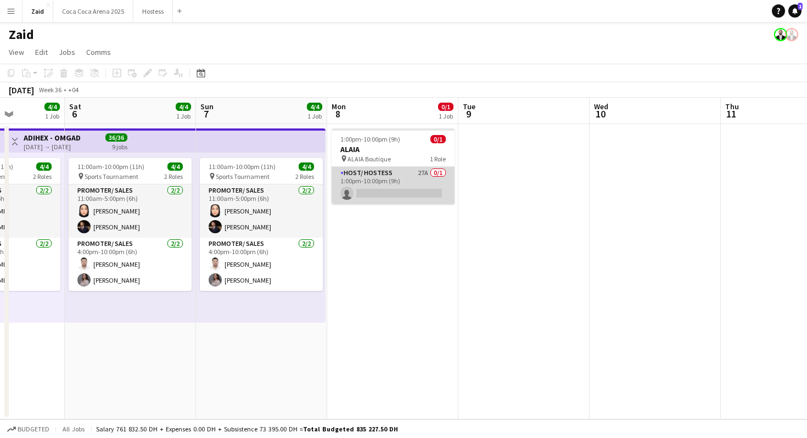
click at [421, 171] on app-card-role "Host/ Hostess 27A 0/1 1:00pm-10:00pm (9h) single-neutral-actions" at bounding box center [393, 185] width 123 height 37
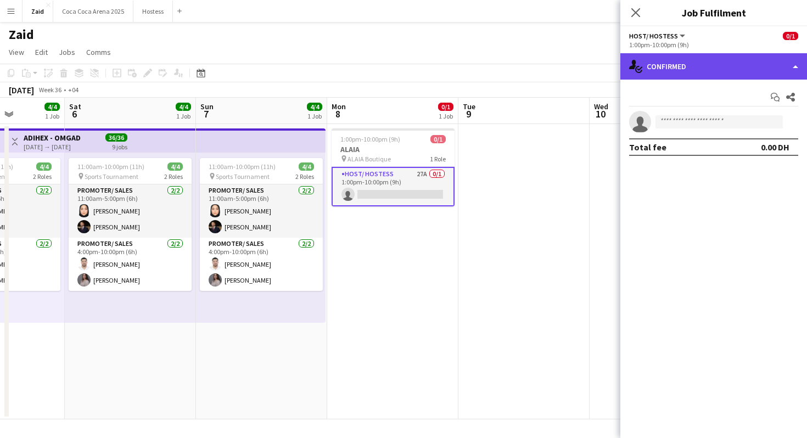
click at [698, 61] on div "single-neutral-actions-check-2 Confirmed" at bounding box center [713, 66] width 187 height 26
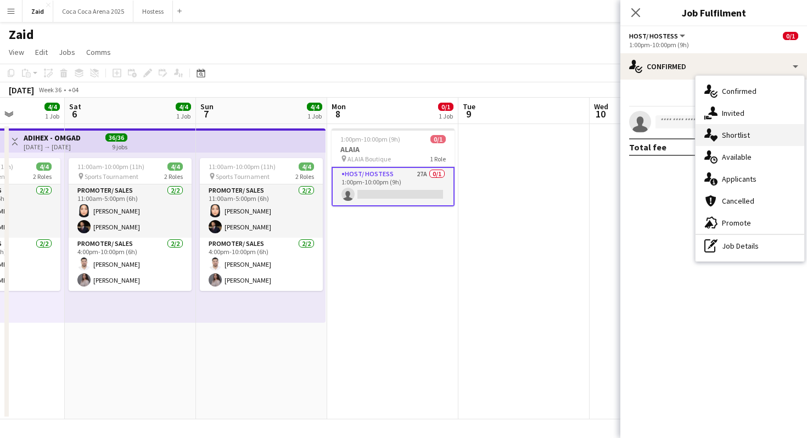
click at [744, 138] on span "Shortlist" at bounding box center [736, 135] width 28 height 10
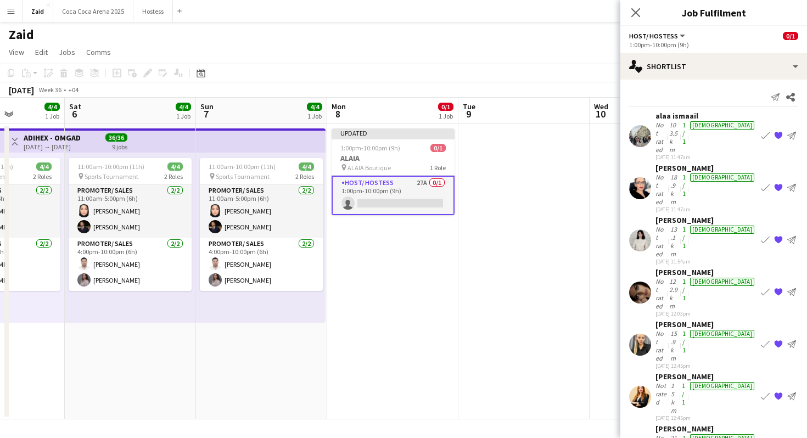
click at [782, 393] on app-icon "{{ spriteTitle }}" at bounding box center [778, 397] width 9 height 9
click at [563, 227] on app-date-cell at bounding box center [523, 271] width 131 height 295
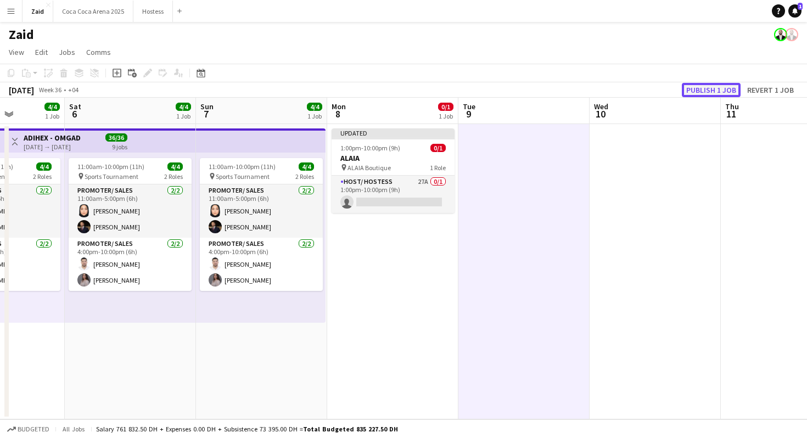
click at [726, 85] on button "Publish 1 job" at bounding box center [711, 90] width 59 height 14
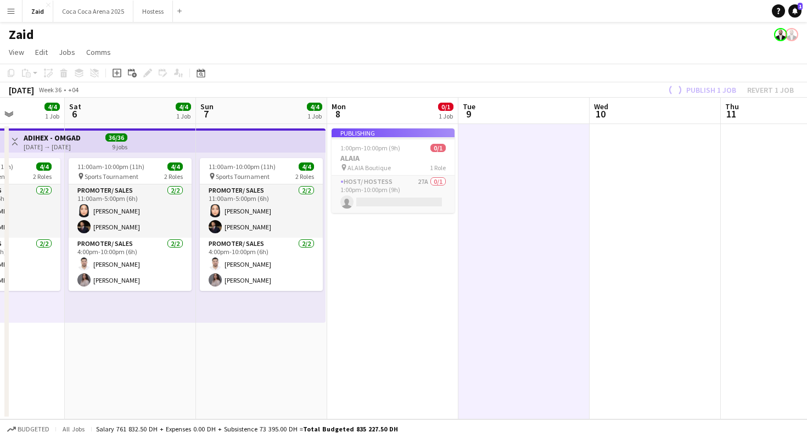
click at [417, 182] on app-job-card "Publishing 1:00pm-10:00pm (9h) 0/1 ALAIA pin ALAIA Boutique 1 Role Host/ Hostes…" at bounding box center [393, 170] width 123 height 85
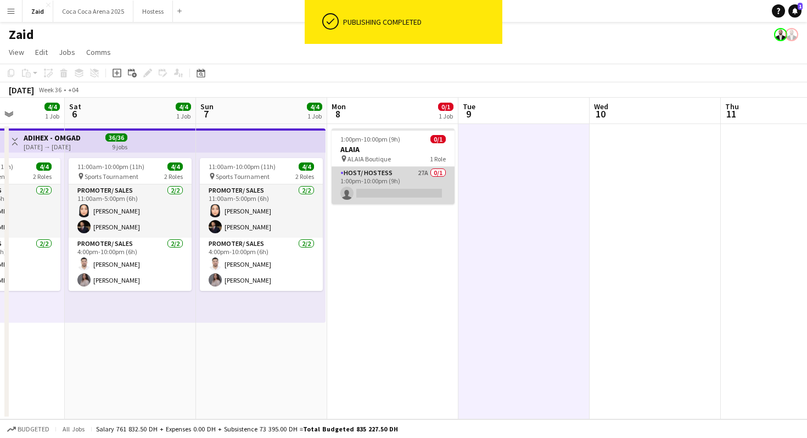
click at [416, 181] on app-card-role "Host/ Hostess 27A 0/1 1:00pm-10:00pm (9h) single-neutral-actions" at bounding box center [393, 185] width 123 height 37
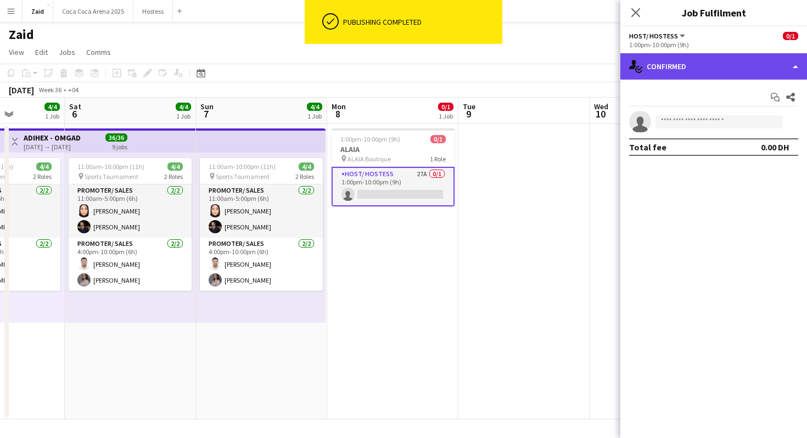
click at [765, 72] on div "single-neutral-actions-check-2 Confirmed" at bounding box center [713, 66] width 187 height 26
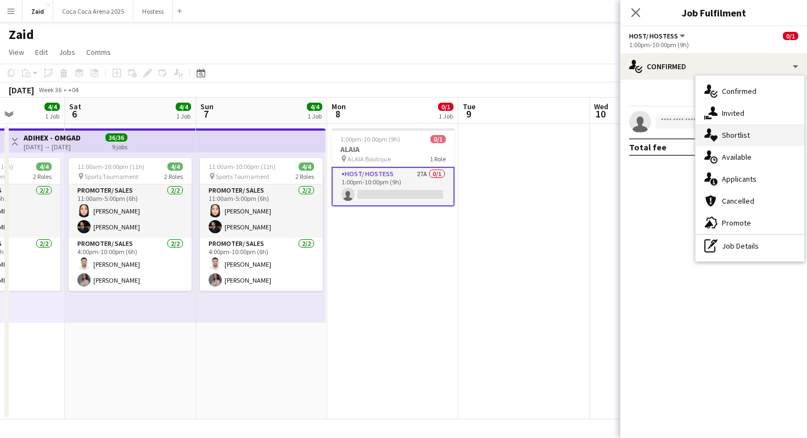
click at [757, 135] on div "single-neutral-actions-heart Shortlist" at bounding box center [750, 135] width 109 height 22
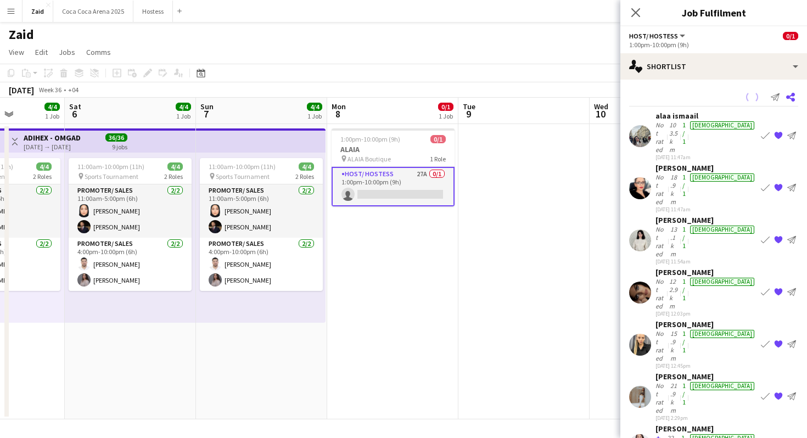
click at [792, 102] on app-icon "Share" at bounding box center [790, 96] width 15 height 15
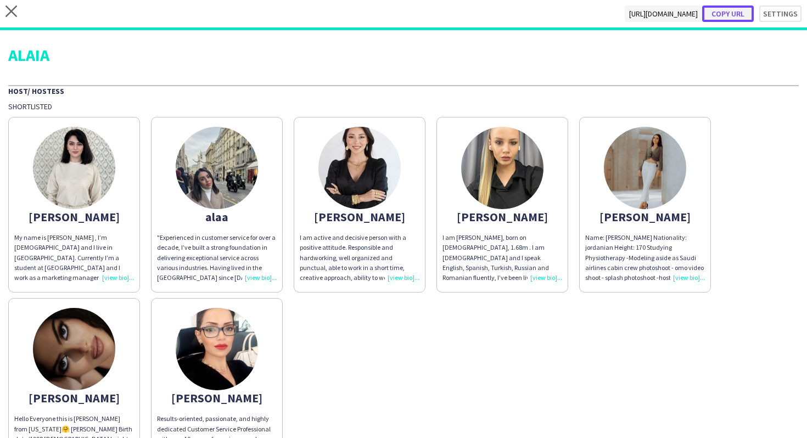
click at [723, 10] on button "Copy url" at bounding box center [728, 13] width 52 height 16
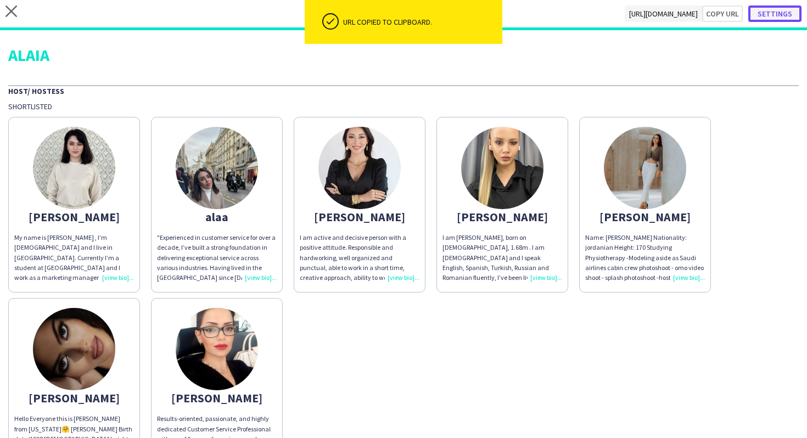
click at [787, 12] on button "Settings" at bounding box center [774, 13] width 53 height 16
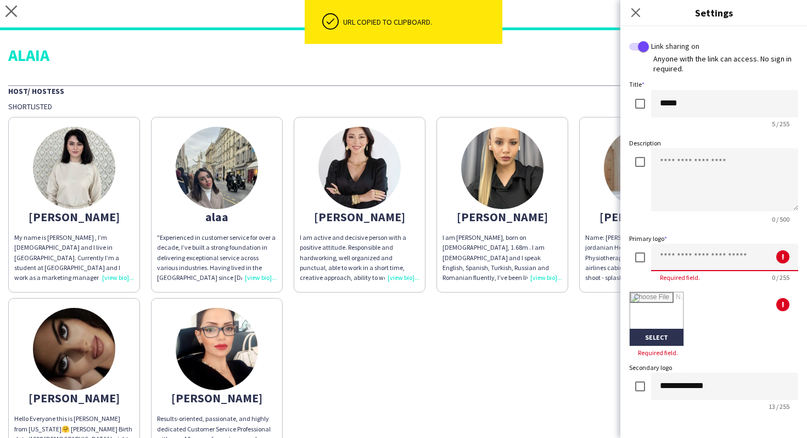
click at [680, 254] on input at bounding box center [724, 257] width 147 height 27
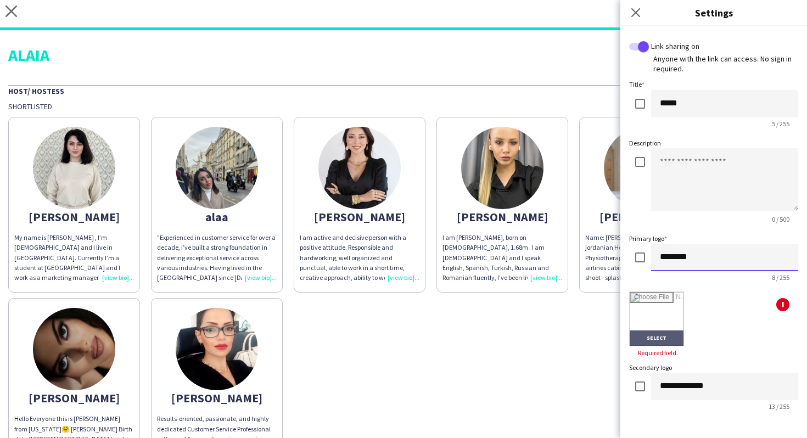
type input "********"
click at [654, 337] on input "file" at bounding box center [657, 319] width 54 height 54
type input "**********"
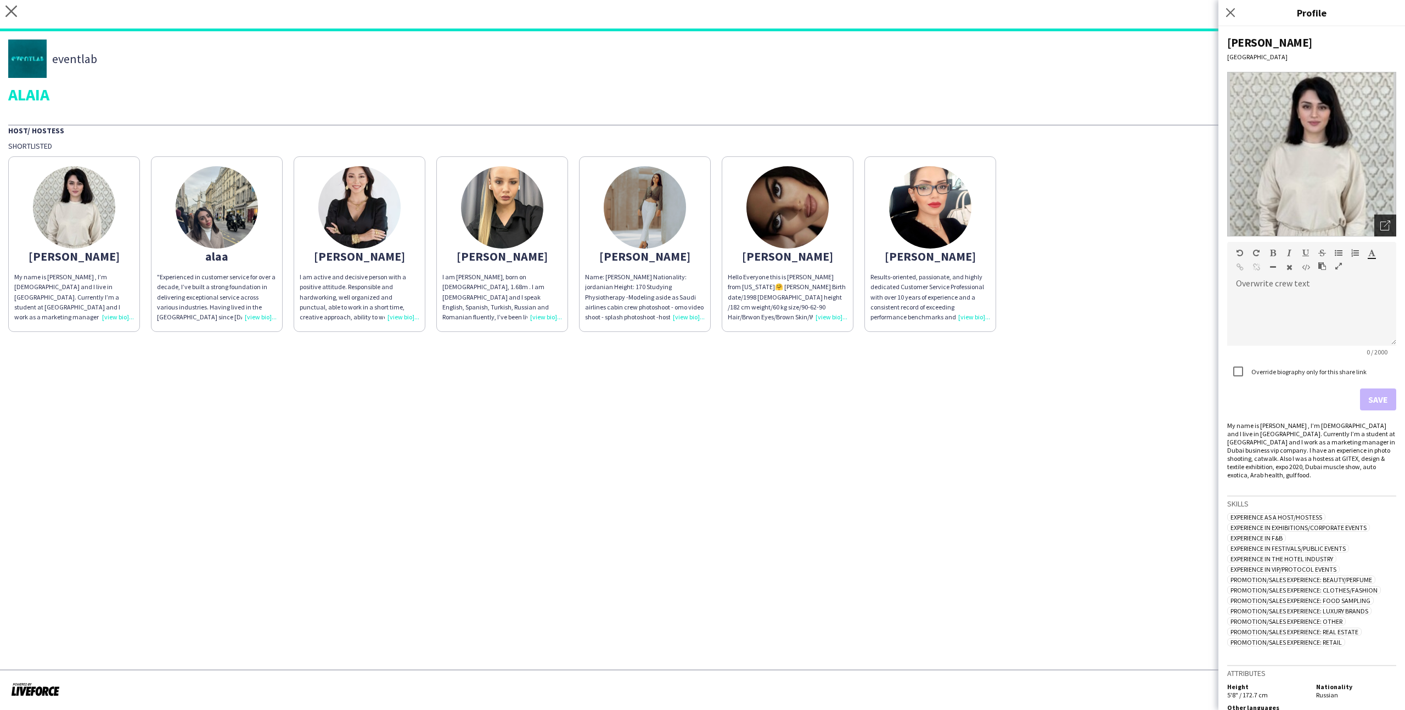
click at [1384, 224] on icon "Open photos pop-in" at bounding box center [1386, 226] width 10 height 10
click at [1378, 234] on div "Open photos pop-in" at bounding box center [1386, 226] width 22 height 22
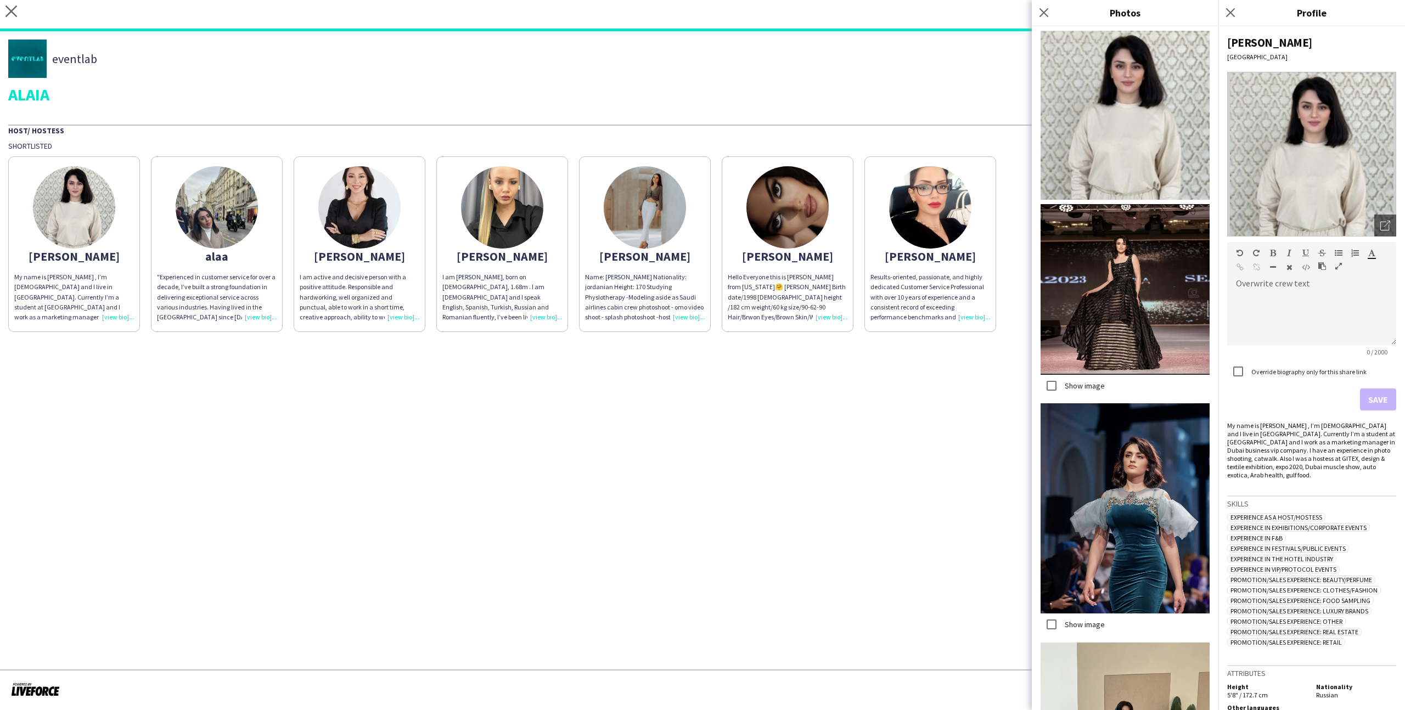
click at [1088, 383] on label "Show image" at bounding box center [1084, 385] width 42 height 10
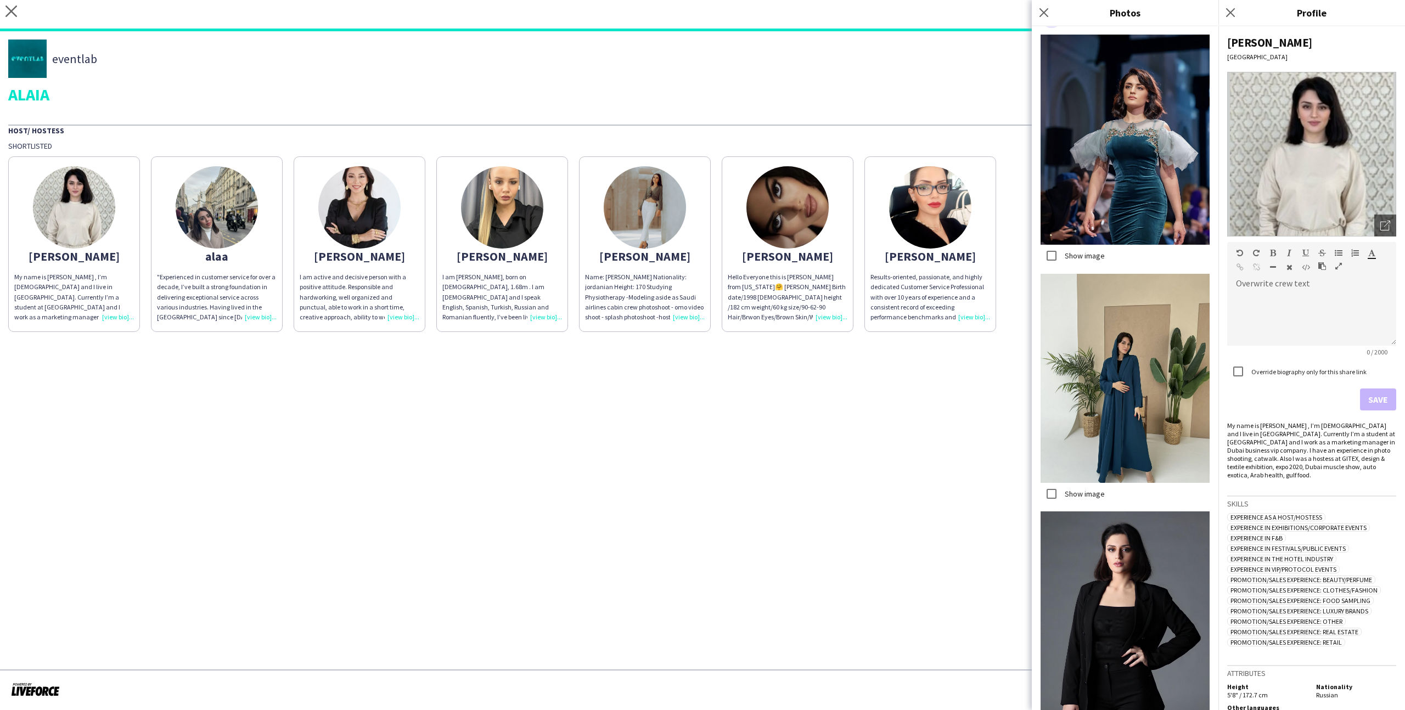
scroll to position [370, 0]
click at [1088, 496] on label "Show image" at bounding box center [1084, 493] width 42 height 10
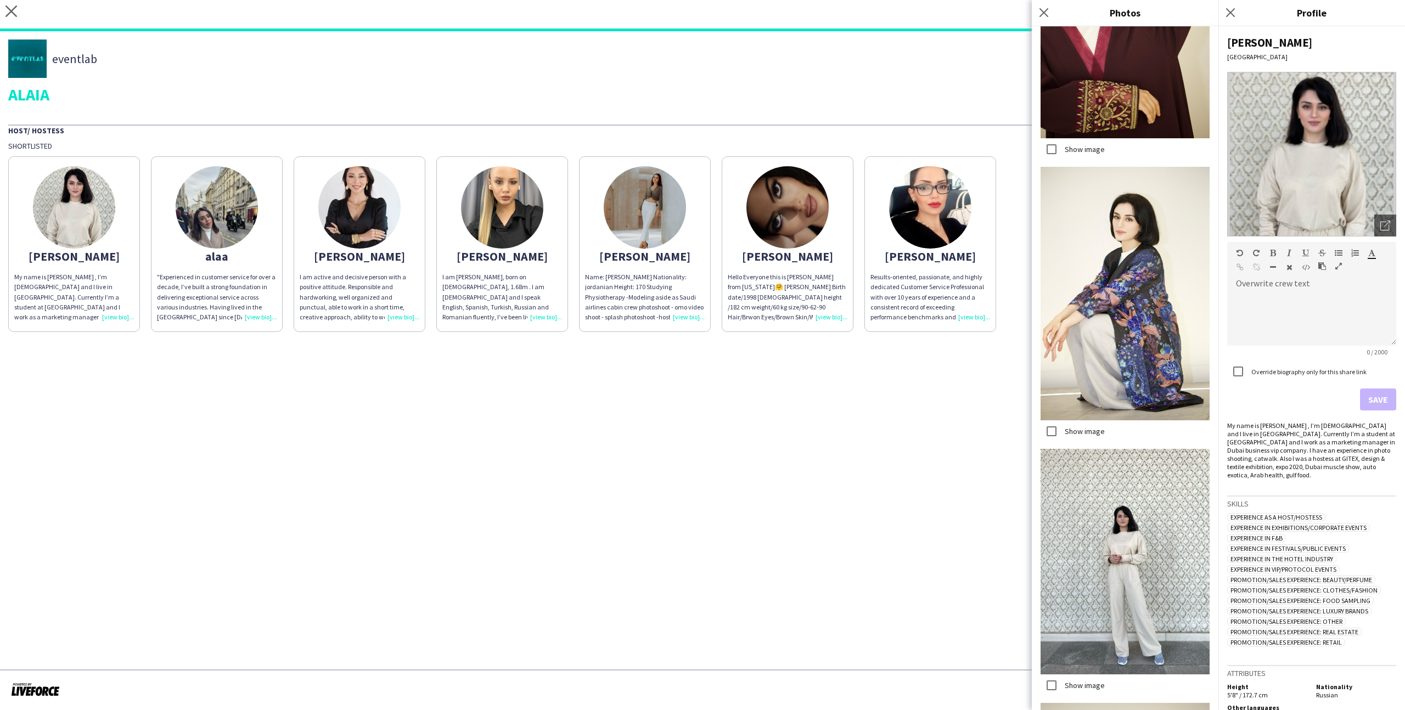
scroll to position [2367, 0]
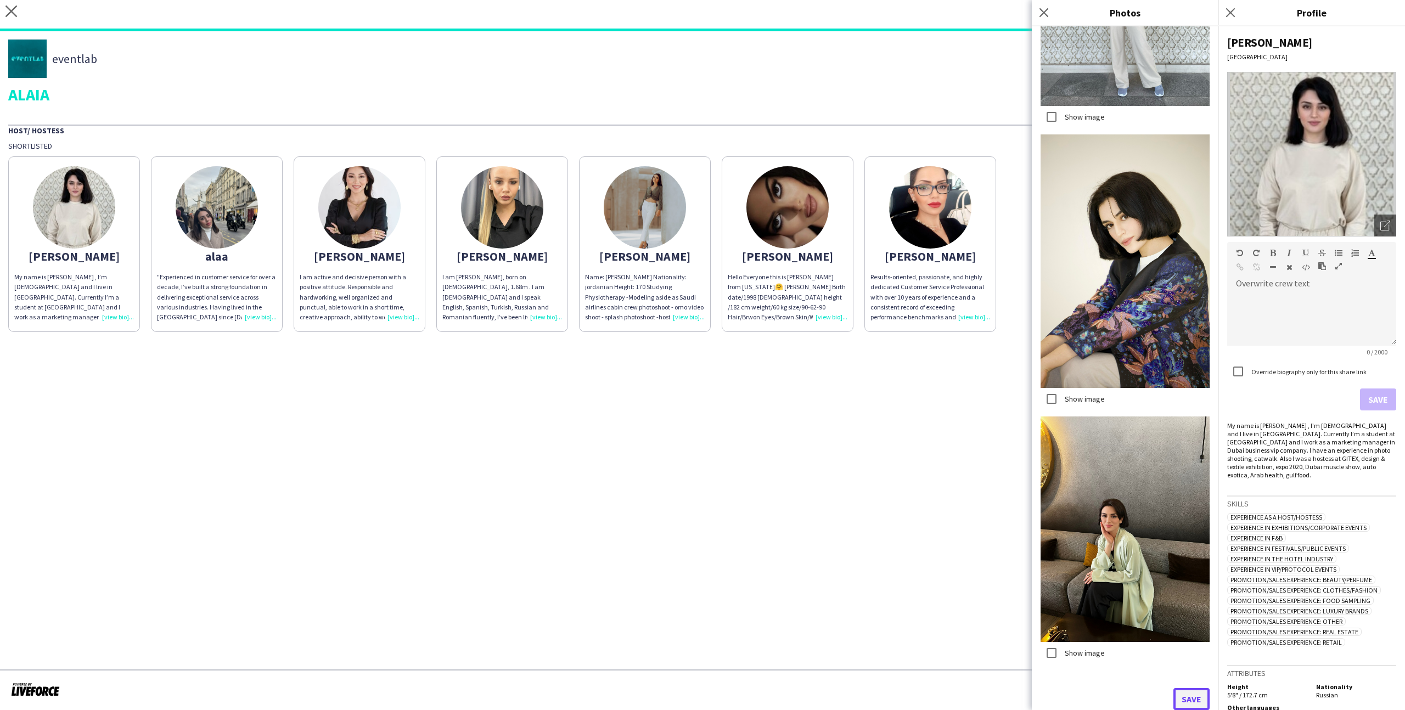
click at [1194, 704] on button "Save" at bounding box center [1192, 699] width 36 height 22
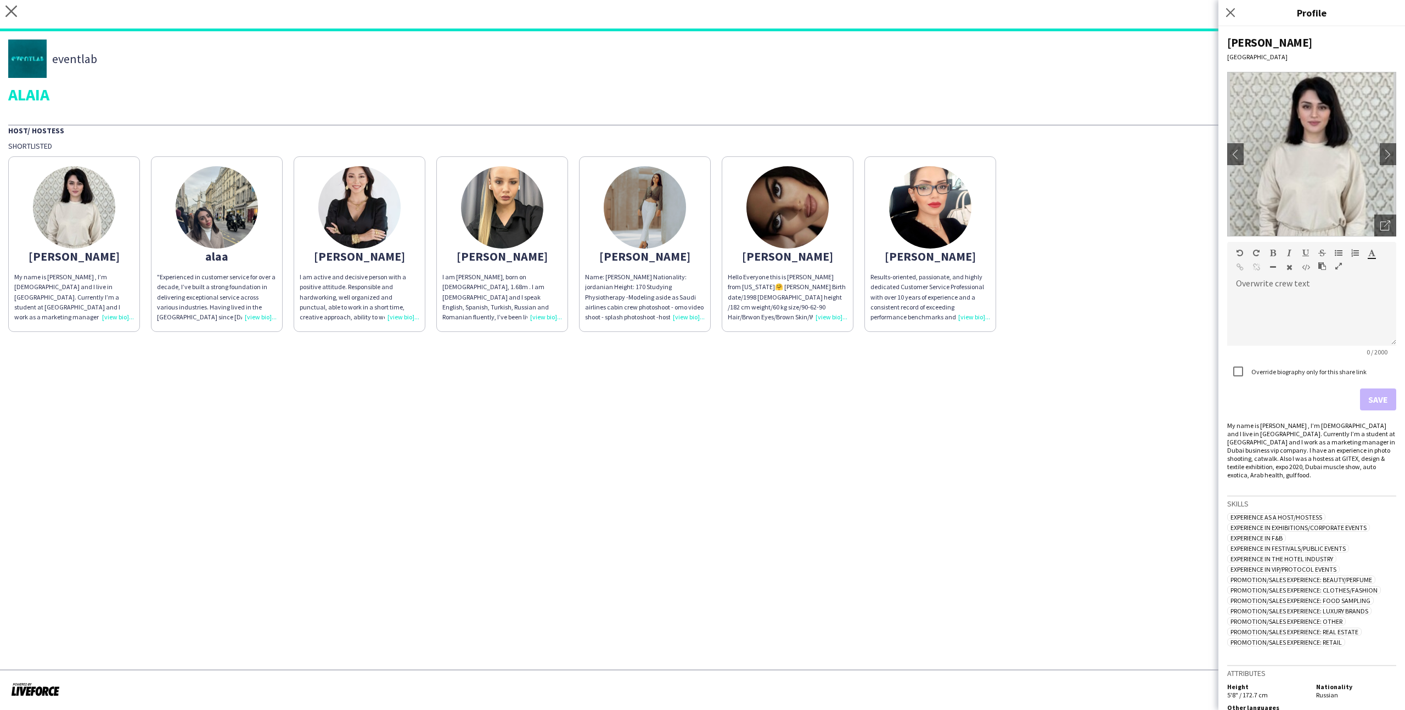
click at [656, 432] on app-share-pages "close https://admin.liveforce.co/v2/s/0d46710d-0b75-432d-a733-41996648ba79 Copy…" at bounding box center [702, 355] width 1405 height 710
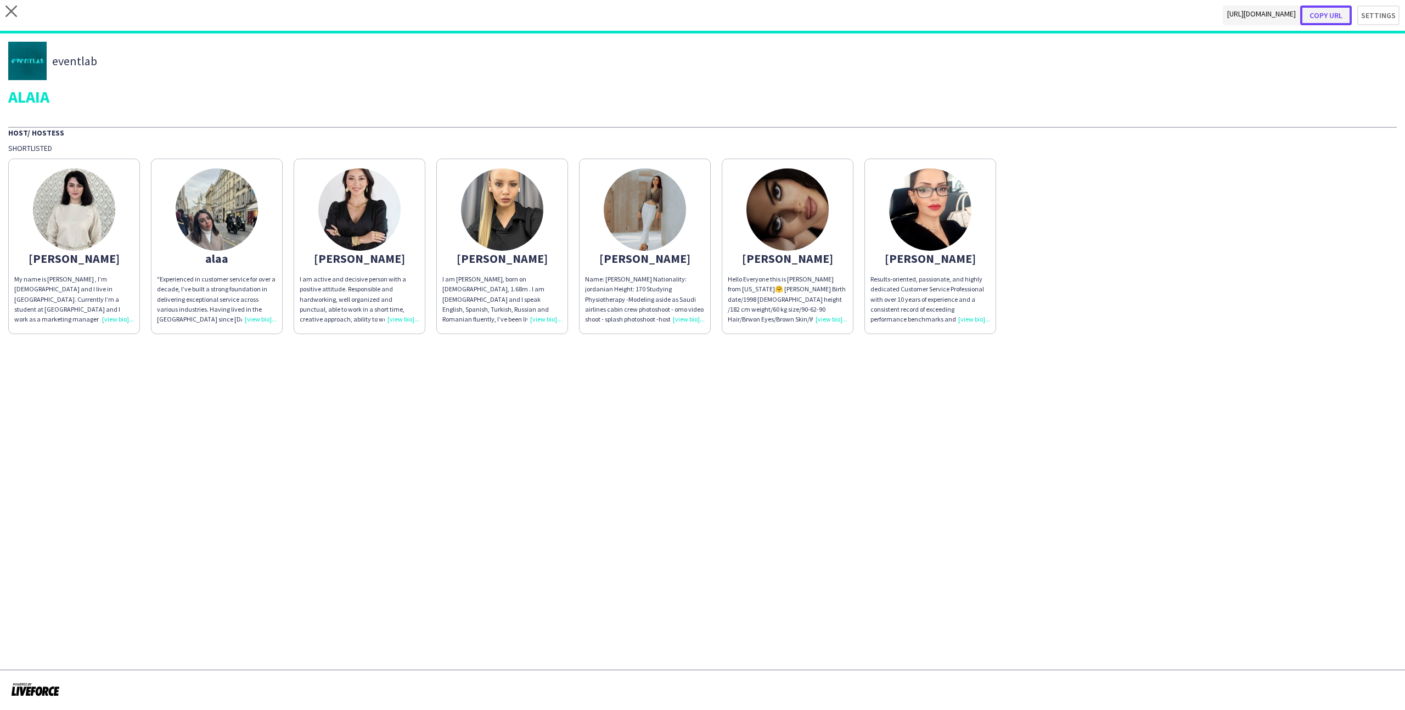
click at [1332, 16] on button "Copy url" at bounding box center [1327, 15] width 52 height 20
